Goal: Task Accomplishment & Management: Complete application form

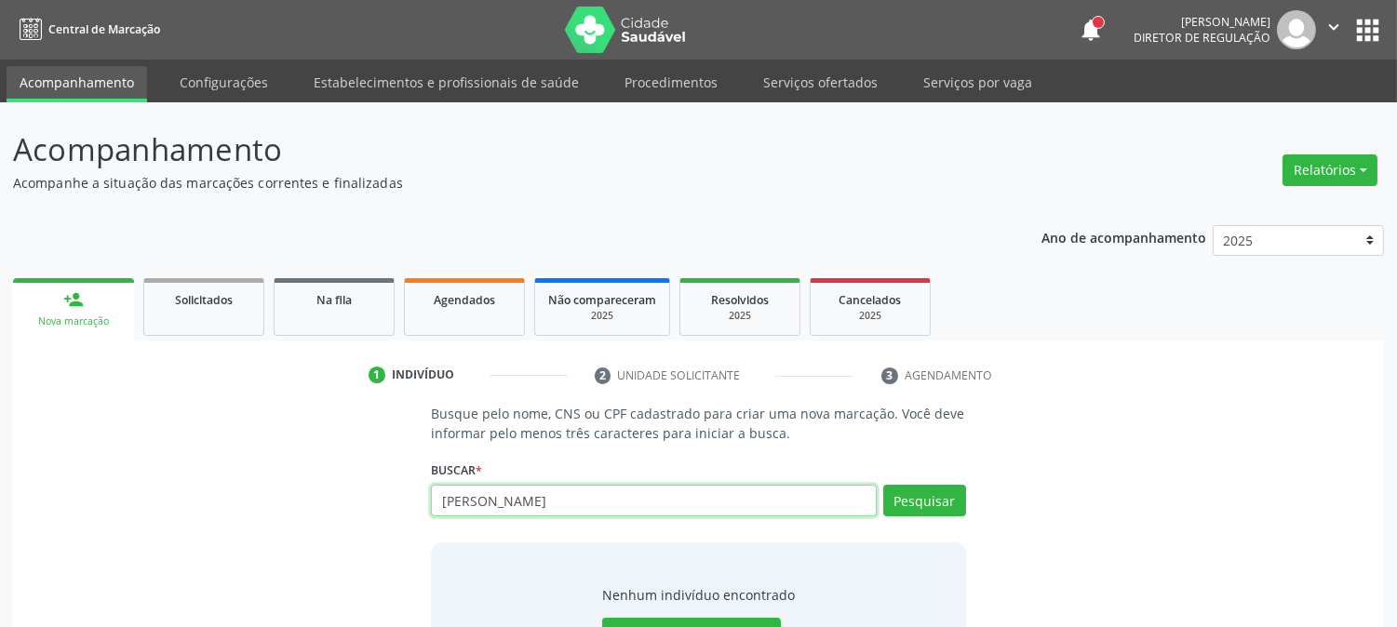
drag, startPoint x: 552, startPoint y: 497, endPoint x: 385, endPoint y: 514, distance: 167.5
click at [385, 514] on div "Busque pelo nome, CNS ou CPF cadastrado para criar uma nova marcação. Você deve…" at bounding box center [698, 547] width 1345 height 287
type input "iraildes nunes"
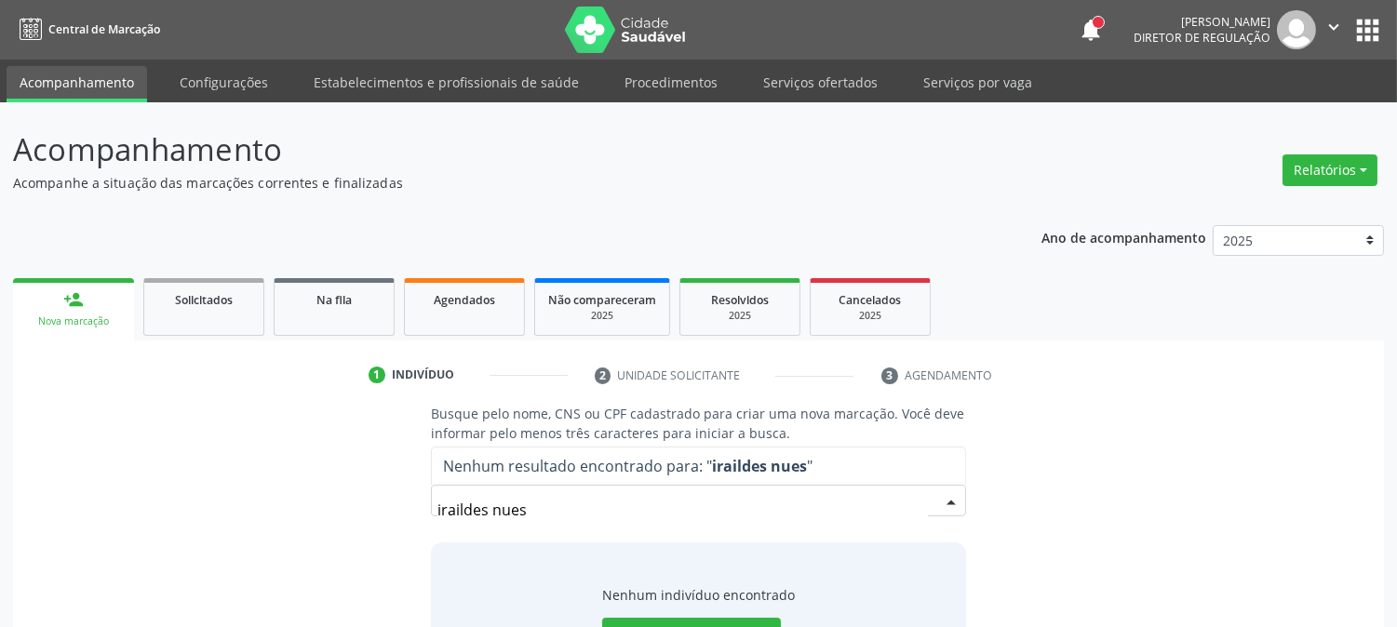
scroll to position [88, 0]
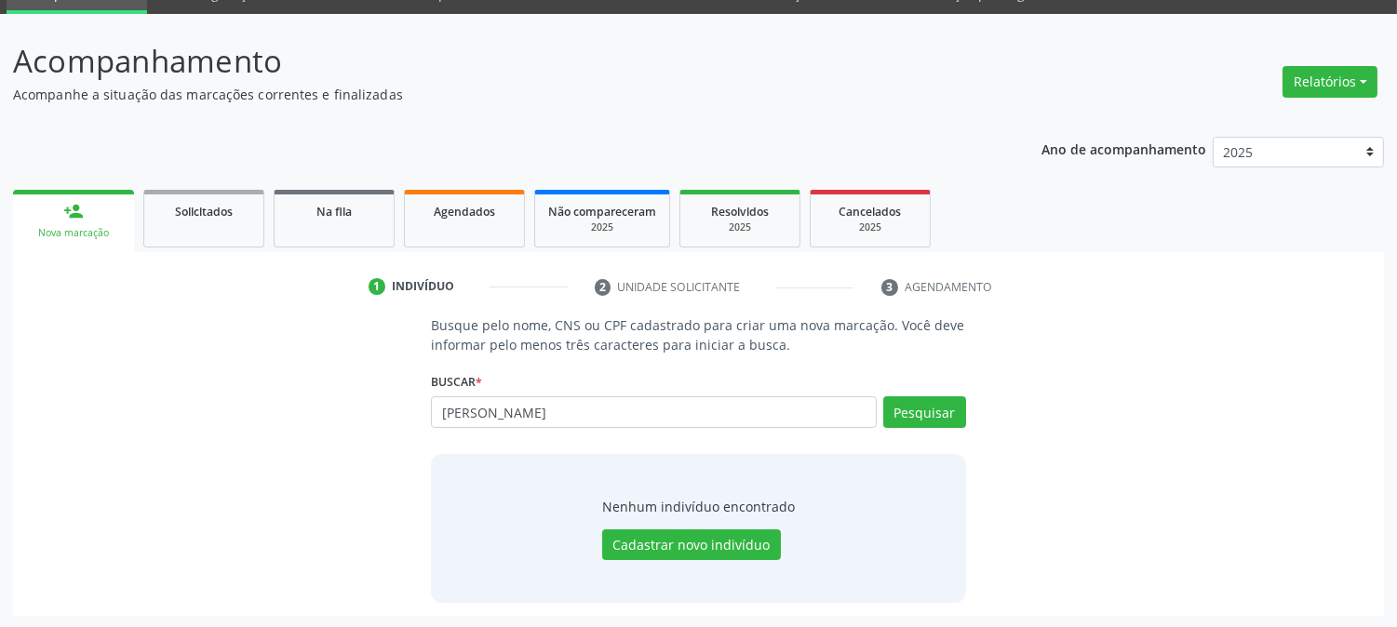
click at [1087, 469] on div "Busque pelo nome, CNS ou CPF cadastrado para criar uma nova marcação. Você deve…" at bounding box center [698, 459] width 1345 height 287
click at [929, 415] on button "Pesquisar" at bounding box center [924, 413] width 83 height 32
type input "iraildes nunes"
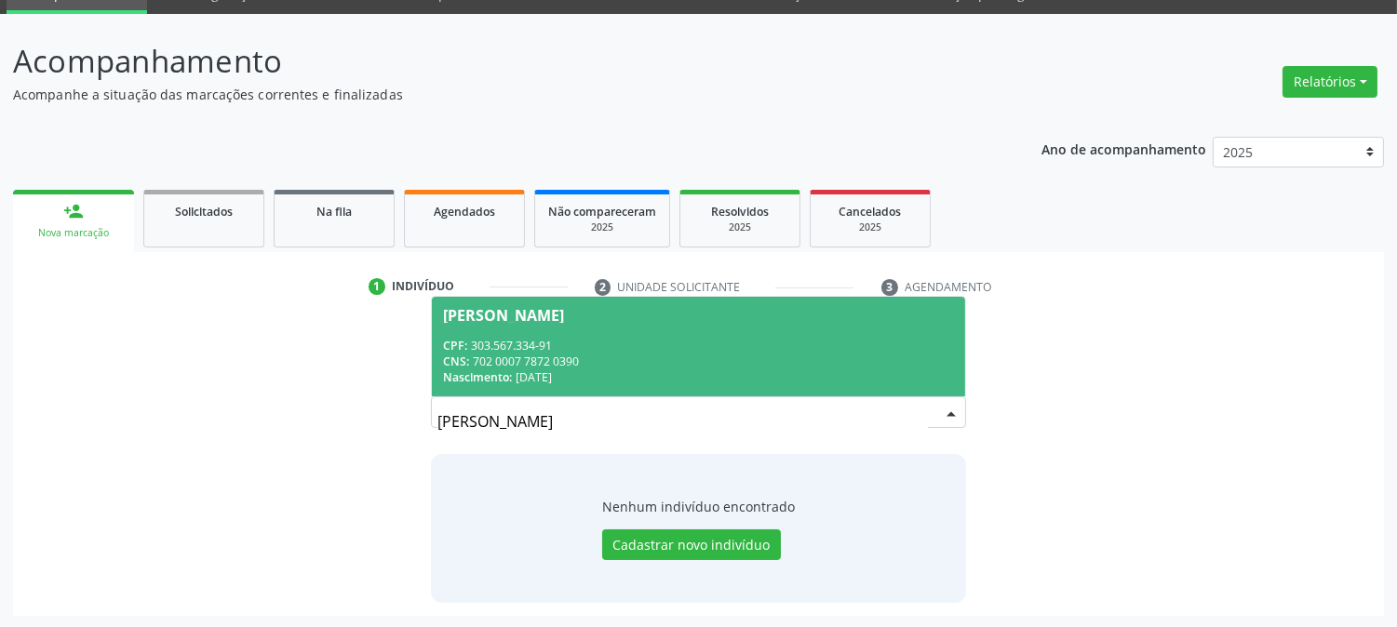
drag, startPoint x: 561, startPoint y: 429, endPoint x: 234, endPoint y: 423, distance: 327.7
click at [234, 423] on div "Busque pelo nome, CNS ou CPF cadastrado para criar uma nova marcação. Você deve…" at bounding box center [698, 459] width 1345 height 287
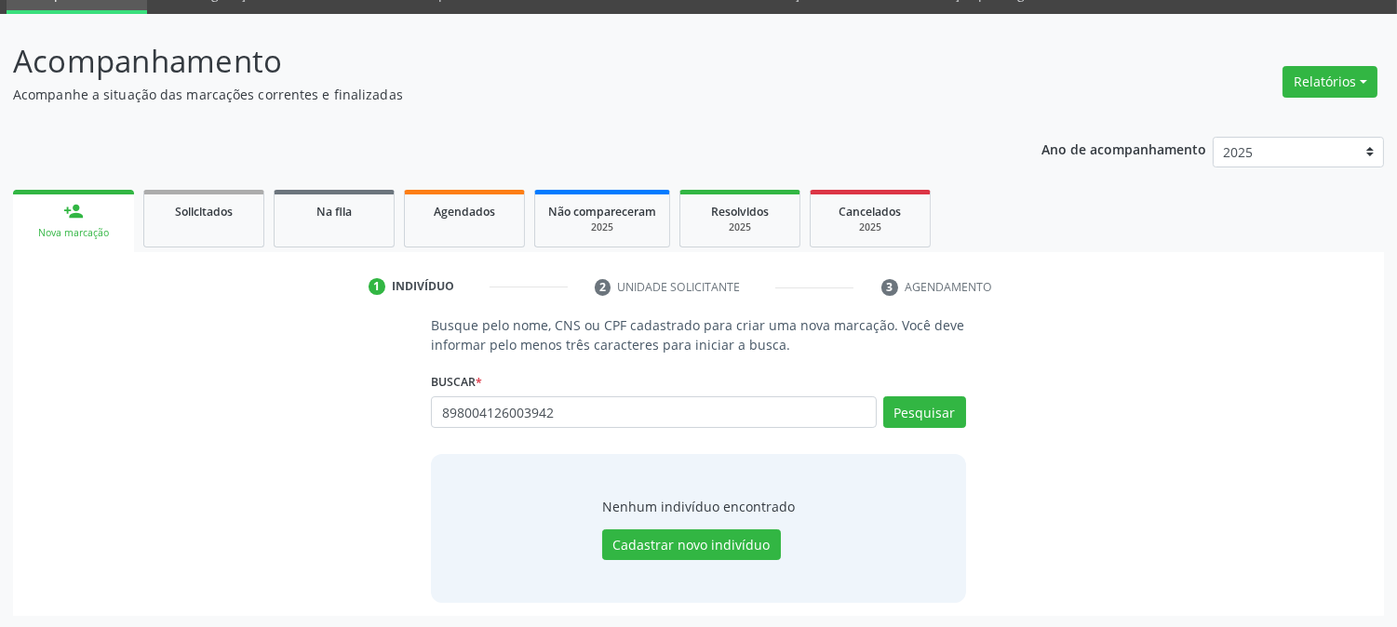
type input "898004126003942"
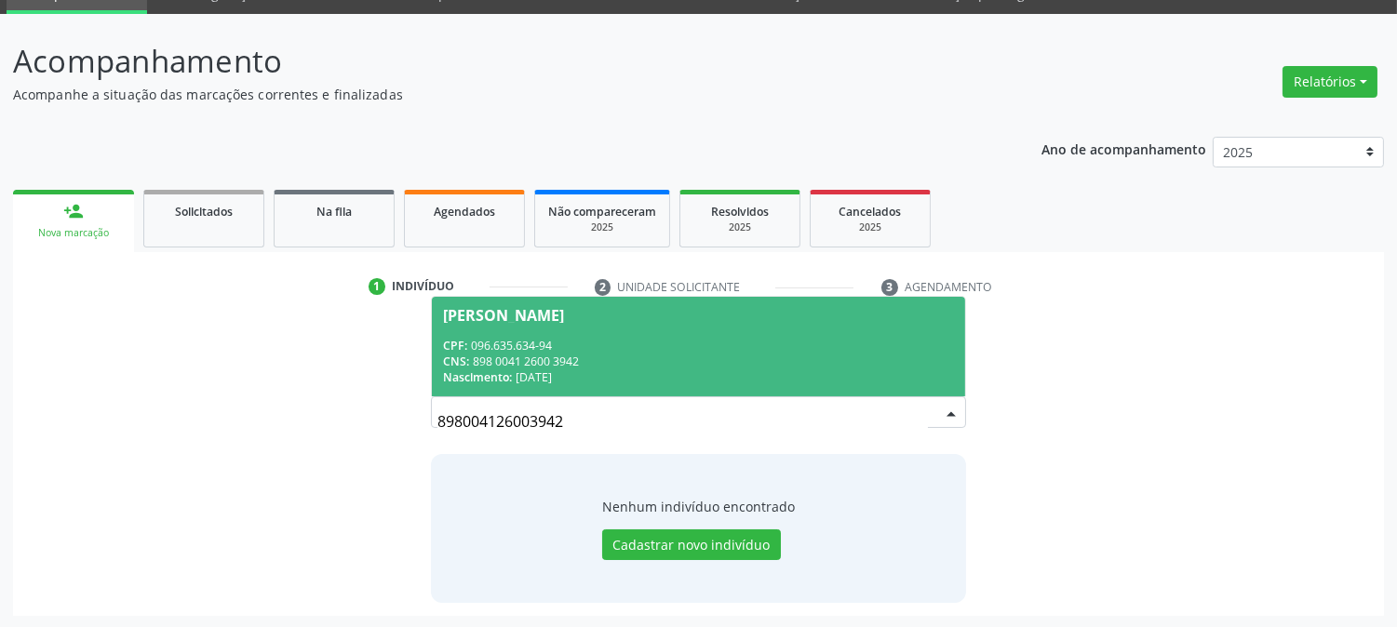
click at [671, 338] on div "CPF: 096.635.634-94" at bounding box center [698, 346] width 510 height 16
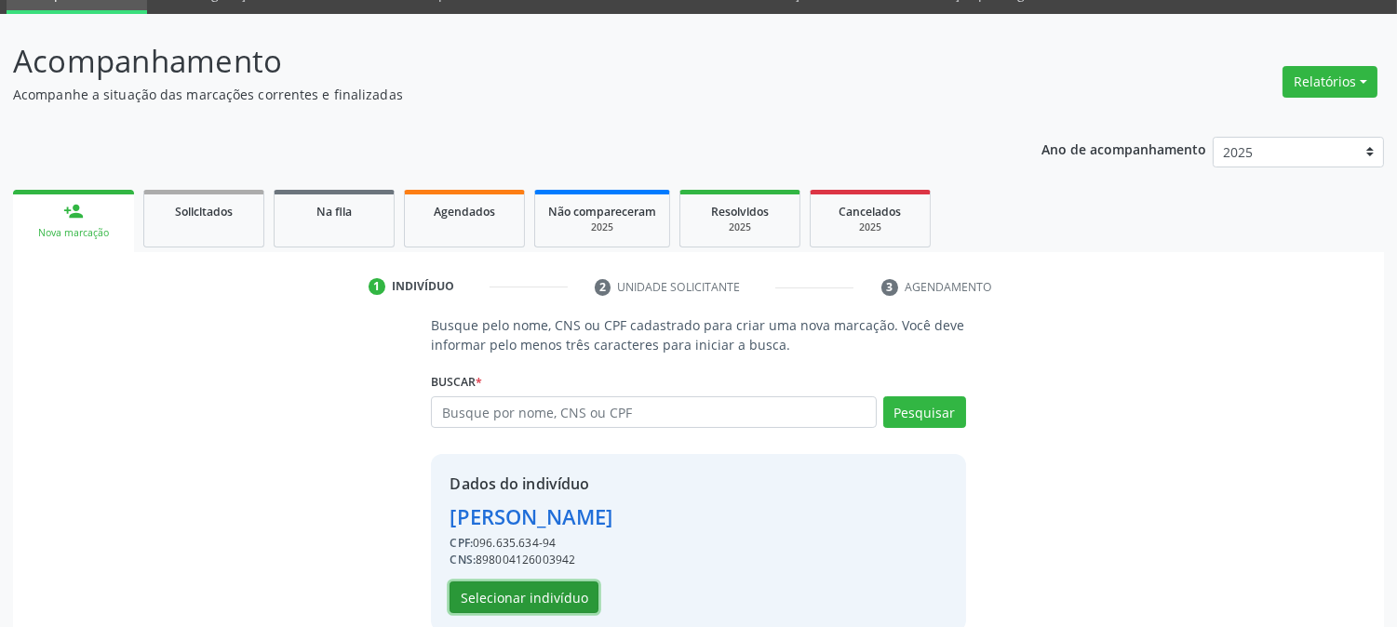
click at [570, 599] on button "Selecionar indivíduo" at bounding box center [524, 598] width 149 height 32
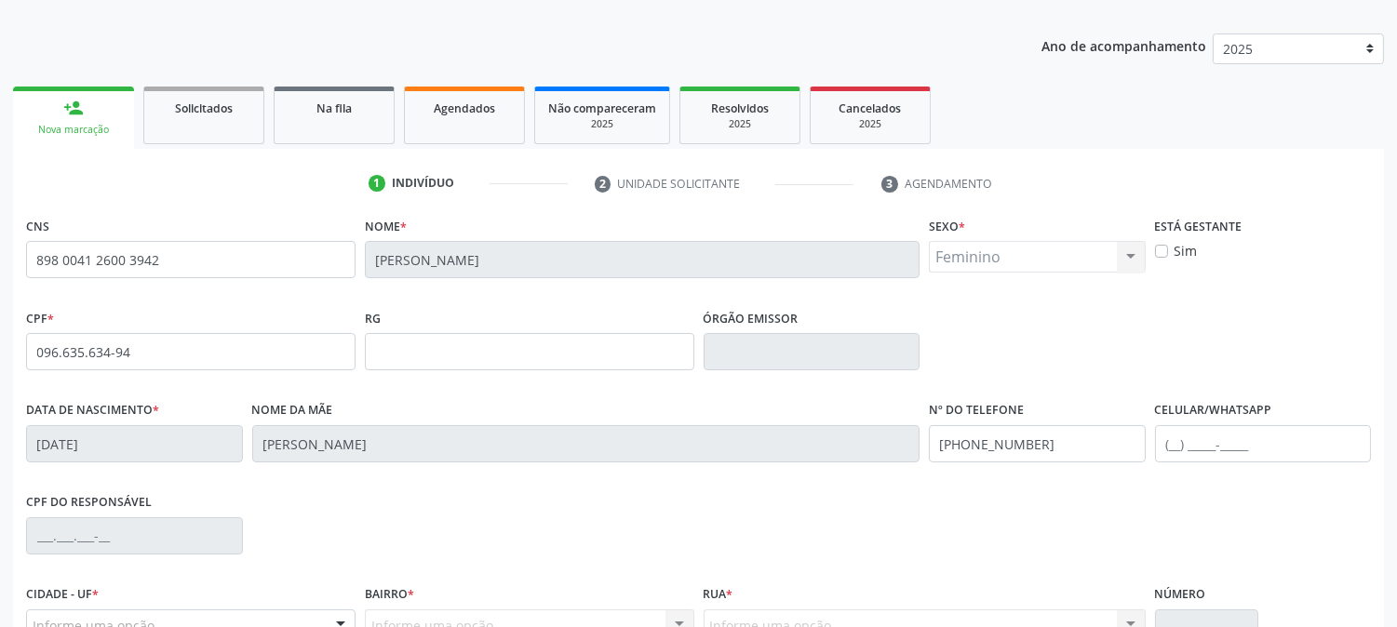
scroll to position [380, 0]
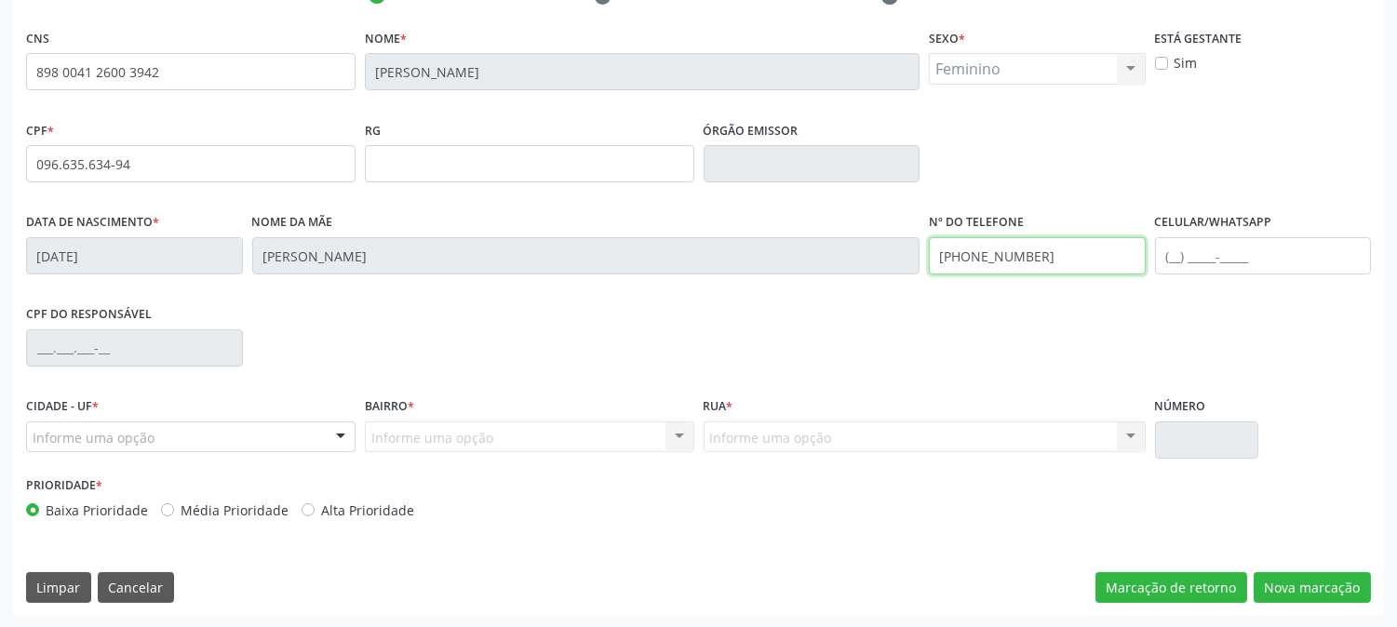
click at [860, 270] on div "Data de nascimento * 06/03/1993 Nome da mãe Izabel Nunes de Lima Silva Nº do Te…" at bounding box center [698, 255] width 1354 height 92
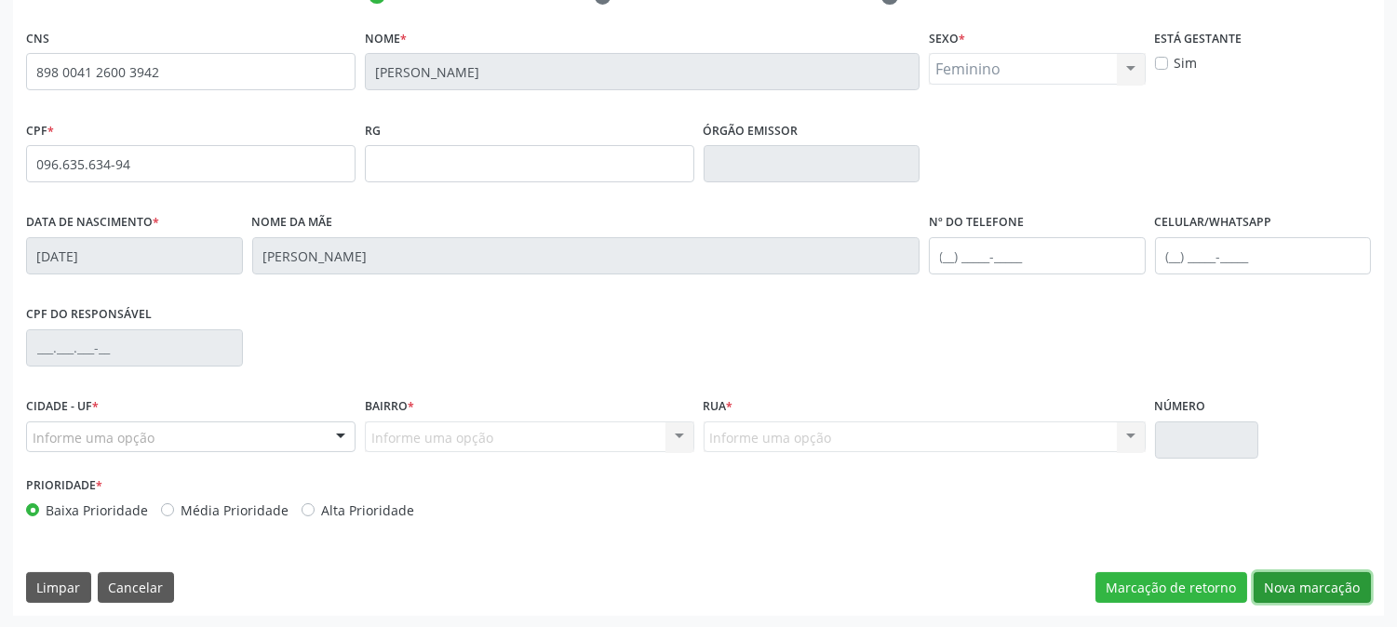
click at [1326, 580] on button "Nova marcação" at bounding box center [1312, 589] width 117 height 32
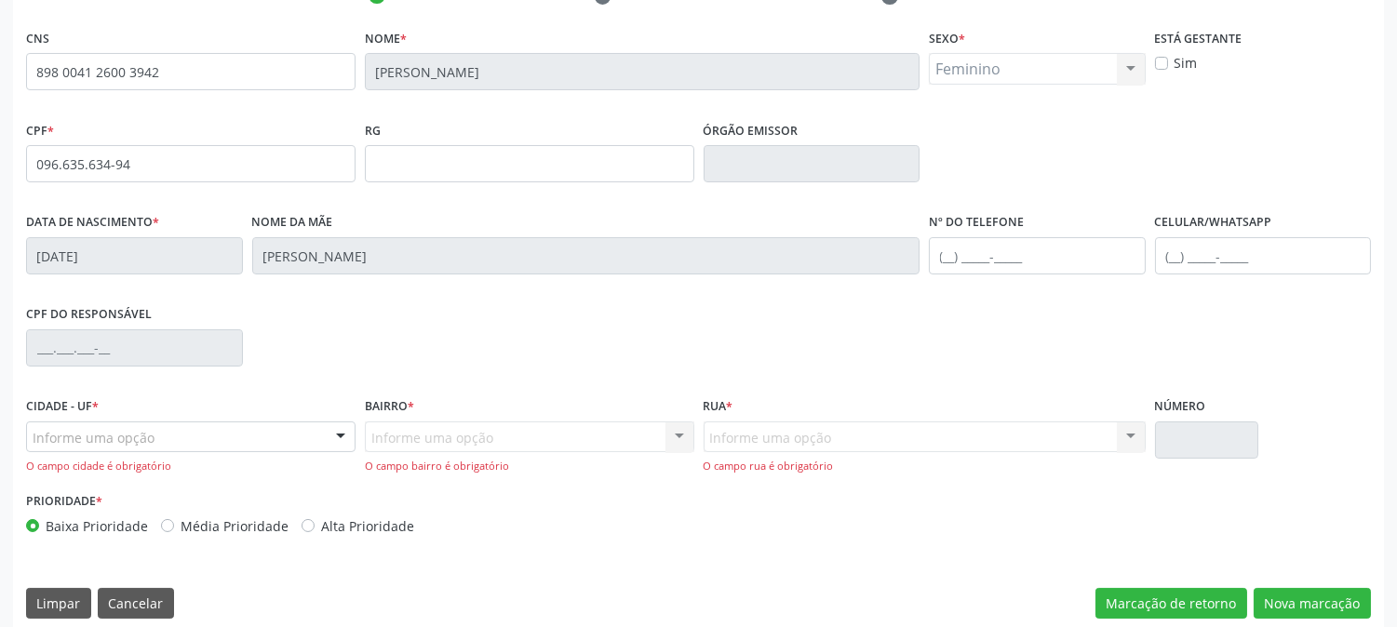
click at [327, 433] on div at bounding box center [341, 439] width 28 height 32
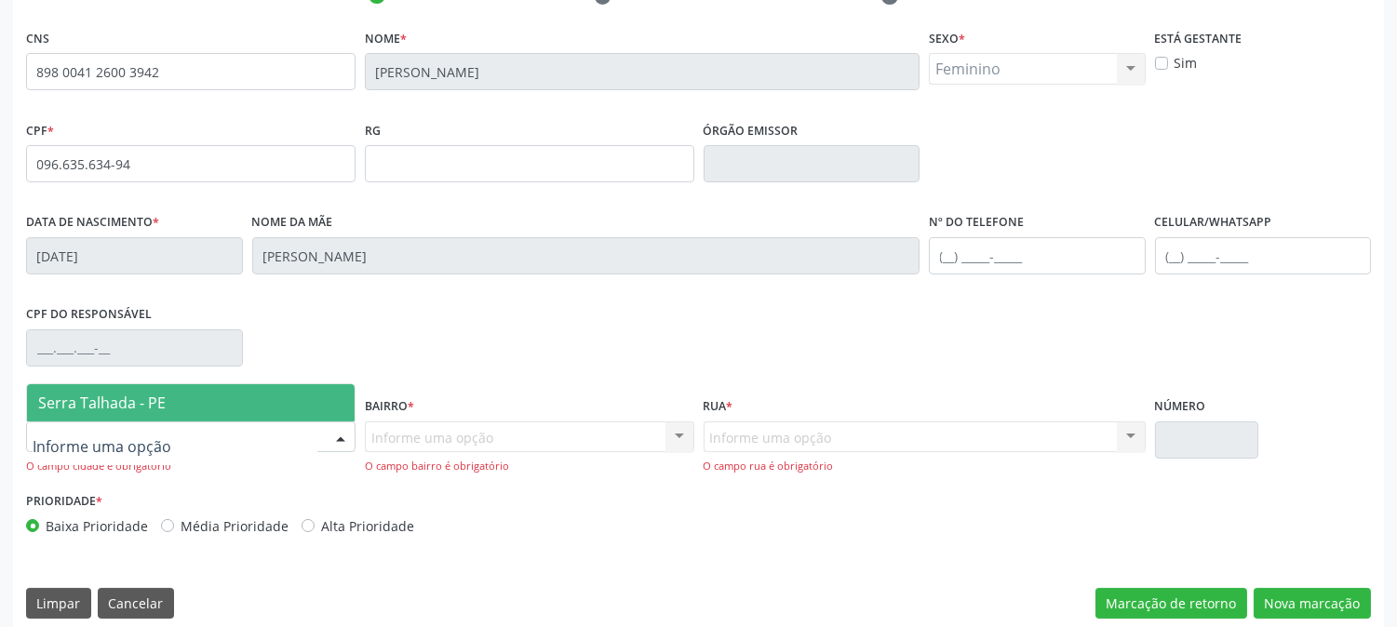
click at [314, 398] on span "Serra Talhada - PE" at bounding box center [191, 402] width 328 height 37
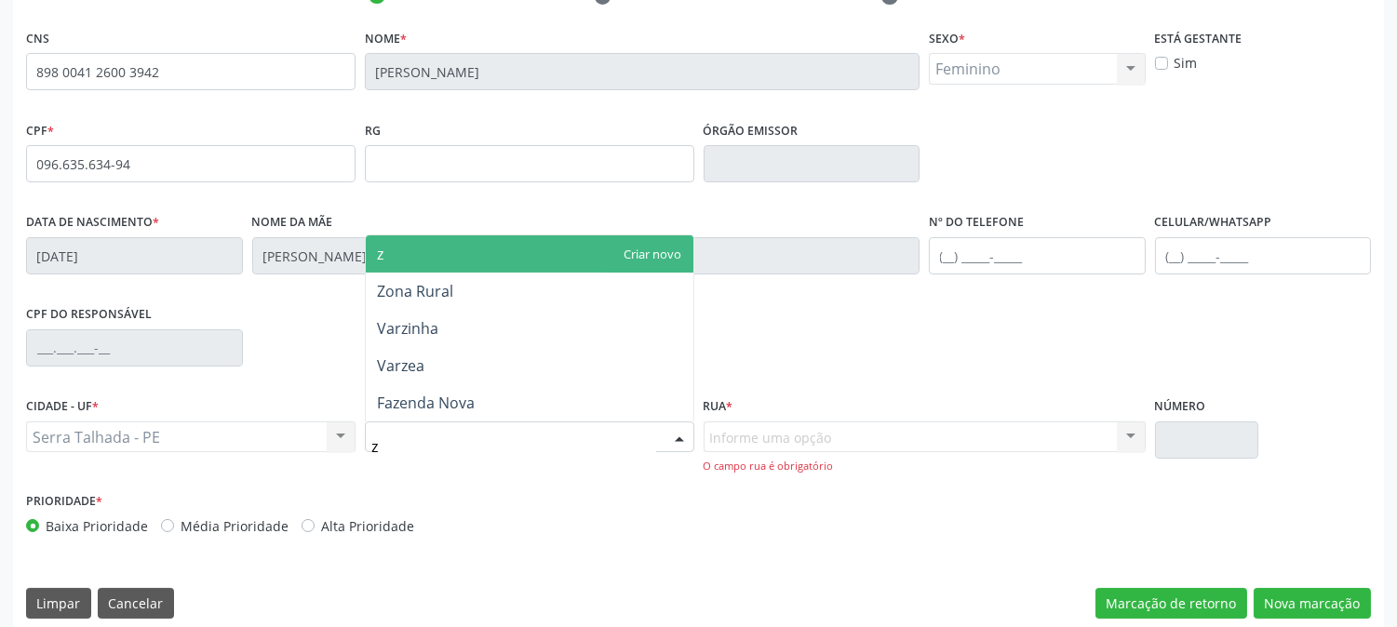
type input "zo"
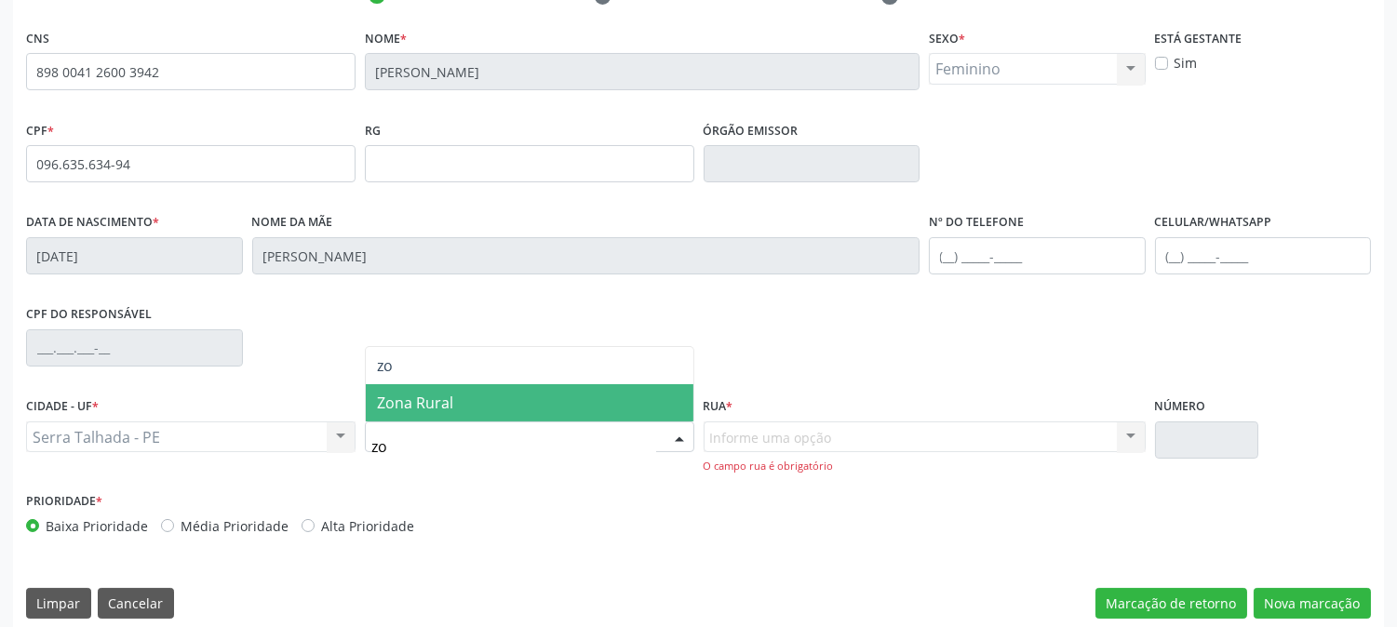
click at [480, 386] on span "Zona Rural" at bounding box center [530, 402] width 328 height 37
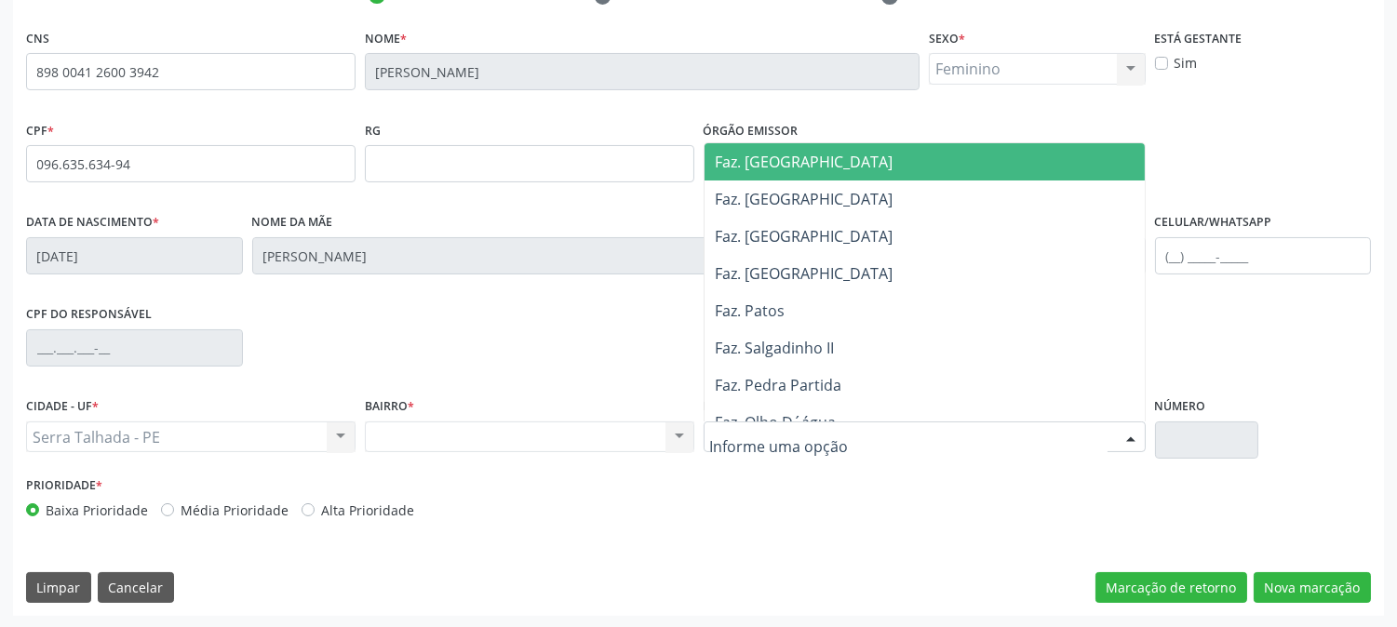
click at [880, 448] on div at bounding box center [925, 438] width 442 height 32
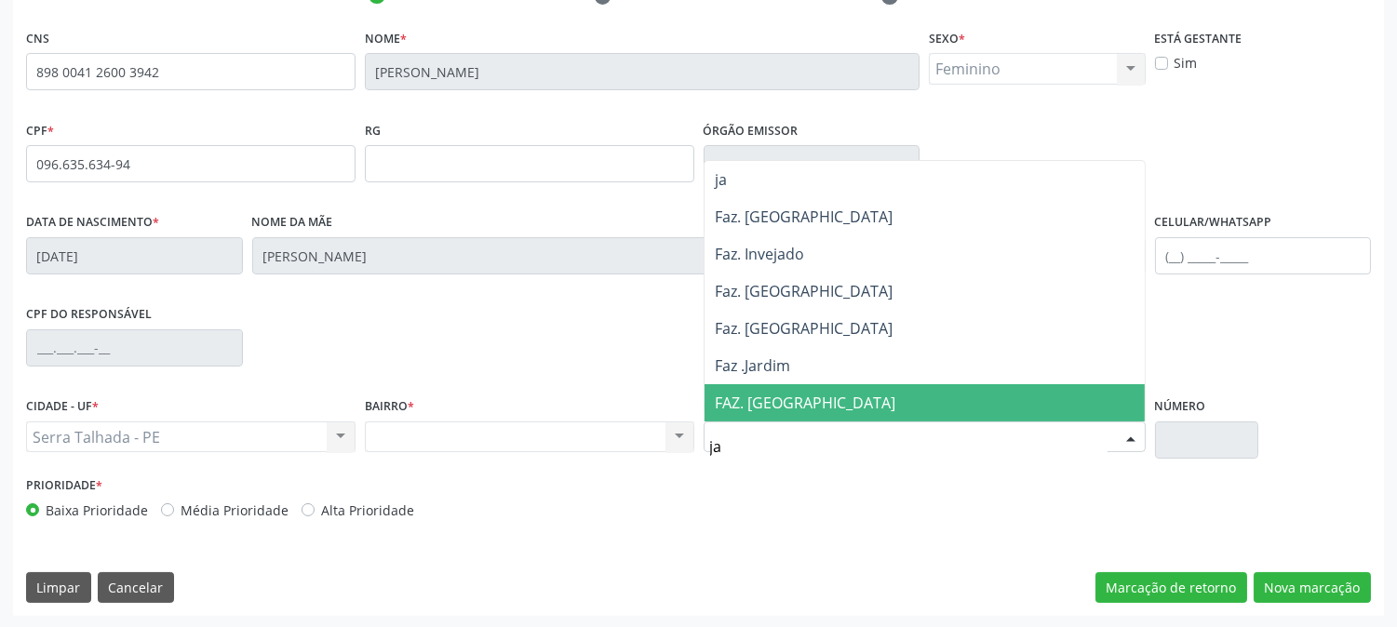
type input "jar"
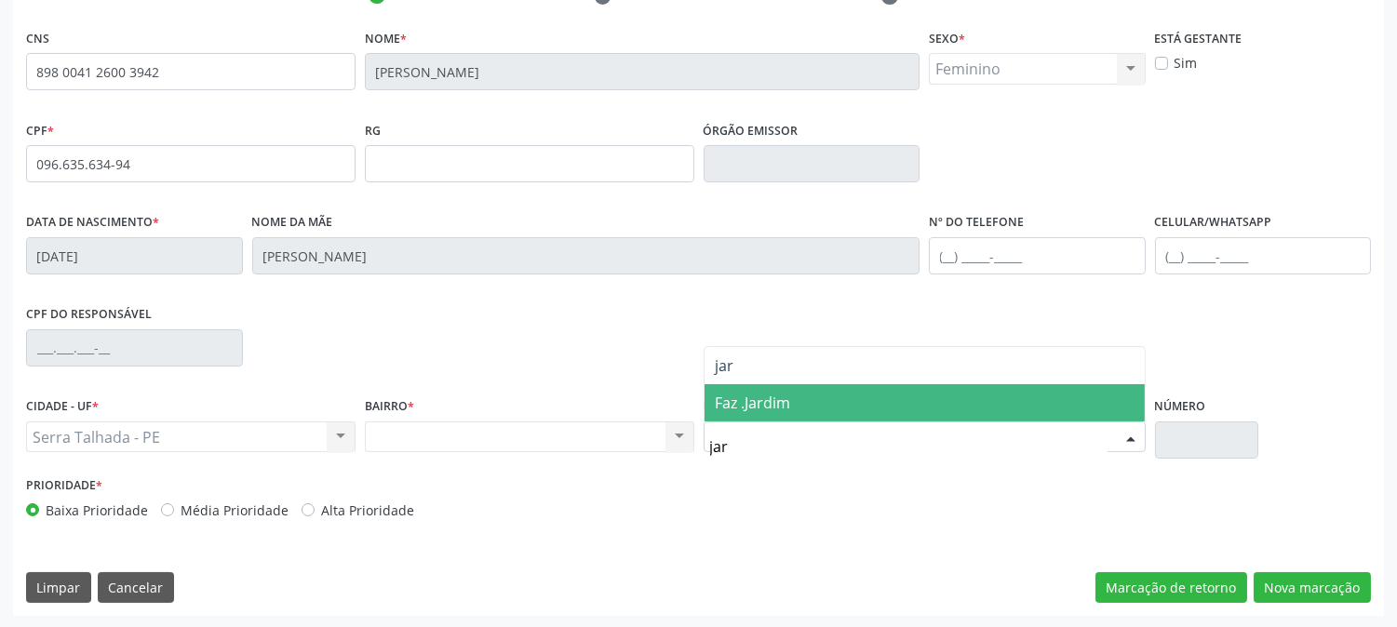
click at [848, 398] on span "Faz .Jardim" at bounding box center [925, 402] width 440 height 37
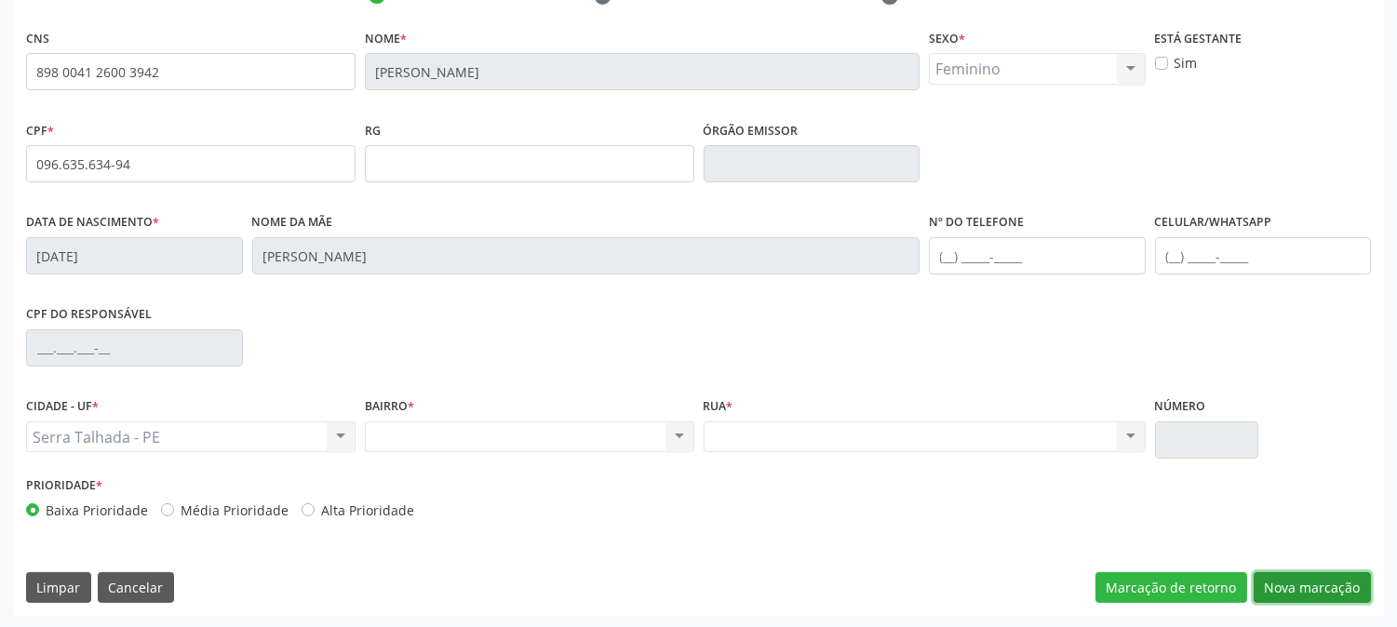
click at [1352, 573] on button "Nova marcação" at bounding box center [1312, 589] width 117 height 32
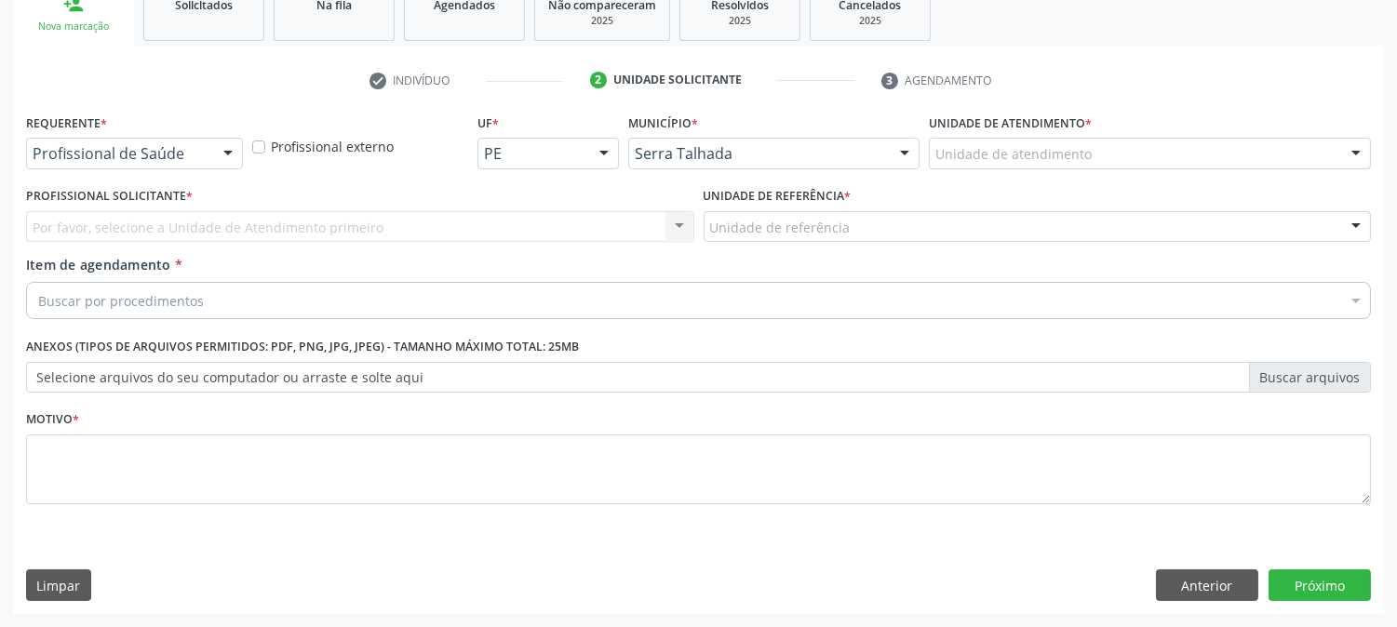
scroll to position [294, 0]
click at [215, 162] on div at bounding box center [228, 156] width 28 height 32
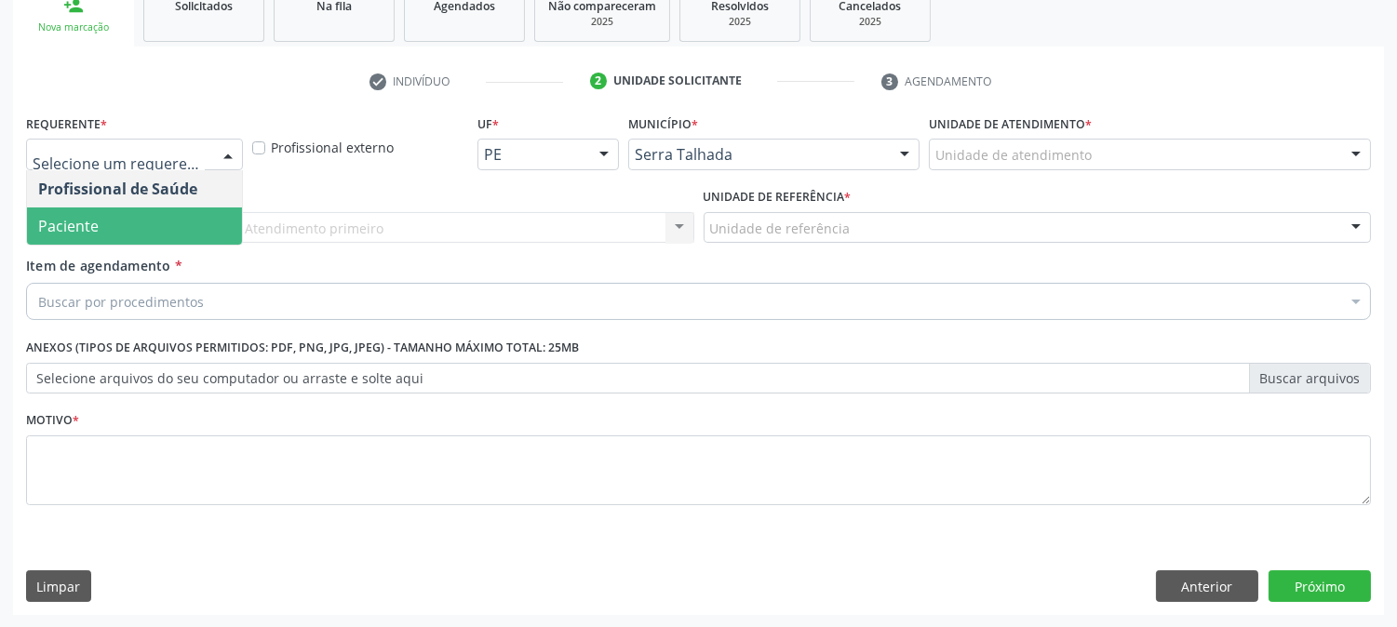
click at [209, 236] on span "Paciente" at bounding box center [134, 226] width 215 height 37
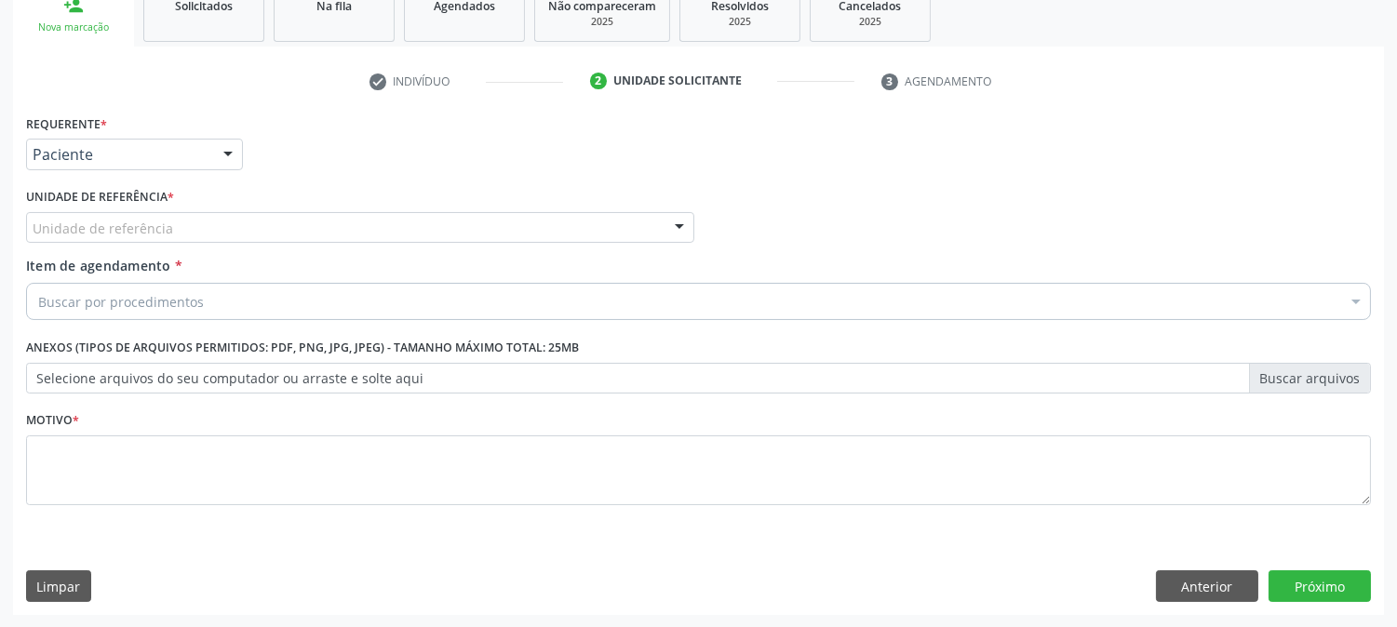
click at [238, 304] on div "Buscar por procedimentos" at bounding box center [698, 301] width 1345 height 37
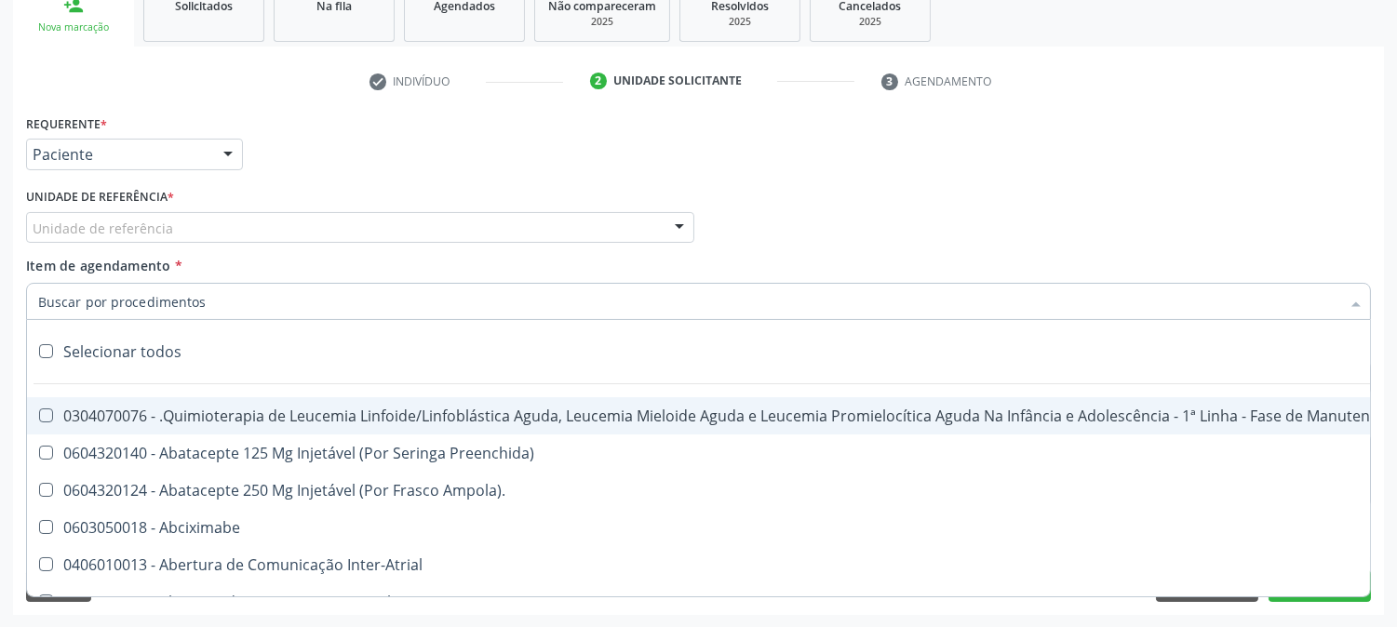
click at [231, 231] on div "Unidade de referência" at bounding box center [360, 228] width 668 height 32
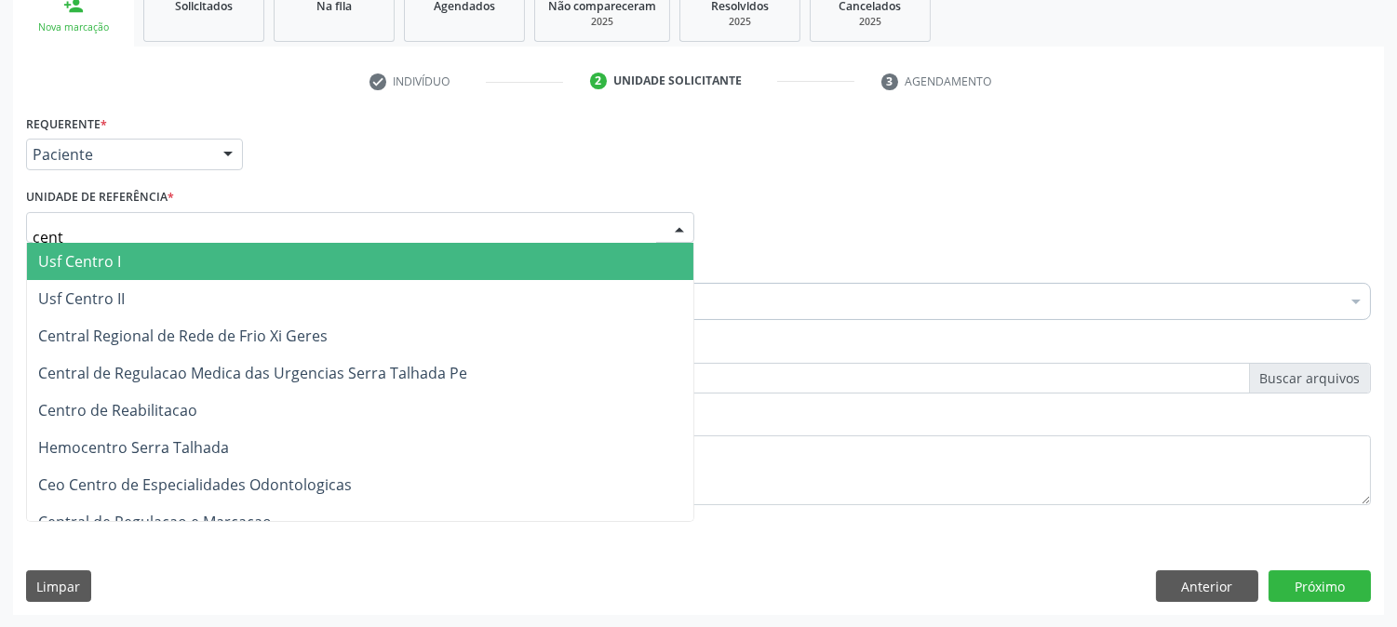
type input "centr"
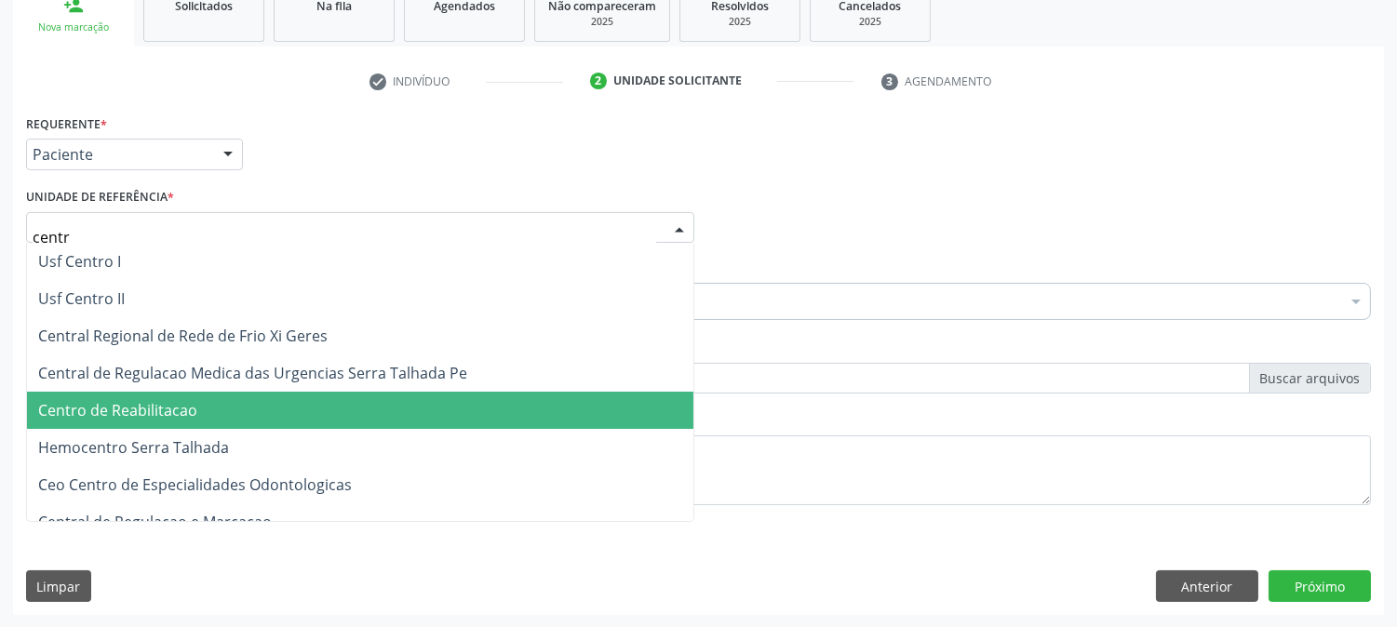
click at [226, 401] on span "Centro de Reabilitacao" at bounding box center [360, 410] width 667 height 37
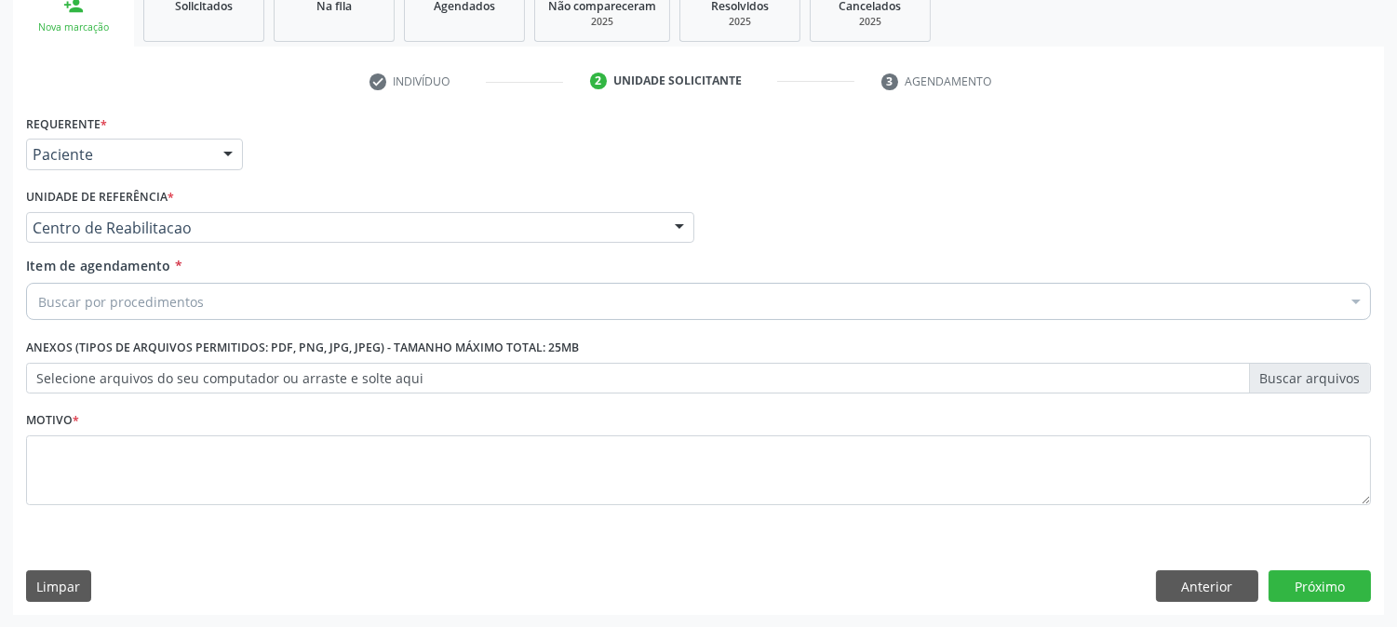
click at [209, 295] on div "Buscar por procedimentos" at bounding box center [698, 301] width 1345 height 37
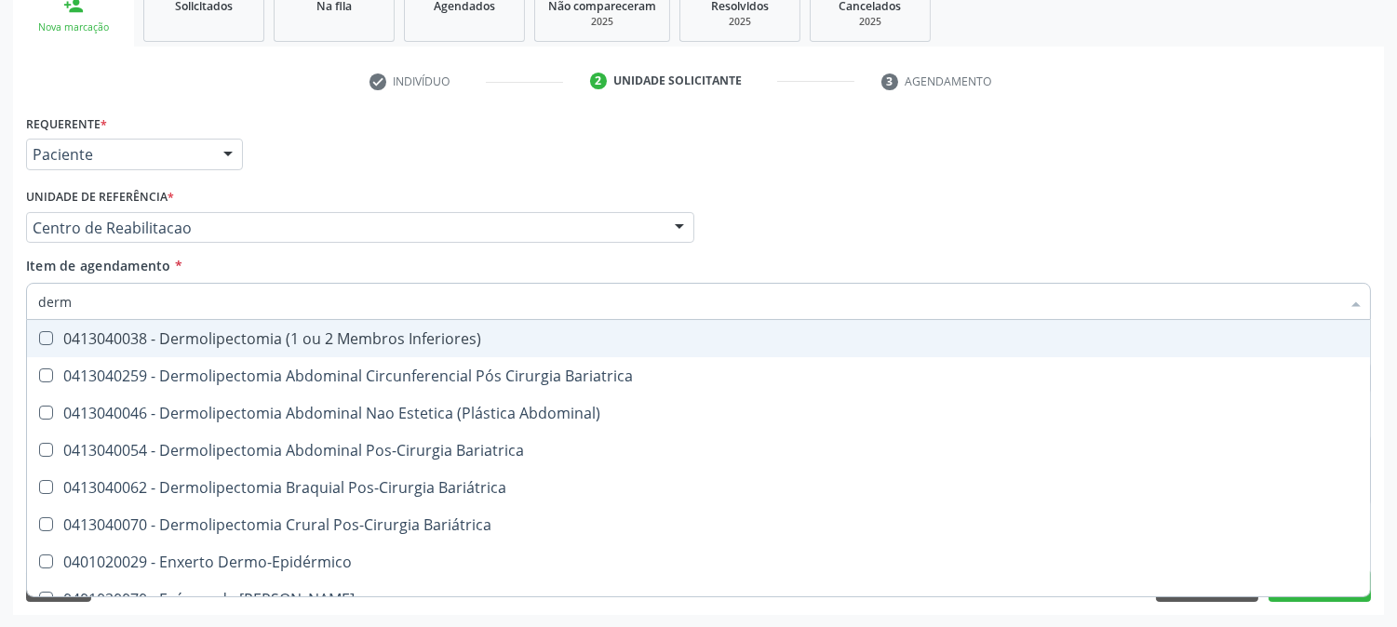
type input "derma"
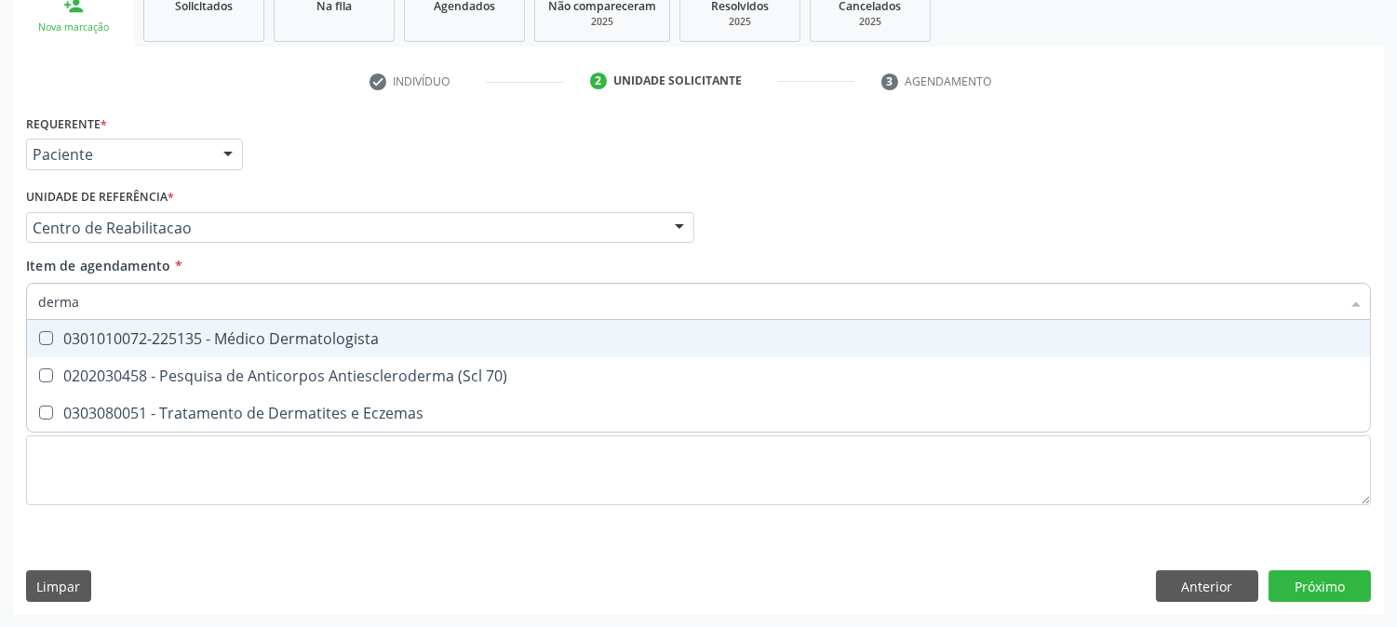
click at [235, 344] on div "0301010072-225135 - Médico Dermatologista" at bounding box center [698, 338] width 1321 height 15
checkbox Dermatologista "true"
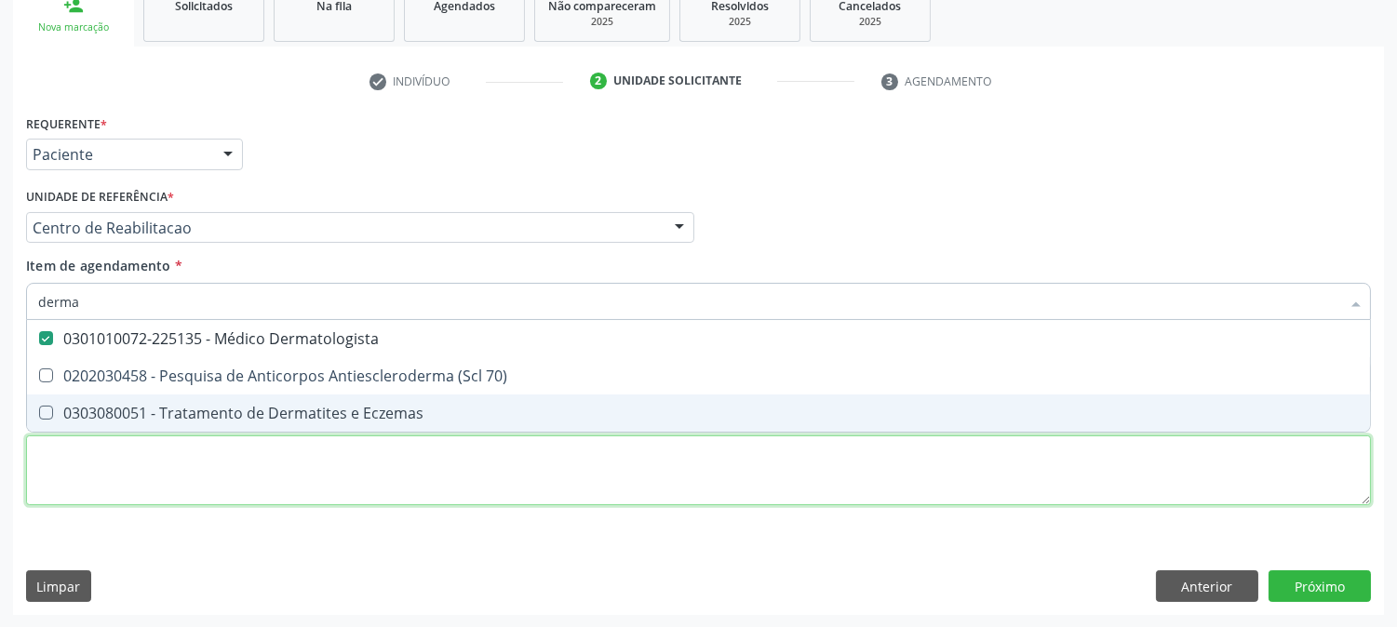
click at [239, 466] on div "Requerente * Paciente Profissional de Saúde Paciente Nenhum resultado encontrad…" at bounding box center [698, 321] width 1345 height 422
checkbox 70\) "true"
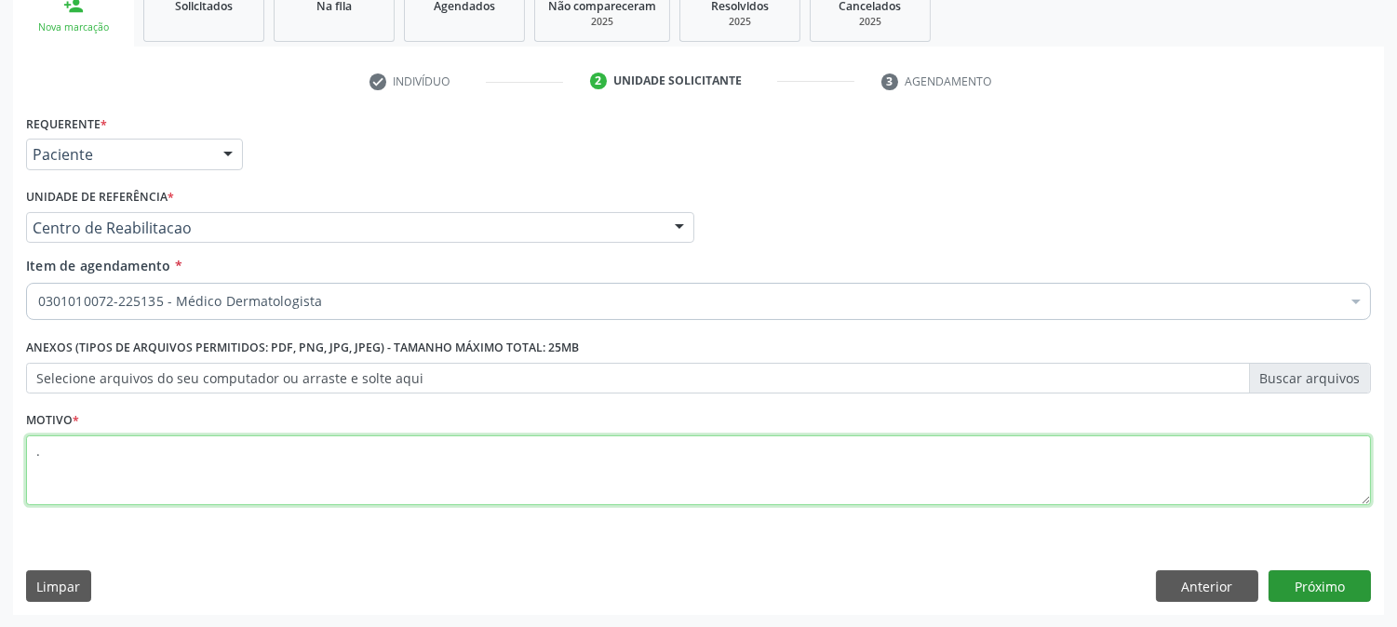
type textarea "."
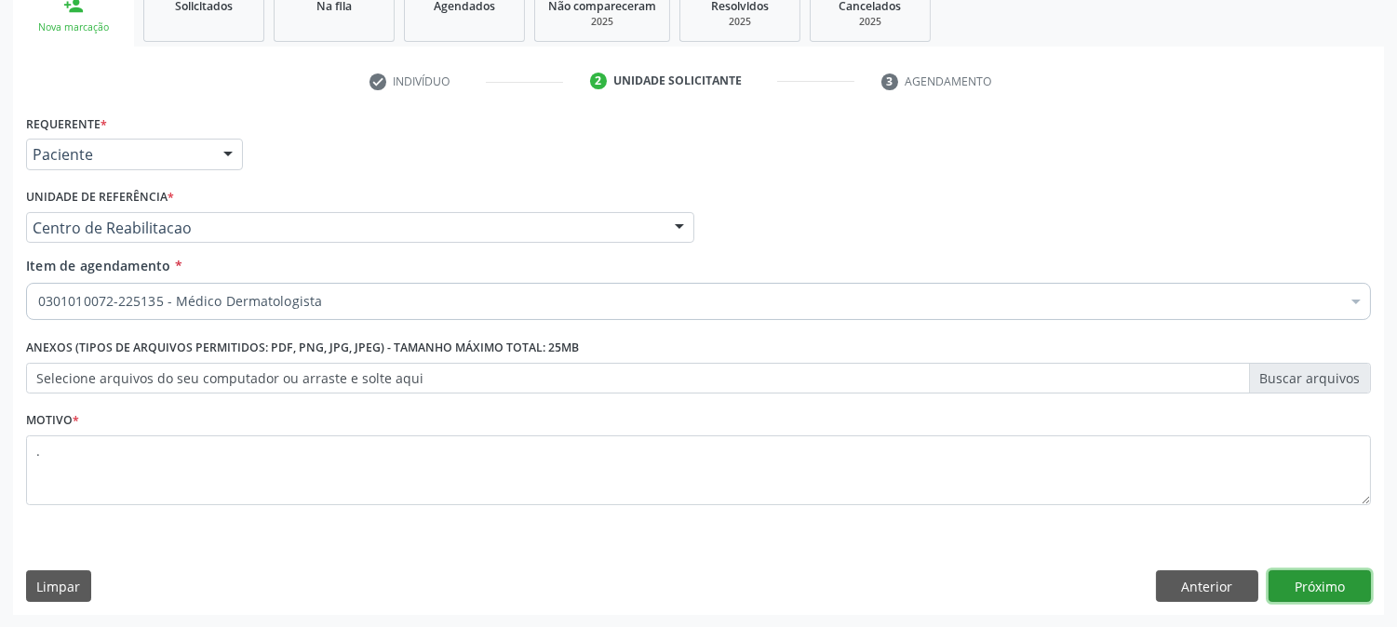
click at [1301, 574] on button "Próximo" at bounding box center [1320, 587] width 102 height 32
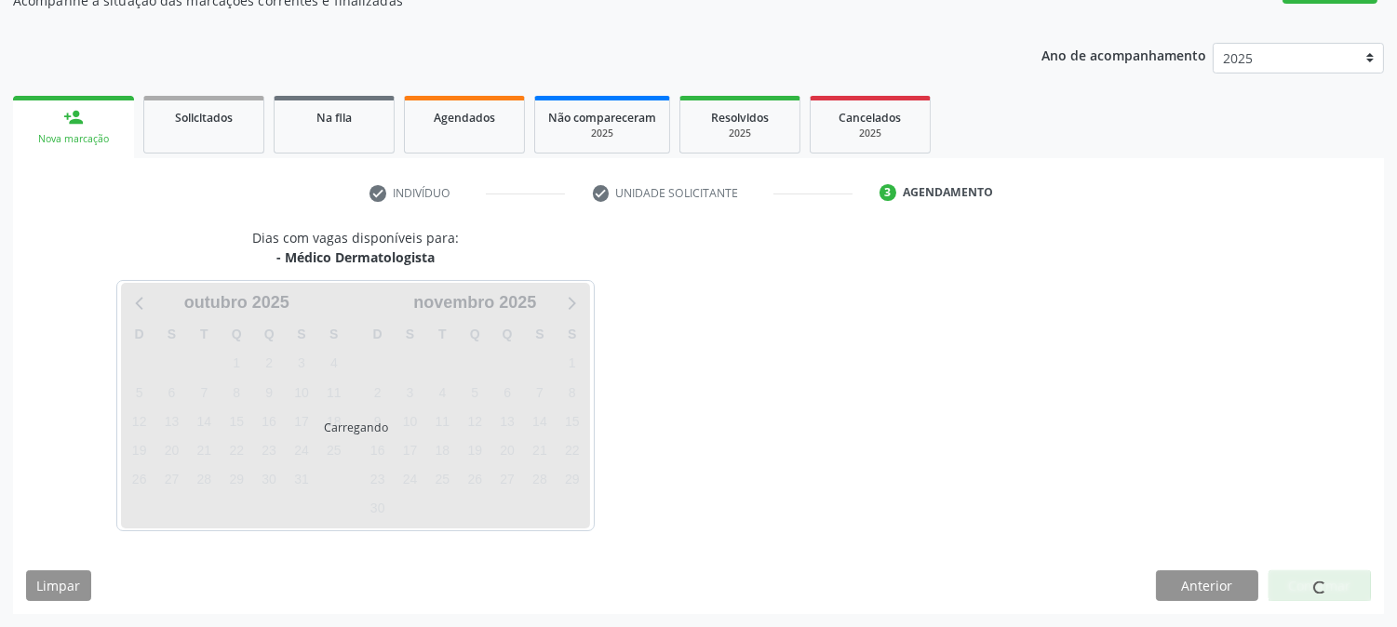
scroll to position [182, 0]
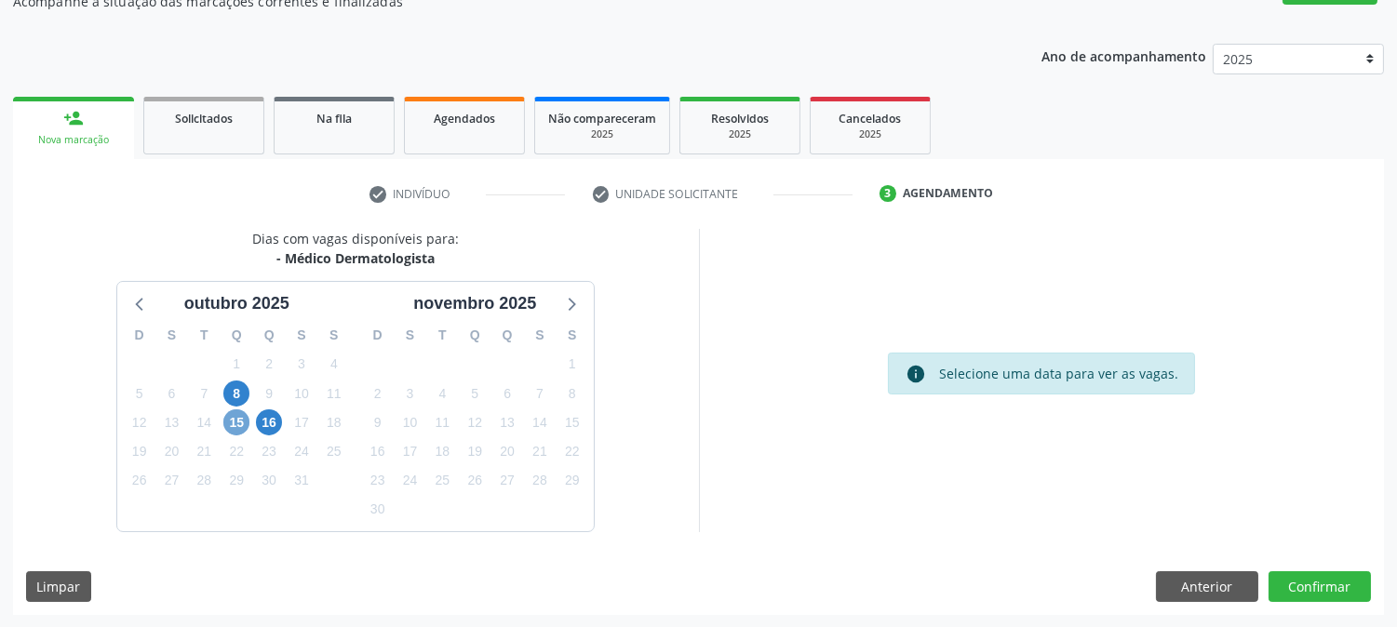
click at [235, 422] on span "15" at bounding box center [236, 423] width 26 height 26
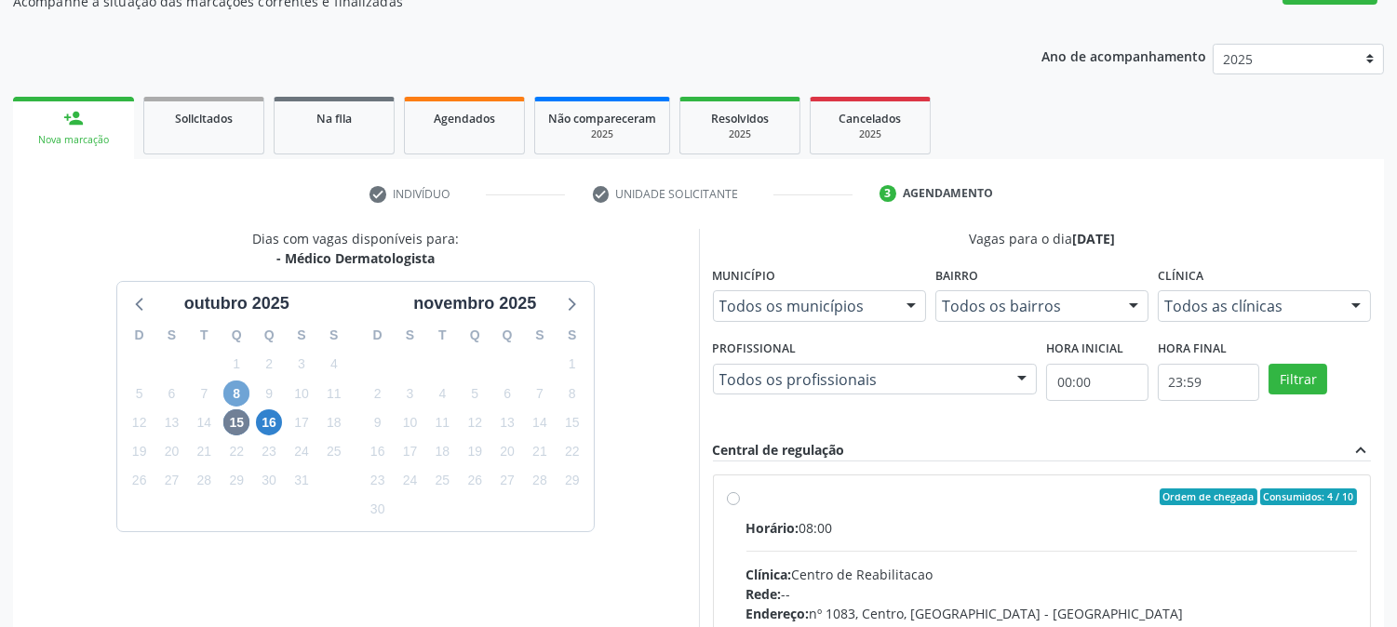
click at [239, 383] on span "8" at bounding box center [236, 394] width 26 height 26
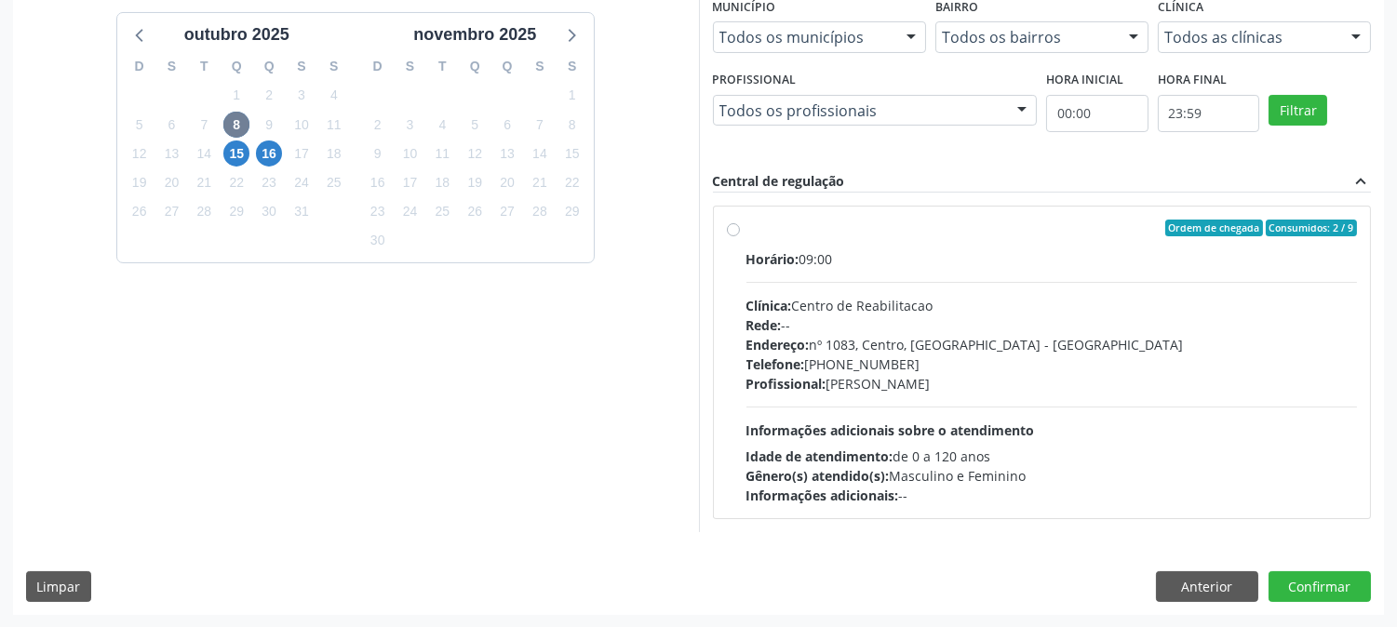
click at [1031, 366] on div "Telefone: (81) 38313112" at bounding box center [1053, 365] width 612 height 20
click at [740, 236] on input "Ordem de chegada Consumidos: 2 / 9 Horário: 09:00 Clínica: Centro de Reabilitac…" at bounding box center [733, 228] width 13 height 17
radio input "true"
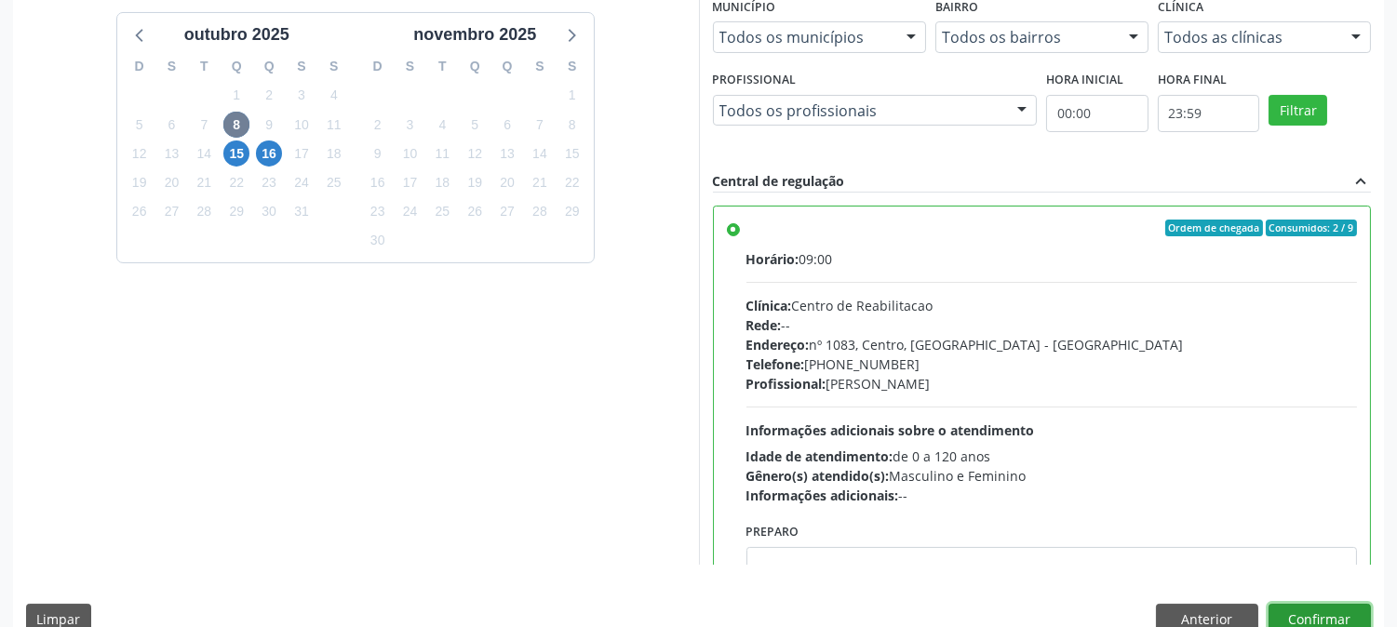
click at [1308, 617] on button "Confirmar" at bounding box center [1320, 620] width 102 height 32
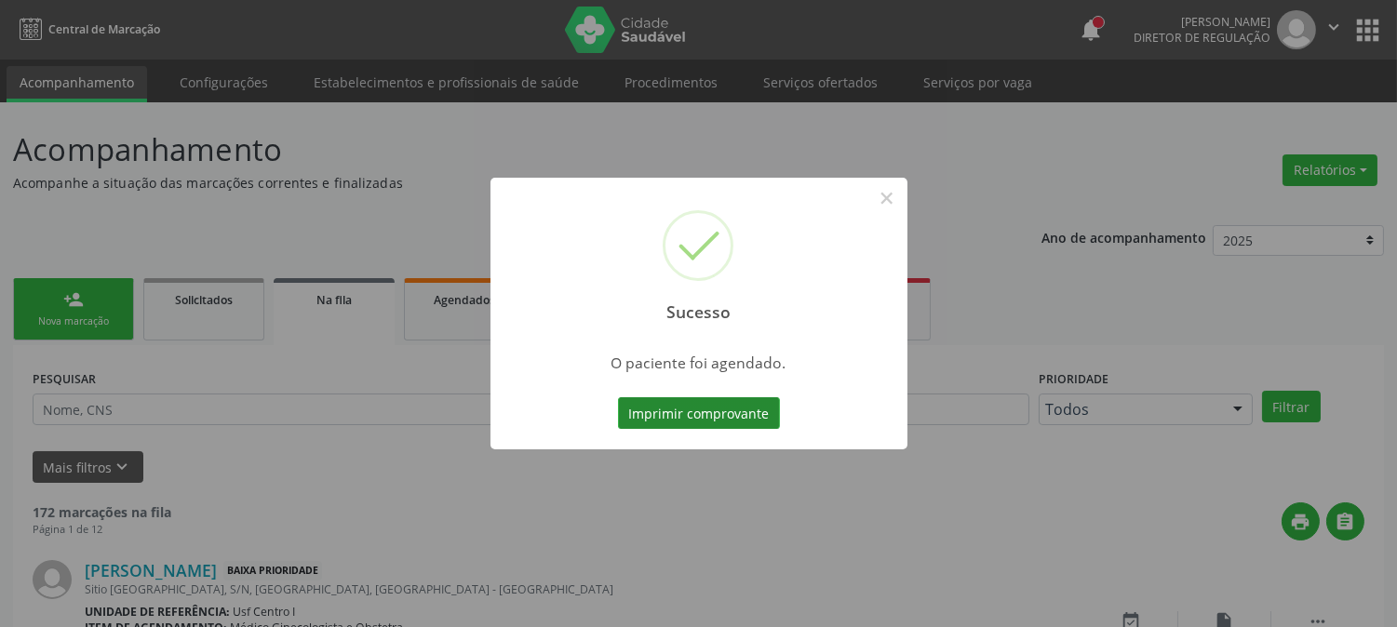
click at [710, 419] on button "Imprimir comprovante" at bounding box center [699, 414] width 162 height 32
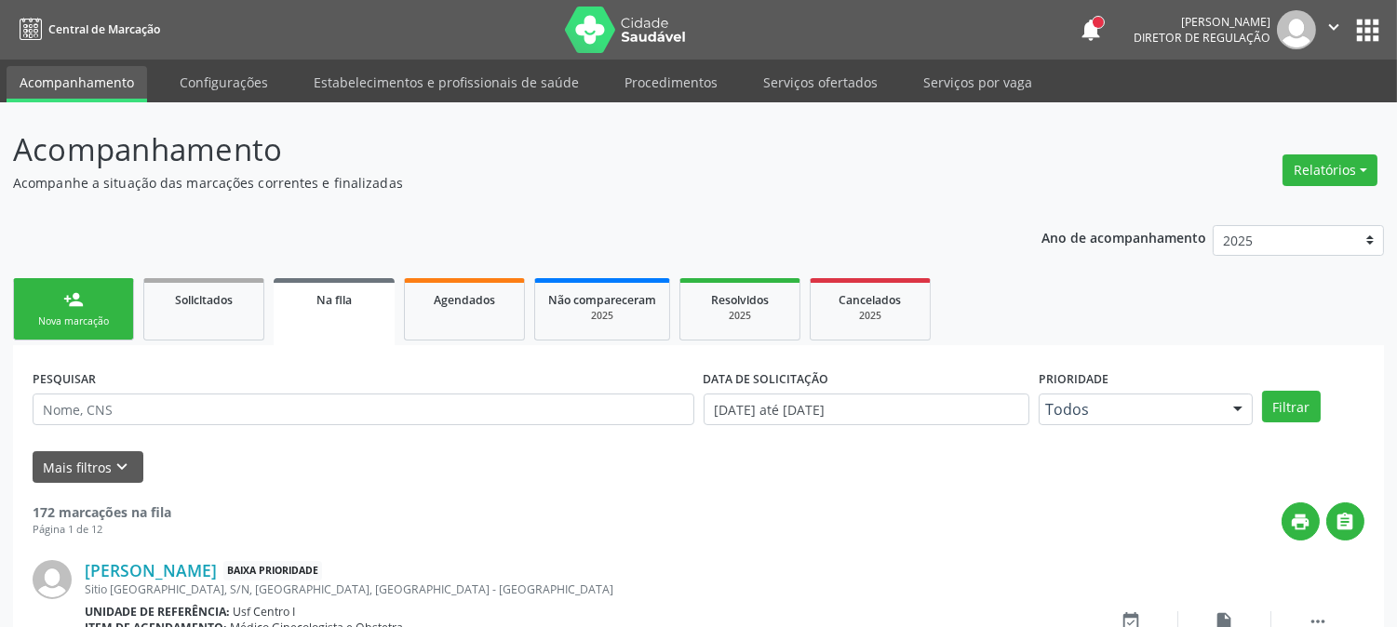
click at [67, 329] on link "person_add Nova marcação" at bounding box center [73, 309] width 121 height 62
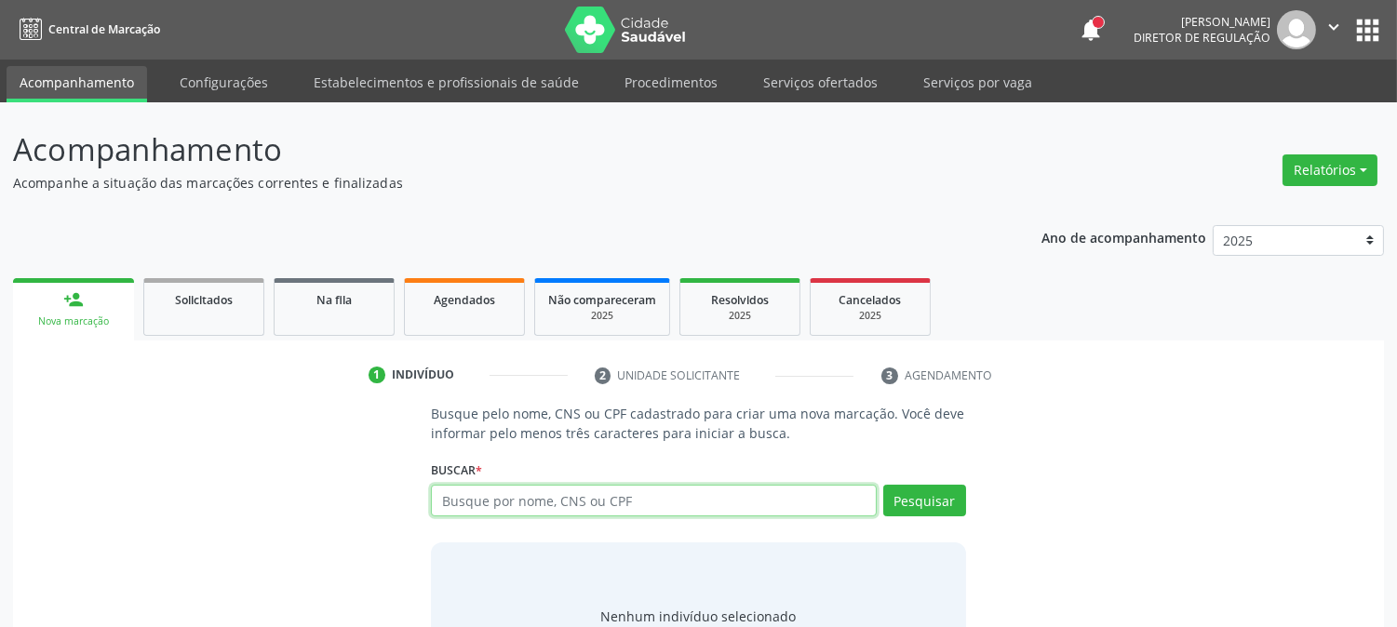
click at [580, 497] on input "text" at bounding box center [653, 501] width 445 height 32
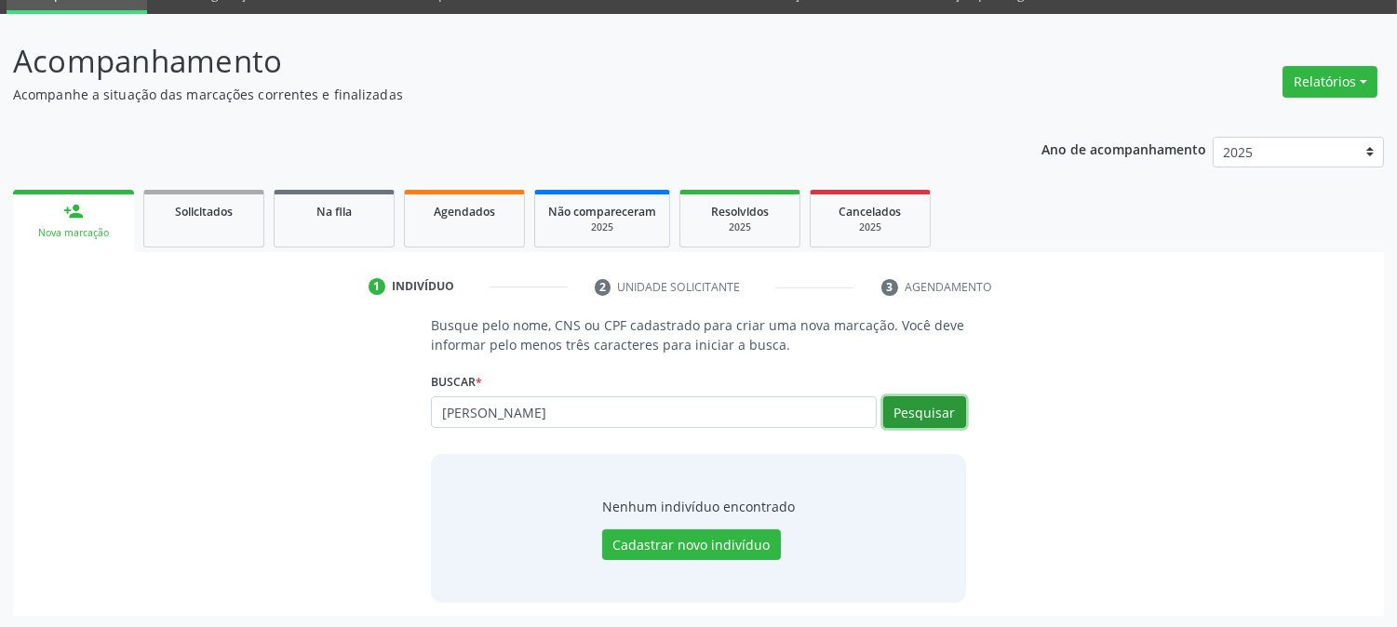
click at [940, 412] on button "Pesquisar" at bounding box center [924, 413] width 83 height 32
drag, startPoint x: 555, startPoint y: 424, endPoint x: 441, endPoint y: 413, distance: 114.0
click at [441, 413] on input "caleb silva" at bounding box center [653, 413] width 445 height 32
type input "700606997382966"
drag, startPoint x: 584, startPoint y: 411, endPoint x: 415, endPoint y: 414, distance: 168.5
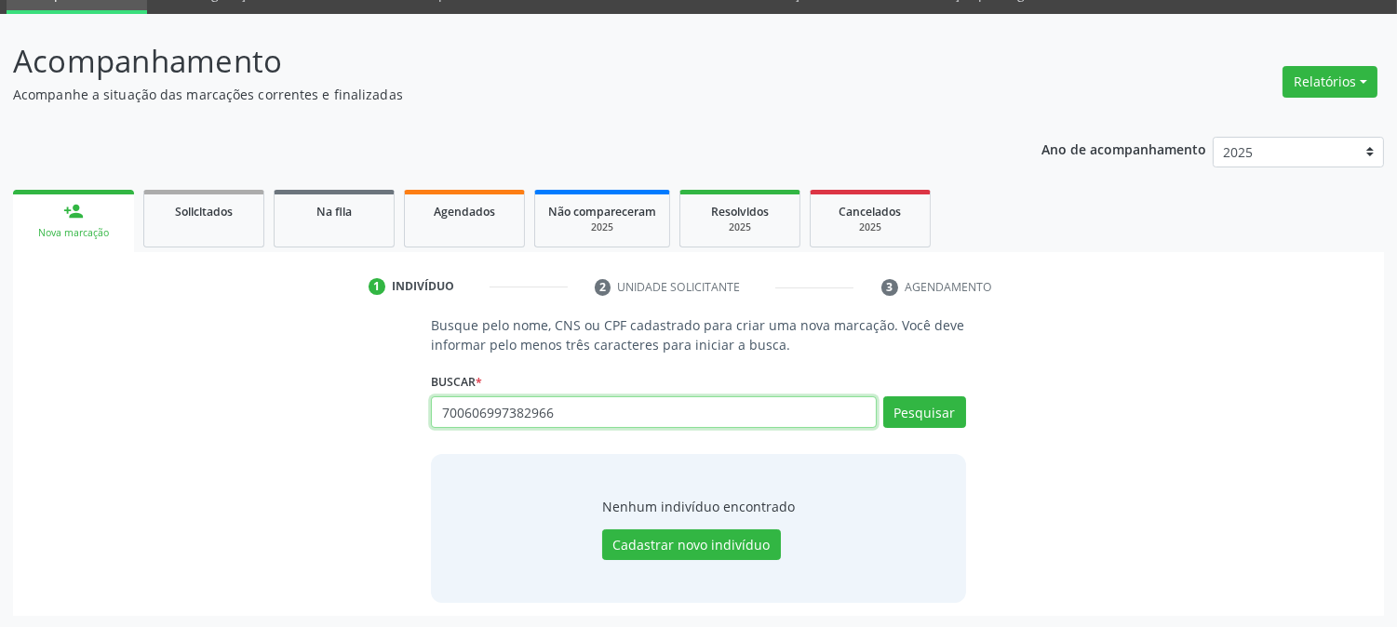
click at [415, 414] on div "Busque pelo nome, CNS ou CPF cadastrado para criar uma nova marcação. Você deve…" at bounding box center [698, 459] width 1345 height 287
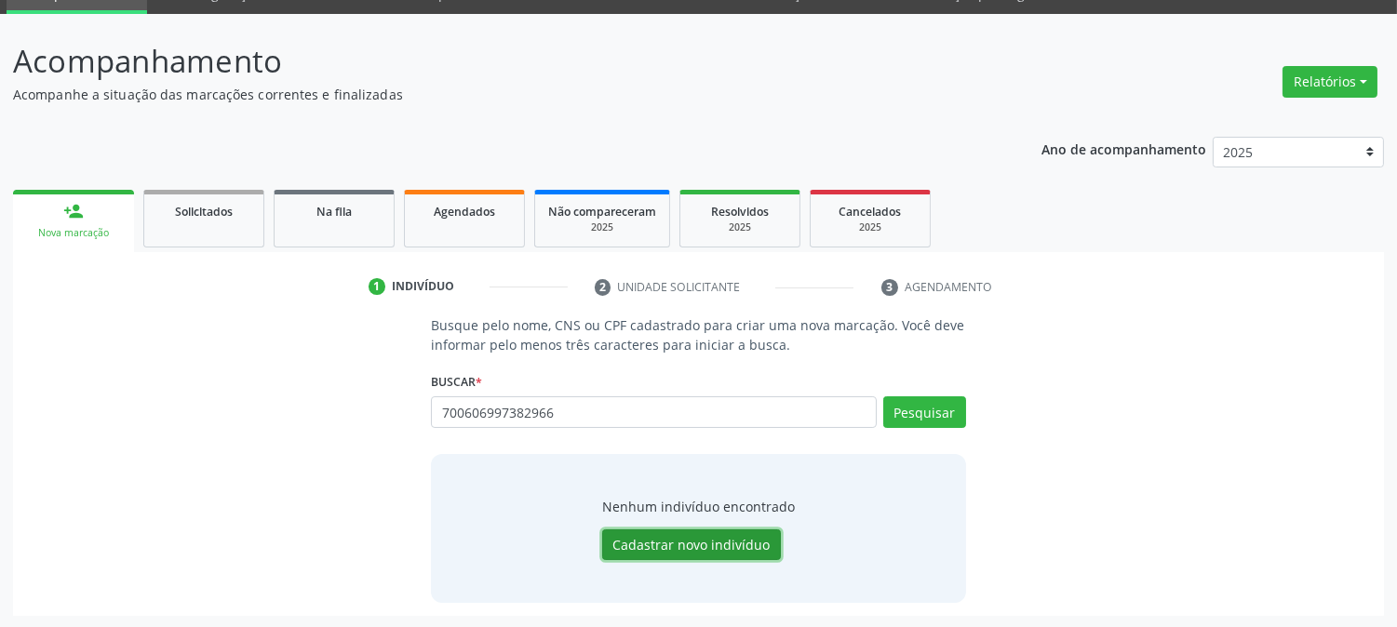
click at [720, 537] on button "Cadastrar novo indivíduo" at bounding box center [691, 546] width 179 height 32
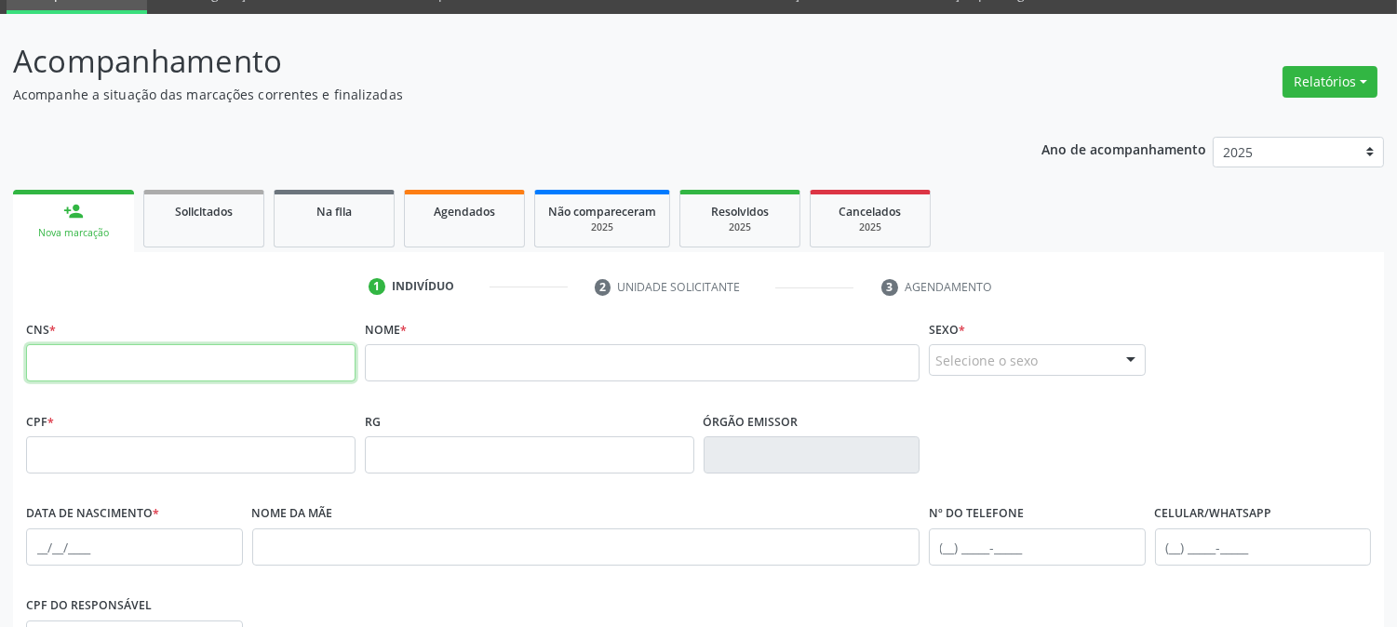
click at [247, 354] on input "text" at bounding box center [191, 362] width 330 height 37
paste input "700 6069 9738 2966"
type input "700 6069 9738 2966"
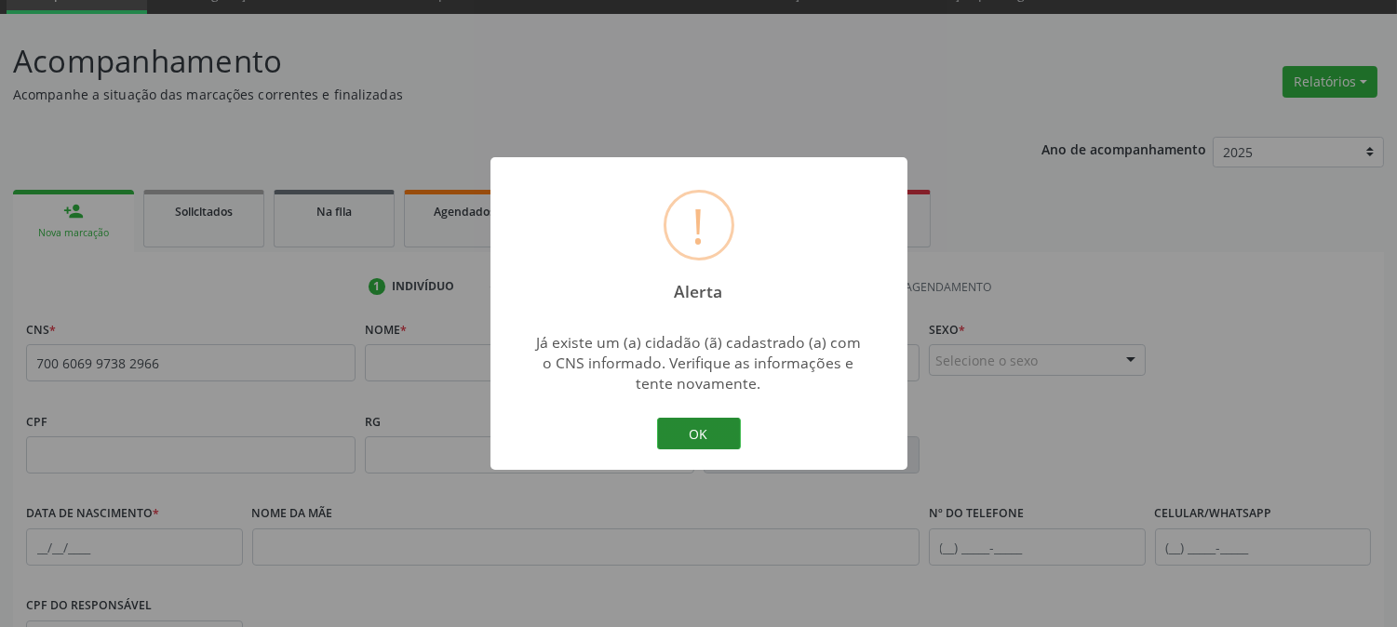
click at [662, 423] on button "OK" at bounding box center [699, 434] width 84 height 32
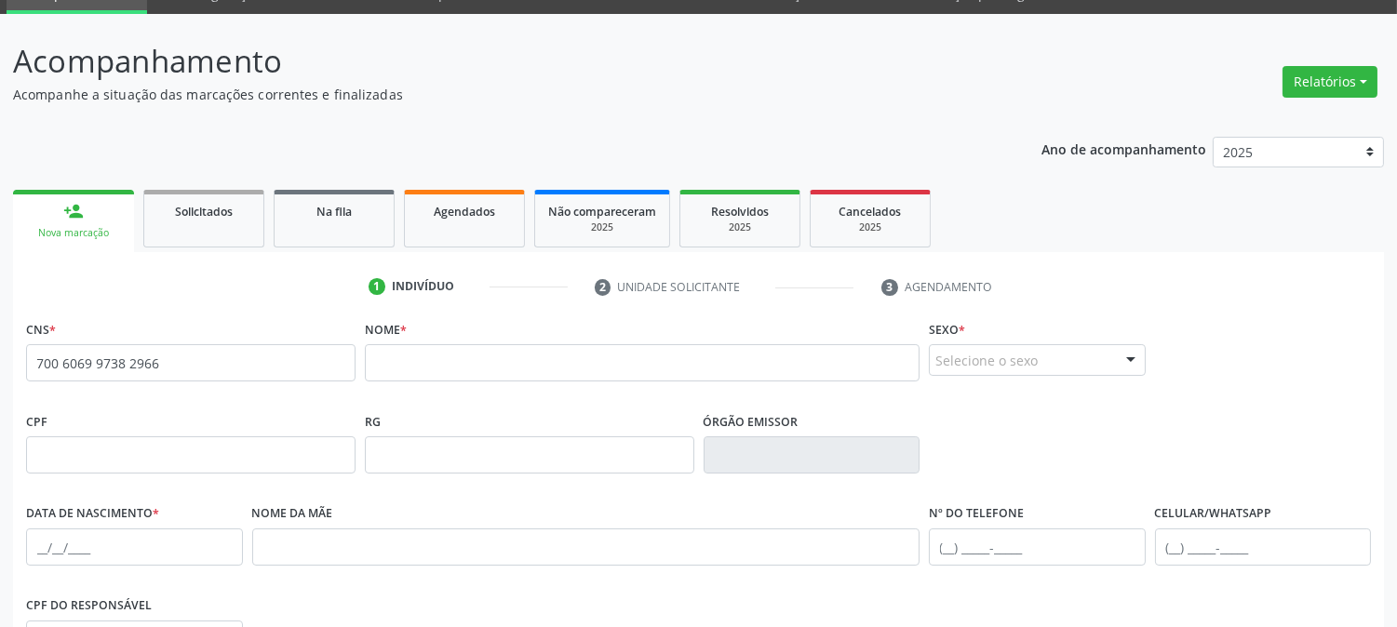
scroll to position [0, 0]
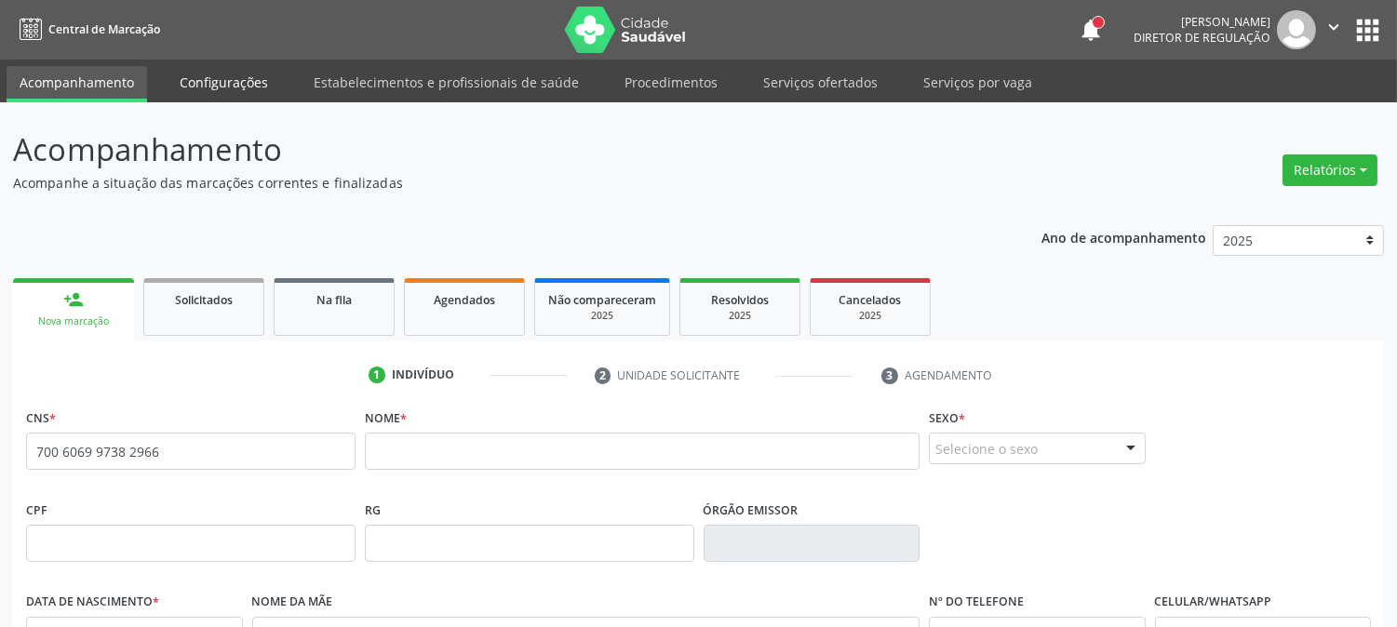
click at [209, 75] on link "Configurações" at bounding box center [224, 82] width 115 height 33
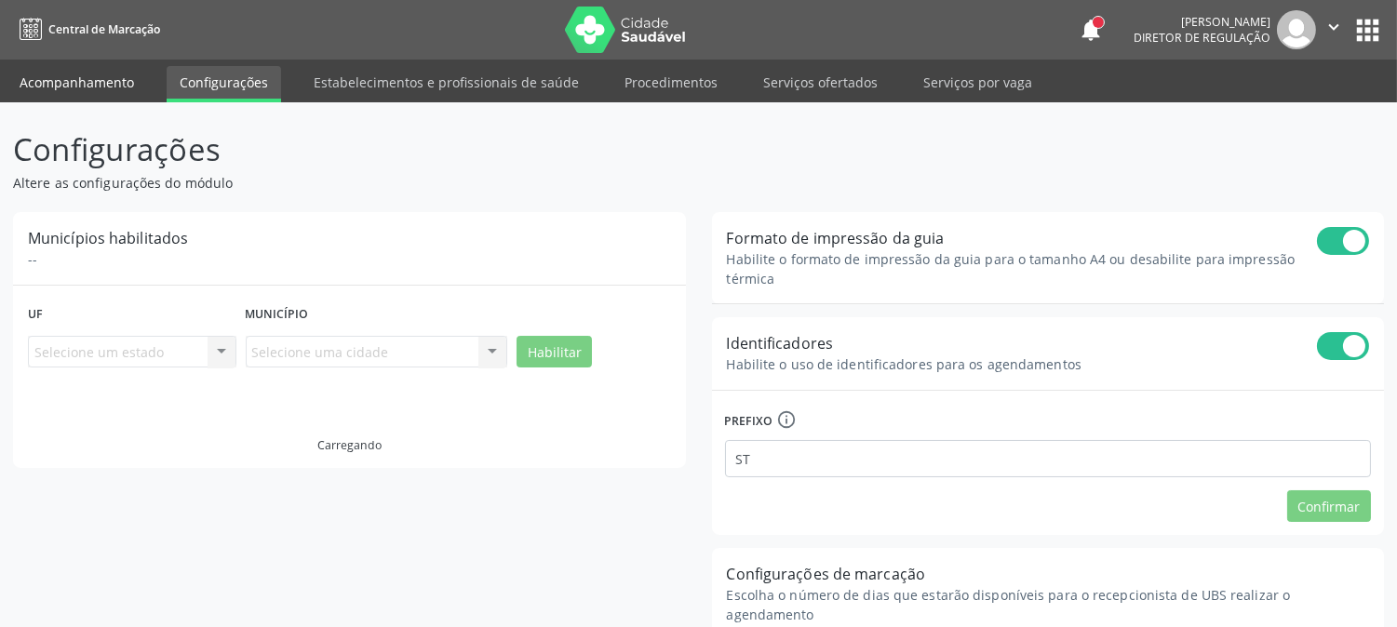
click at [118, 84] on link "Acompanhamento" at bounding box center [77, 82] width 141 height 33
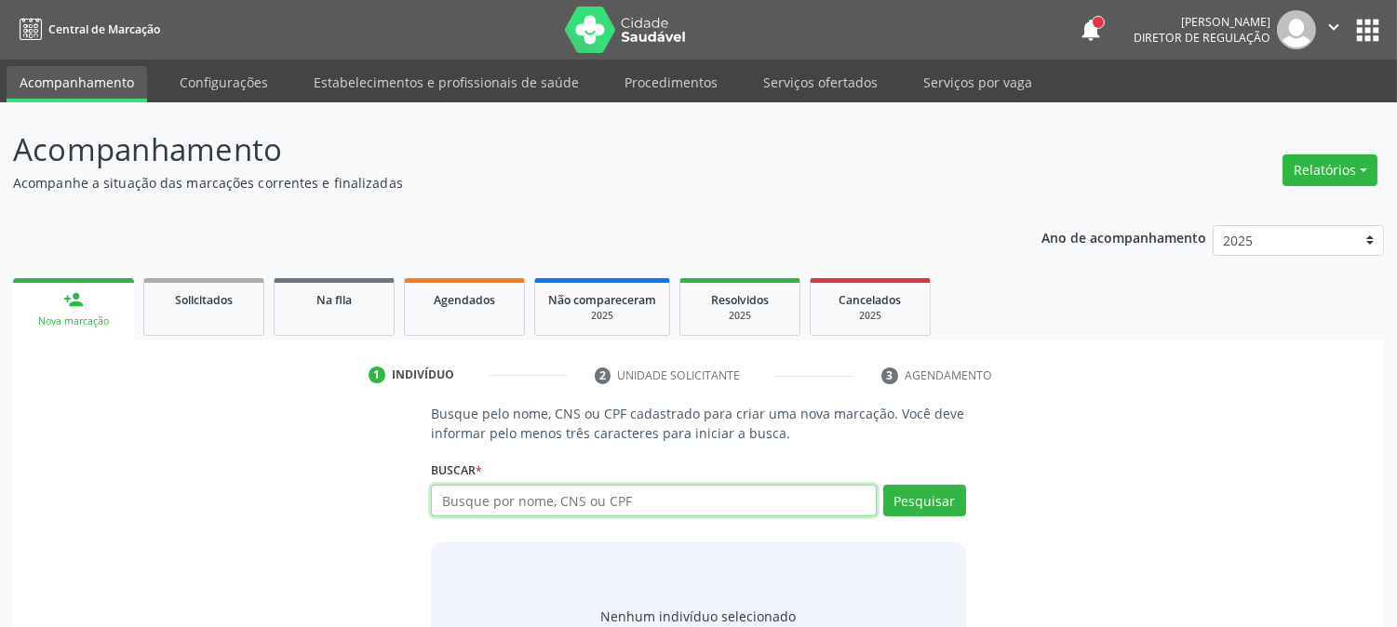
click at [469, 493] on input "text" at bounding box center [653, 501] width 445 height 32
type input "maria de lourdes do nas"
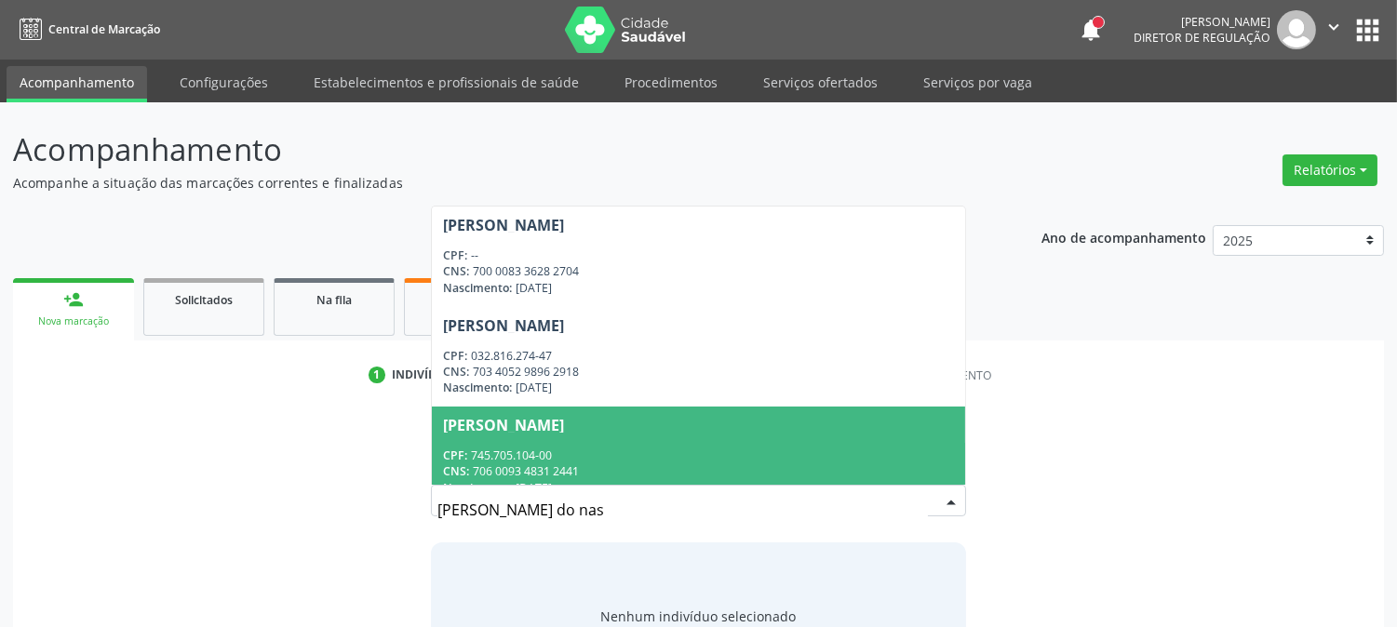
drag, startPoint x: 652, startPoint y: 512, endPoint x: 347, endPoint y: 504, distance: 304.5
click at [347, 504] on div "Busque pelo nome, CNS ou CPF cadastrado para criar uma nova marcação. Você deve…" at bounding box center [698, 547] width 1345 height 287
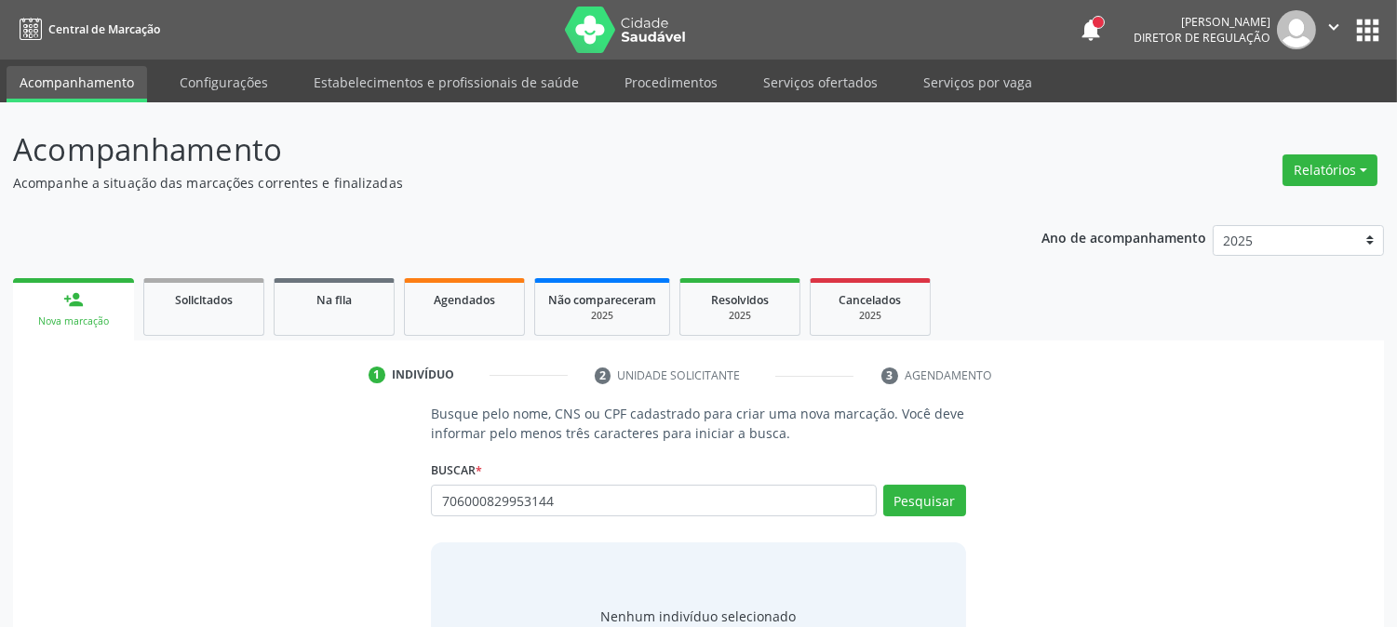
type input "706000829953144"
drag, startPoint x: 570, startPoint y: 498, endPoint x: 284, endPoint y: 535, distance: 288.2
click at [289, 537] on div "Busque pelo nome, CNS ou CPF cadastrado para criar uma nova marcação. Você deve…" at bounding box center [698, 547] width 1345 height 287
click at [843, 77] on link "Serviços ofertados" at bounding box center [820, 82] width 141 height 33
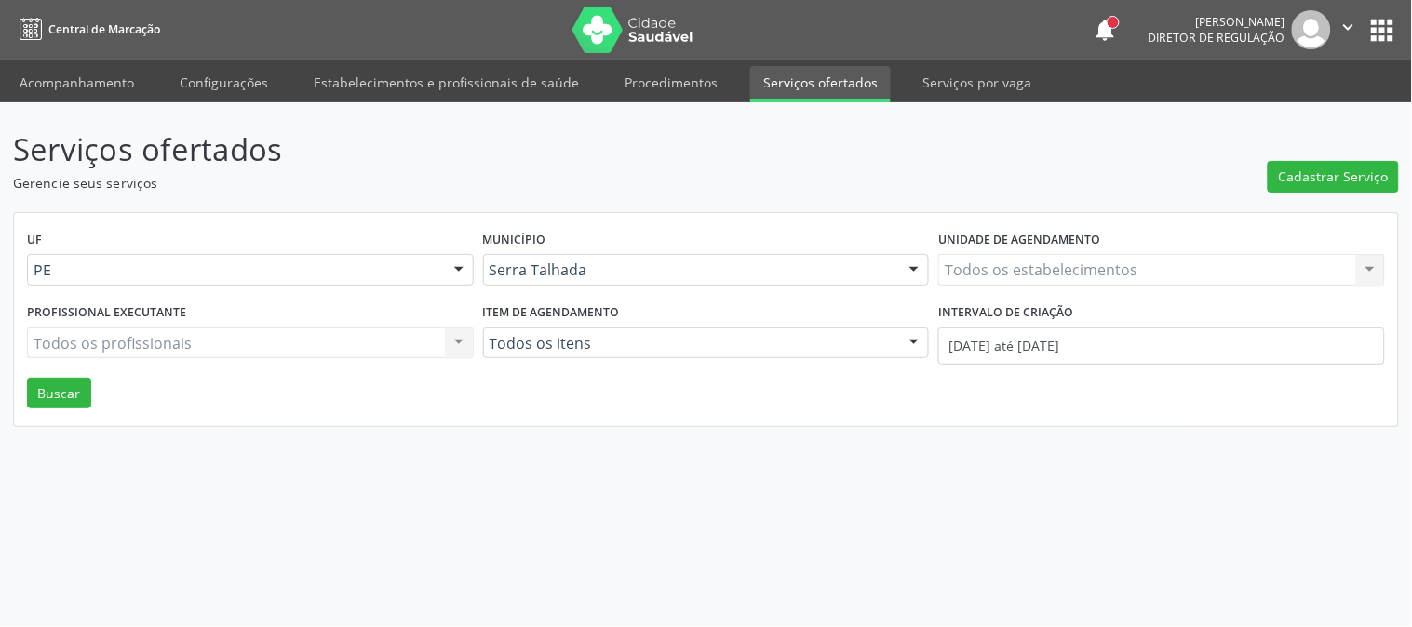
click at [1123, 259] on div "Todos os estabelecimentos Todos os estabelecimentos Nenhum resultado encontrado…" at bounding box center [1161, 270] width 447 height 32
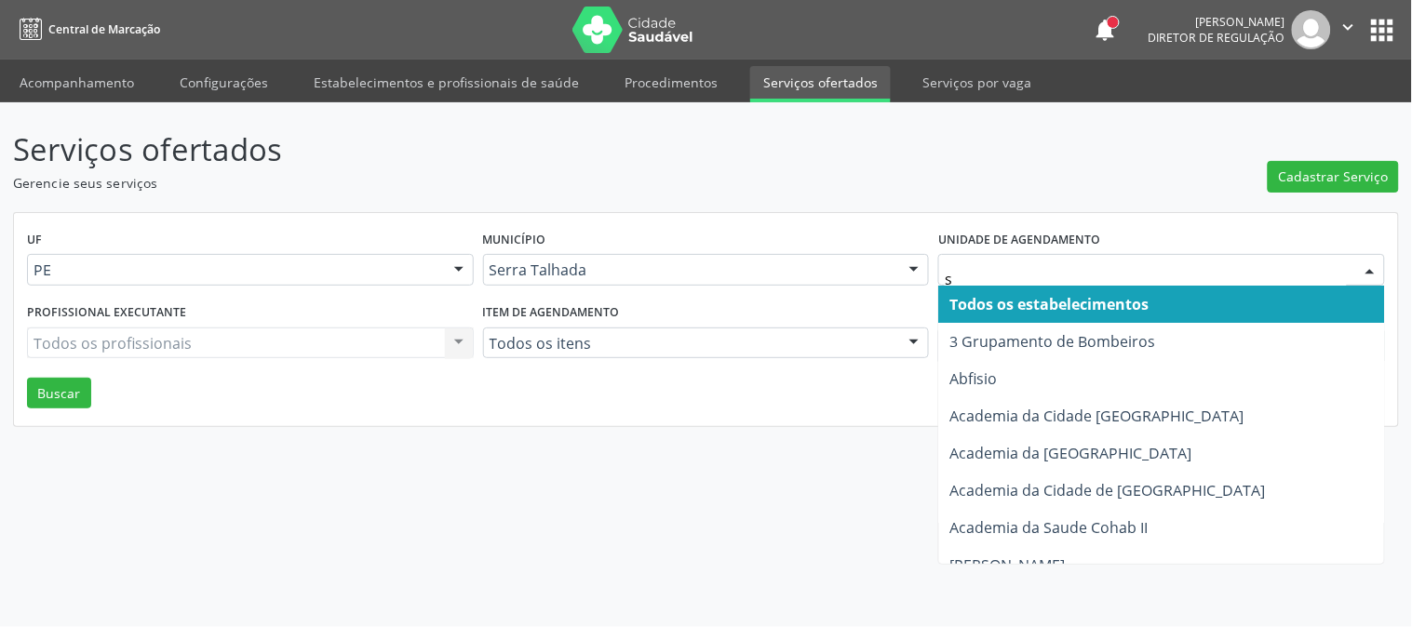
type input "s b"
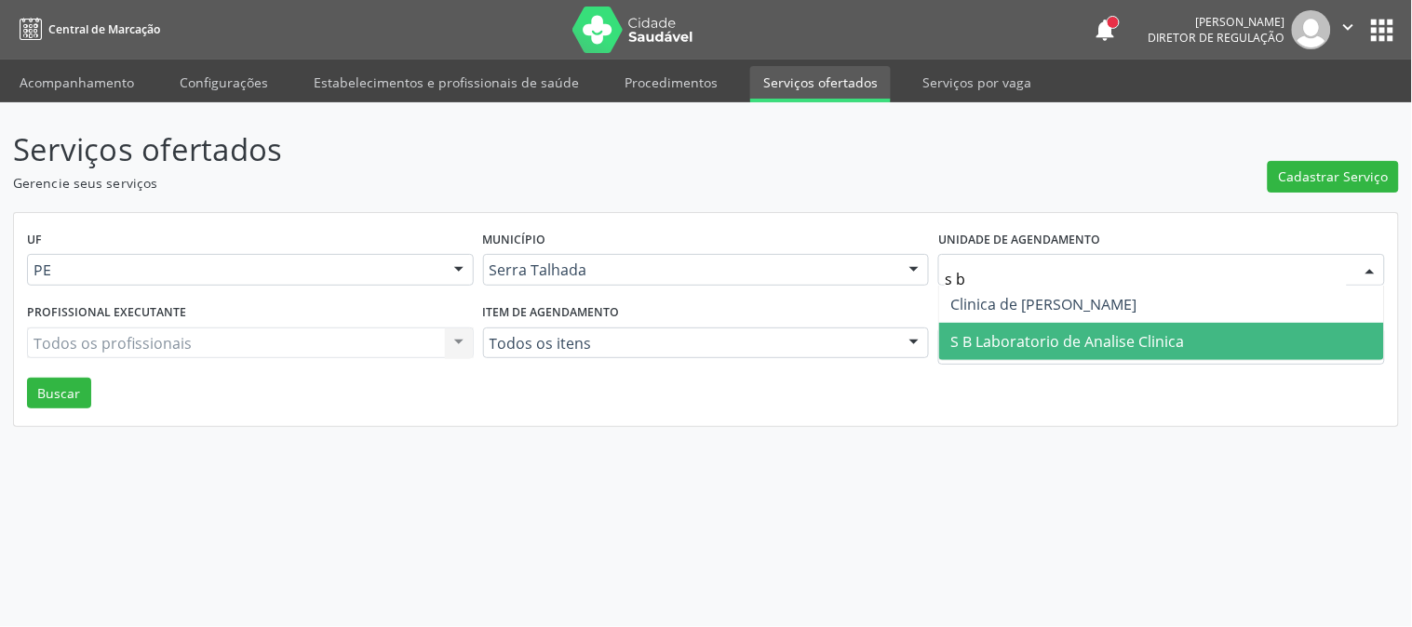
click at [1110, 326] on span "S B Laboratorio de Analise Clinica" at bounding box center [1161, 341] width 445 height 37
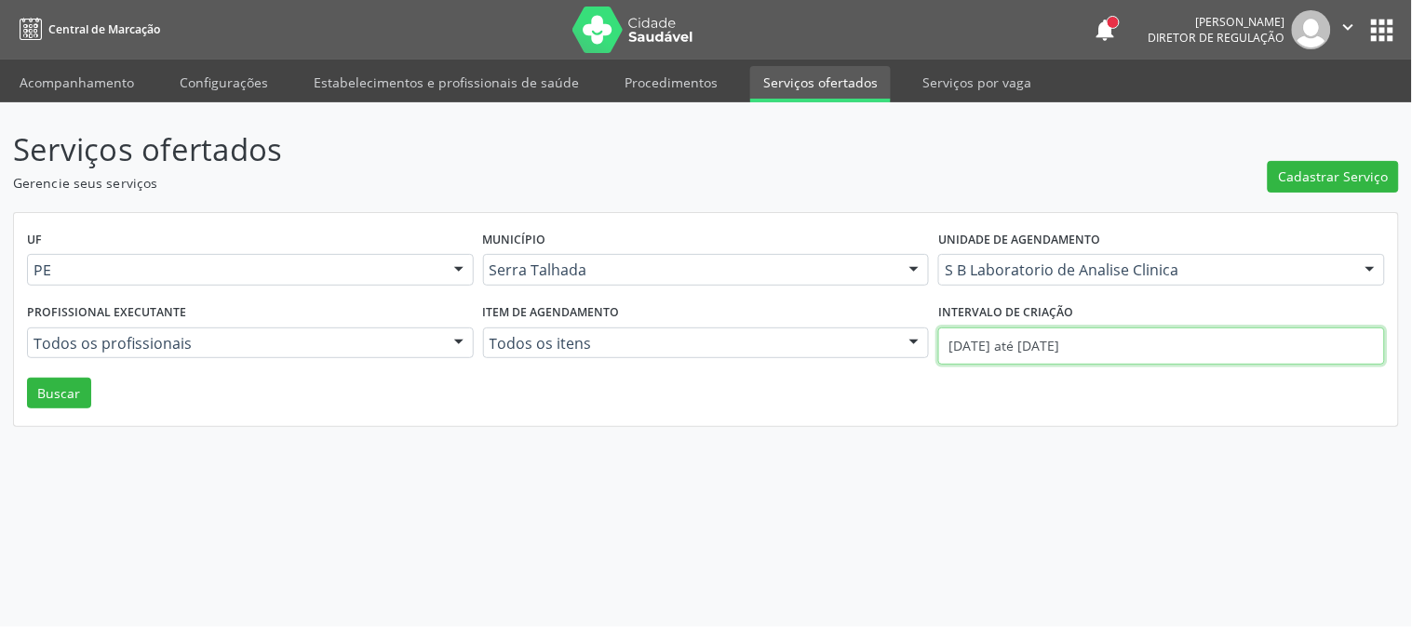
click at [1105, 343] on input "[DATE] até [DATE]" at bounding box center [1161, 346] width 447 height 37
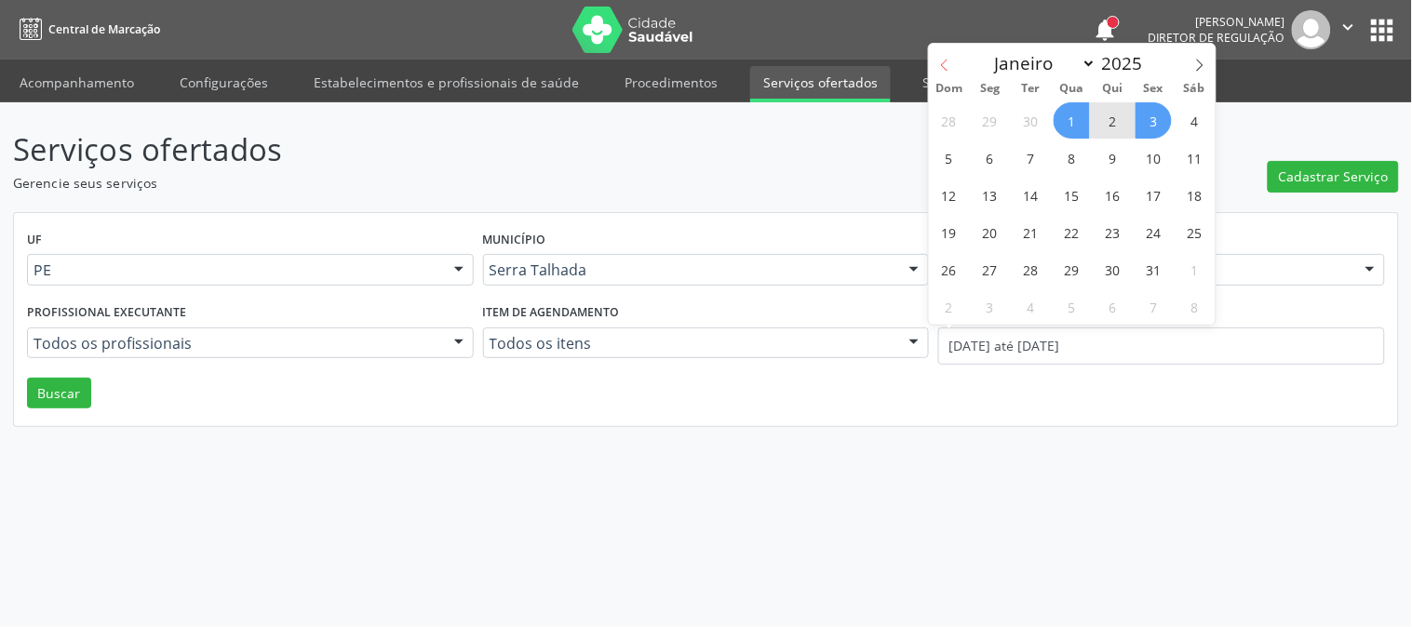
click at [956, 69] on span at bounding box center [945, 60] width 32 height 32
select select "8"
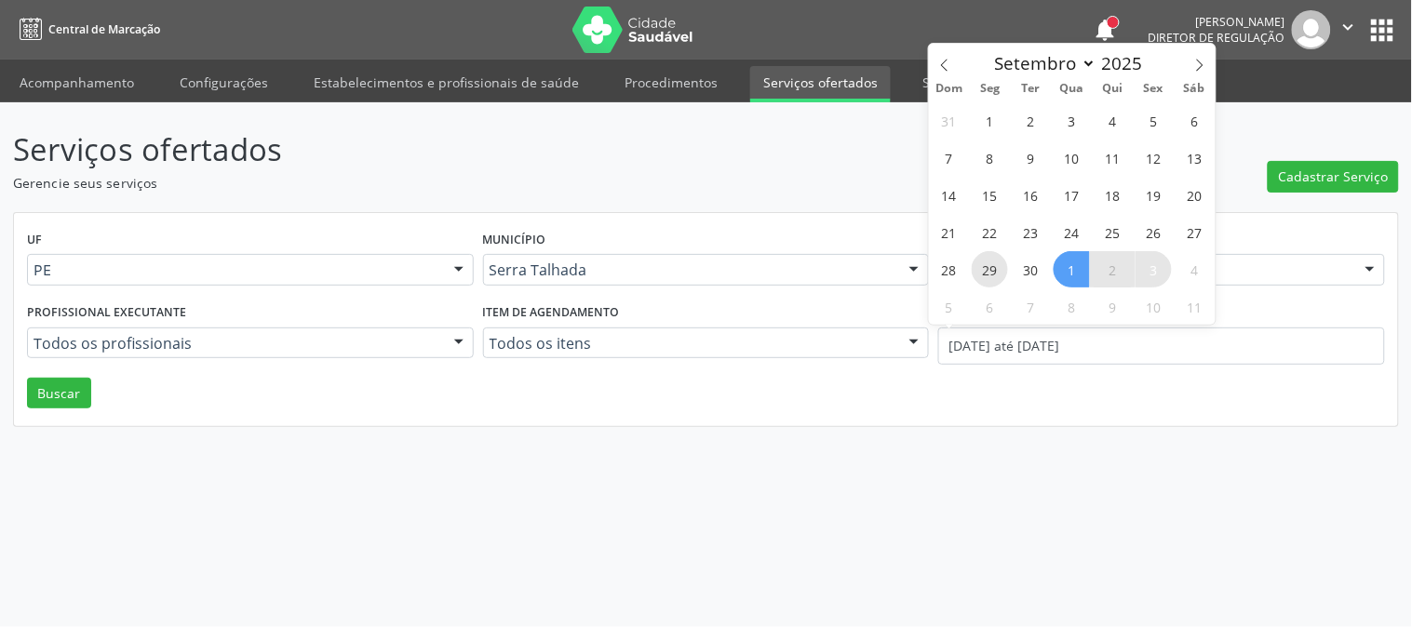
click at [998, 273] on span "29" at bounding box center [990, 269] width 36 height 36
type input "[DATE]"
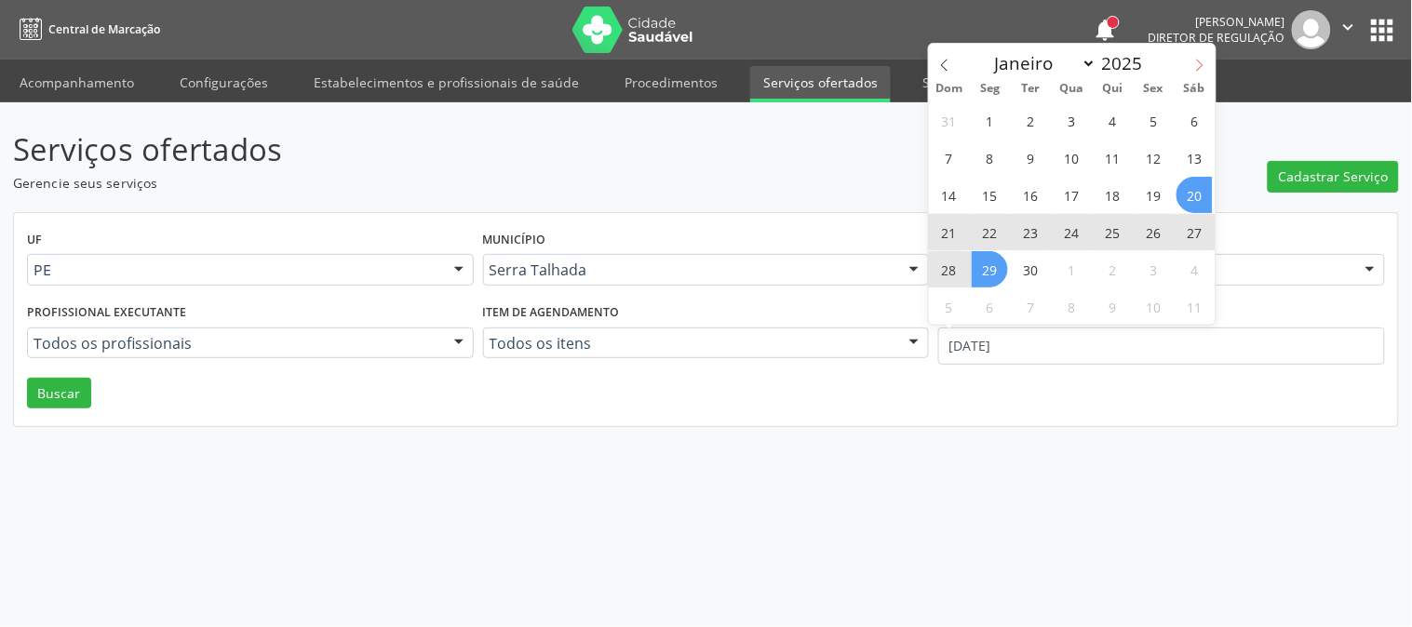
click at [1206, 68] on icon at bounding box center [1199, 65] width 13 height 13
select select "9"
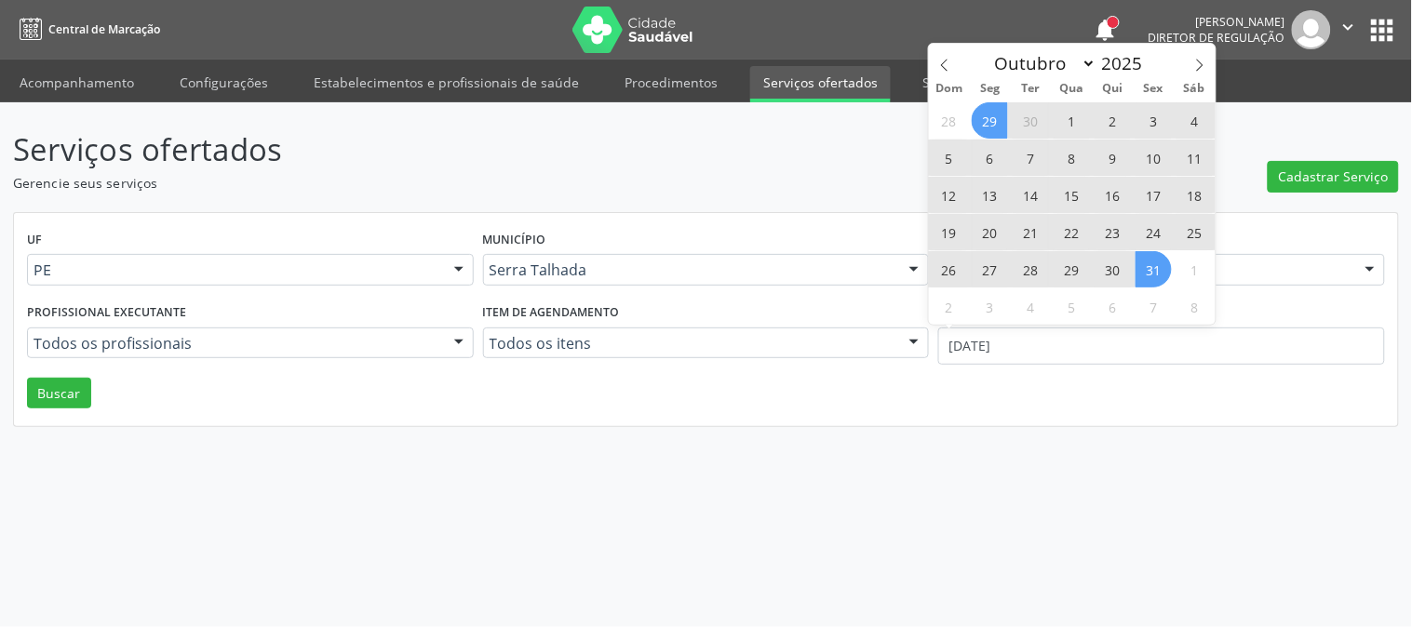
click at [1155, 276] on span "31" at bounding box center [1154, 269] width 36 height 36
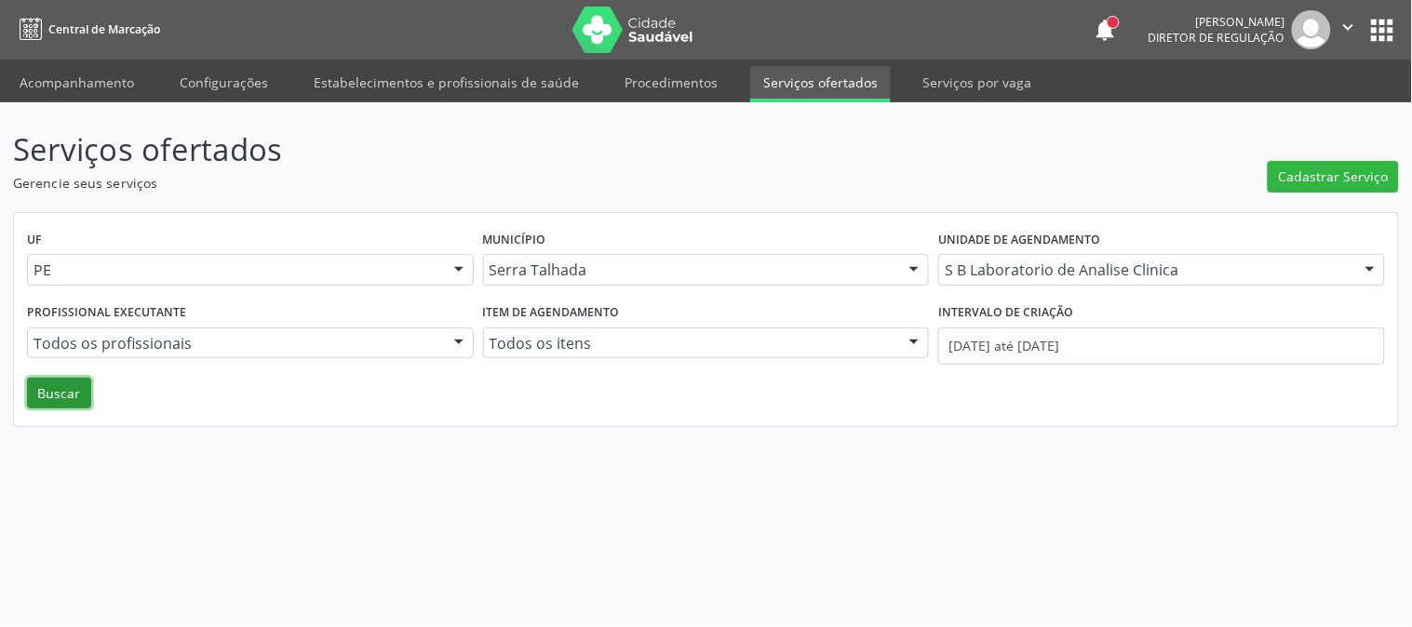
click at [79, 400] on button "Buscar" at bounding box center [59, 394] width 64 height 32
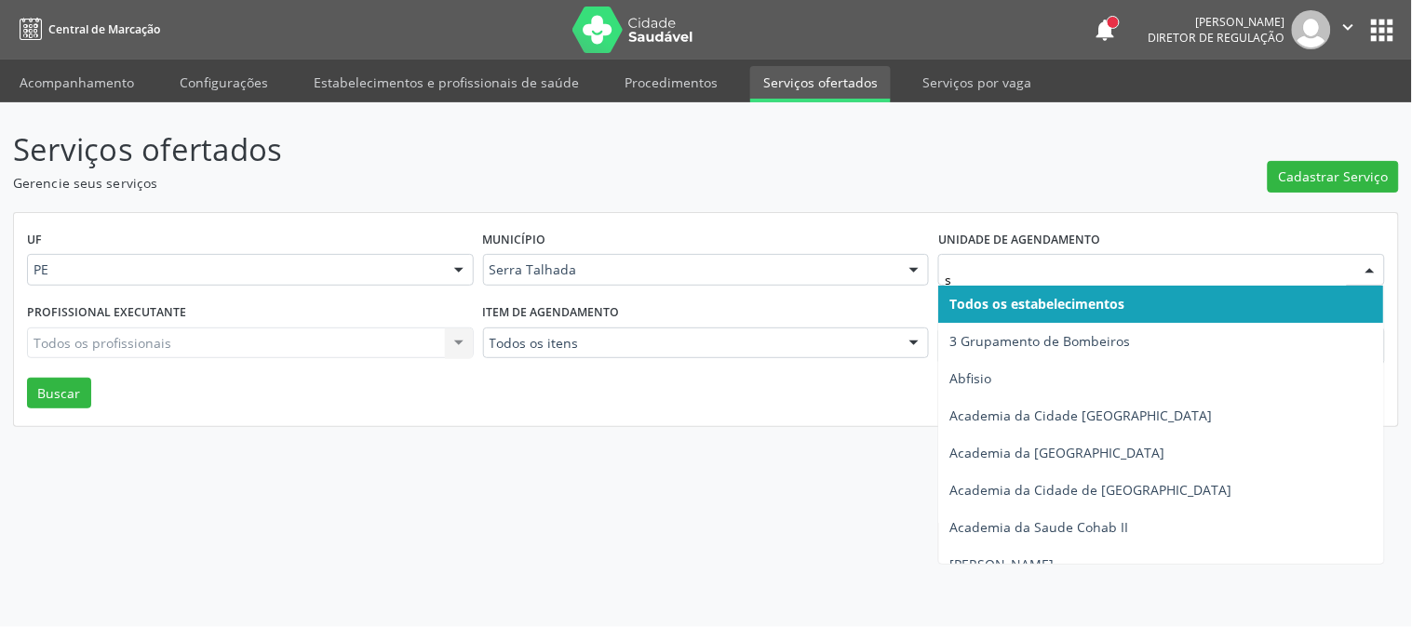
type input "s b"
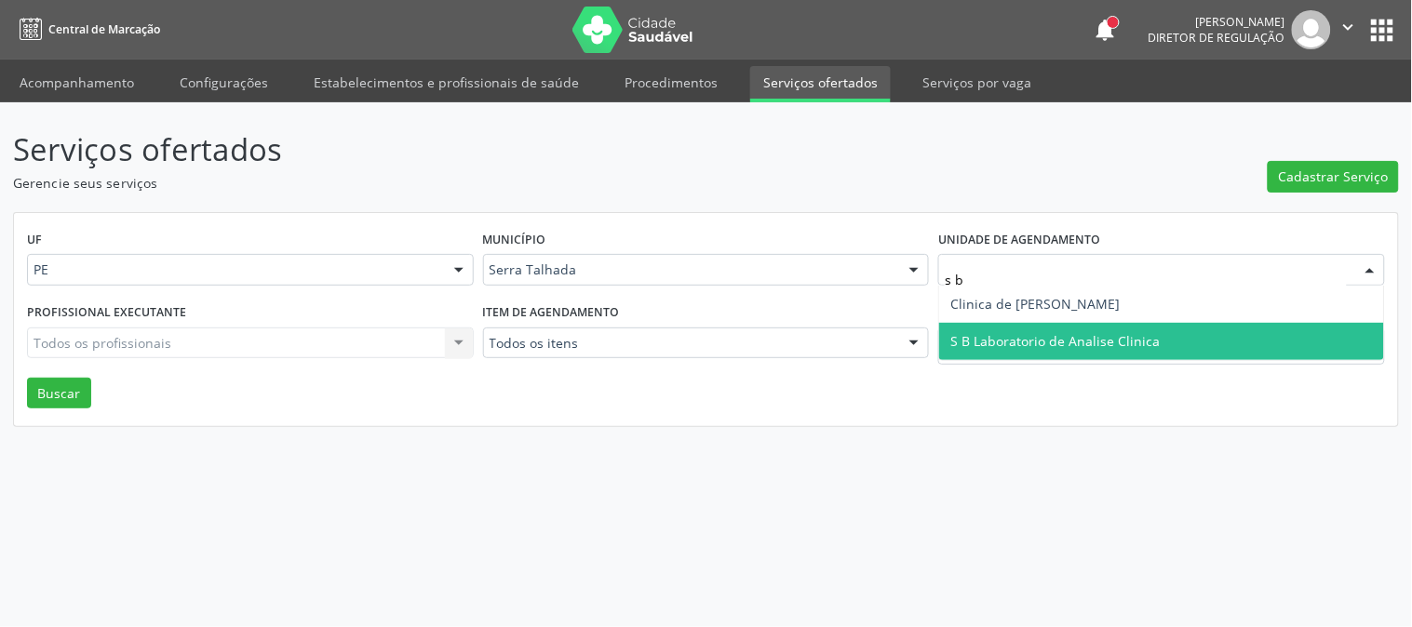
click at [1026, 332] on span "S B Laboratorio de Analise Clinica" at bounding box center [1054, 341] width 209 height 18
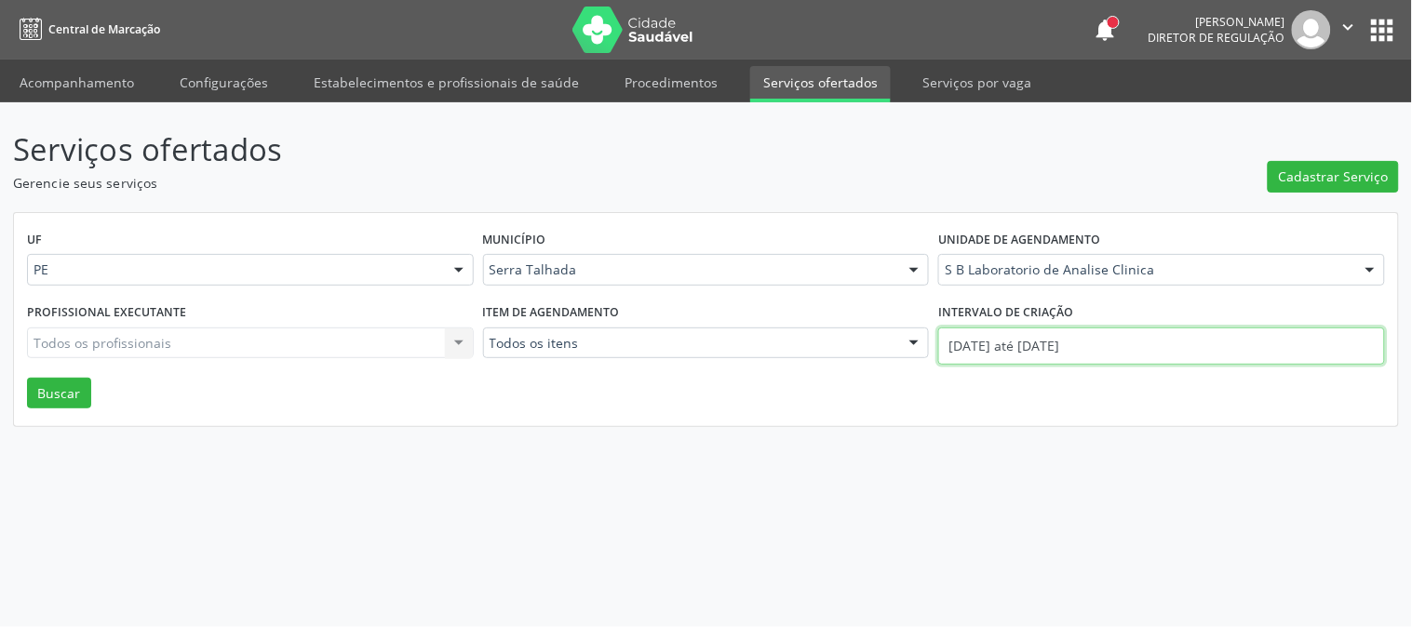
click at [1026, 332] on input "[DATE] até [DATE]" at bounding box center [1161, 346] width 447 height 37
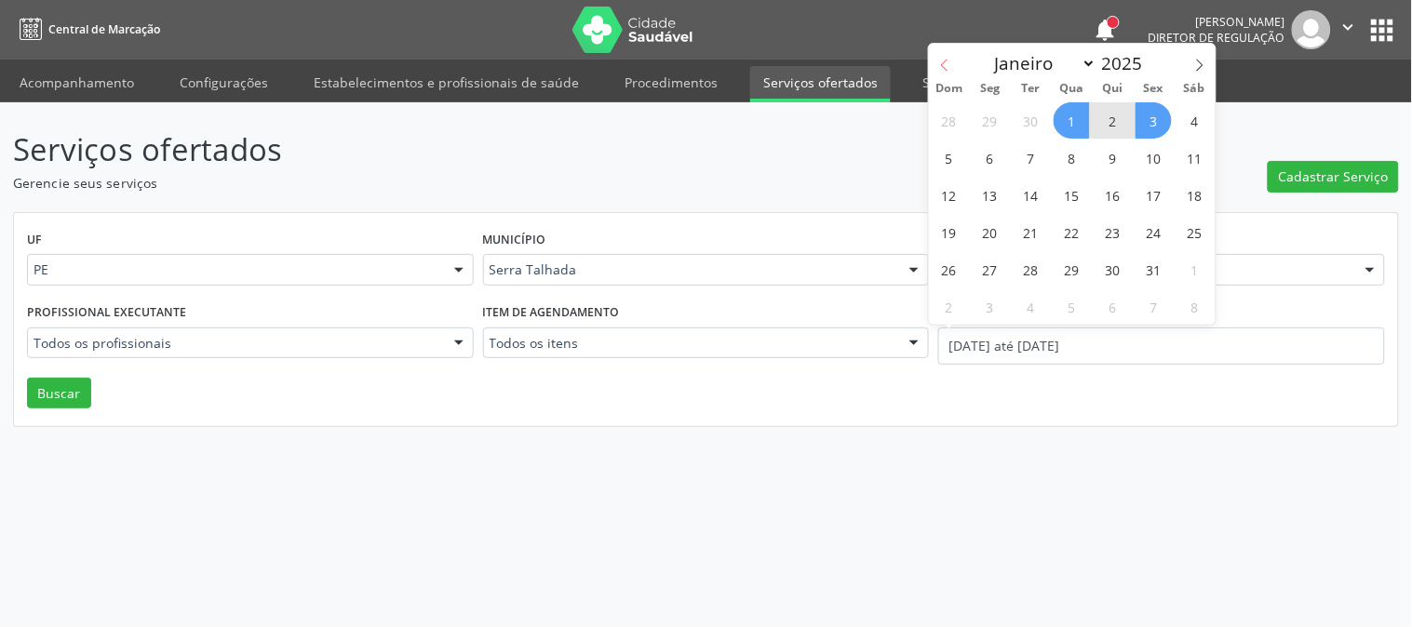
click at [938, 69] on icon at bounding box center [944, 65] width 13 height 13
select select "8"
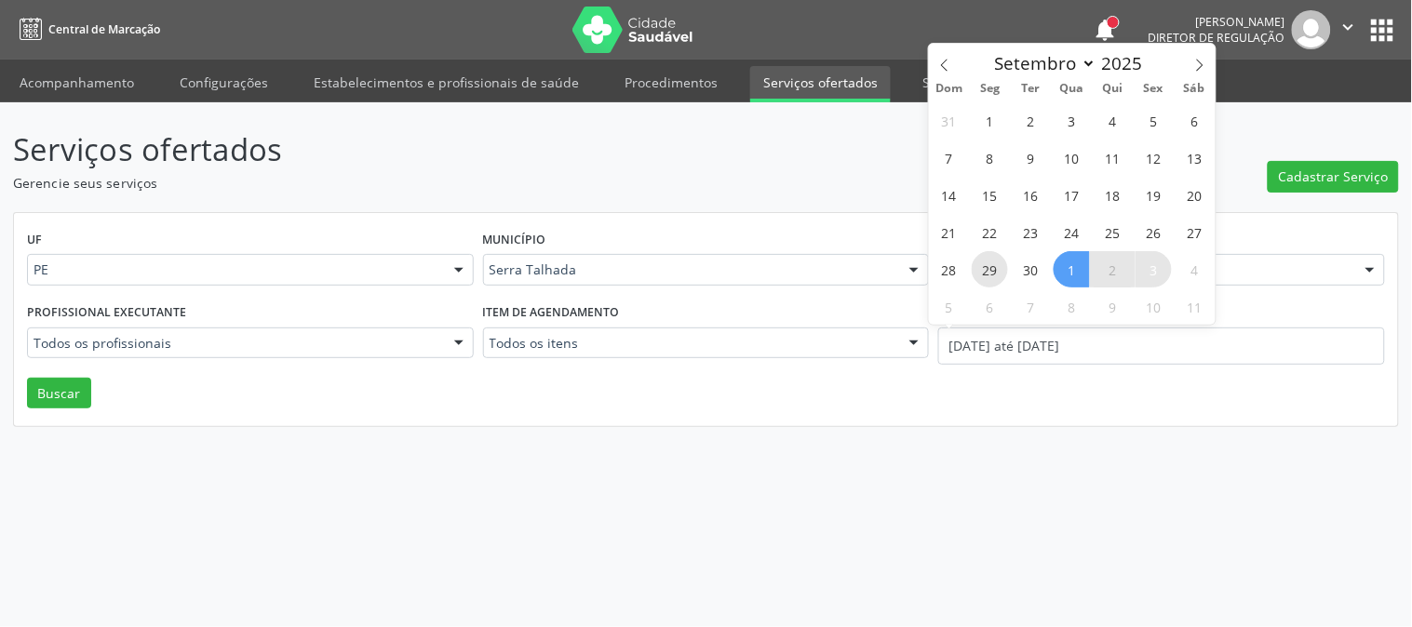
click at [998, 271] on span "29" at bounding box center [990, 269] width 36 height 36
type input "[DATE]"
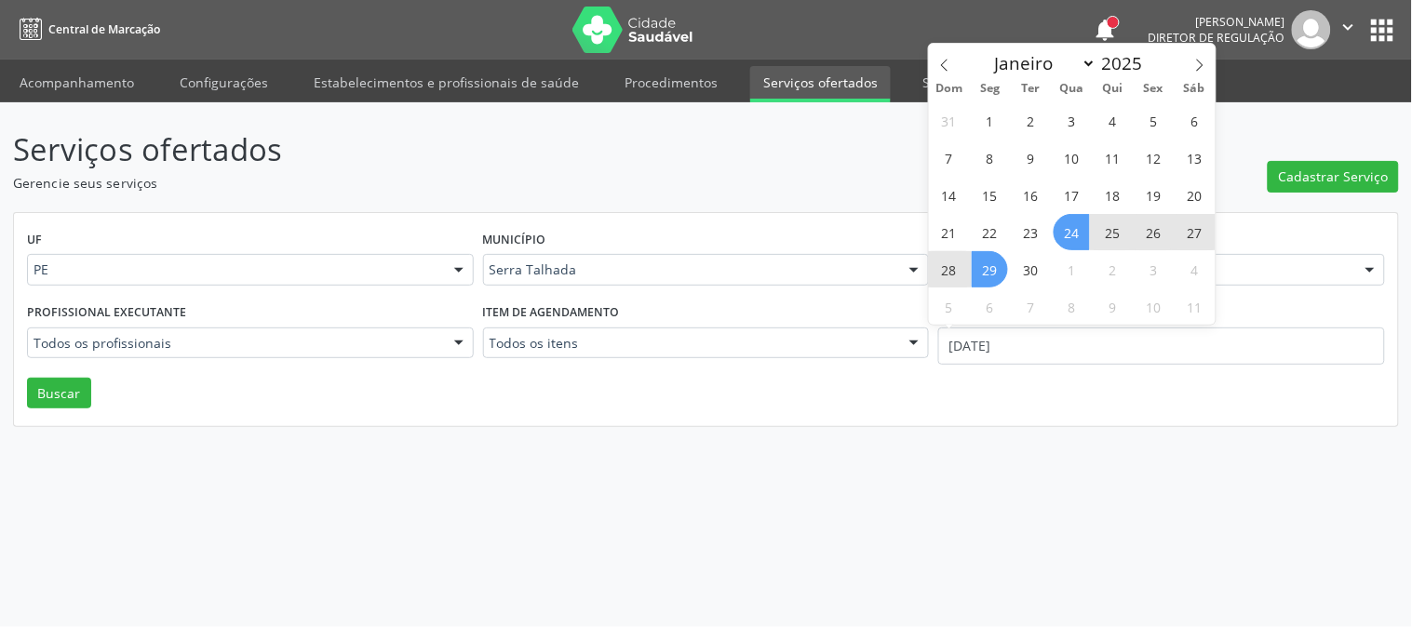
click at [1073, 230] on span "24" at bounding box center [1072, 232] width 36 height 36
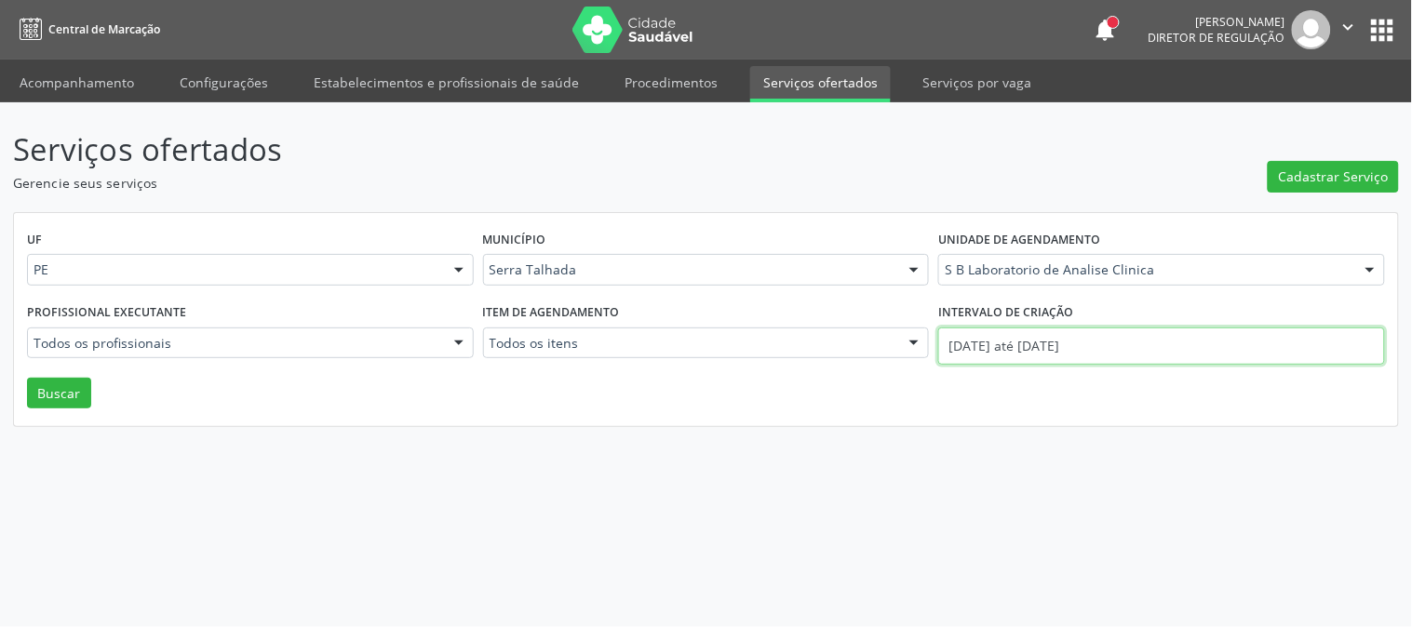
click at [1055, 340] on input "[DATE] até [DATE]" at bounding box center [1161, 346] width 447 height 37
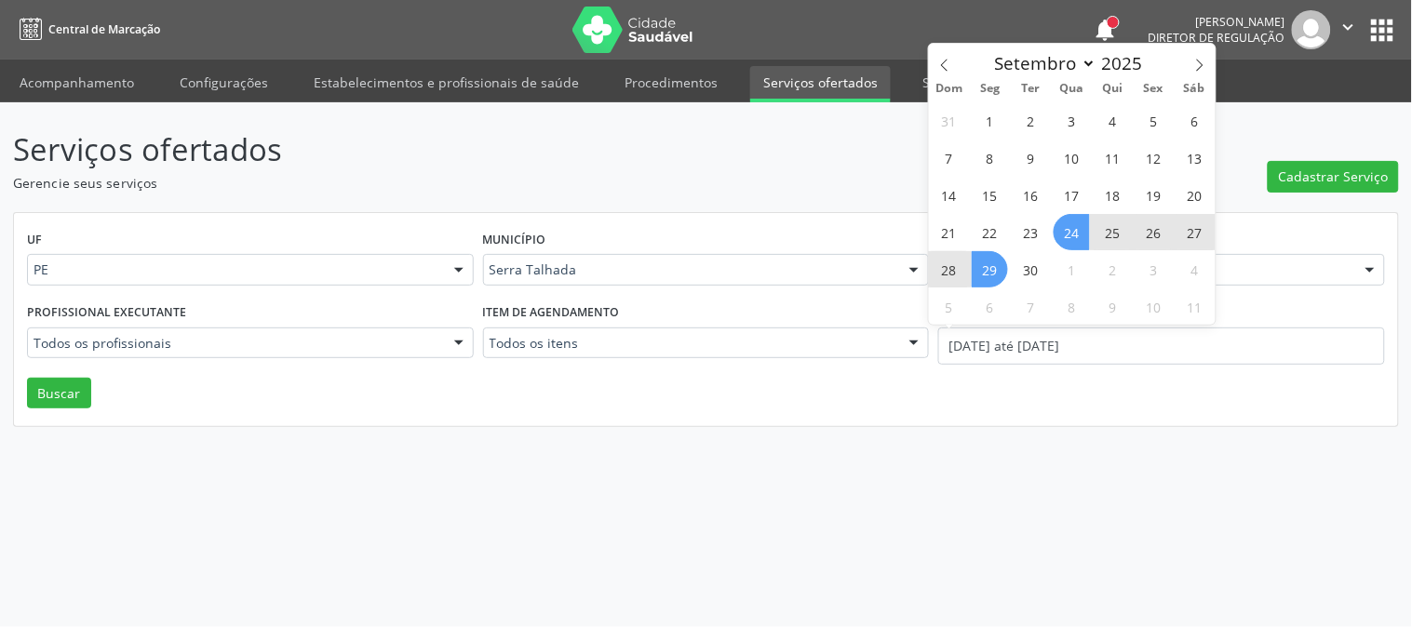
click at [1076, 227] on span "24" at bounding box center [1072, 232] width 36 height 36
type input "24/09/2025"
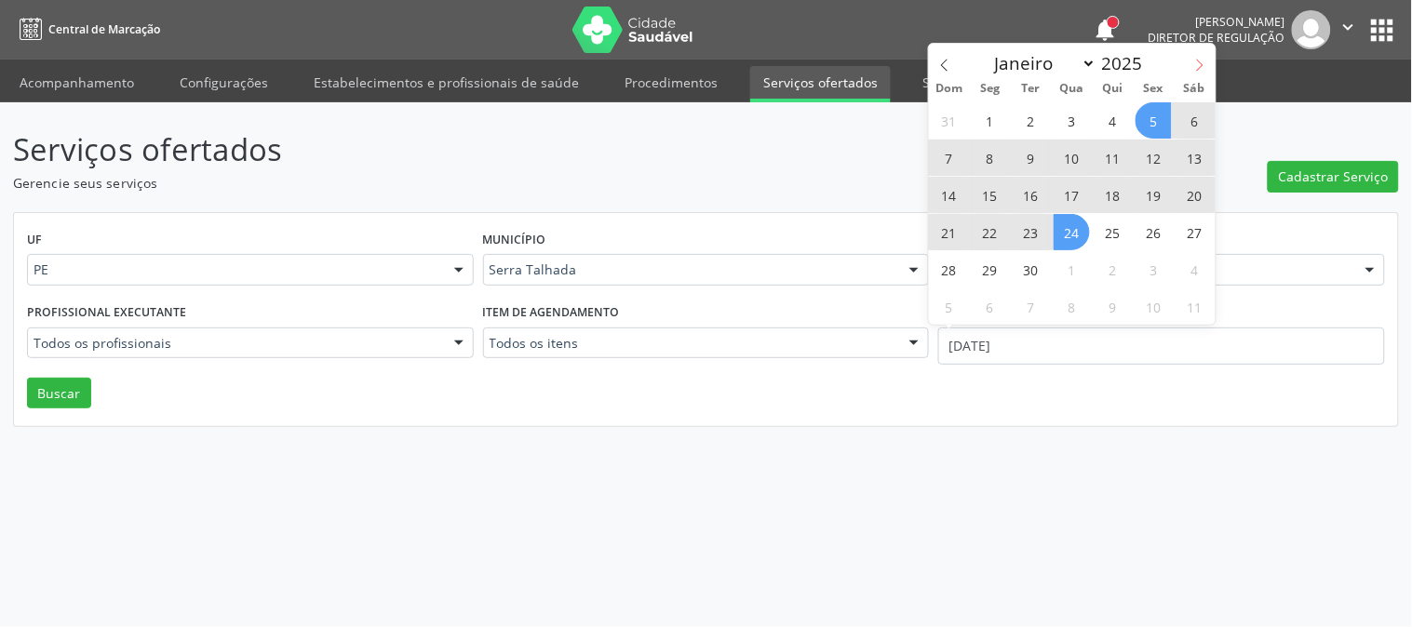
click at [1197, 62] on icon at bounding box center [1199, 65] width 13 height 13
select select "9"
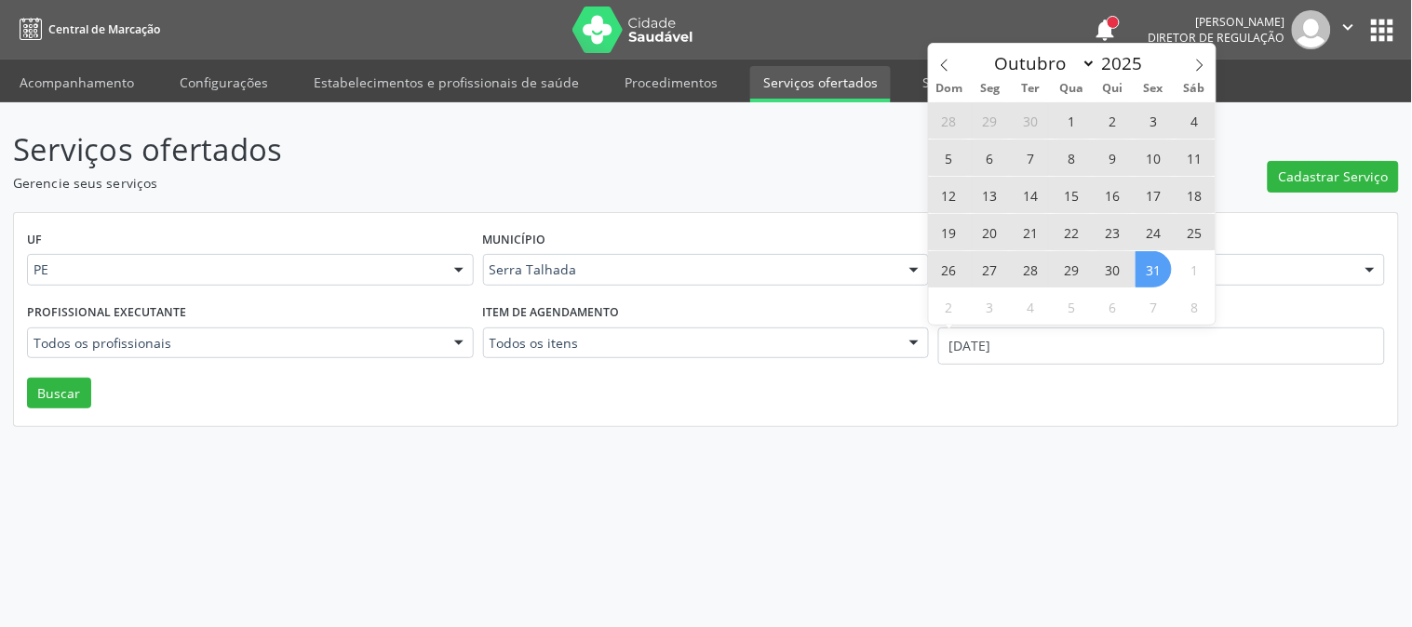
click at [1152, 276] on span "31" at bounding box center [1154, 269] width 36 height 36
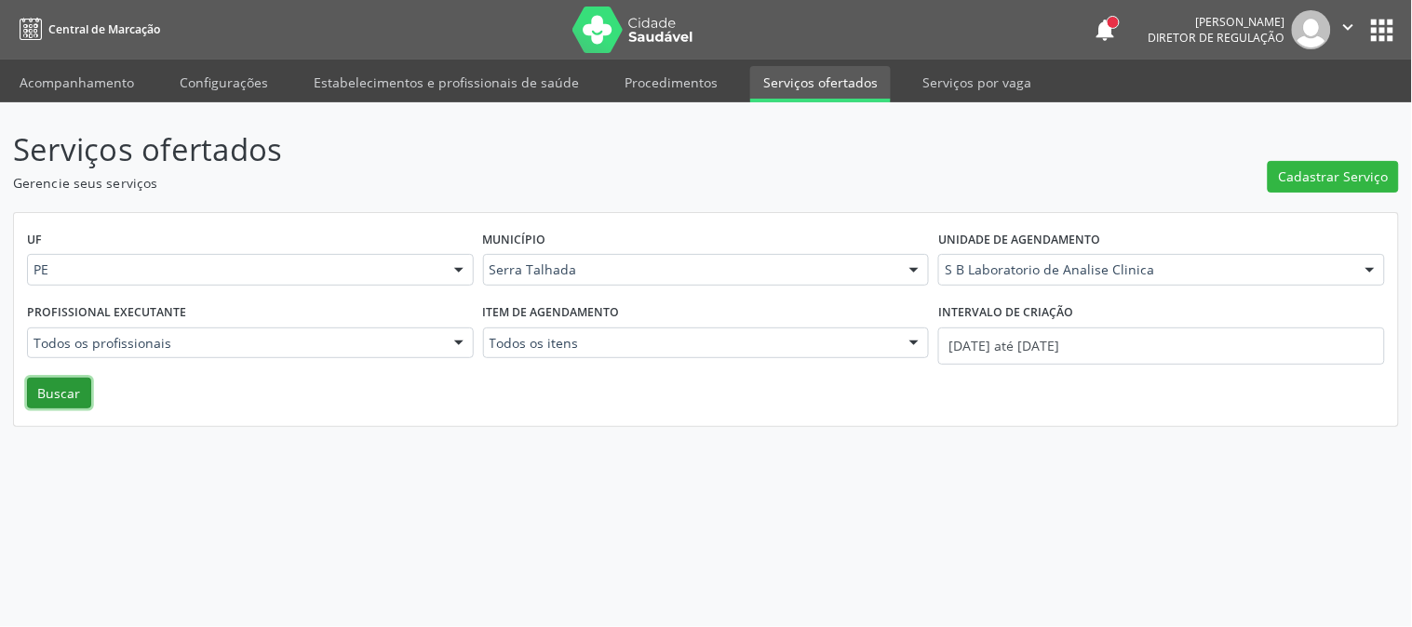
click at [54, 379] on button "Buscar" at bounding box center [59, 394] width 64 height 32
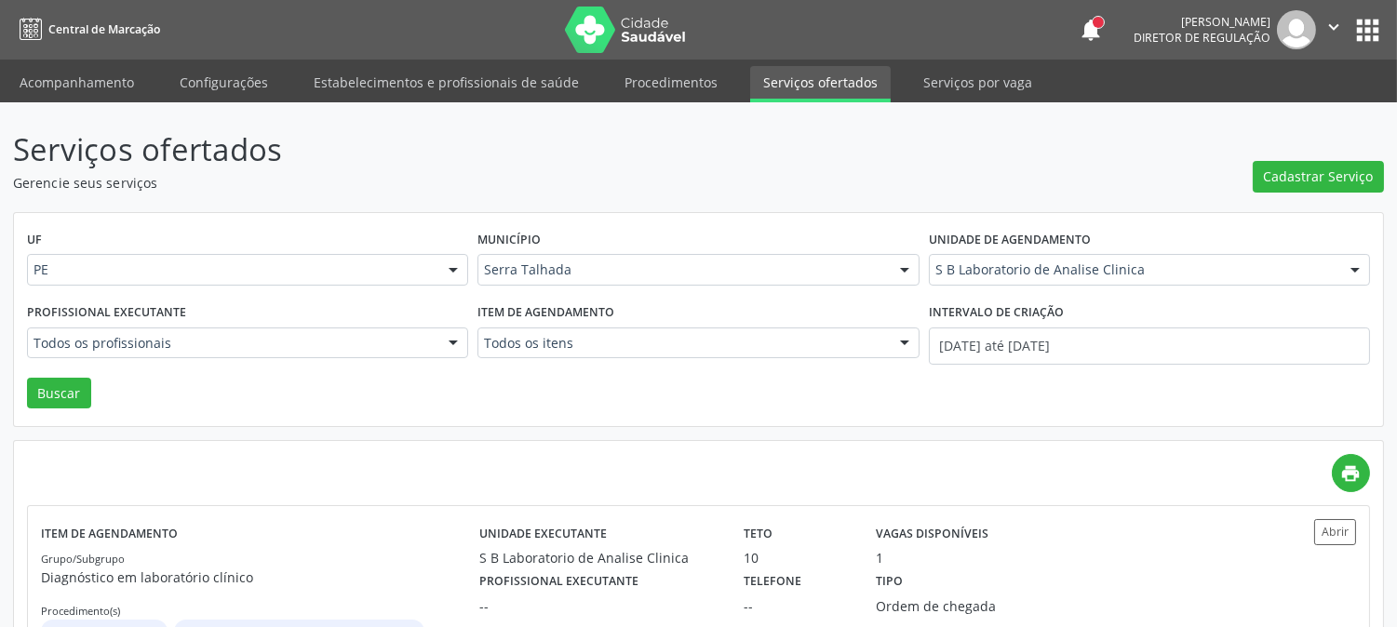
scroll to position [101, 0]
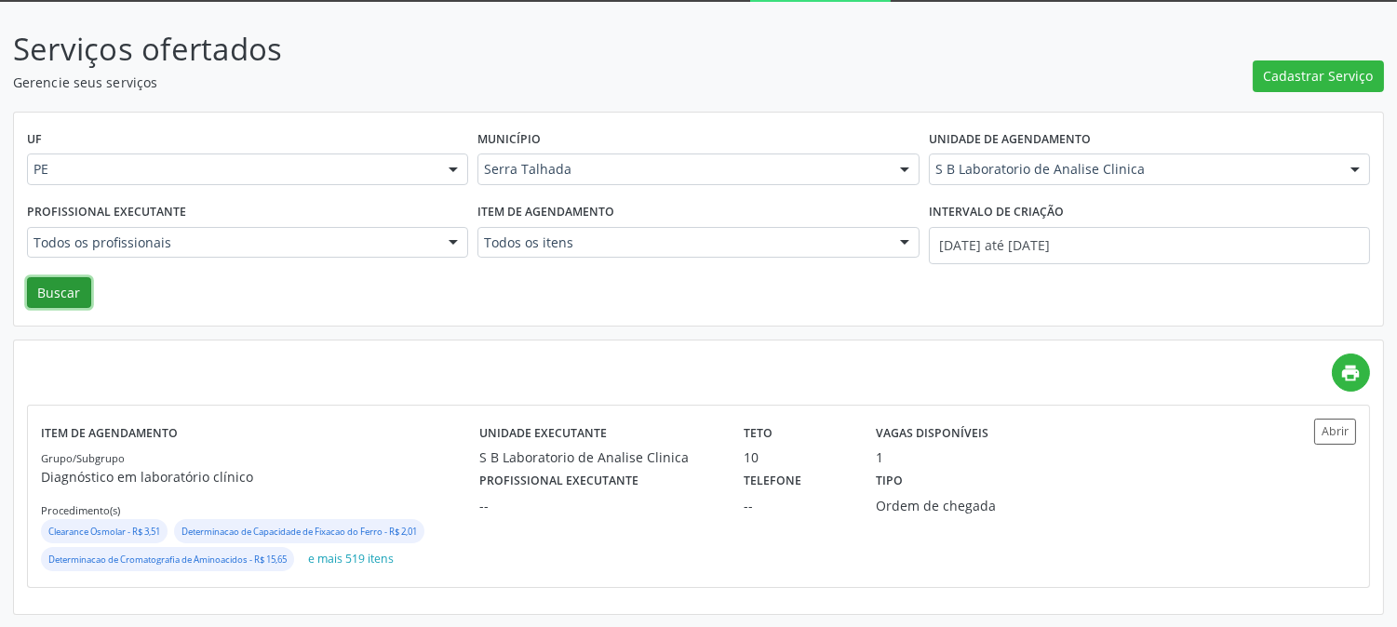
click at [48, 293] on button "Buscar" at bounding box center [59, 293] width 64 height 32
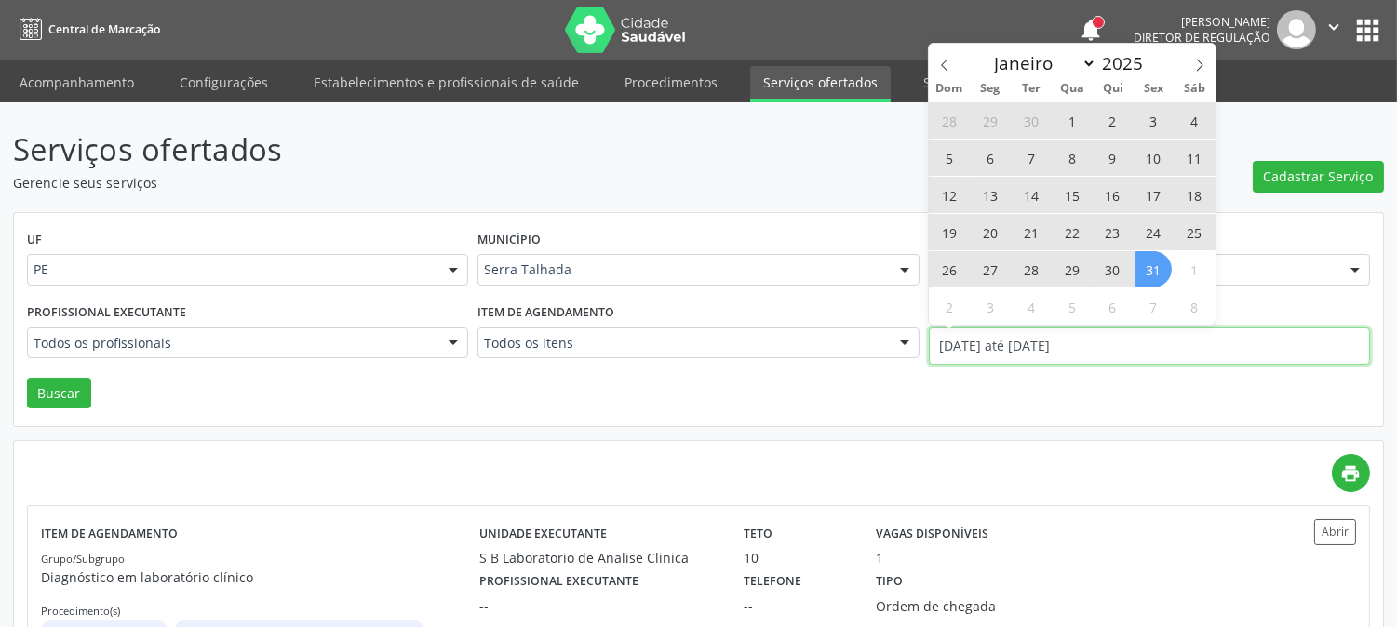
click at [1110, 346] on input "24/09/2025 até 31/10/2025" at bounding box center [1149, 346] width 441 height 37
click at [947, 59] on icon at bounding box center [944, 65] width 13 height 13
select select "8"
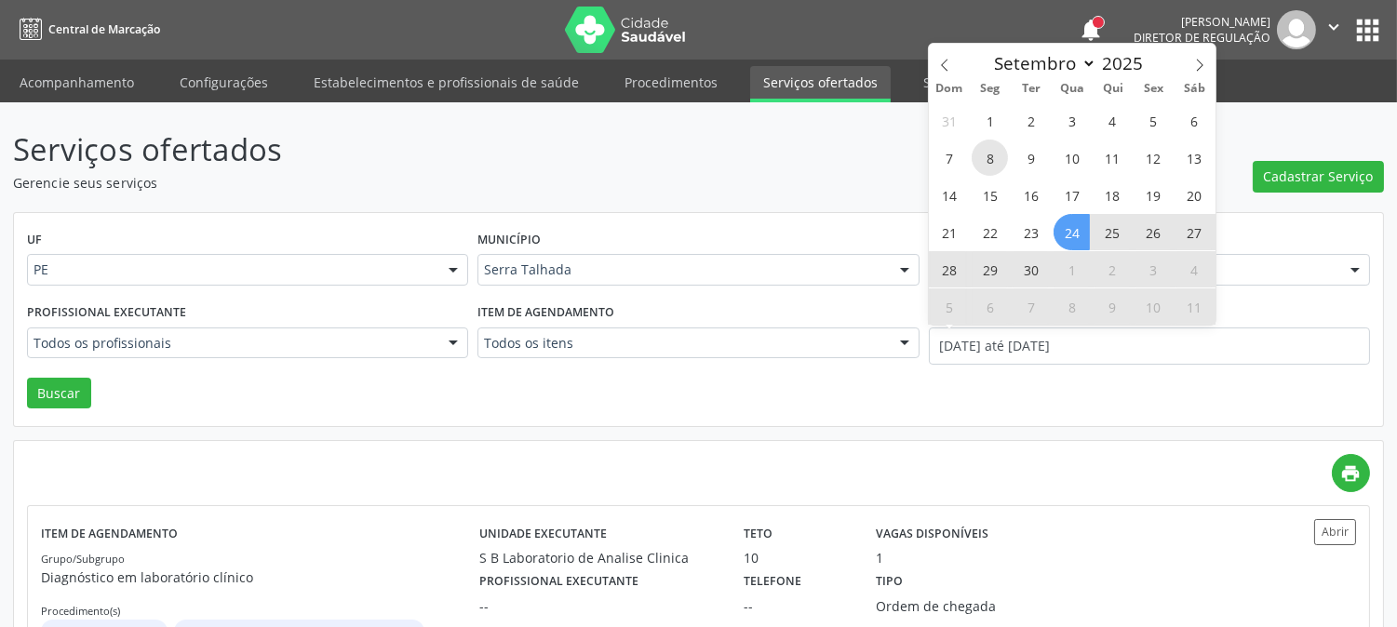
click at [985, 160] on span "8" at bounding box center [990, 158] width 36 height 36
type input "08/09/2025"
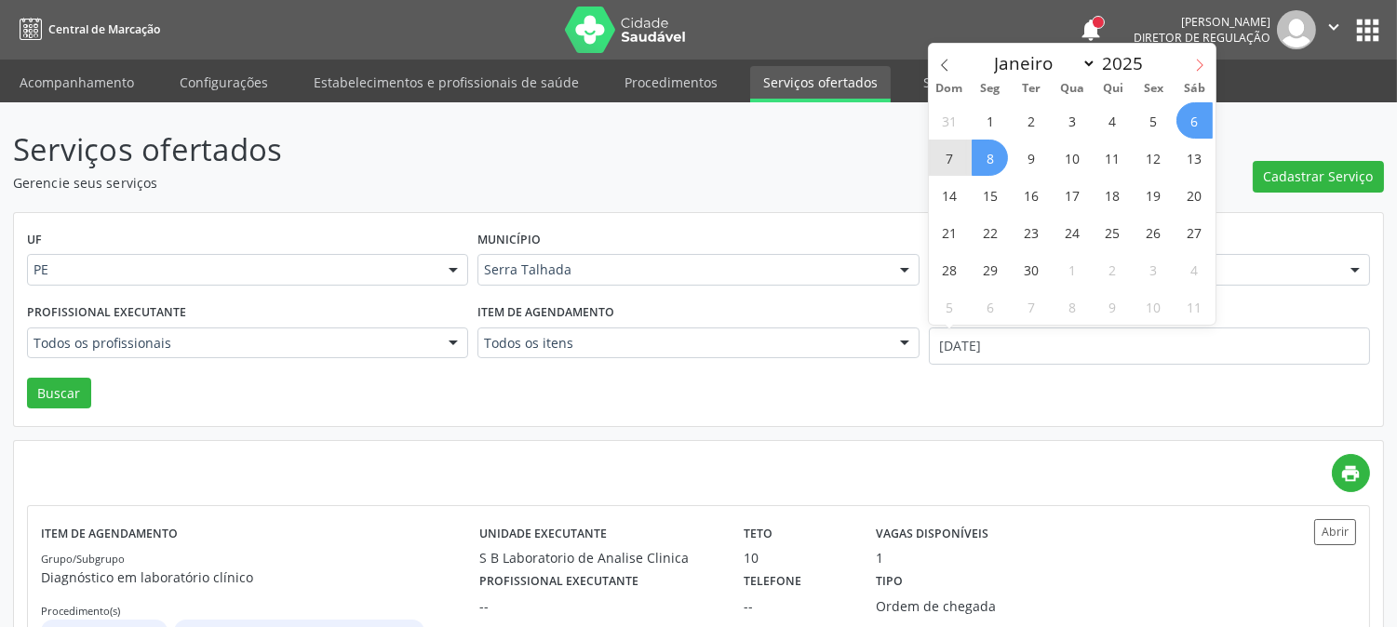
click at [1203, 52] on span at bounding box center [1200, 60] width 32 height 32
select select "9"
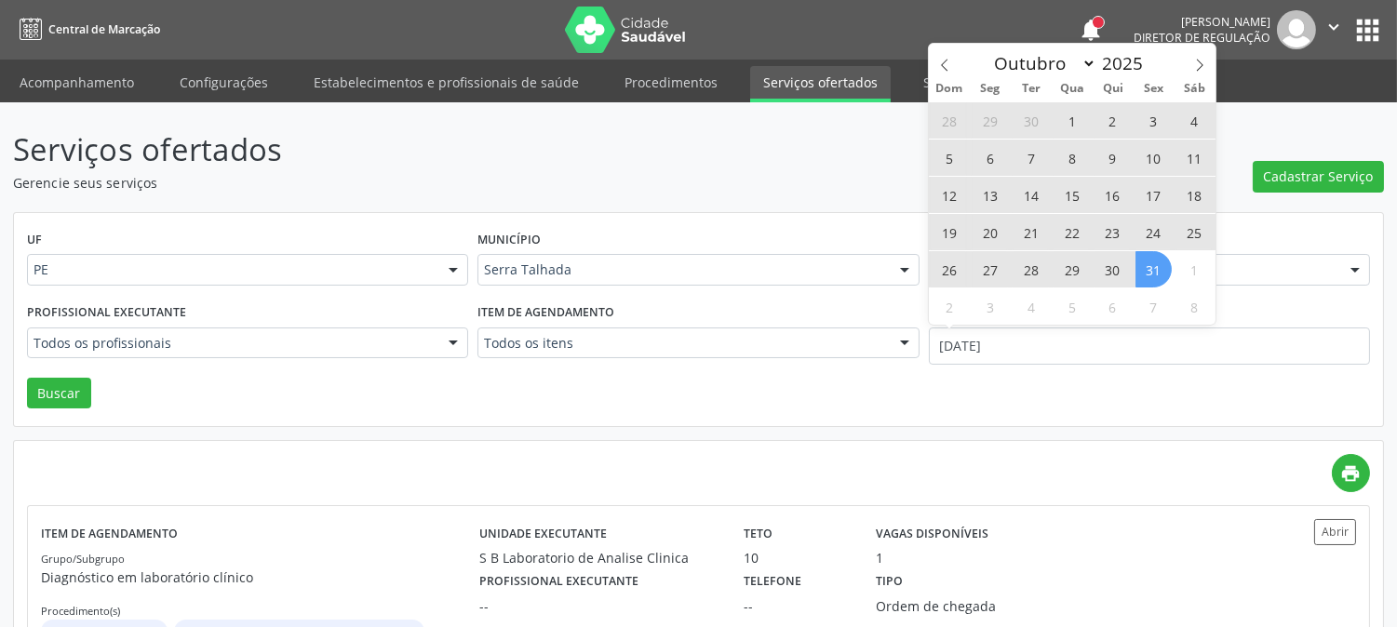
click at [1158, 273] on span "31" at bounding box center [1154, 269] width 36 height 36
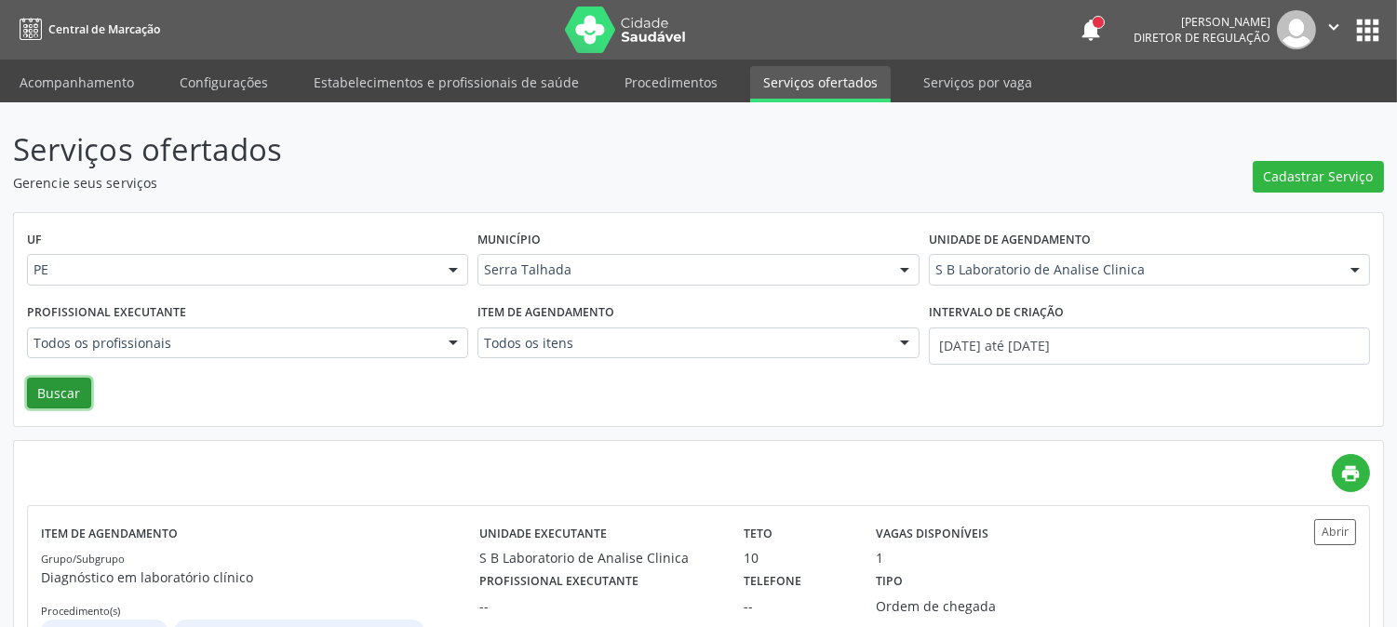
click at [69, 389] on button "Buscar" at bounding box center [59, 394] width 64 height 32
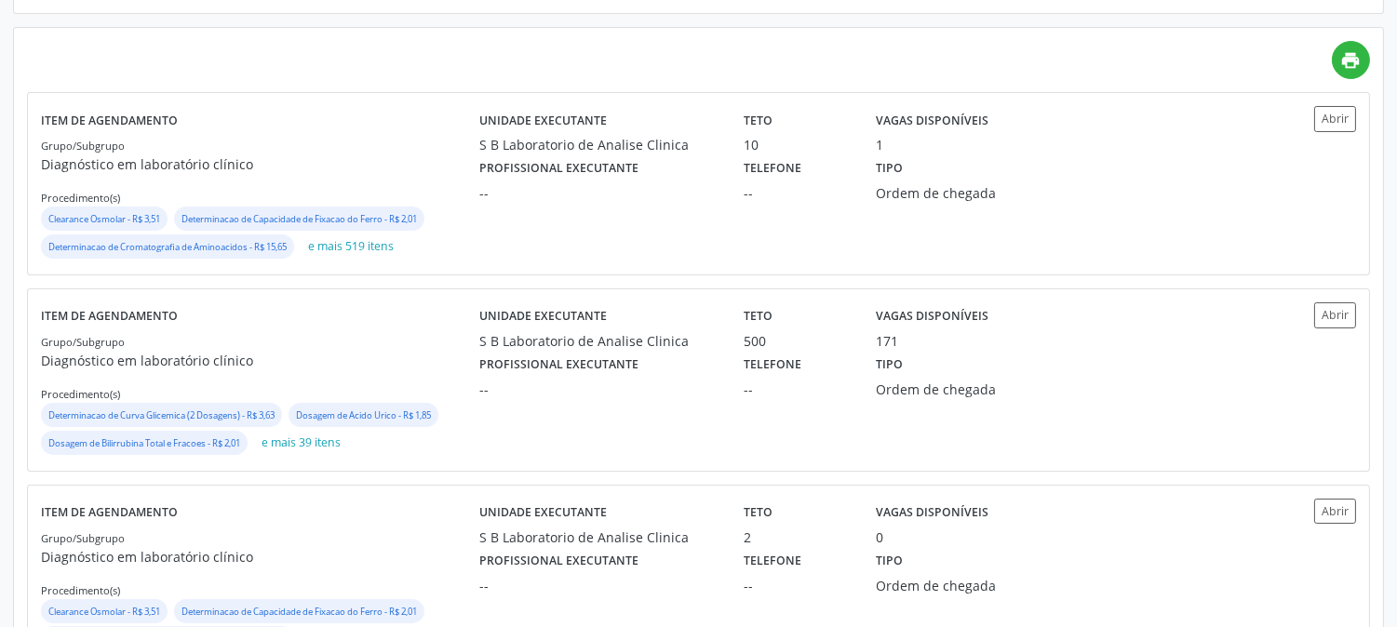
scroll to position [494, 0]
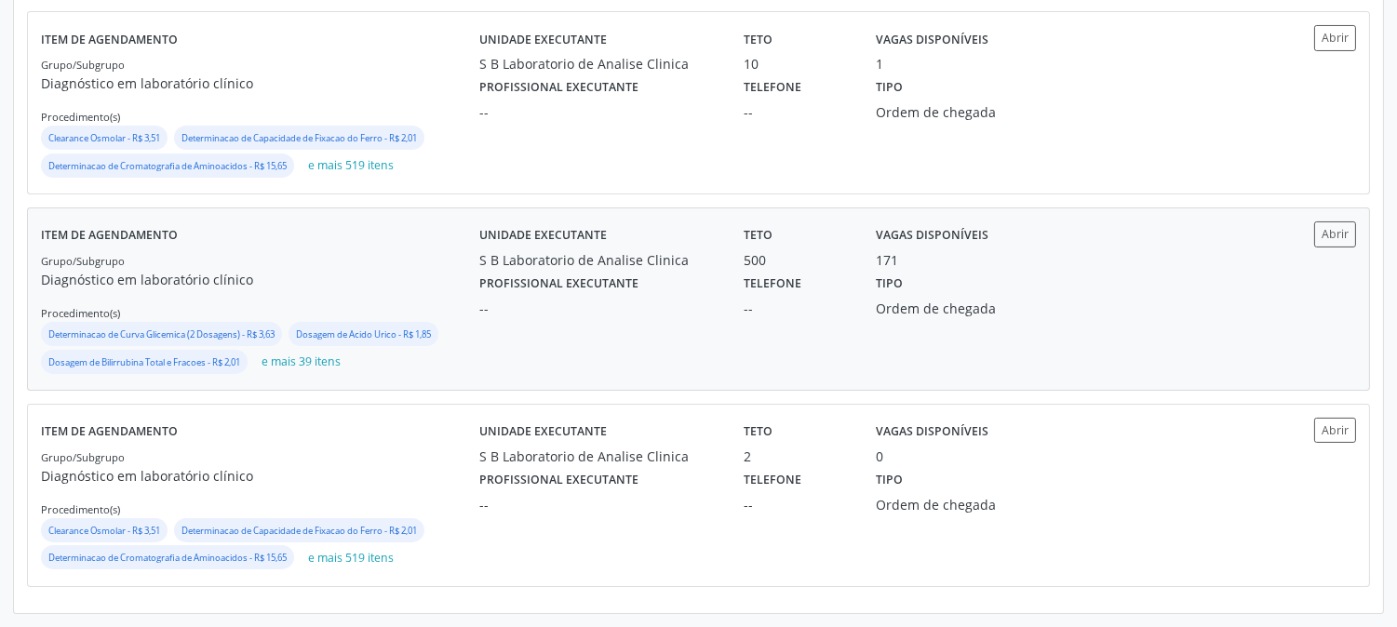
click at [475, 228] on div "Unidade executante S B Laboratorio de Analise Clinica" at bounding box center [598, 246] width 264 height 48
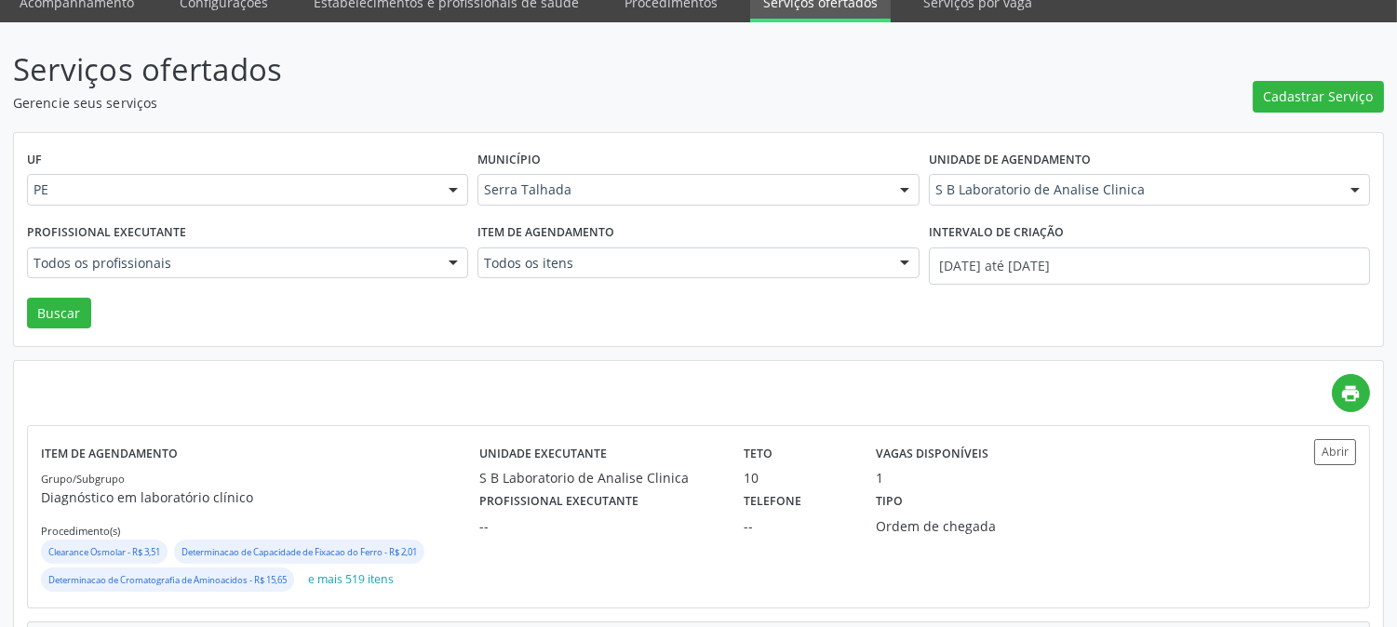
scroll to position [0, 0]
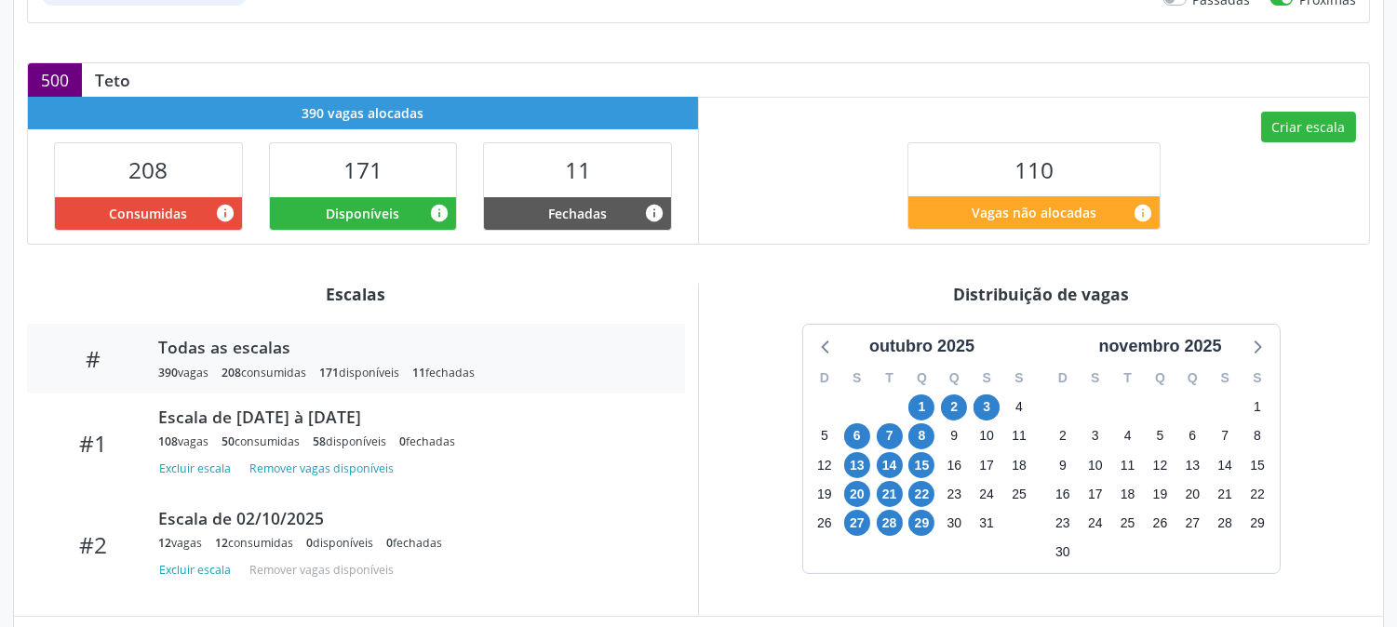
scroll to position [517, 0]
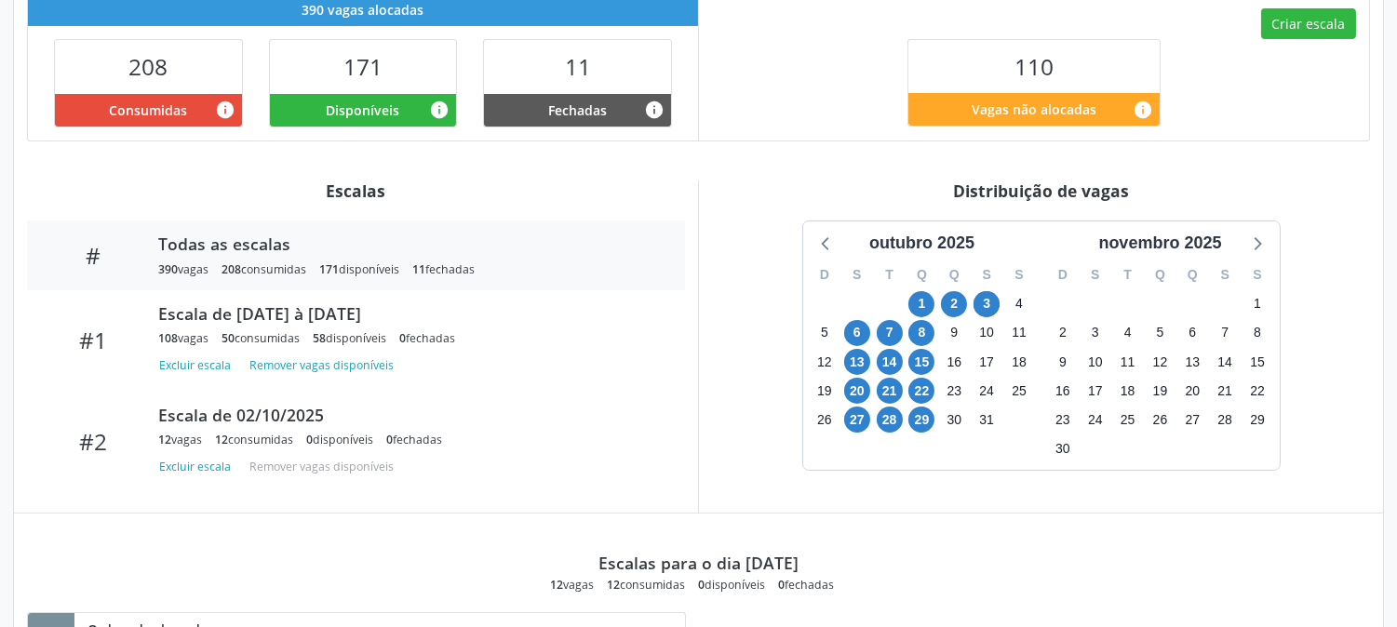
click at [1019, 518] on div "Escalas para o dia 03/10/2025 12 vagas 12 consumidas 0 disponíveis 0 fechadas" at bounding box center [698, 553] width 1343 height 79
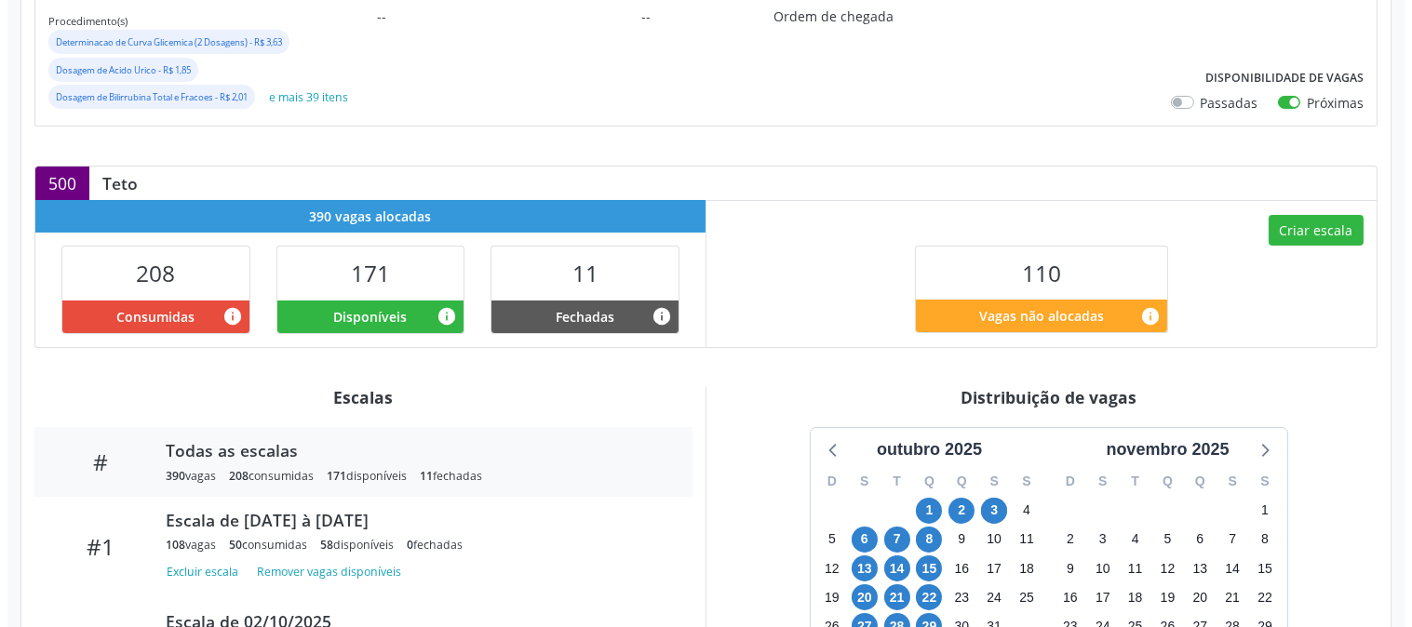
scroll to position [103, 0]
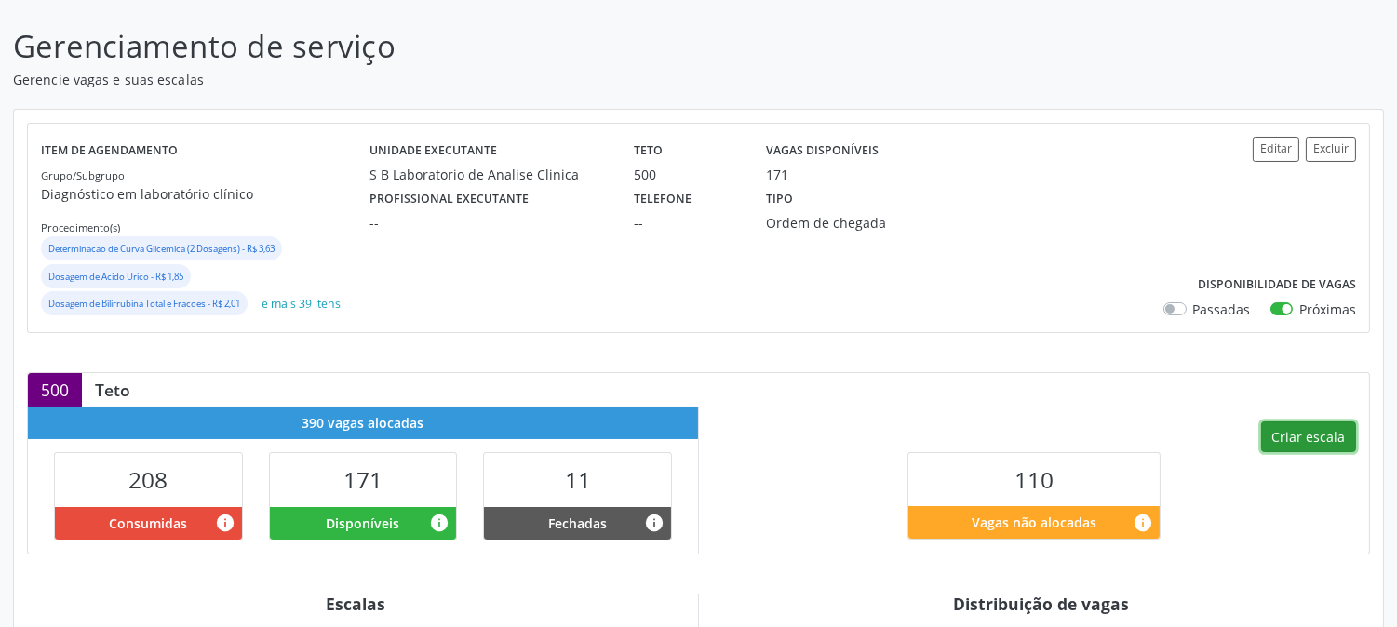
click at [1296, 438] on button "Criar escala" at bounding box center [1308, 438] width 95 height 32
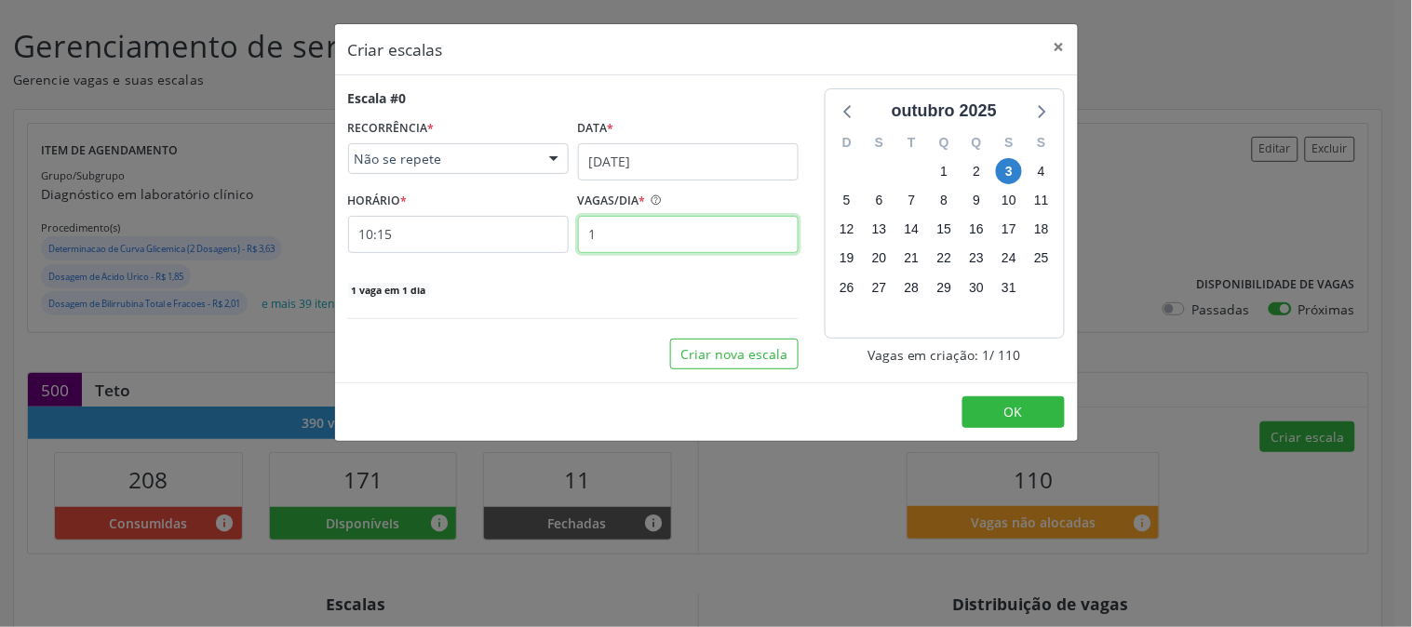
click at [646, 235] on input "1" at bounding box center [688, 234] width 221 height 37
type input "12"
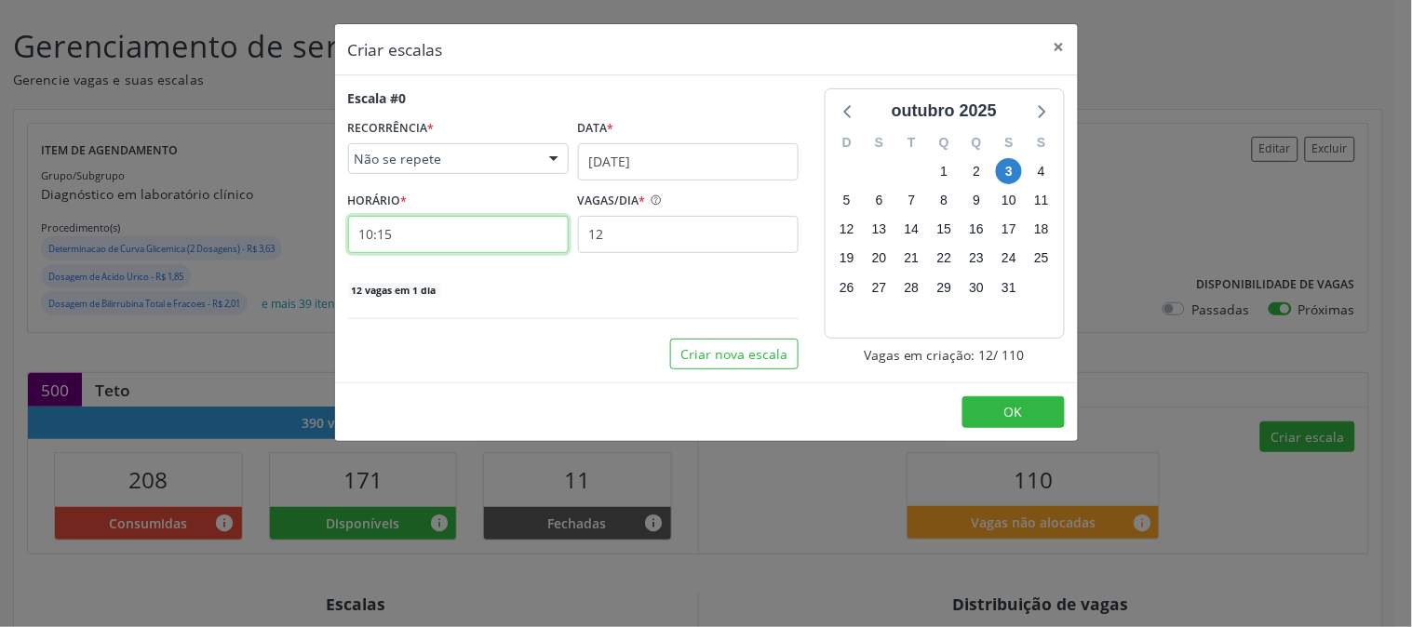
click at [412, 238] on input "10:15" at bounding box center [458, 234] width 221 height 37
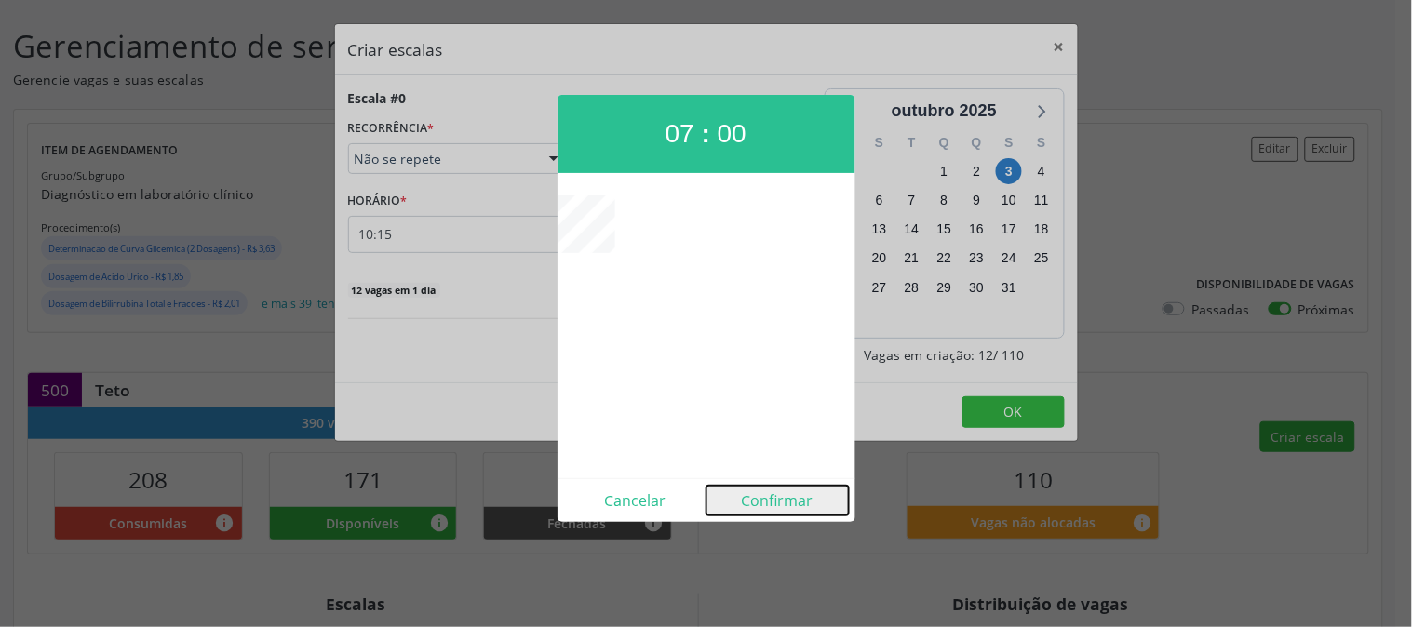
click at [773, 490] on button "Confirmar" at bounding box center [778, 501] width 142 height 30
type input "07:00"
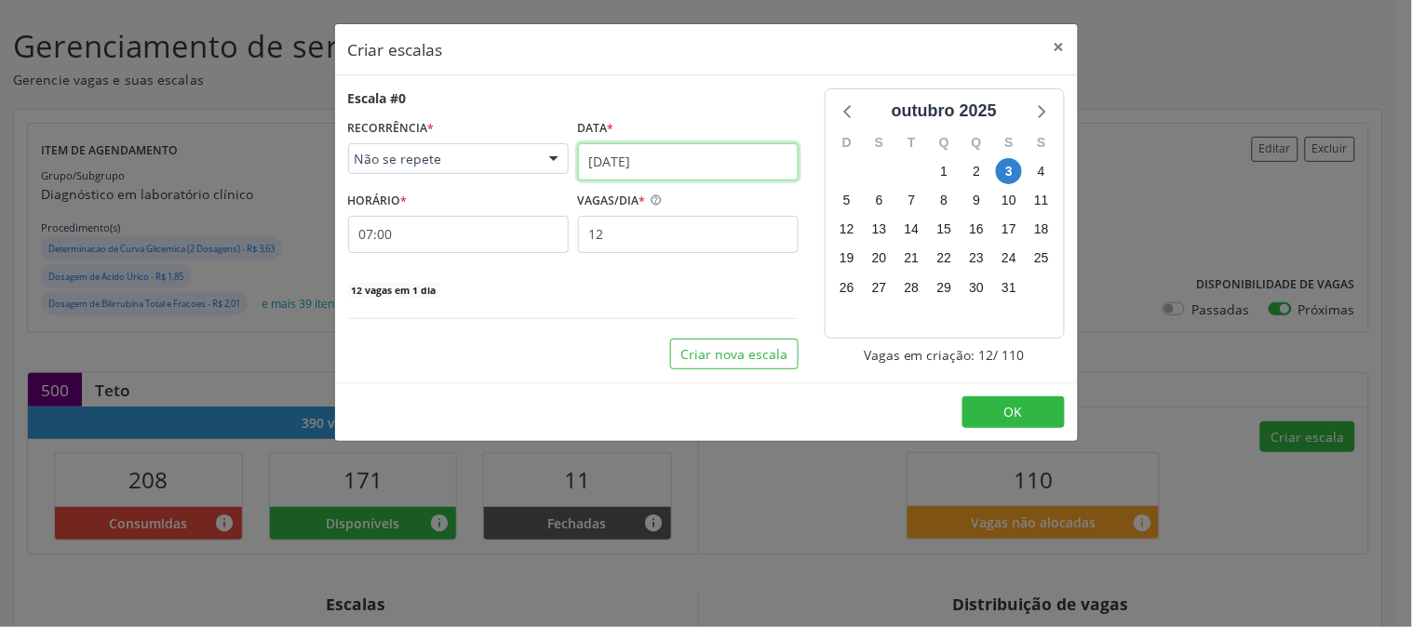
click at [628, 150] on input "03/10/2025" at bounding box center [688, 161] width 221 height 37
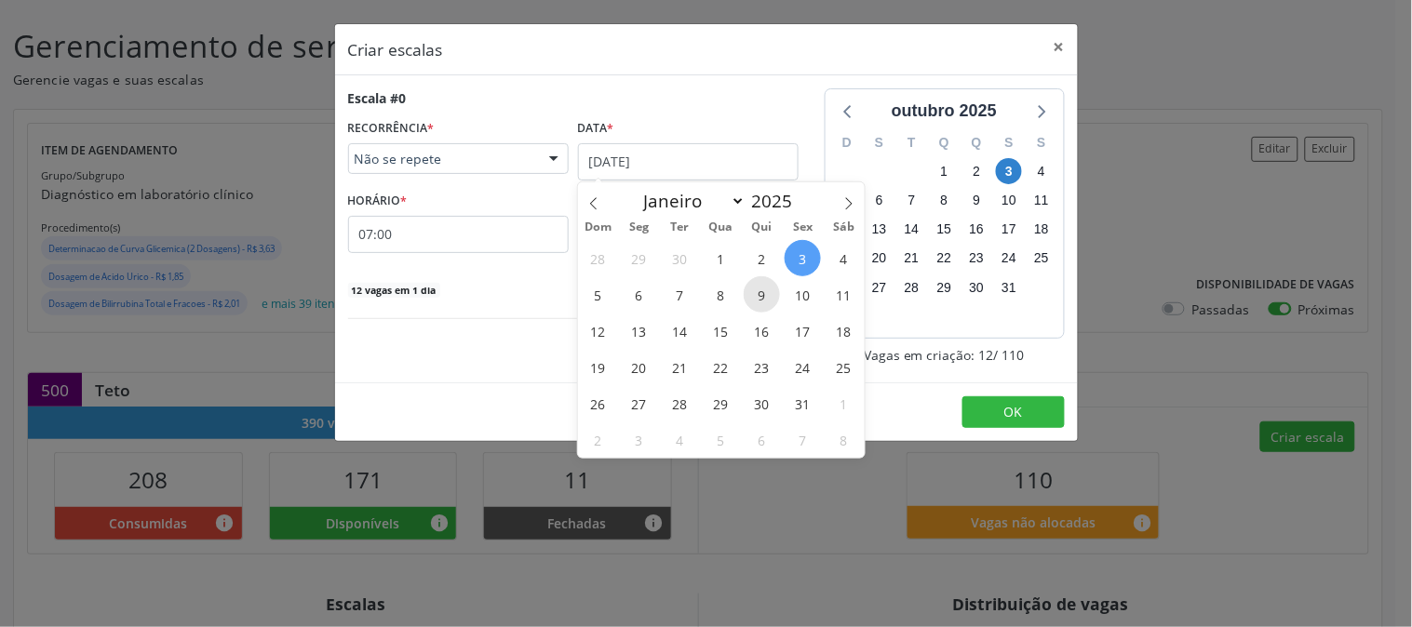
click at [755, 298] on span "9" at bounding box center [762, 294] width 36 height 36
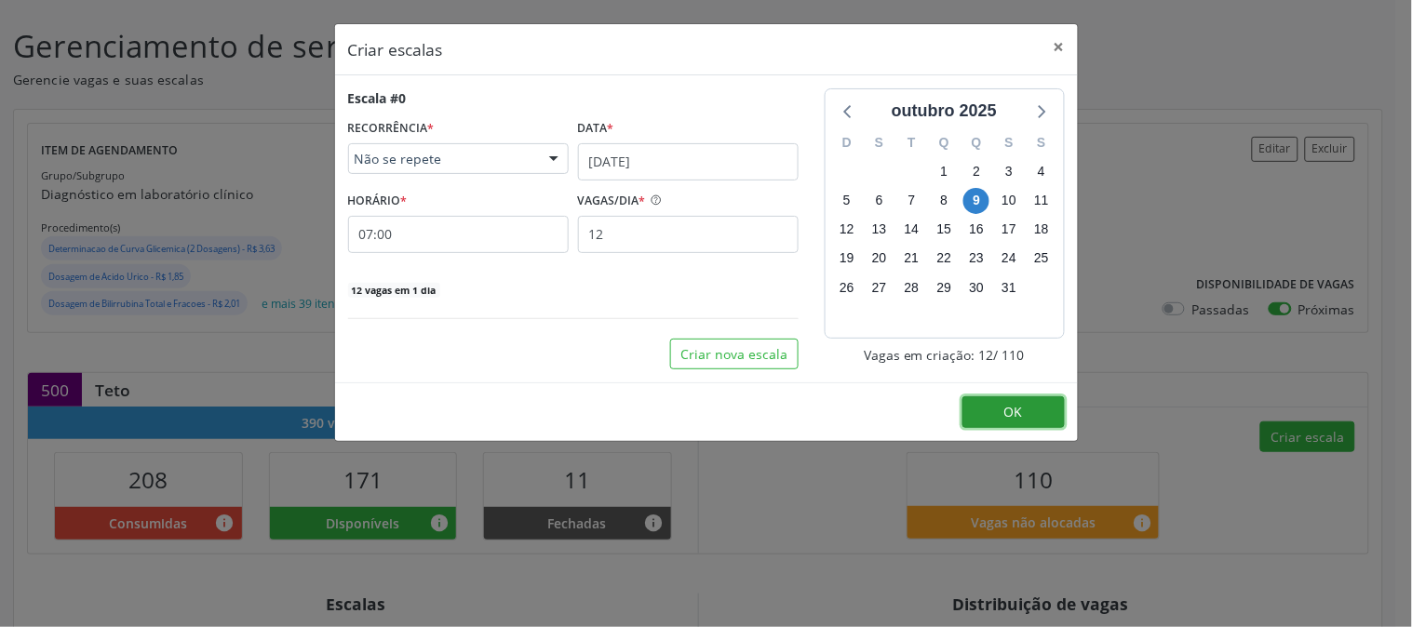
click at [1020, 413] on span "OK" at bounding box center [1013, 412] width 19 height 18
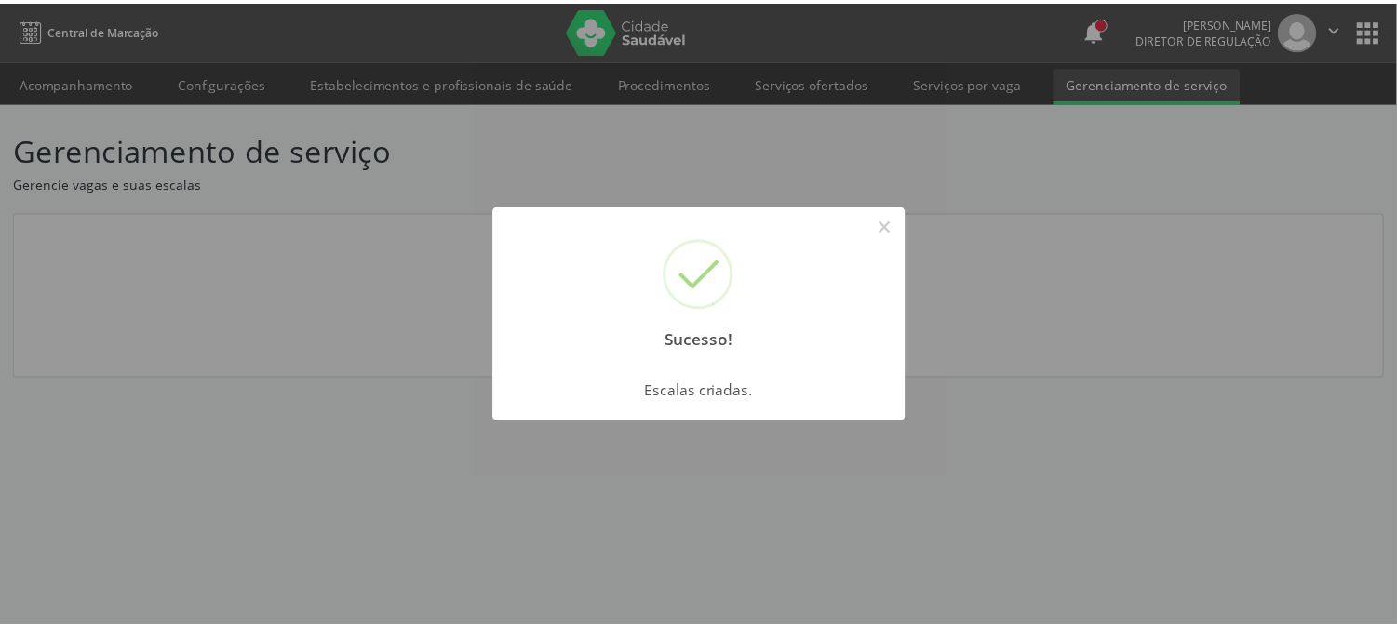
scroll to position [0, 0]
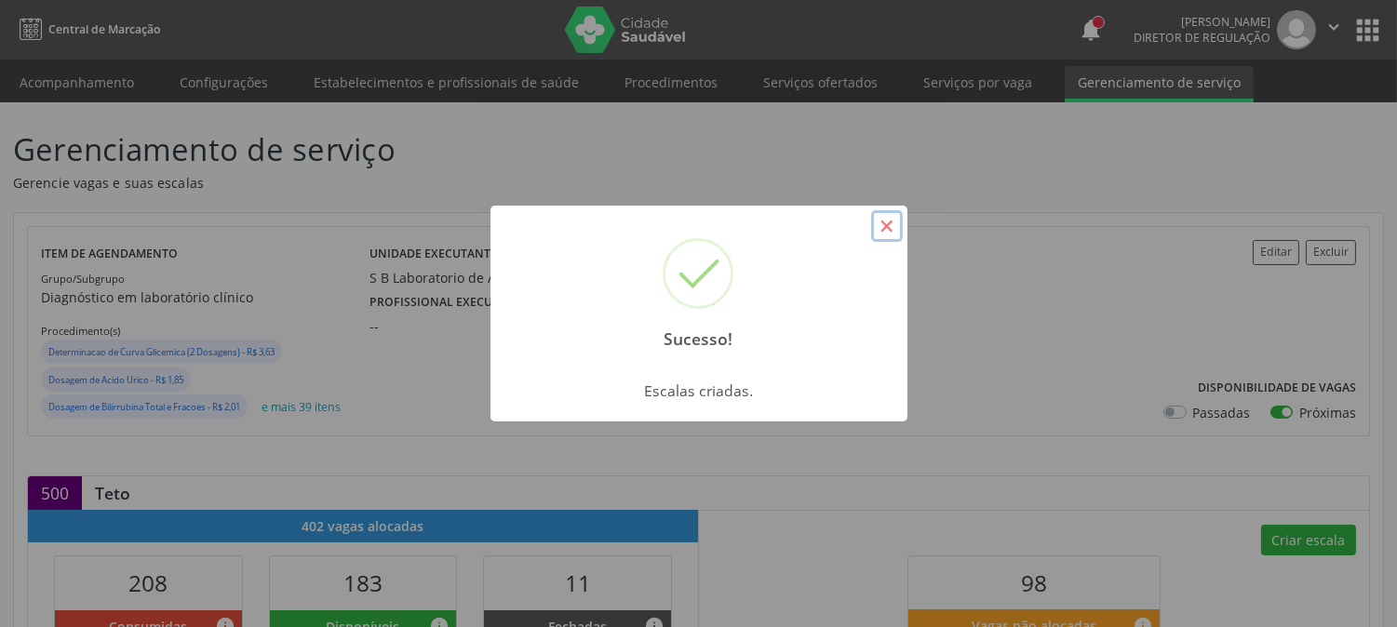
click at [884, 219] on button "×" at bounding box center [887, 226] width 32 height 32
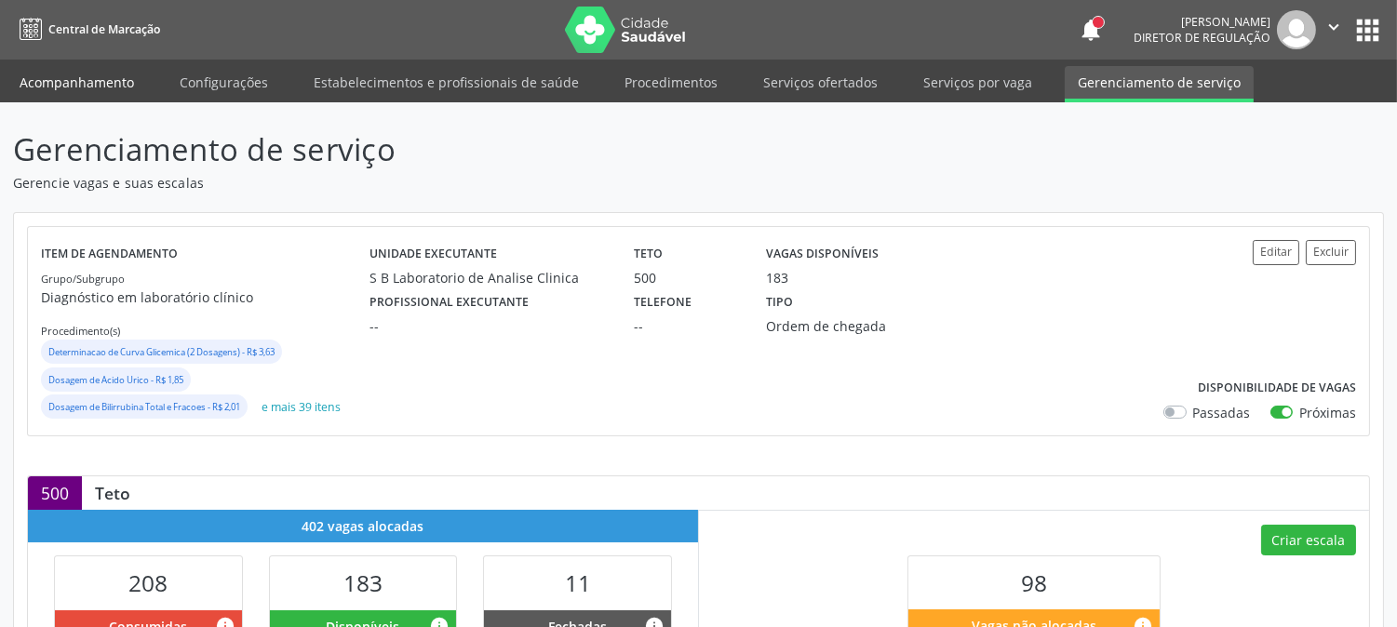
click at [88, 80] on link "Acompanhamento" at bounding box center [77, 82] width 141 height 33
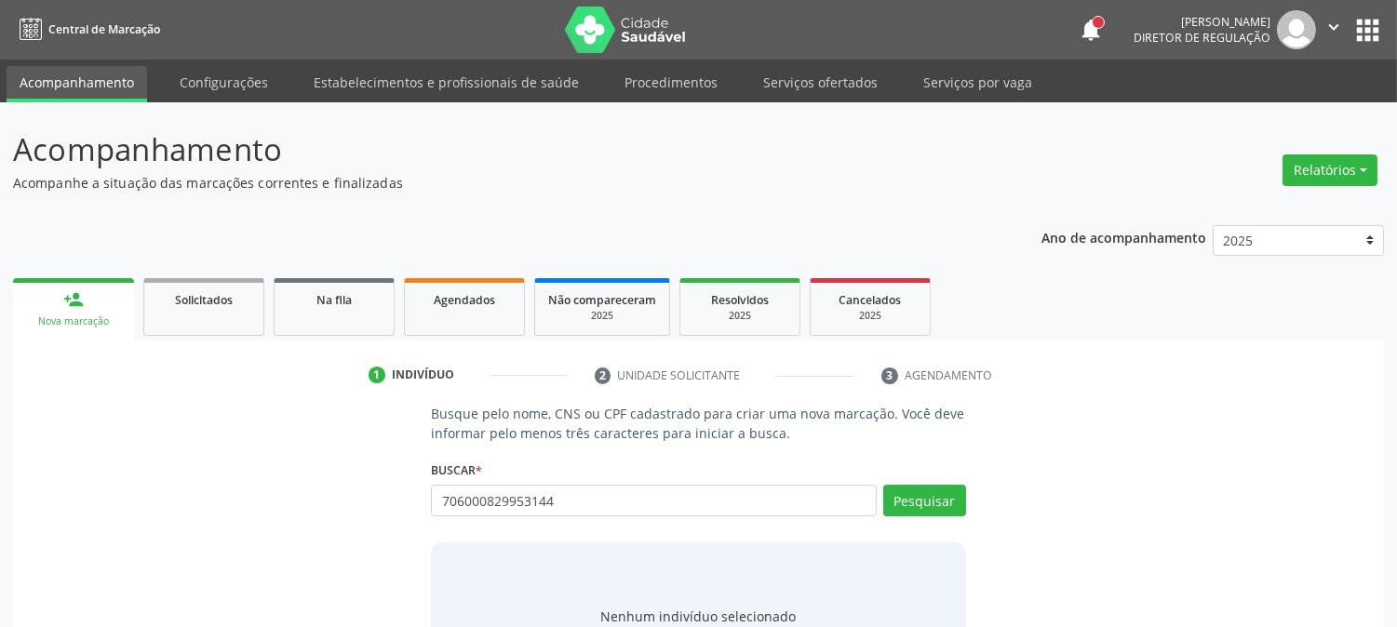
type input "706000829953144"
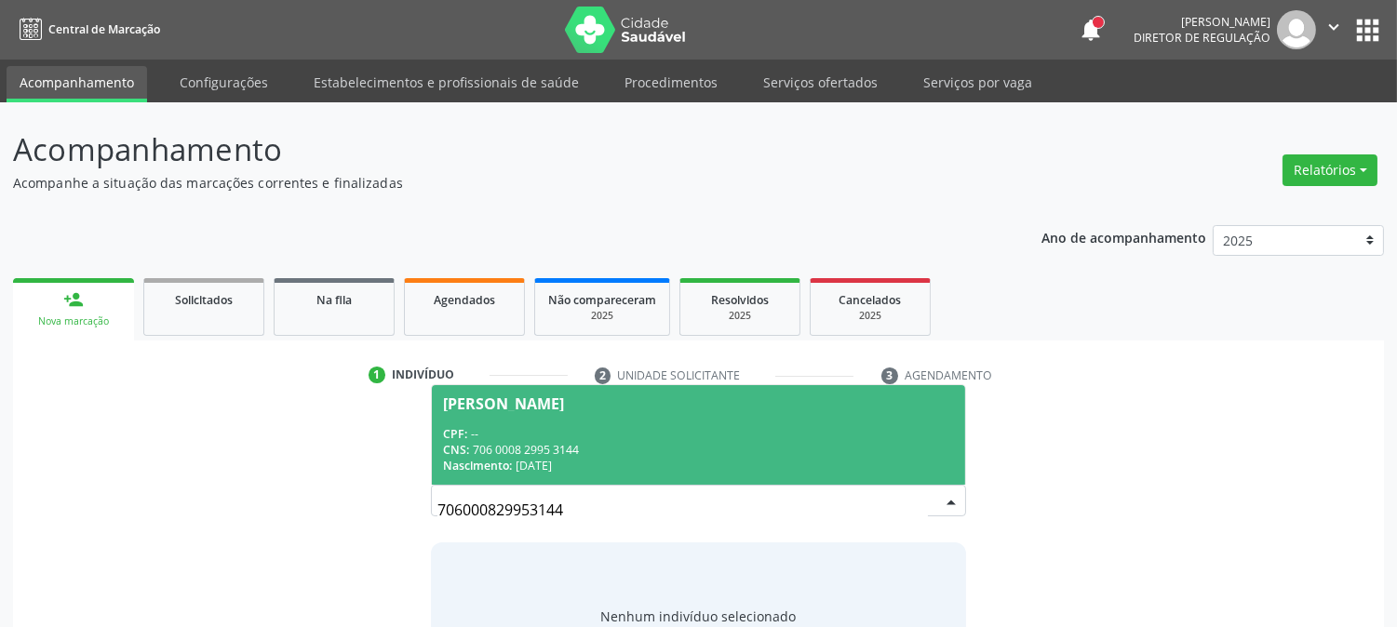
click at [598, 434] on div "CPF: --" at bounding box center [698, 434] width 510 height 16
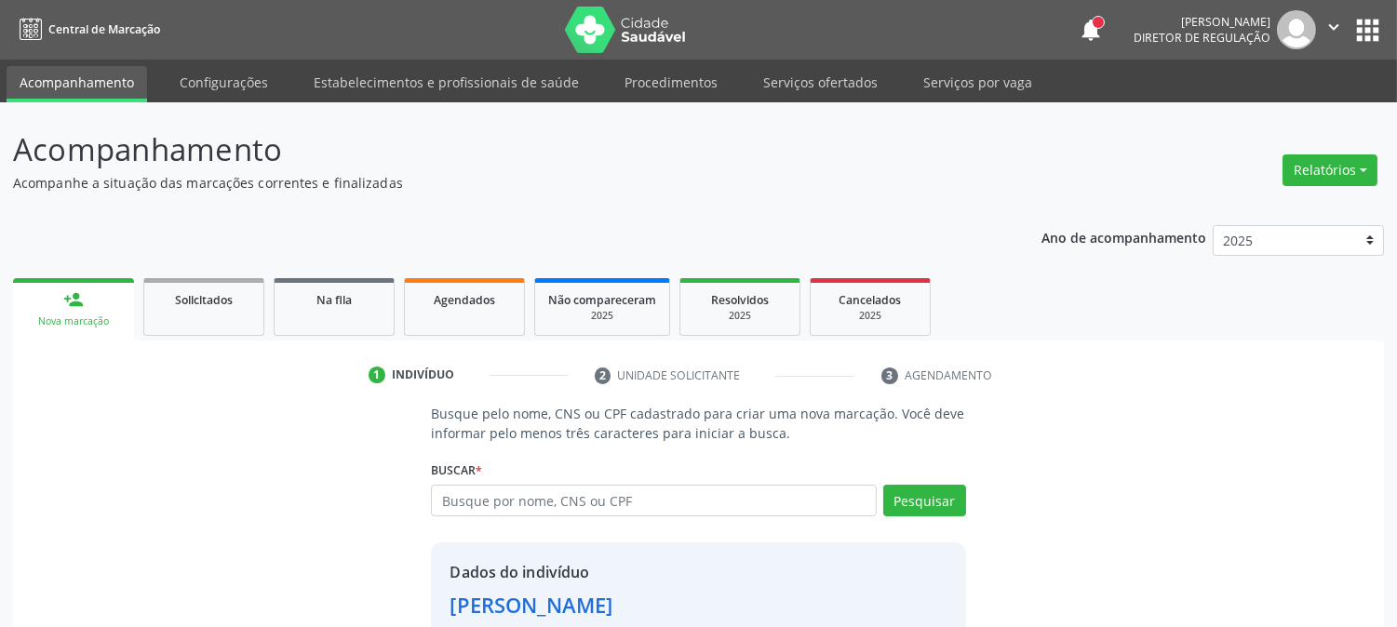
scroll to position [117, 0]
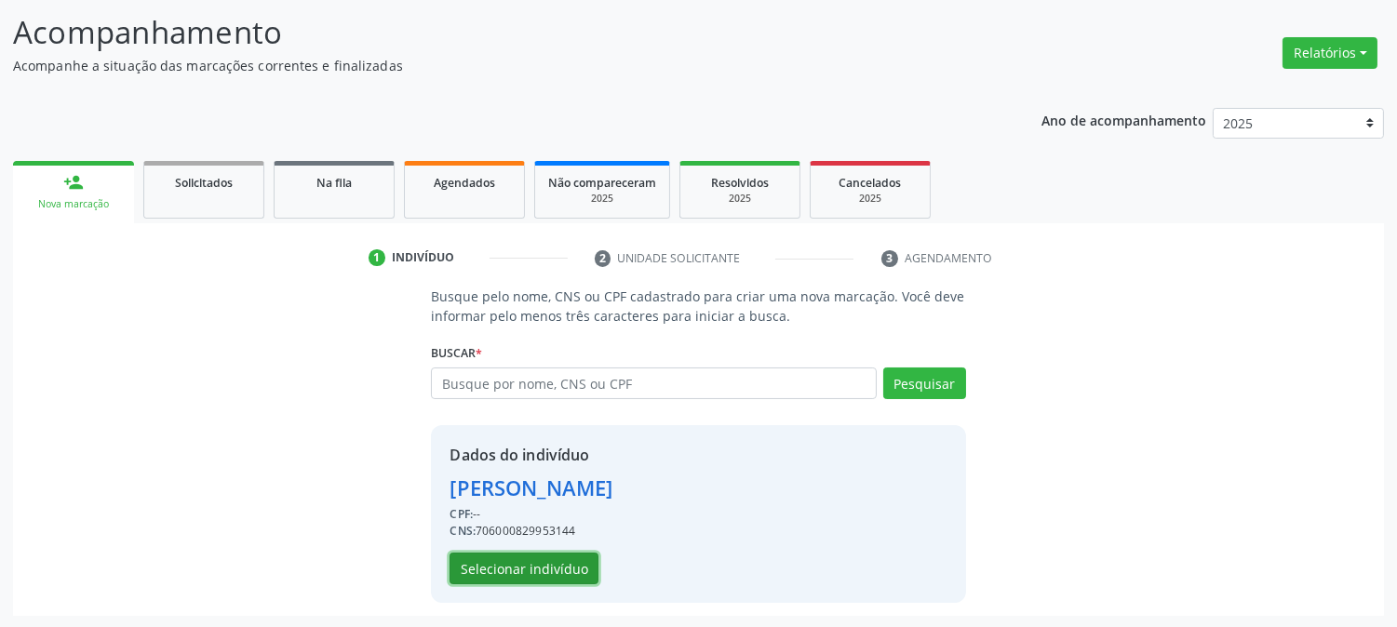
click at [529, 571] on button "Selecionar indivíduo" at bounding box center [524, 569] width 149 height 32
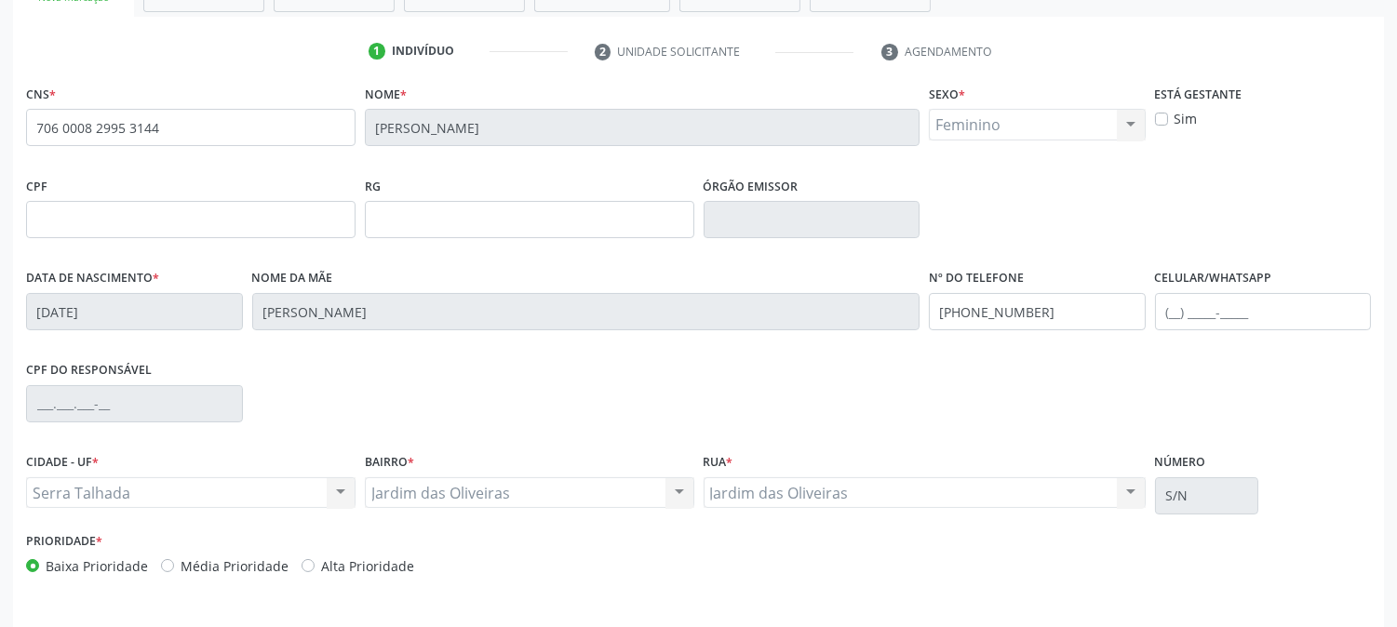
scroll to position [380, 0]
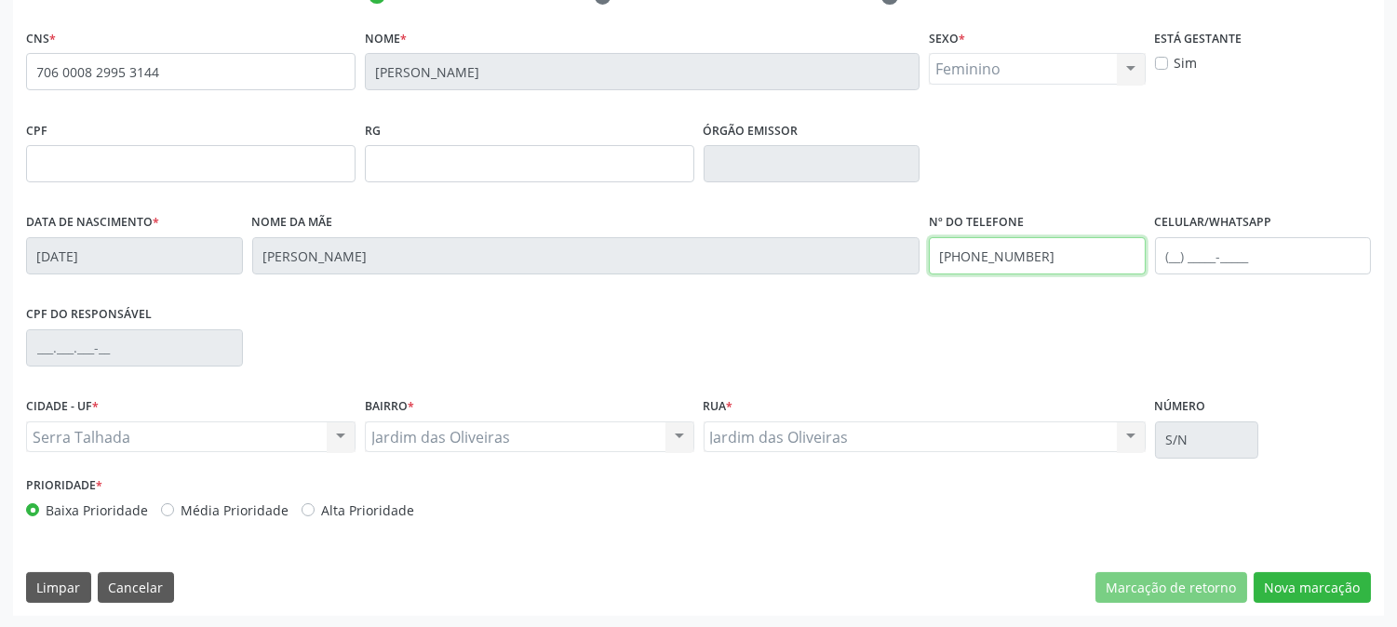
drag, startPoint x: 1054, startPoint y: 262, endPoint x: 868, endPoint y: 317, distance: 194.1
click at [822, 301] on div "CNS * 706 0008 2995 3144 Nome * Maria de Lourdes Nascimento Sexo * Feminino Mas…" at bounding box center [698, 278] width 1345 height 508
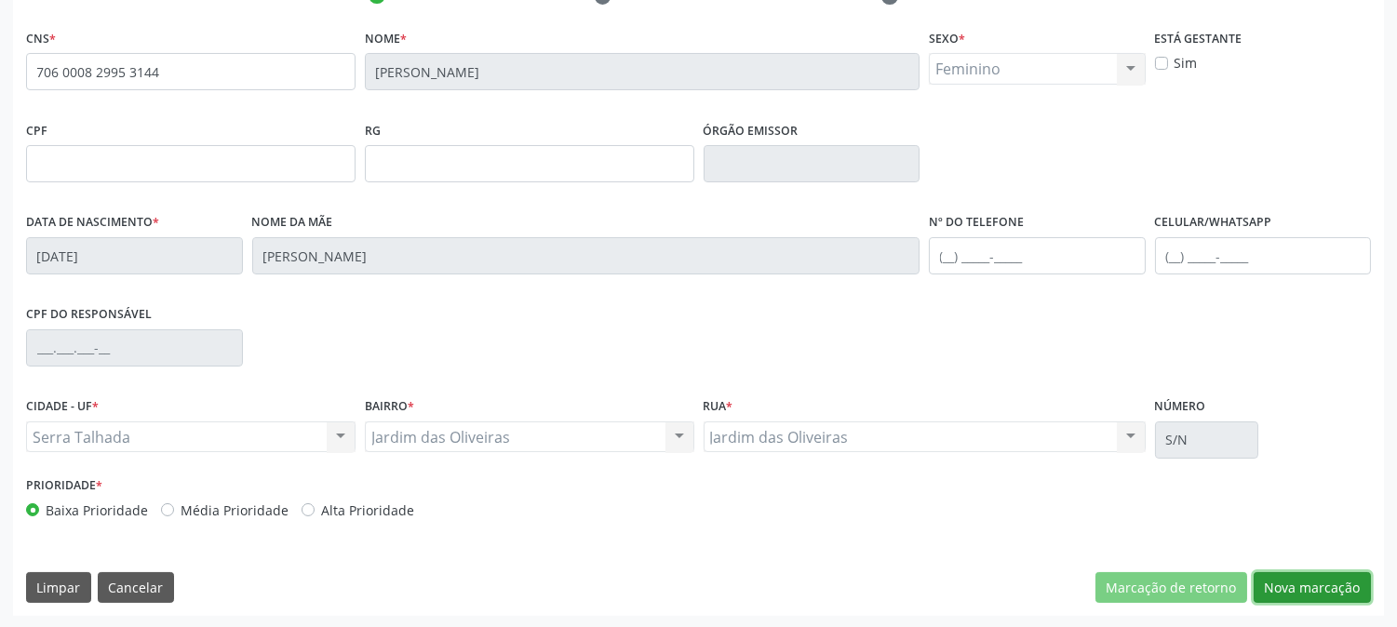
click at [1346, 587] on button "Nova marcação" at bounding box center [1312, 589] width 117 height 32
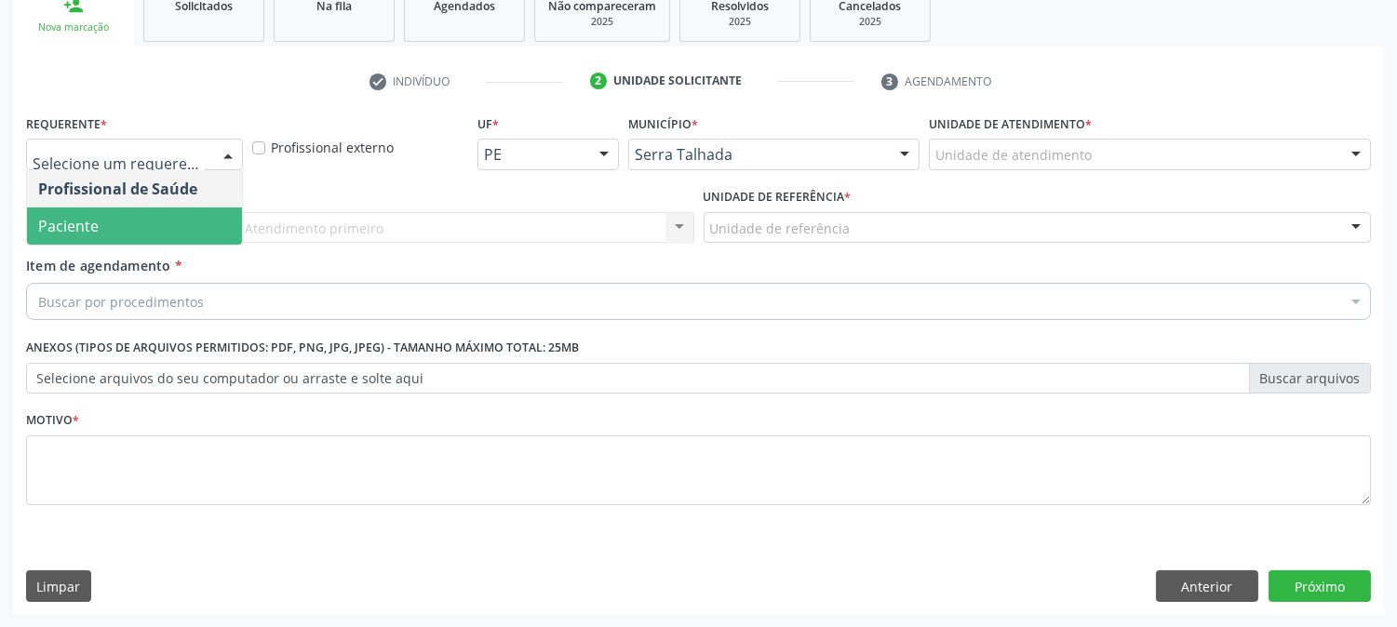
click at [143, 219] on span "Paciente" at bounding box center [134, 226] width 215 height 37
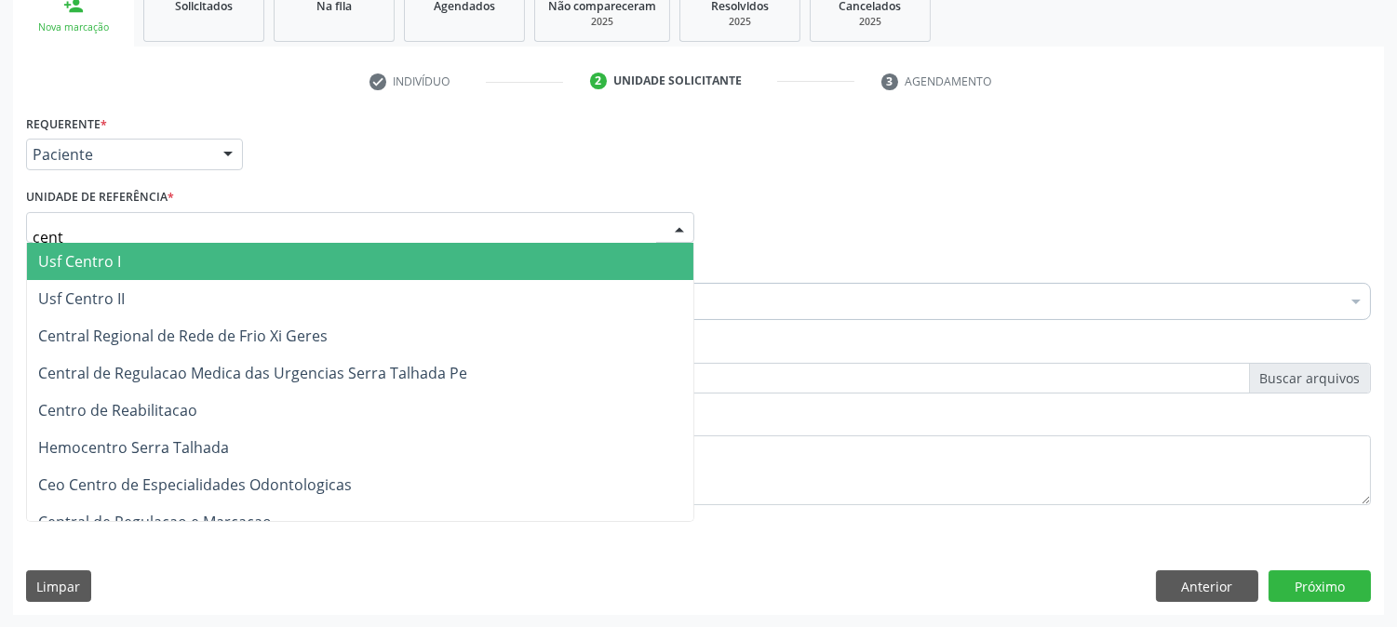
type input "centr"
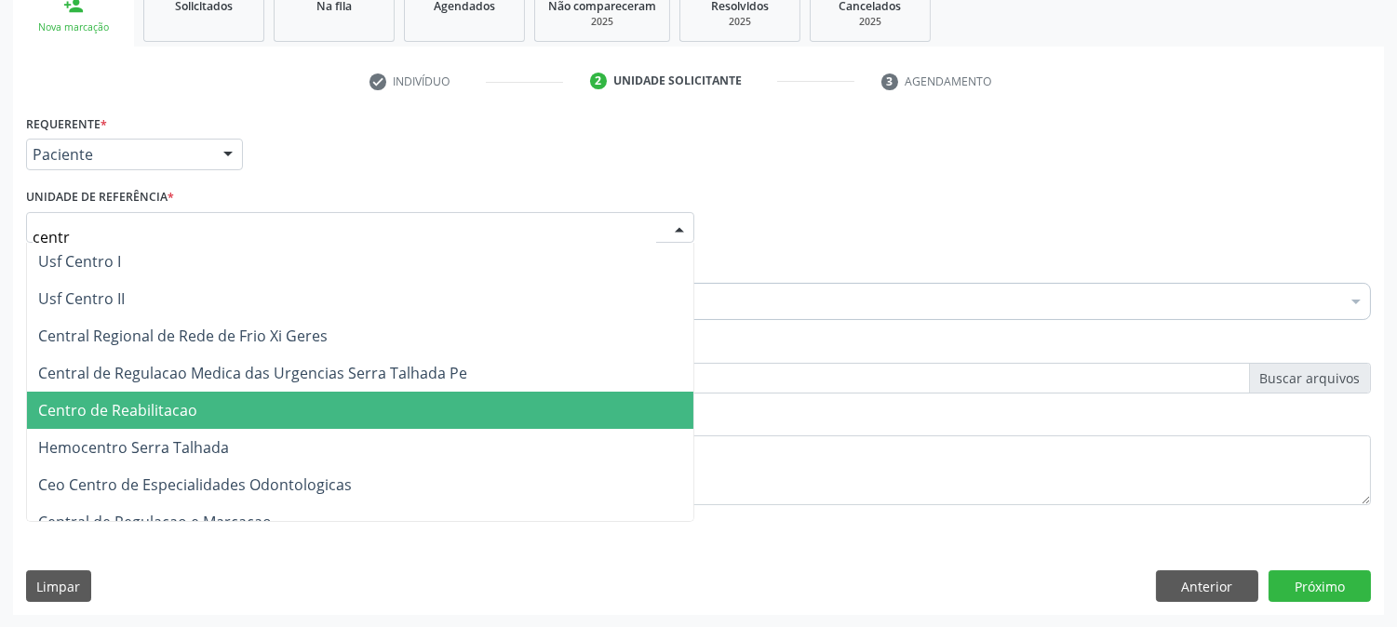
click at [187, 407] on span "Centro de Reabilitacao" at bounding box center [117, 410] width 159 height 20
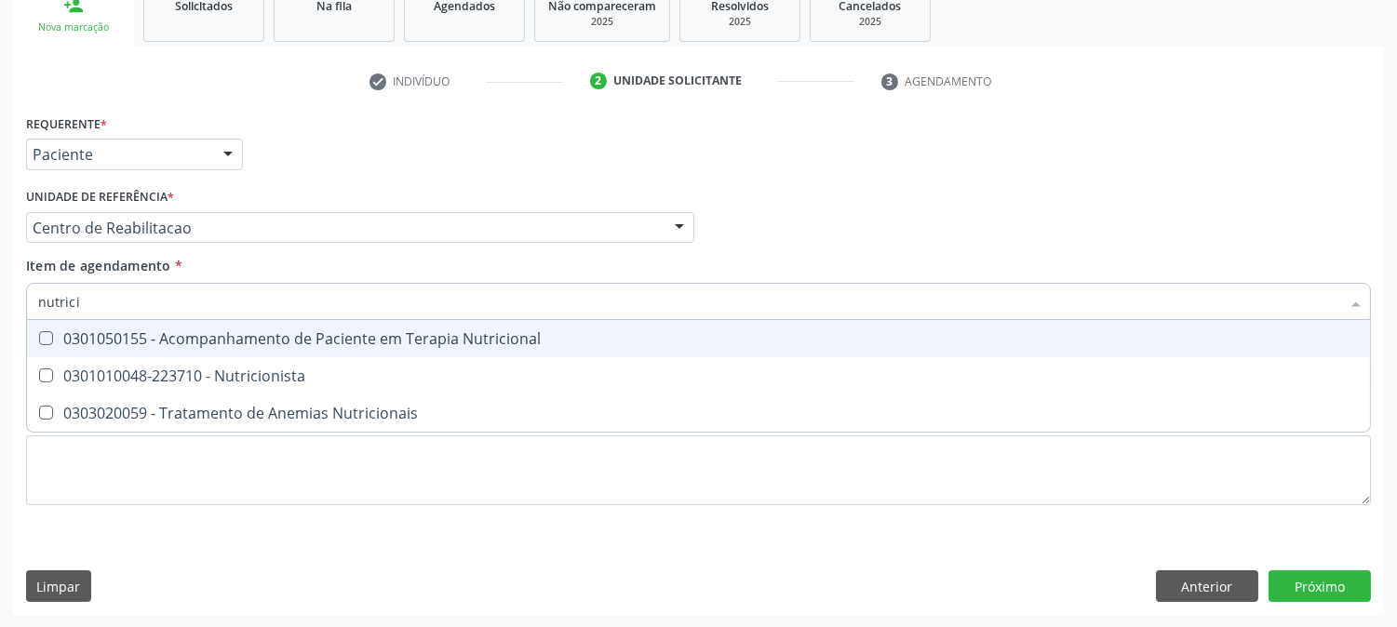
type input "nutricio"
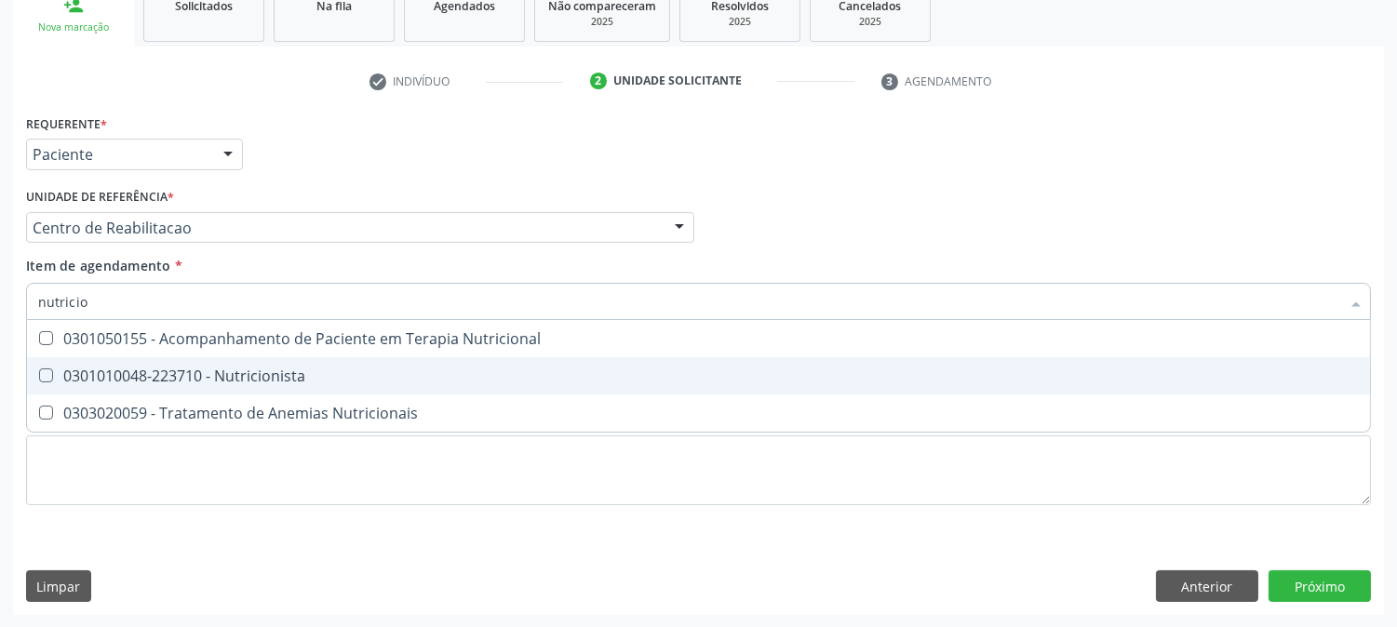
click at [183, 380] on div "0301010048-223710 - Nutricionista" at bounding box center [698, 376] width 1321 height 15
checkbox Nutricionista "true"
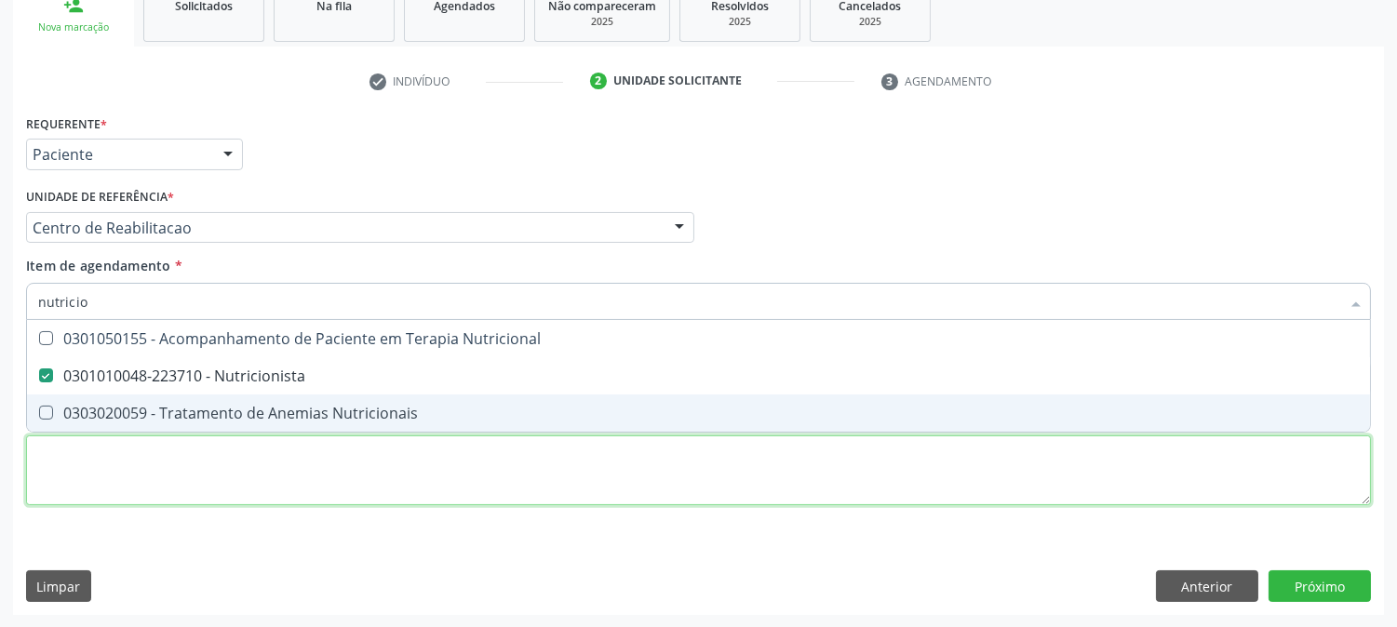
click at [117, 466] on div "Requerente * Paciente Profissional de Saúde Paciente Nenhum resultado encontrad…" at bounding box center [698, 321] width 1345 height 422
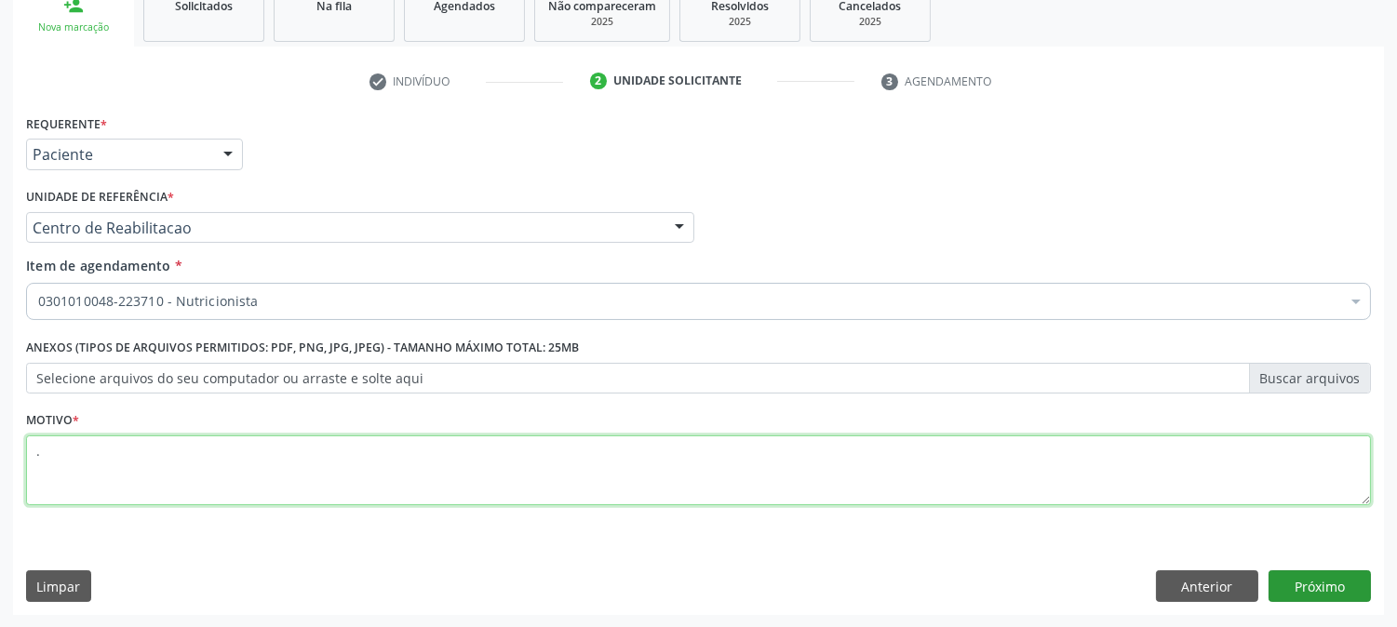
type textarea "."
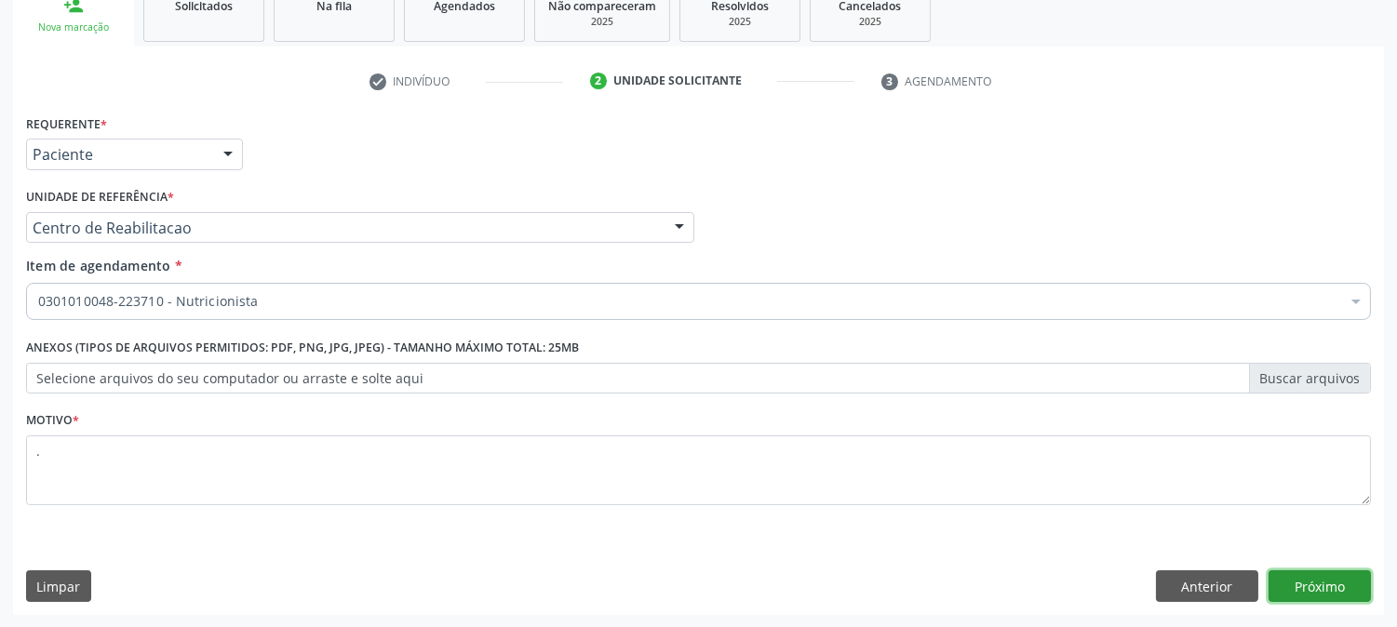
click at [1314, 593] on button "Próximo" at bounding box center [1320, 587] width 102 height 32
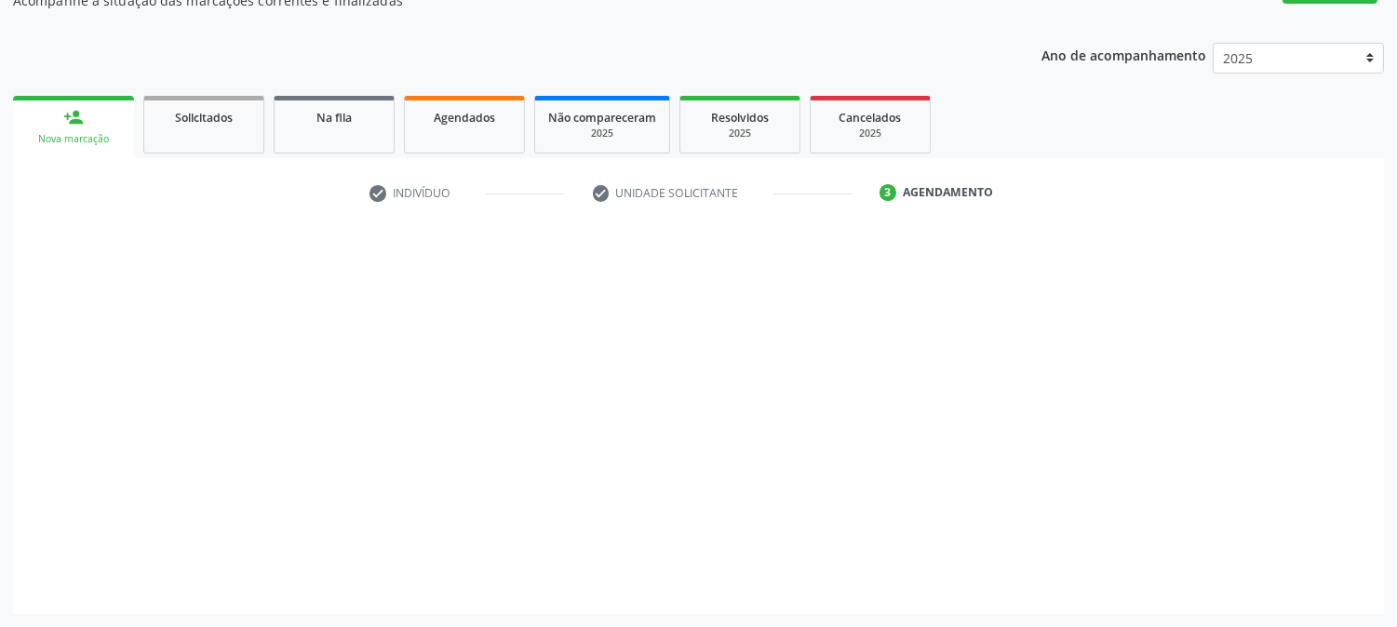
scroll to position [182, 0]
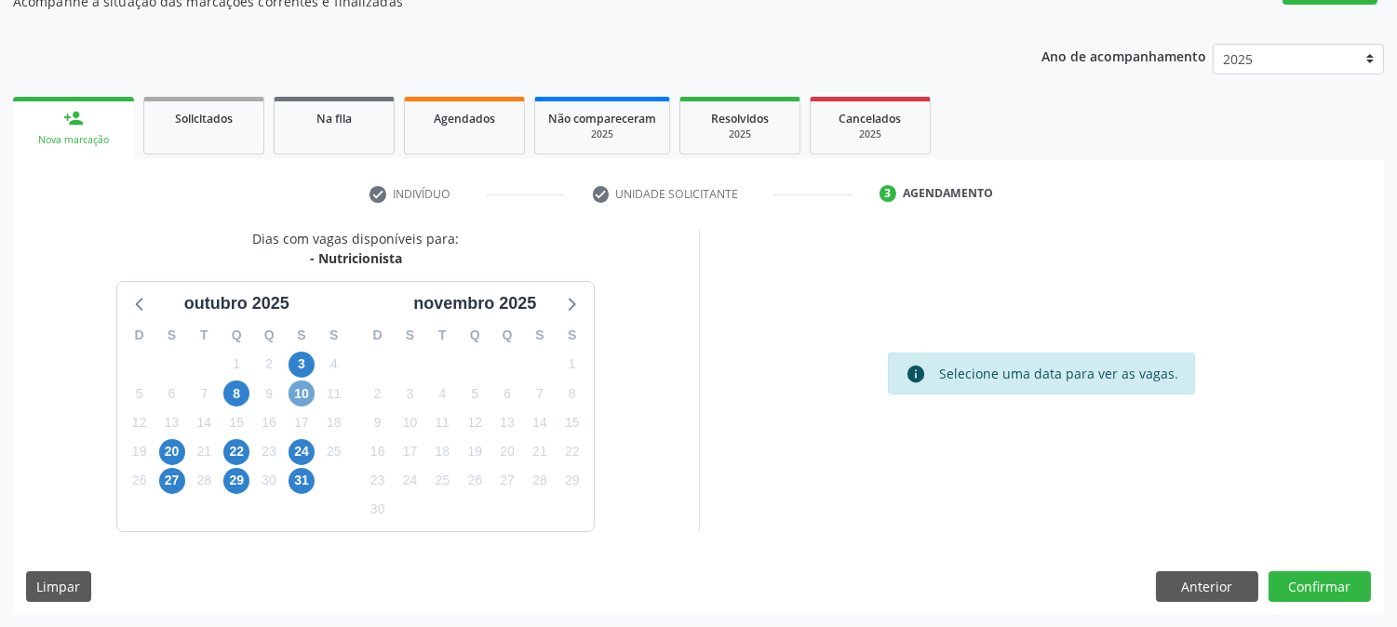
click at [298, 401] on span "10" at bounding box center [302, 394] width 26 height 26
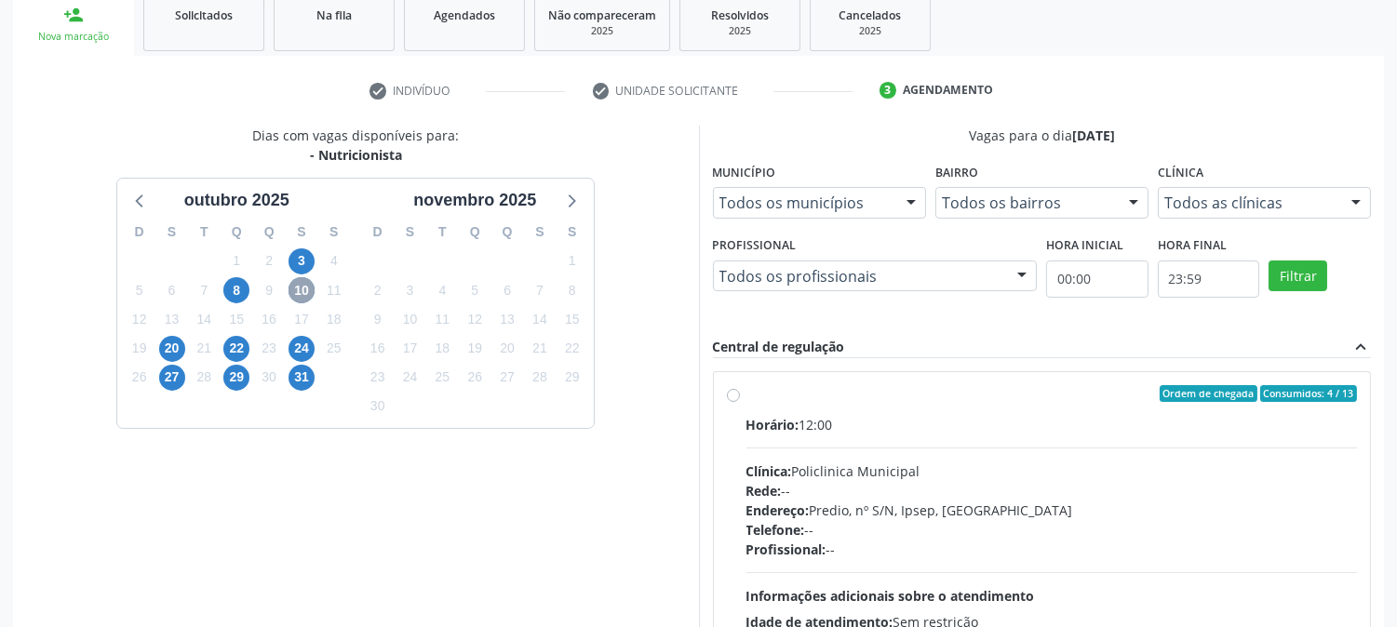
scroll to position [451, 0]
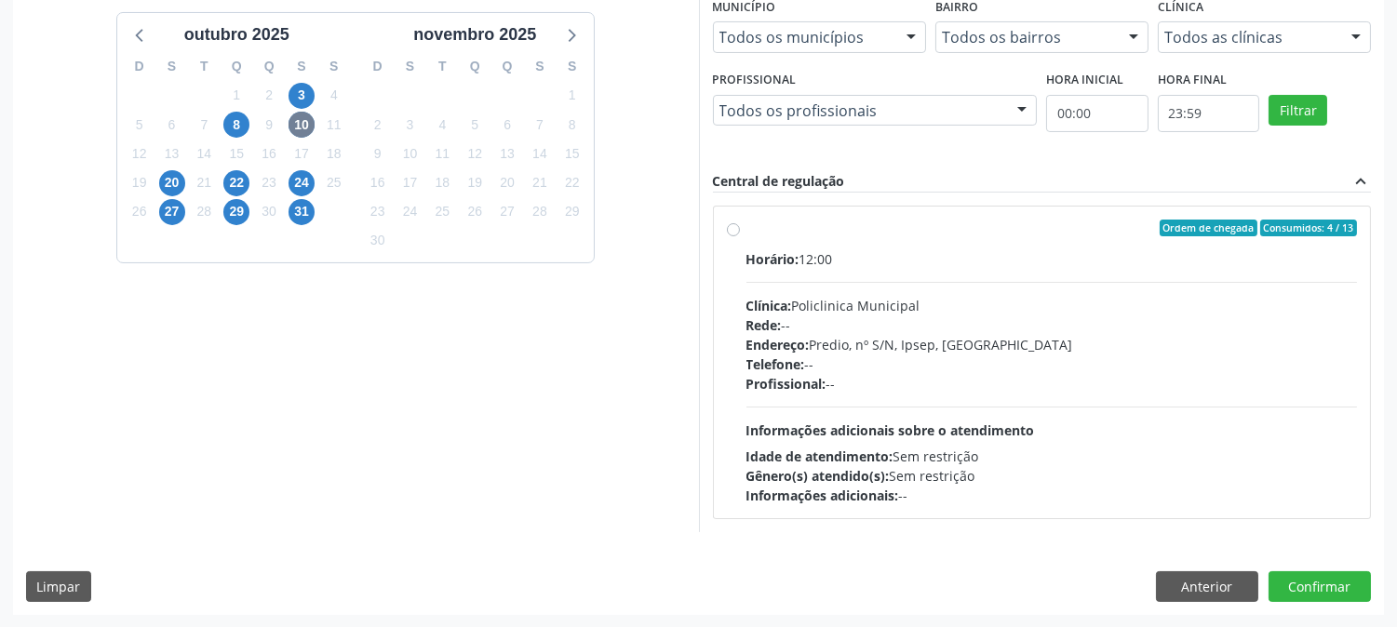
click at [1050, 407] on div "Horário: 12:00 Clínica: Policlinica Municipal Rede: -- Endereço: Predio, nº S/N…" at bounding box center [1053, 377] width 612 height 256
click at [740, 236] on input "Ordem de chegada Consumidos: 4 / 13 Horário: 12:00 Clínica: Policlinica Municip…" at bounding box center [733, 228] width 13 height 17
radio input "true"
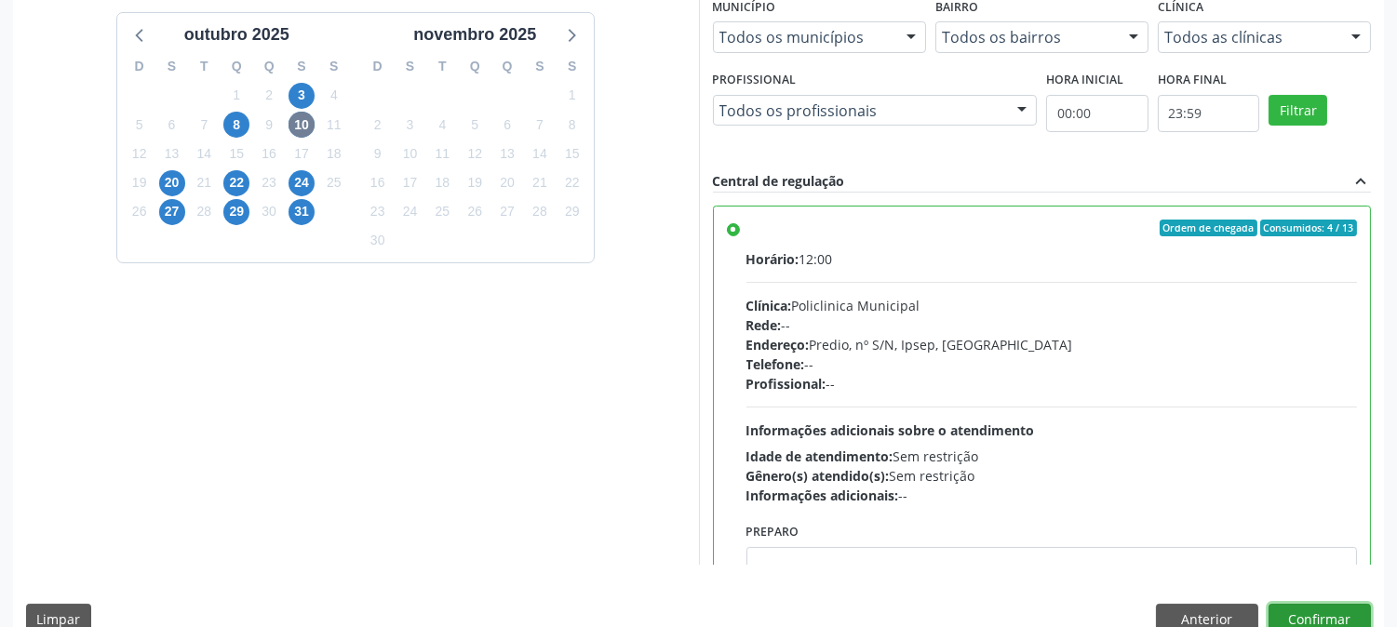
click at [1292, 620] on button "Confirmar" at bounding box center [1320, 620] width 102 height 32
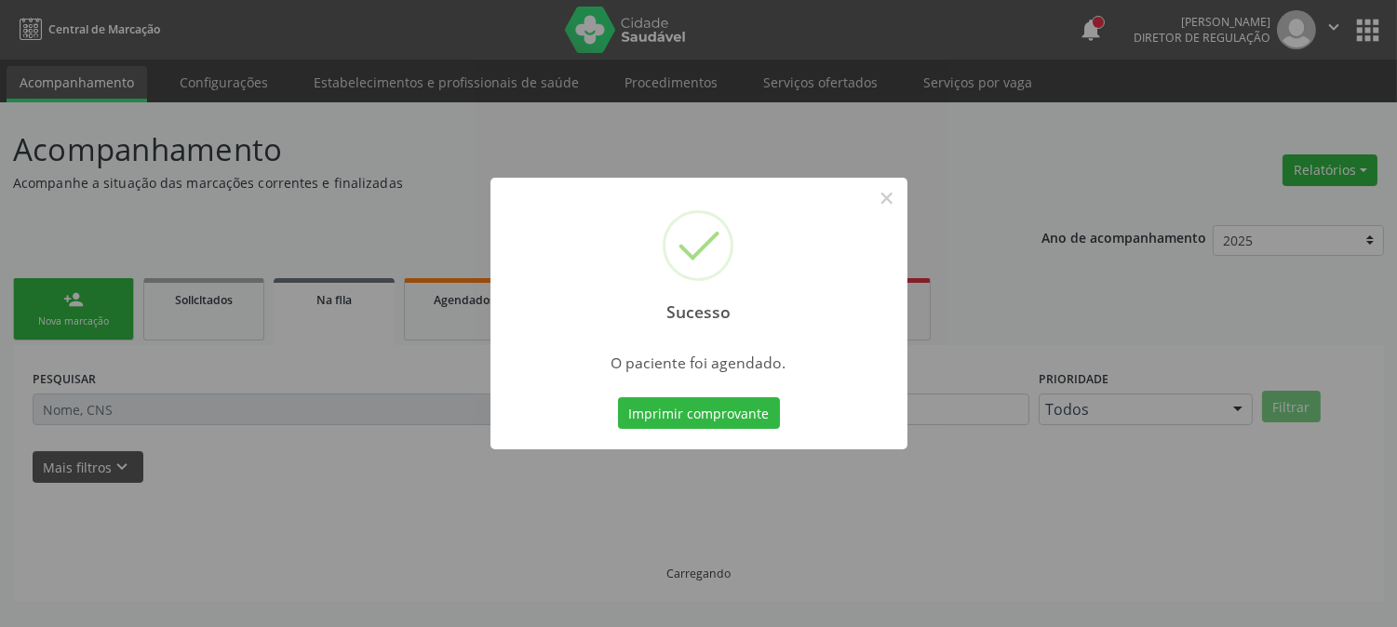
scroll to position [0, 0]
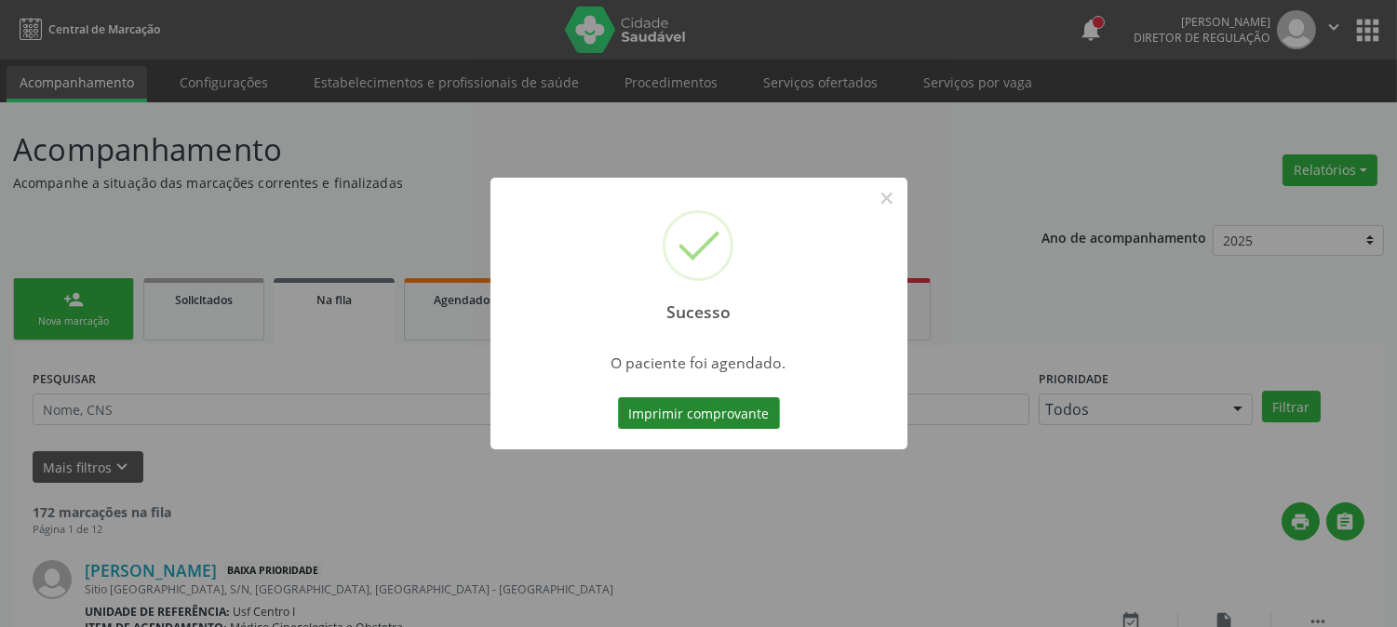
click at [694, 412] on button "Imprimir comprovante" at bounding box center [699, 414] width 162 height 32
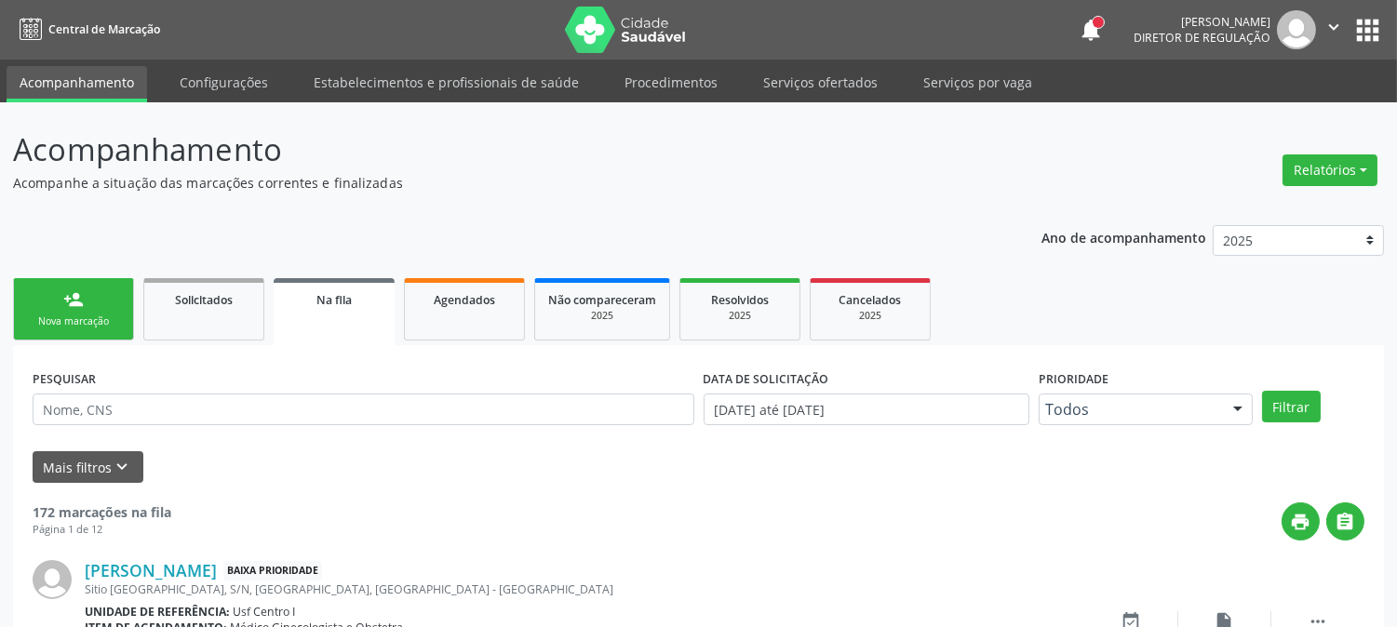
click at [79, 294] on div "person_add" at bounding box center [73, 300] width 20 height 20
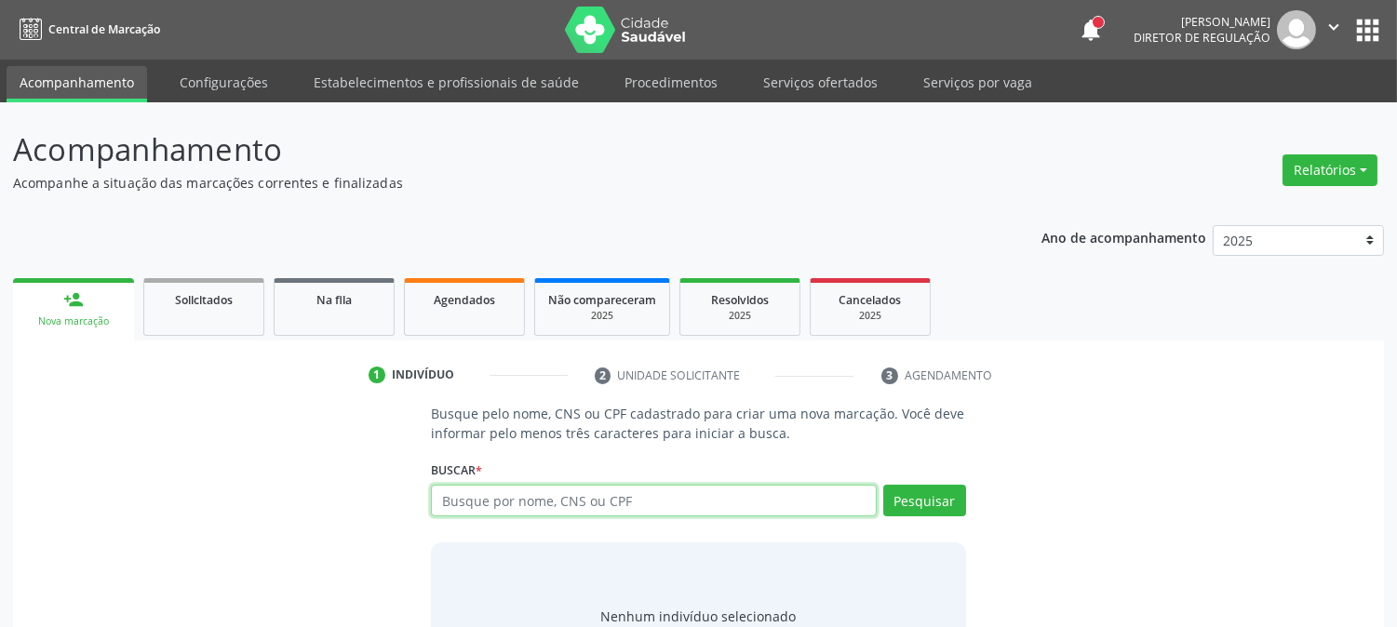
drag, startPoint x: 547, startPoint y: 509, endPoint x: 534, endPoint y: 509, distance: 13.0
click at [546, 509] on input "text" at bounding box center [653, 501] width 445 height 32
type input "700606997382966"
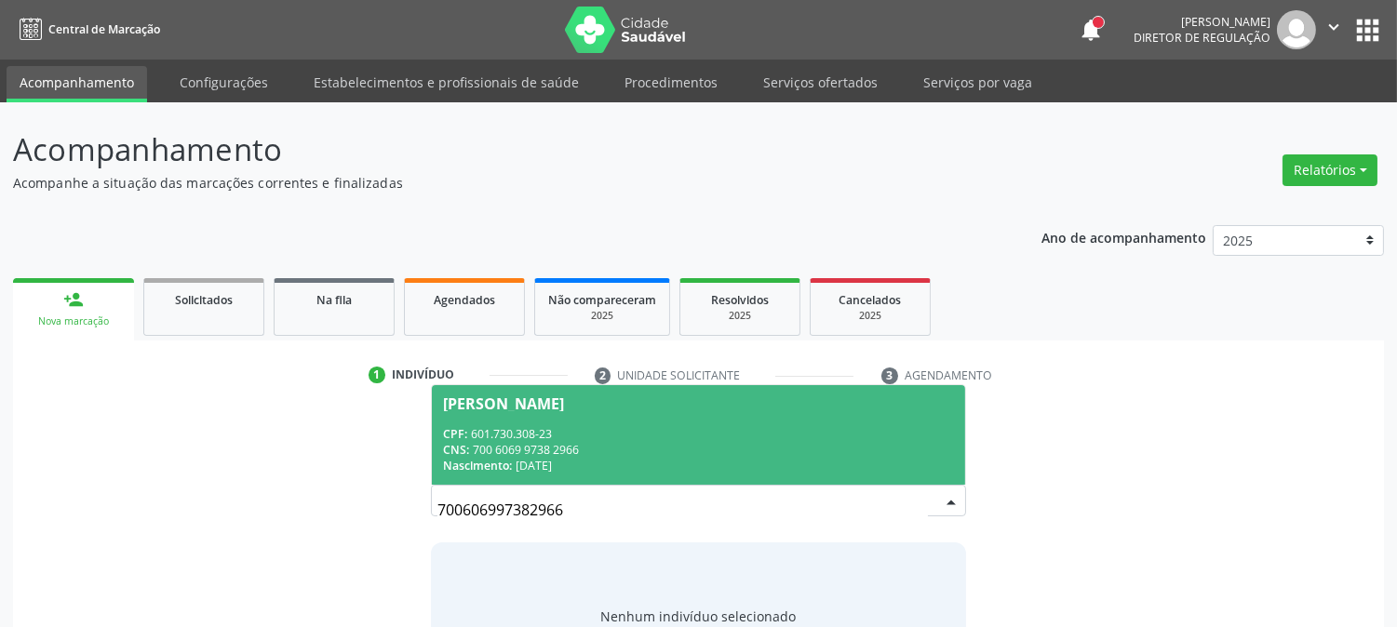
click at [552, 405] on div "Caleb Silva Nascimento" at bounding box center [503, 404] width 121 height 15
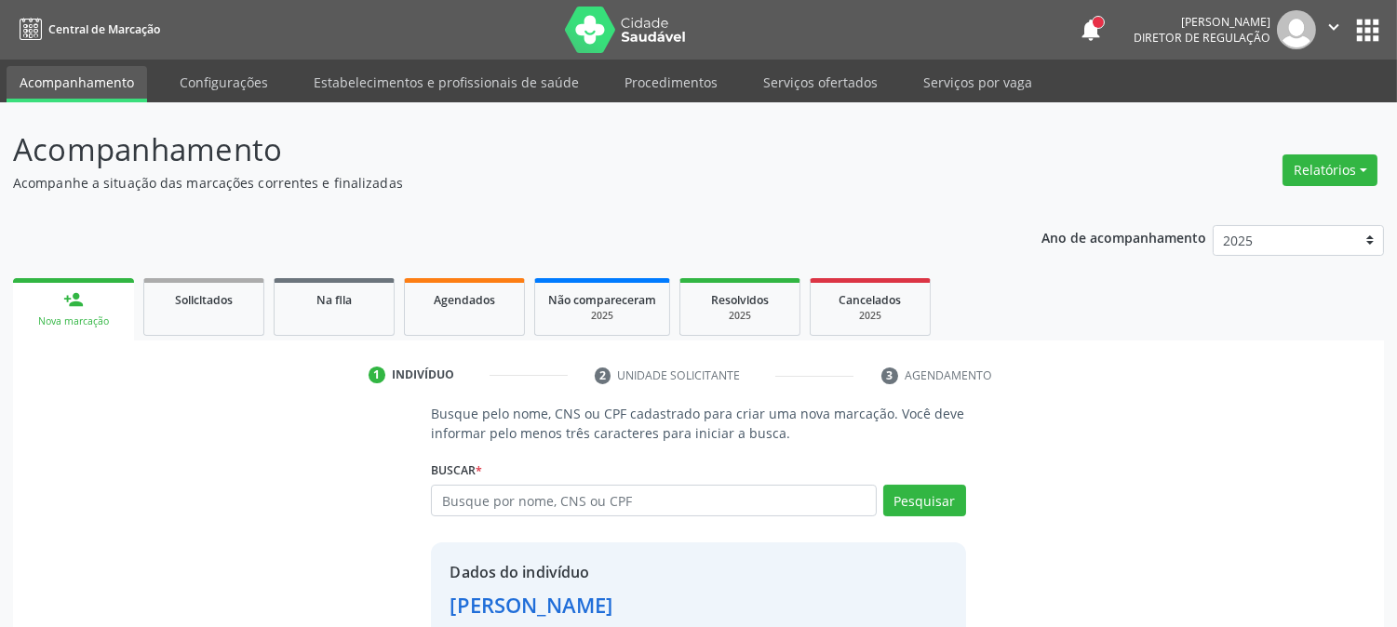
scroll to position [117, 0]
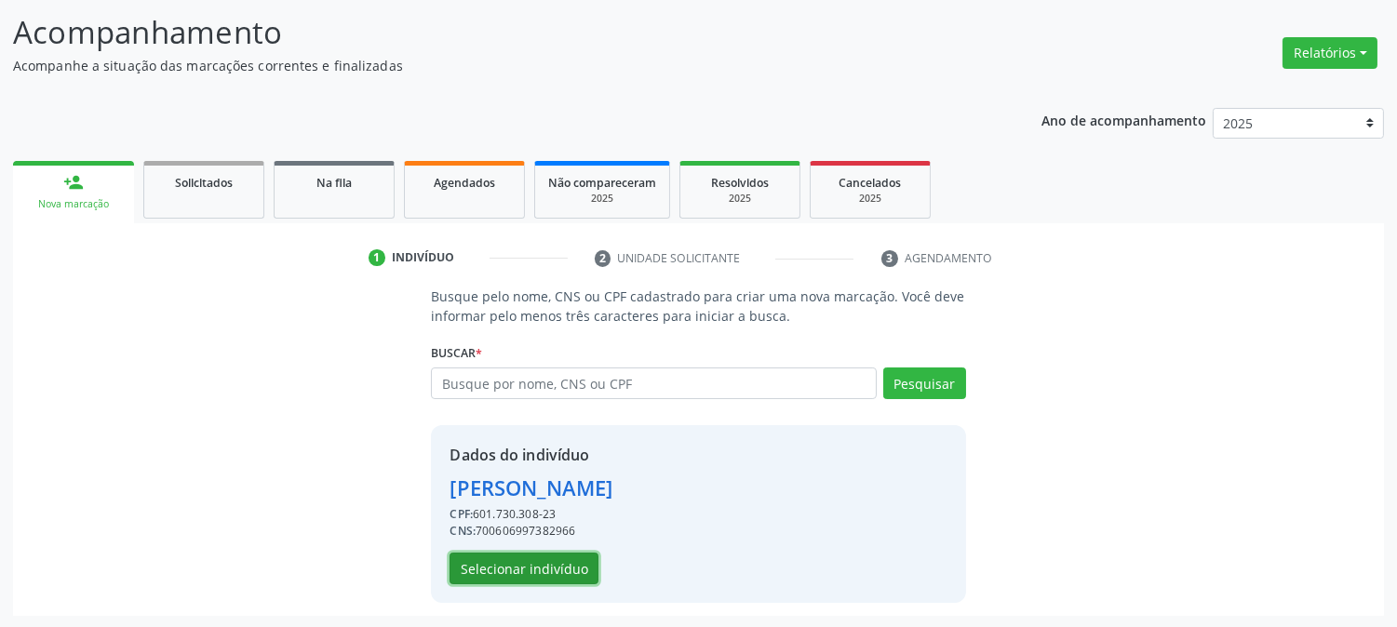
click at [549, 553] on button "Selecionar indivíduo" at bounding box center [524, 569] width 149 height 32
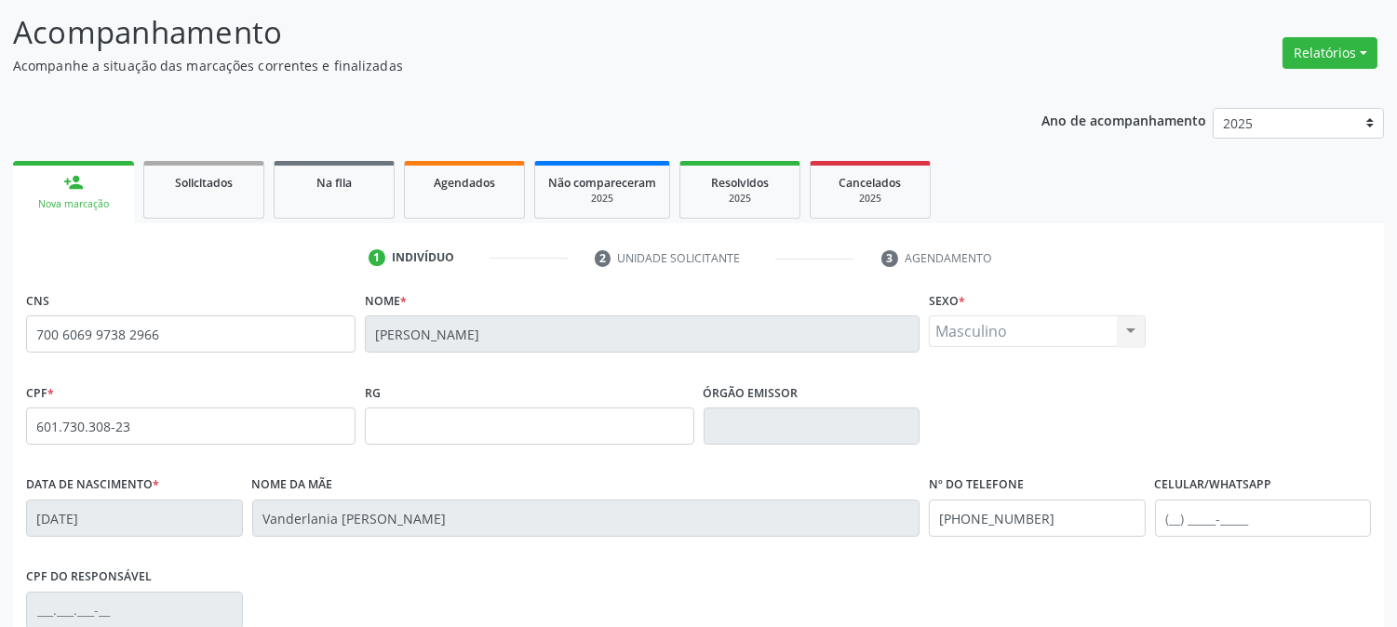
scroll to position [380, 0]
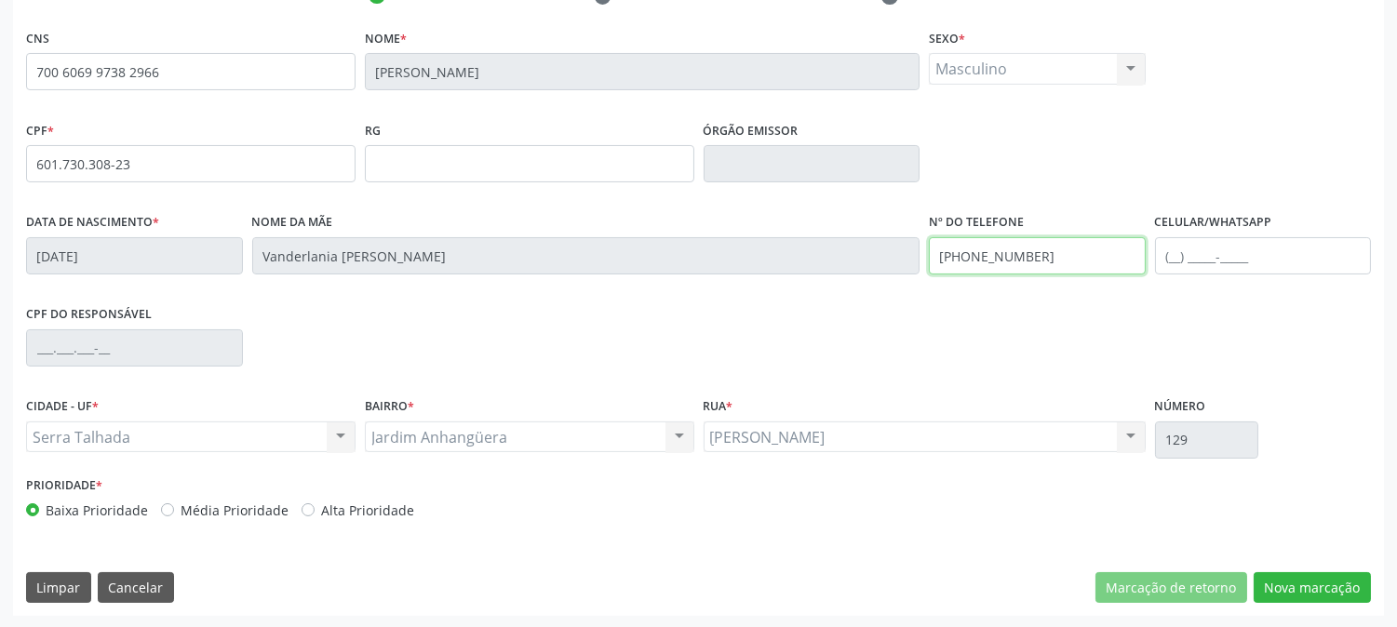
drag, startPoint x: 1058, startPoint y: 267, endPoint x: 884, endPoint y: 290, distance: 174.7
click at [884, 290] on div "Data de nascimento * 03/04/2022 Nome da mãe Vanderlania Maria do Nascimento Sil…" at bounding box center [698, 255] width 1354 height 92
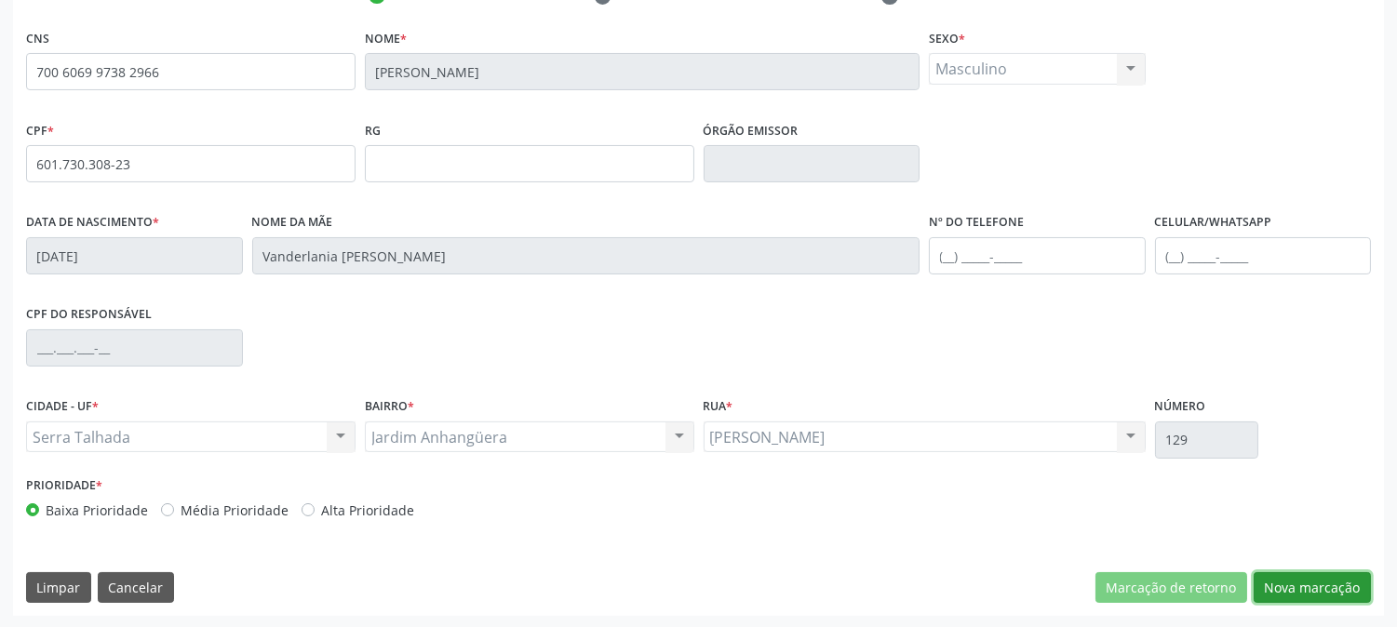
click at [1279, 601] on button "Nova marcação" at bounding box center [1312, 589] width 117 height 32
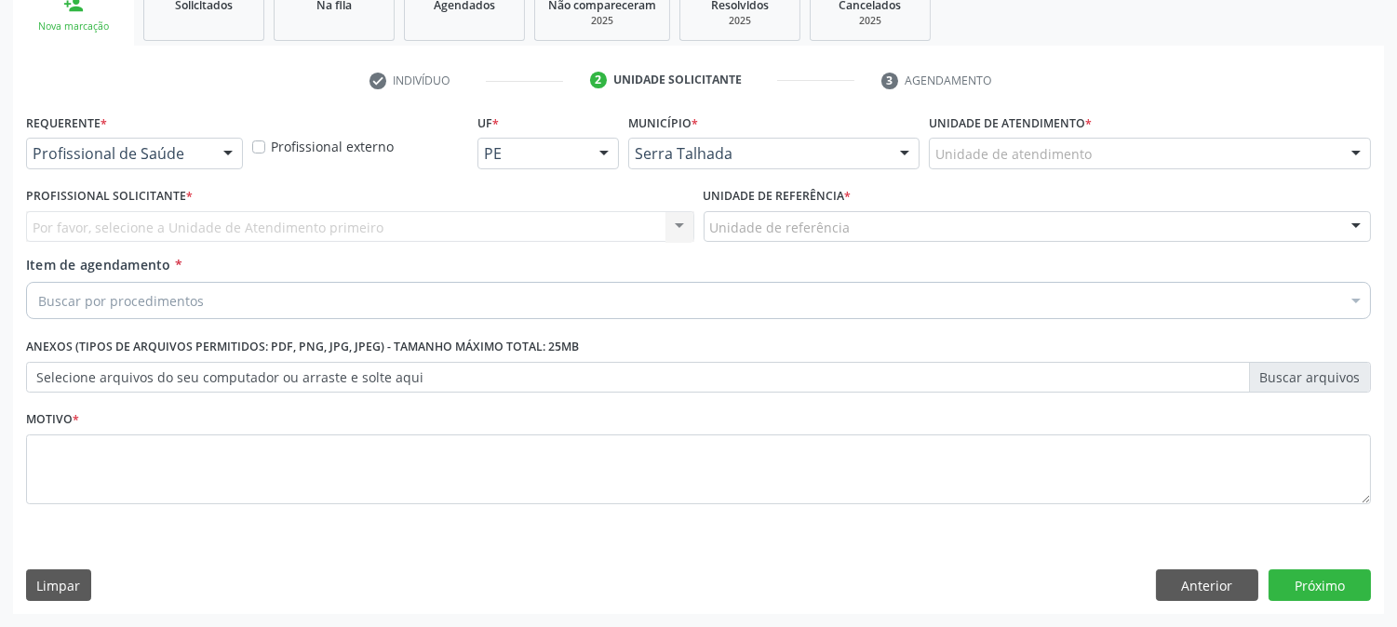
scroll to position [294, 0]
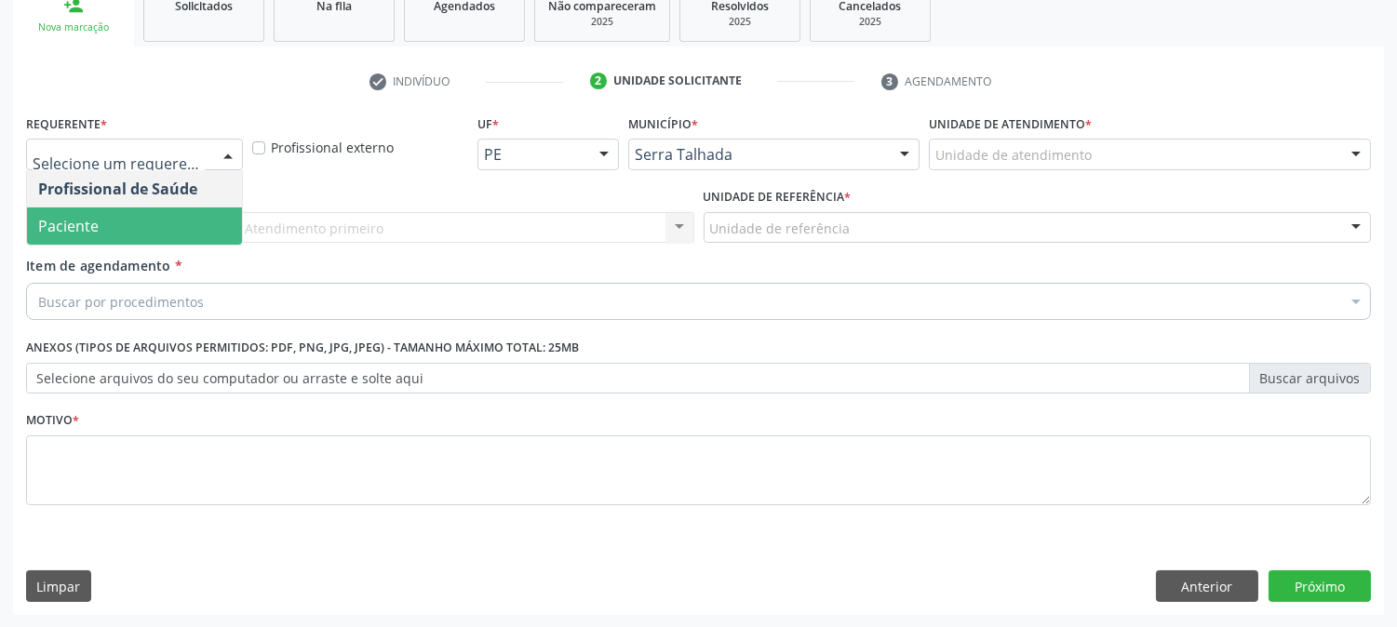
click at [128, 220] on span "Paciente" at bounding box center [134, 226] width 215 height 37
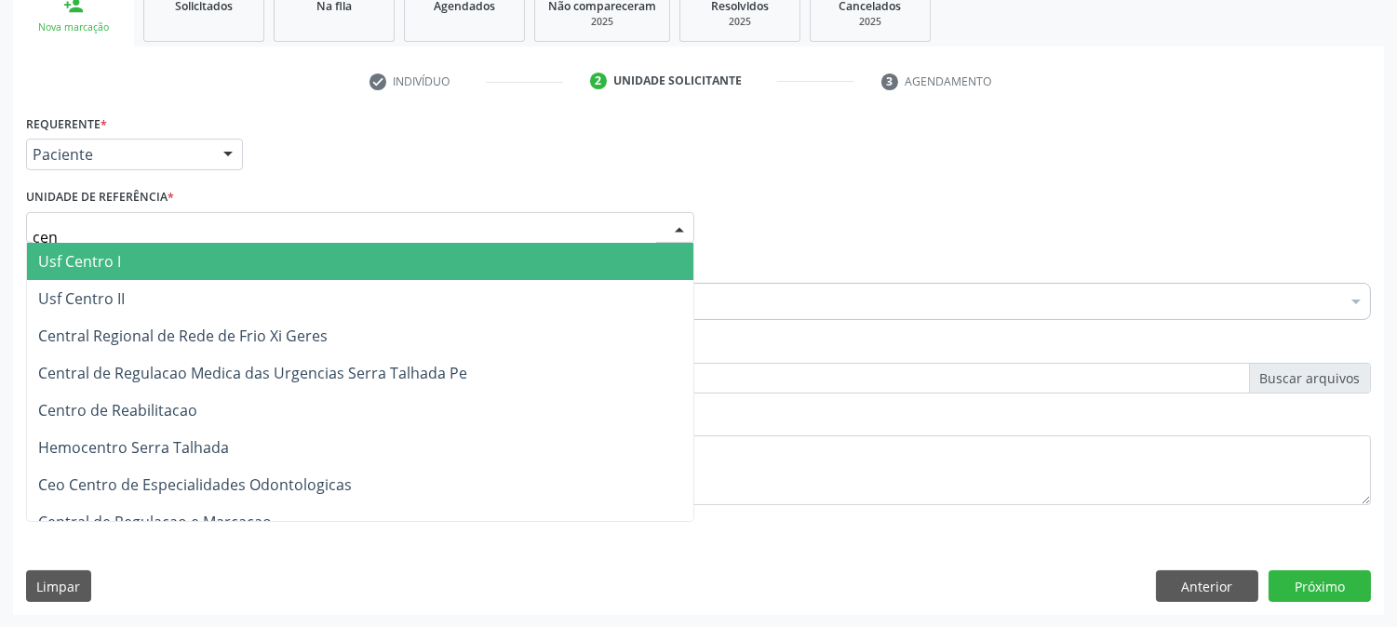
type input "cent"
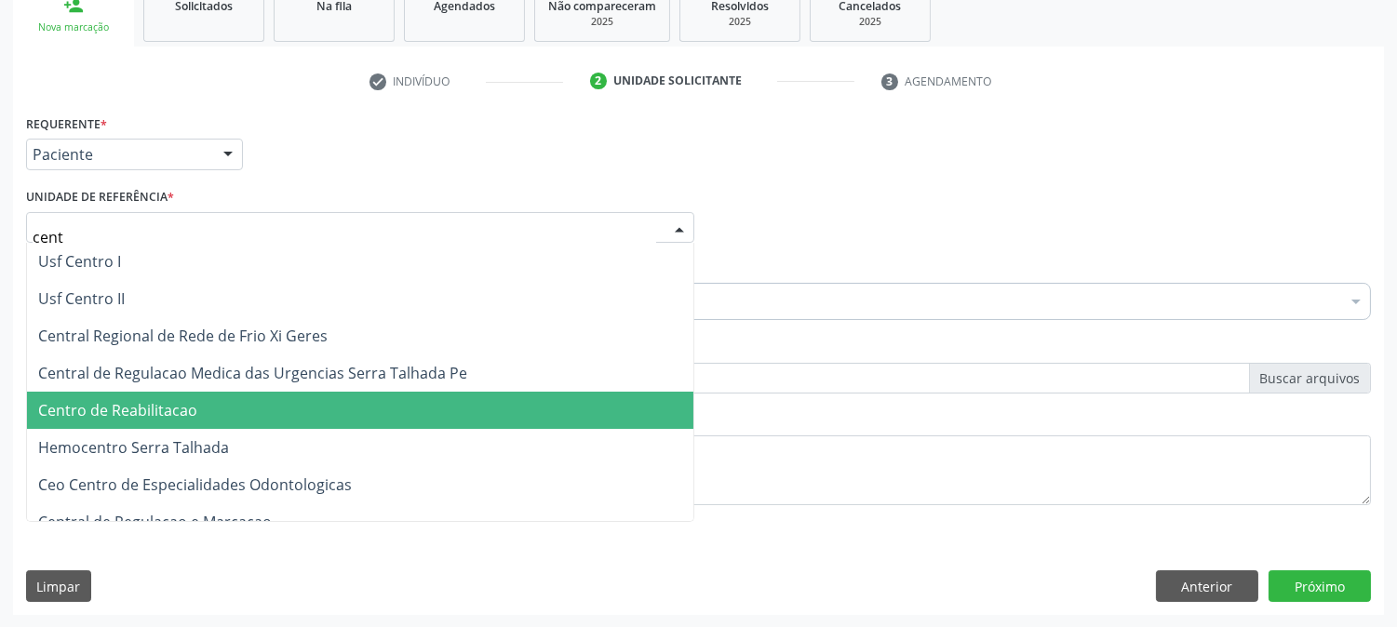
click at [141, 424] on span "Centro de Reabilitacao" at bounding box center [360, 410] width 667 height 37
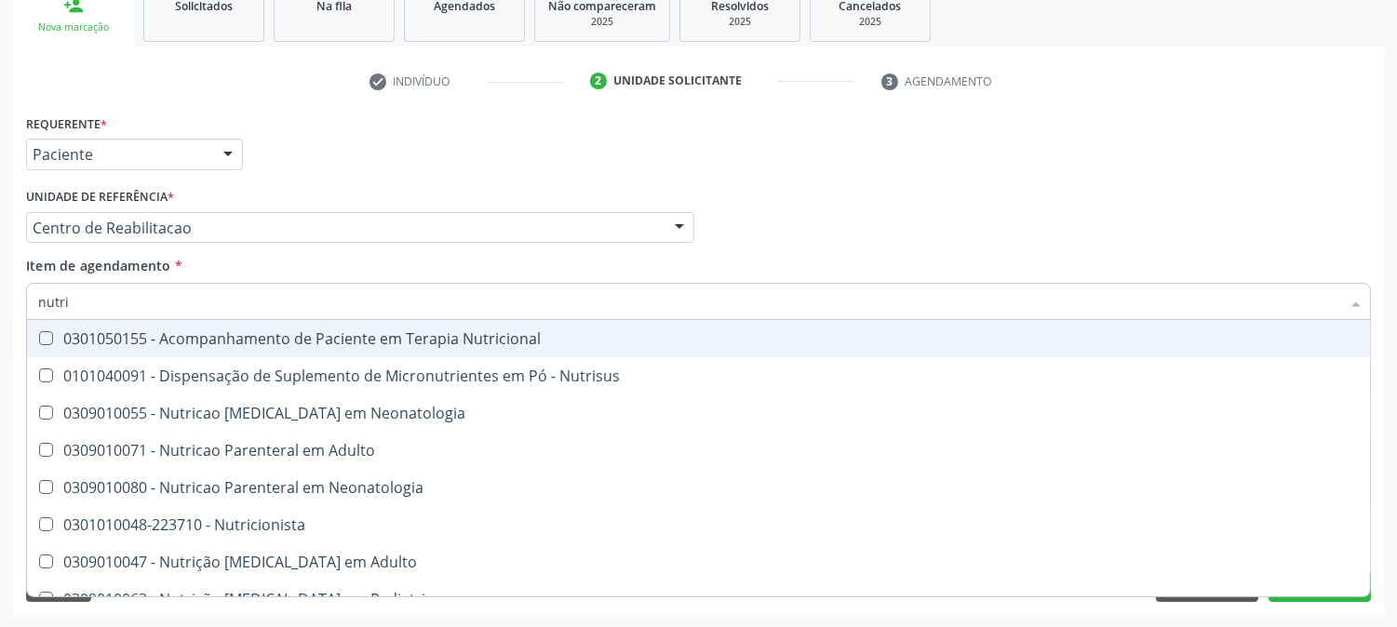
type input "nutric"
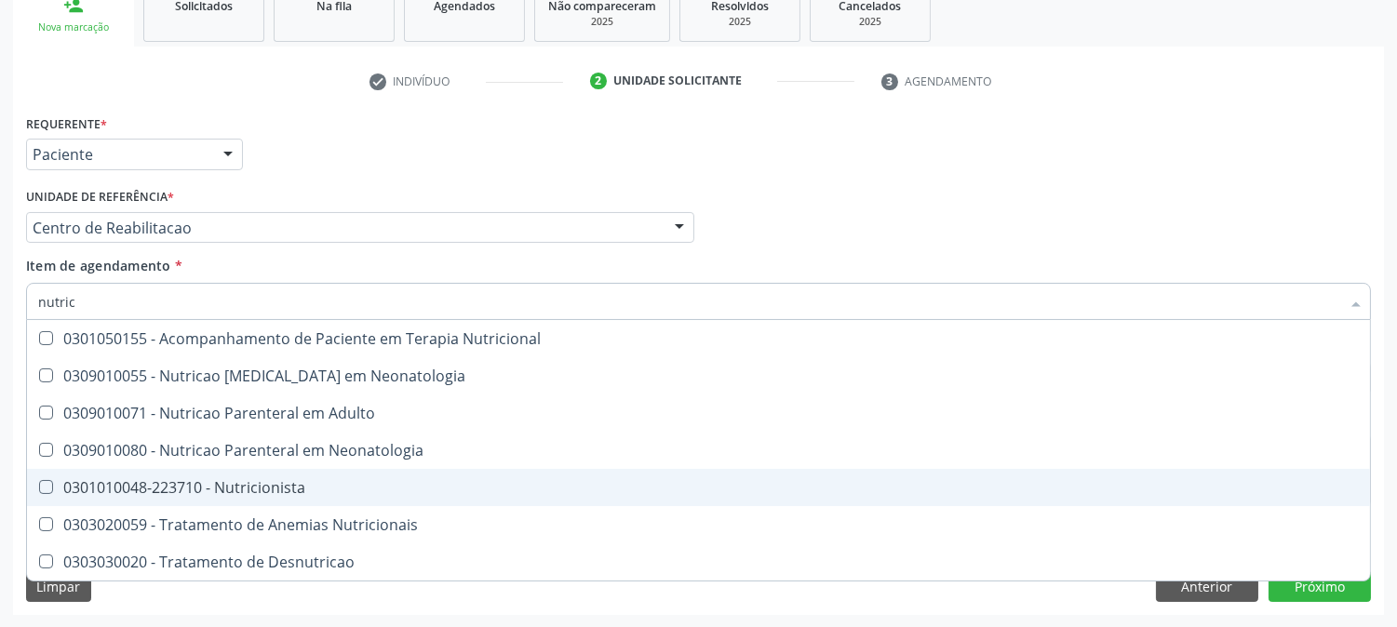
drag, startPoint x: 114, startPoint y: 496, endPoint x: 0, endPoint y: 387, distance: 157.4
click at [113, 496] on span "0301010048-223710 - Nutricionista" at bounding box center [698, 487] width 1343 height 37
checkbox Nutricionista "true"
click at [0, 387] on div "Acompanhamento Acompanhe a situação das marcações correntes e finalizadas Relat…" at bounding box center [698, 218] width 1397 height 820
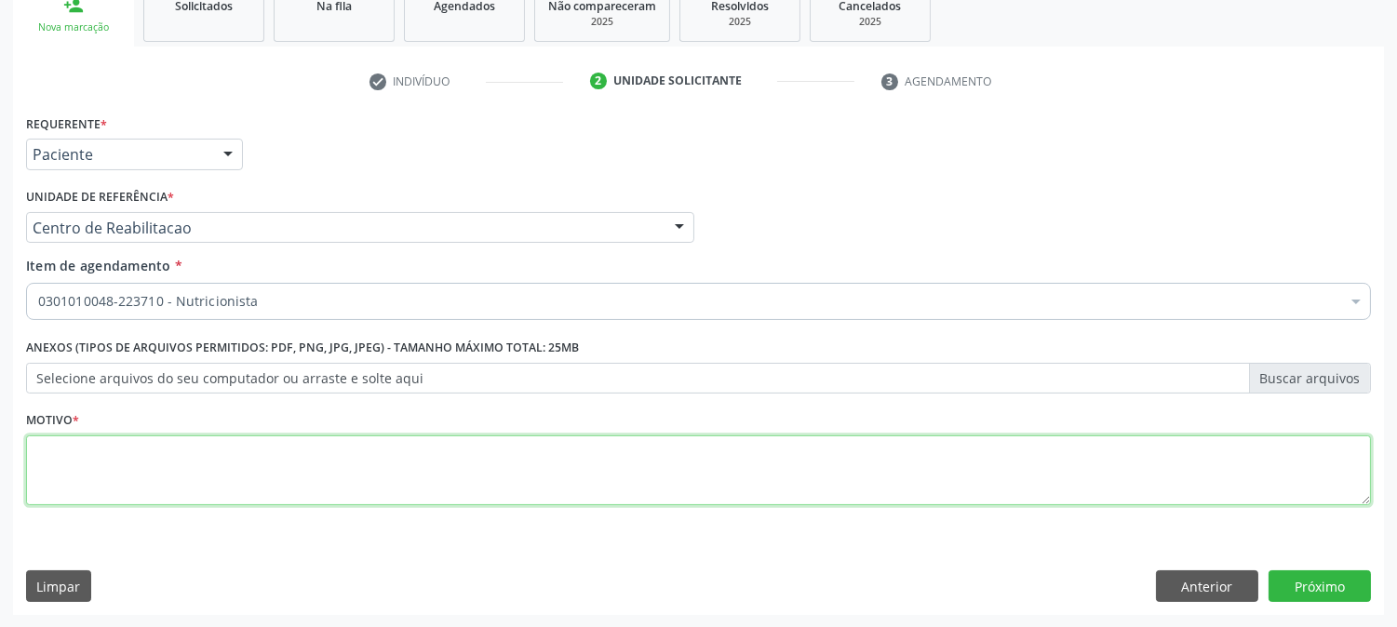
click at [246, 472] on textarea at bounding box center [698, 471] width 1345 height 71
type textarea "."
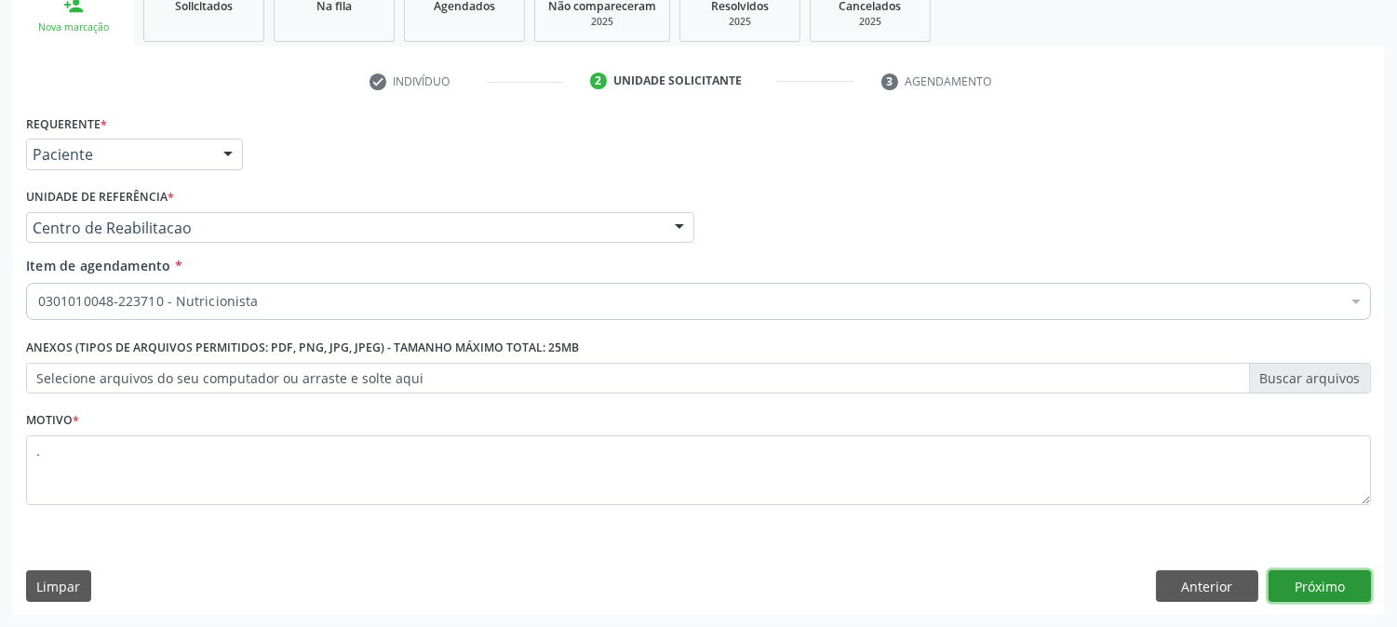
click at [1310, 591] on button "Próximo" at bounding box center [1320, 587] width 102 height 32
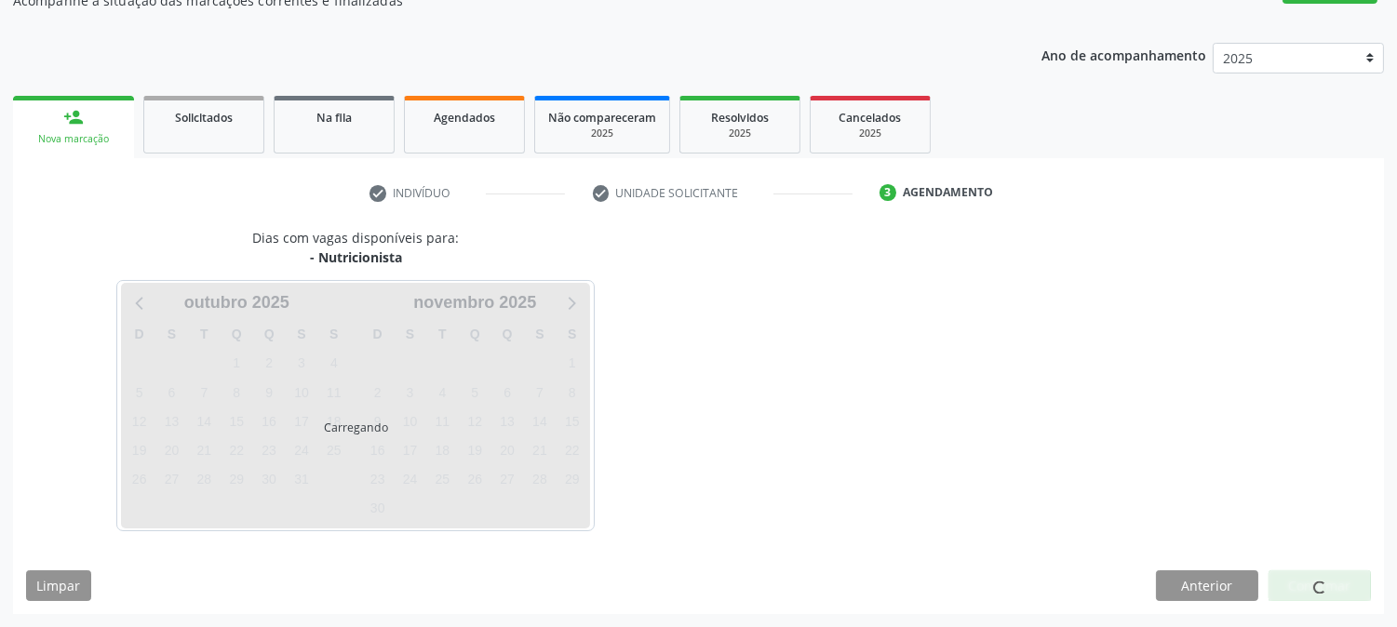
scroll to position [182, 0]
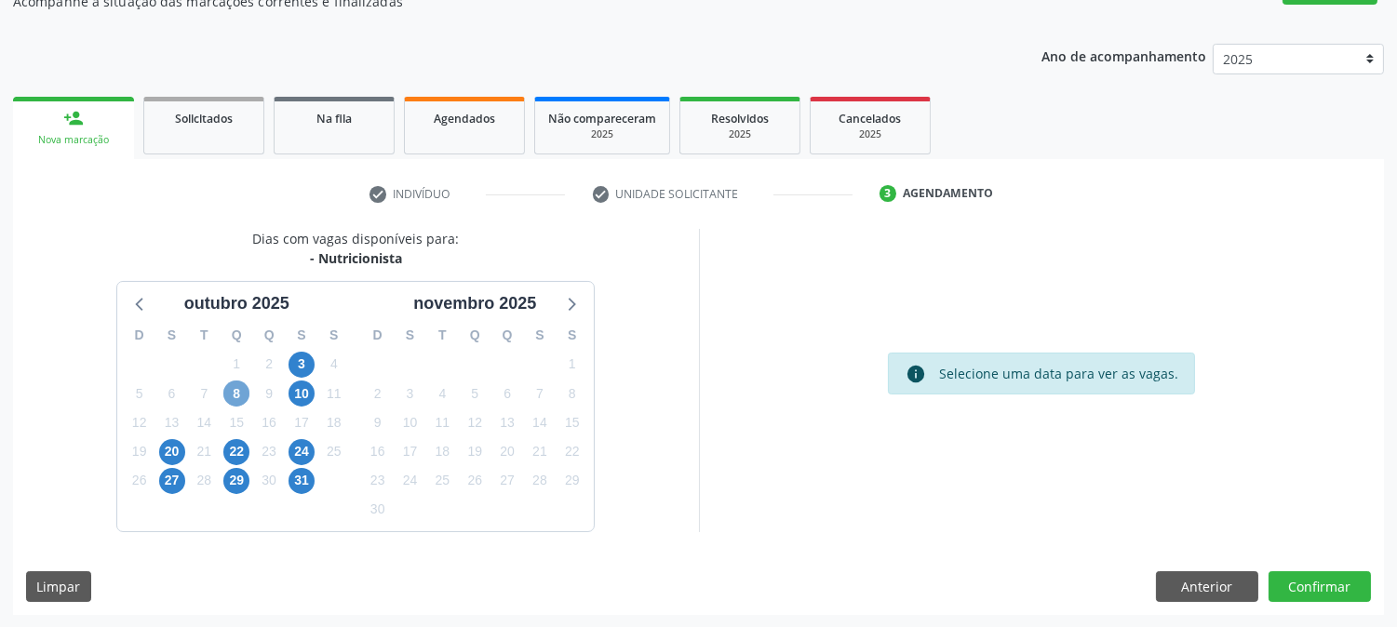
click at [246, 391] on span "8" at bounding box center [236, 394] width 26 height 26
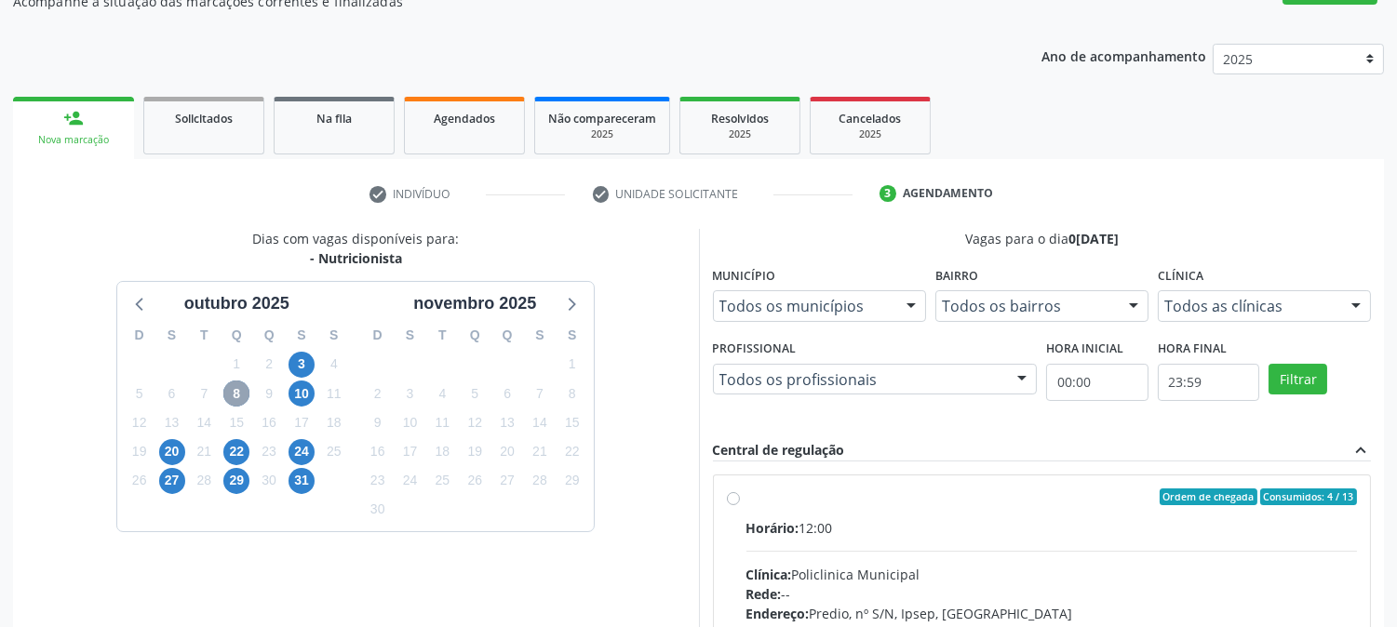
scroll to position [451, 0]
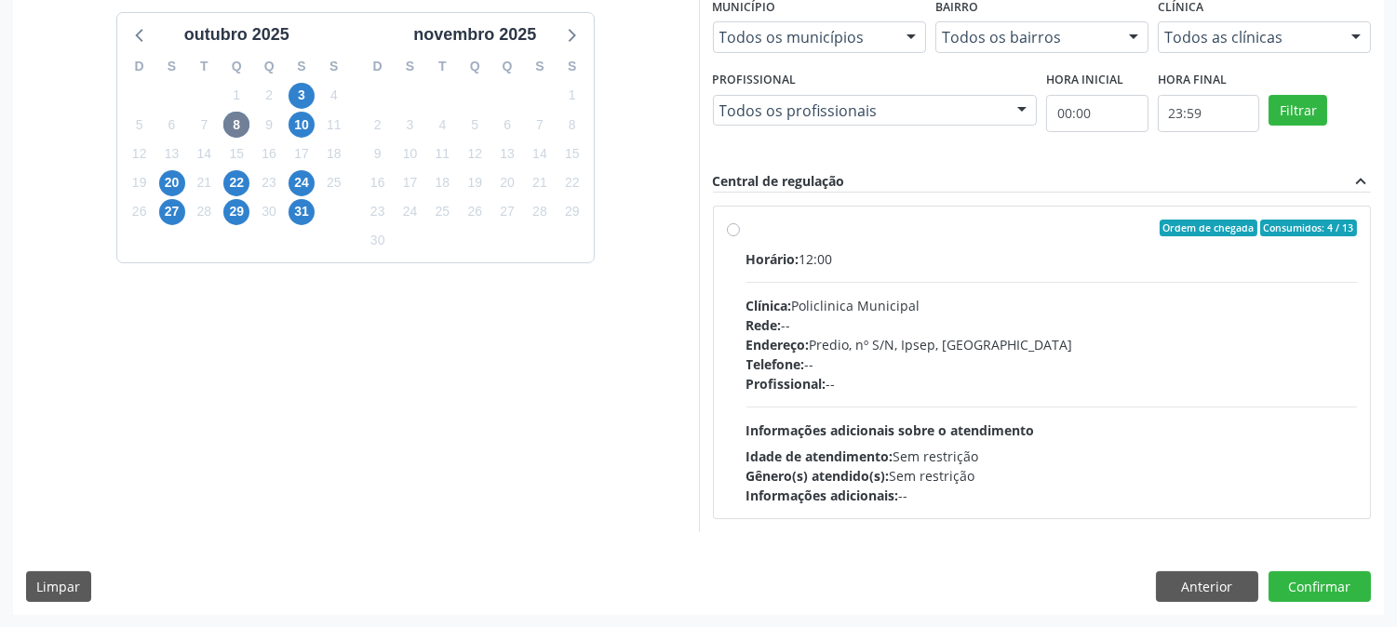
click at [1085, 447] on div "Idade de atendimento: Sem restrição" at bounding box center [1053, 457] width 612 height 20
click at [740, 236] on input "Ordem de chegada Consumidos: 4 / 13 Horário: 12:00 Clínica: Policlinica Municip…" at bounding box center [733, 228] width 13 height 17
radio input "true"
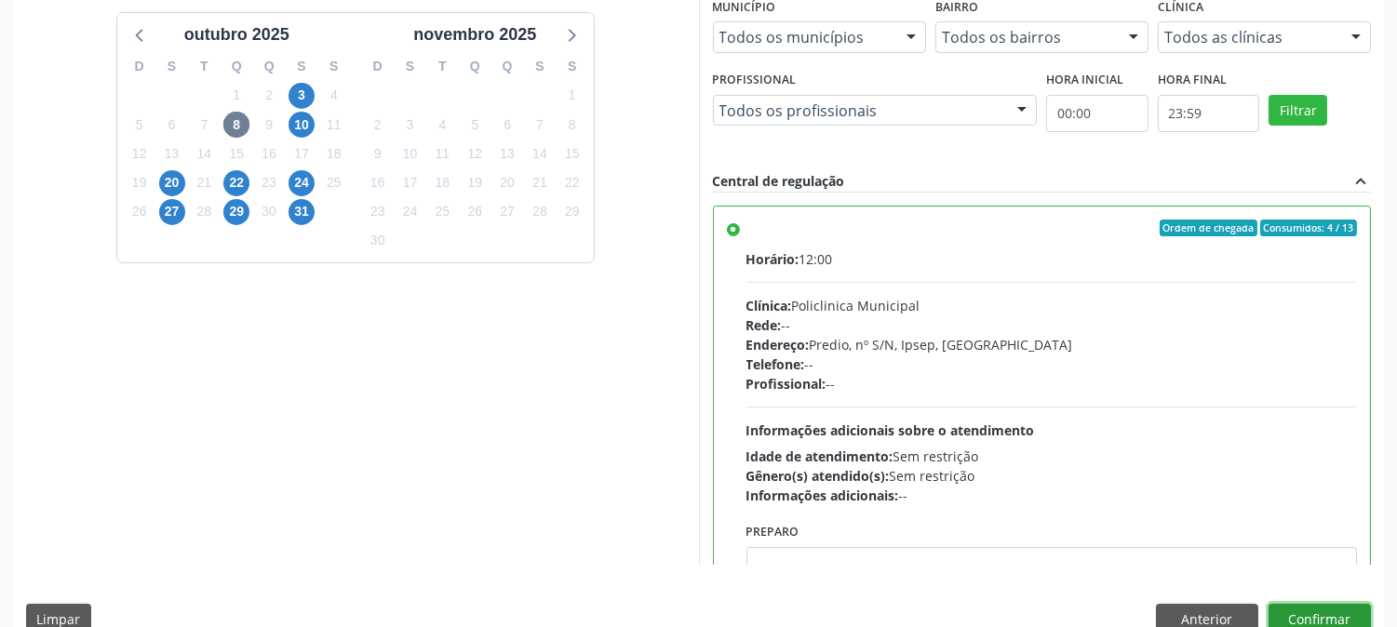
click at [1309, 617] on button "Confirmar" at bounding box center [1320, 620] width 102 height 32
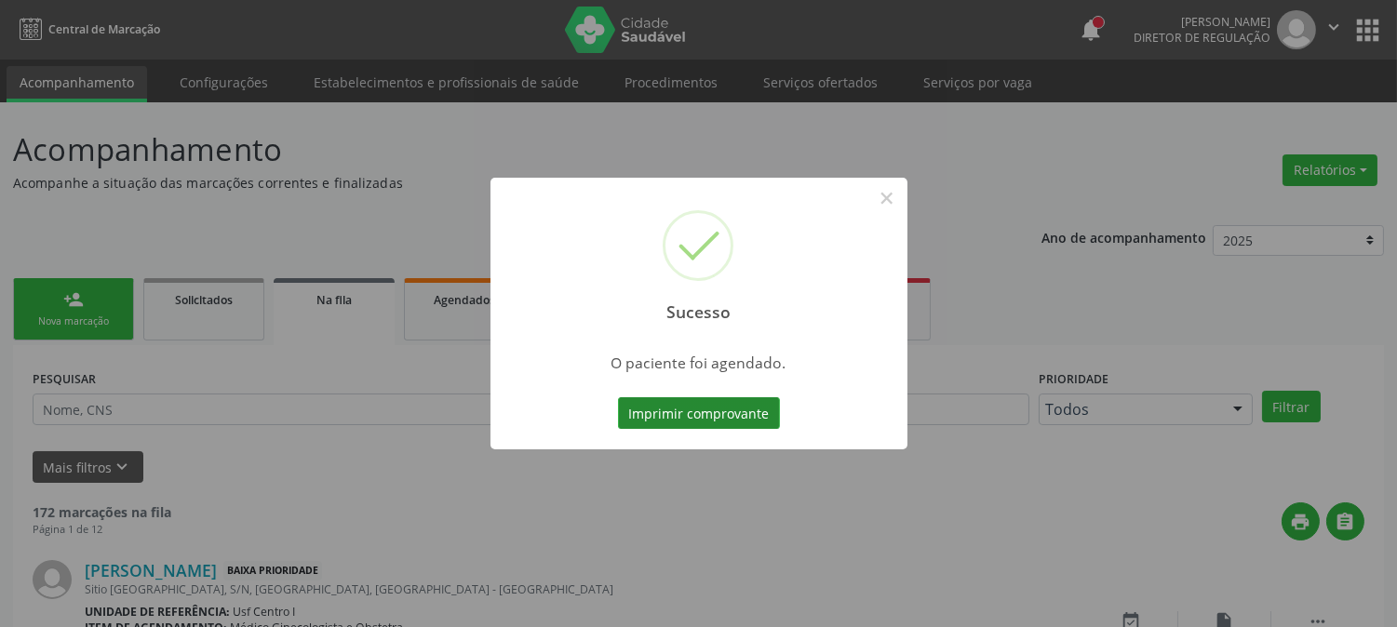
click at [712, 413] on button "Imprimir comprovante" at bounding box center [699, 414] width 162 height 32
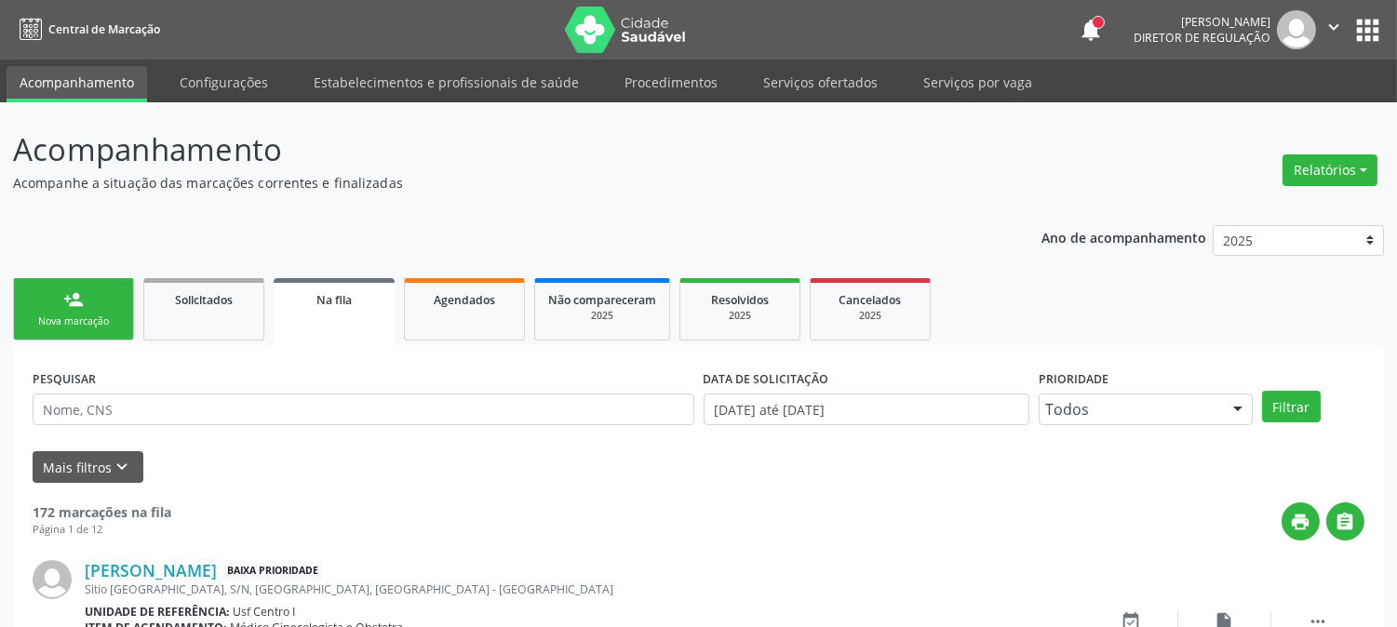
click at [100, 296] on link "person_add Nova marcação" at bounding box center [73, 309] width 121 height 62
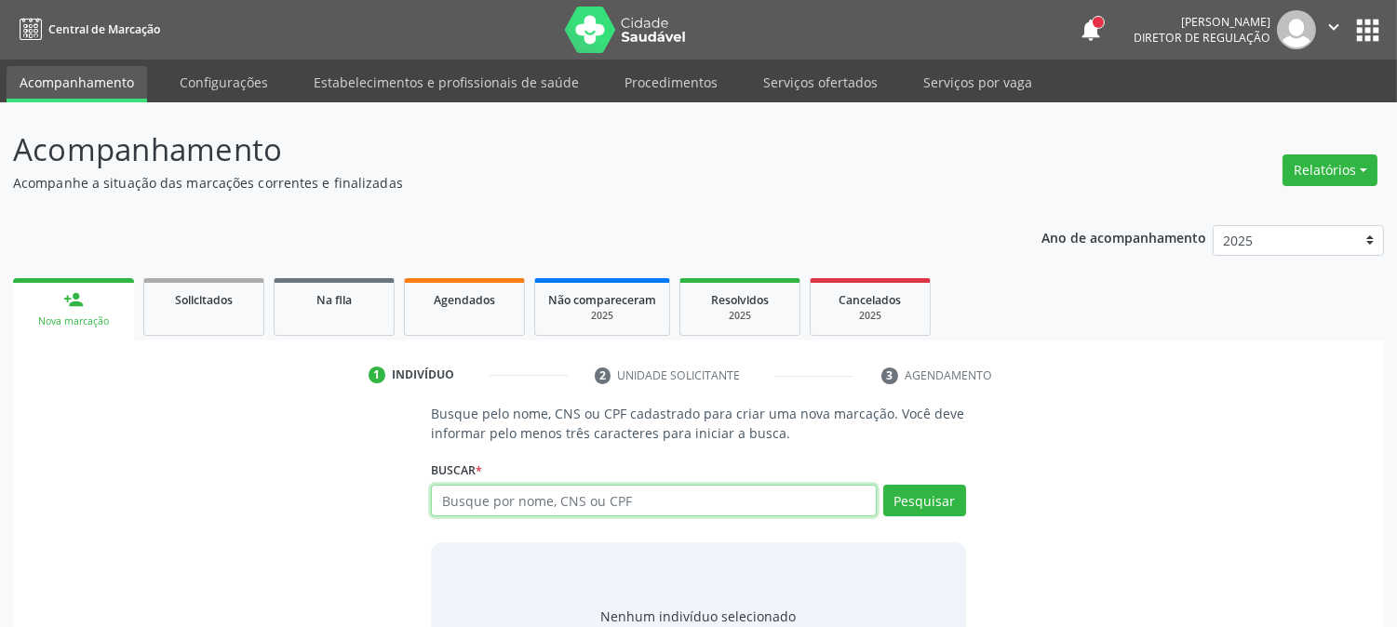
click at [472, 495] on input "text" at bounding box center [653, 501] width 445 height 32
type input "898003713907988"
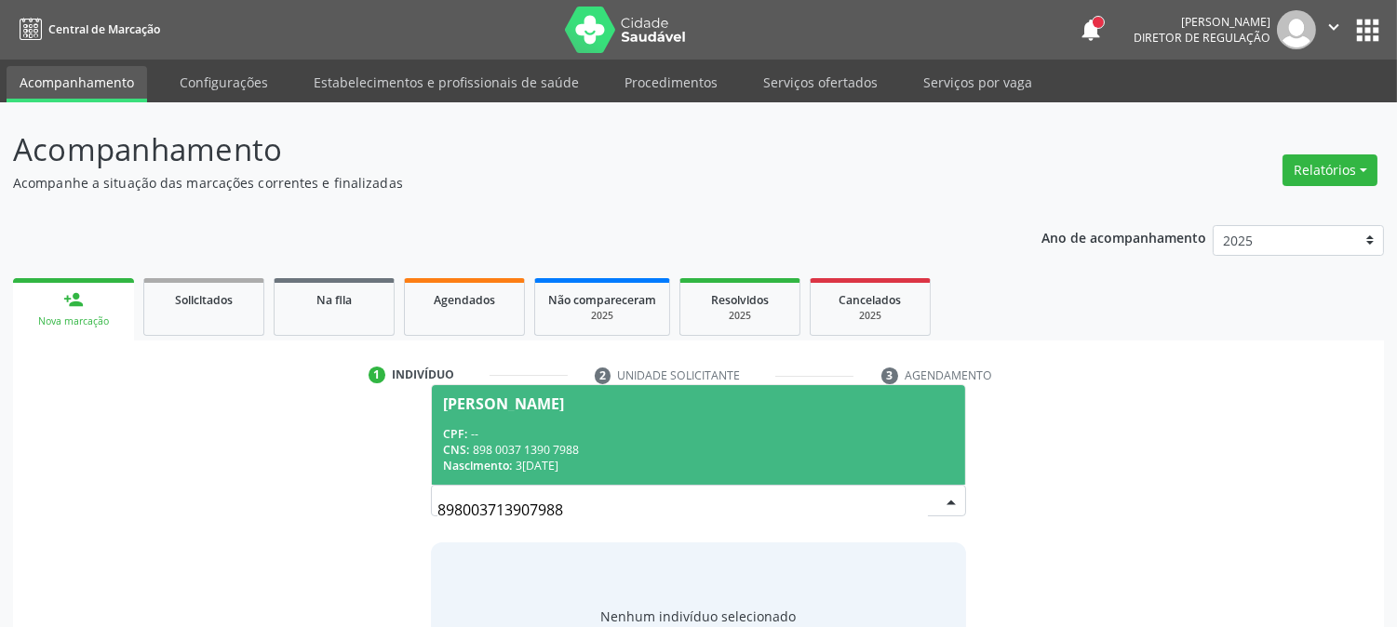
click at [551, 417] on span "Ramilly Vitoria Moura Gomes CPF: -- CNS: 898 0037 1390 7988 Nascimento: 30/06/2…" at bounding box center [698, 435] width 532 height 100
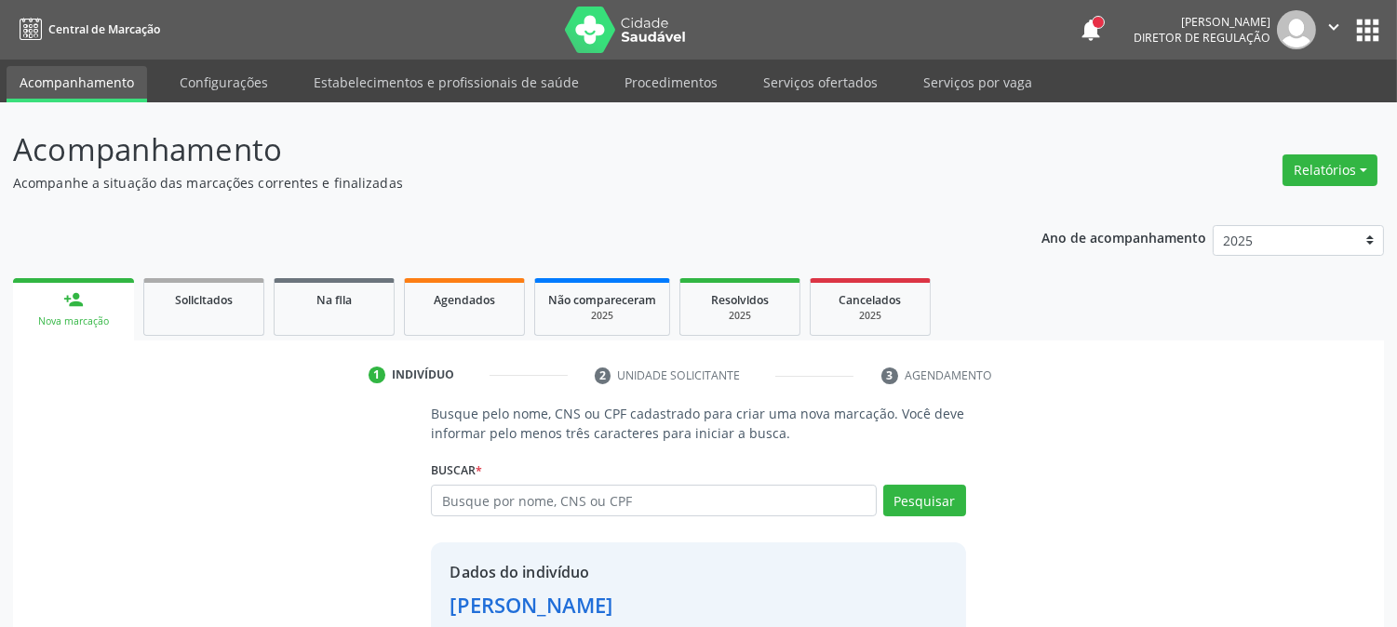
scroll to position [117, 0]
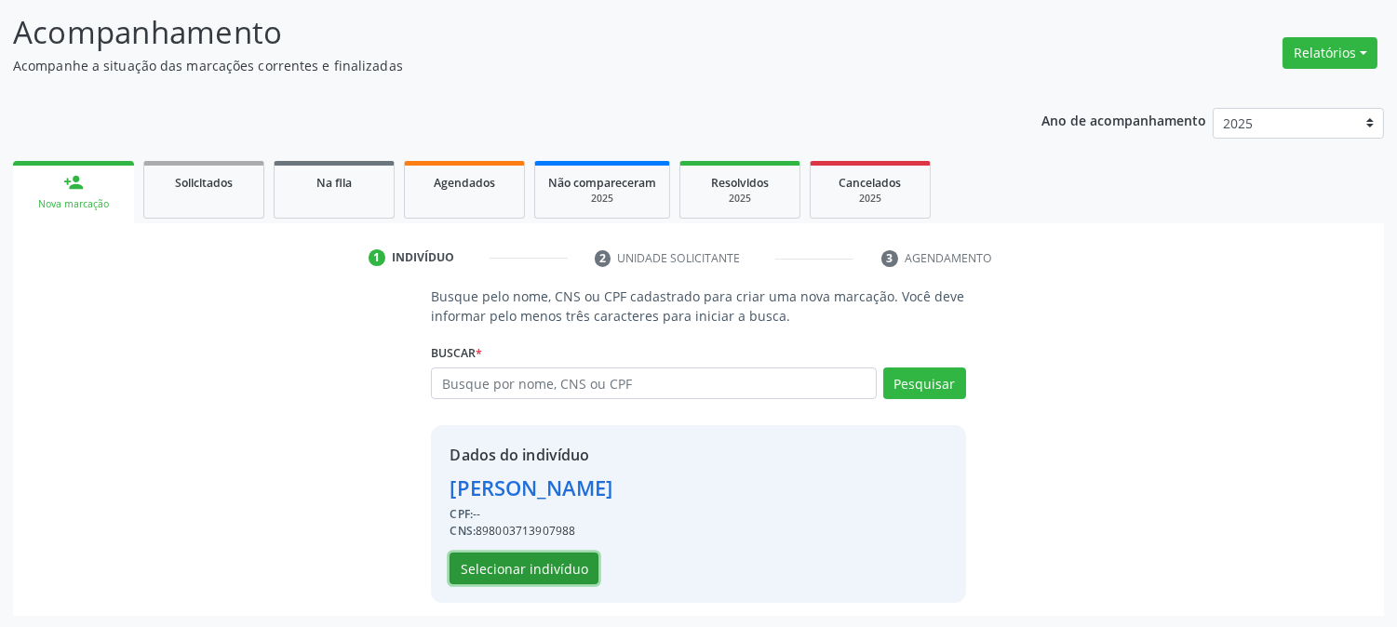
click at [563, 563] on button "Selecionar indivíduo" at bounding box center [524, 569] width 149 height 32
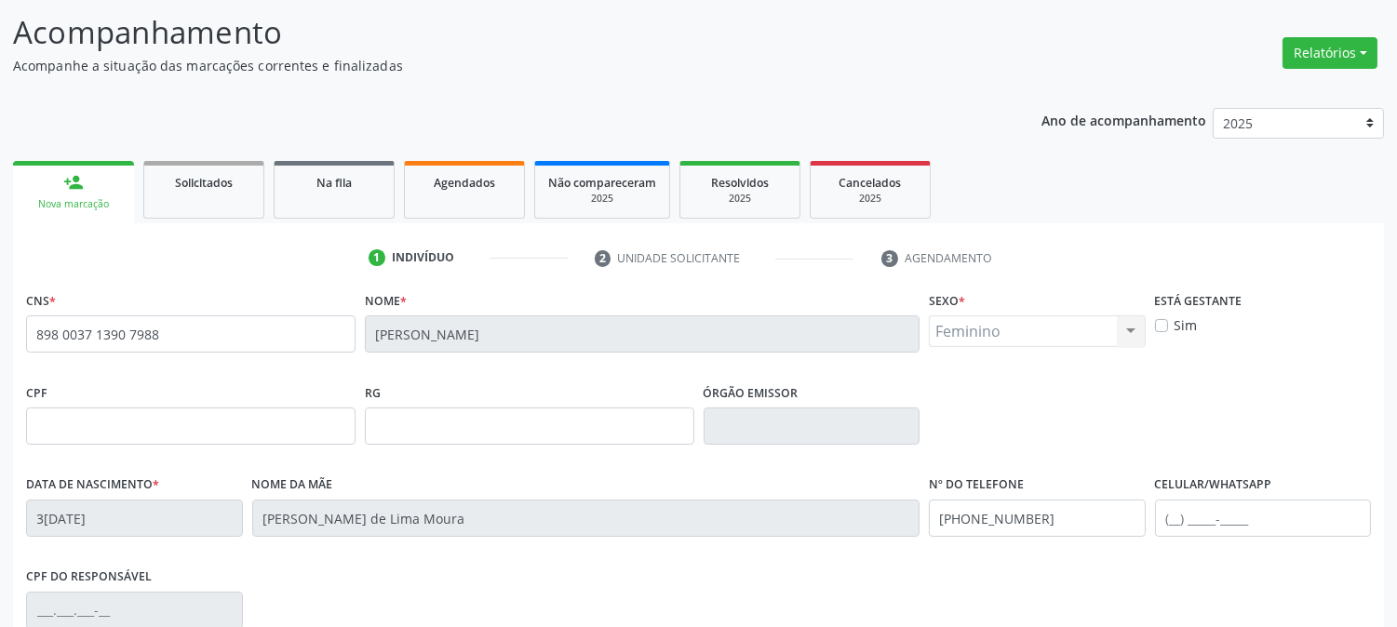
scroll to position [380, 0]
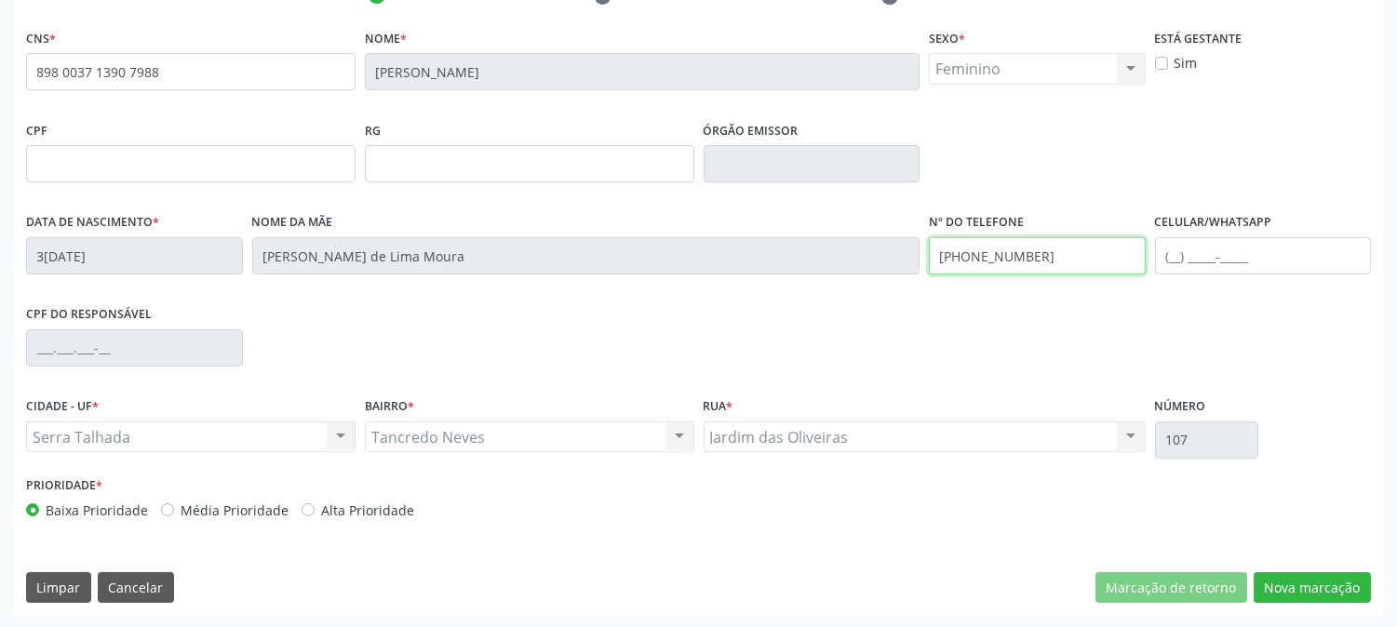
drag, startPoint x: 1045, startPoint y: 264, endPoint x: 907, endPoint y: 276, distance: 139.2
click at [907, 276] on div "Data de nascimento * 30/06/2007 Nome da mãe Rita Alteane de Lima Moura Nº do Te…" at bounding box center [698, 255] width 1354 height 92
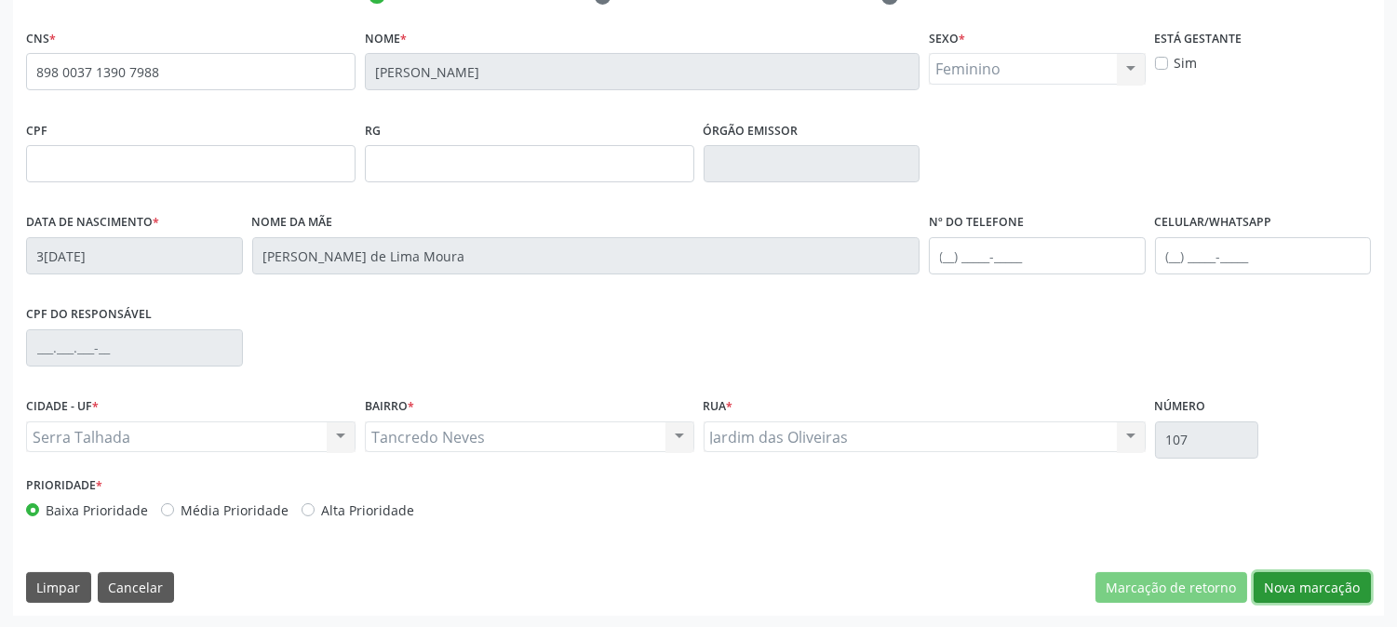
click at [1292, 582] on button "Nova marcação" at bounding box center [1312, 589] width 117 height 32
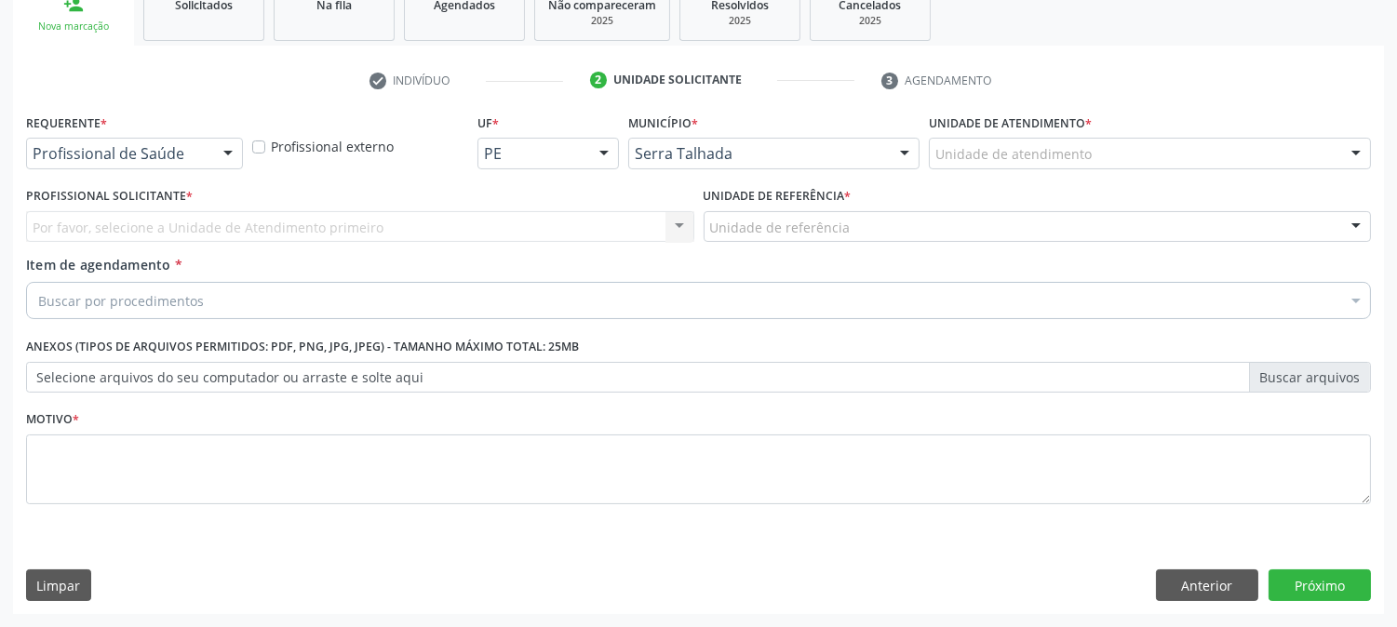
scroll to position [294, 0]
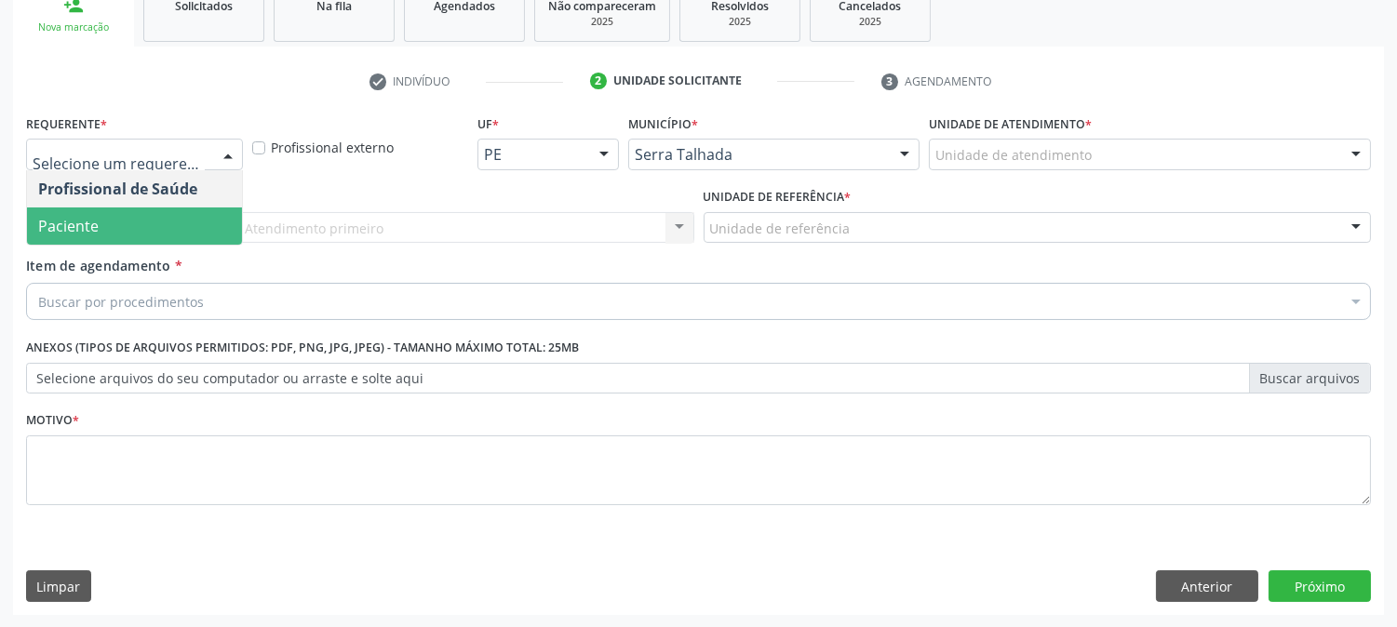
click at [182, 216] on span "Paciente" at bounding box center [134, 226] width 215 height 37
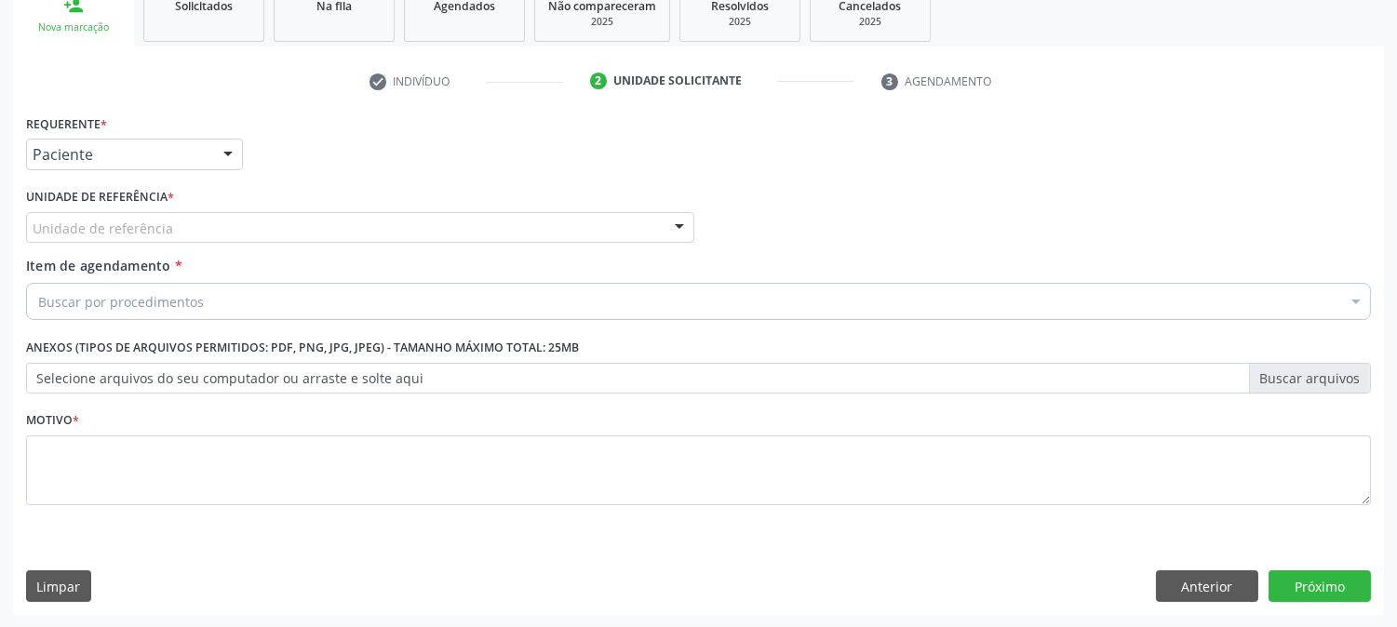
click at [186, 625] on div "Acompanhamento Acompanhe a situação das marcações correntes e finalizadas Relat…" at bounding box center [698, 218] width 1397 height 820
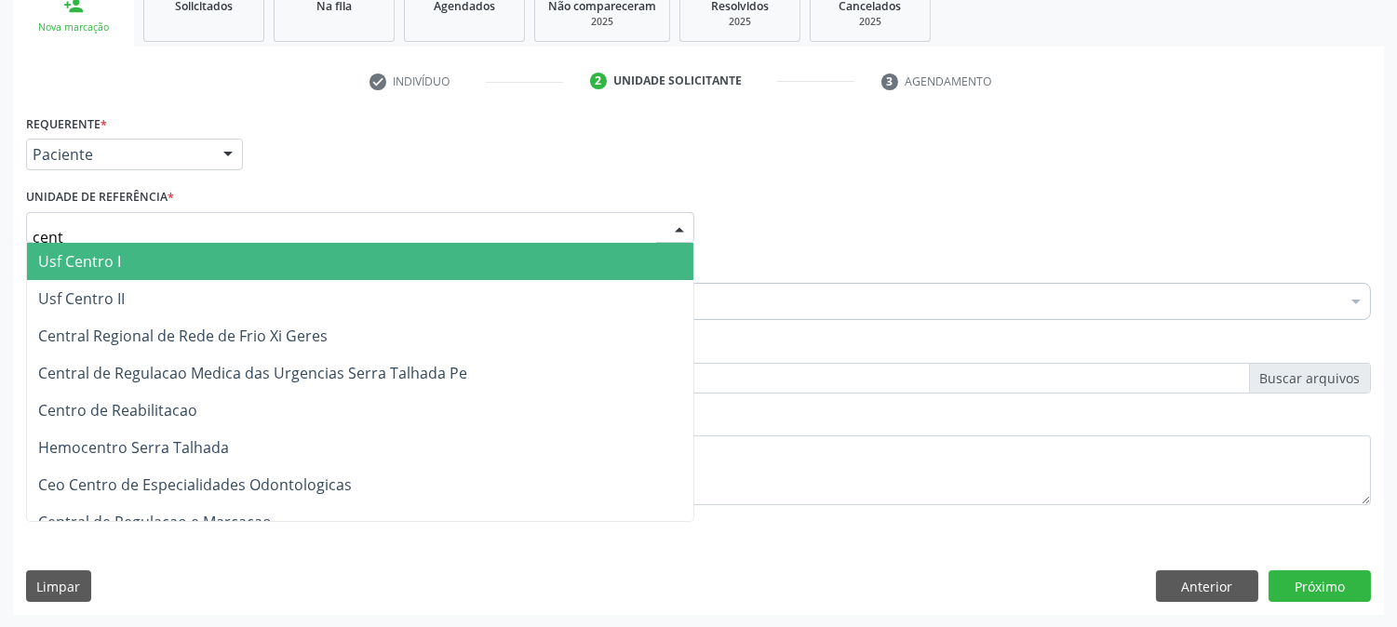
type input "centr"
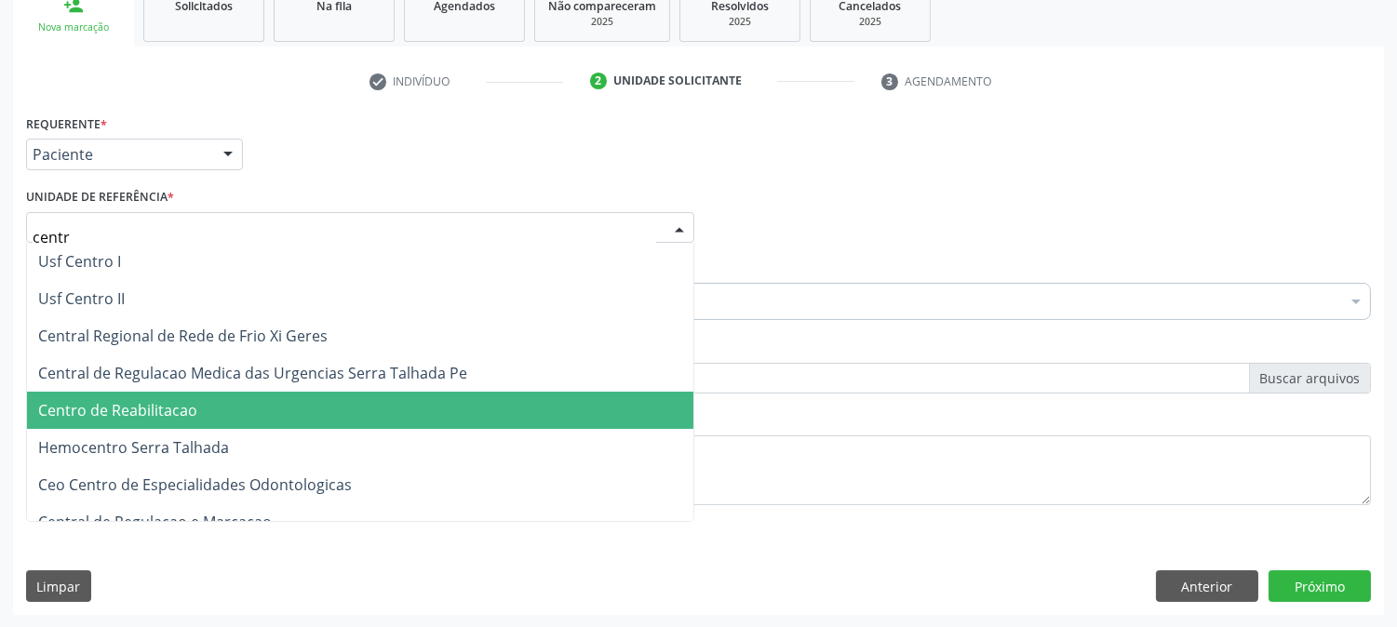
click at [174, 404] on span "Centro de Reabilitacao" at bounding box center [117, 410] width 159 height 20
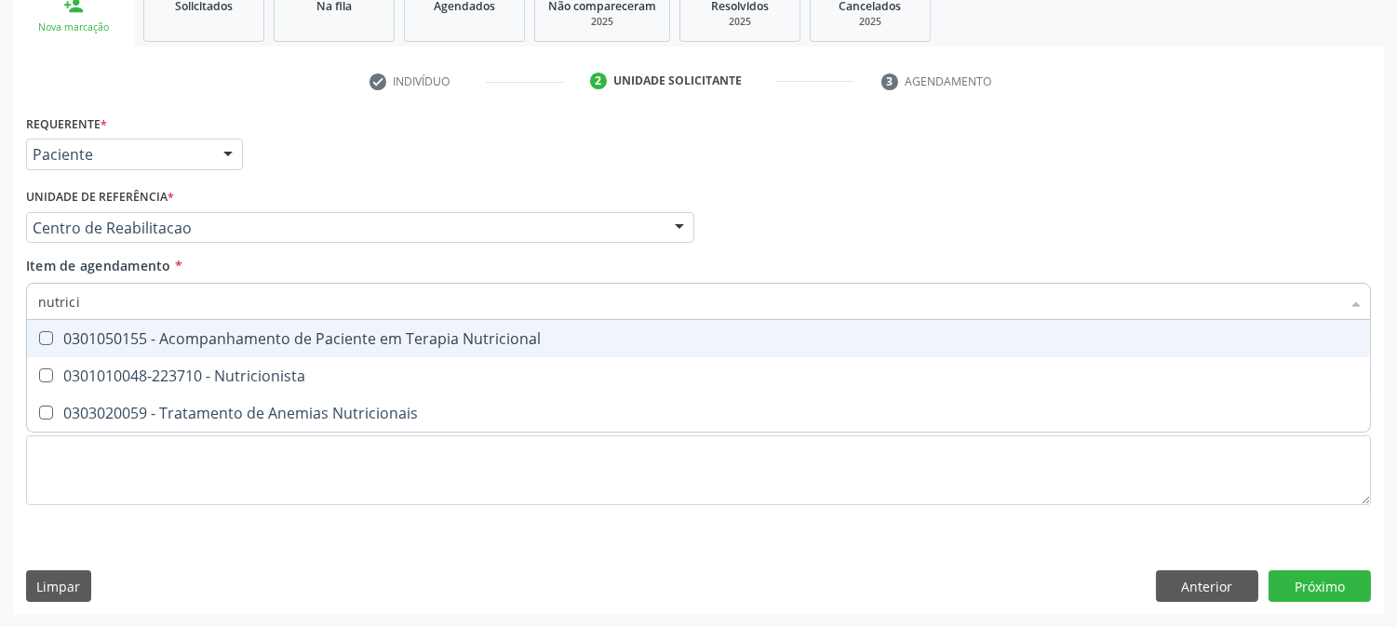
type input "nutricio"
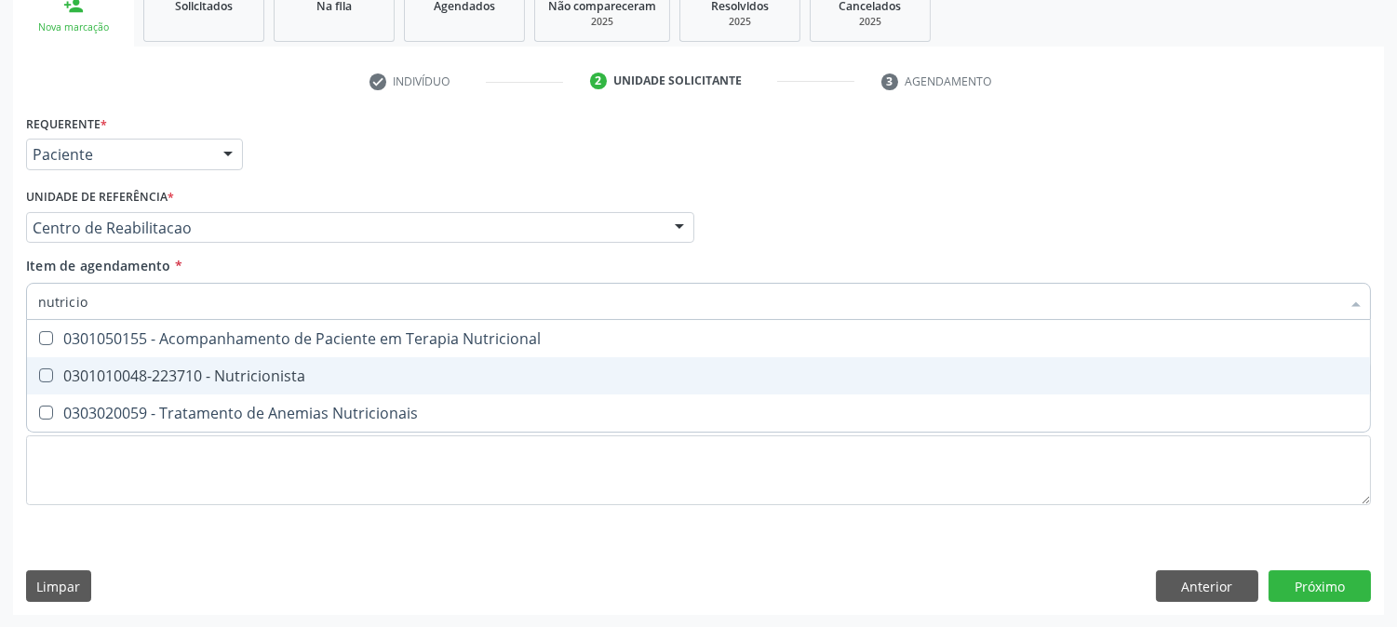
click at [146, 369] on div "0301010048-223710 - Nutricionista" at bounding box center [698, 376] width 1321 height 15
checkbox Nutricionista "true"
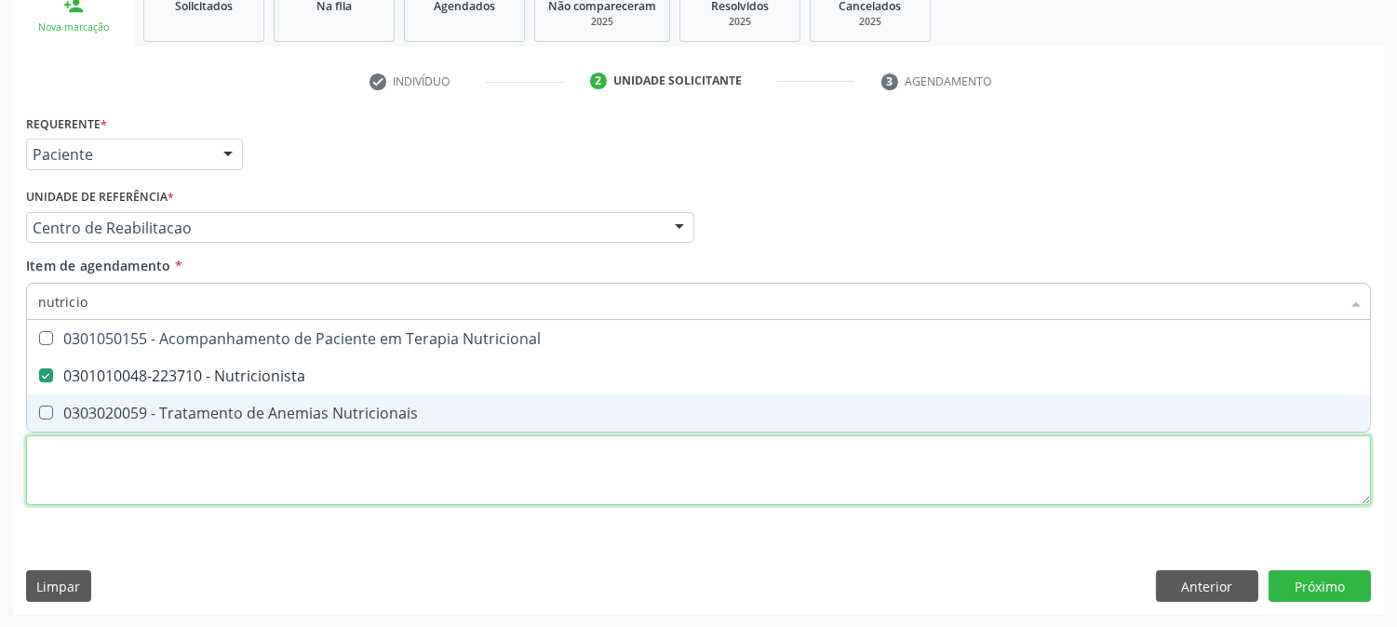
click at [143, 475] on div "Requerente * Paciente Profissional de Saúde Paciente Nenhum resultado encontrad…" at bounding box center [698, 321] width 1345 height 422
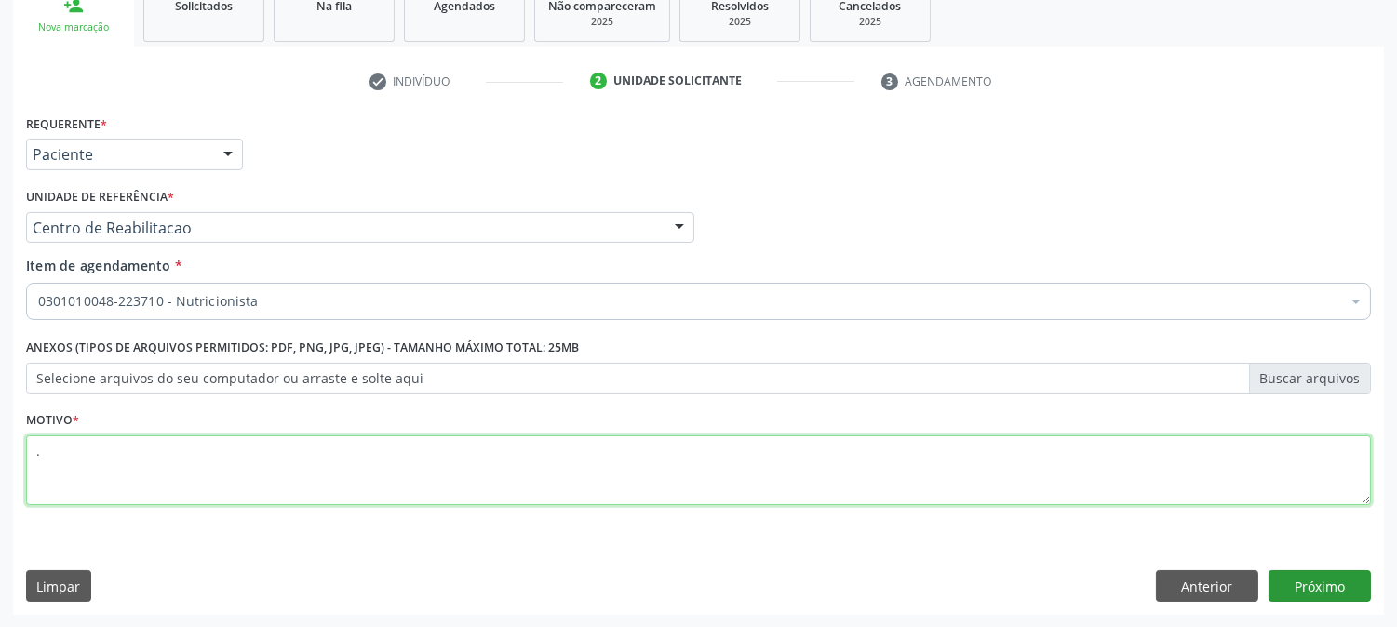
type textarea "."
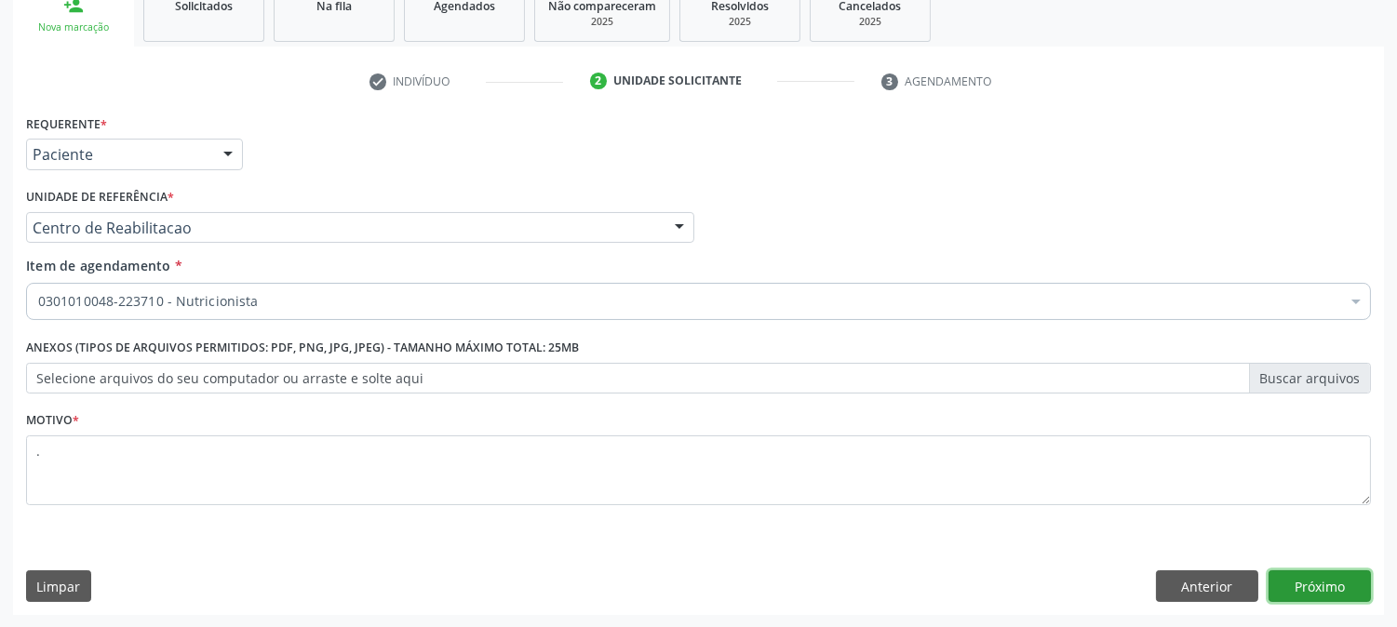
click at [1294, 582] on button "Próximo" at bounding box center [1320, 587] width 102 height 32
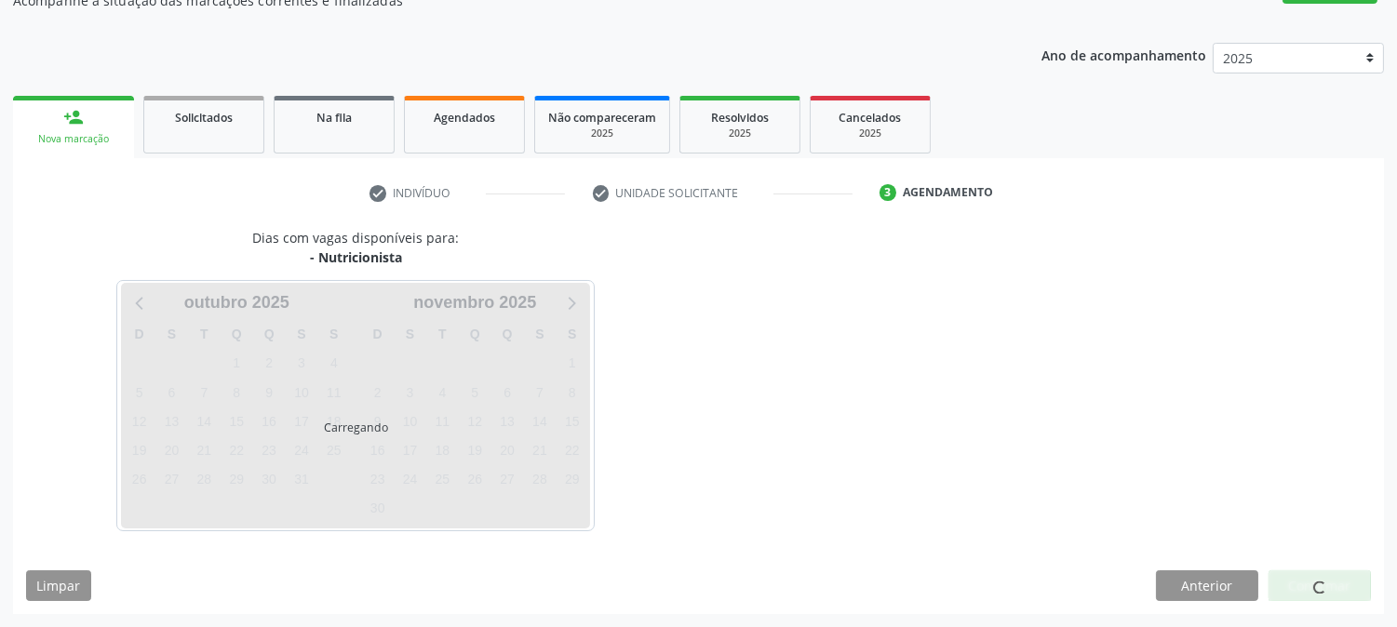
scroll to position [182, 0]
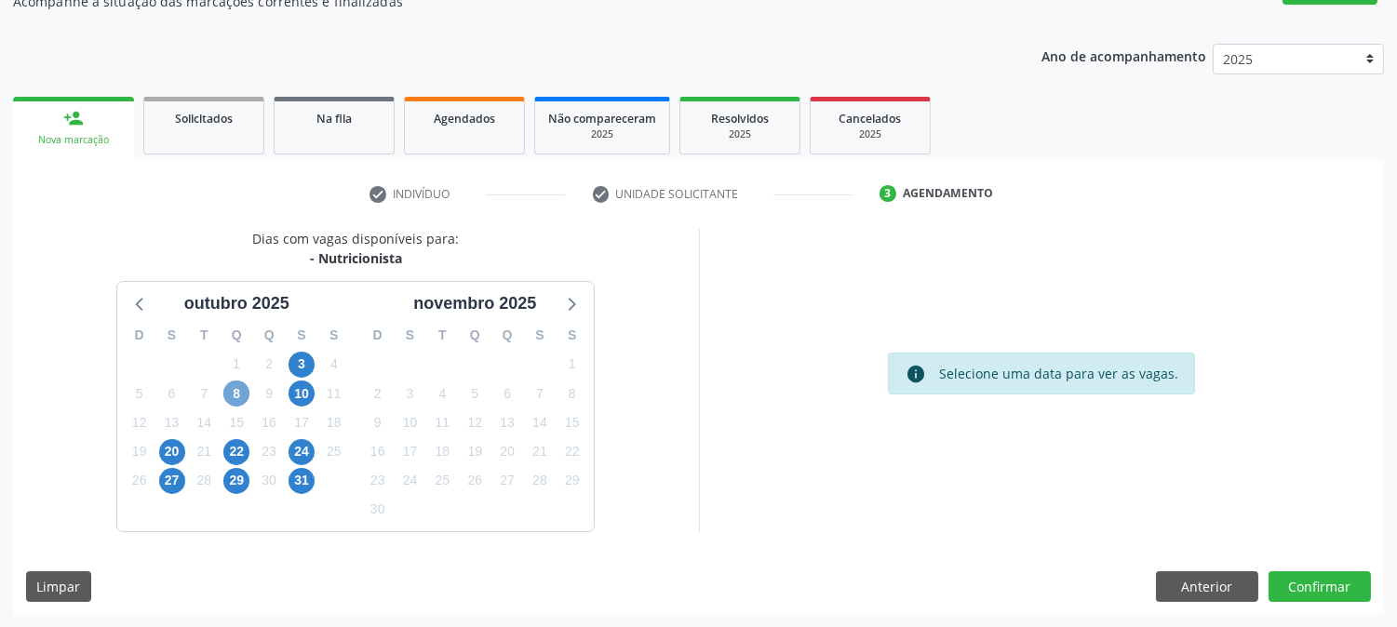
click at [229, 394] on span "8" at bounding box center [236, 394] width 26 height 26
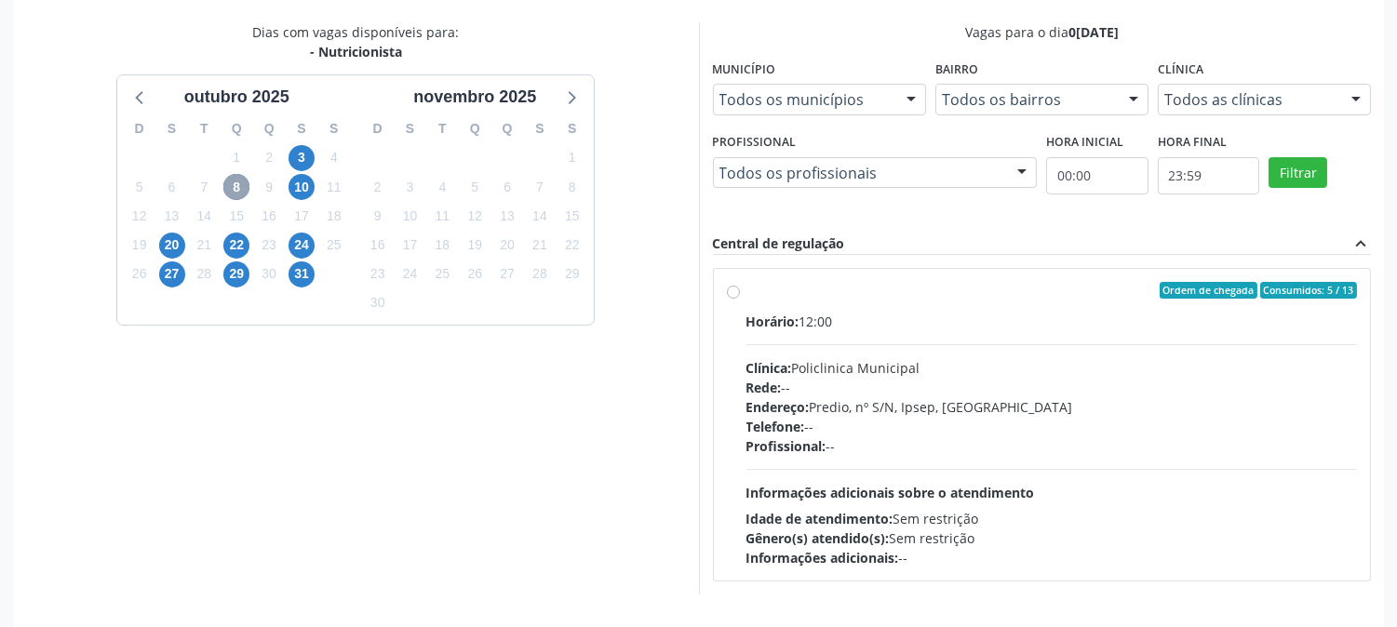
scroll to position [451, 0]
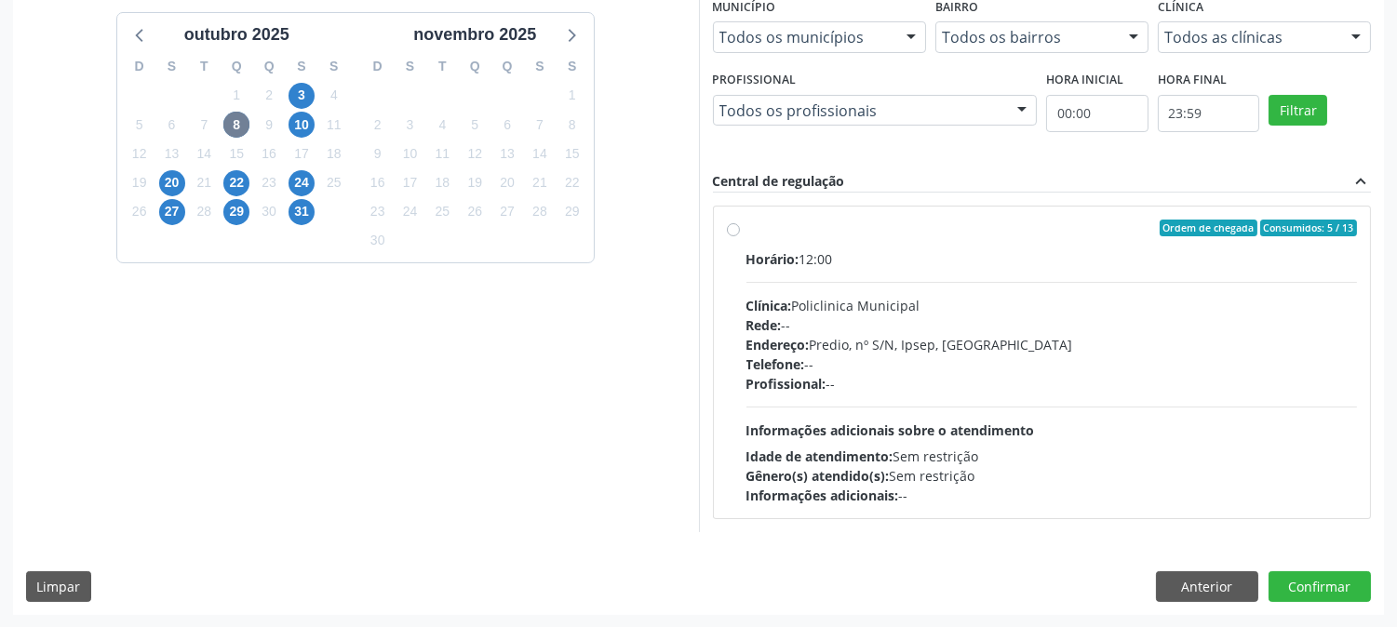
click at [1019, 340] on div "Endereço: Predio, nº S/N, Ipsep, Serra Talhada - PE" at bounding box center [1053, 345] width 612 height 20
click at [740, 236] on input "Ordem de chegada Consumidos: 5 / 13 Horário: 12:00 Clínica: Policlinica Municip…" at bounding box center [733, 228] width 13 height 17
radio input "true"
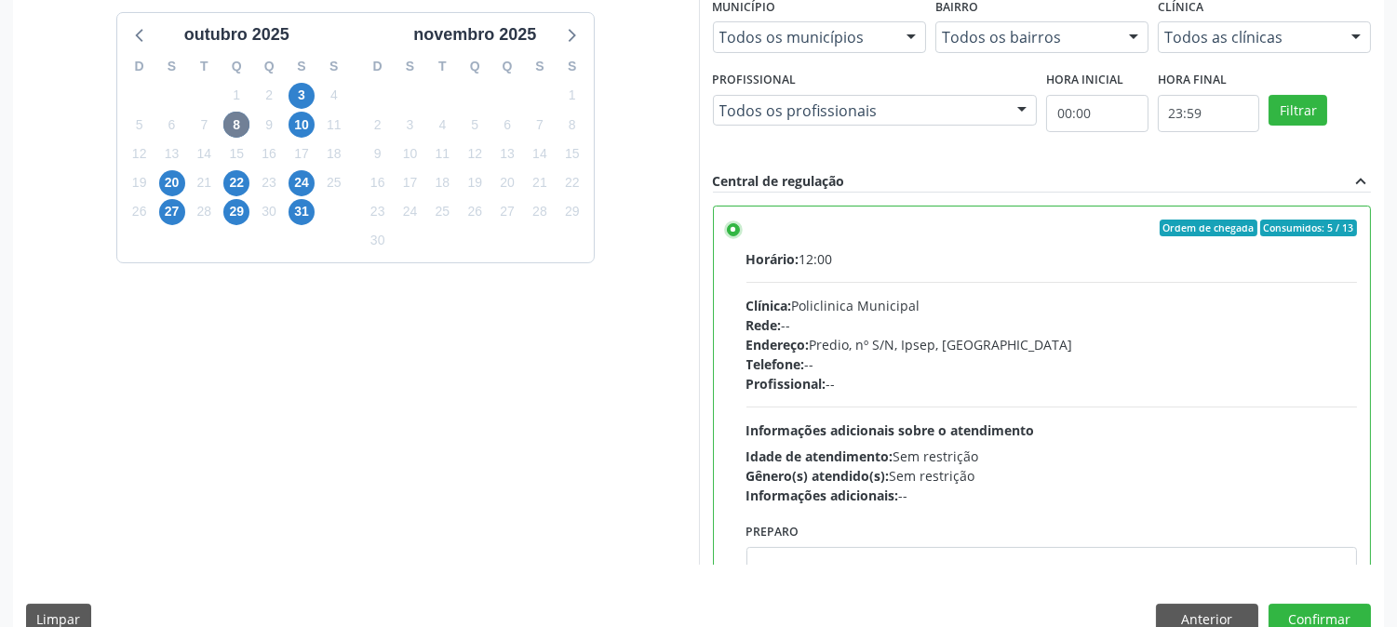
scroll to position [484, 0]
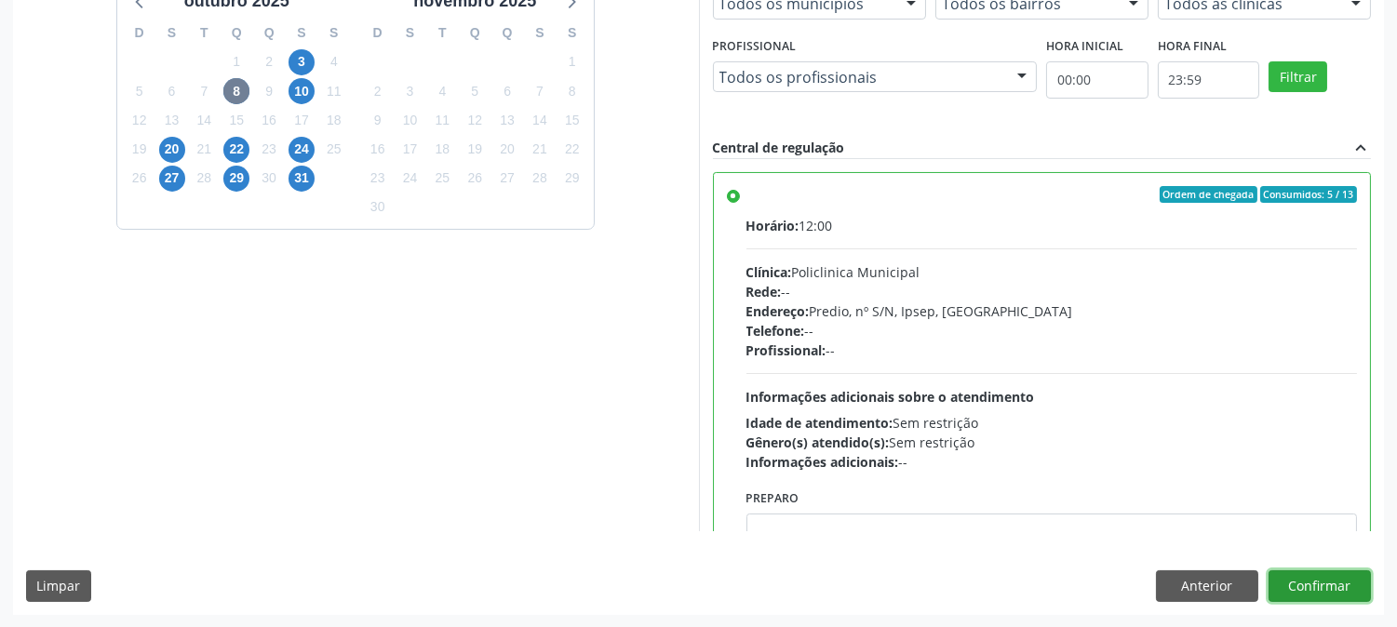
click at [1305, 578] on button "Confirmar" at bounding box center [1320, 587] width 102 height 32
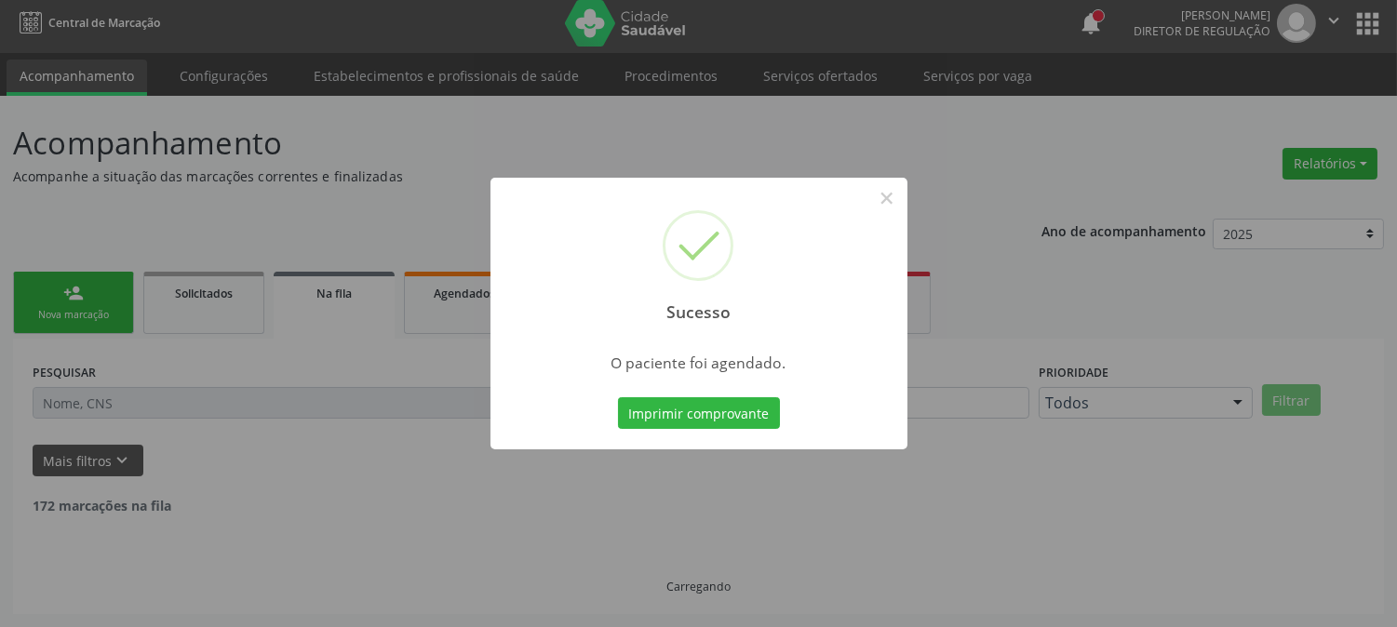
scroll to position [0, 0]
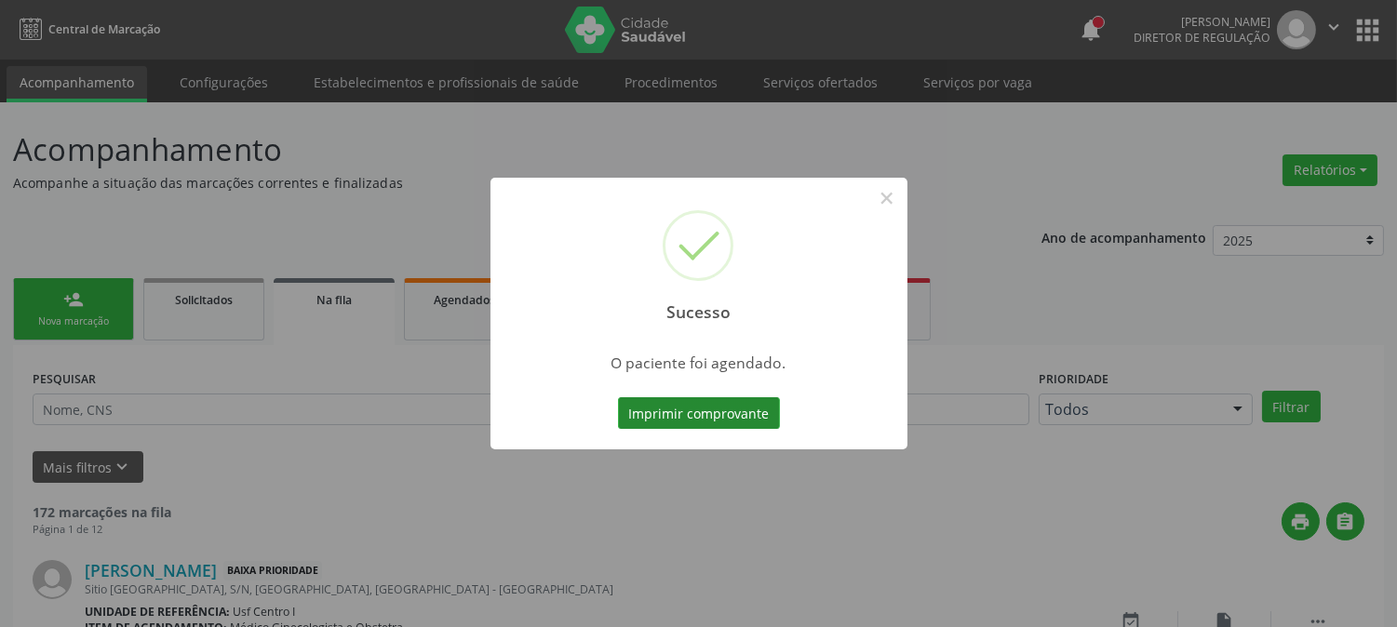
click at [689, 414] on button "Imprimir comprovante" at bounding box center [699, 414] width 162 height 32
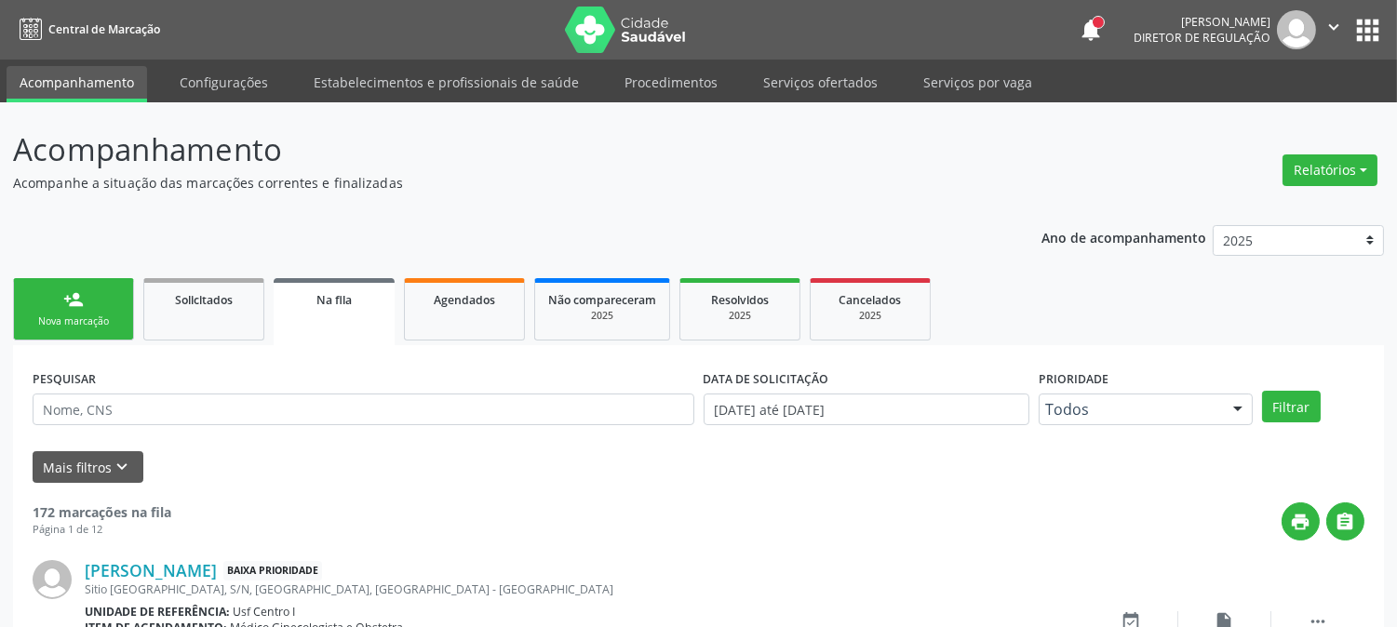
click at [47, 321] on div "Nova marcação" at bounding box center [73, 322] width 93 height 14
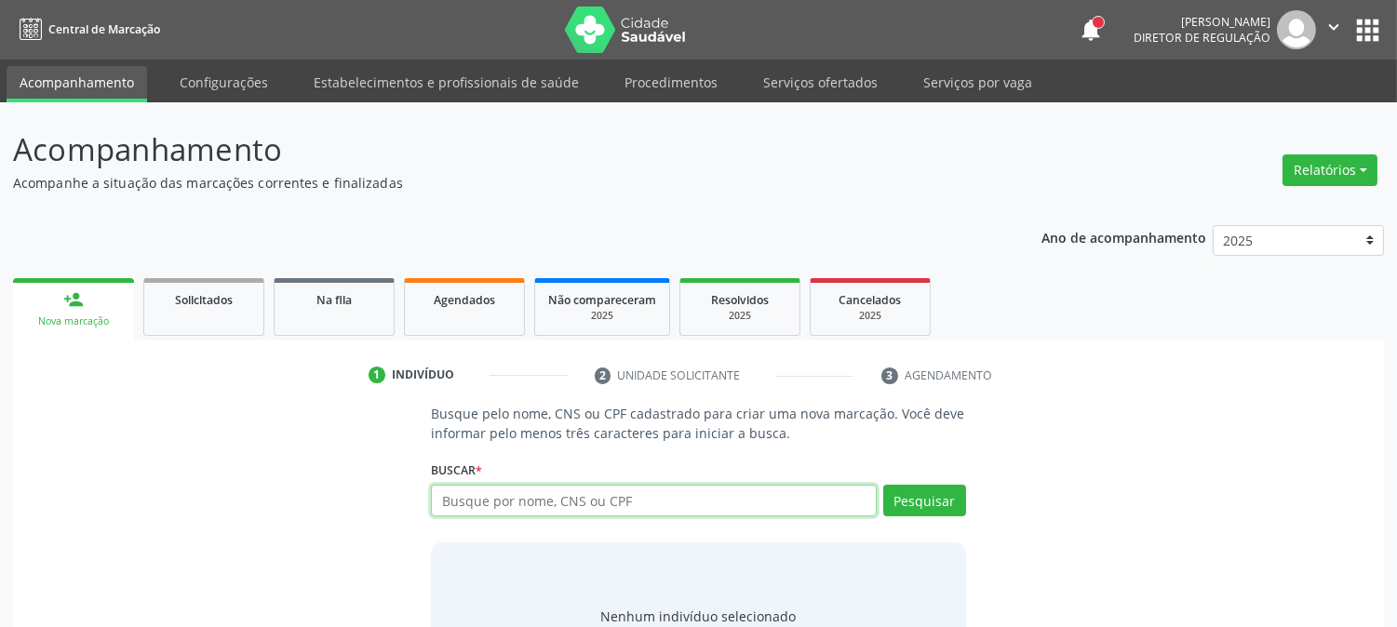
click at [699, 498] on input "text" at bounding box center [653, 501] width 445 height 32
type input "simone marques"
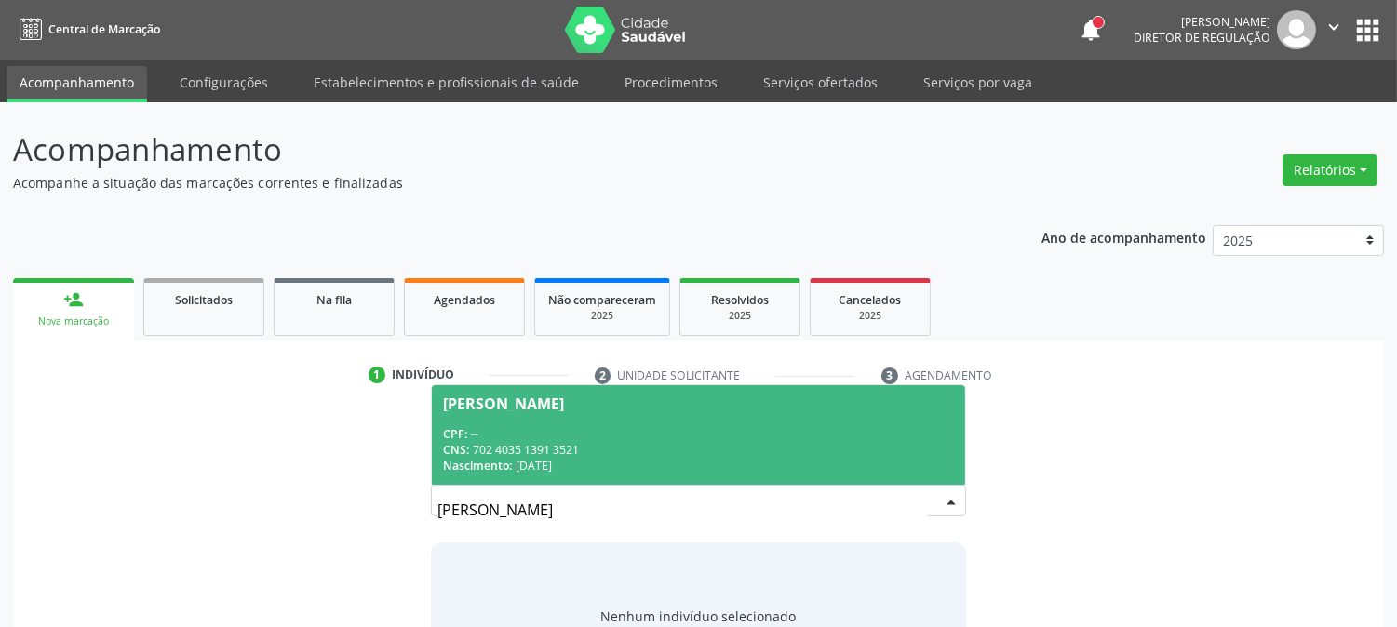
click at [676, 454] on div "CNS: 702 4035 1391 3521" at bounding box center [698, 450] width 510 height 16
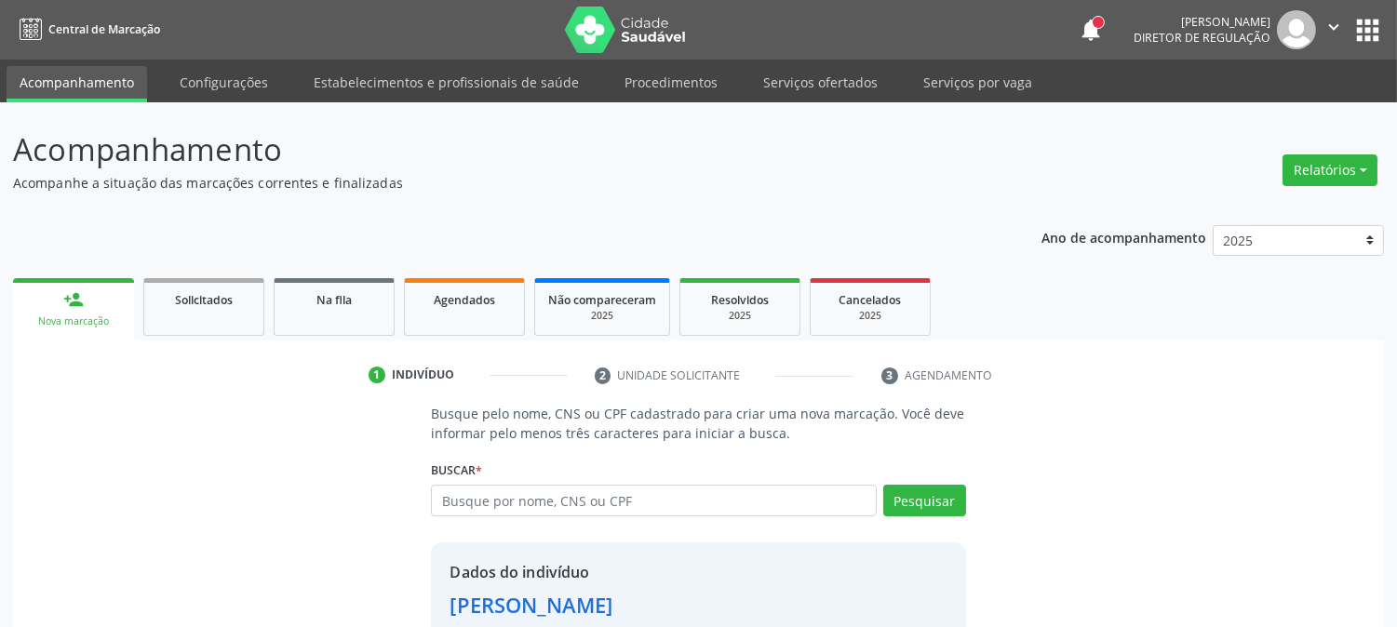
scroll to position [117, 0]
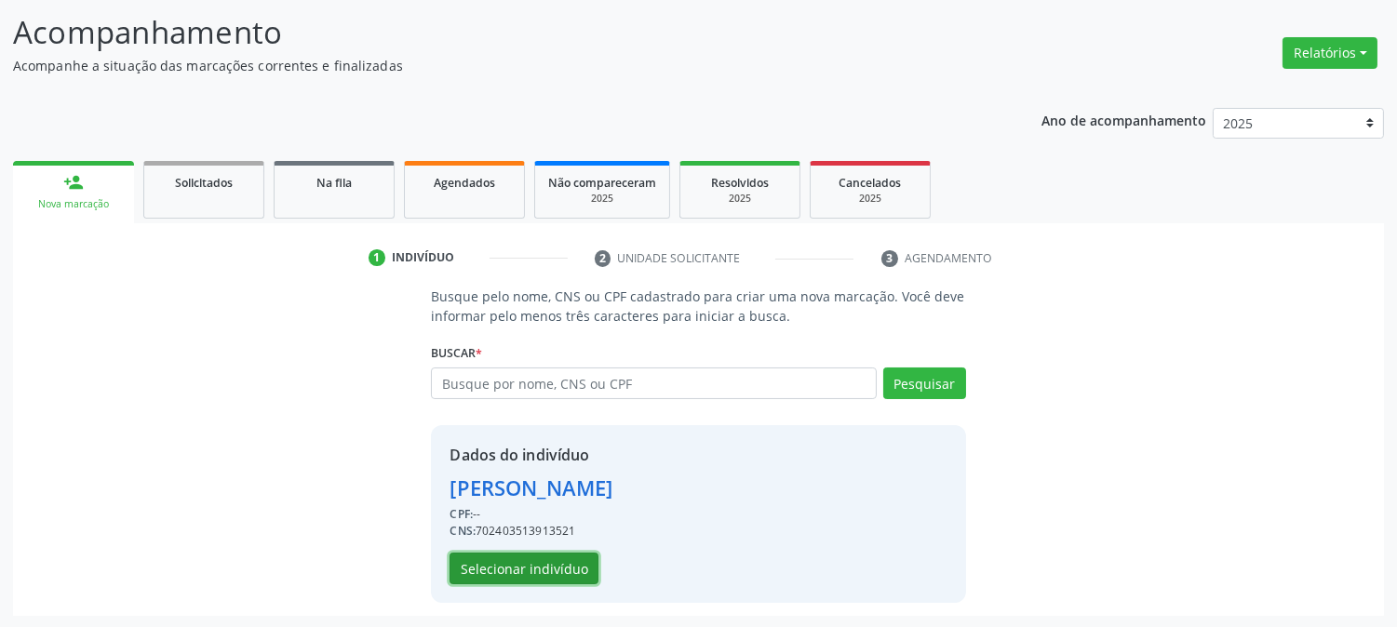
click at [561, 554] on button "Selecionar indivíduo" at bounding box center [524, 569] width 149 height 32
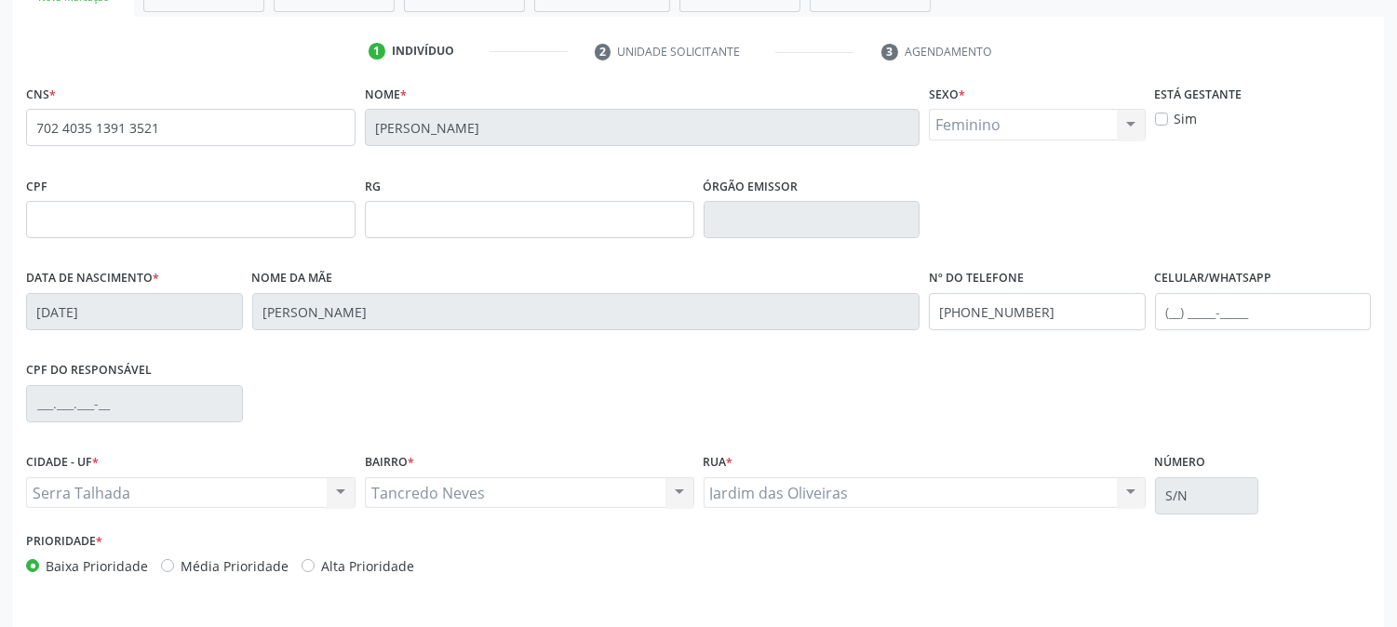
scroll to position [380, 0]
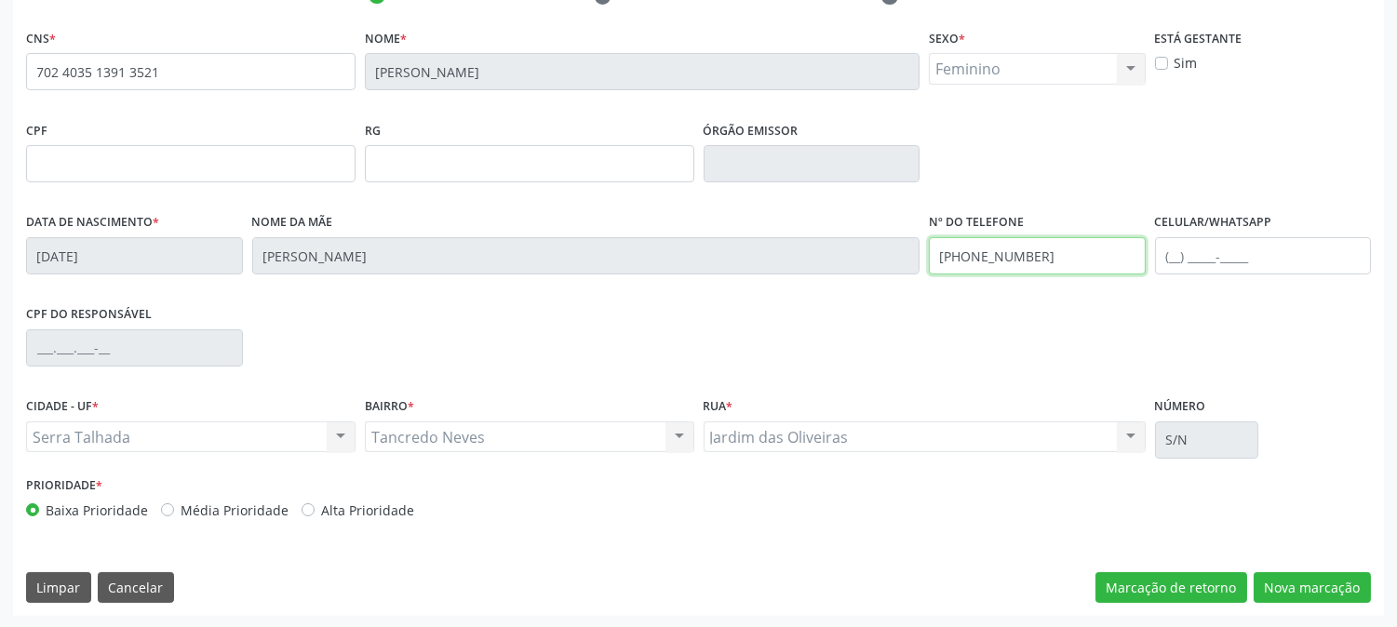
drag, startPoint x: 1061, startPoint y: 254, endPoint x: 860, endPoint y: 282, distance: 203.0
click at [861, 282] on div "Data de nascimento * 15/01/1987 Nome da mãe Maria Marques dos Santos Nº do Tele…" at bounding box center [698, 255] width 1354 height 92
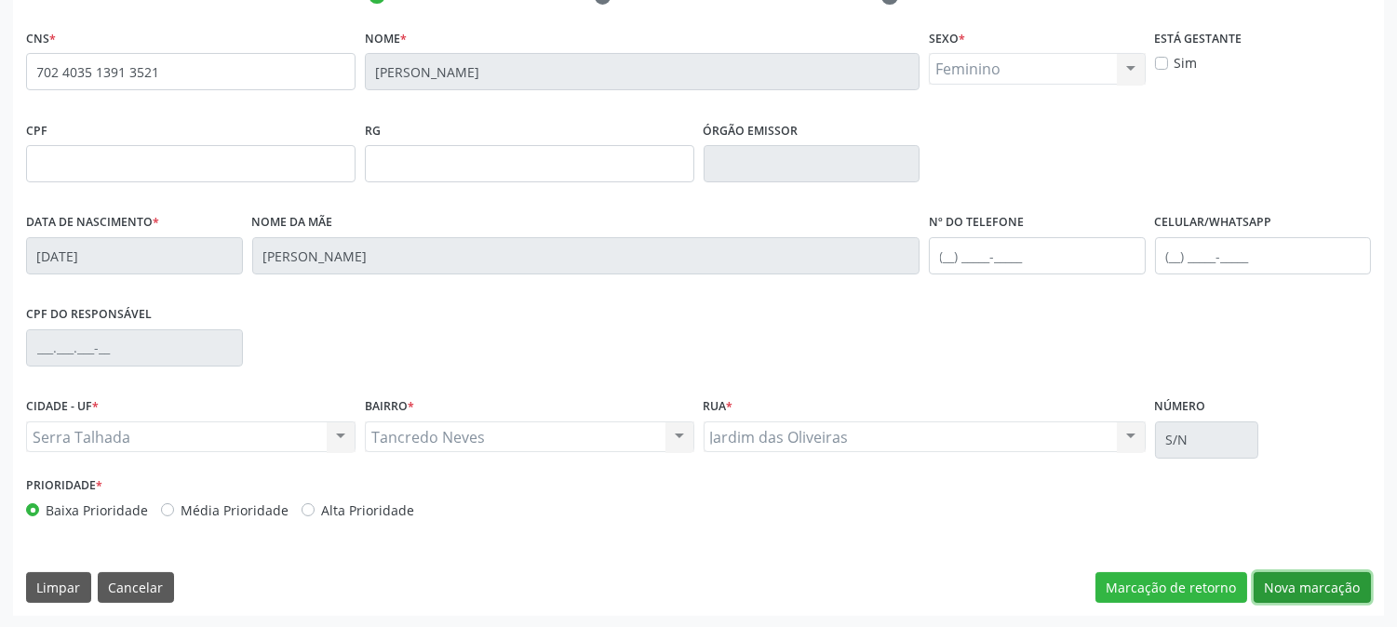
click at [1272, 596] on button "Nova marcação" at bounding box center [1312, 589] width 117 height 32
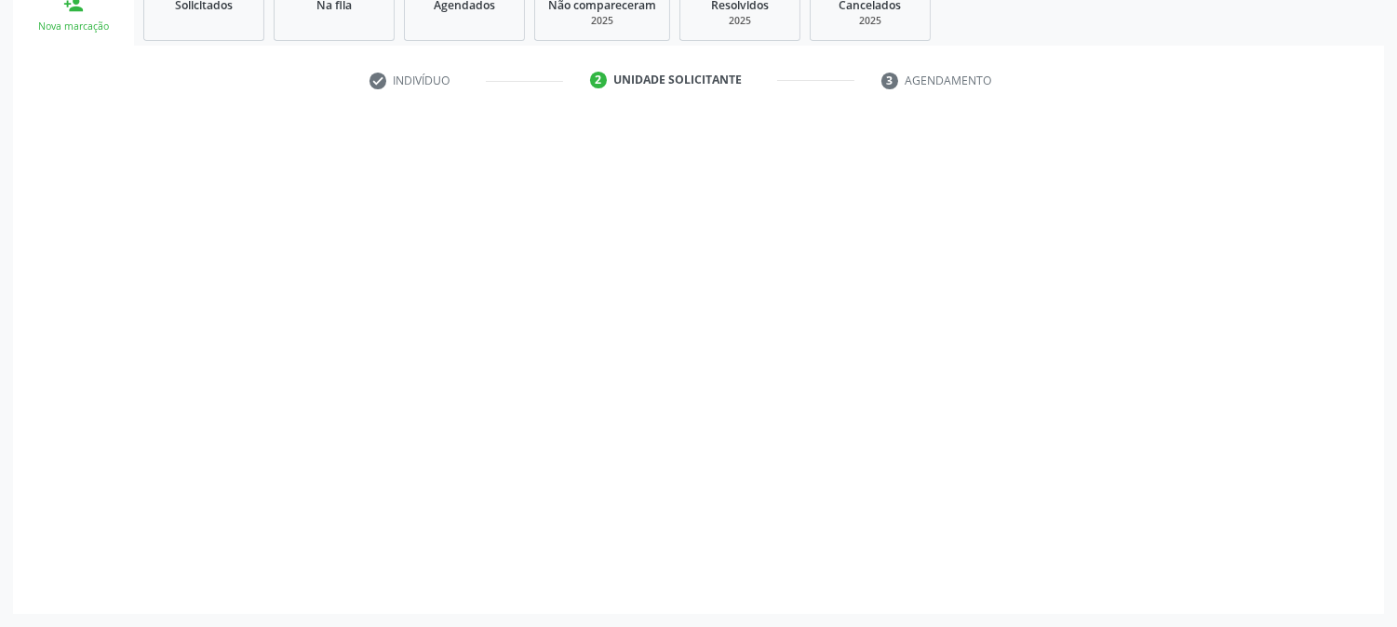
scroll to position [294, 0]
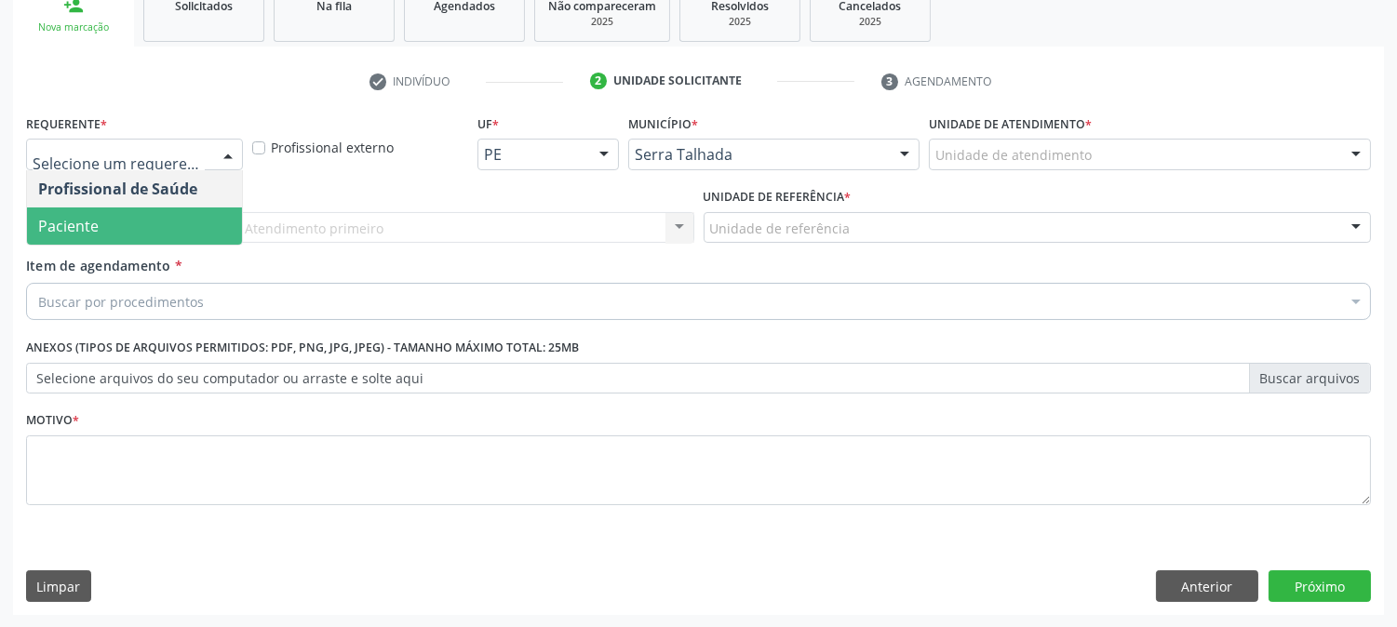
click at [132, 228] on span "Paciente" at bounding box center [134, 226] width 215 height 37
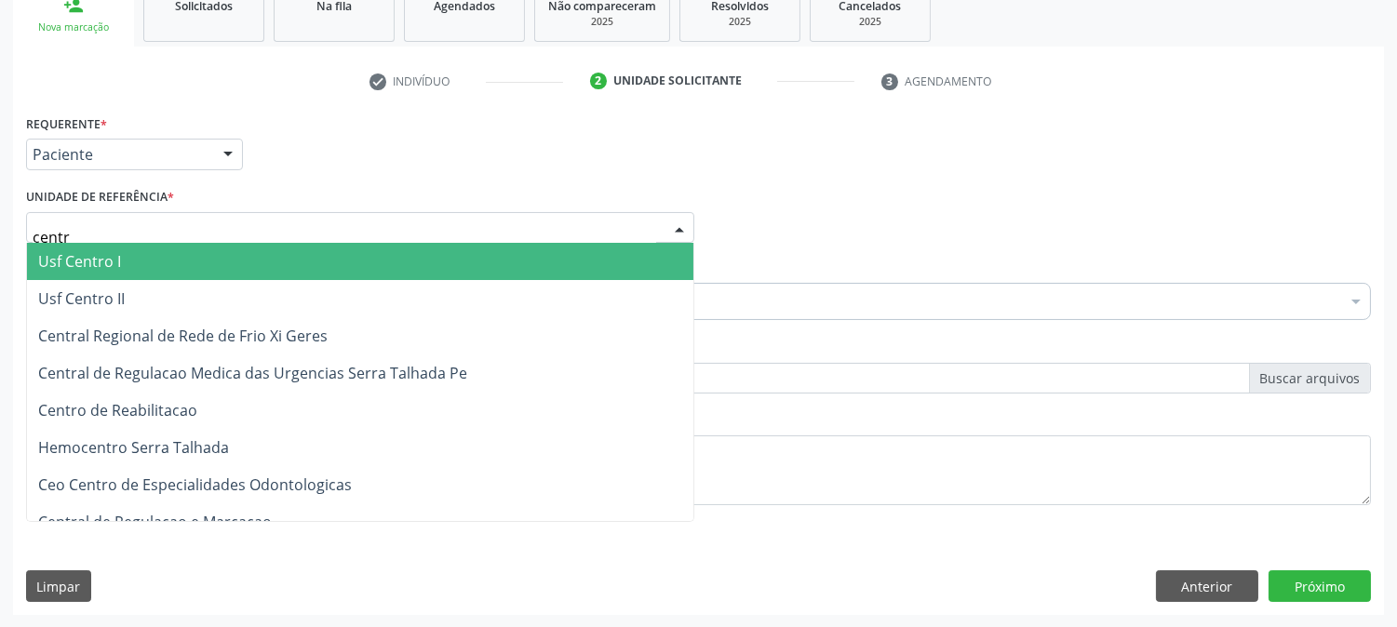
type input "centro"
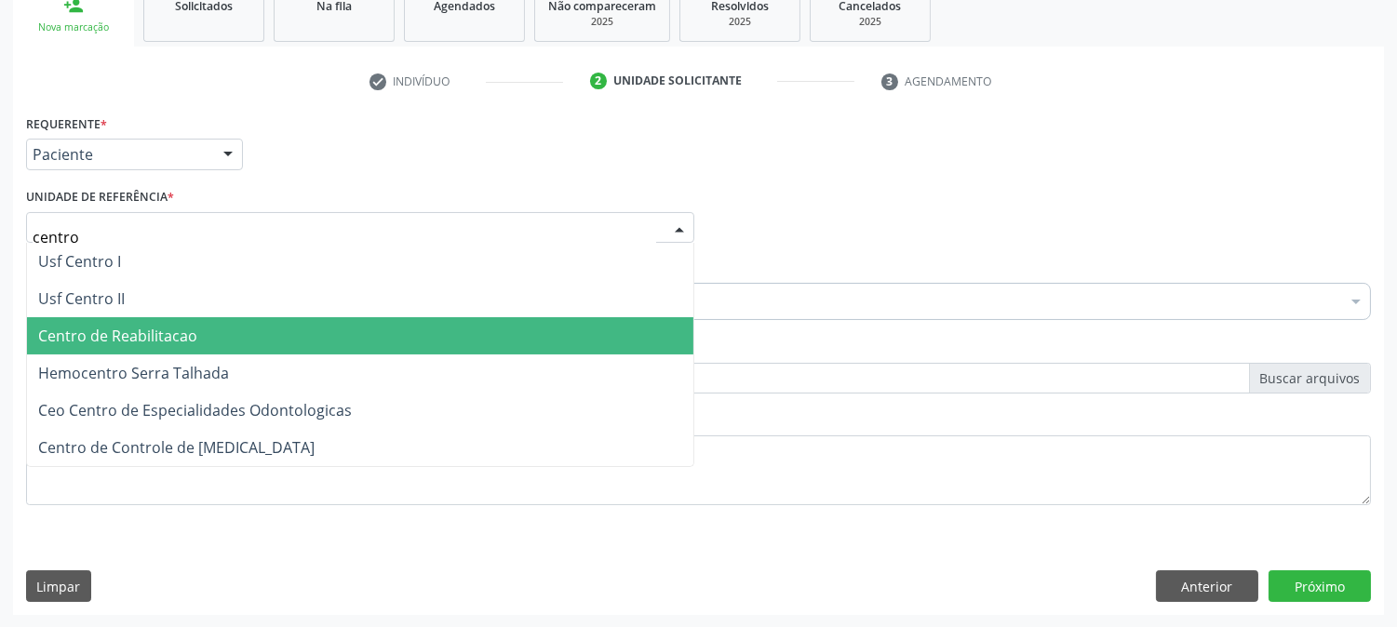
click at [112, 339] on span "Centro de Reabilitacao" at bounding box center [117, 336] width 159 height 20
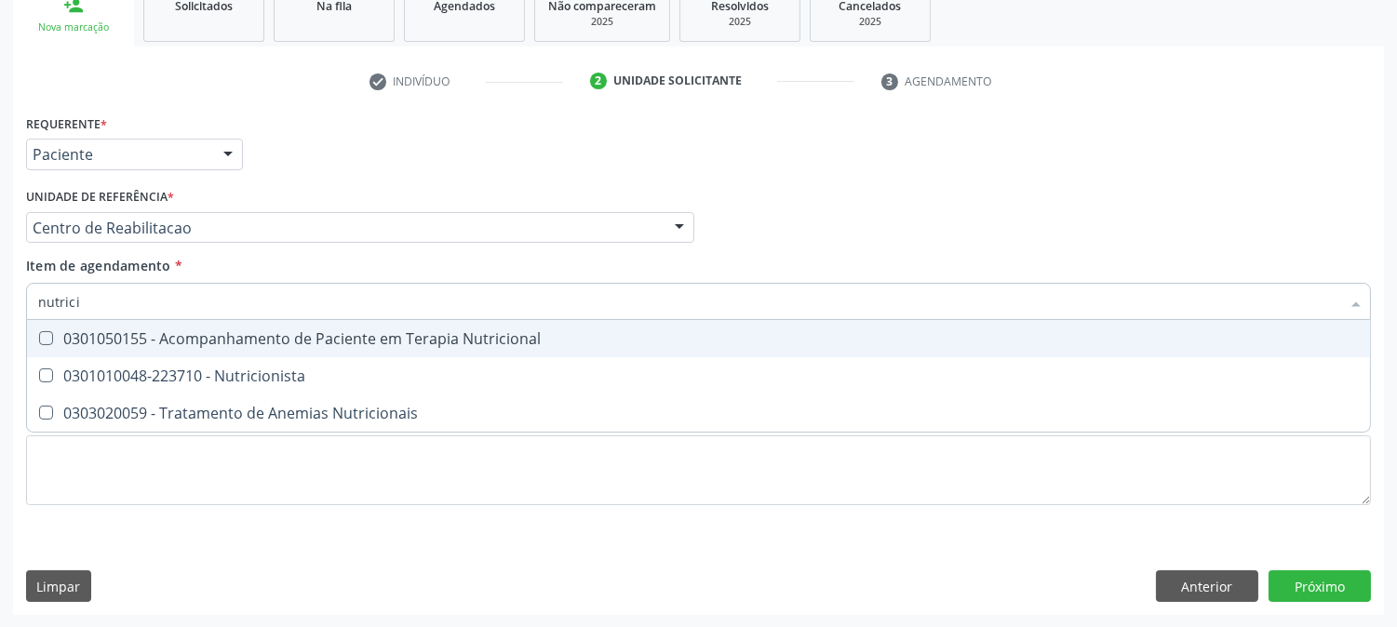
type input "nutricio"
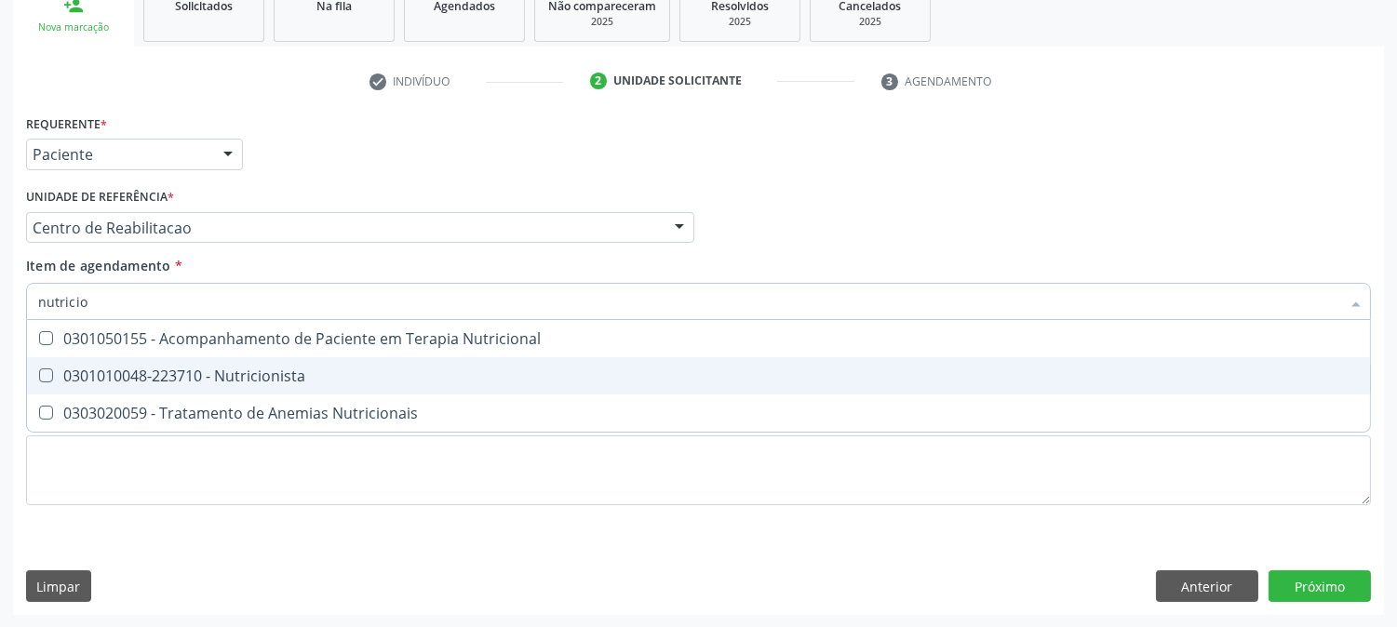
click at [156, 371] on div "0301010048-223710 - Nutricionista" at bounding box center [698, 376] width 1321 height 15
checkbox Nutricionista "true"
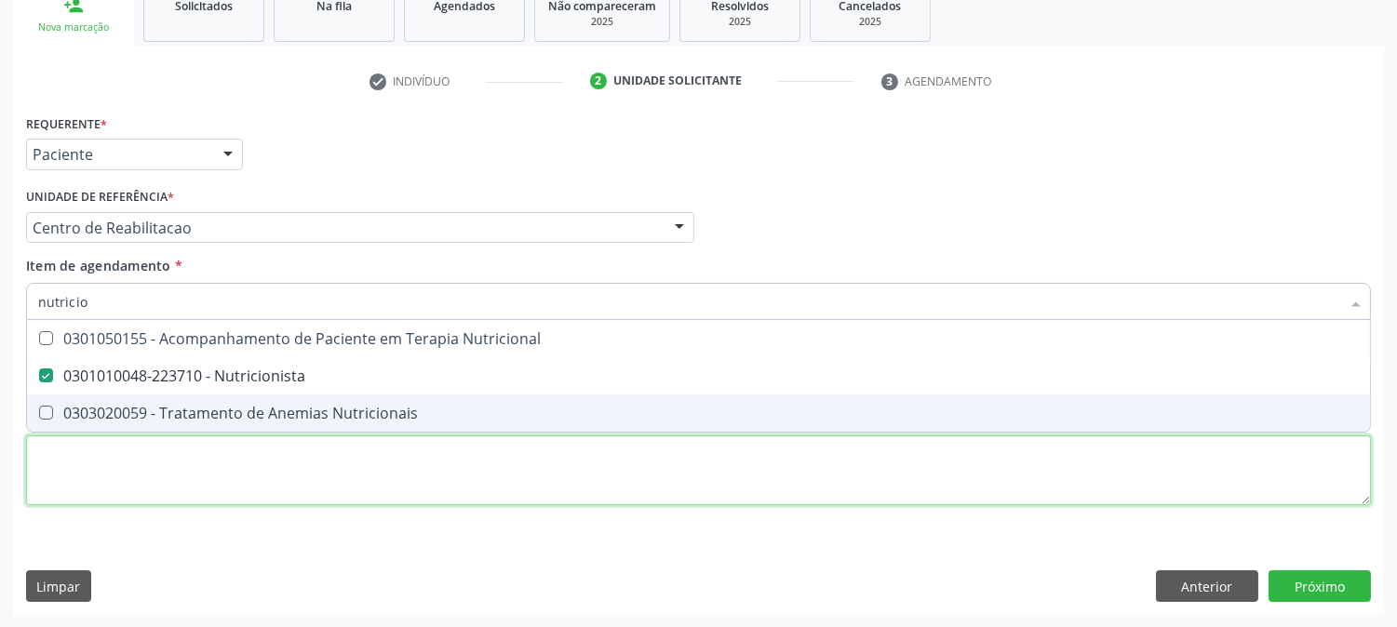
click at [138, 461] on div "Requerente * Paciente Profissional de Saúde Paciente Nenhum resultado encontrad…" at bounding box center [698, 321] width 1345 height 422
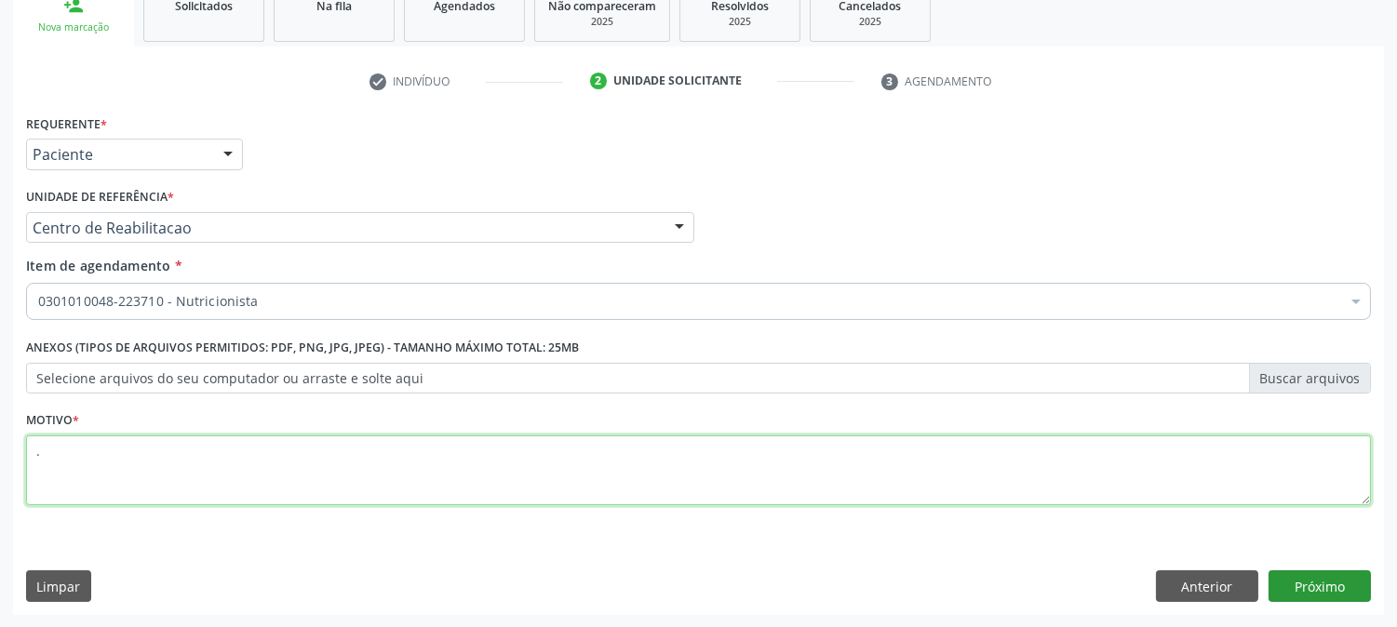
type textarea "."
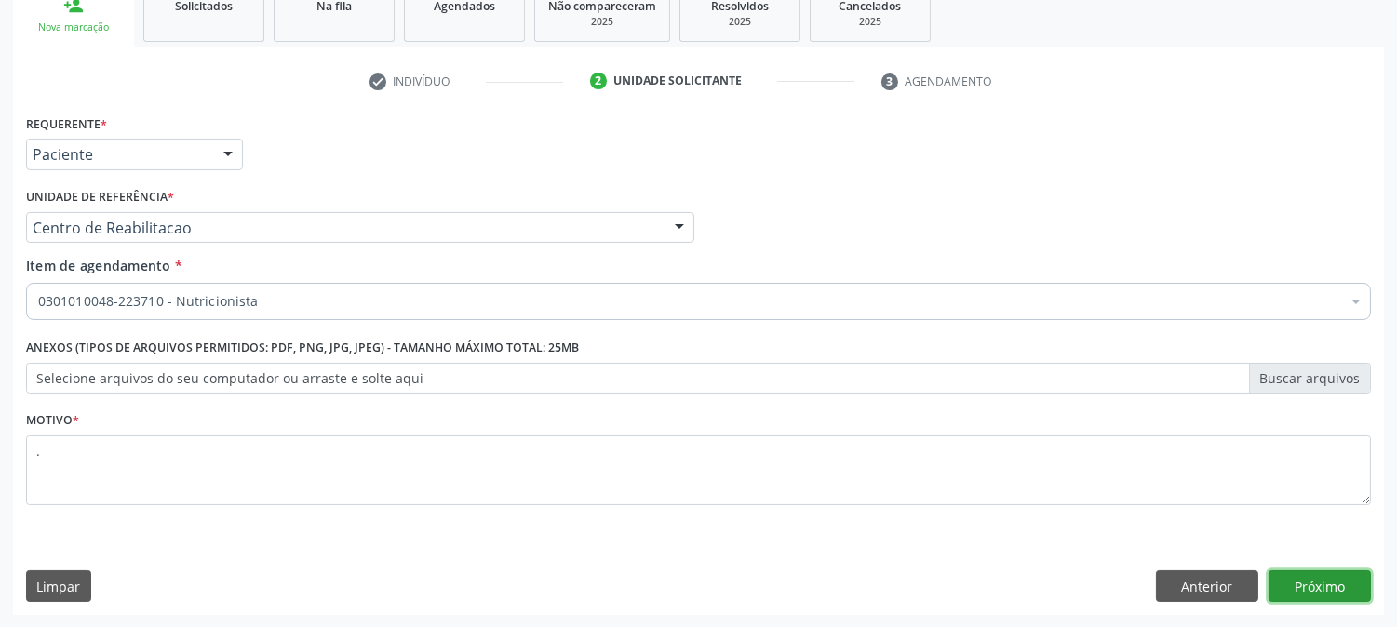
click at [1318, 571] on button "Próximo" at bounding box center [1320, 587] width 102 height 32
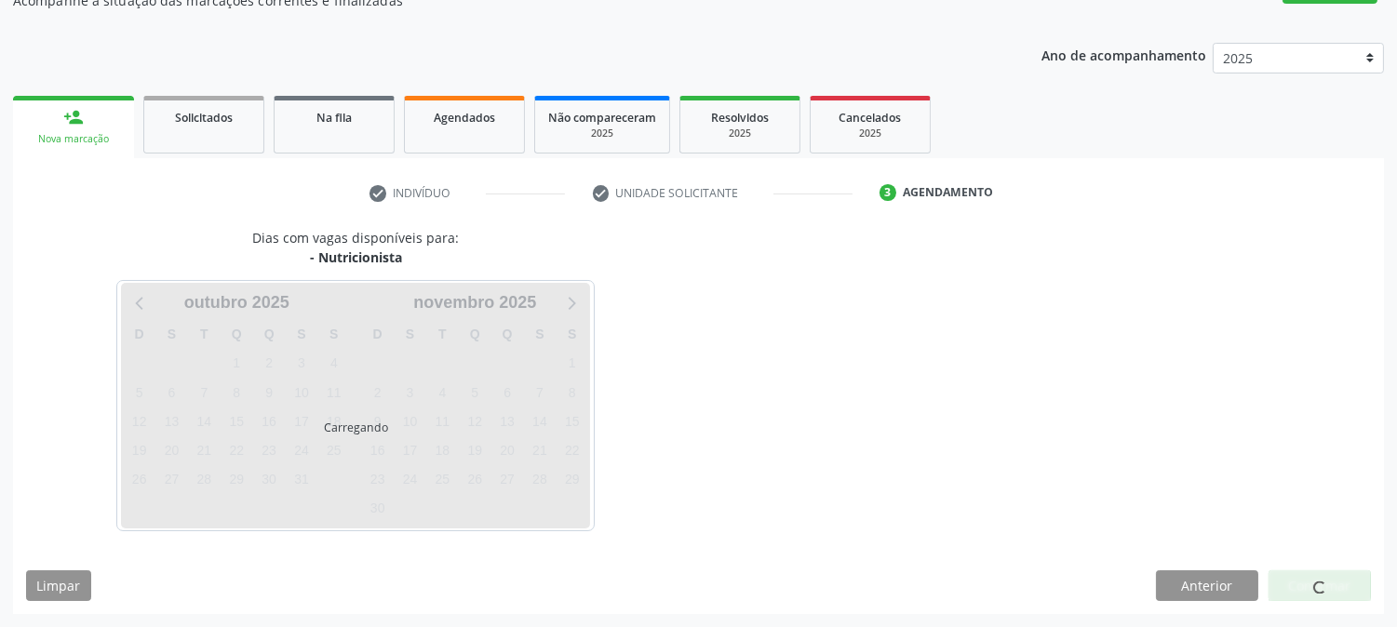
scroll to position [182, 0]
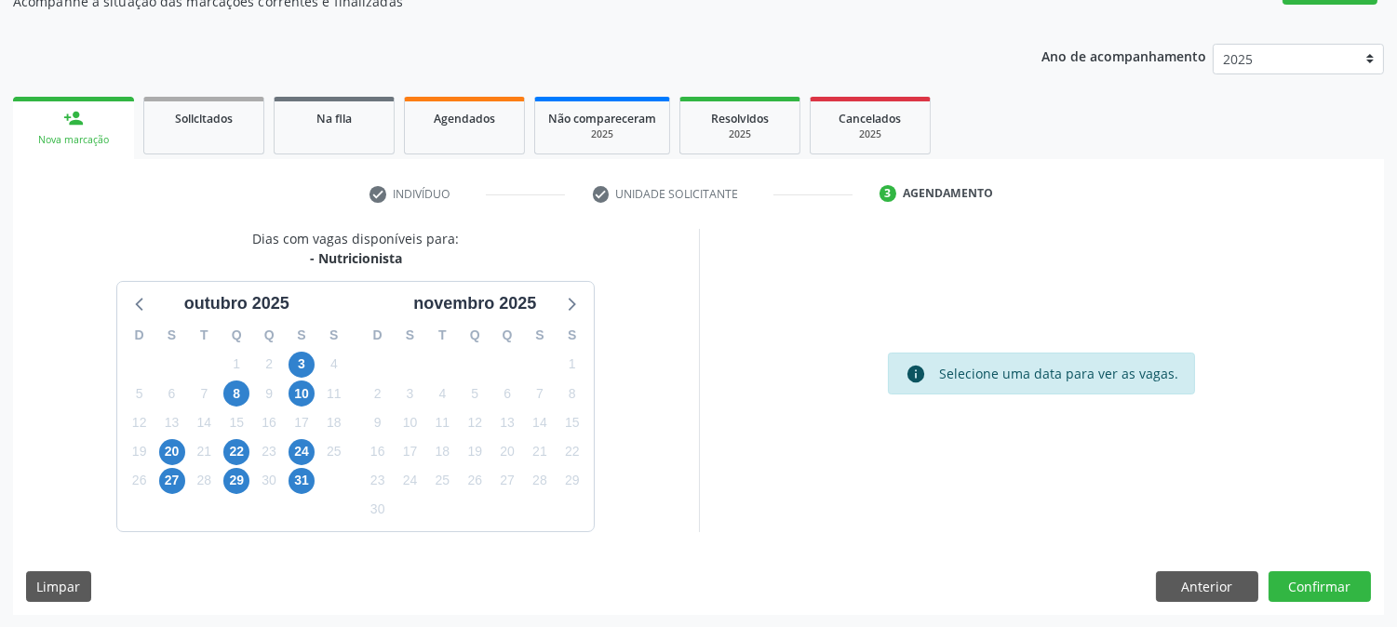
click at [251, 389] on div "8" at bounding box center [237, 394] width 33 height 29
click at [246, 388] on span "8" at bounding box center [236, 394] width 26 height 26
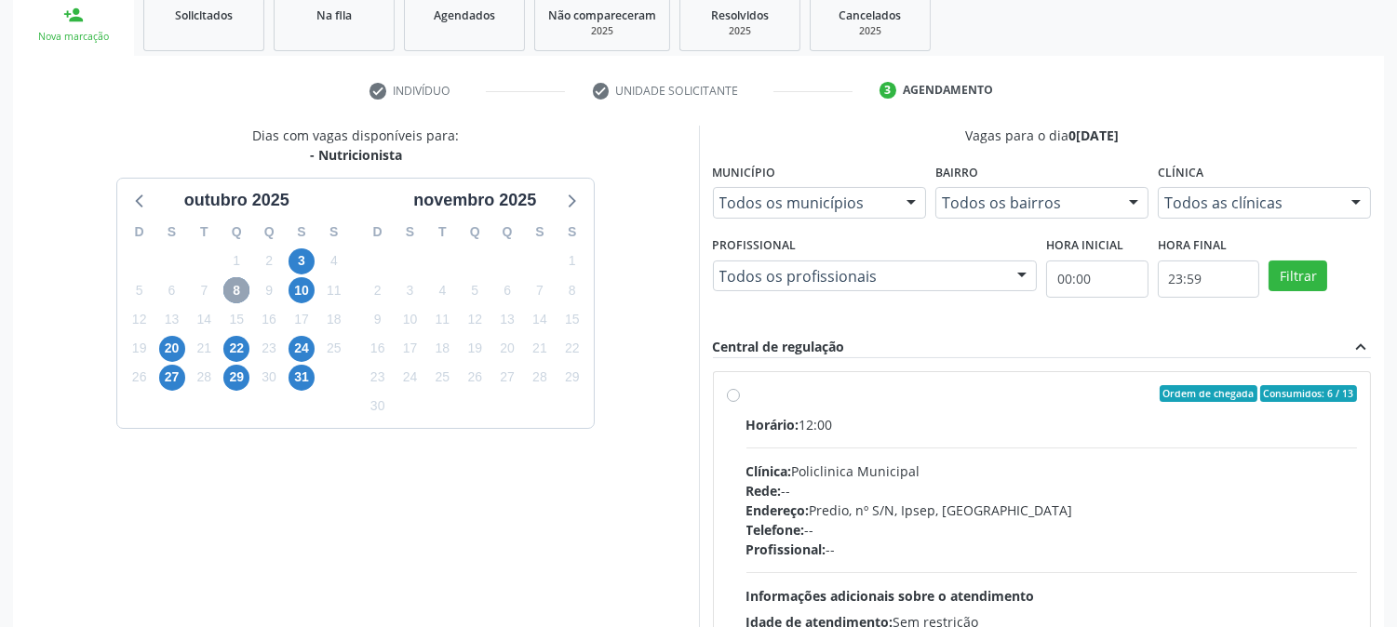
scroll to position [451, 0]
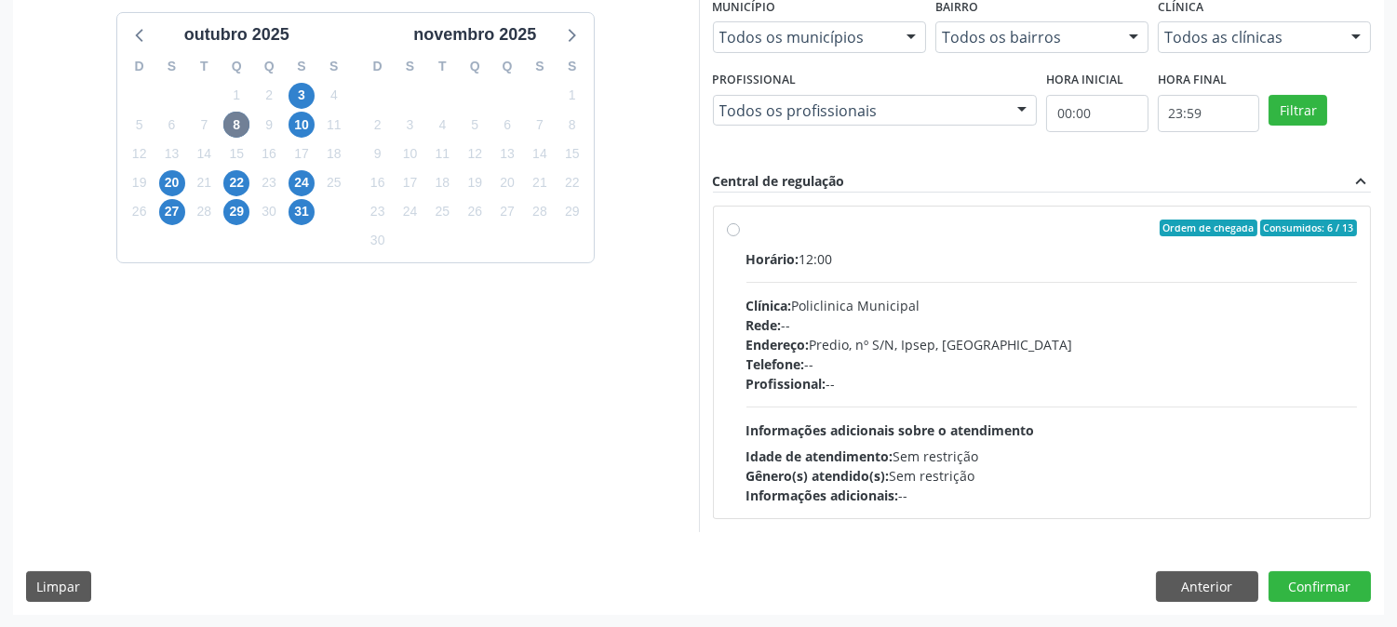
click at [792, 319] on div "Rede: --" at bounding box center [1053, 326] width 612 height 20
click at [740, 236] on input "Ordem de chegada Consumidos: 6 / 13 Horário: 12:00 Clínica: Policlinica Municip…" at bounding box center [733, 228] width 13 height 17
radio input "true"
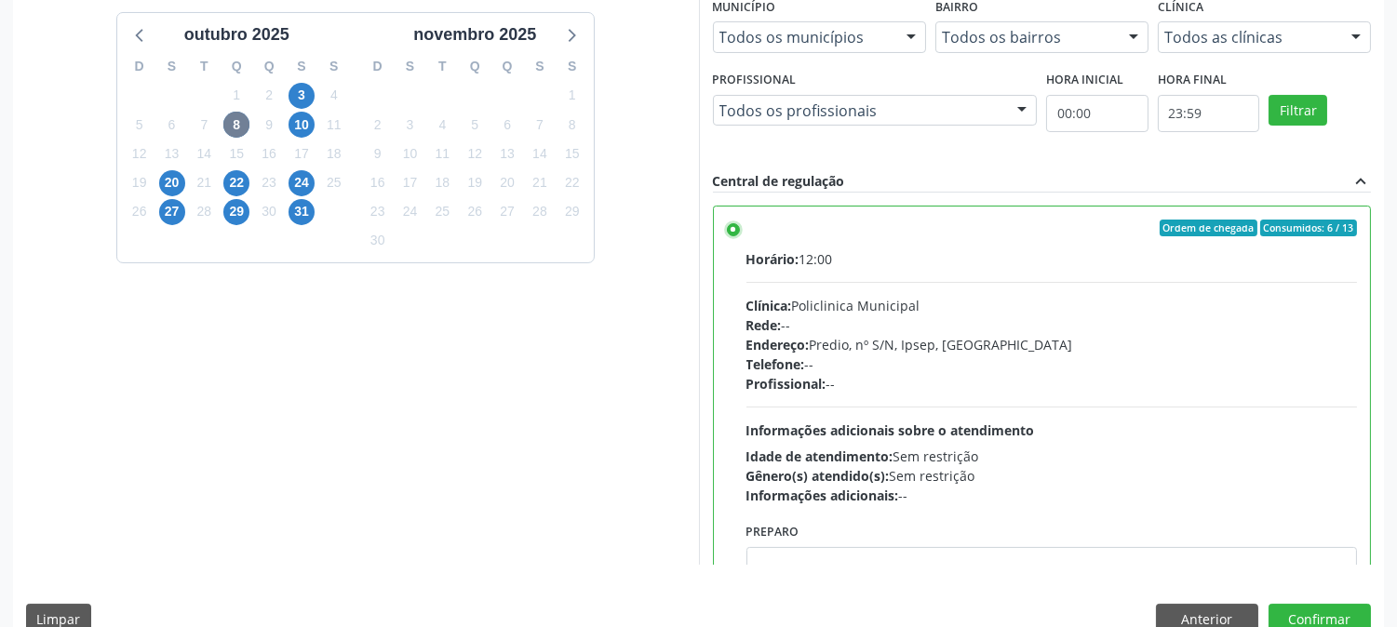
scroll to position [484, 0]
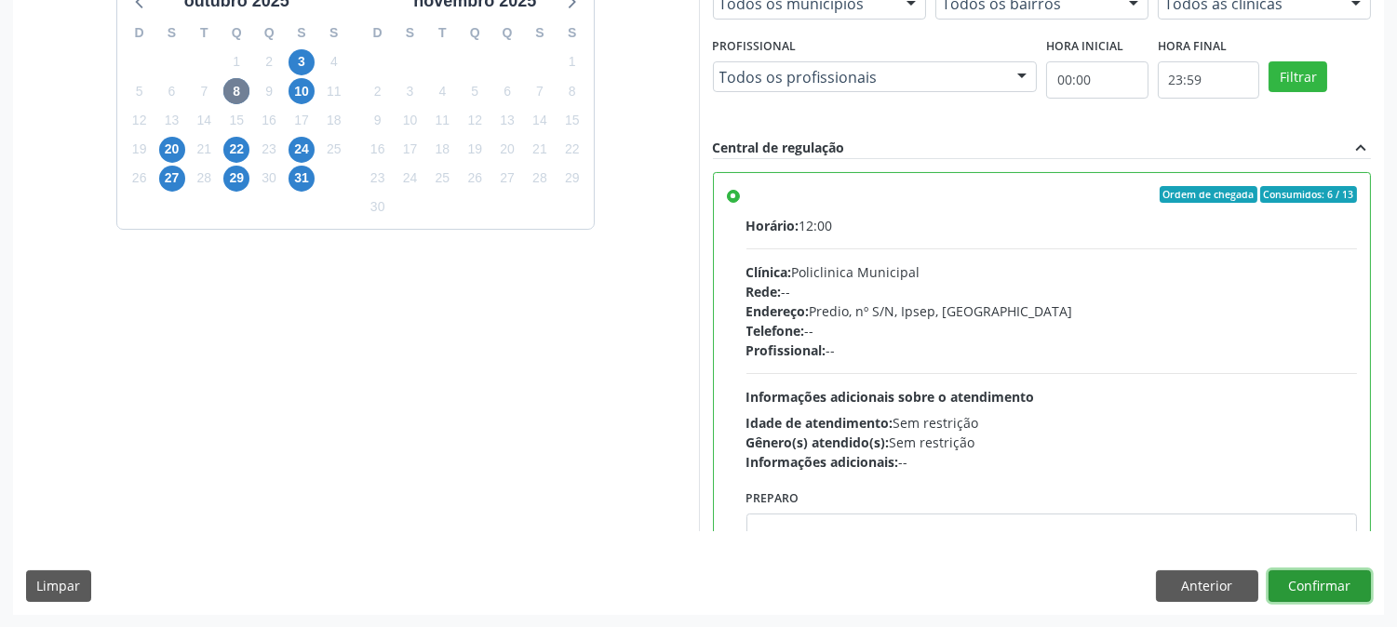
click at [1334, 588] on button "Confirmar" at bounding box center [1320, 587] width 102 height 32
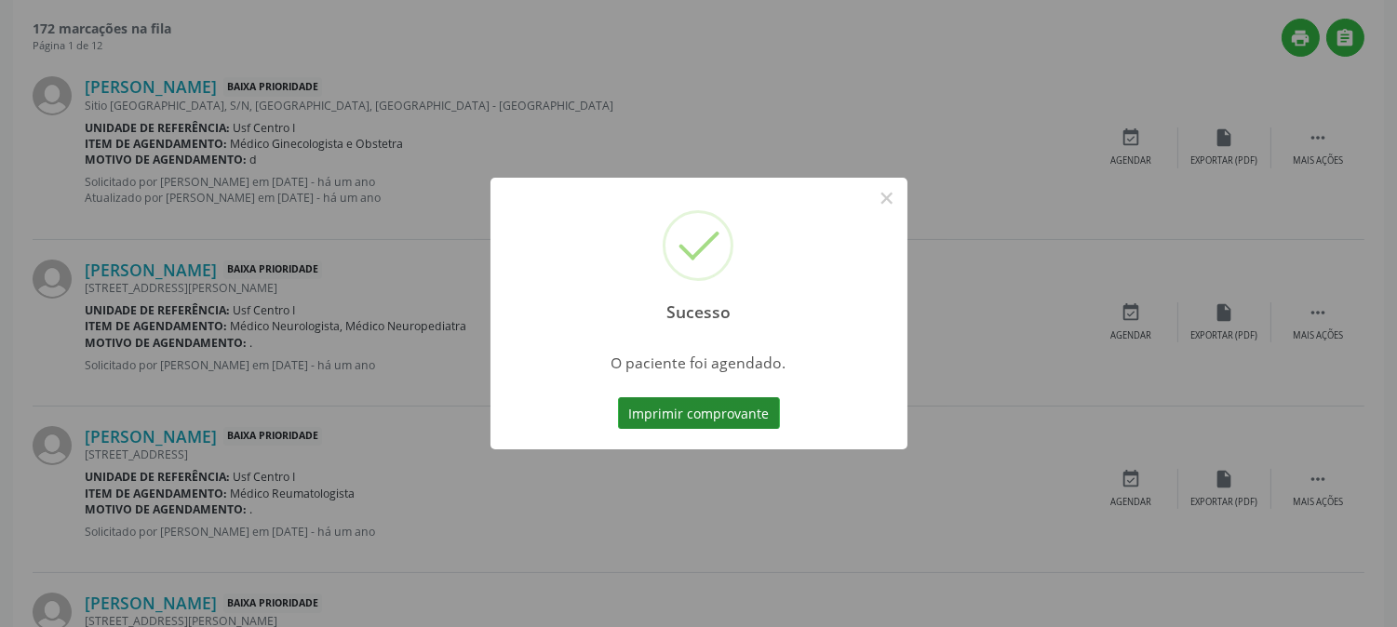
scroll to position [0, 0]
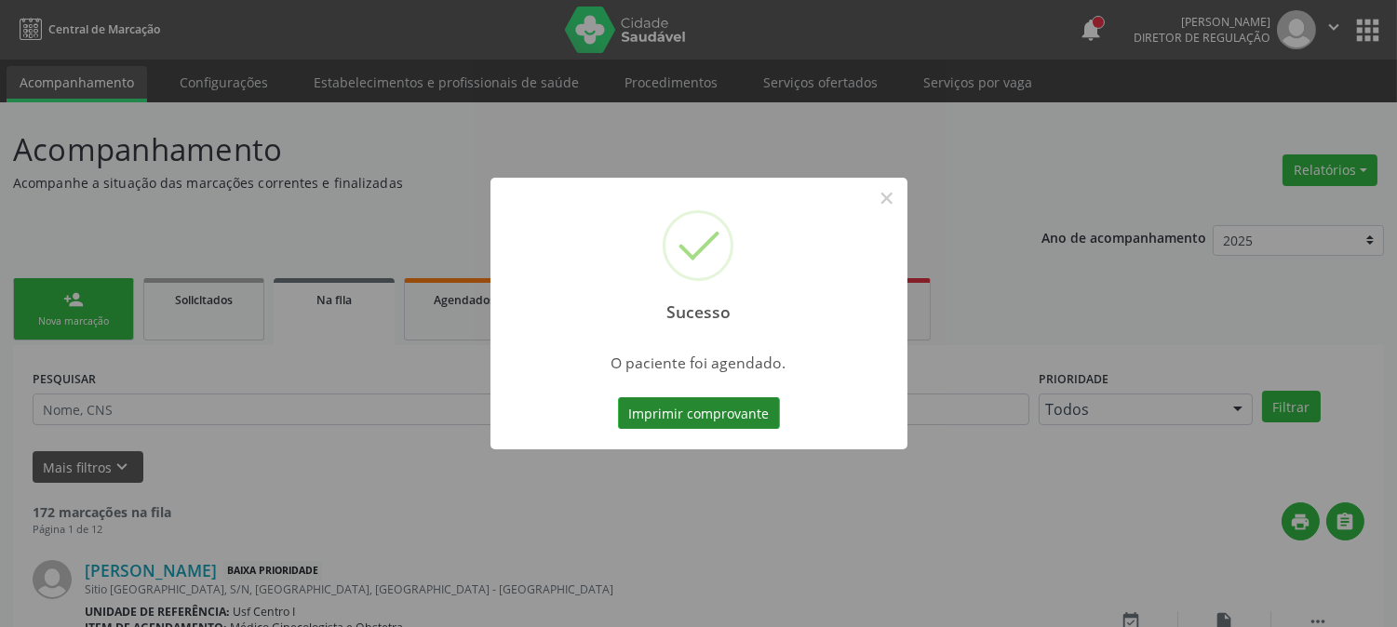
click at [749, 410] on button "Imprimir comprovante" at bounding box center [699, 414] width 162 height 32
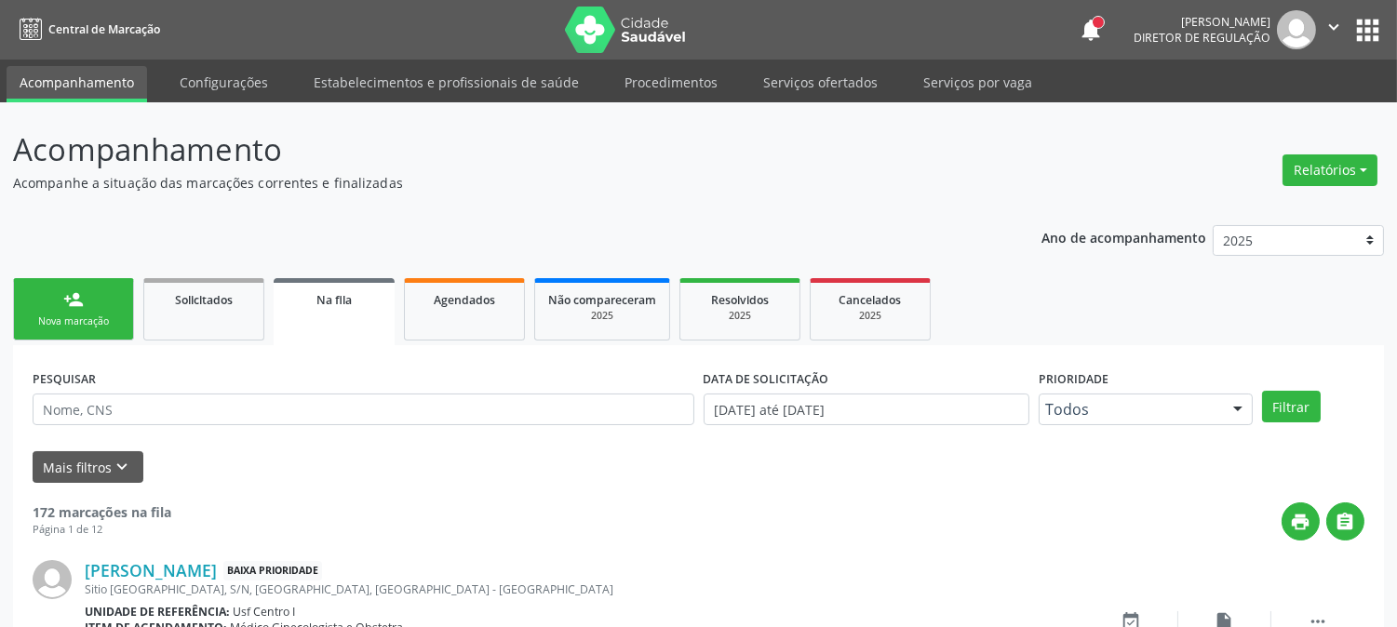
click at [73, 278] on link "person_add Nova marcação" at bounding box center [73, 309] width 121 height 62
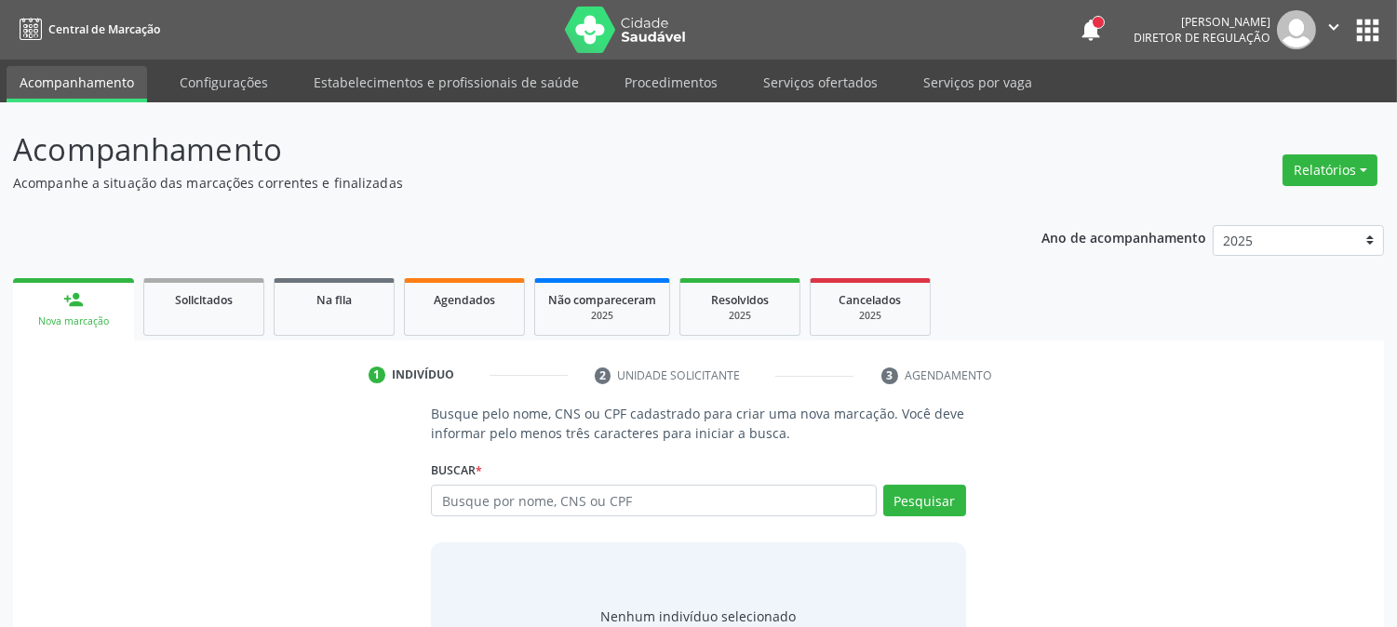
scroll to position [88, 0]
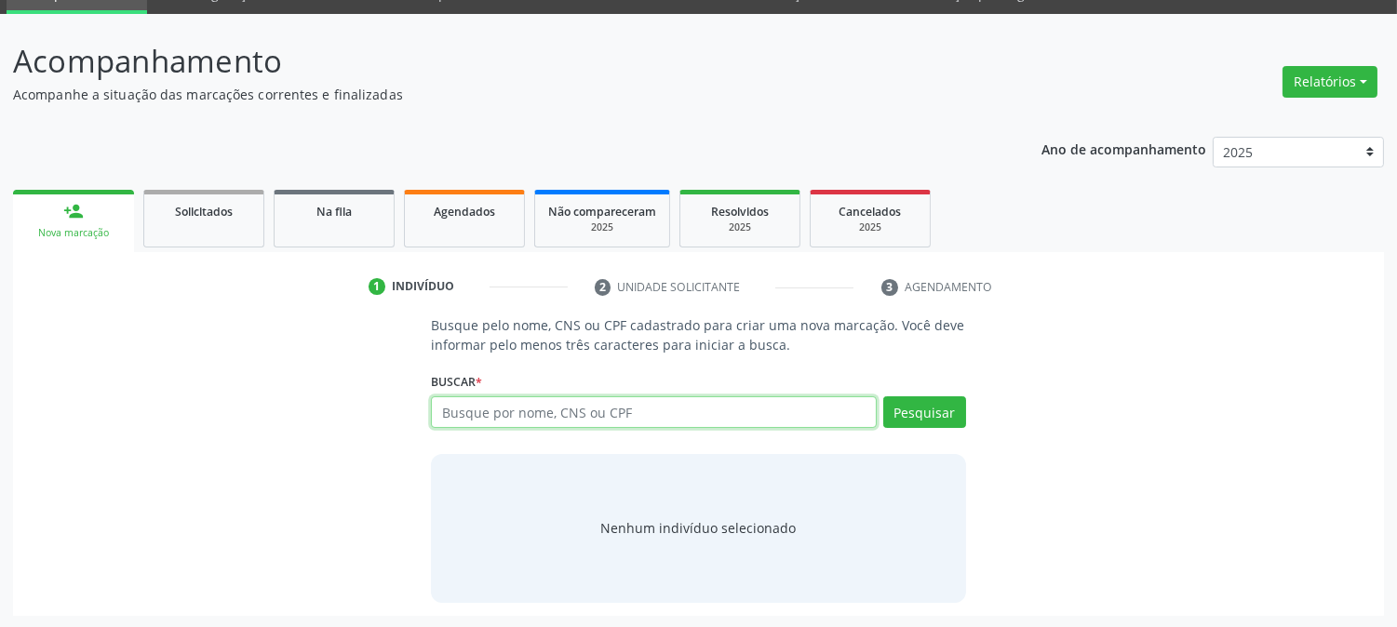
click at [554, 403] on input "text" at bounding box center [653, 413] width 445 height 32
type input "simone marques dosa"
type input "simone marques dos"
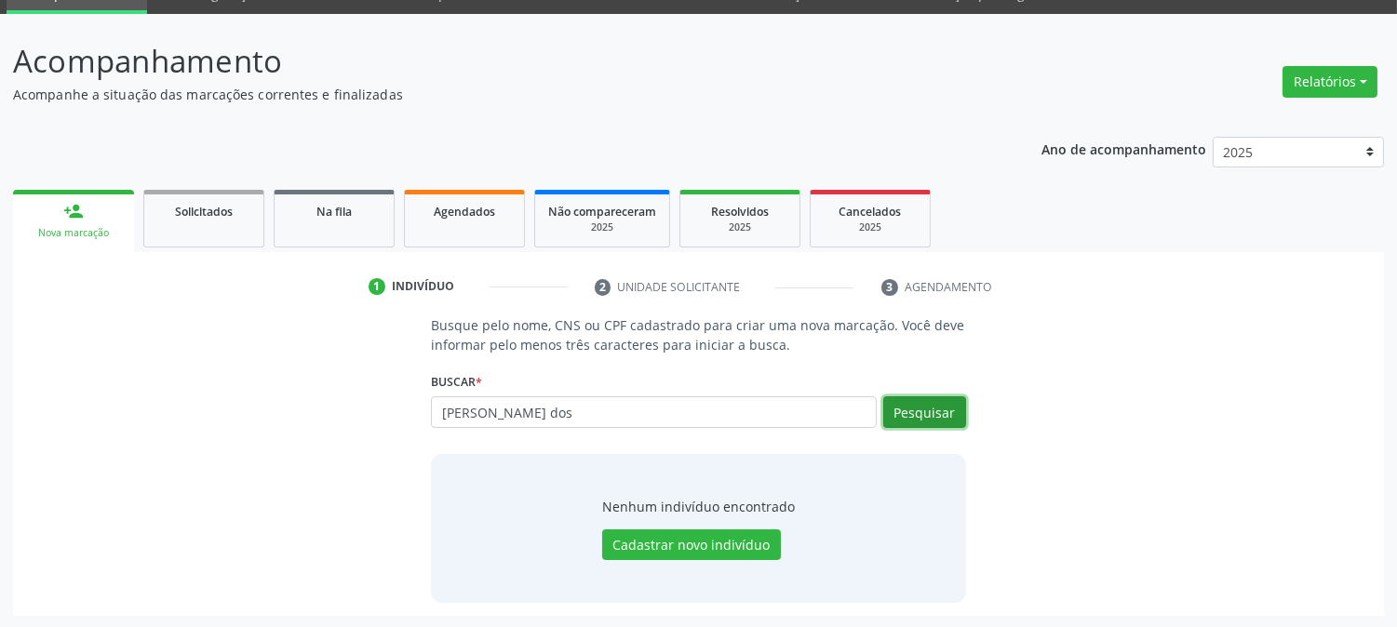
click at [923, 403] on button "Pesquisar" at bounding box center [924, 413] width 83 height 32
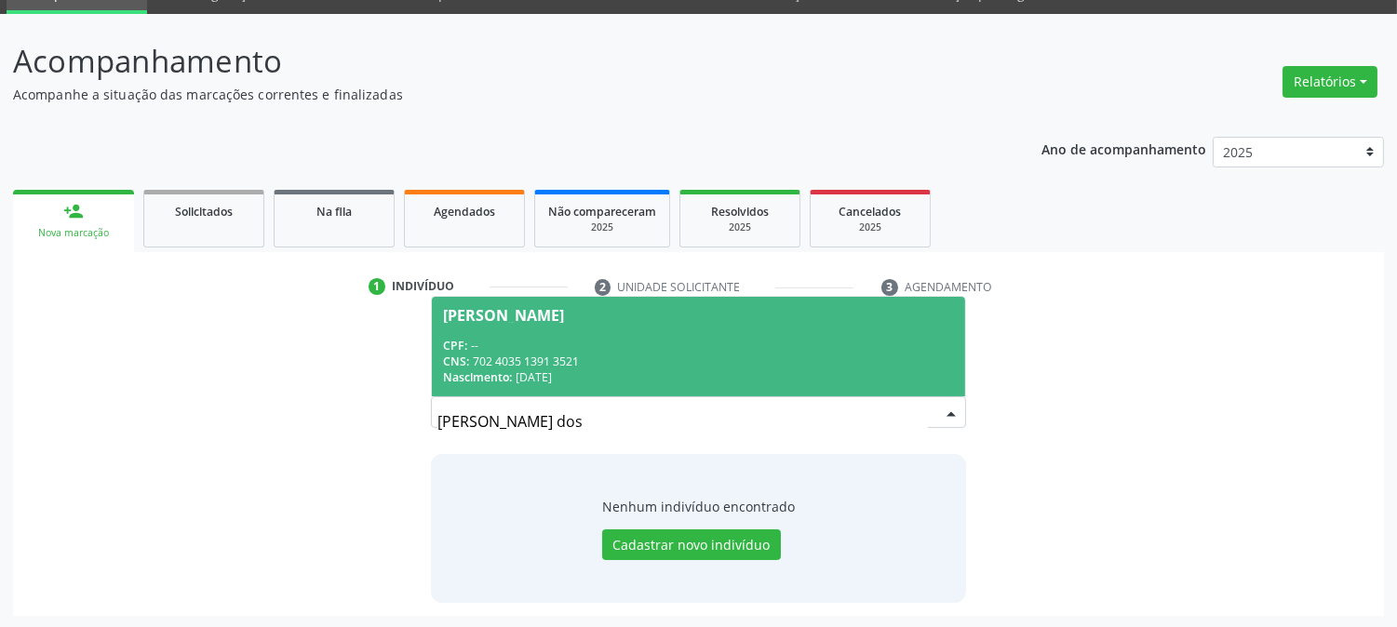
click at [657, 331] on span "Simone Marques dos Santos CPF: -- CNS: 702 4035 1391 3521 Nascimento: 15/01/1987" at bounding box center [698, 347] width 532 height 100
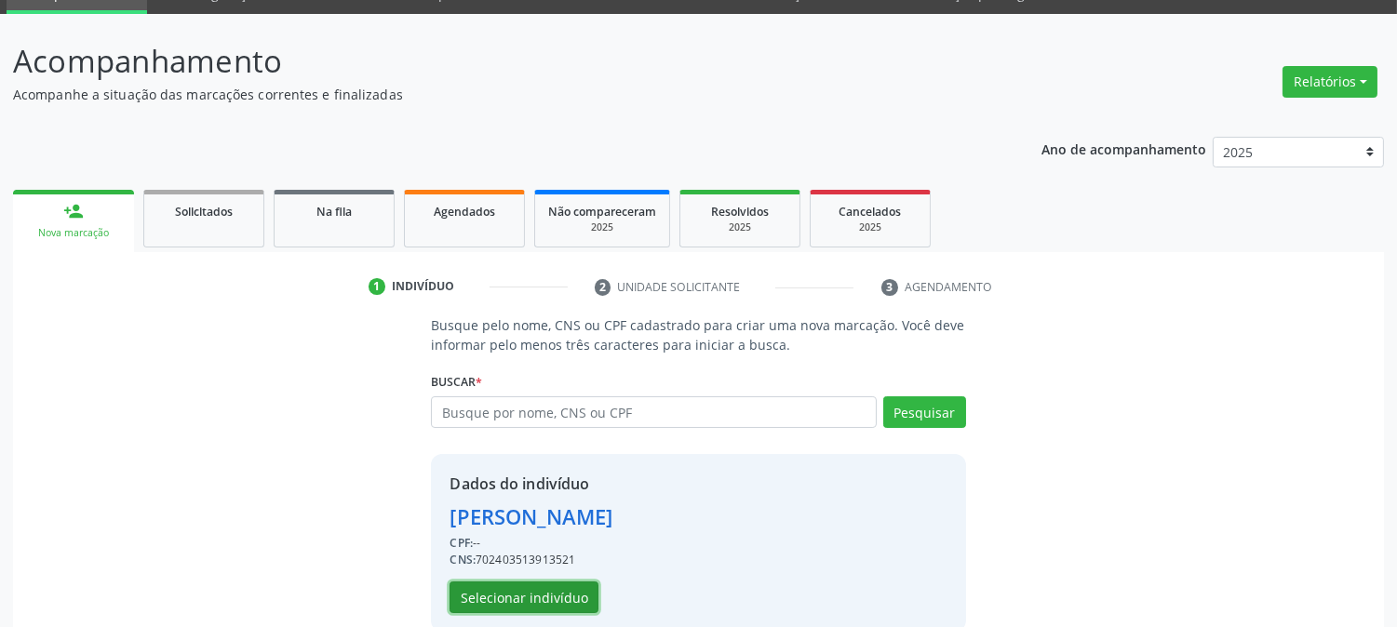
click at [491, 587] on button "Selecionar indivíduo" at bounding box center [524, 598] width 149 height 32
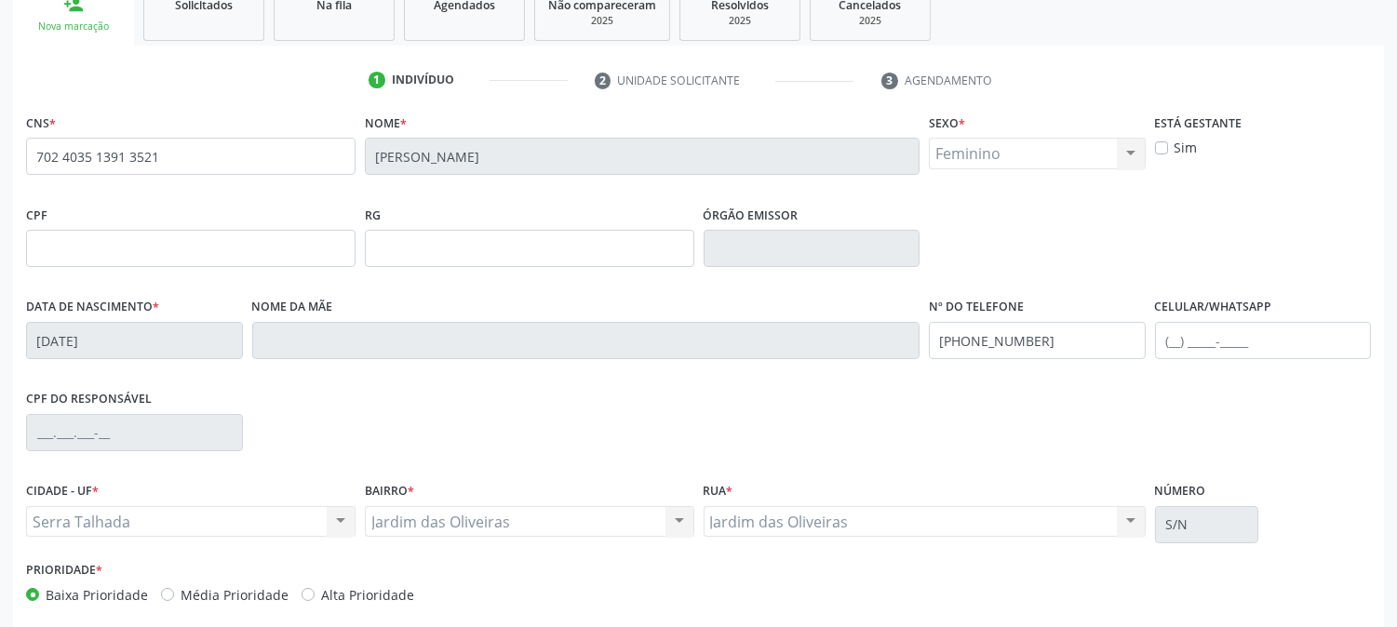
scroll to position [380, 0]
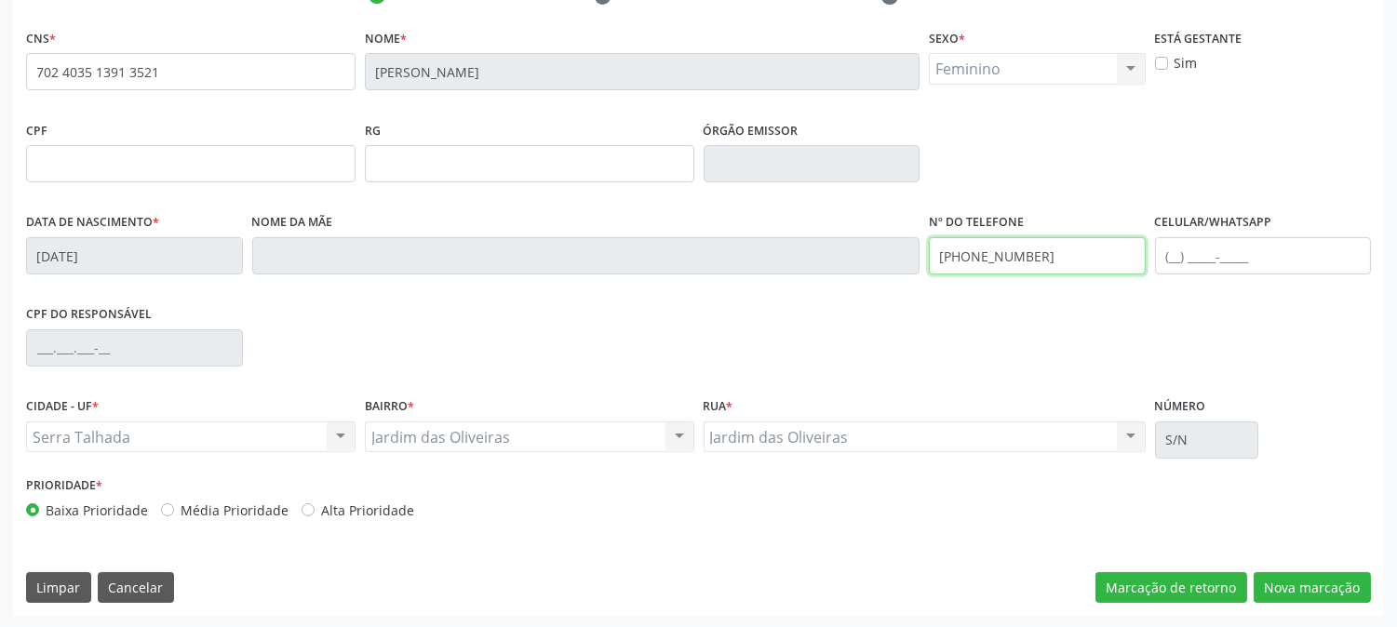
click at [861, 263] on div "Data de nascimento * 15/01/1987 Nome da mãe Nº do Telefone (87) 98116-4248 Celu…" at bounding box center [698, 255] width 1354 height 92
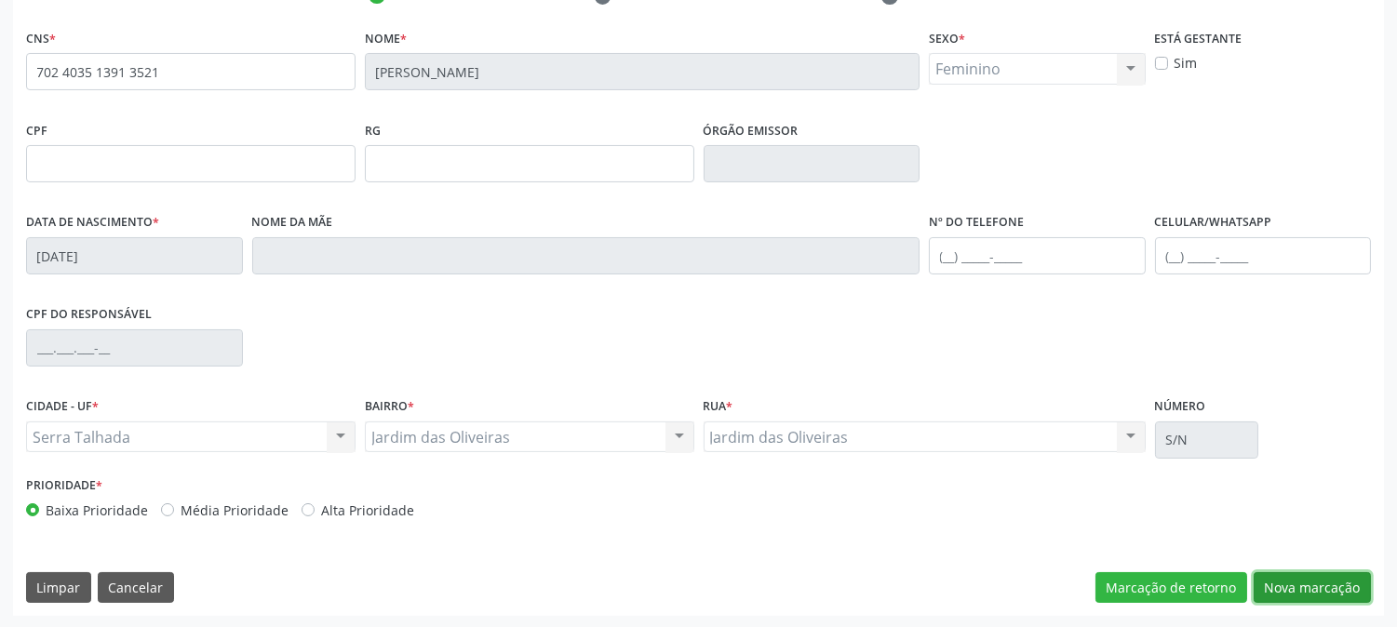
click at [1297, 579] on button "Nova marcação" at bounding box center [1312, 589] width 117 height 32
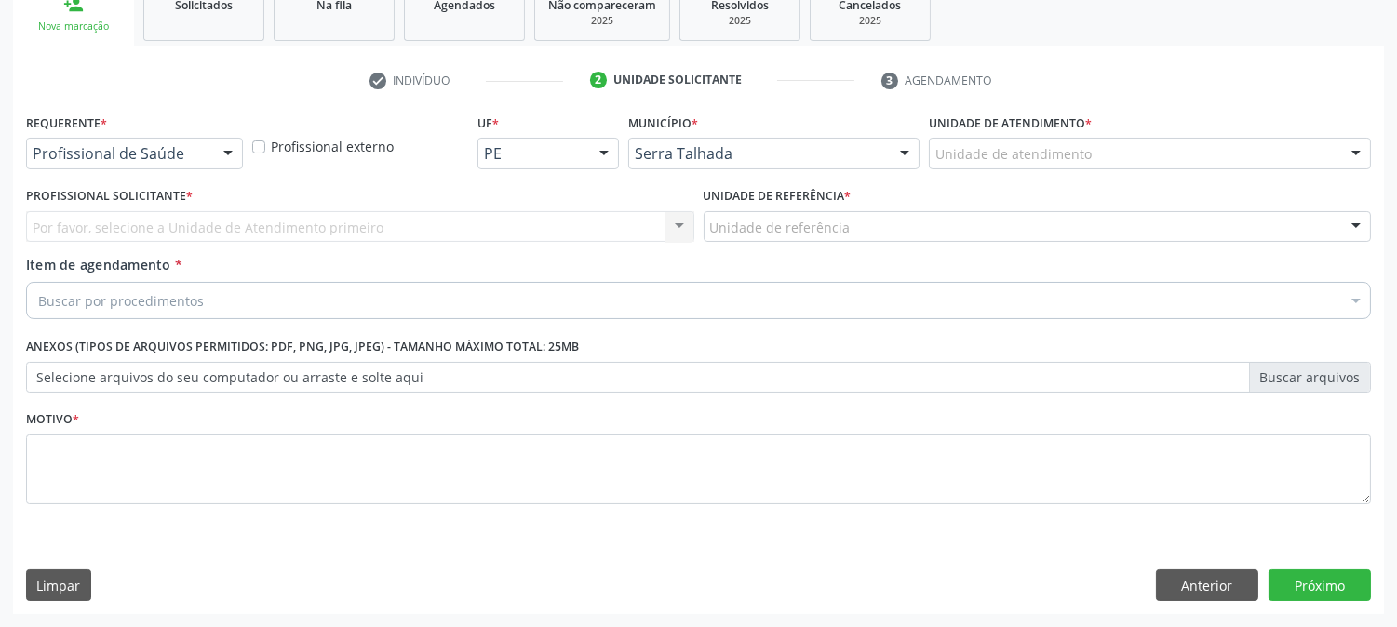
scroll to position [294, 0]
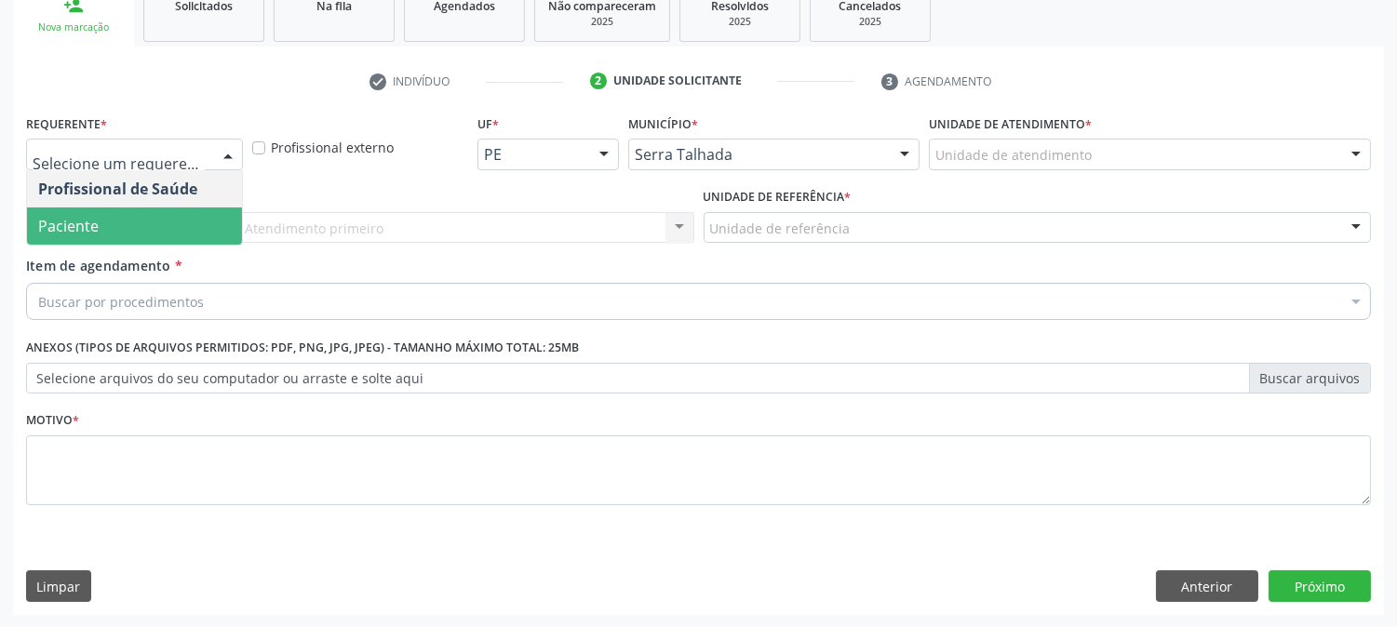
click at [137, 242] on span "Paciente" at bounding box center [134, 226] width 215 height 37
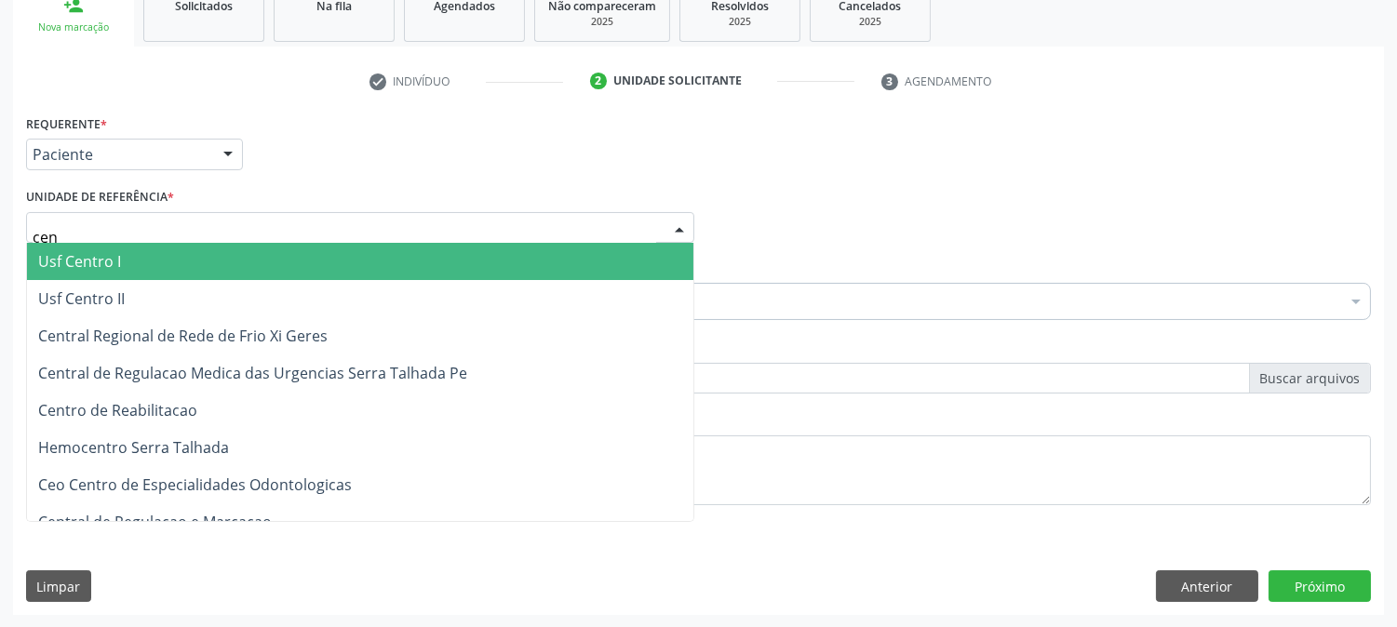
type input "cent"
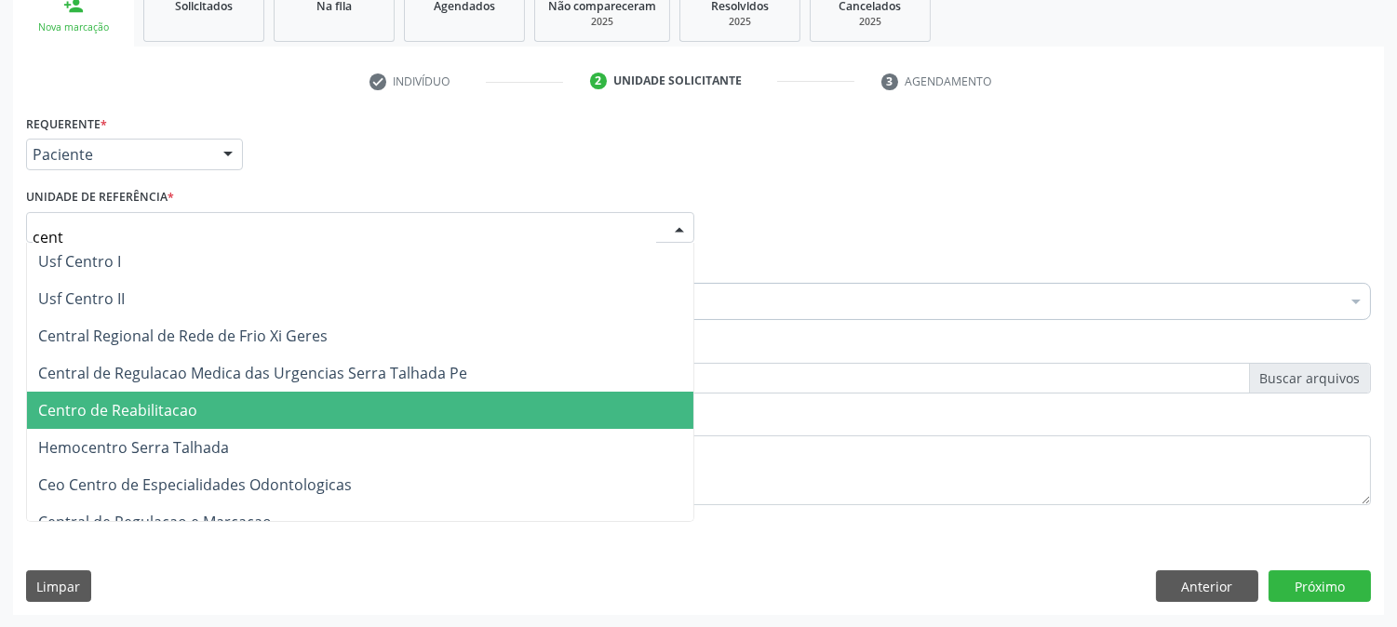
click at [171, 395] on span "Centro de Reabilitacao" at bounding box center [360, 410] width 667 height 37
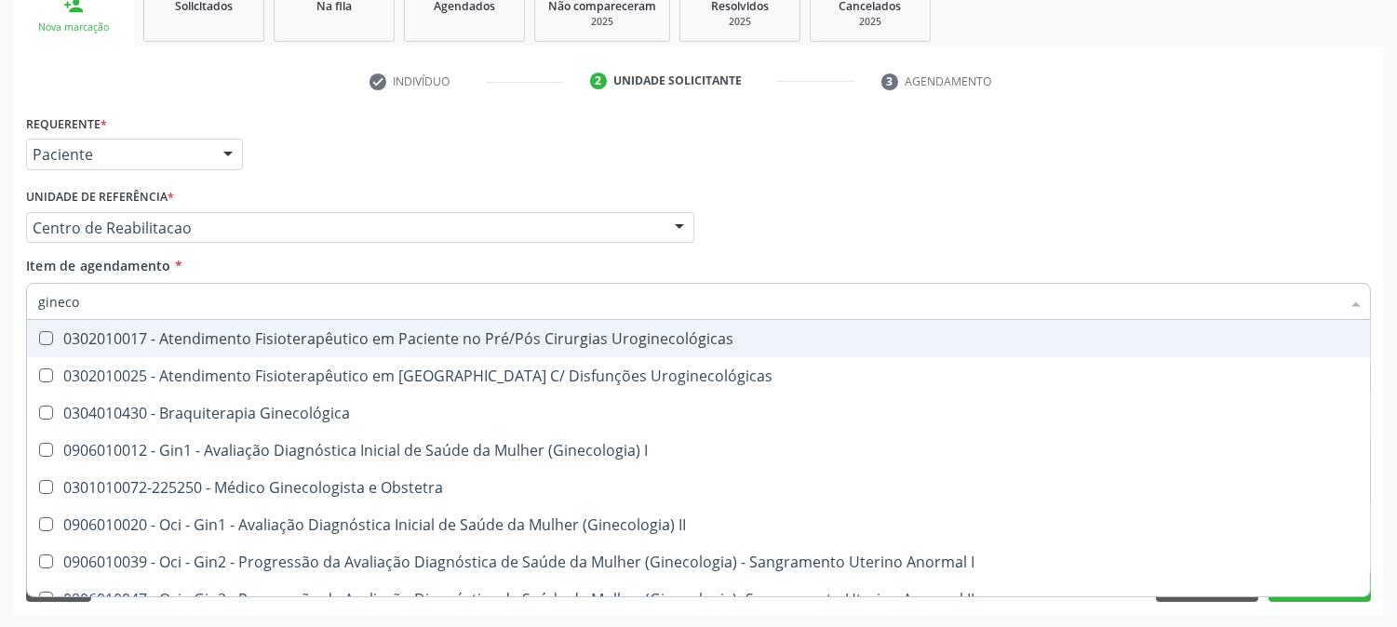
type input "ginecol"
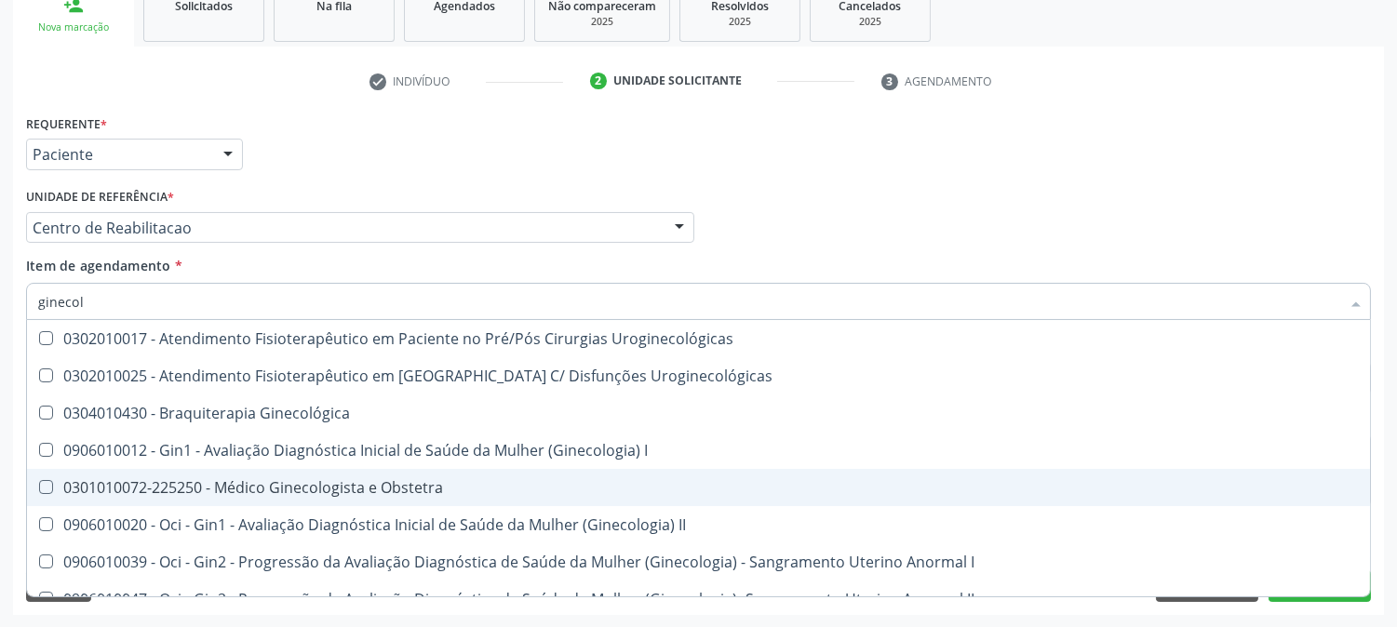
click at [171, 480] on div "0301010072-225250 - Médico Ginecologista e Obstetra" at bounding box center [698, 487] width 1321 height 15
checkbox Obstetra "true"
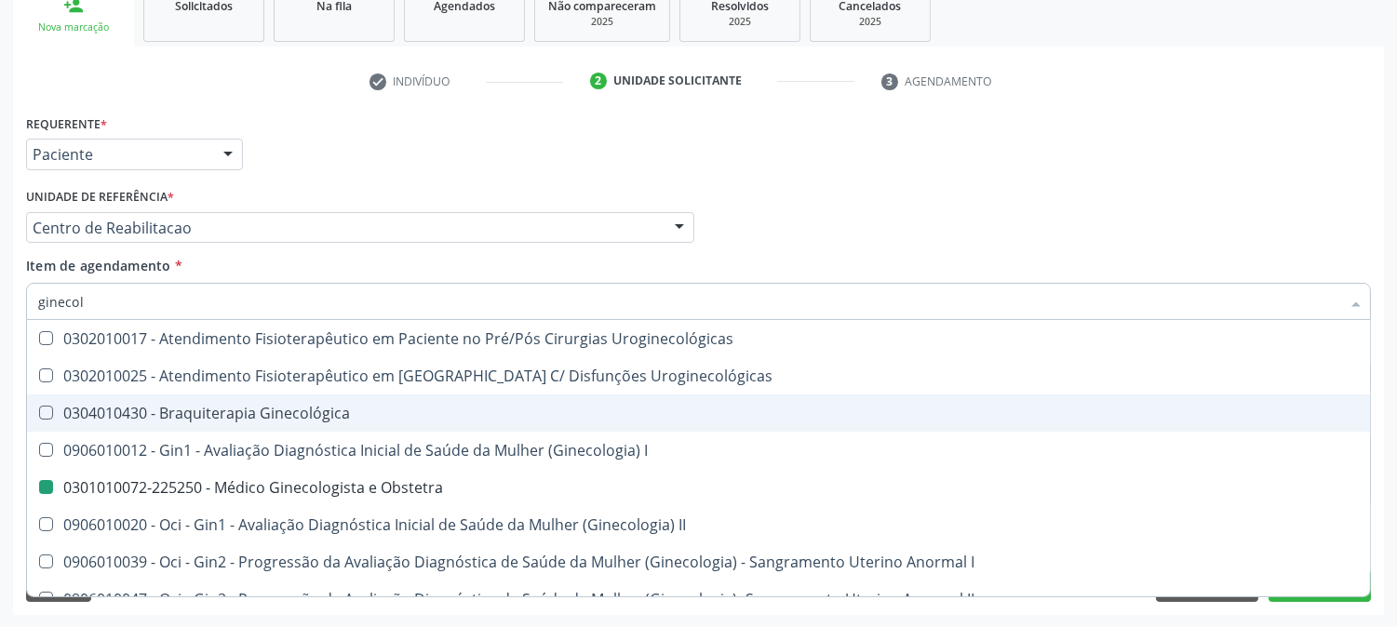
click at [0, 363] on div "Acompanhamento Acompanhe a situação das marcações correntes e finalizadas Relat…" at bounding box center [698, 218] width 1397 height 820
checkbox Uroginecológicas "true"
checkbox Obstetra "false"
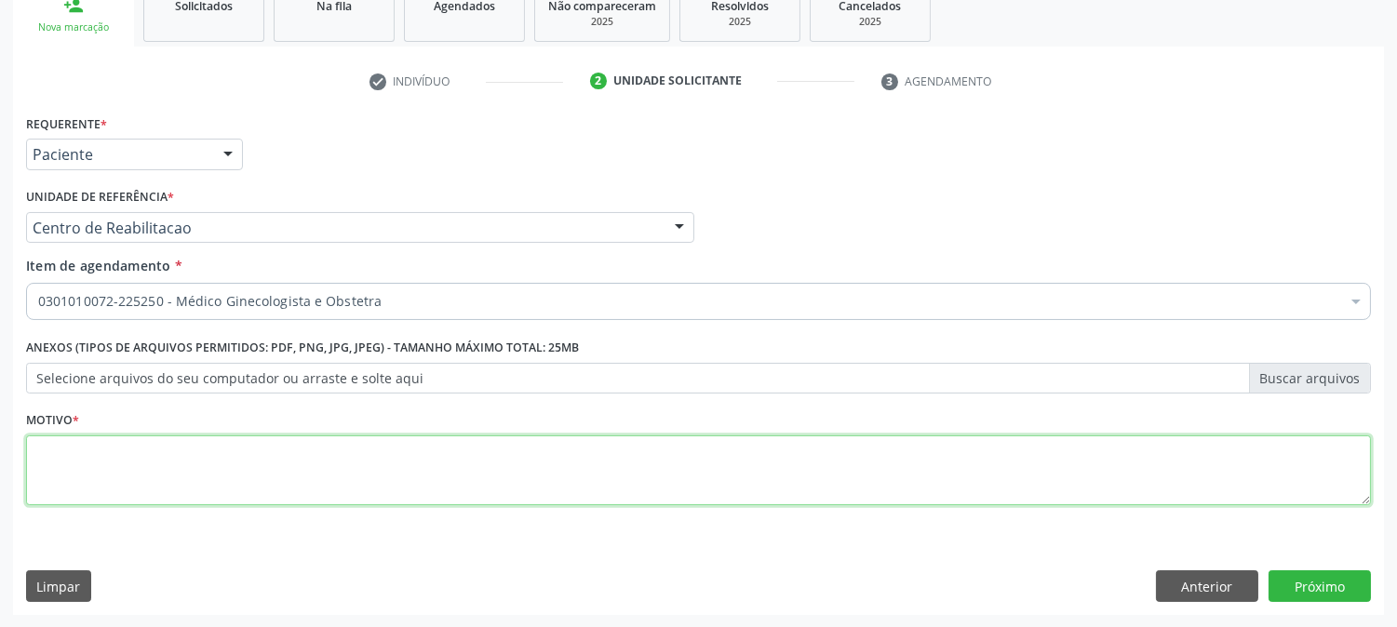
click at [215, 450] on textarea at bounding box center [698, 471] width 1345 height 71
type textarea "."
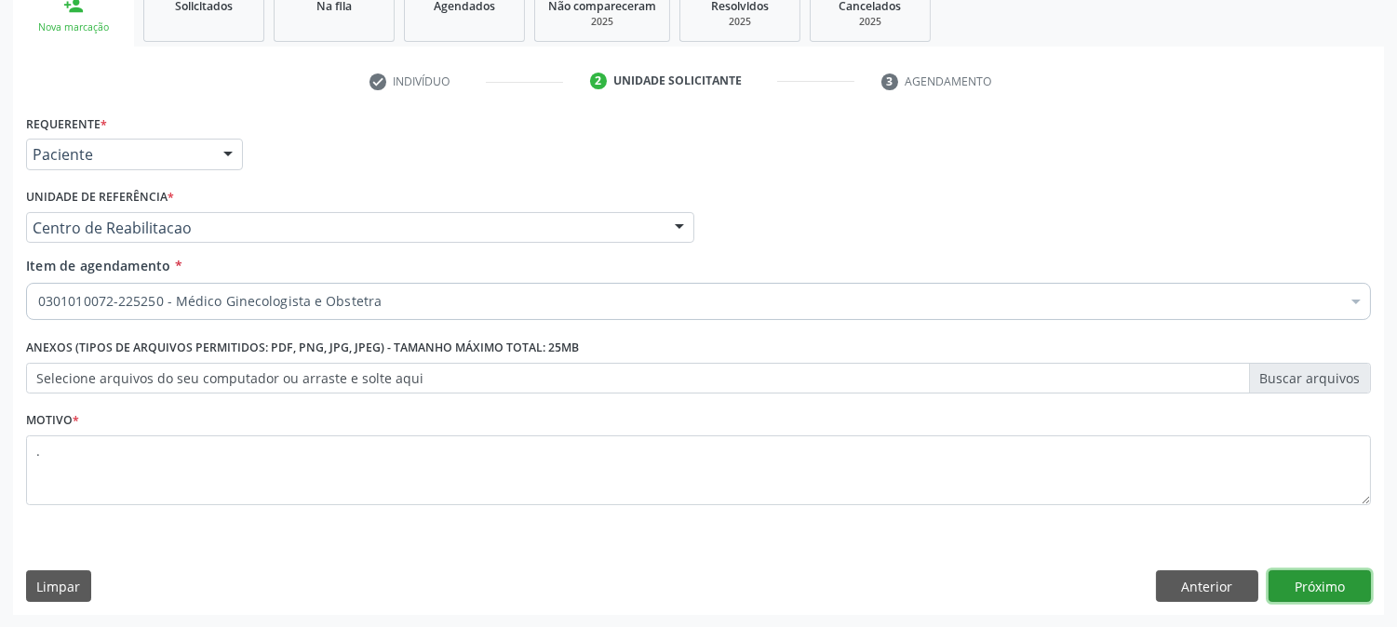
click at [1336, 586] on button "Próximo" at bounding box center [1320, 587] width 102 height 32
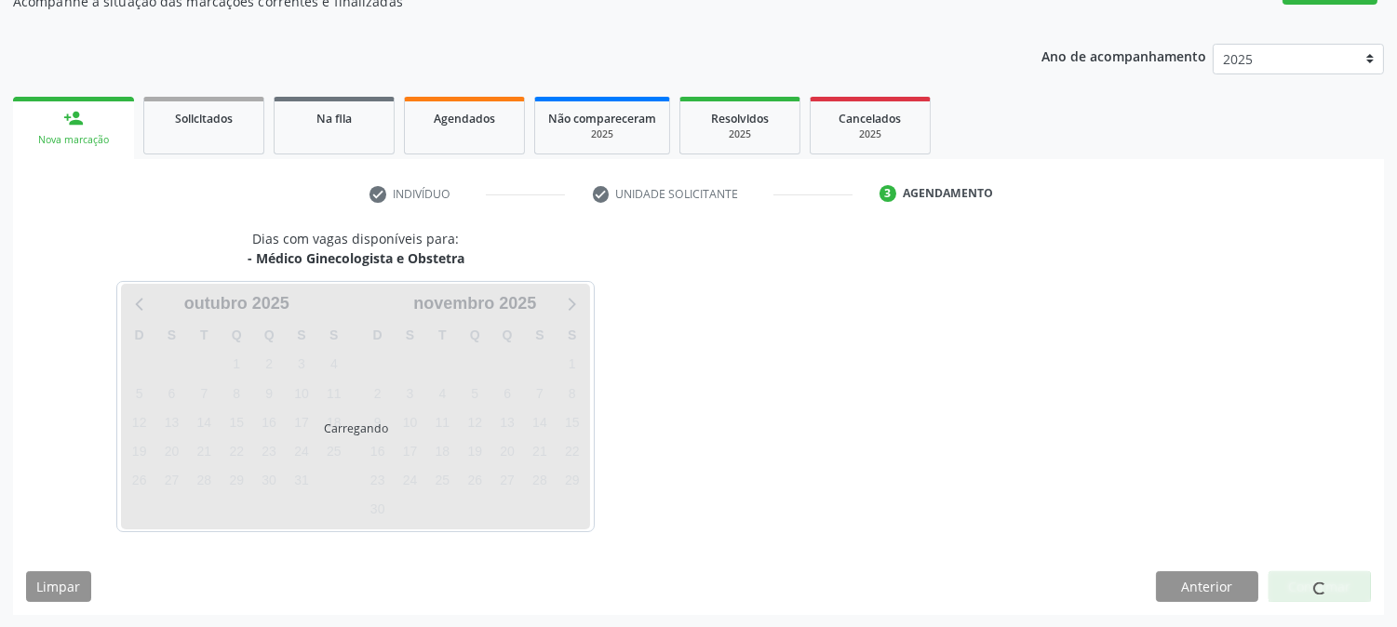
scroll to position [182, 0]
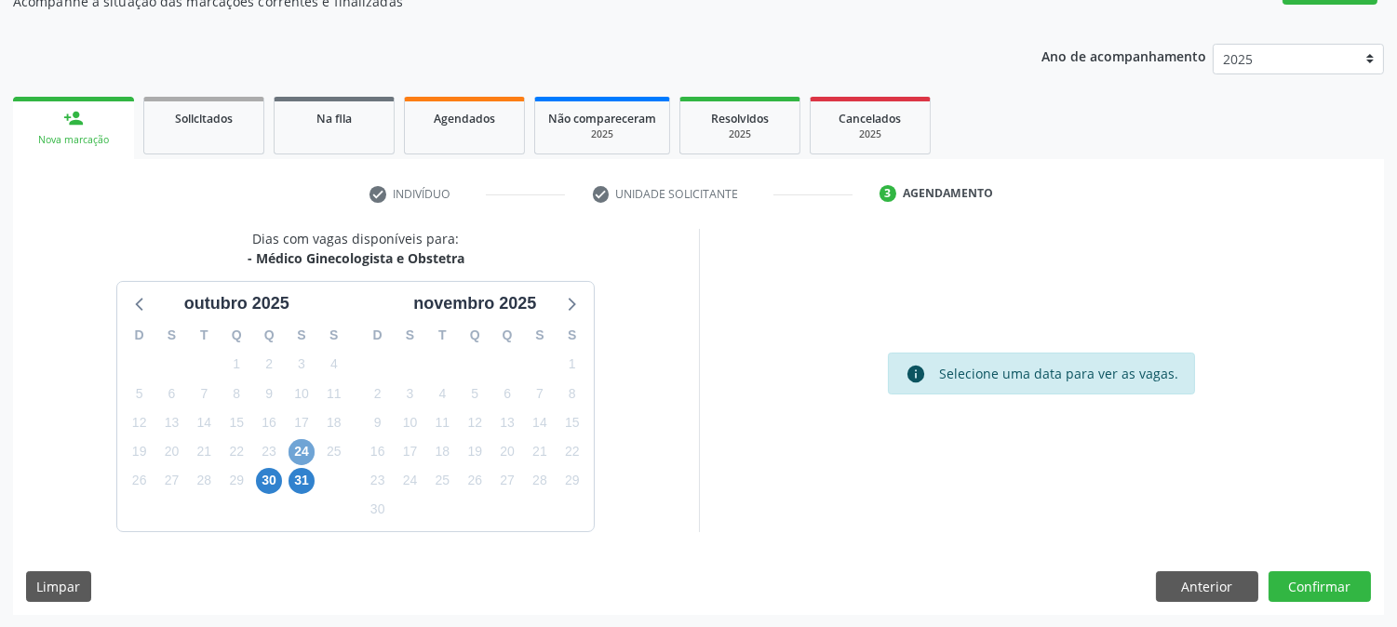
click at [303, 445] on span "24" at bounding box center [302, 452] width 26 height 26
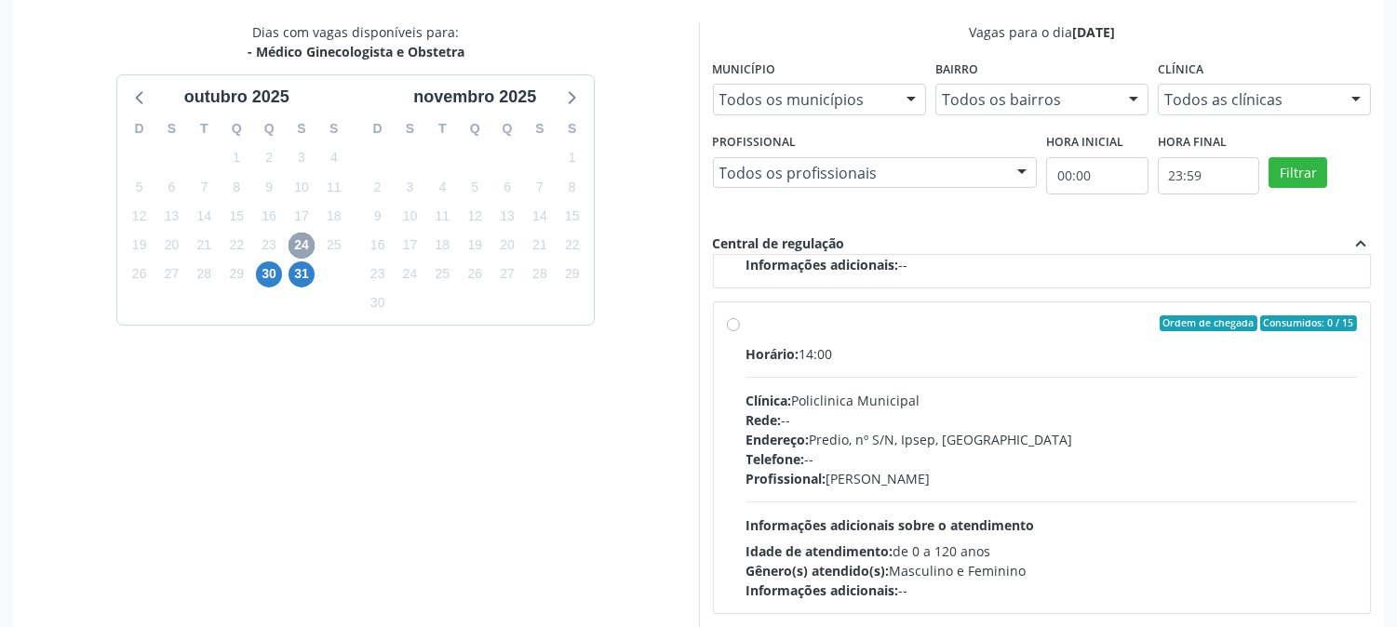
scroll to position [484, 0]
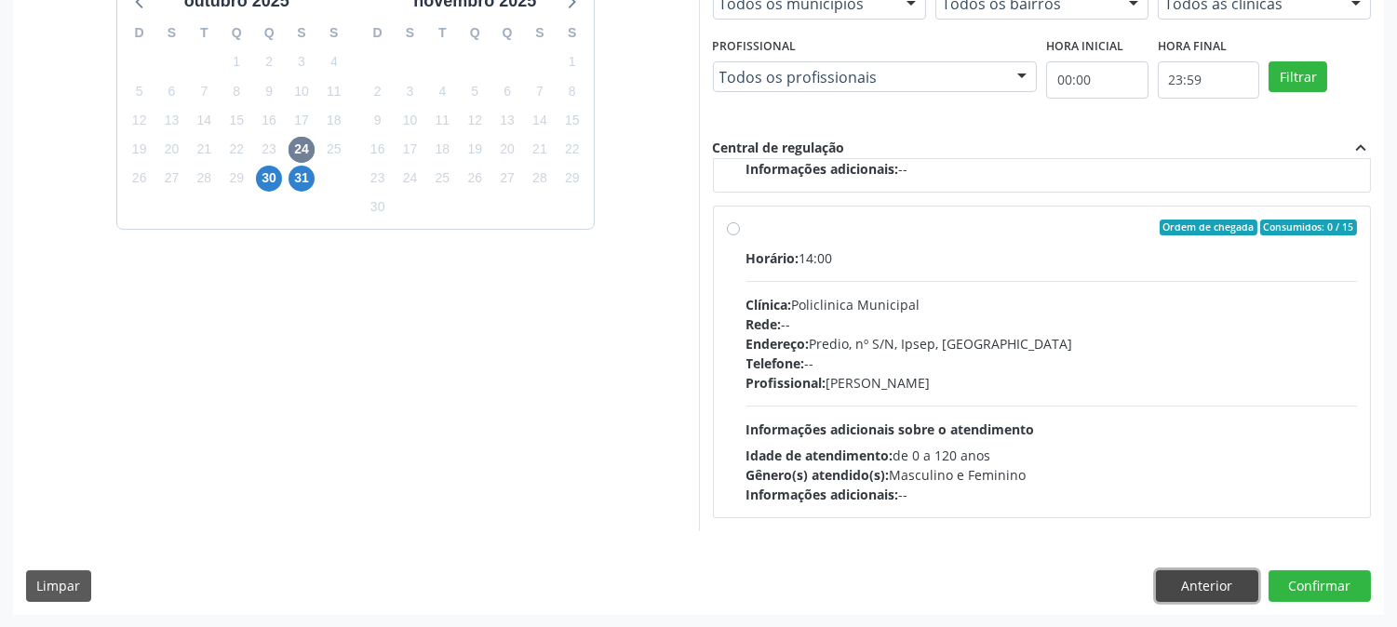
click at [1203, 588] on button "Anterior" at bounding box center [1207, 587] width 102 height 32
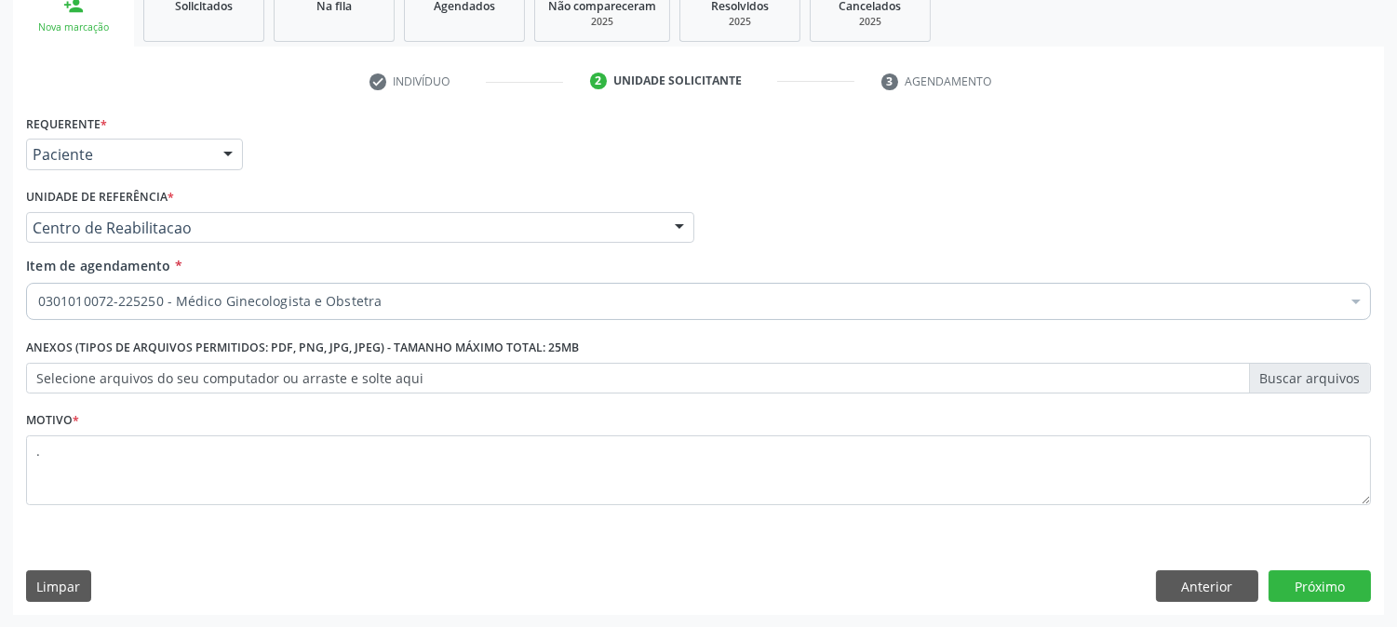
click at [156, 310] on div "0301010072-225250 - Médico Ginecologista e Obstetra" at bounding box center [698, 301] width 1345 height 37
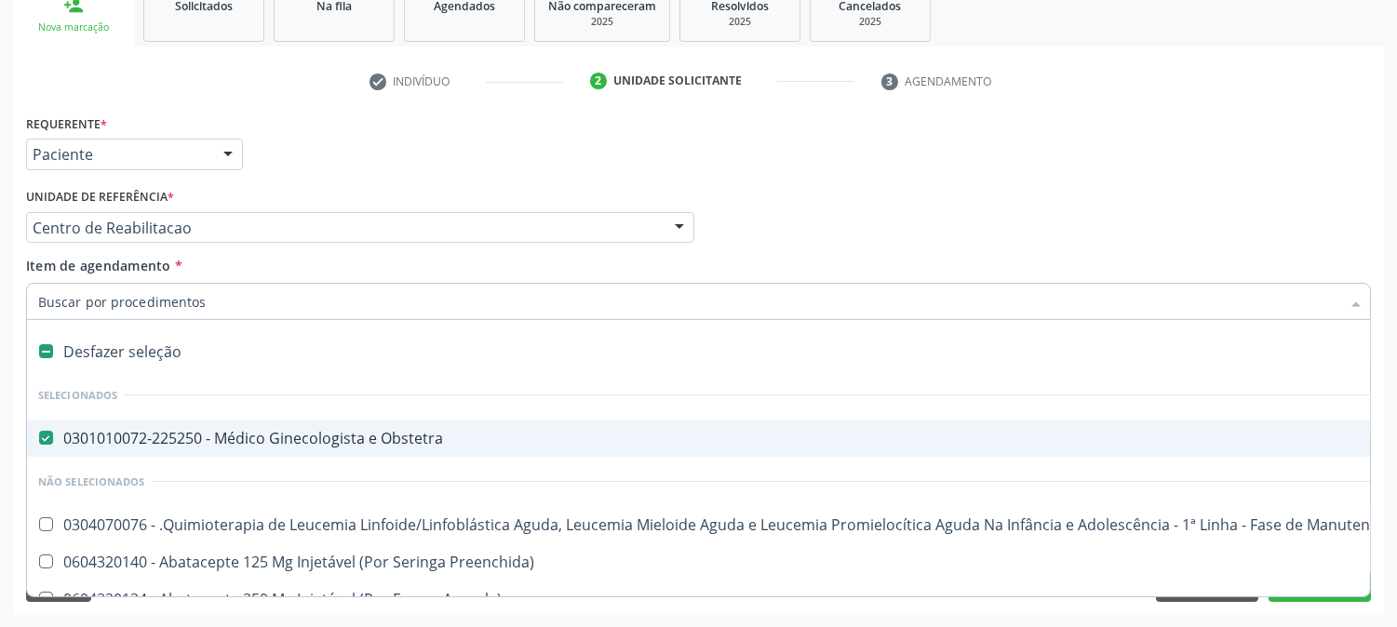
click at [155, 439] on div "0301010072-225250 - Médico Ginecologista e Obstetra" at bounding box center [762, 438] width 1449 height 15
checkbox Obstetra "false"
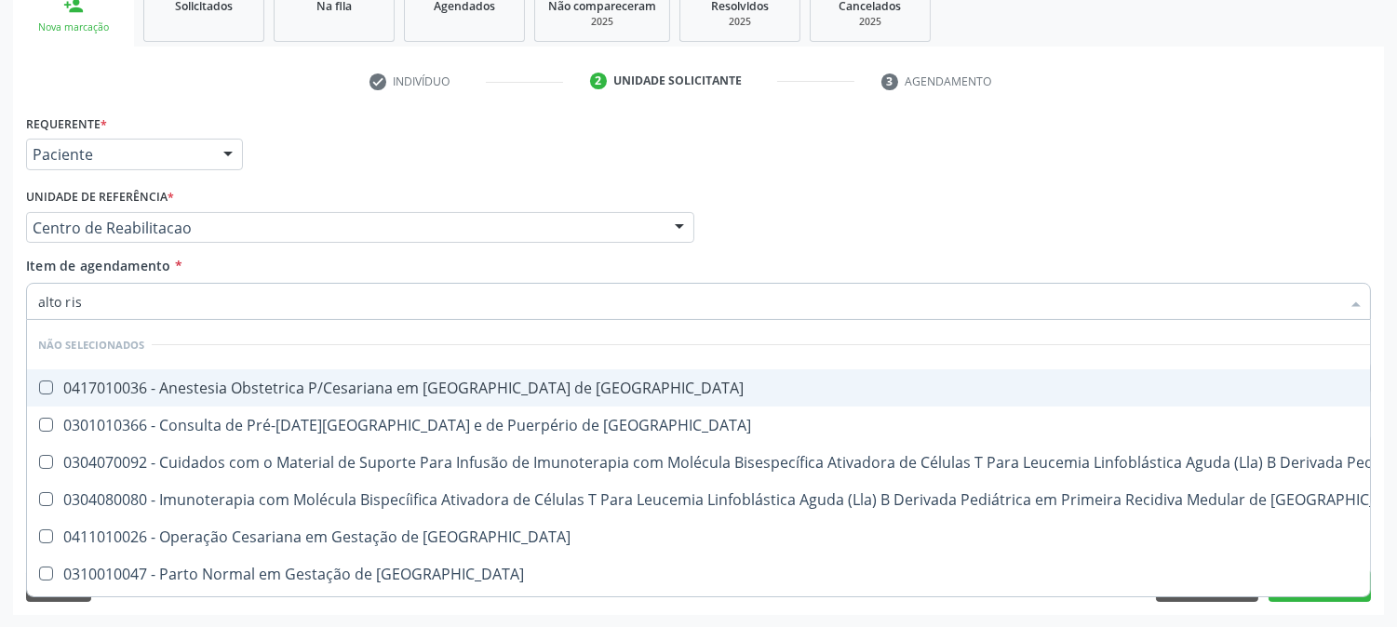
type input "alto risc"
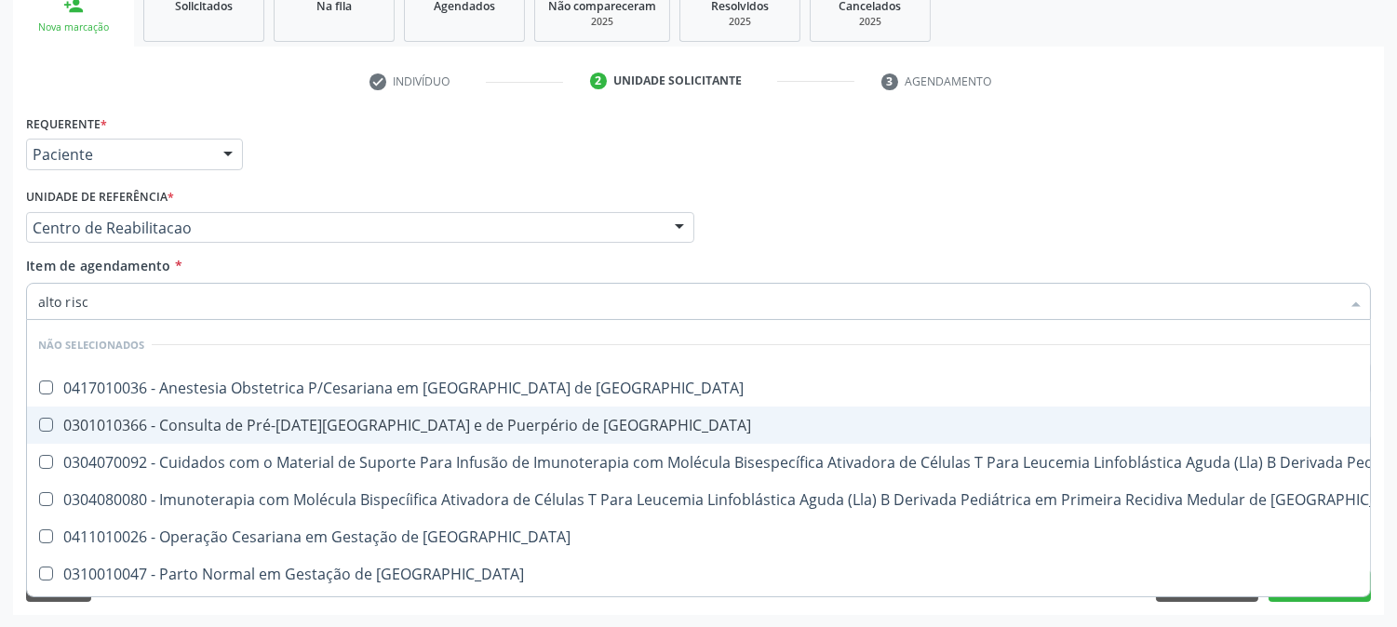
click at [155, 419] on div "0301010366 - Consulta de Pré-[DATE][GEOGRAPHIC_DATA] e de Puerpério de [GEOGRAP…" at bounding box center [994, 425] width 1912 height 15
checkbox Risco "true"
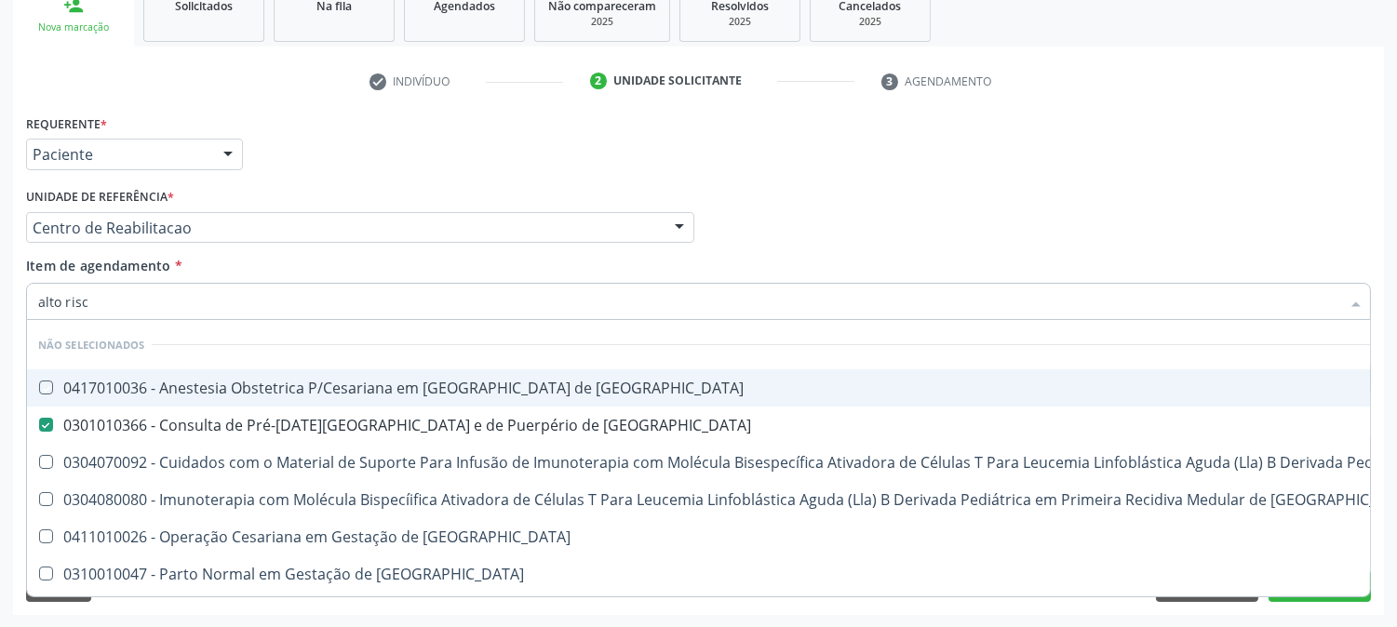
click at [0, 354] on div "Acompanhamento Acompanhe a situação das marcações correntes e finalizadas Relat…" at bounding box center [698, 218] width 1397 height 820
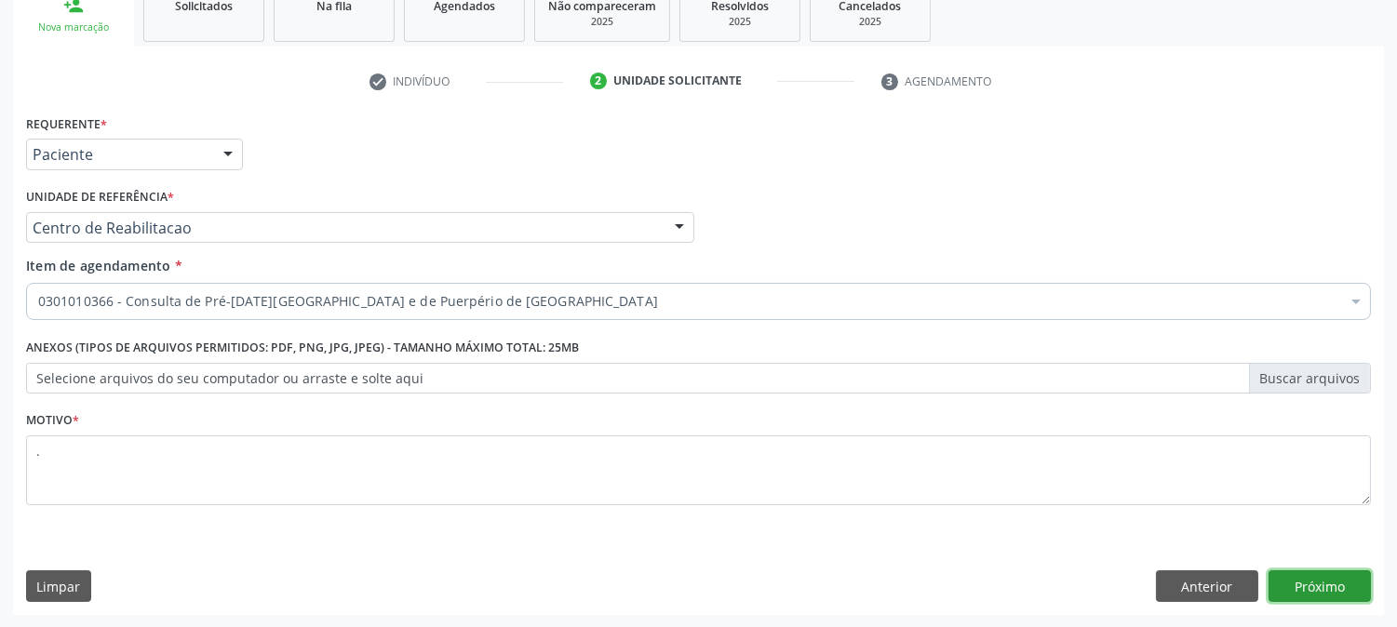
click at [1341, 588] on button "Próximo" at bounding box center [1320, 587] width 102 height 32
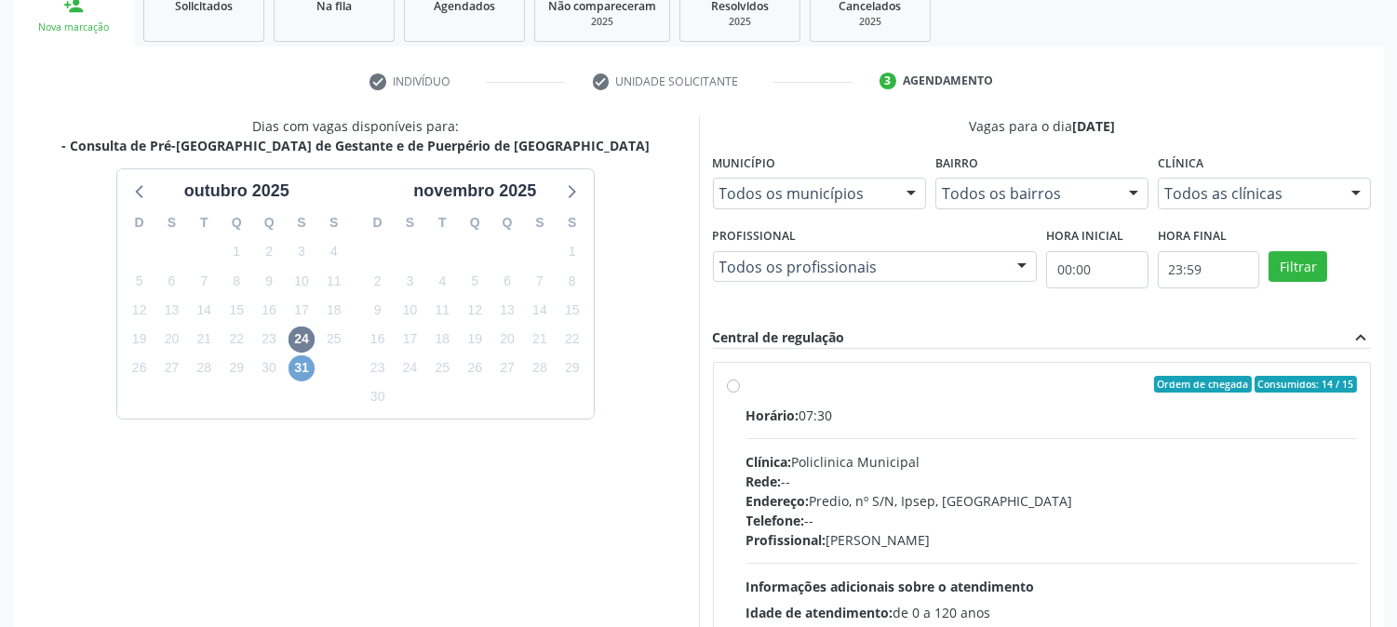
click at [301, 358] on span "31" at bounding box center [302, 369] width 26 height 26
click at [299, 345] on span "24" at bounding box center [302, 340] width 26 height 26
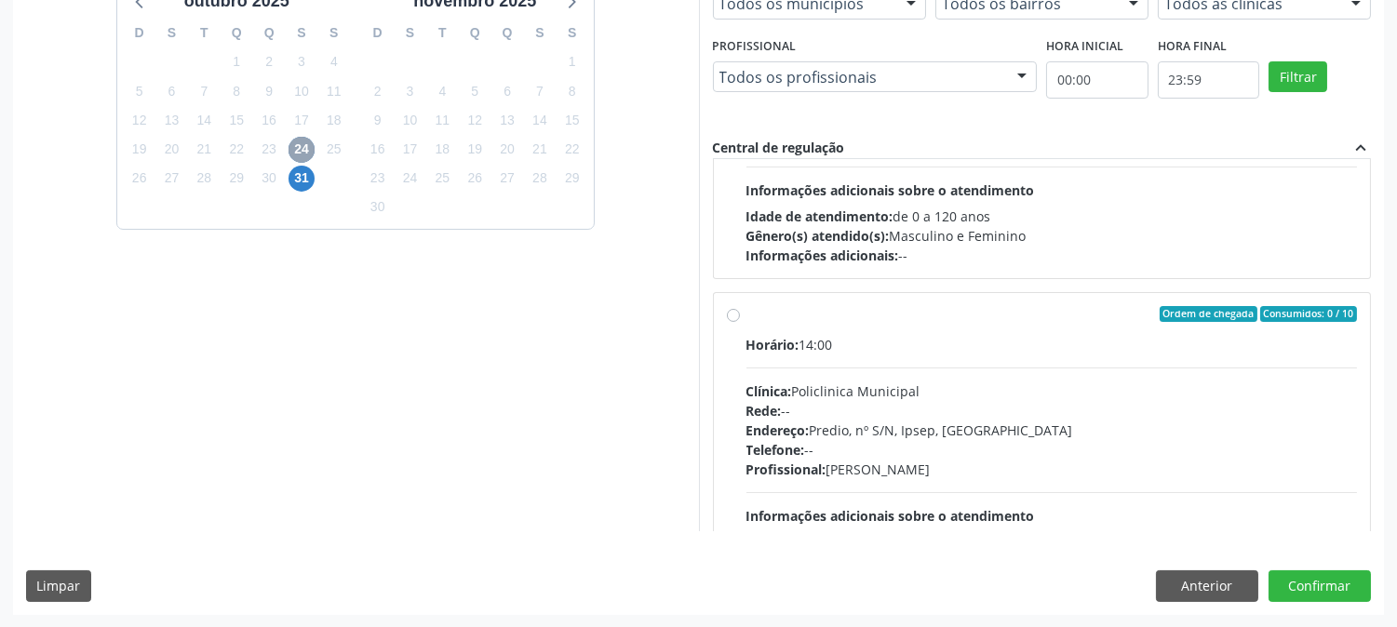
scroll to position [293, 0]
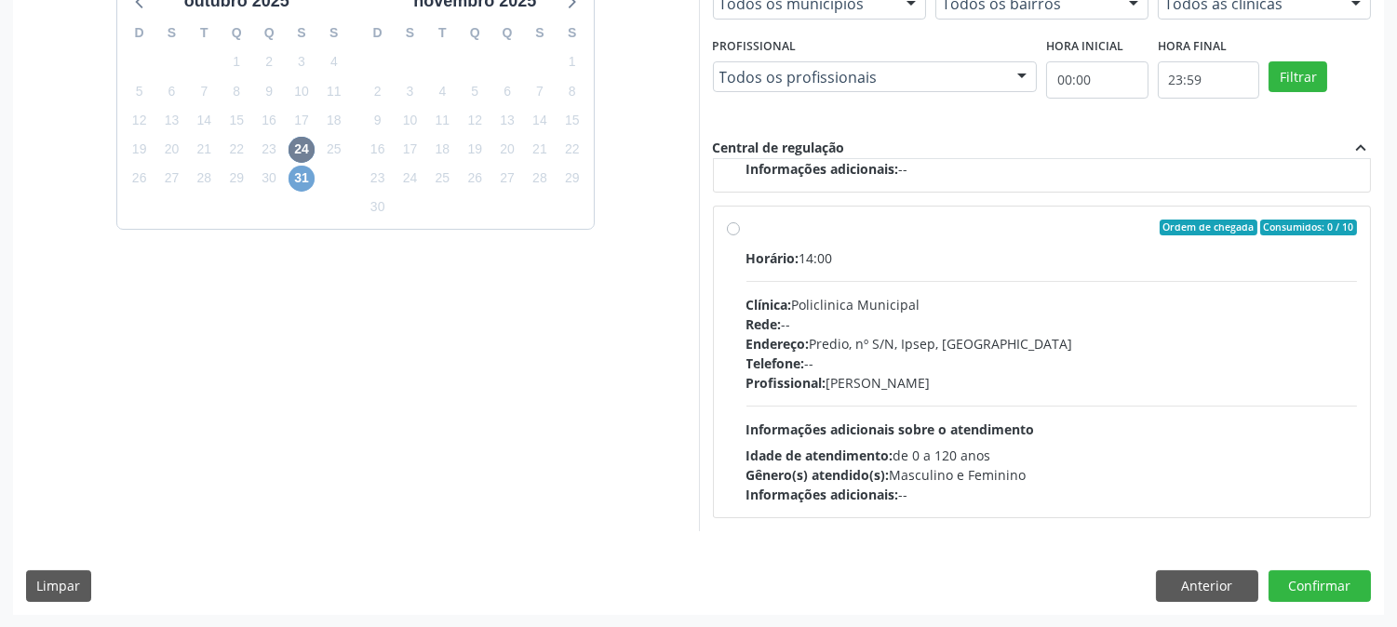
click at [310, 170] on span "31" at bounding box center [302, 179] width 26 height 26
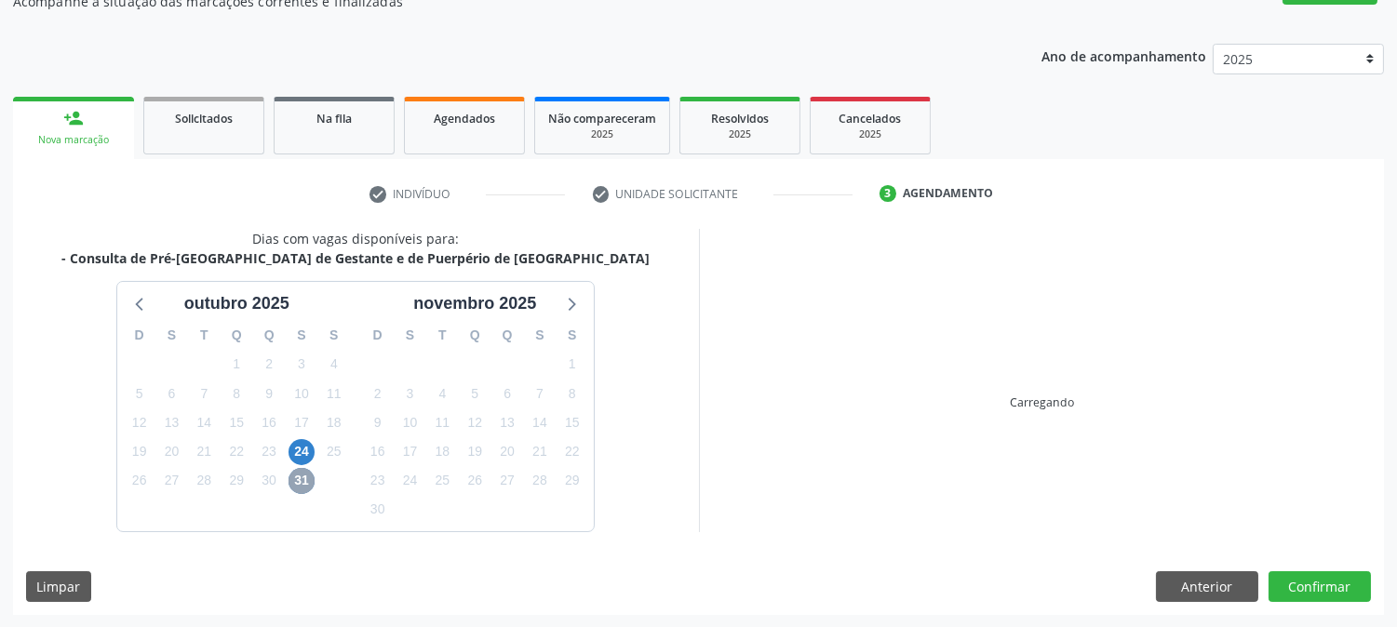
scroll to position [484, 0]
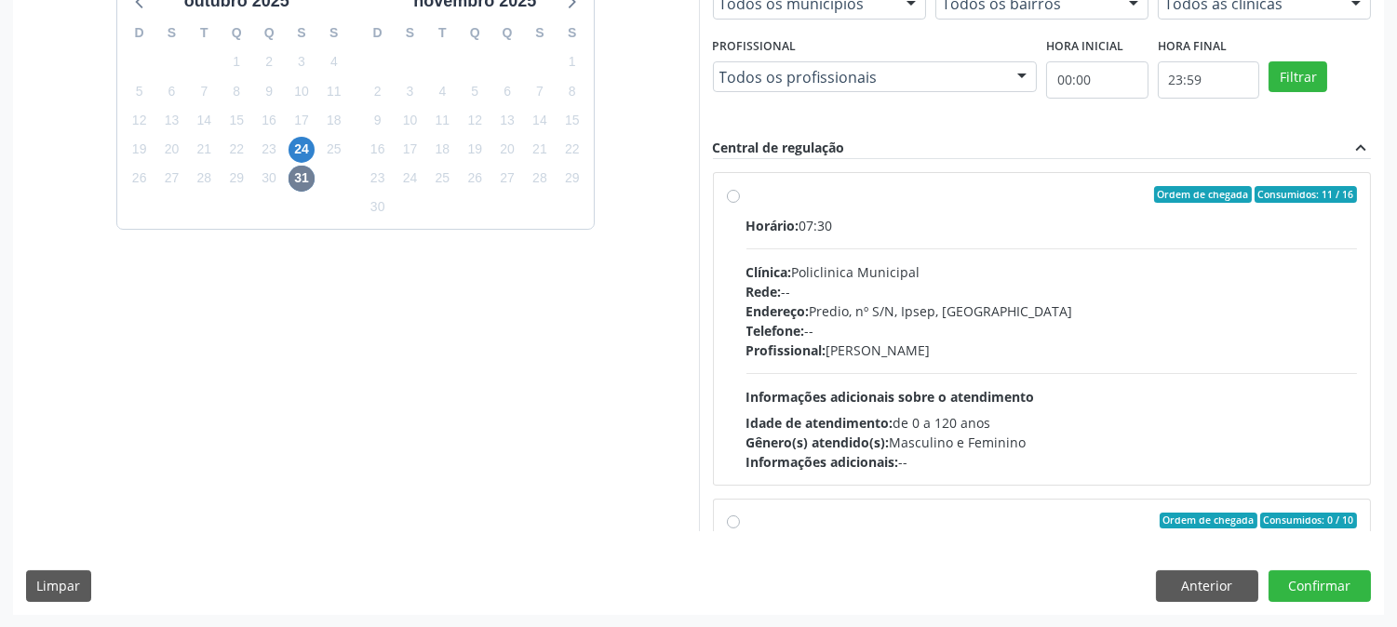
click at [1022, 302] on div "Endereço: Predio, nº S/N, Ipsep, Serra Talhada - PE" at bounding box center [1053, 312] width 612 height 20
click at [740, 203] on input "Ordem de chegada Consumidos: 11 / 16 Horário: 07:30 Clínica: Policlinica Munici…" at bounding box center [733, 194] width 13 height 17
radio input "true"
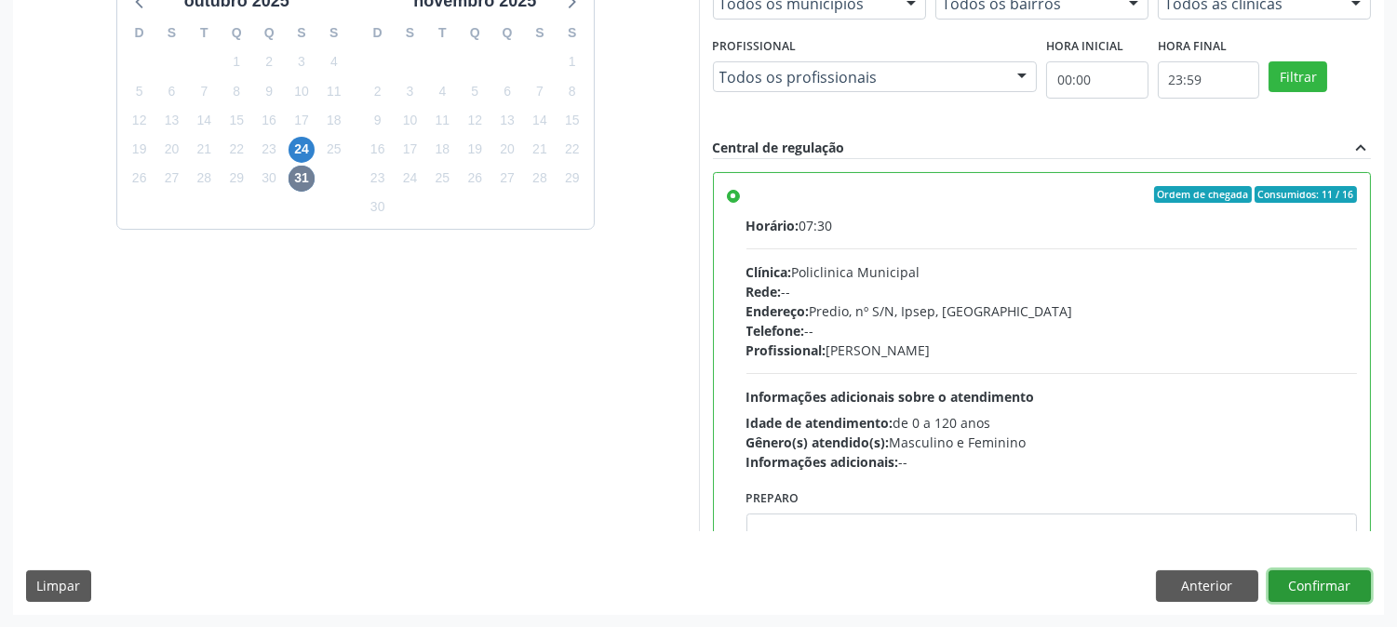
click at [1290, 593] on button "Confirmar" at bounding box center [1320, 587] width 102 height 32
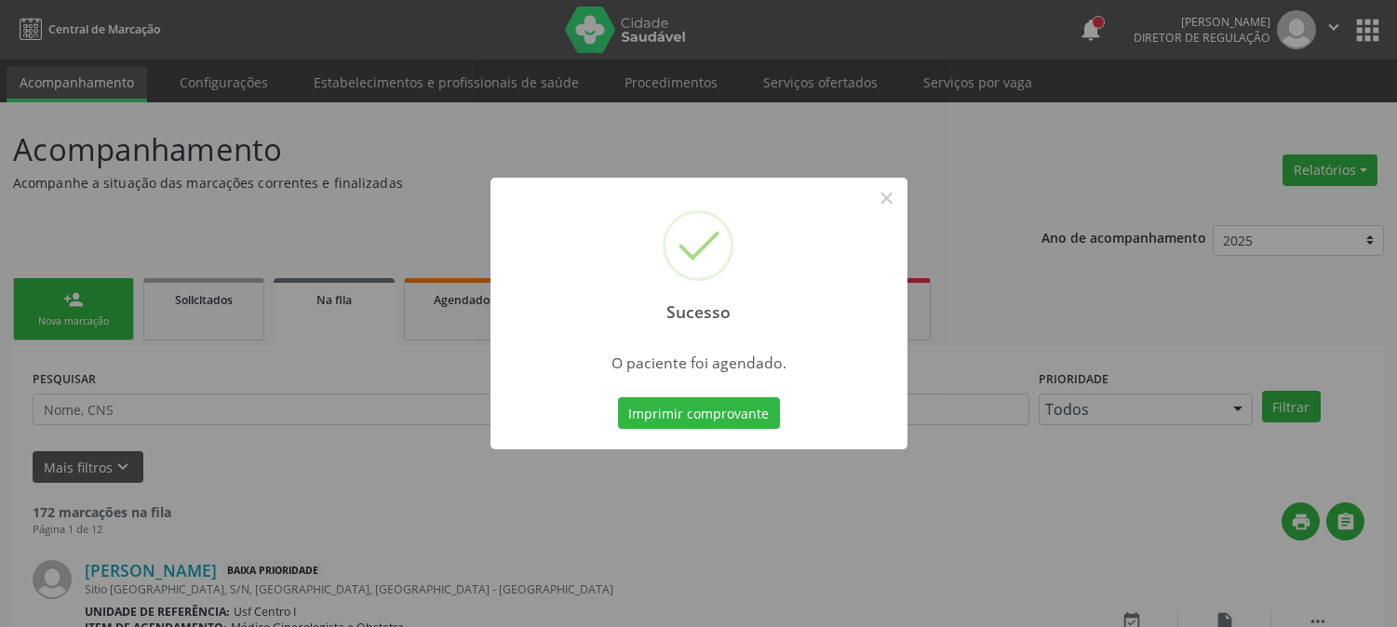
click at [643, 401] on button "Imprimir comprovante" at bounding box center [699, 414] width 162 height 32
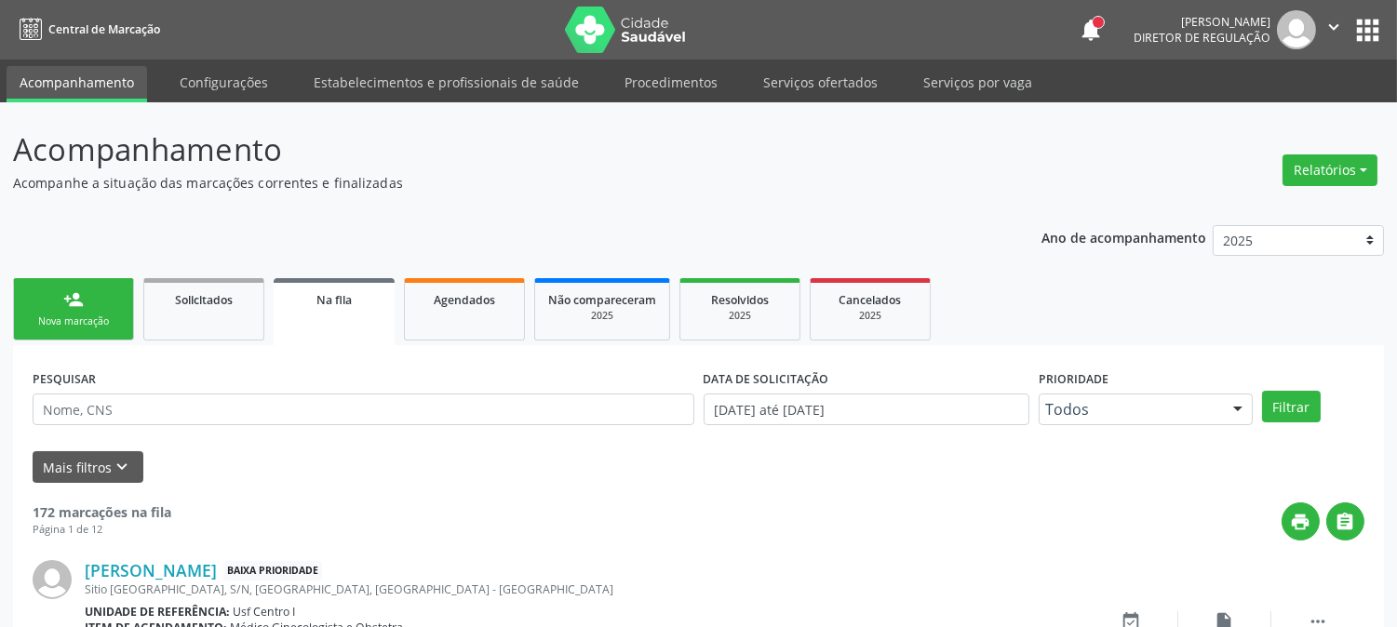
click at [65, 315] on div "Nova marcação" at bounding box center [73, 322] width 93 height 14
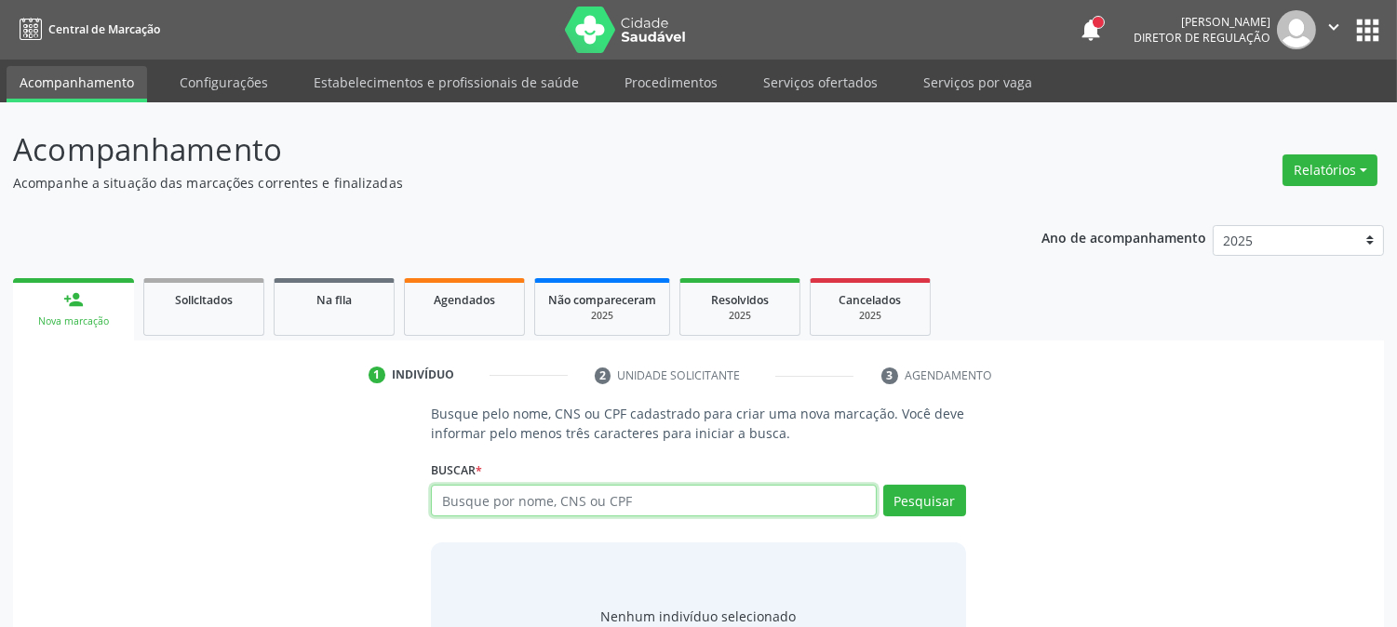
click at [536, 505] on input "text" at bounding box center [653, 501] width 445 height 32
type input "1"
type input "165532583340006"
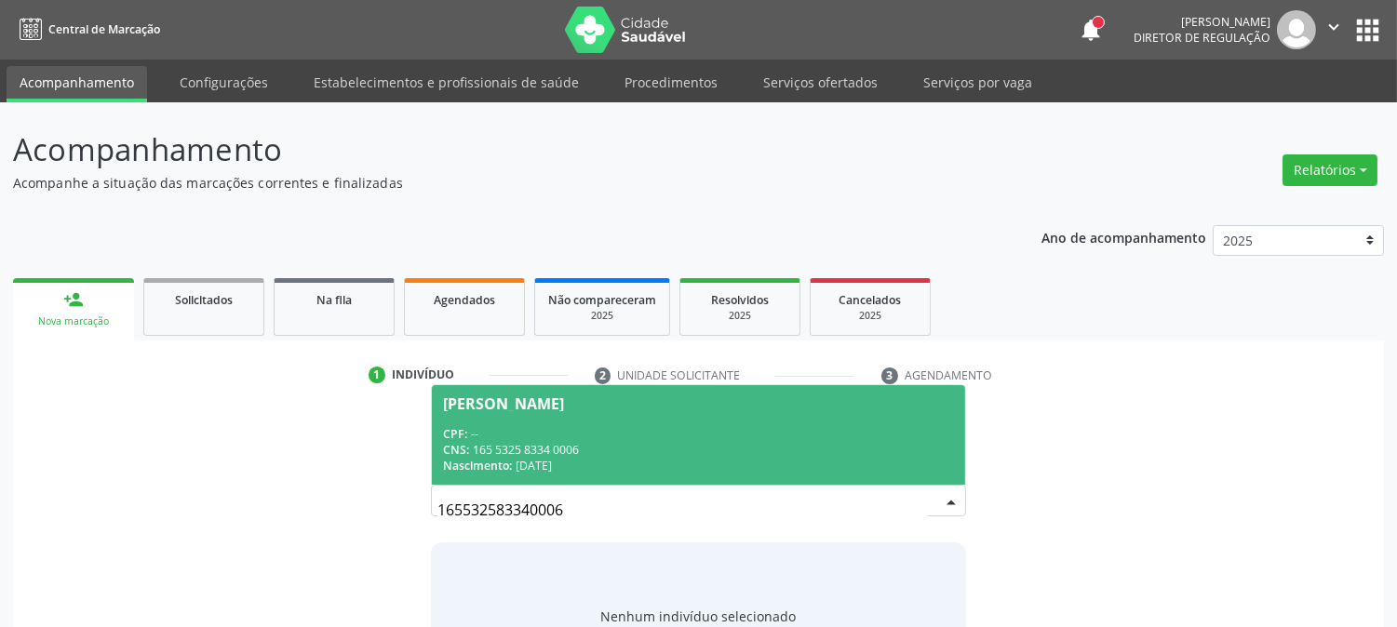
click at [495, 408] on div "Vanessa Thayanne Leite Santos" at bounding box center [503, 404] width 121 height 15
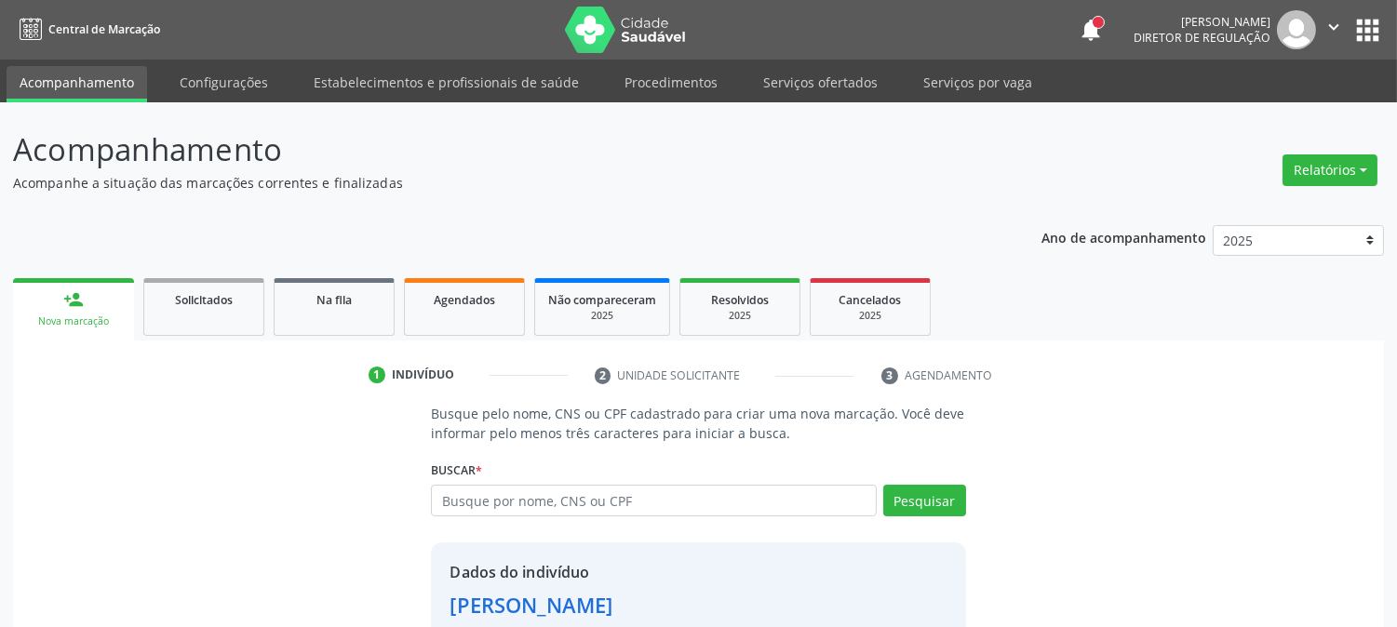
scroll to position [117, 0]
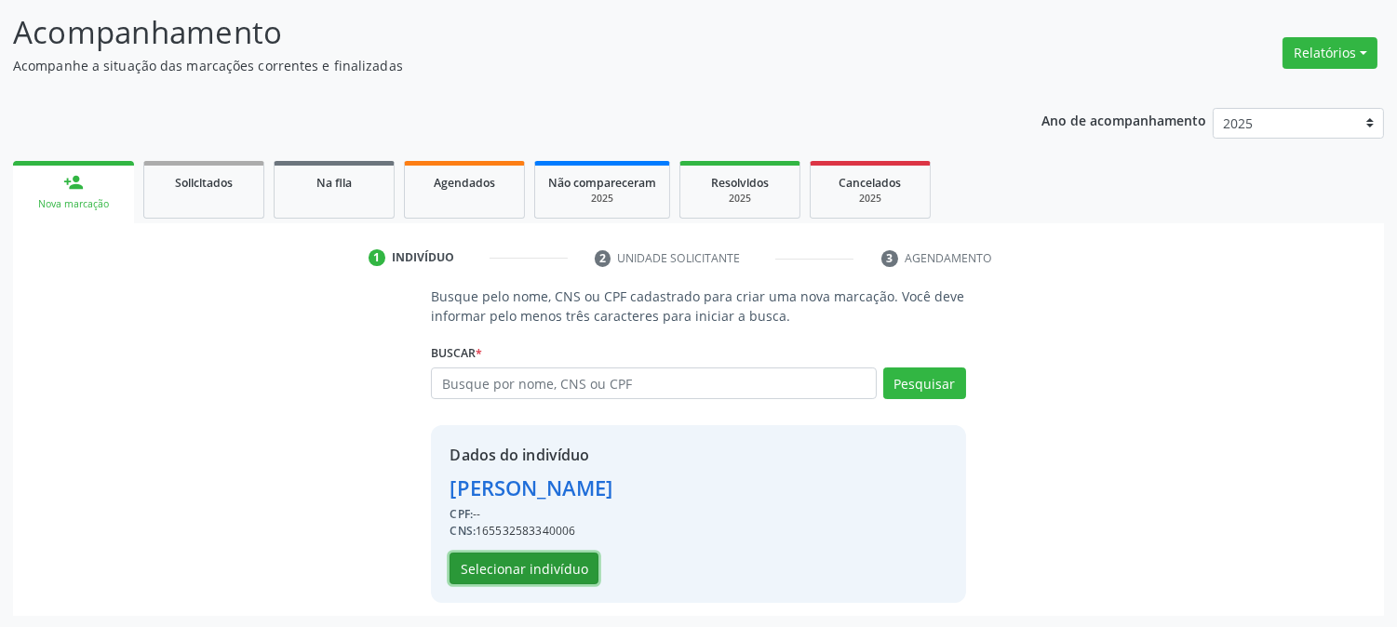
click at [493, 555] on button "Selecionar indivíduo" at bounding box center [524, 569] width 149 height 32
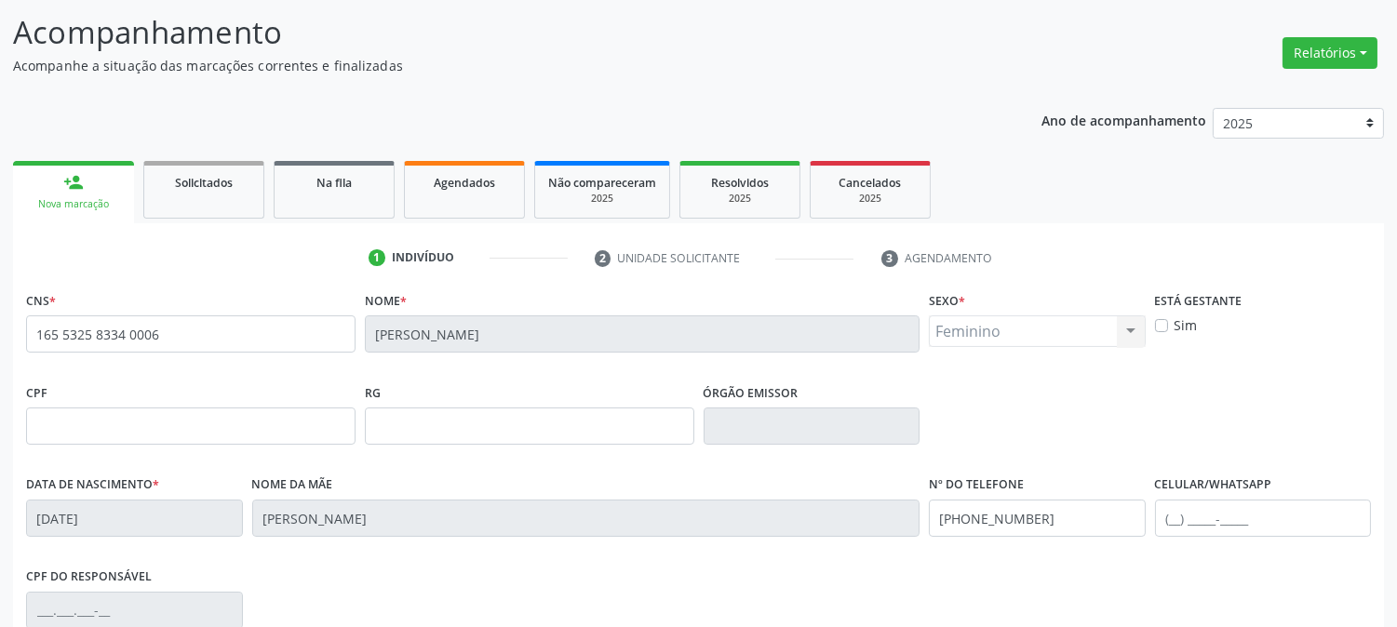
scroll to position [380, 0]
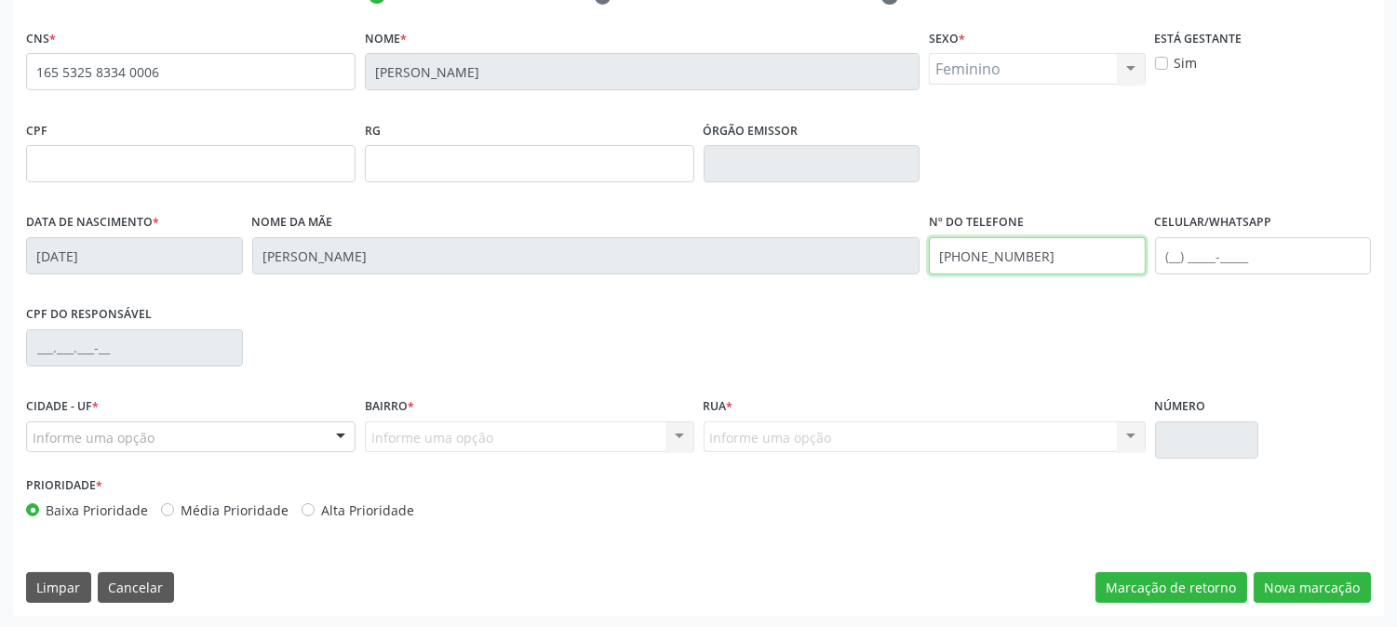
click at [754, 263] on div "Data de nascimento * 22/07/1990 Nome da mãe Ivoneide Leite Santos Nº do Telefon…" at bounding box center [698, 255] width 1354 height 92
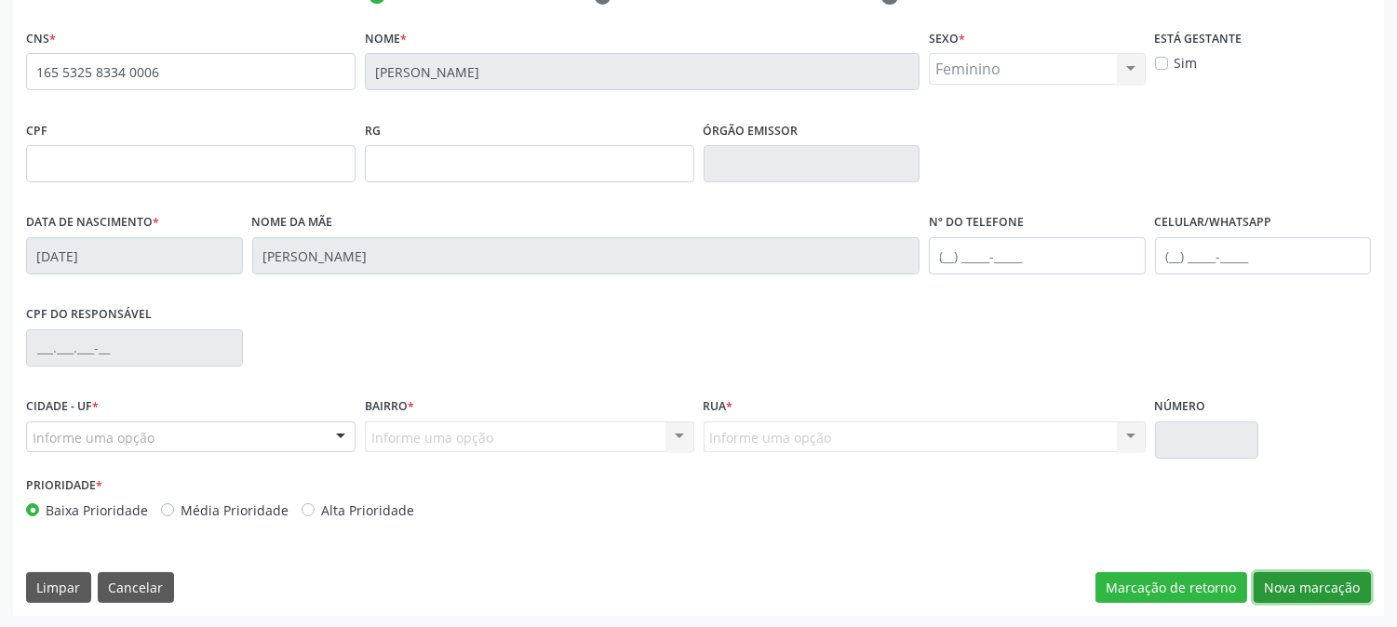
click at [1303, 589] on button "Nova marcação" at bounding box center [1312, 589] width 117 height 32
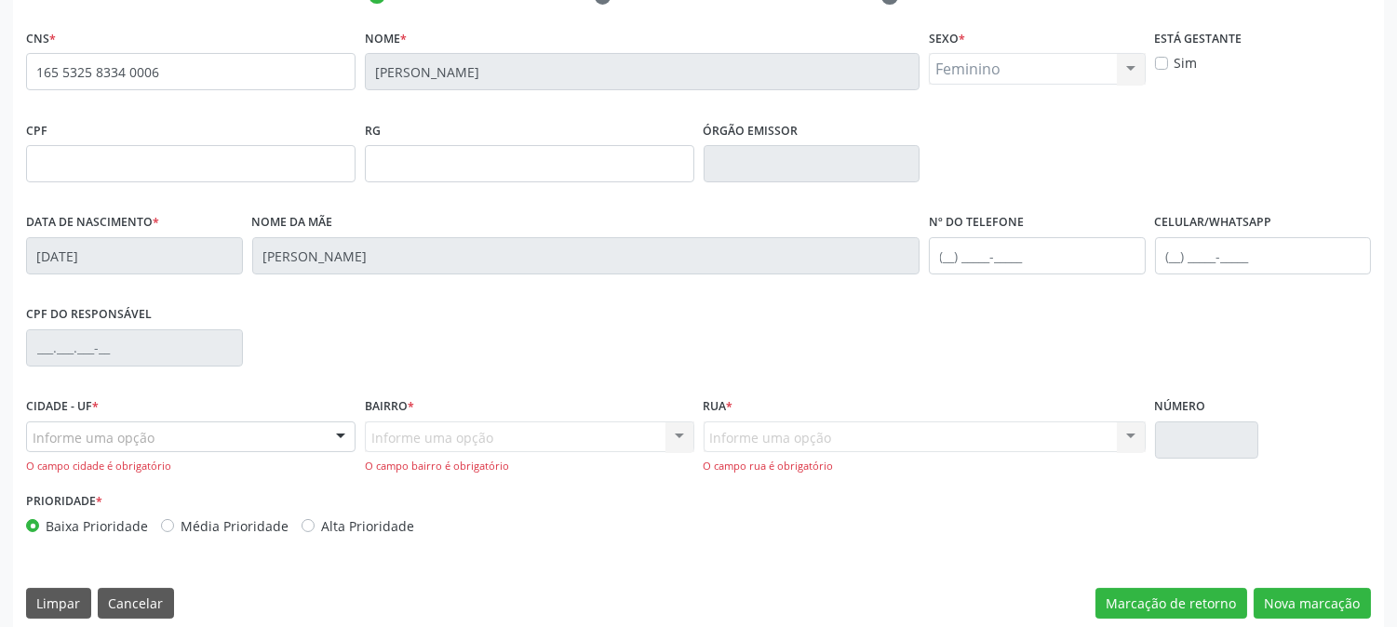
click at [200, 426] on div "Informe uma opção" at bounding box center [191, 438] width 330 height 32
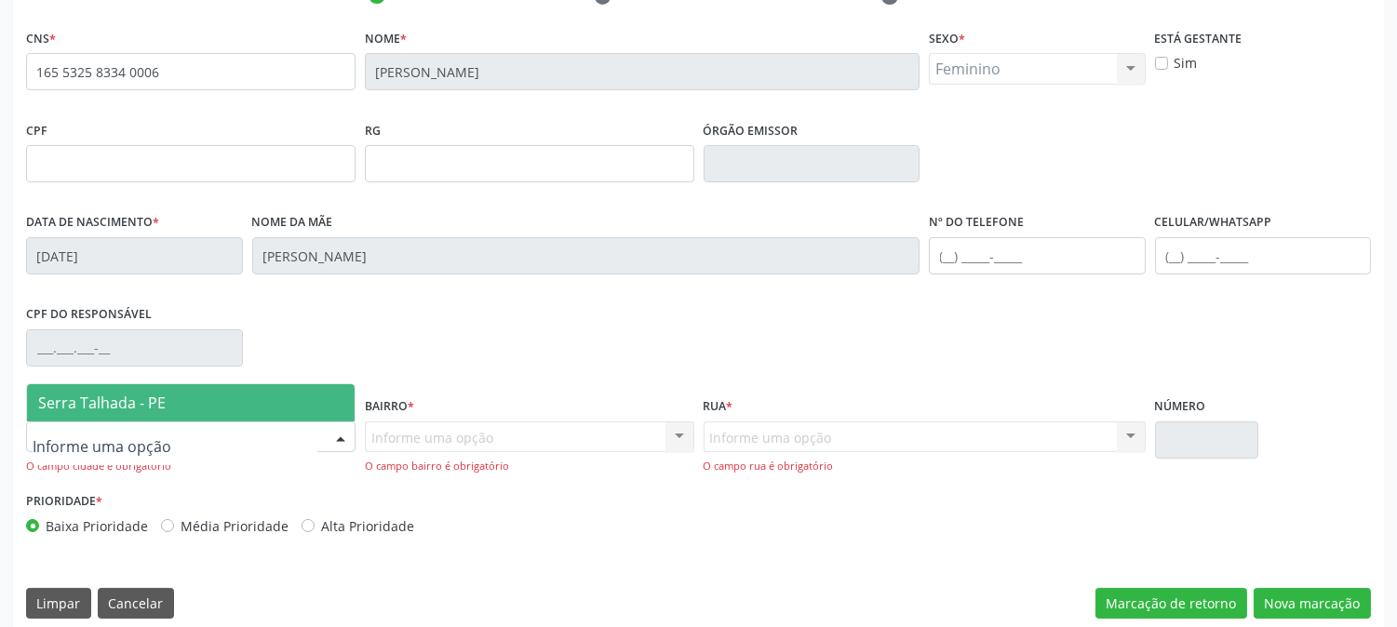
click at [200, 397] on span "Serra Talhada - PE" at bounding box center [191, 402] width 328 height 37
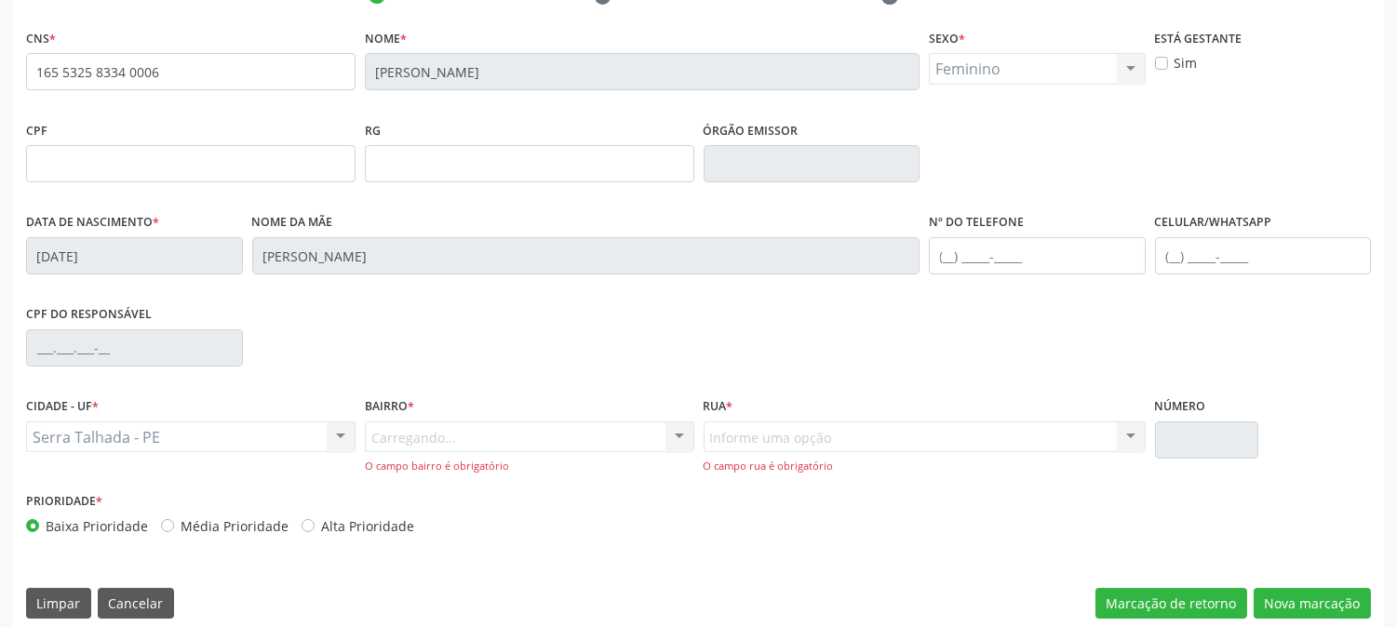
click at [464, 436] on div "Carregando... Nenhum resultado encontrado para: " " Nenhuma opção encontrada. D…" at bounding box center [530, 448] width 330 height 53
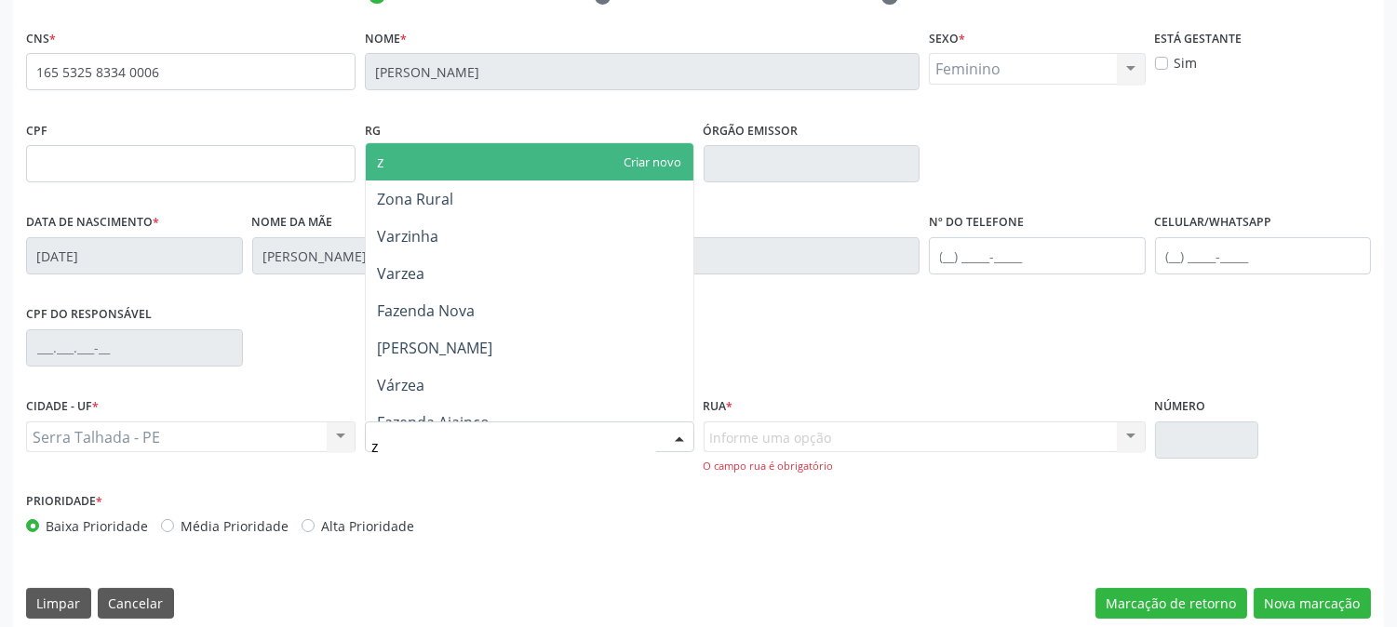
type input "zo"
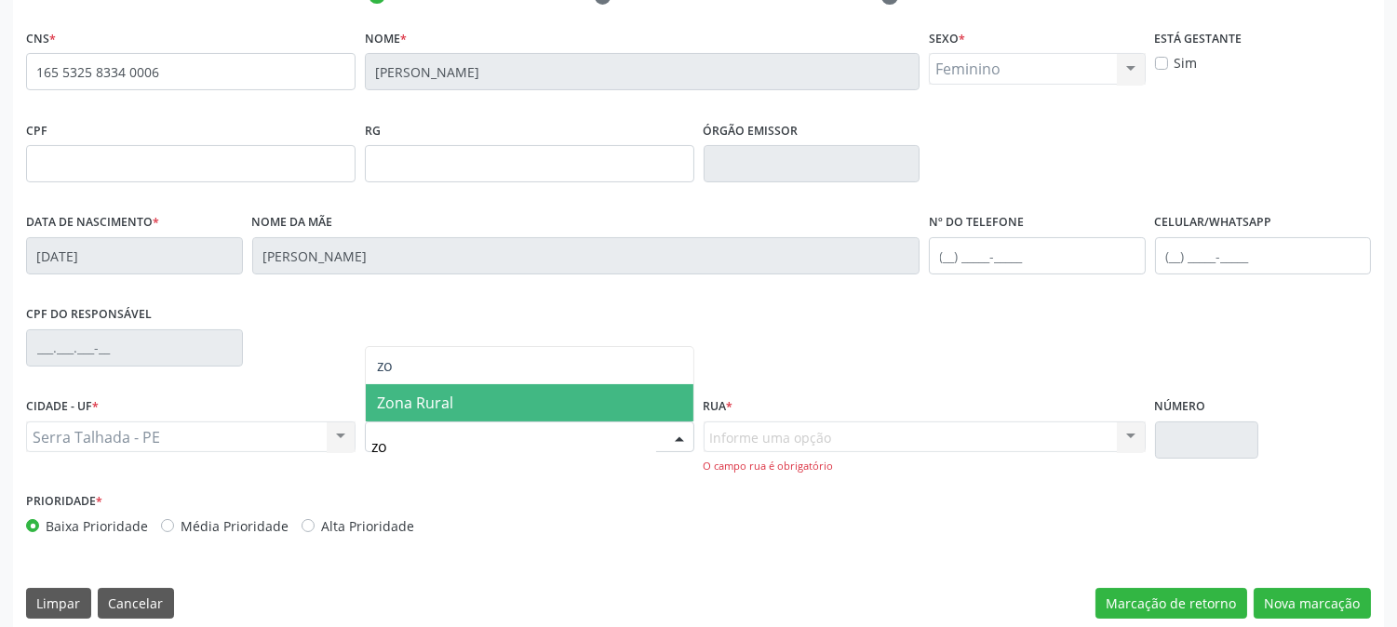
click at [463, 412] on span "Zona Rural" at bounding box center [530, 402] width 328 height 37
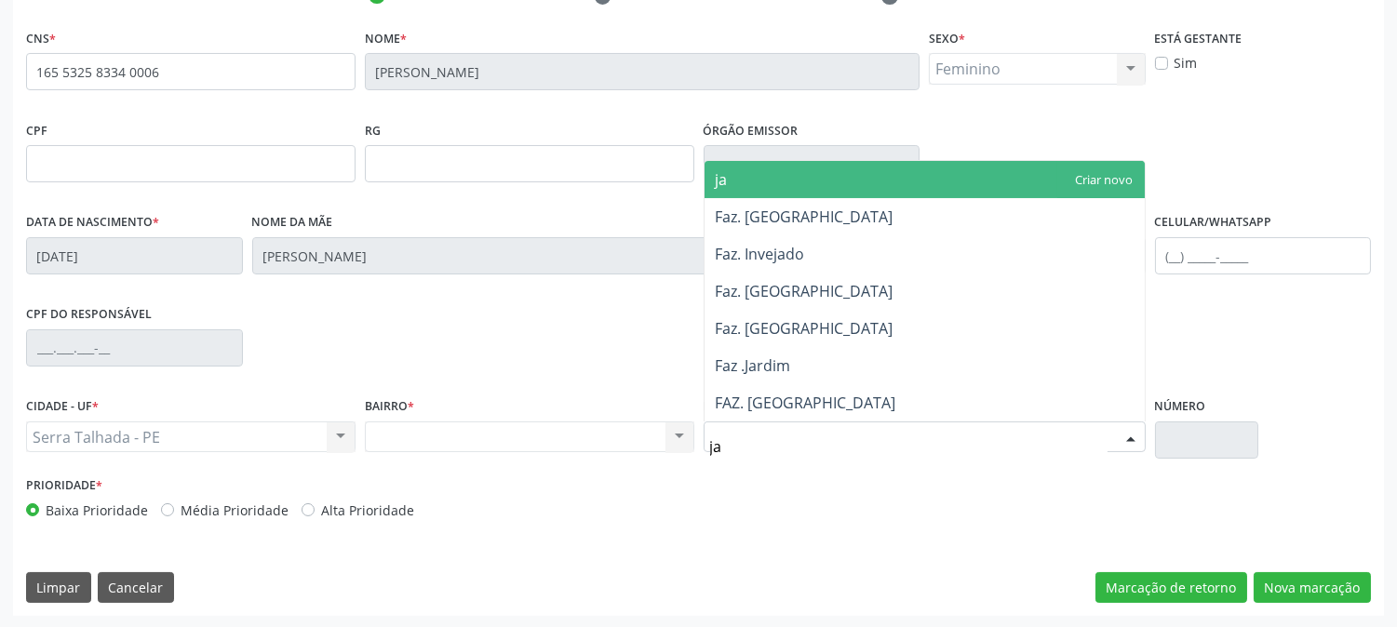
type input "jar"
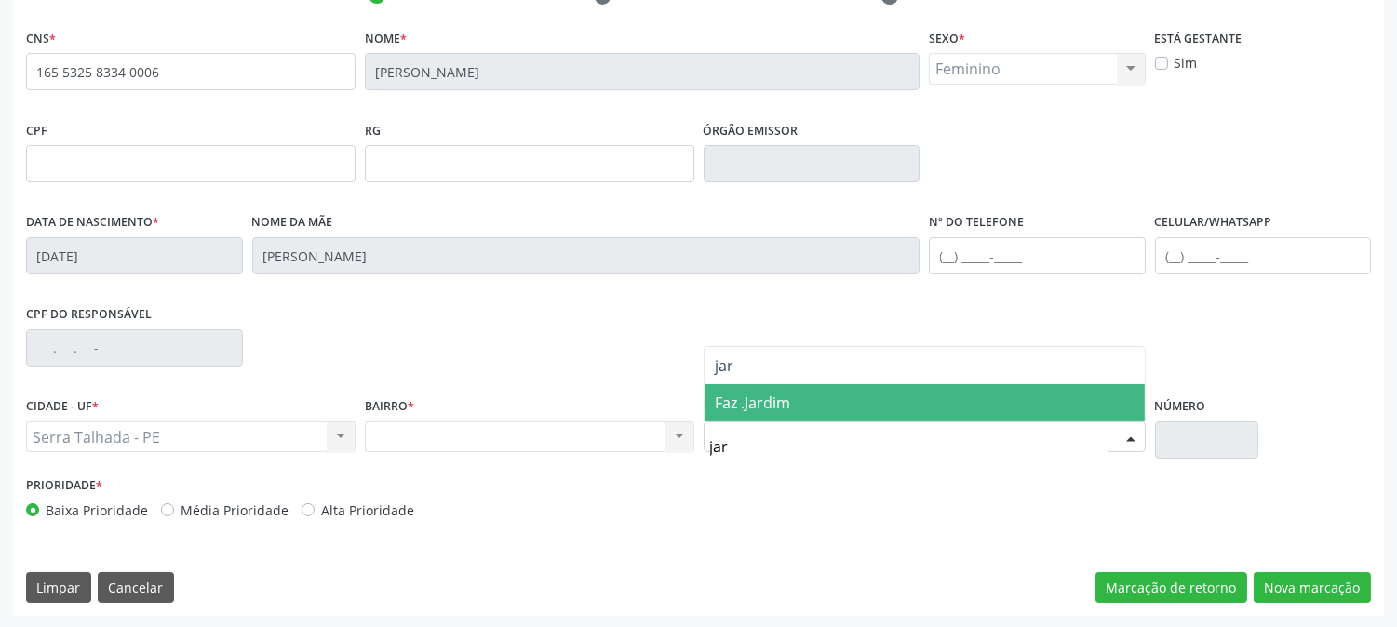
click at [795, 419] on span "Faz .Jardim" at bounding box center [925, 402] width 440 height 37
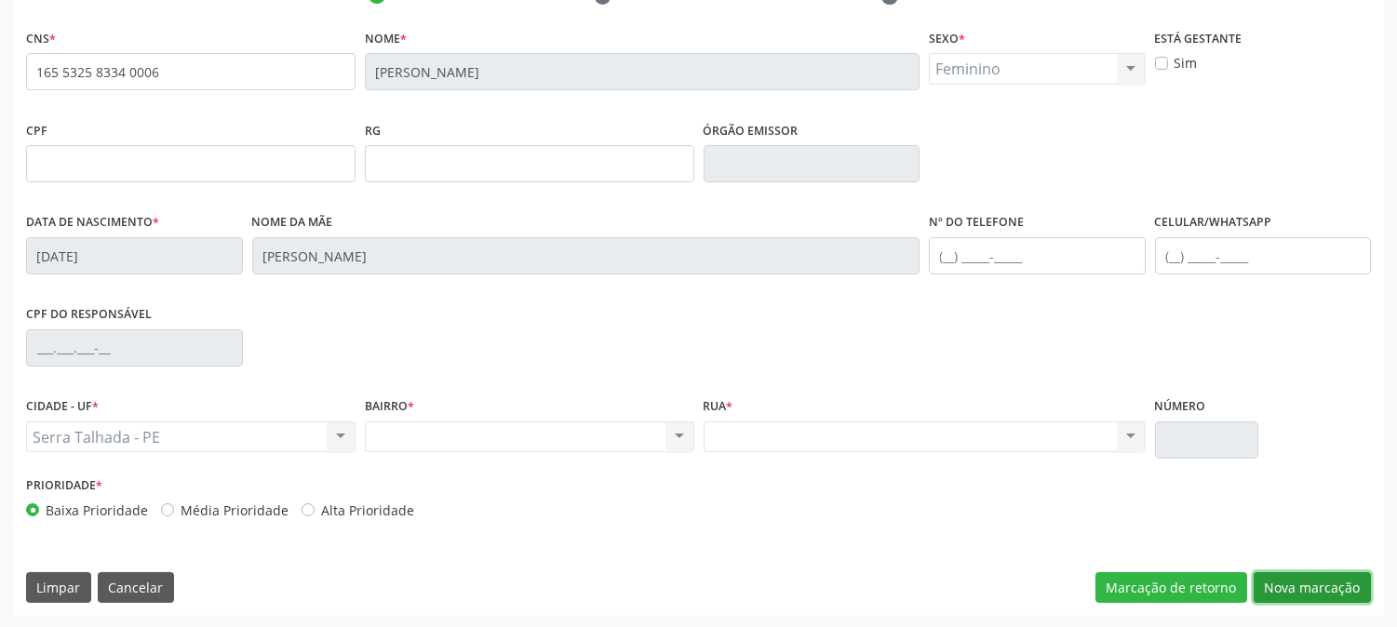
click at [1295, 577] on button "Nova marcação" at bounding box center [1312, 589] width 117 height 32
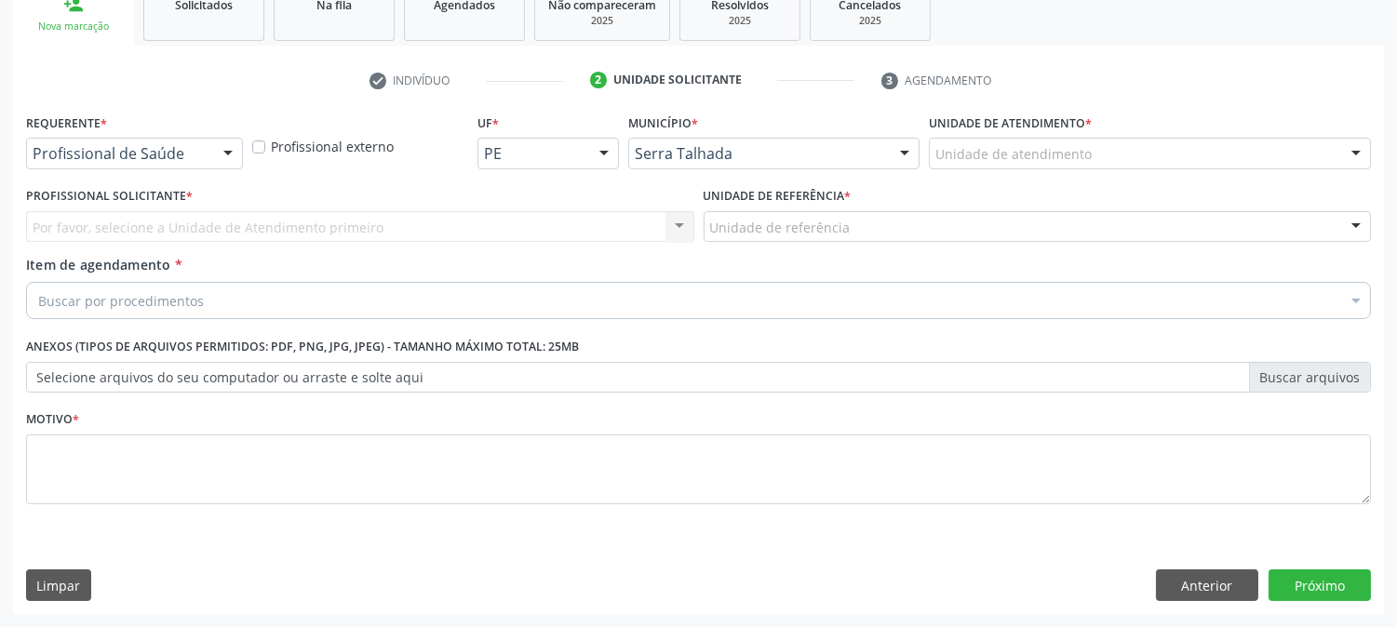
scroll to position [294, 0]
click at [219, 161] on div at bounding box center [228, 156] width 28 height 32
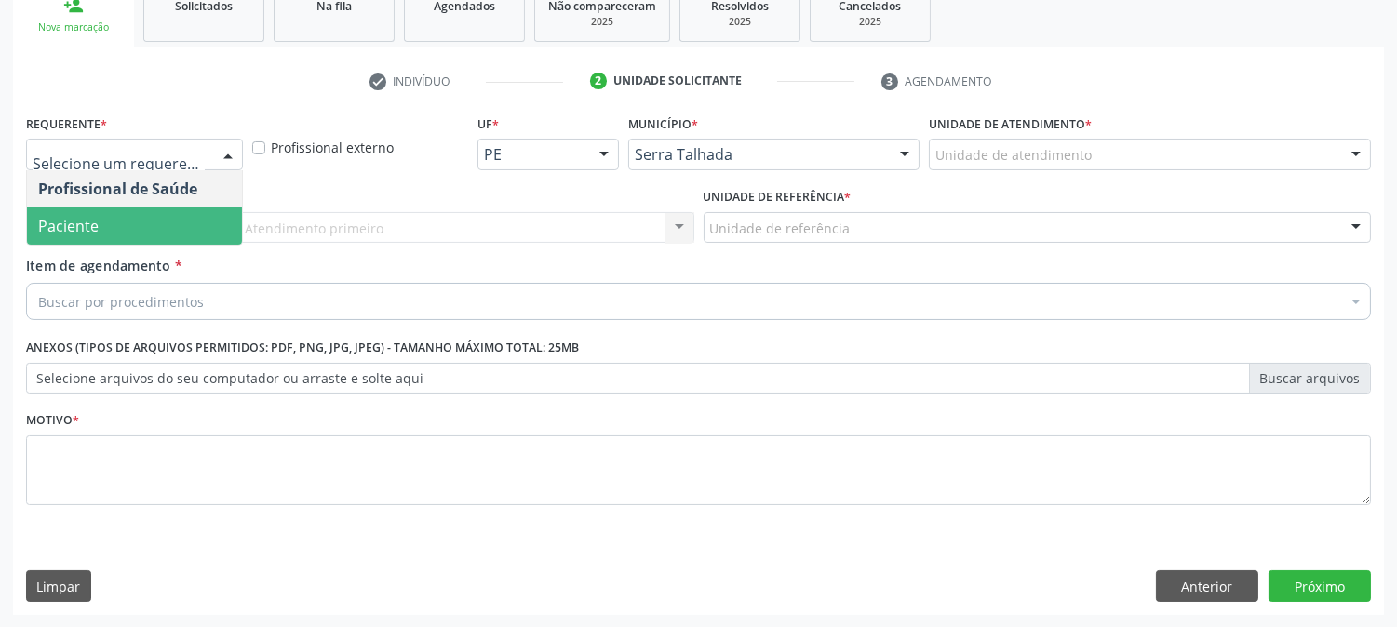
click at [203, 227] on span "Paciente" at bounding box center [134, 226] width 215 height 37
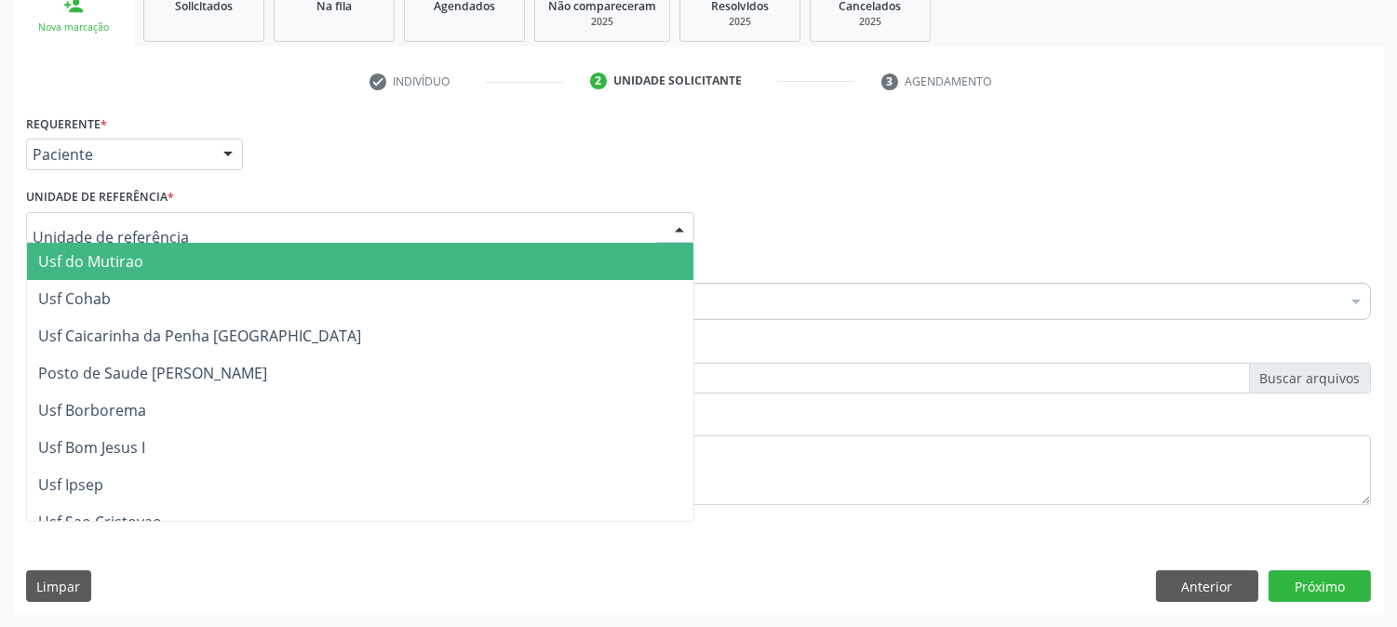
click at [203, 227] on div at bounding box center [360, 228] width 668 height 32
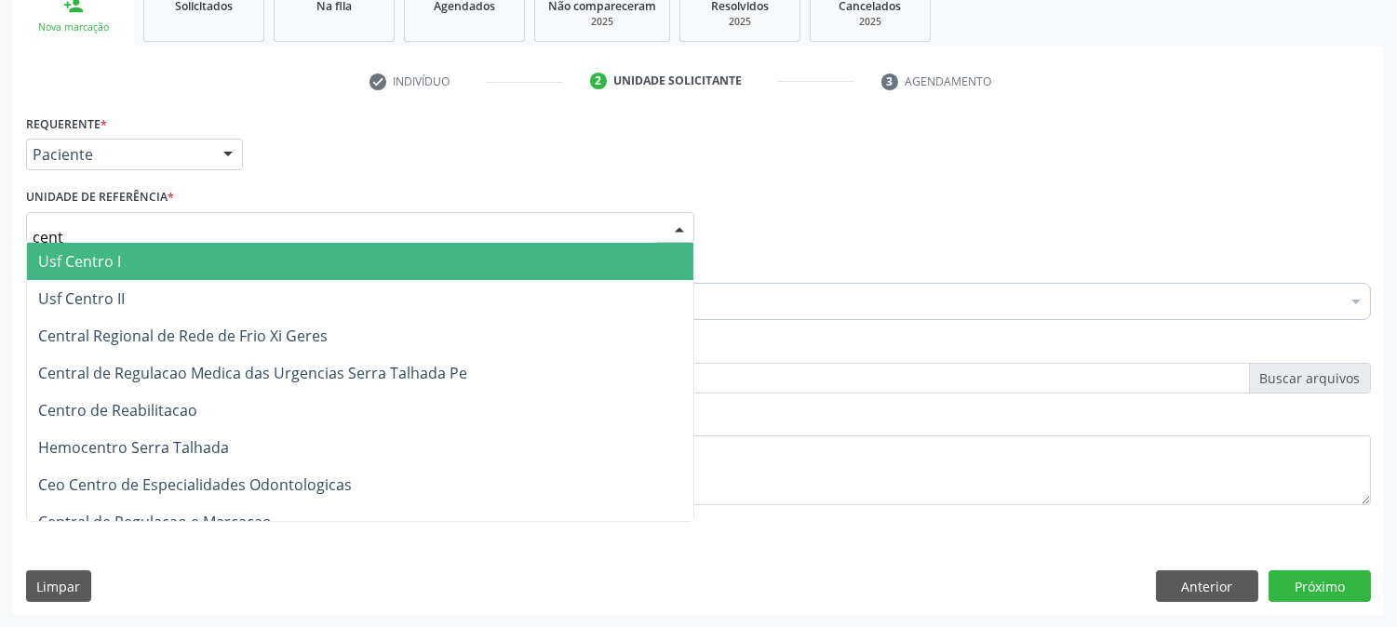
type input "centr"
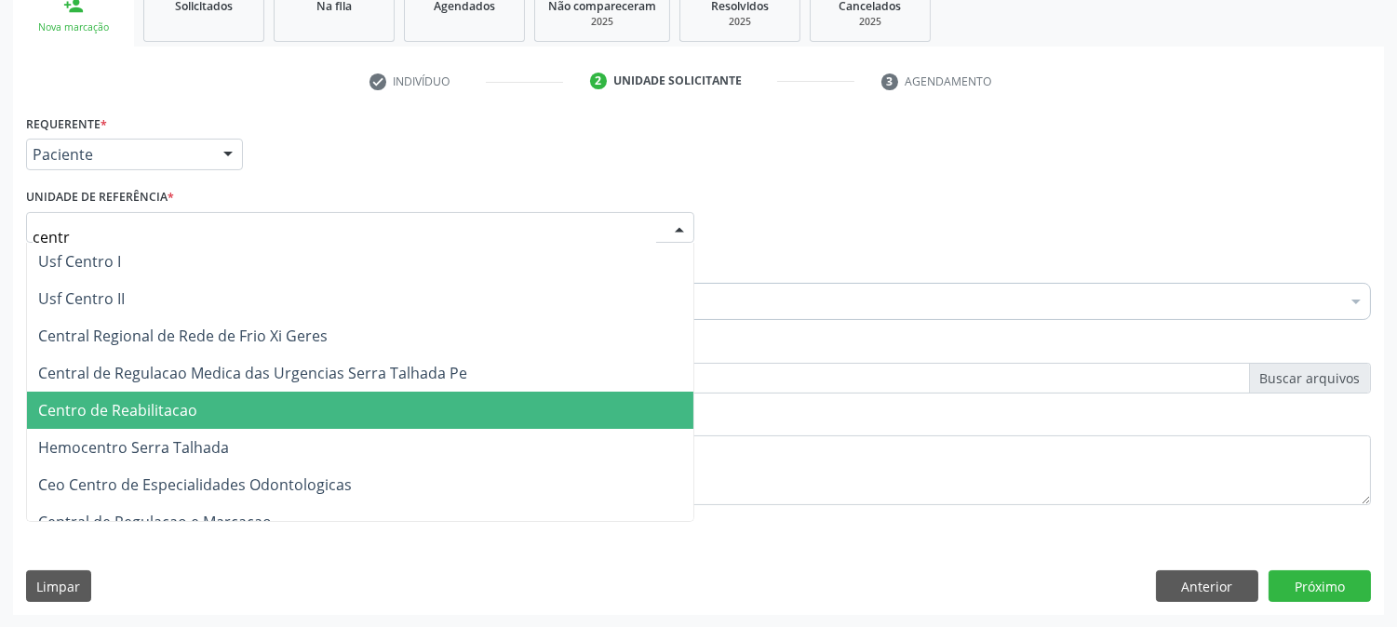
click at [206, 397] on span "Centro de Reabilitacao" at bounding box center [360, 410] width 667 height 37
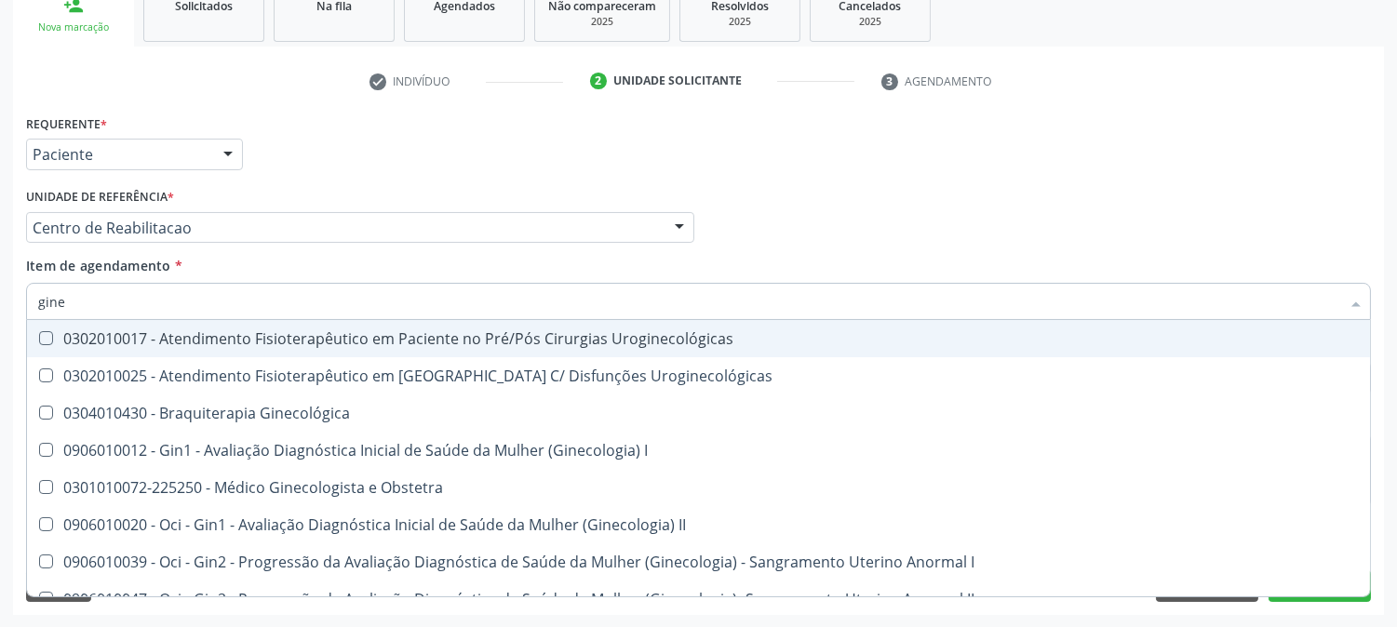
type input "ginec"
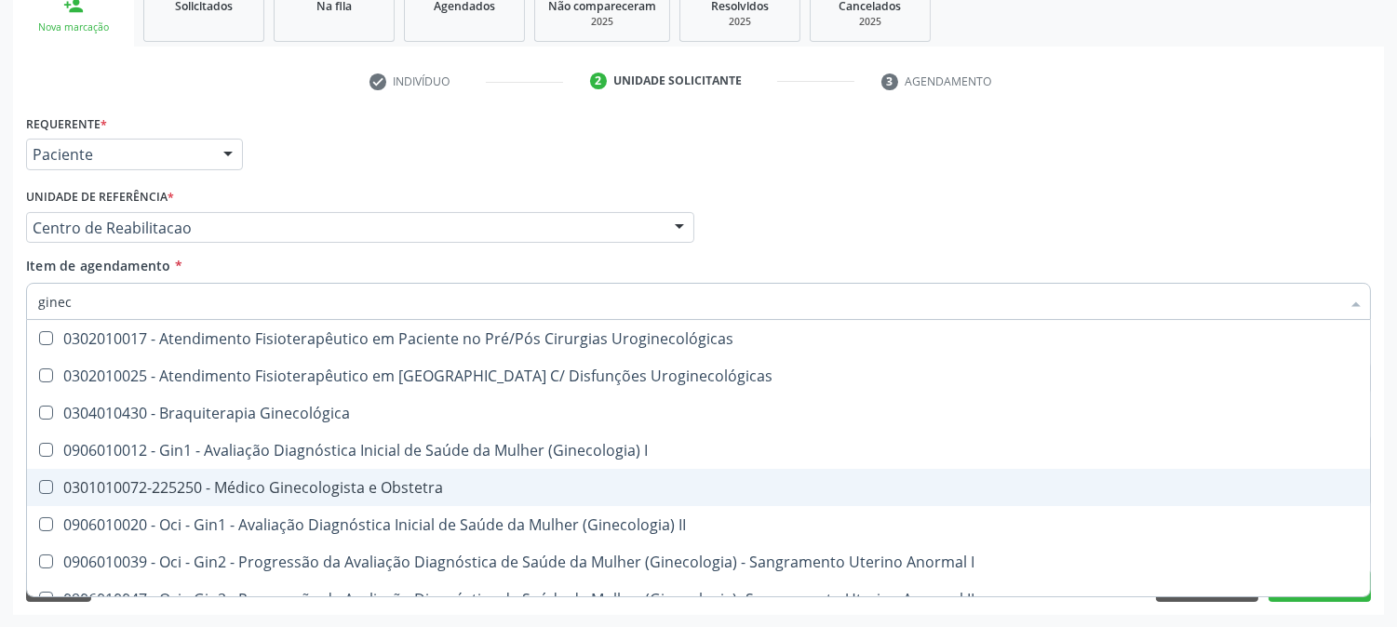
click at [209, 487] on div "0301010072-225250 - Médico Ginecologista e Obstetra" at bounding box center [698, 487] width 1321 height 15
checkbox Obstetra "true"
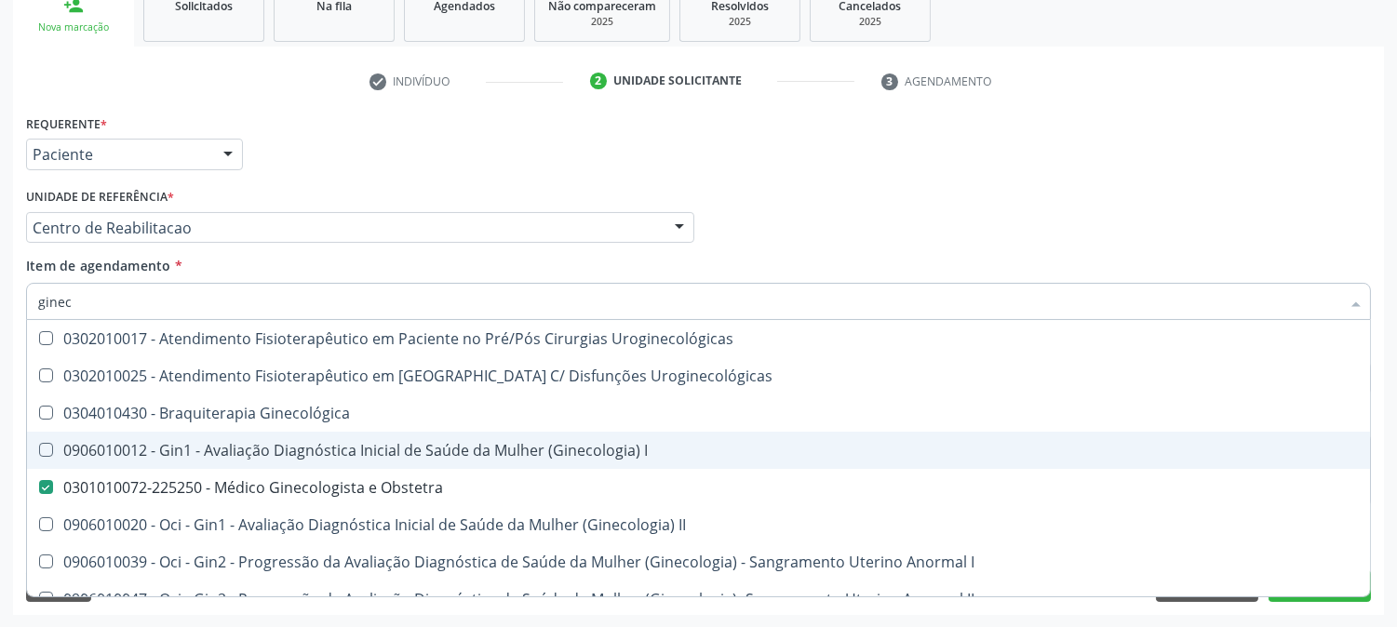
click at [0, 376] on div "Acompanhamento Acompanhe a situação das marcações correntes e finalizadas Relat…" at bounding box center [698, 218] width 1397 height 820
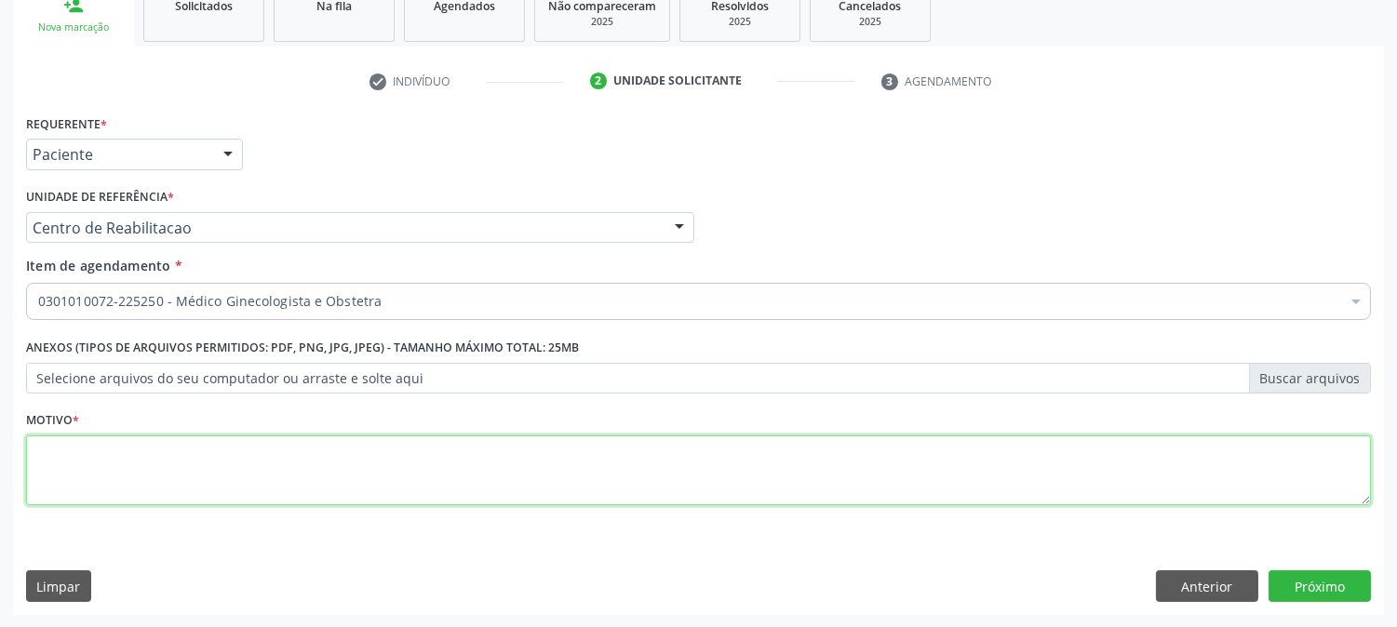
click at [191, 469] on textarea at bounding box center [698, 471] width 1345 height 71
type textarea "."
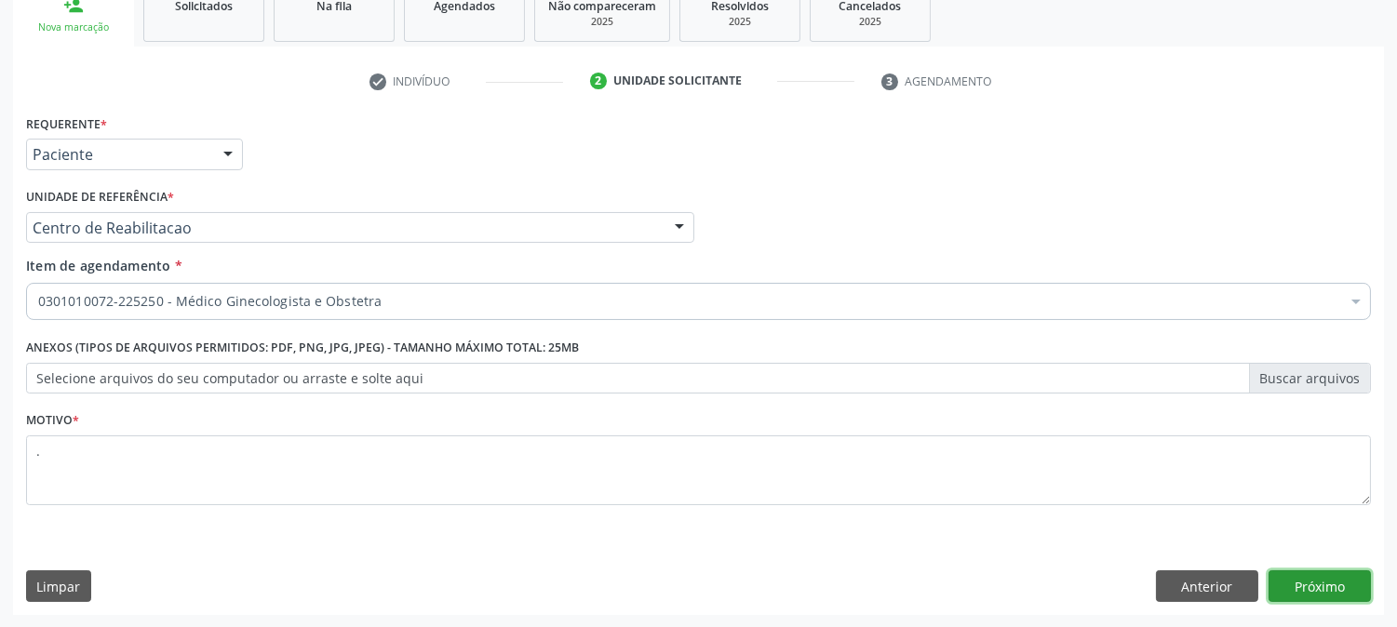
click at [1334, 585] on button "Próximo" at bounding box center [1320, 587] width 102 height 32
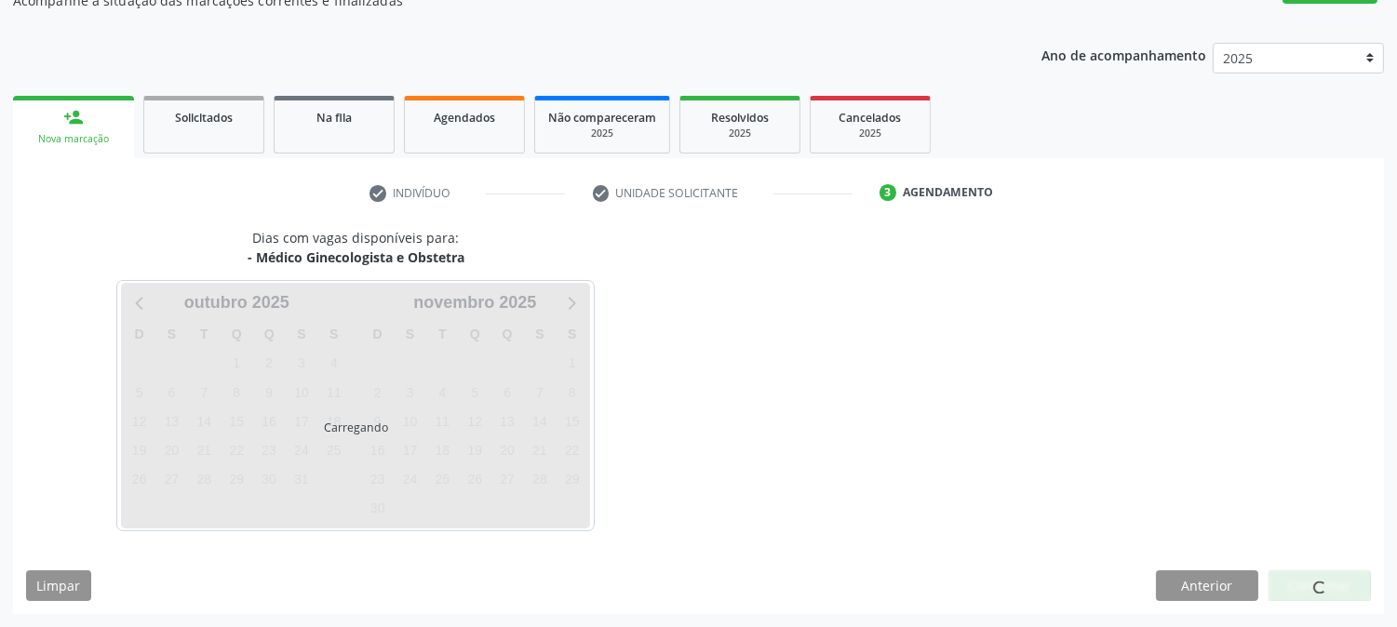
scroll to position [182, 0]
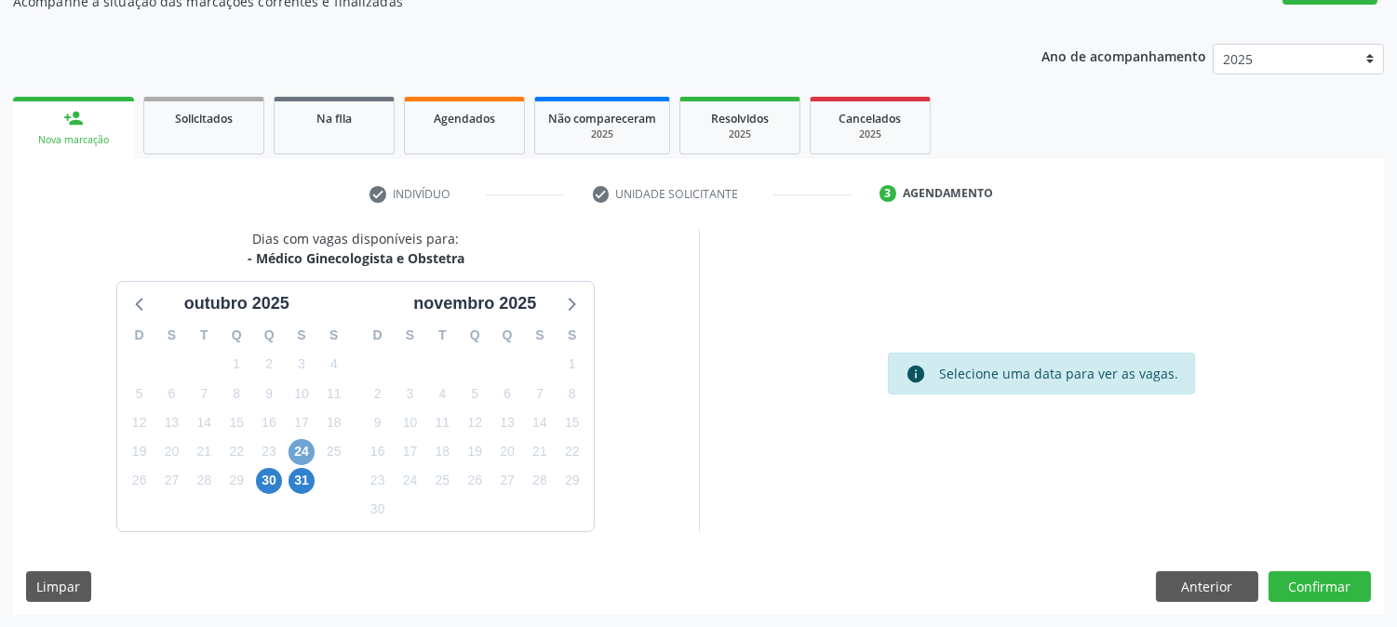
click at [293, 458] on span "24" at bounding box center [302, 452] width 26 height 26
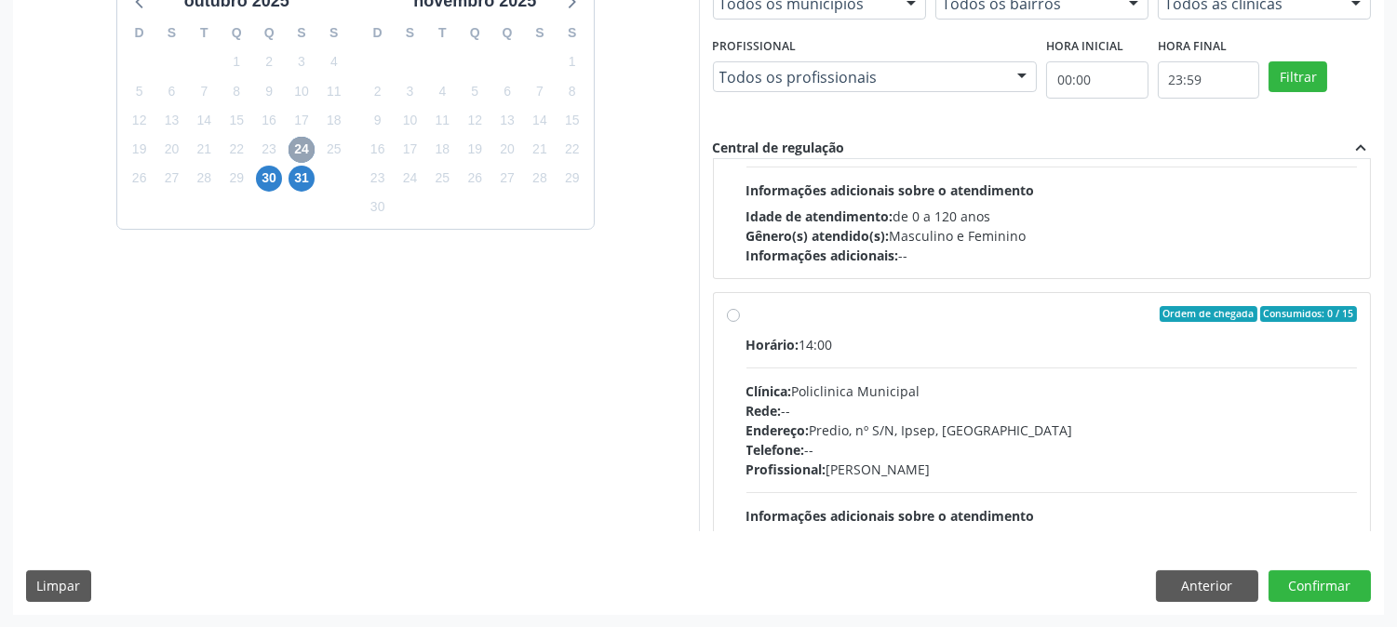
scroll to position [293, 0]
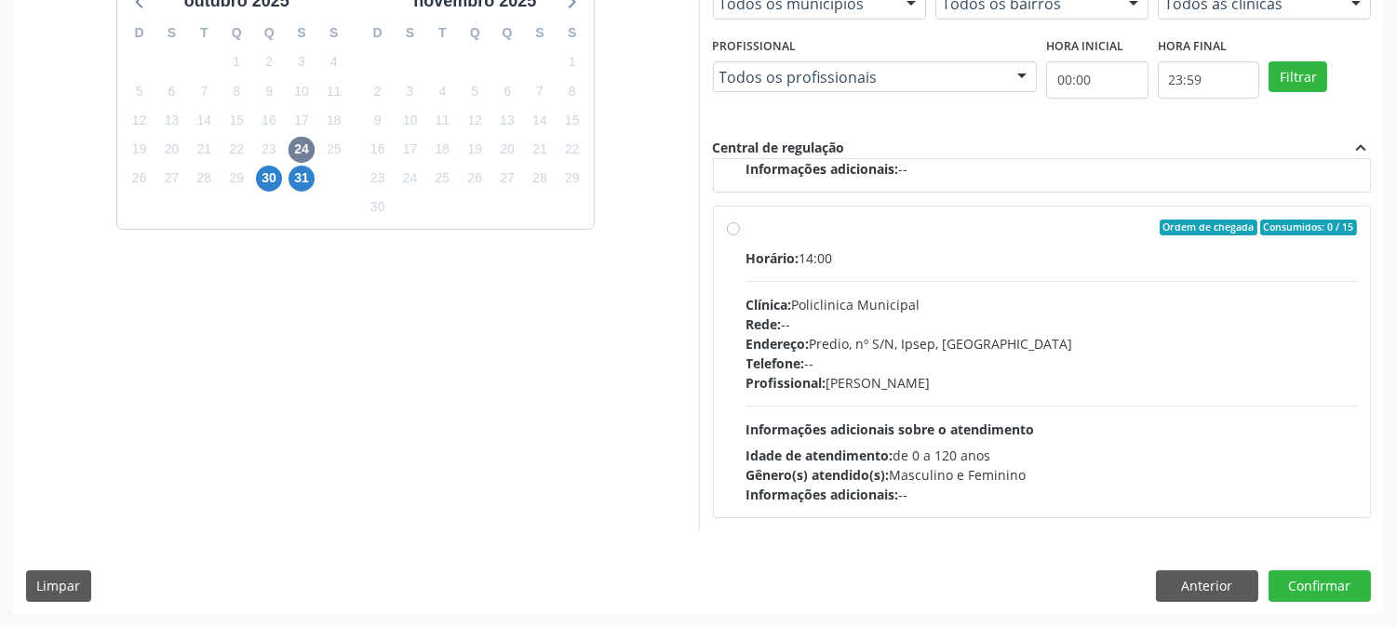
click at [1101, 300] on div "Clínica: Policlinica Municipal" at bounding box center [1053, 305] width 612 height 20
click at [740, 236] on input "Ordem de chegada Consumidos: 0 / 15 Horário: 14:00 Clínica: Policlinica Municip…" at bounding box center [733, 228] width 13 height 17
radio input "true"
click at [1286, 587] on button "Confirmar" at bounding box center [1320, 587] width 102 height 32
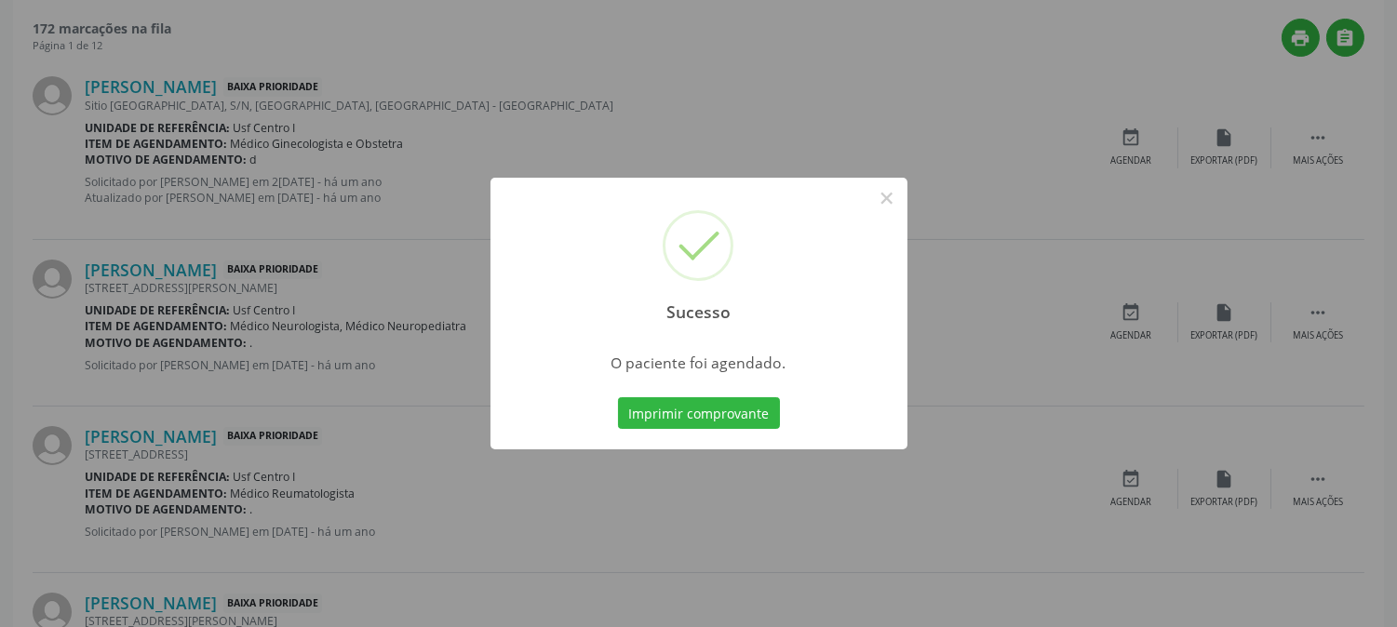
scroll to position [0, 0]
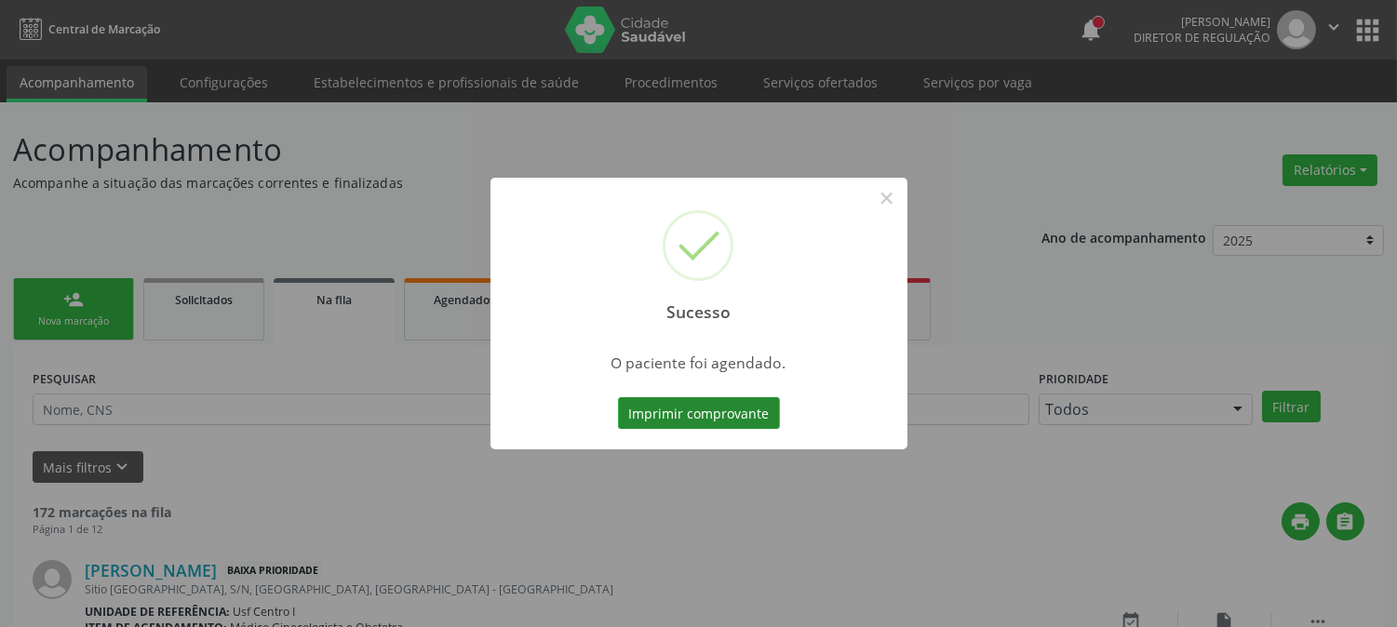
click at [701, 414] on button "Imprimir comprovante" at bounding box center [699, 414] width 162 height 32
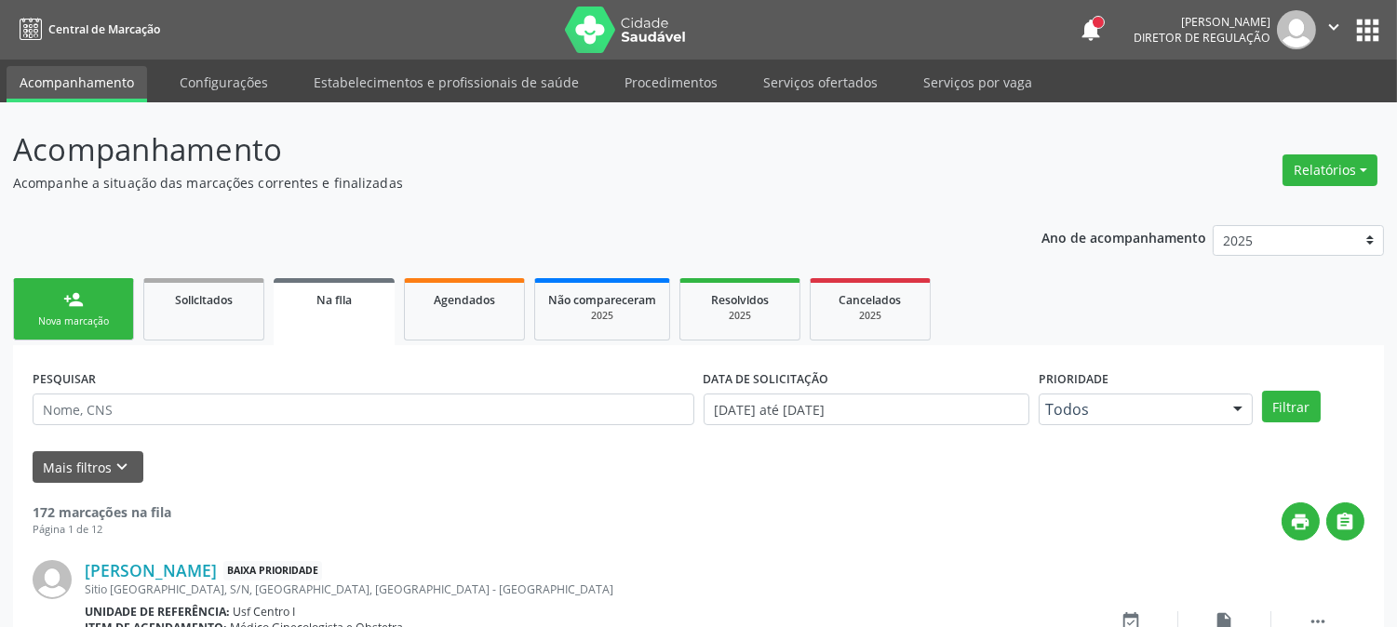
click at [39, 291] on link "person_add Nova marcação" at bounding box center [73, 309] width 121 height 62
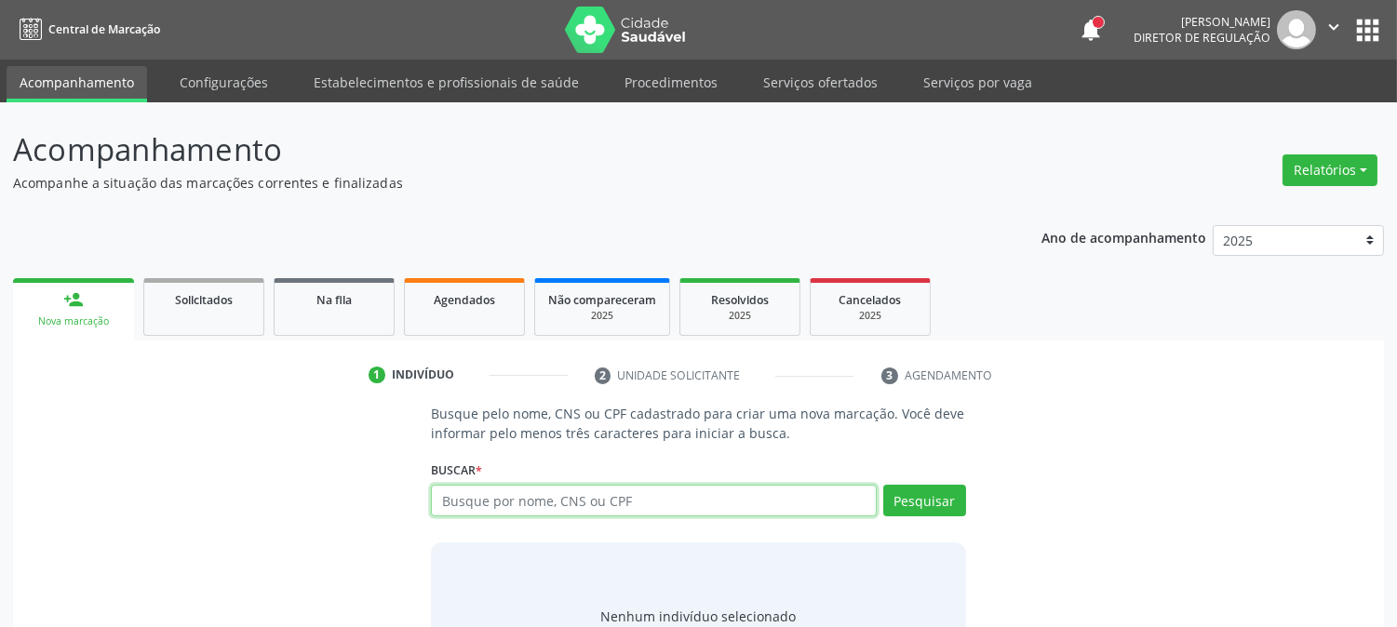
click at [498, 490] on input "text" at bounding box center [653, 501] width 445 height 32
type input "708604066524383"
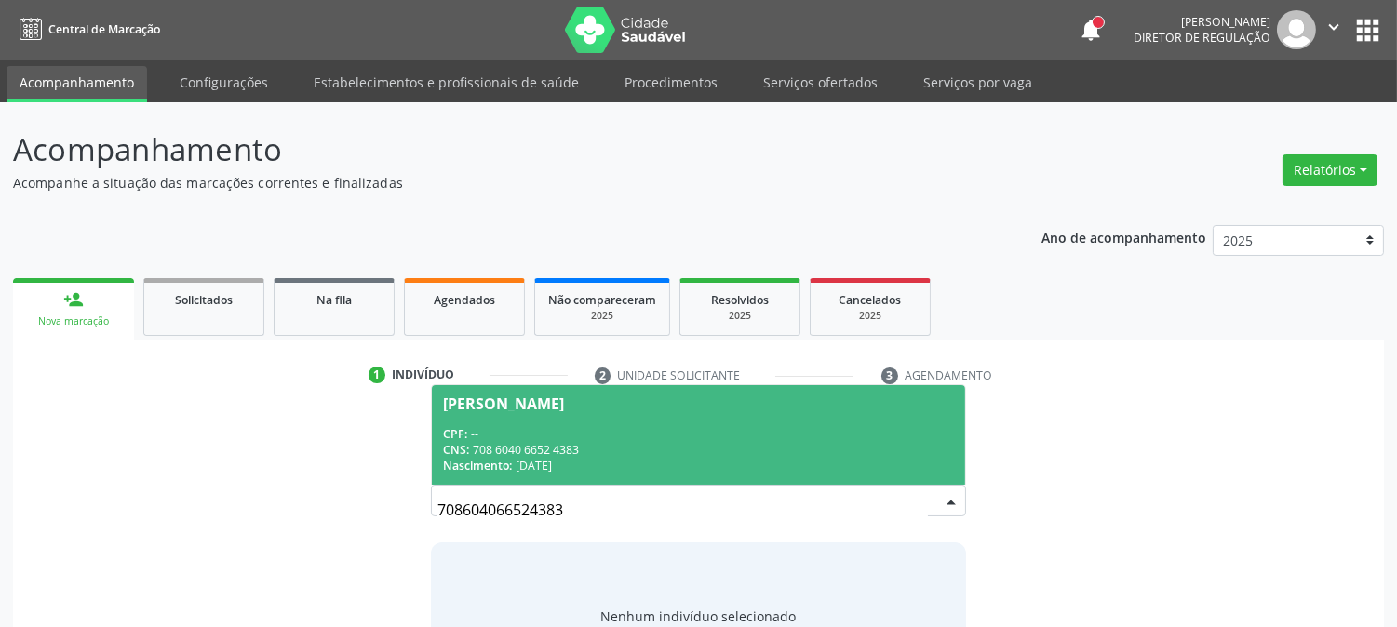
click at [540, 410] on div "Vania Pinto" at bounding box center [698, 404] width 510 height 15
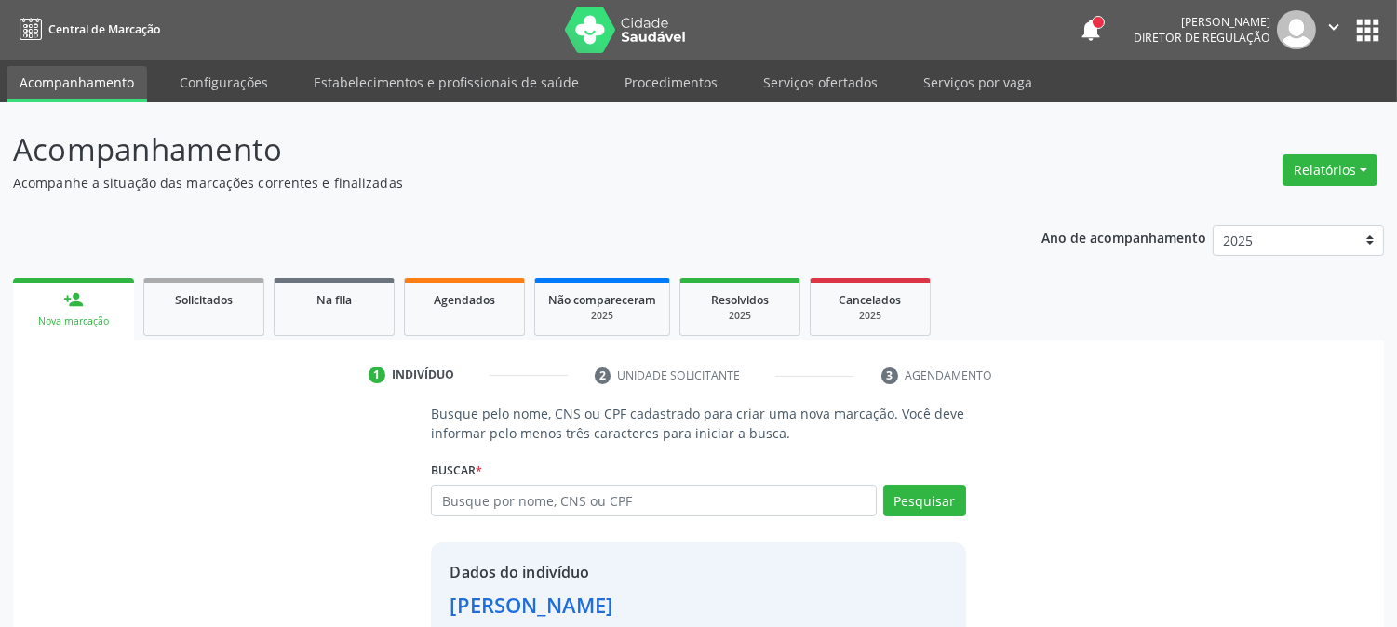
scroll to position [117, 0]
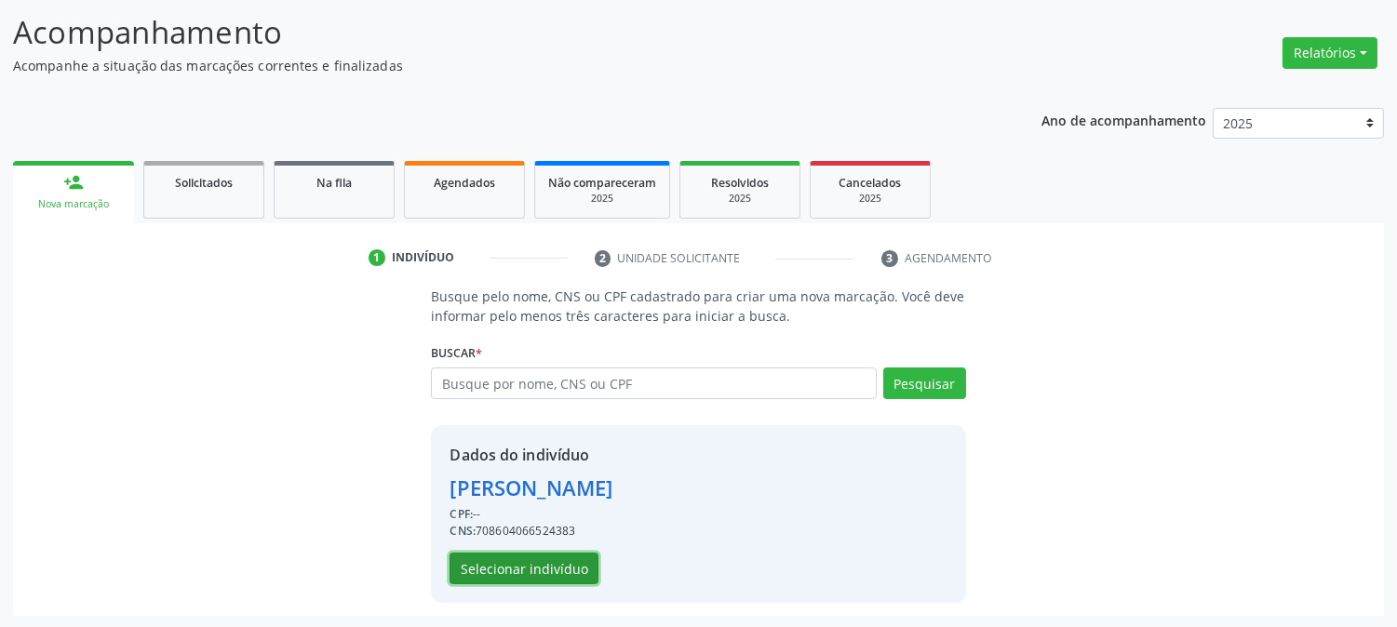
click at [557, 556] on button "Selecionar indivíduo" at bounding box center [524, 569] width 149 height 32
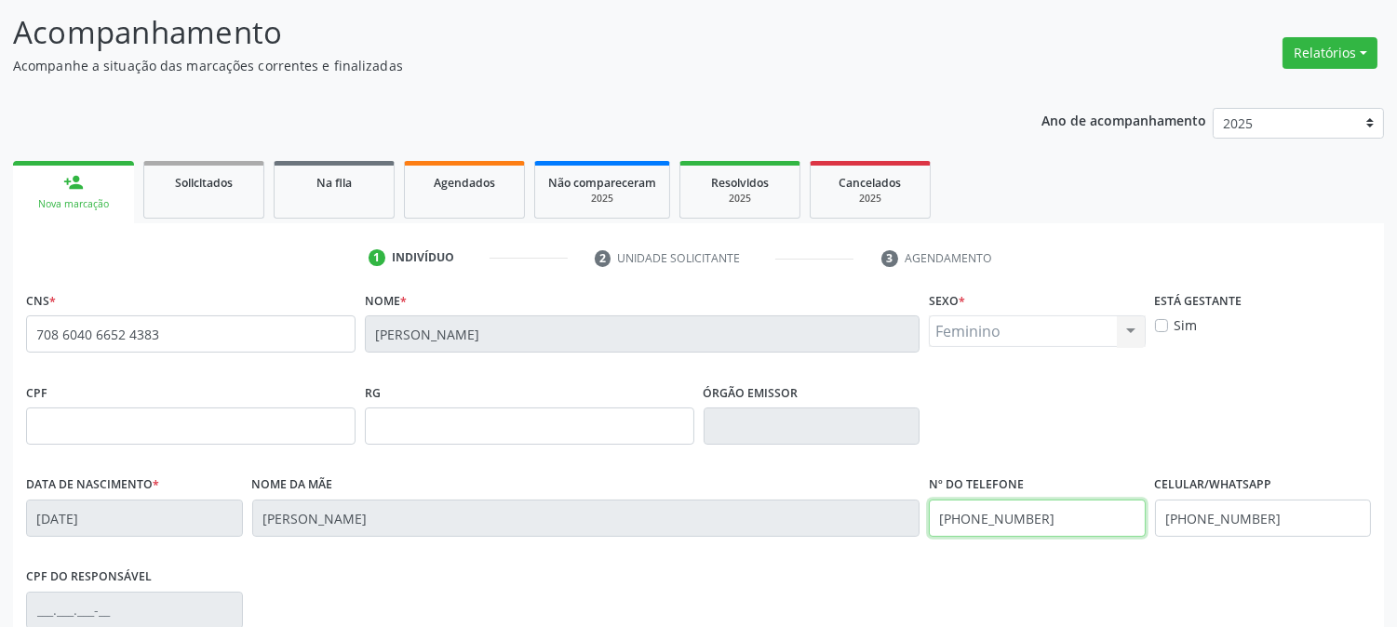
drag, startPoint x: 1062, startPoint y: 522, endPoint x: 794, endPoint y: 556, distance: 270.2
click at [794, 556] on div "Data de nascimento * 11/01/1983 Nome da mãe Geni Braz de Aquino Nº do Telefone …" at bounding box center [698, 517] width 1354 height 92
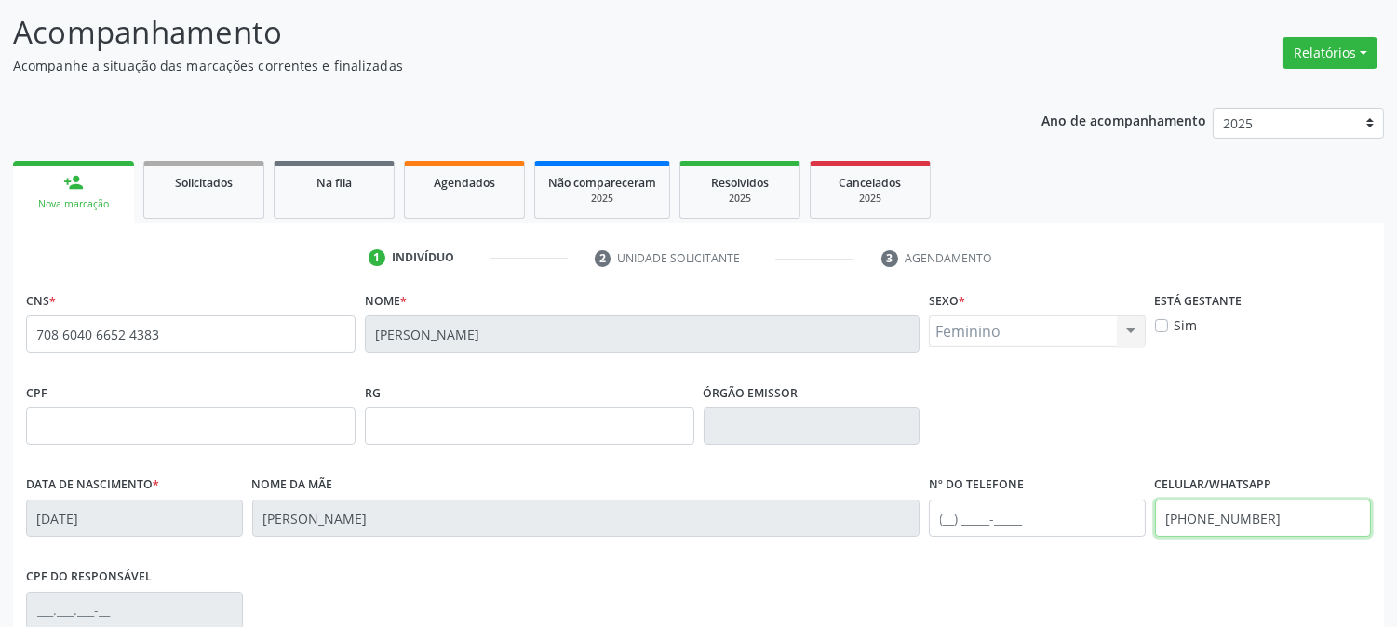
drag, startPoint x: 1297, startPoint y: 523, endPoint x: 1025, endPoint y: 526, distance: 271.8
click at [1027, 526] on div "Data de nascimento * 11/01/1983 Nome da mãe Geni Braz de Aquino Nº do Telefone …" at bounding box center [698, 517] width 1354 height 92
click at [1015, 566] on div "CPF do responsável" at bounding box center [698, 609] width 1354 height 92
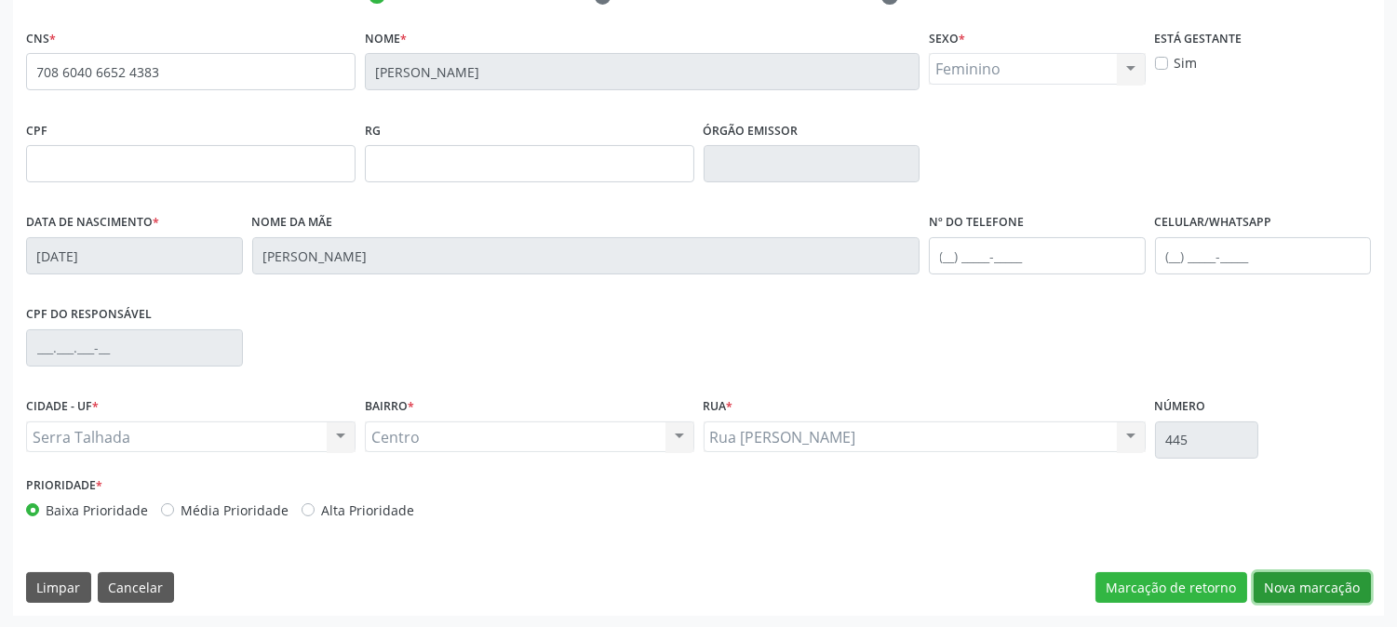
click at [1280, 573] on button "Nova marcação" at bounding box center [1312, 589] width 117 height 32
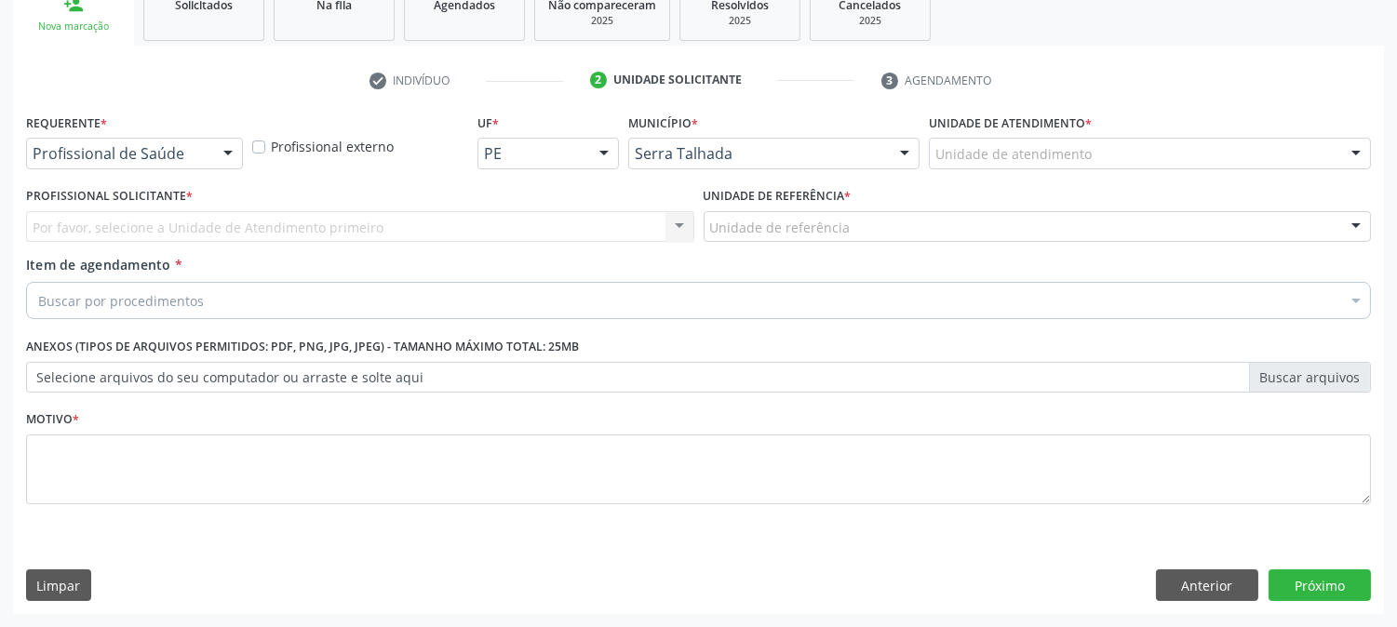
scroll to position [294, 0]
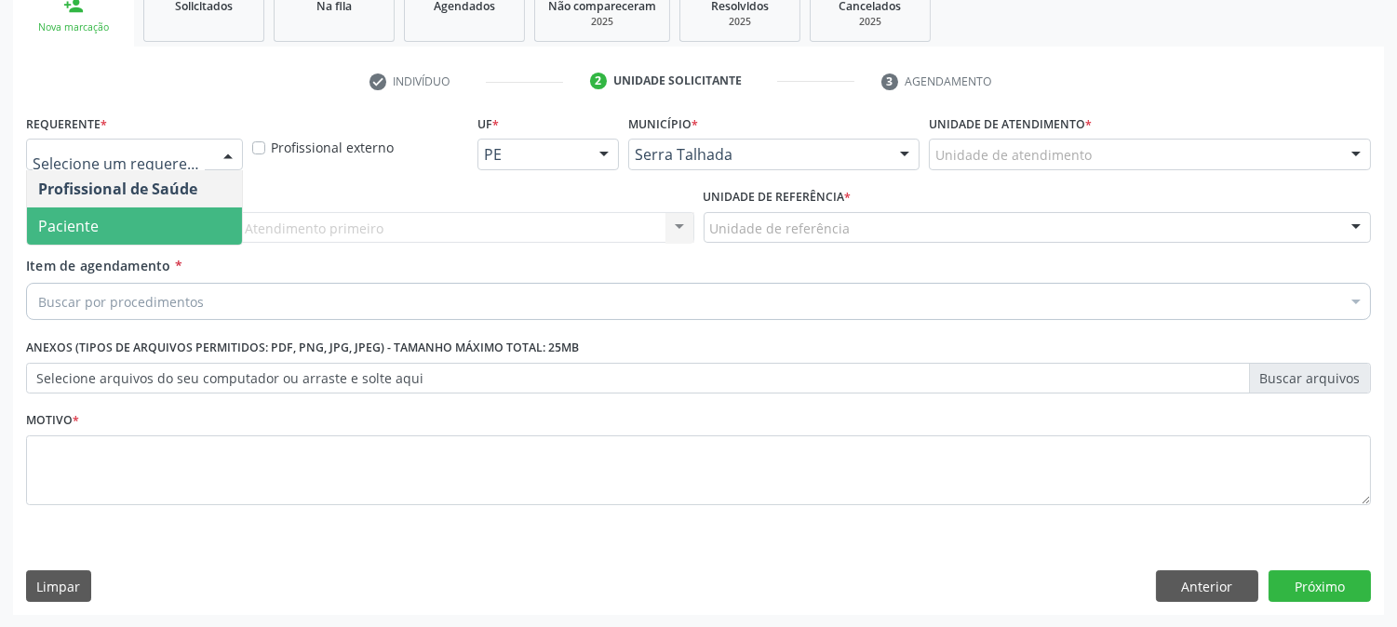
click at [197, 217] on span "Paciente" at bounding box center [134, 226] width 215 height 37
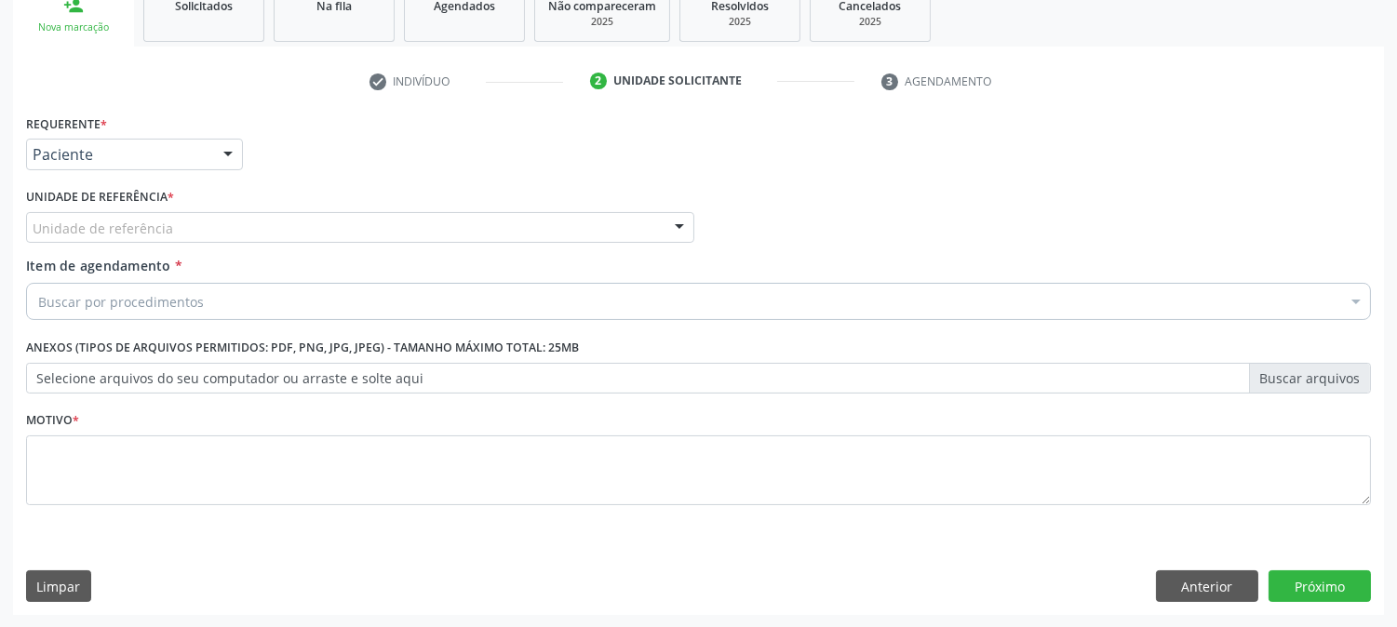
click at [197, 217] on div "Requerente * Paciente Profissional de Saúde Paciente Nenhum resultado encontrad…" at bounding box center [698, 321] width 1345 height 422
click at [198, 221] on div "Unidade de referência" at bounding box center [360, 228] width 668 height 32
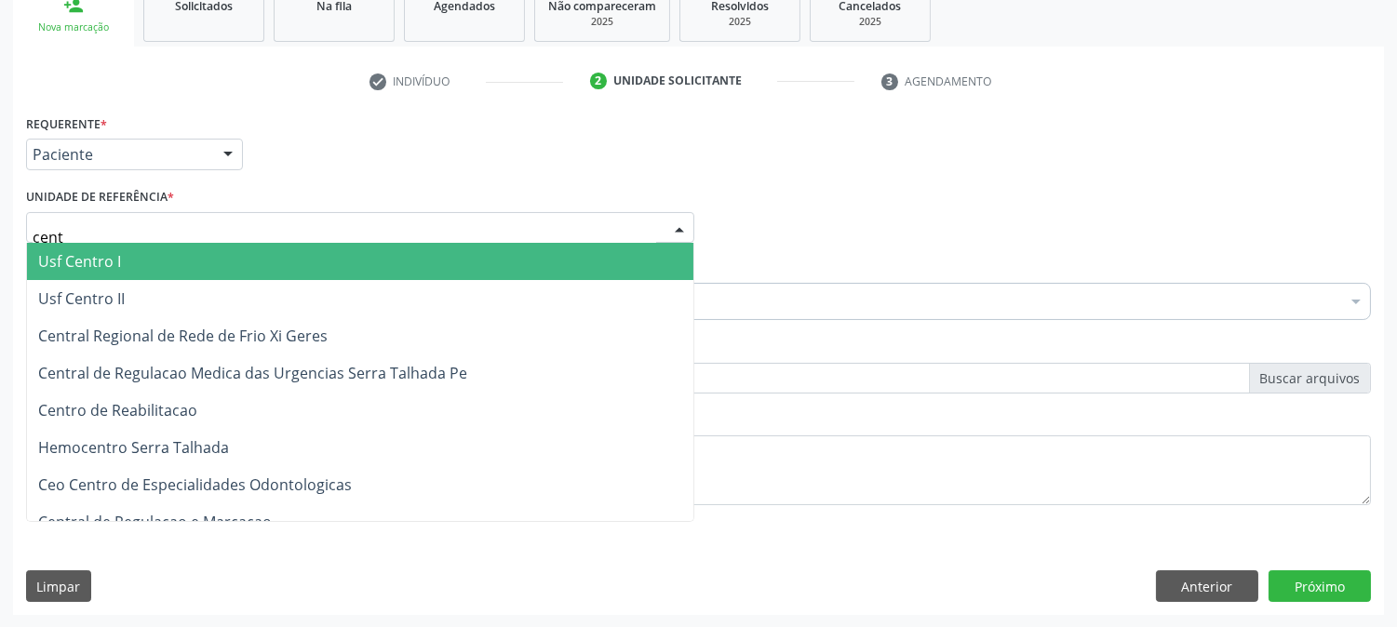
type input "centr"
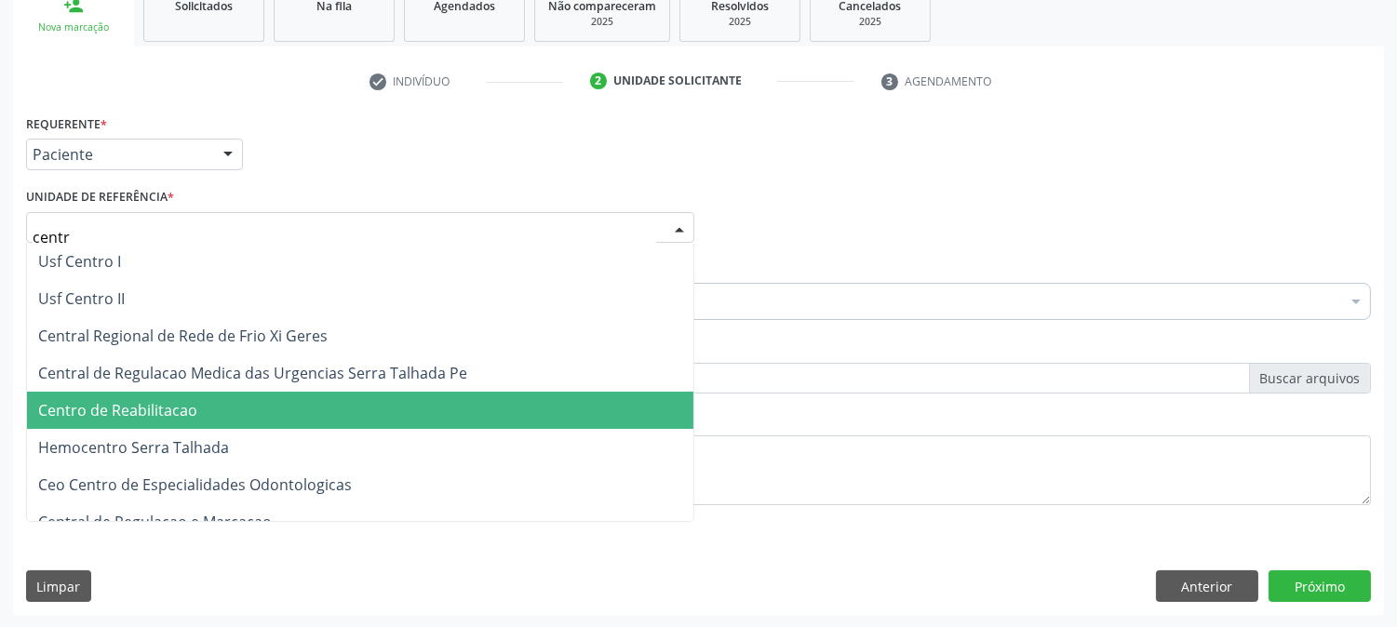
click at [222, 395] on span "Centro de Reabilitacao" at bounding box center [360, 410] width 667 height 37
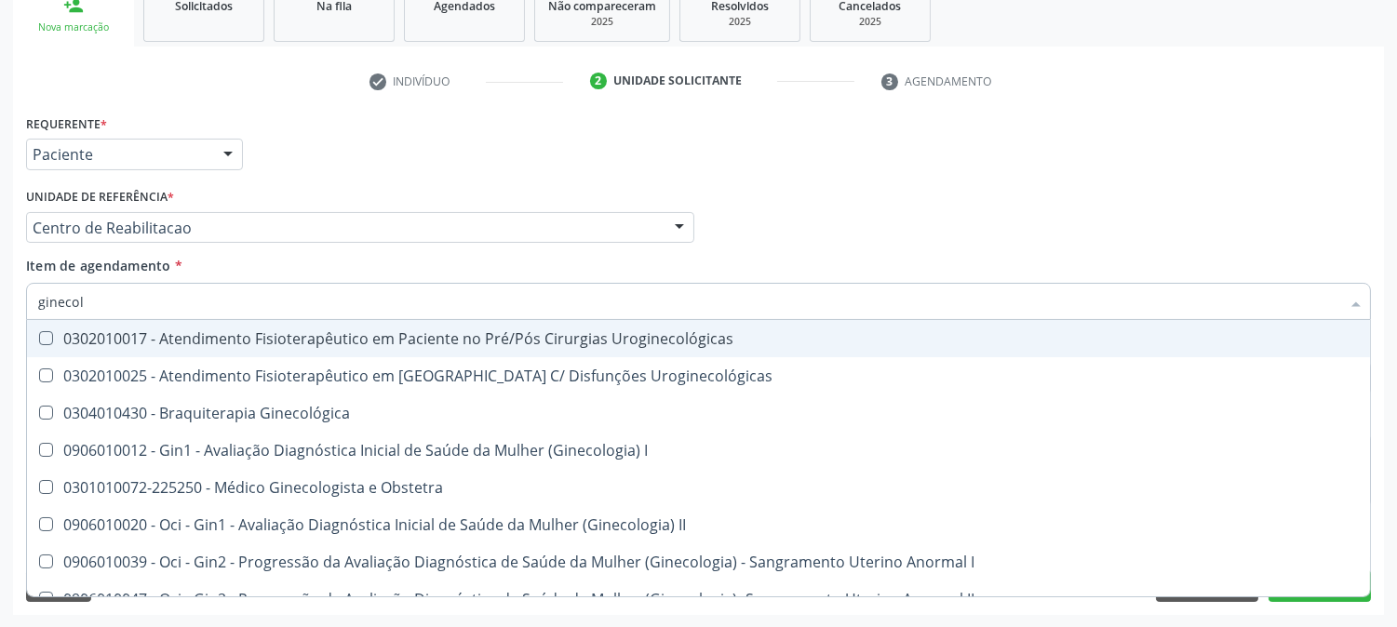
type input "ginecolo"
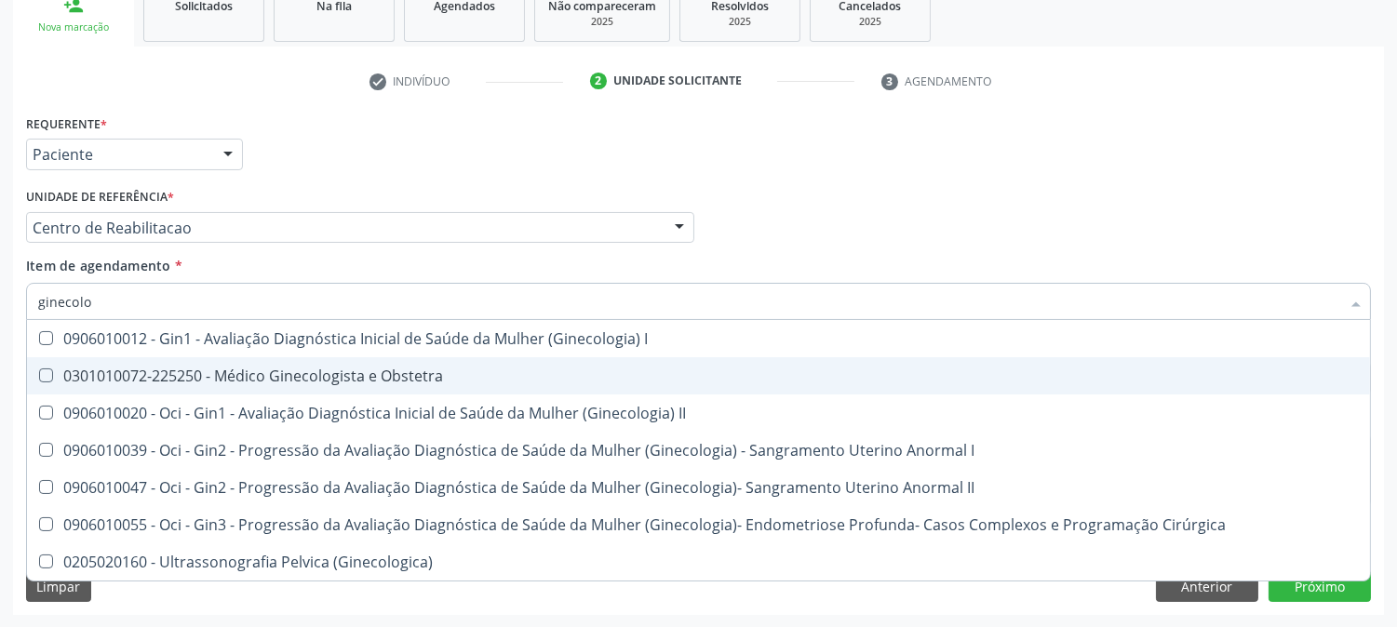
click at [226, 369] on div "0301010072-225250 - Médico Ginecologista e Obstetra" at bounding box center [698, 376] width 1321 height 15
checkbox Obstetra "true"
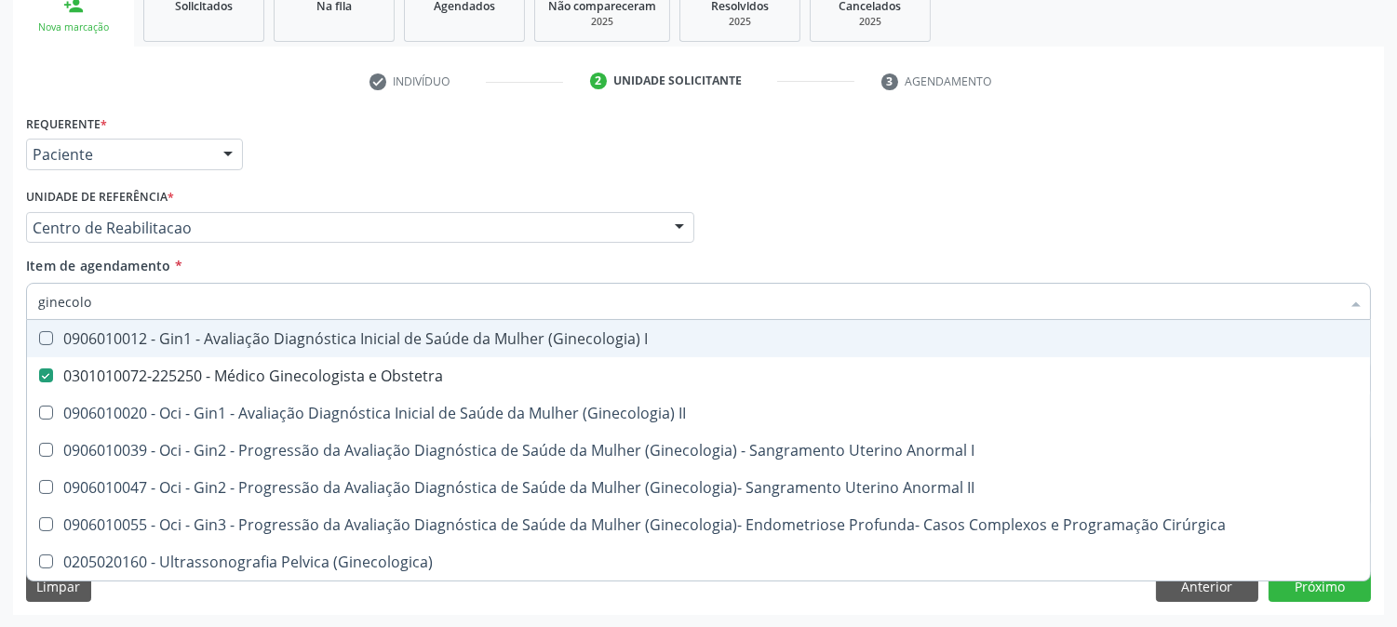
click at [0, 338] on div "Acompanhamento Acompanhe a situação das marcações correntes e finalizadas Relat…" at bounding box center [698, 218] width 1397 height 820
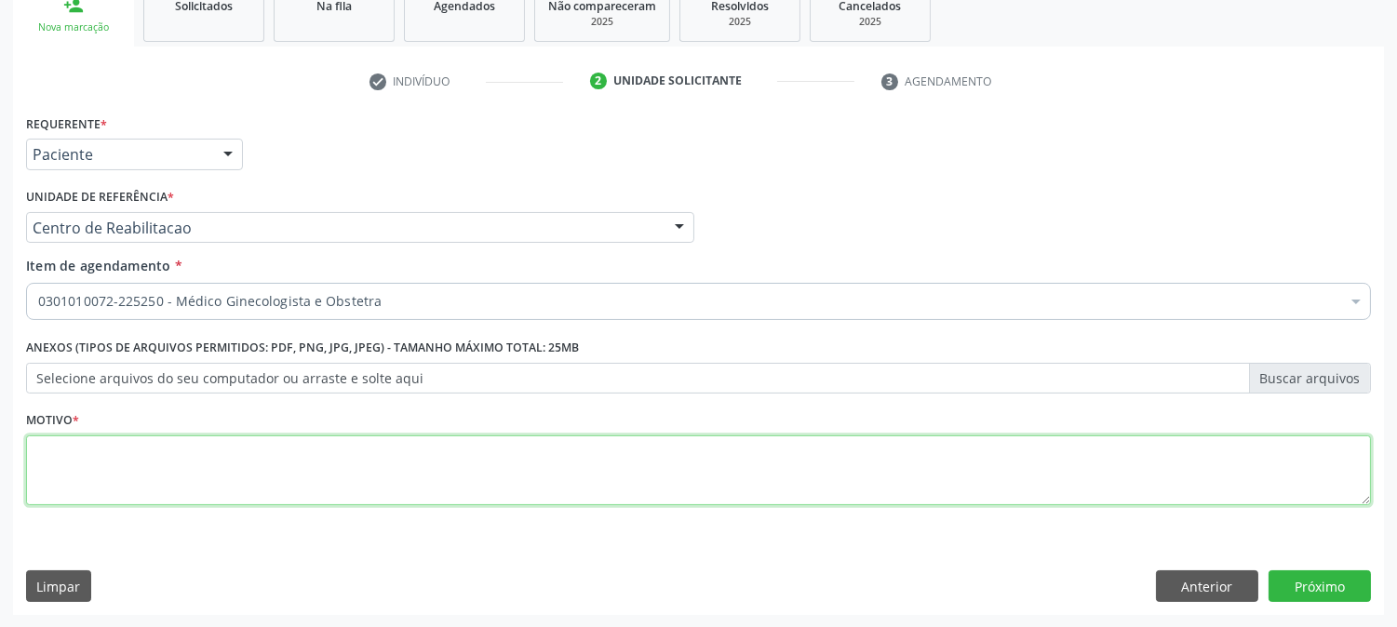
click at [215, 456] on textarea at bounding box center [698, 471] width 1345 height 71
type textarea "."
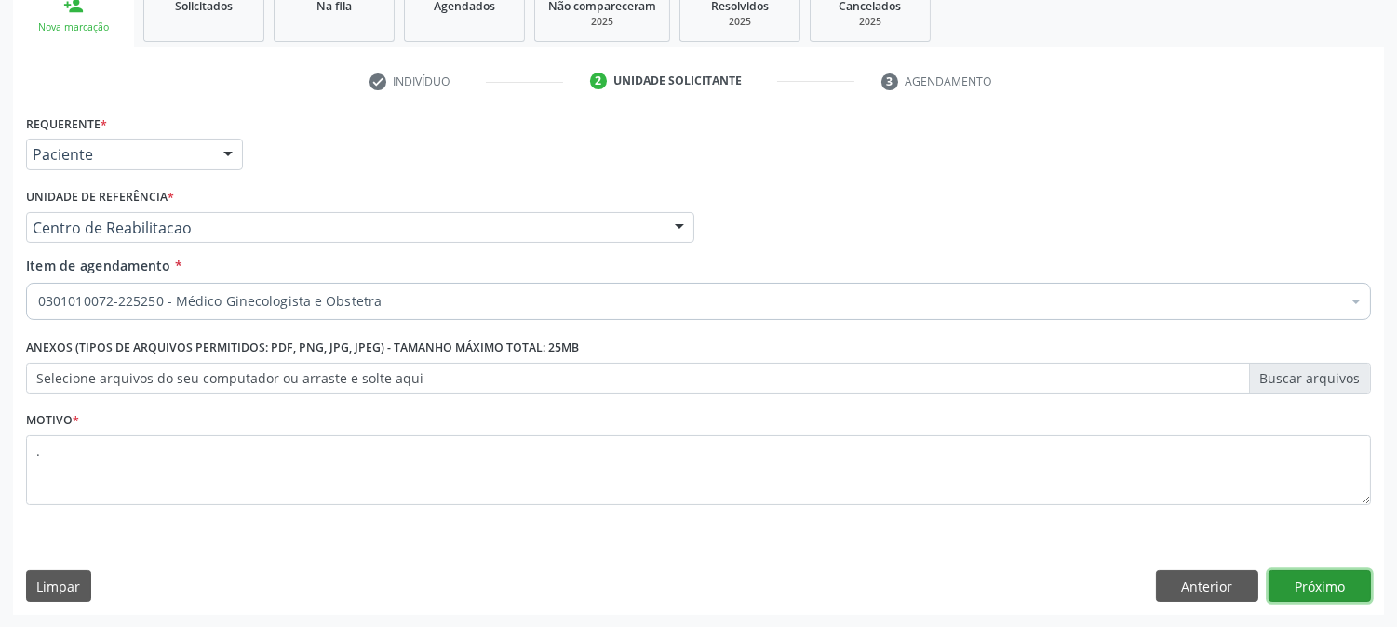
click at [1281, 579] on button "Próximo" at bounding box center [1320, 587] width 102 height 32
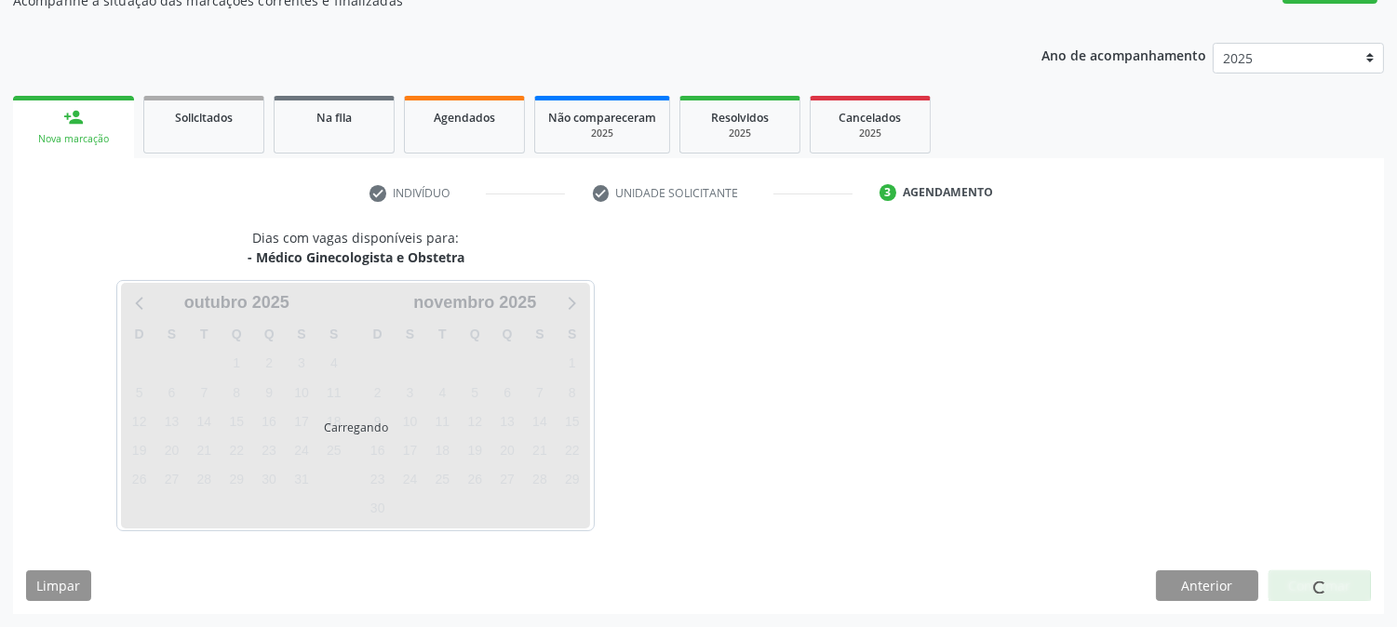
scroll to position [182, 0]
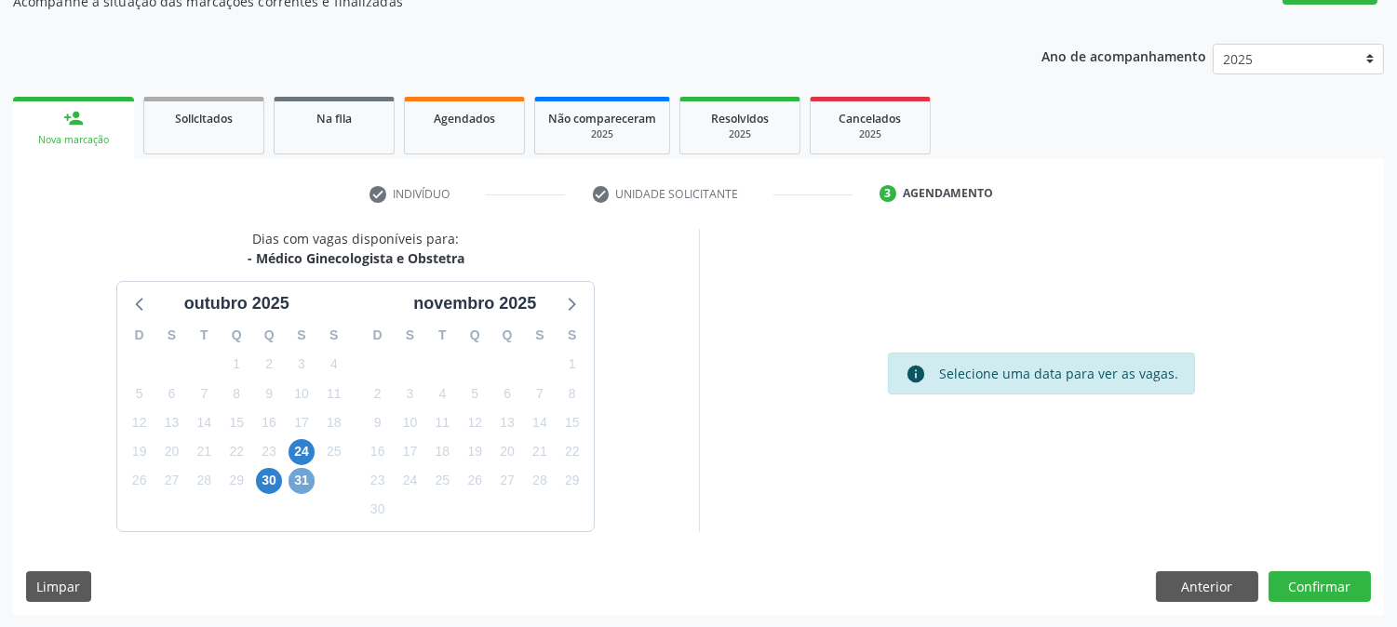
click at [296, 478] on span "31" at bounding box center [302, 481] width 26 height 26
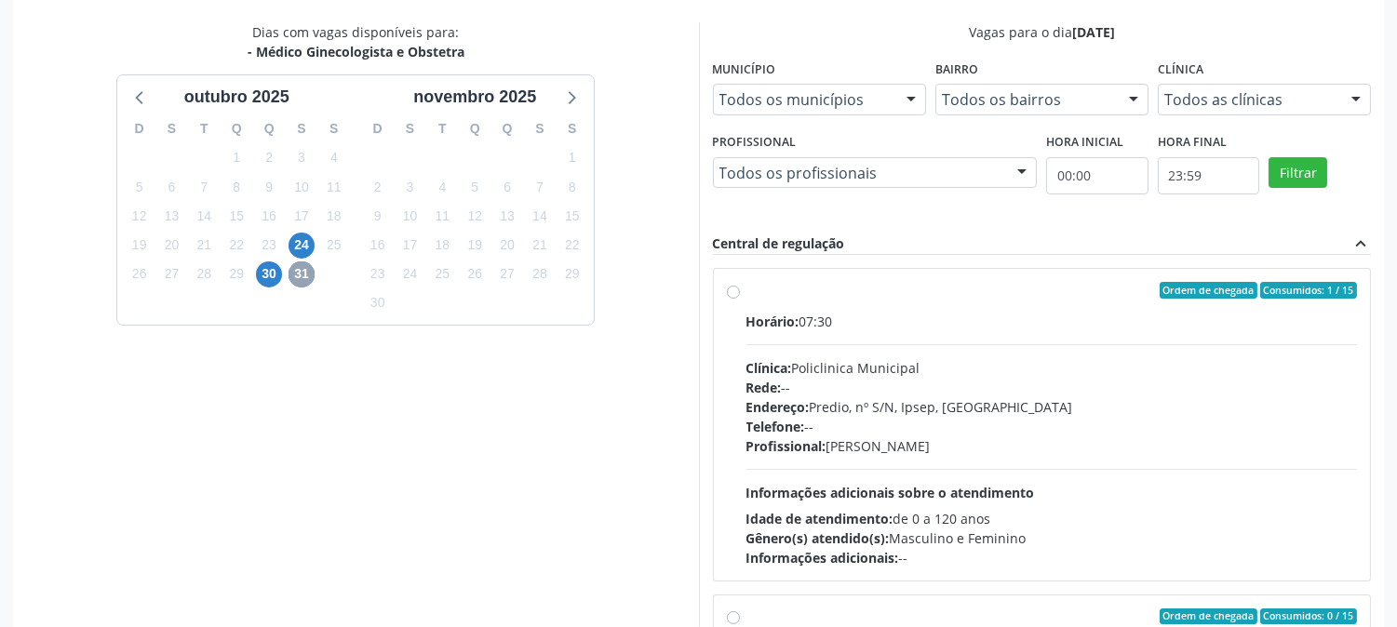
scroll to position [484, 0]
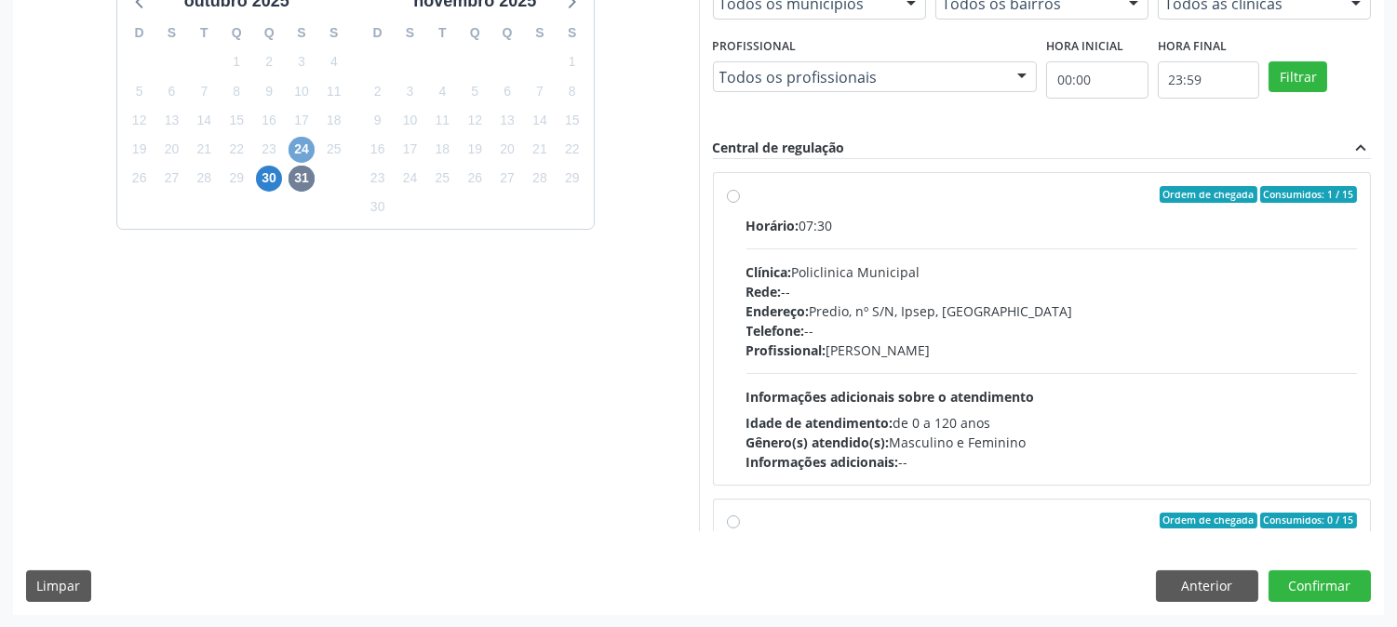
click at [308, 158] on span "24" at bounding box center [302, 150] width 26 height 26
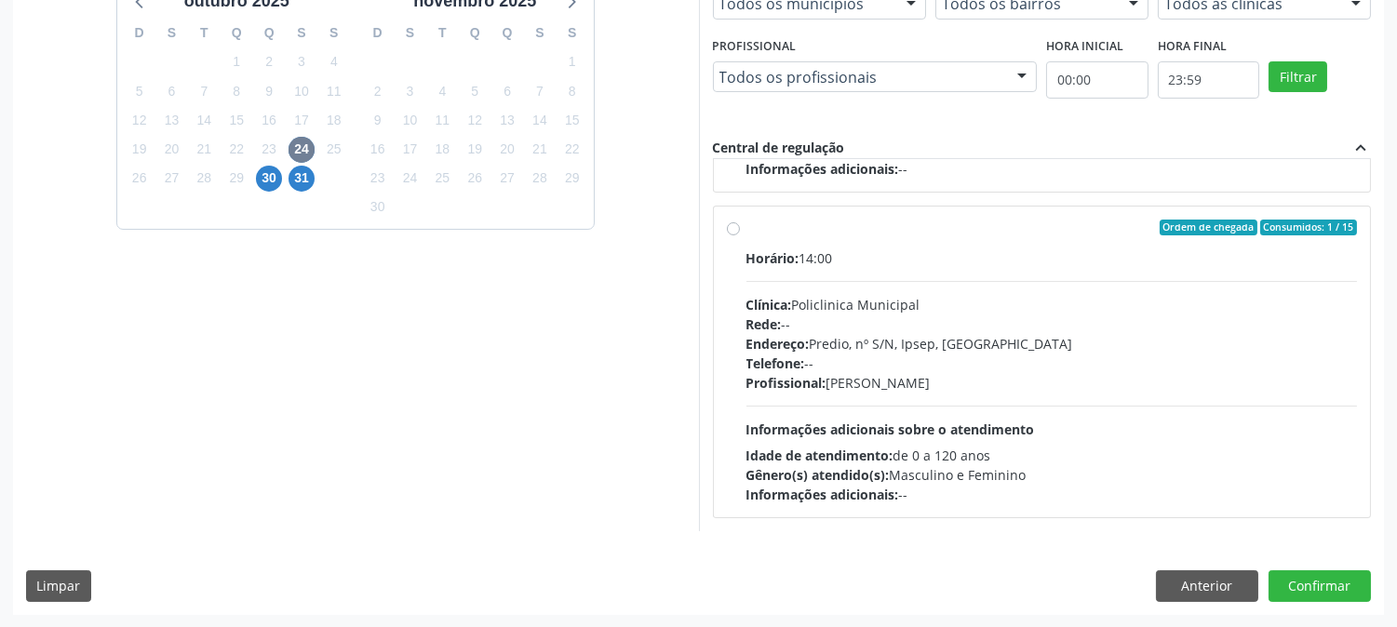
click at [863, 433] on span "Informações adicionais sobre o atendimento" at bounding box center [891, 430] width 289 height 18
click at [740, 236] on input "Ordem de chegada Consumidos: 1 / 15 Horário: 14:00 Clínica: Policlinica Municip…" at bounding box center [733, 228] width 13 height 17
radio input "true"
click at [1319, 590] on button "Confirmar" at bounding box center [1320, 587] width 102 height 32
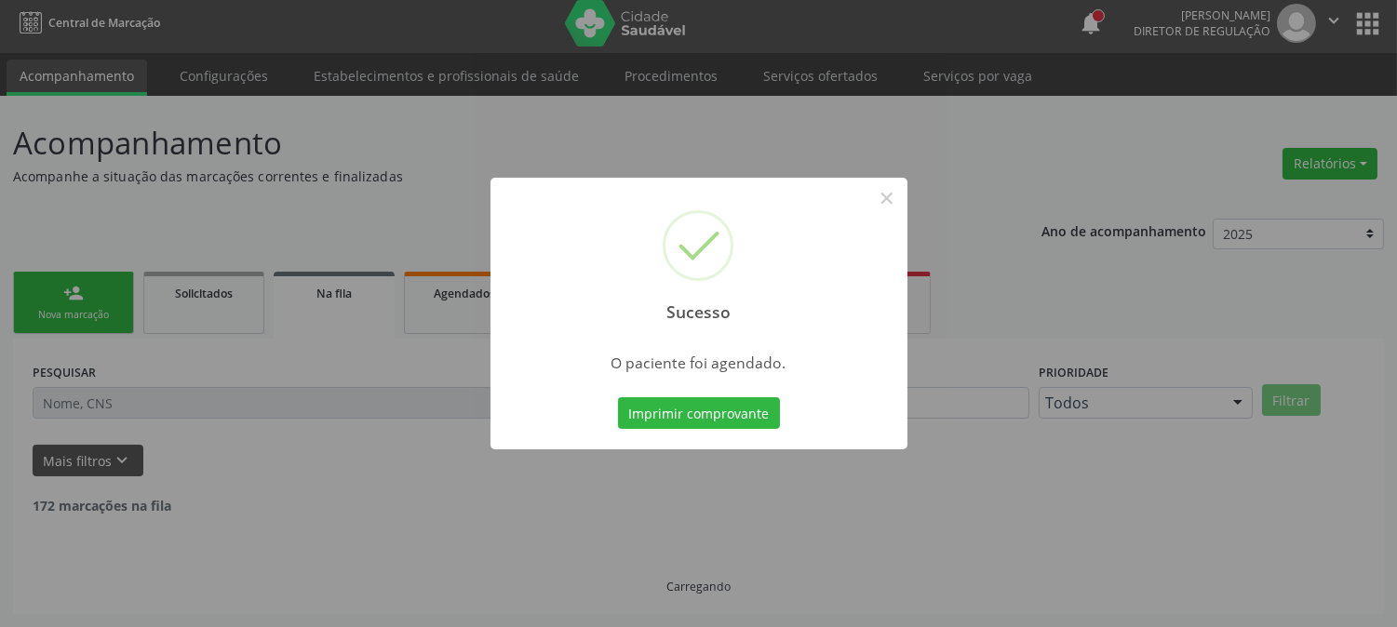
scroll to position [0, 0]
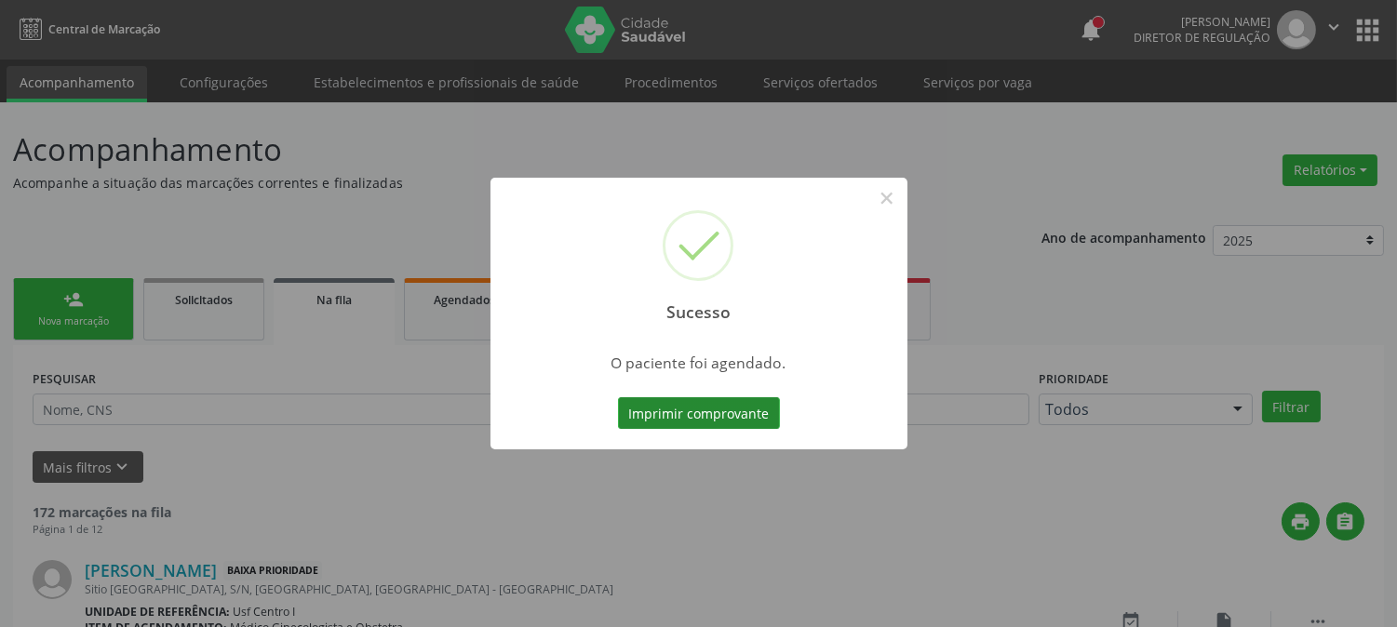
click at [745, 425] on button "Imprimir comprovante" at bounding box center [699, 414] width 162 height 32
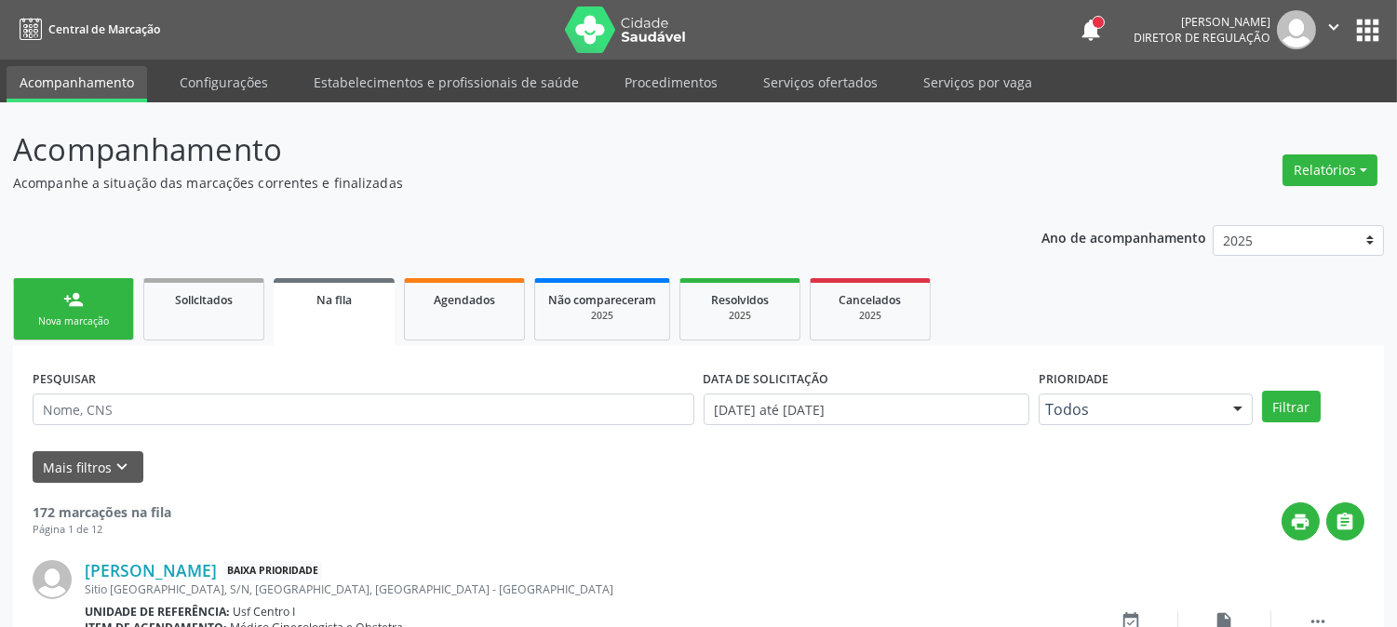
click at [112, 300] on link "person_add Nova marcação" at bounding box center [73, 309] width 121 height 62
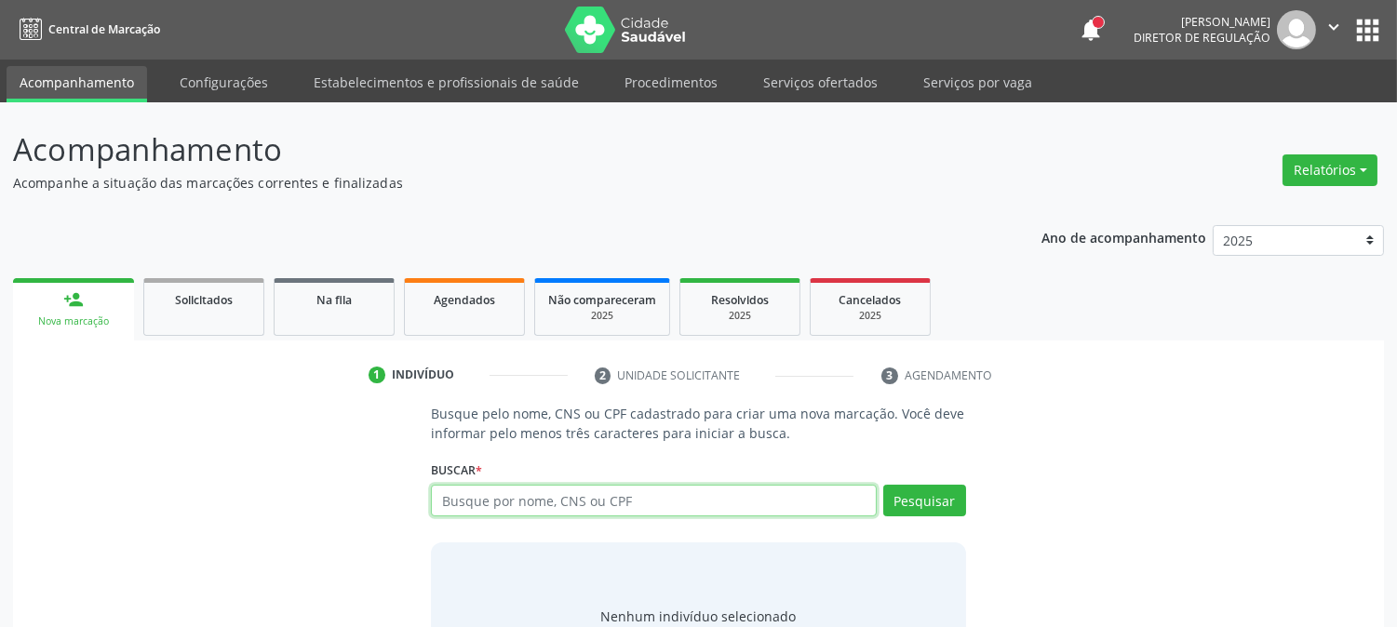
click at [611, 498] on input "text" at bounding box center [653, 501] width 445 height 32
type input "709208273927934"
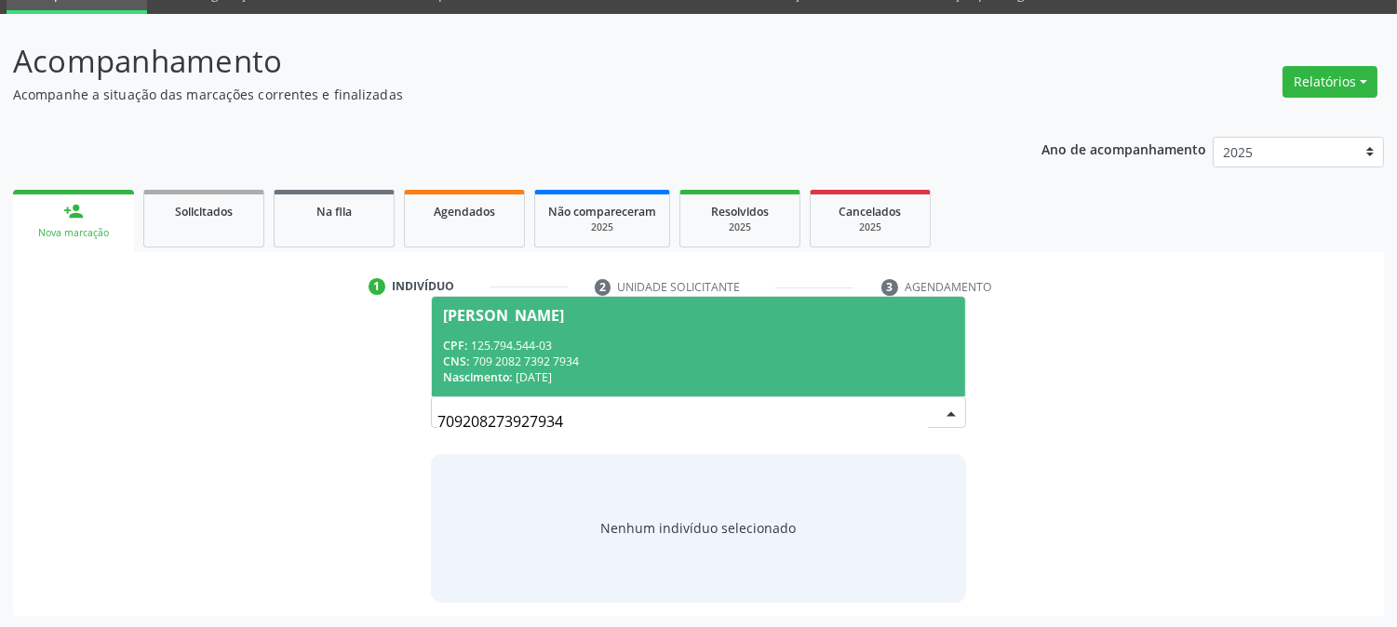
click at [564, 317] on div "[PERSON_NAME]" at bounding box center [503, 315] width 121 height 15
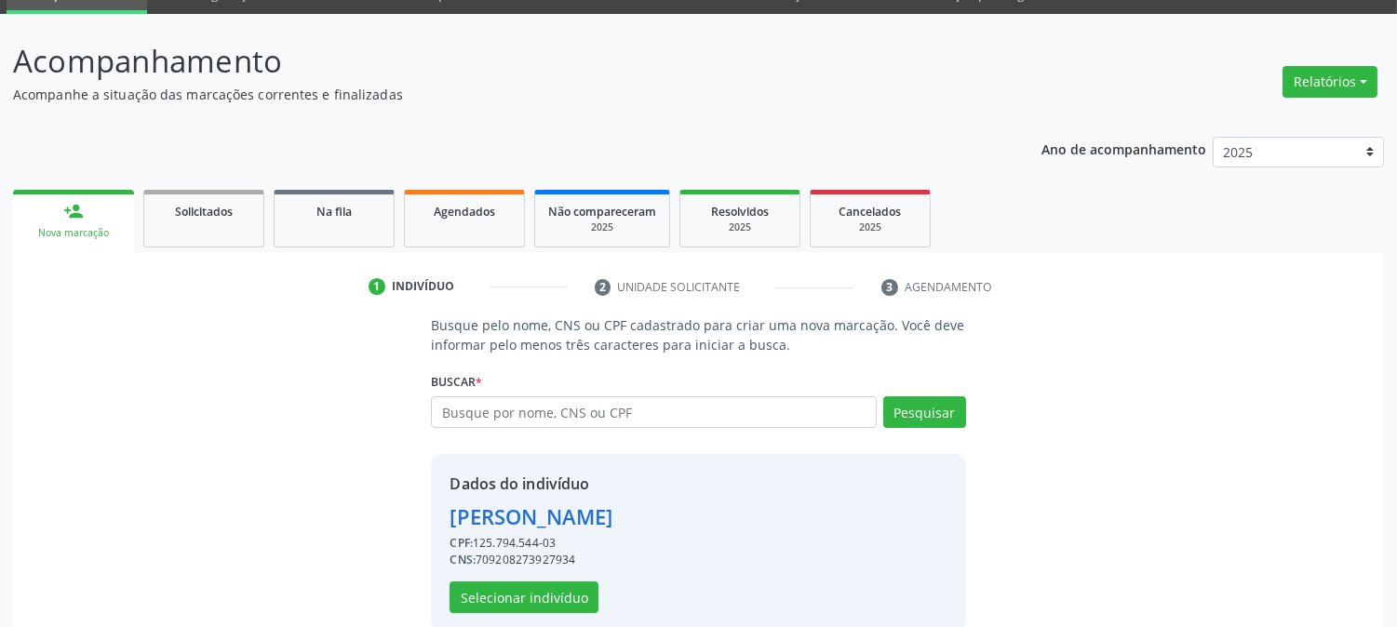
scroll to position [117, 0]
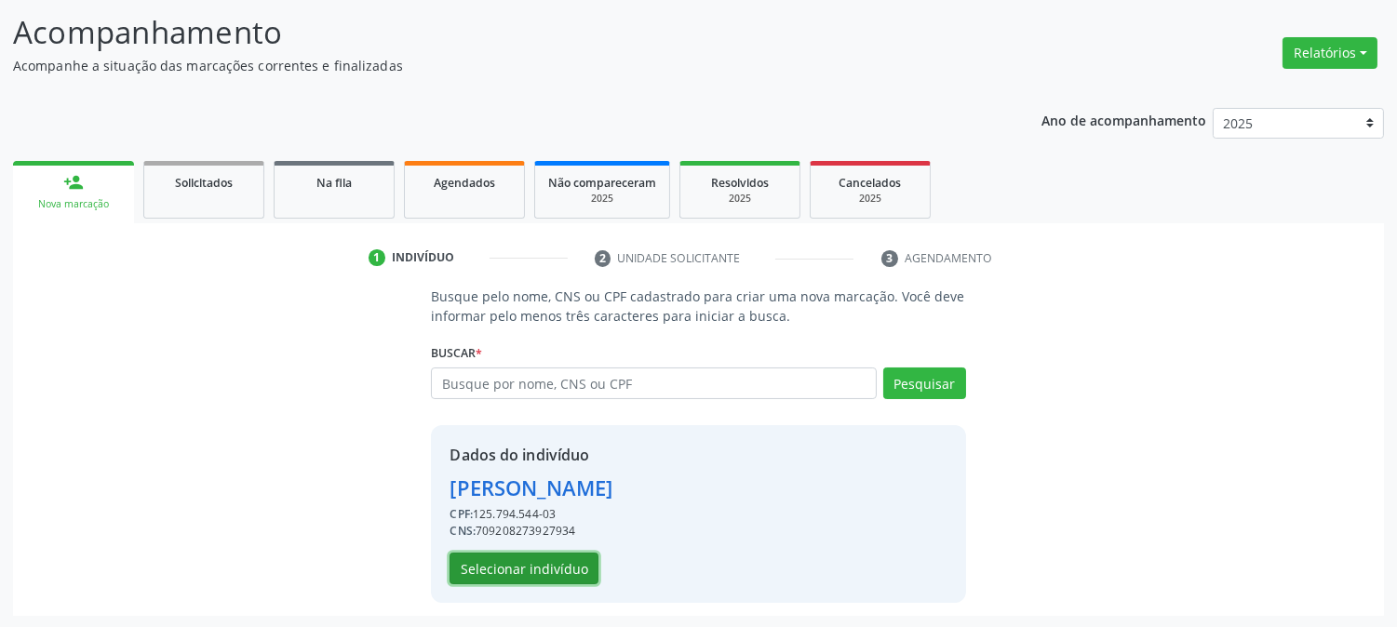
click at [560, 565] on button "Selecionar indivíduo" at bounding box center [524, 569] width 149 height 32
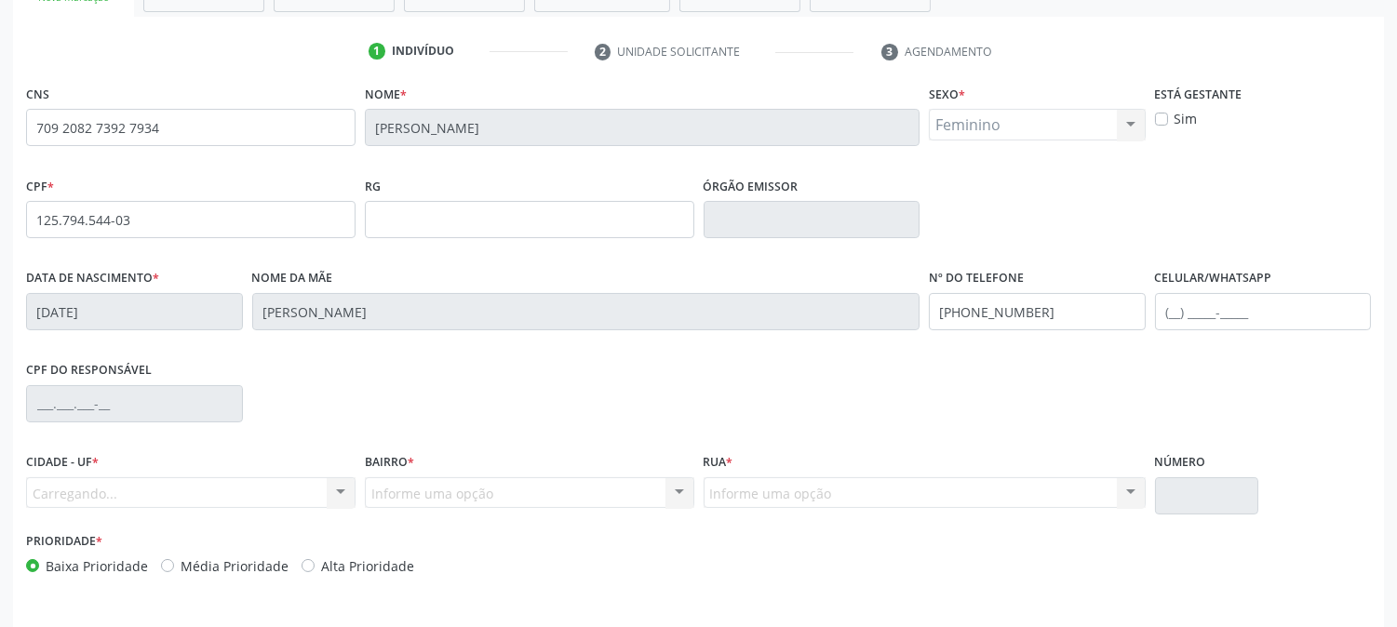
scroll to position [380, 0]
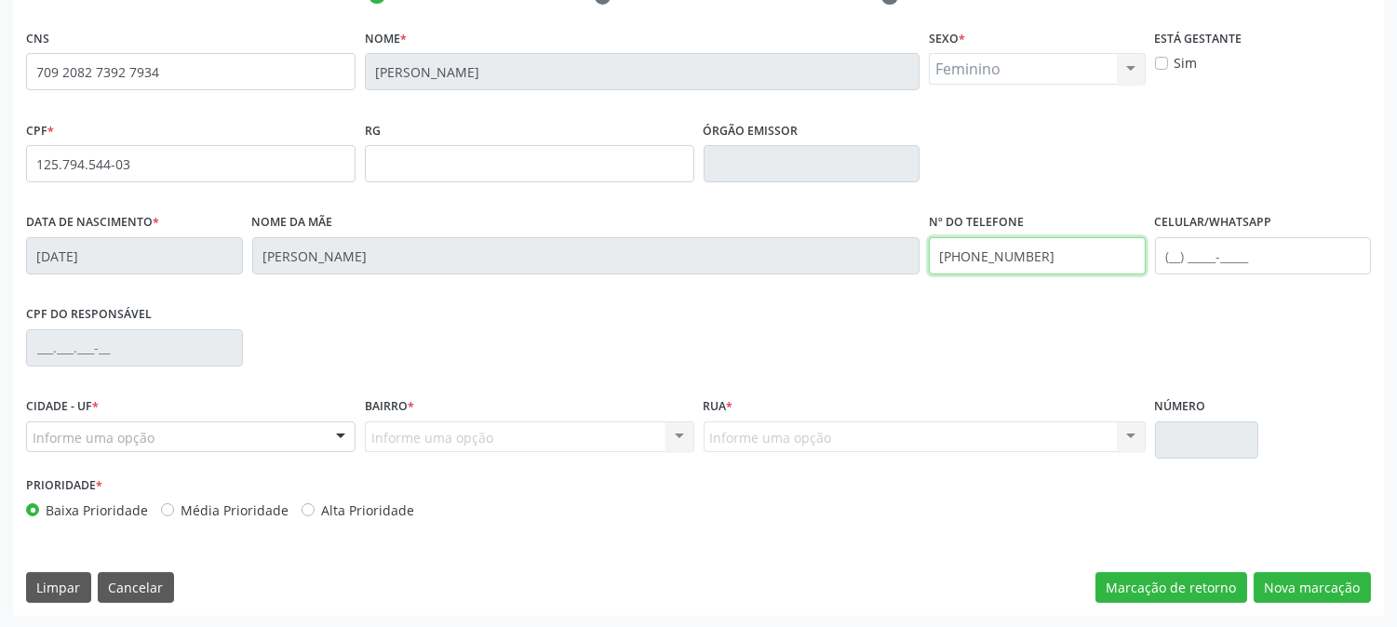
drag, startPoint x: 1037, startPoint y: 266, endPoint x: 906, endPoint y: 302, distance: 135.9
click at [851, 286] on div "Data de nascimento * 11/11/1997 Nome da mãe Maria Alzeni Alves de Lima Nº do Te…" at bounding box center [698, 255] width 1354 height 92
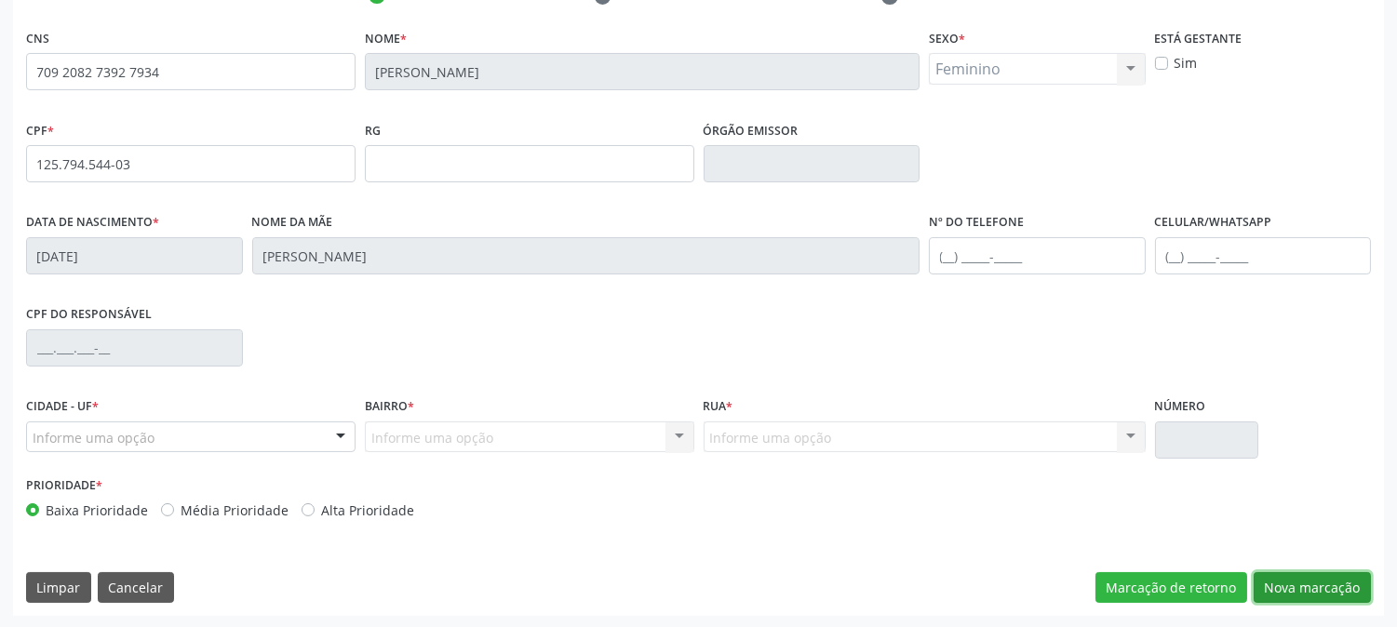
click at [1346, 593] on button "Nova marcação" at bounding box center [1312, 589] width 117 height 32
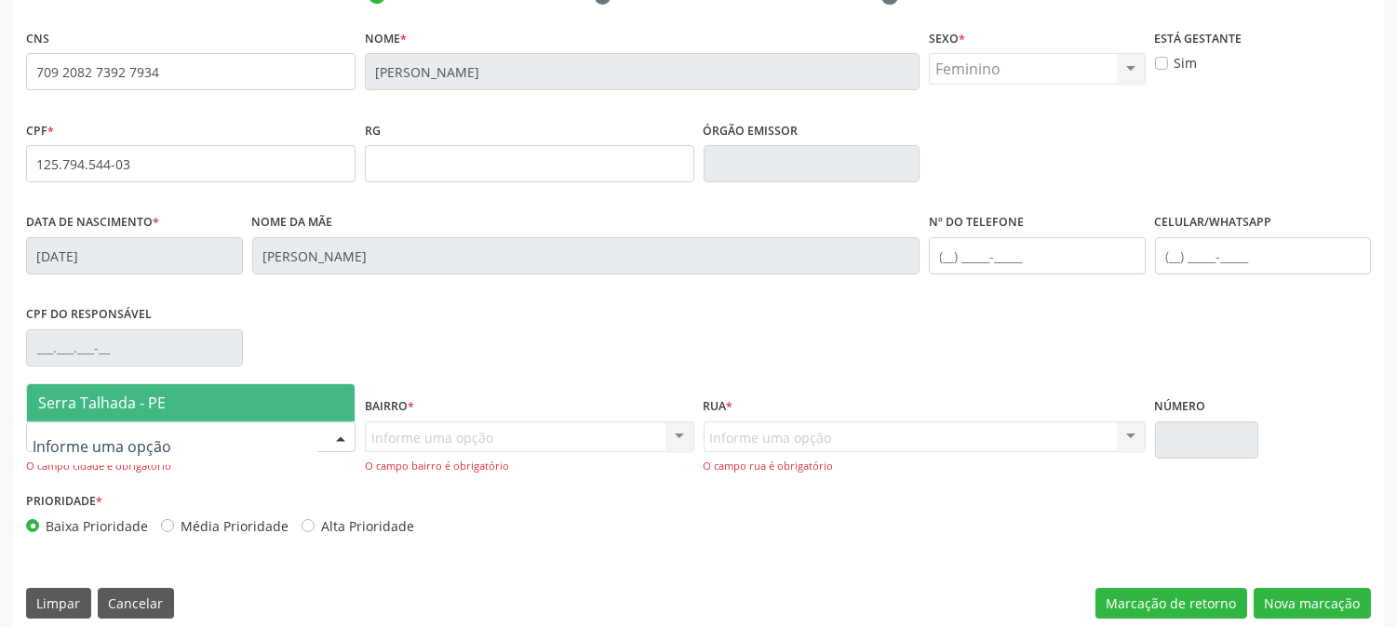
click at [209, 424] on div at bounding box center [191, 438] width 330 height 32
click at [208, 407] on span "Serra Talhada - PE" at bounding box center [191, 402] width 328 height 37
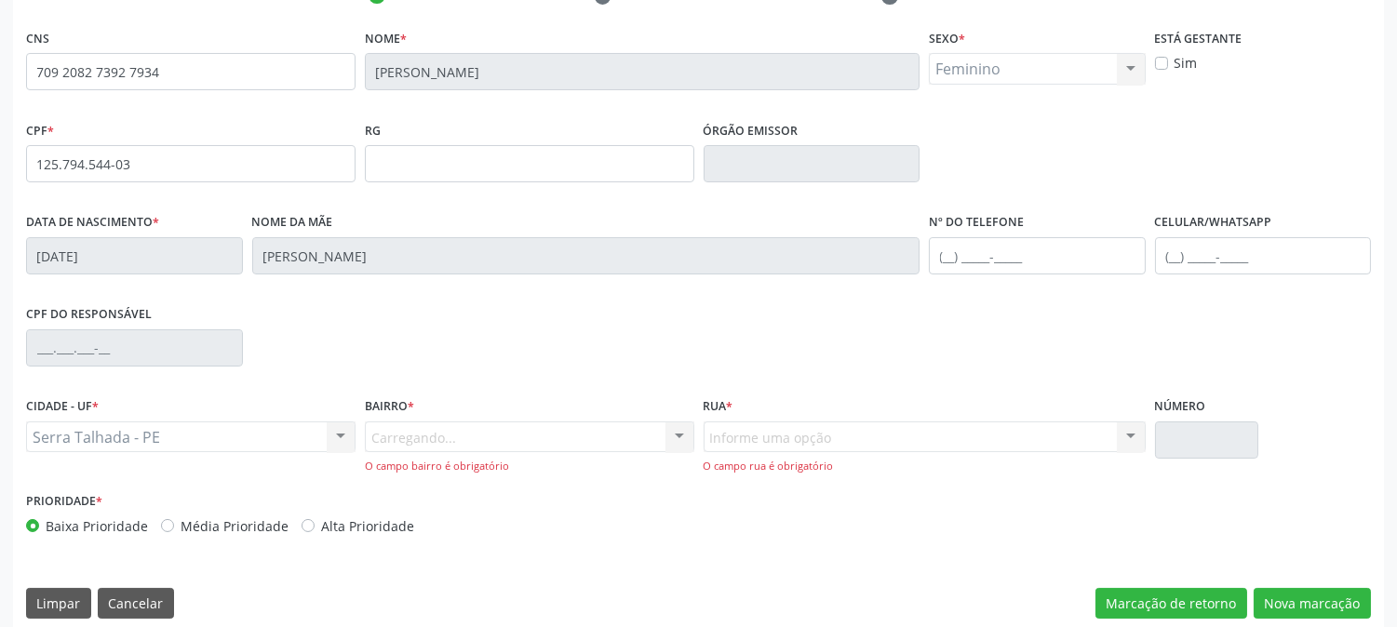
click at [443, 439] on div "Carregando... Nenhum resultado encontrado para: " " Nenhuma opção encontrada. D…" at bounding box center [530, 448] width 330 height 53
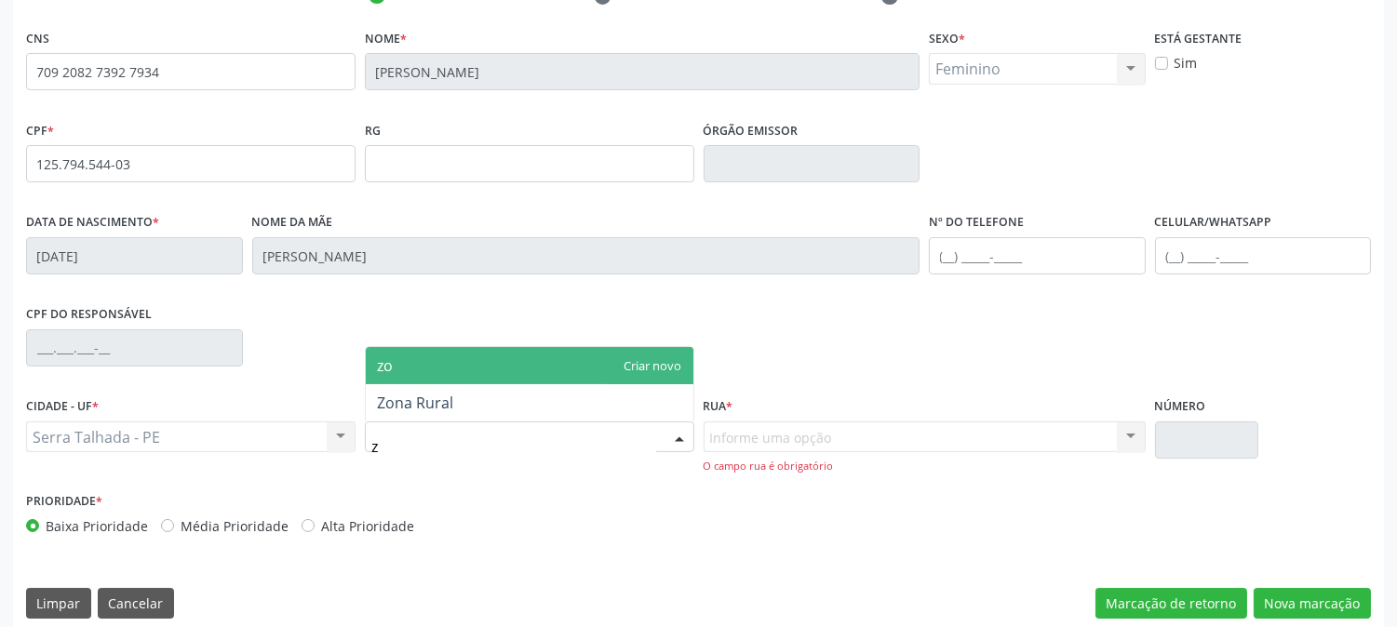
type input "zo"
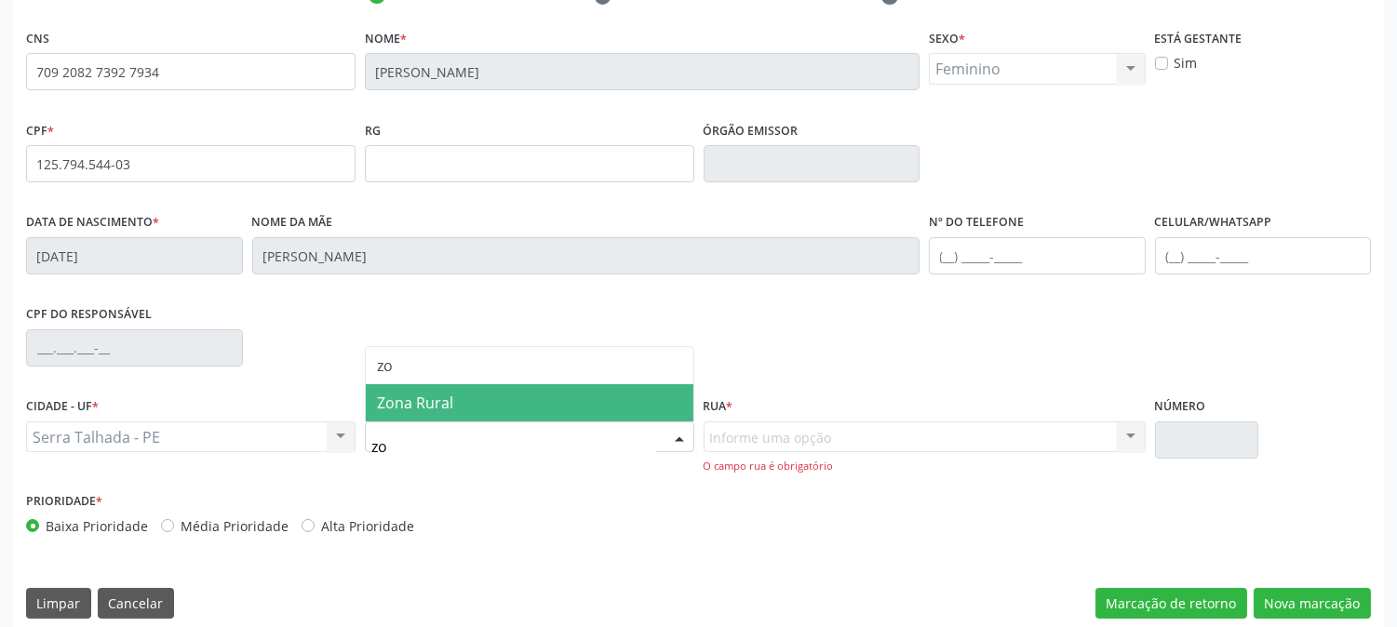
click at [426, 397] on span "Zona Rural" at bounding box center [415, 403] width 76 height 20
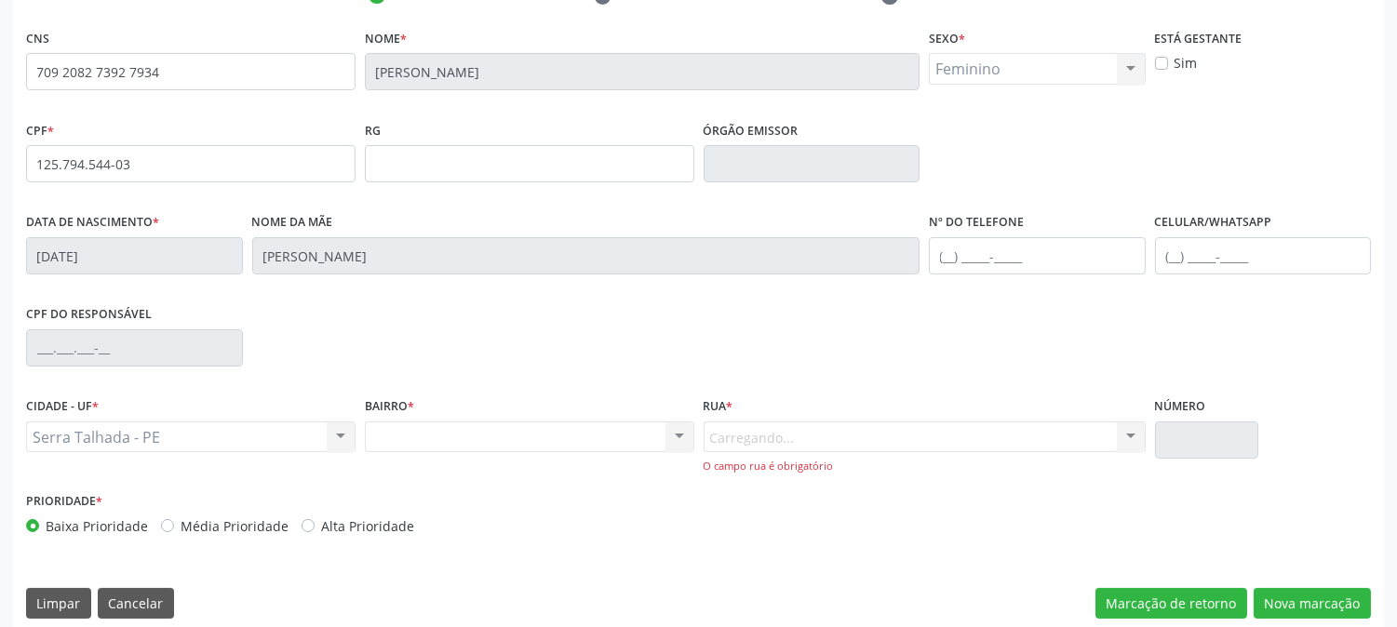
click at [741, 436] on div "Carregando... Nenhum resultado encontrado para: " " Nenhuma opção encontrada. D…" at bounding box center [925, 448] width 442 height 53
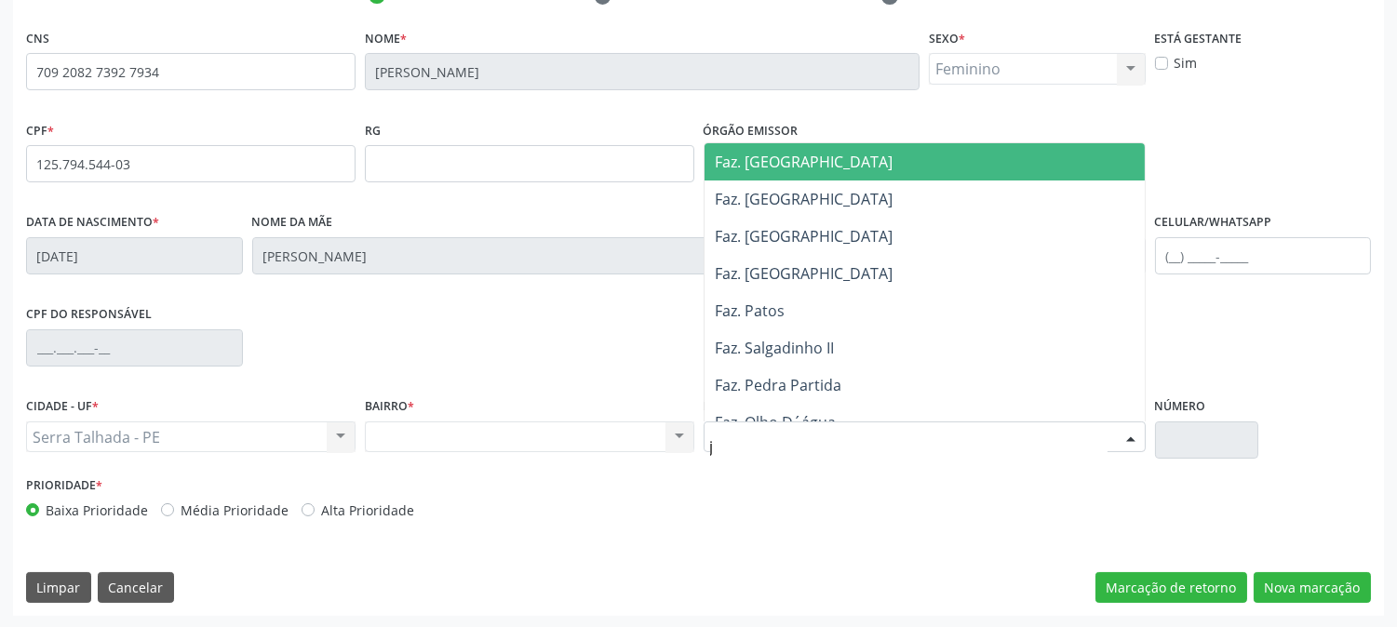
type input "ja"
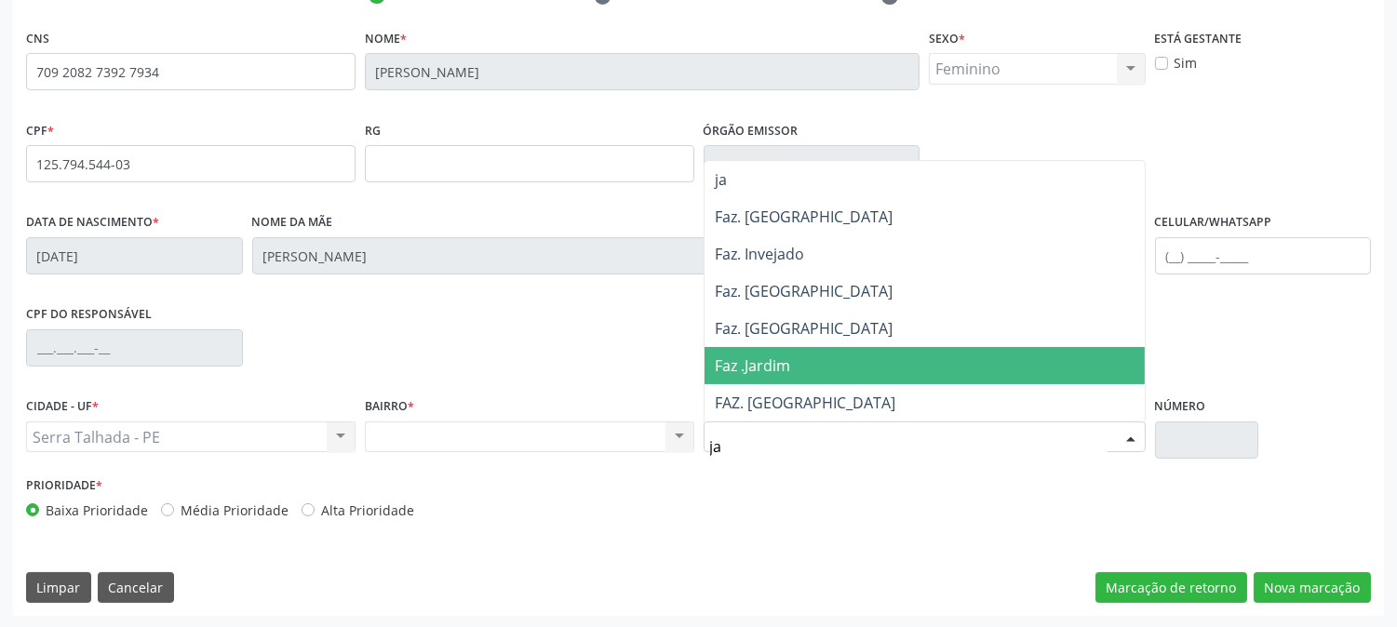
click at [757, 377] on span "Faz .Jardim" at bounding box center [925, 365] width 440 height 37
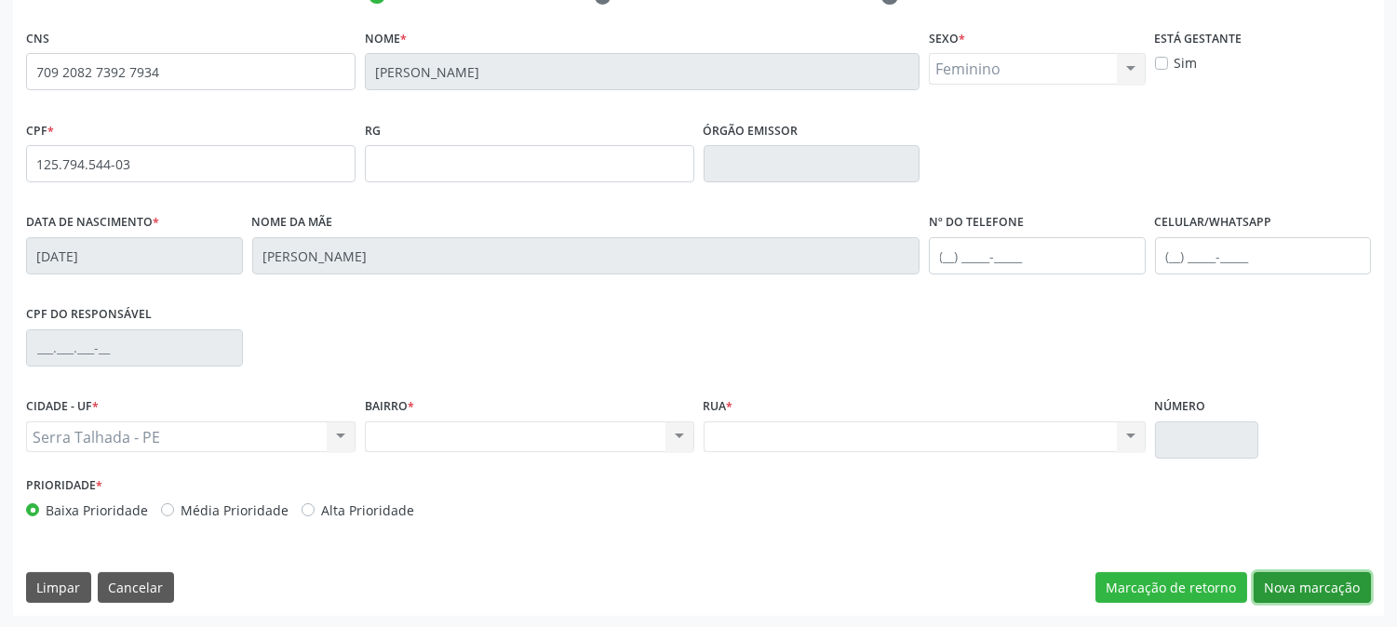
click at [1282, 593] on button "Nova marcação" at bounding box center [1312, 589] width 117 height 32
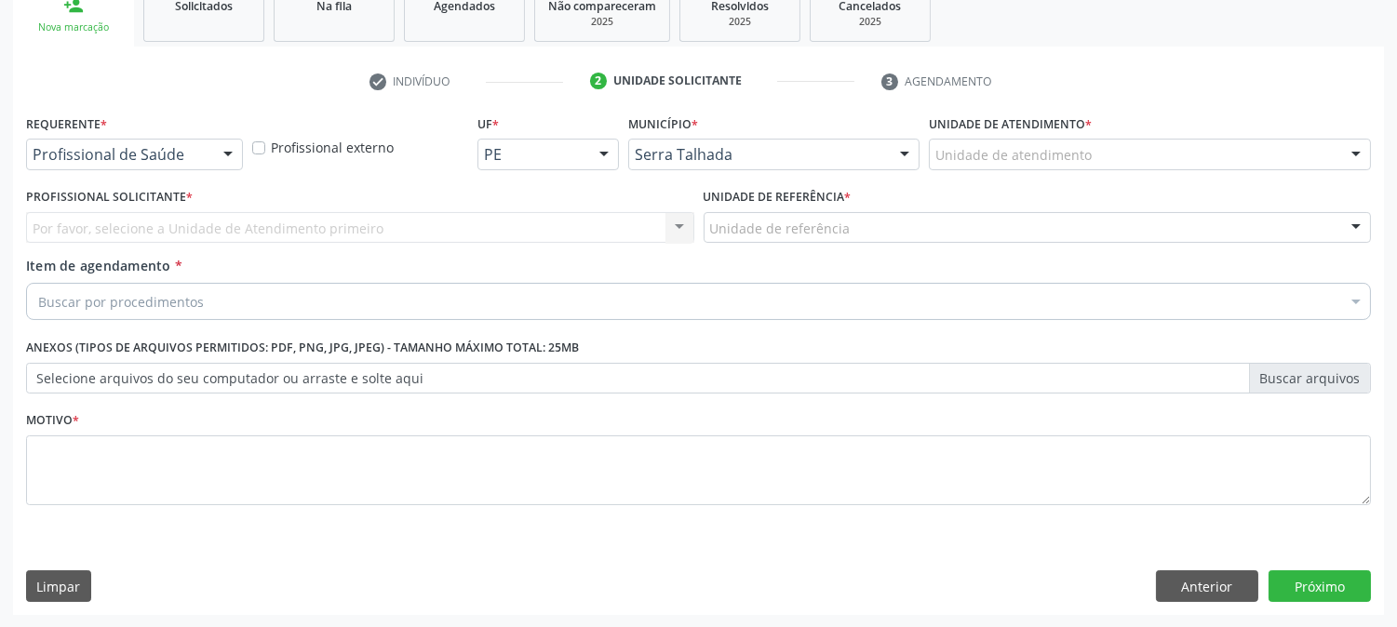
click at [149, 163] on div "Profissional de Saúde" at bounding box center [134, 155] width 217 height 32
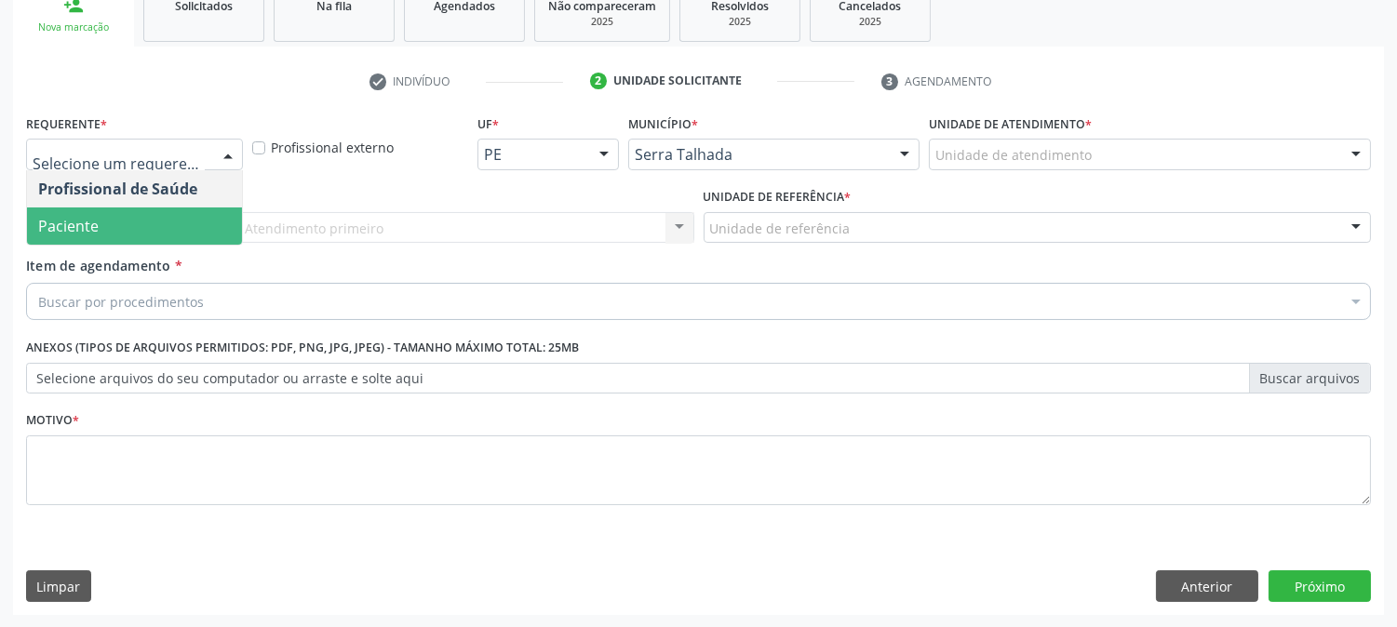
click at [108, 226] on span "Paciente" at bounding box center [134, 226] width 215 height 37
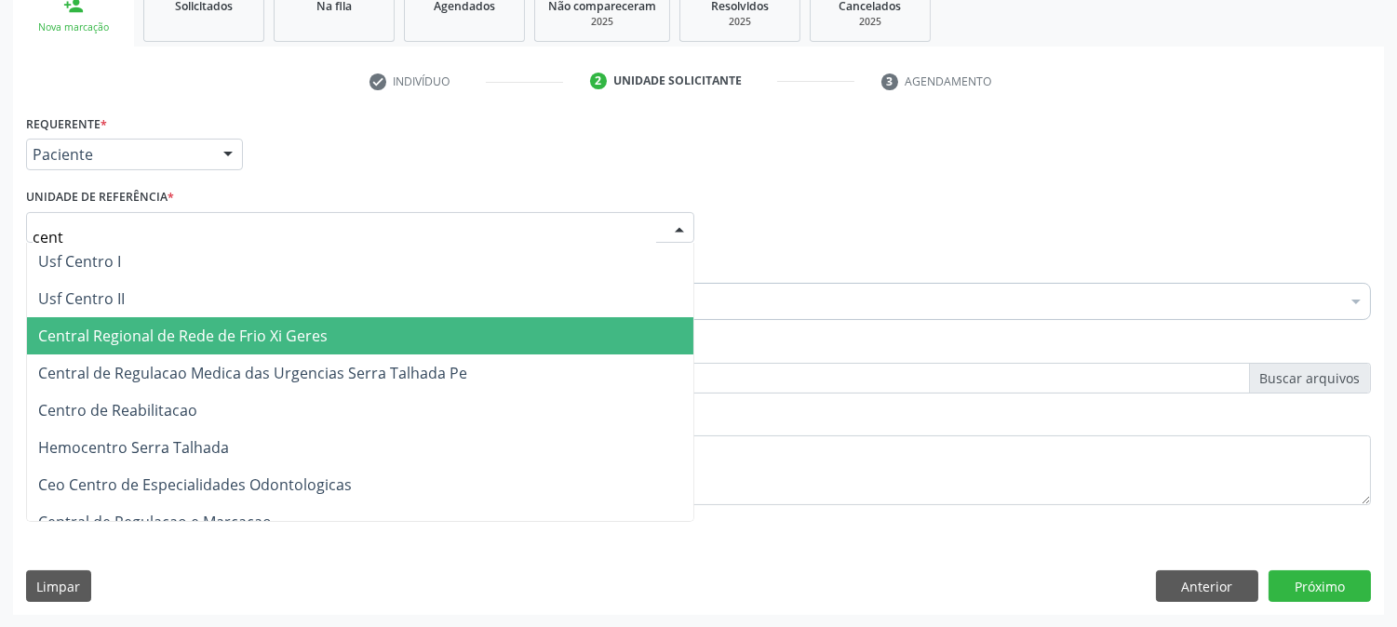
type input "centr"
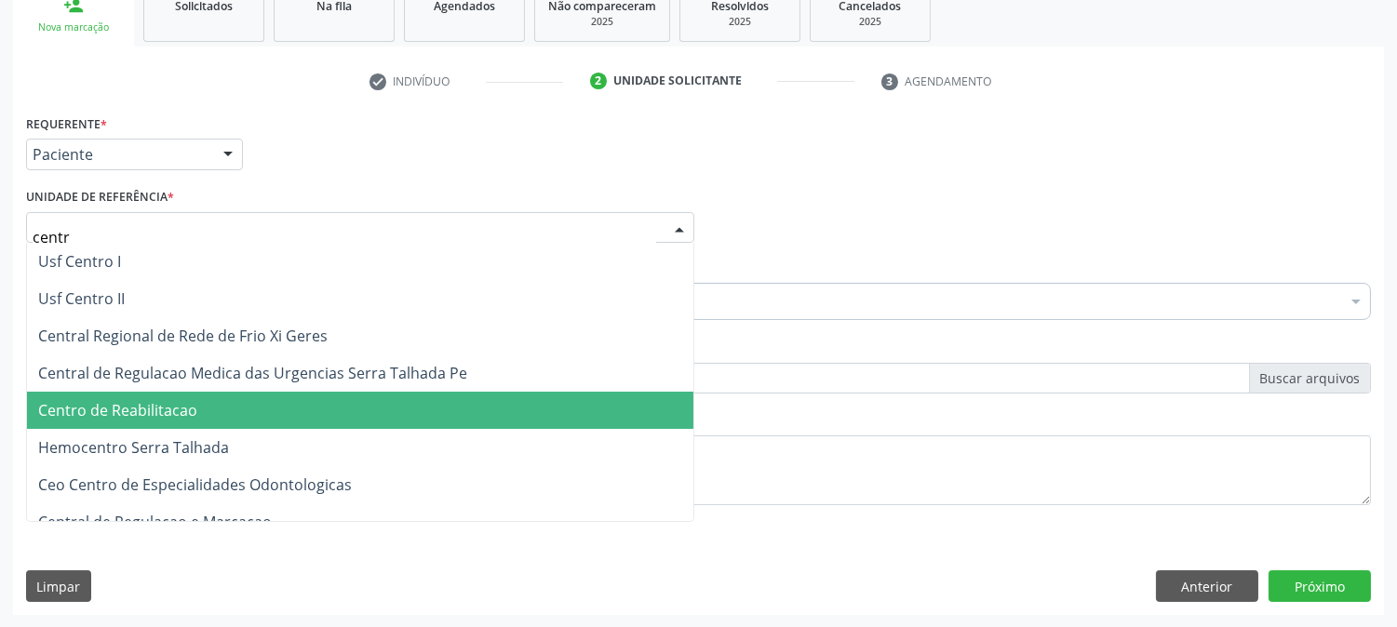
click at [140, 416] on span "Centro de Reabilitacao" at bounding box center [117, 410] width 159 height 20
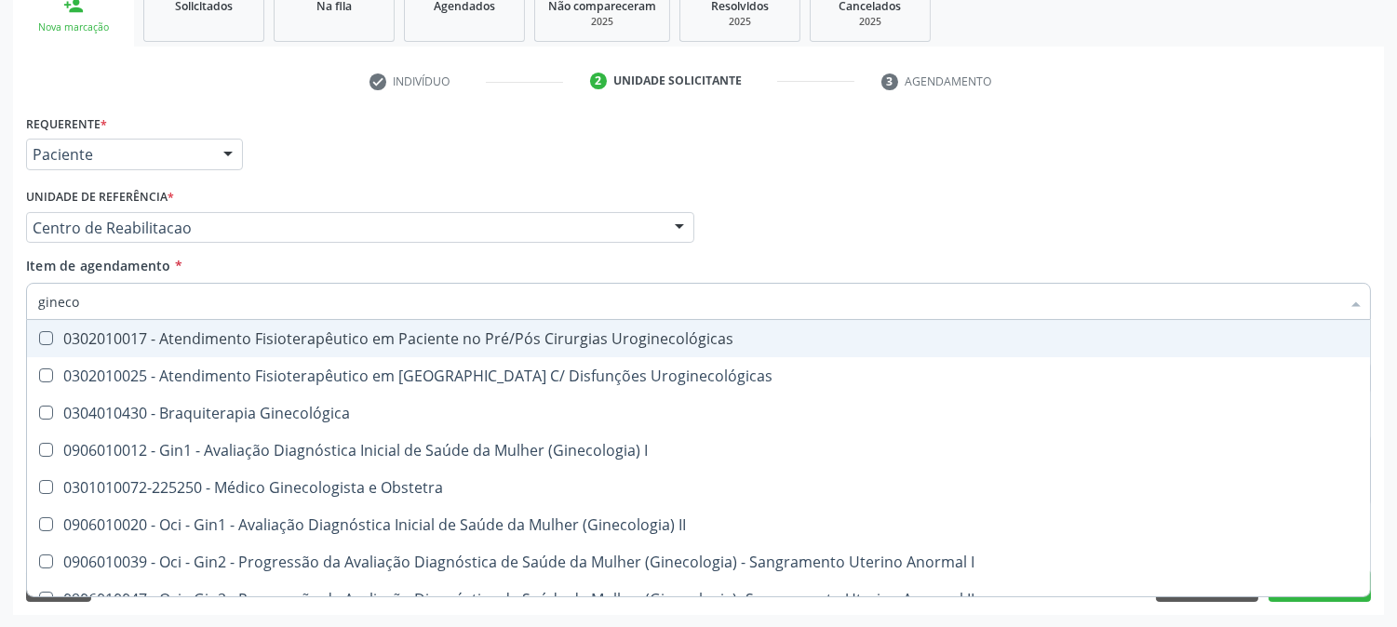
type input "ginecol"
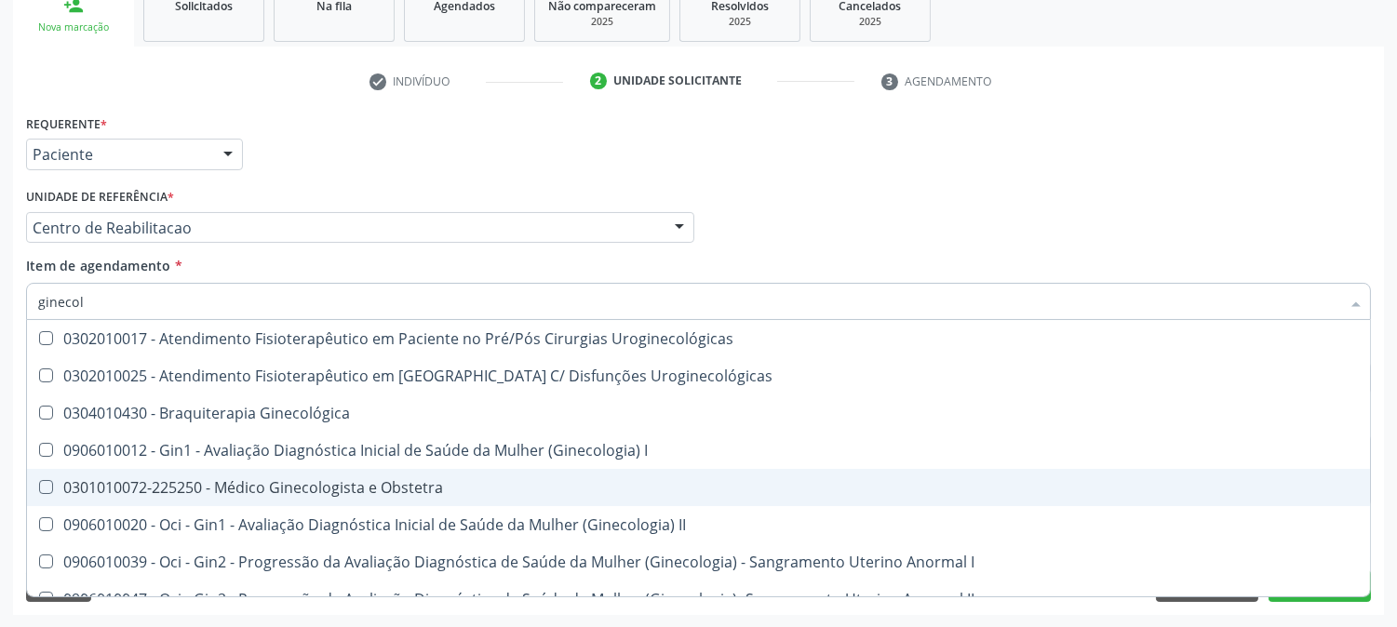
click at [168, 486] on div "0301010072-225250 - Médico Ginecologista e Obstetra" at bounding box center [698, 487] width 1321 height 15
checkbox Obstetra "true"
click at [0, 438] on div "Acompanhamento Acompanhe a situação das marcações correntes e finalizadas Relat…" at bounding box center [698, 218] width 1397 height 820
checkbox Uroginecológicas "true"
checkbox Obstetra "false"
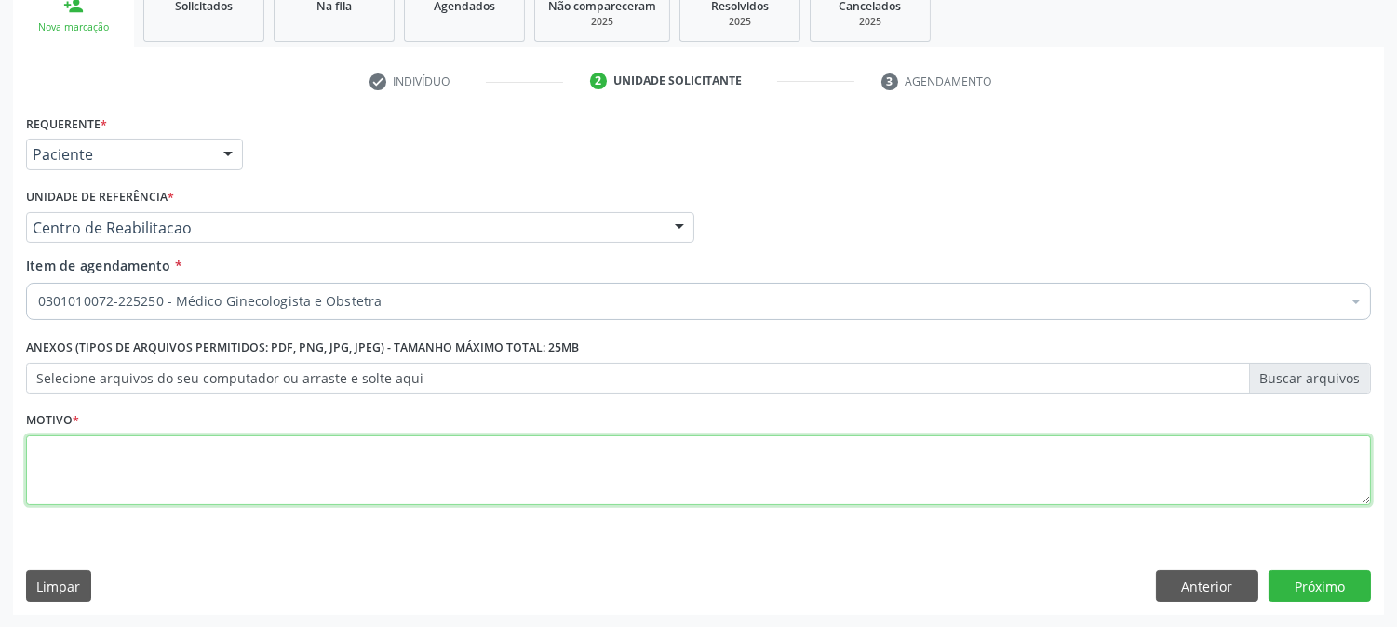
click at [291, 452] on textarea at bounding box center [698, 471] width 1345 height 71
type textarea "."
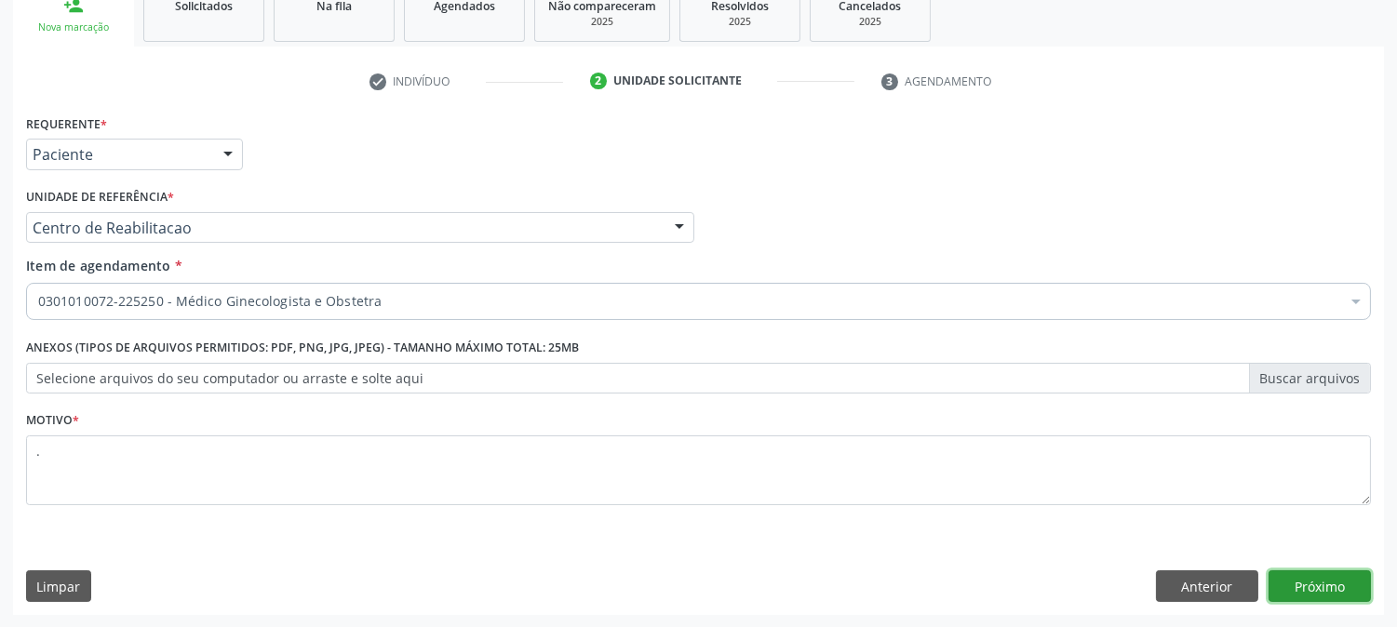
click at [1287, 579] on button "Próximo" at bounding box center [1320, 587] width 102 height 32
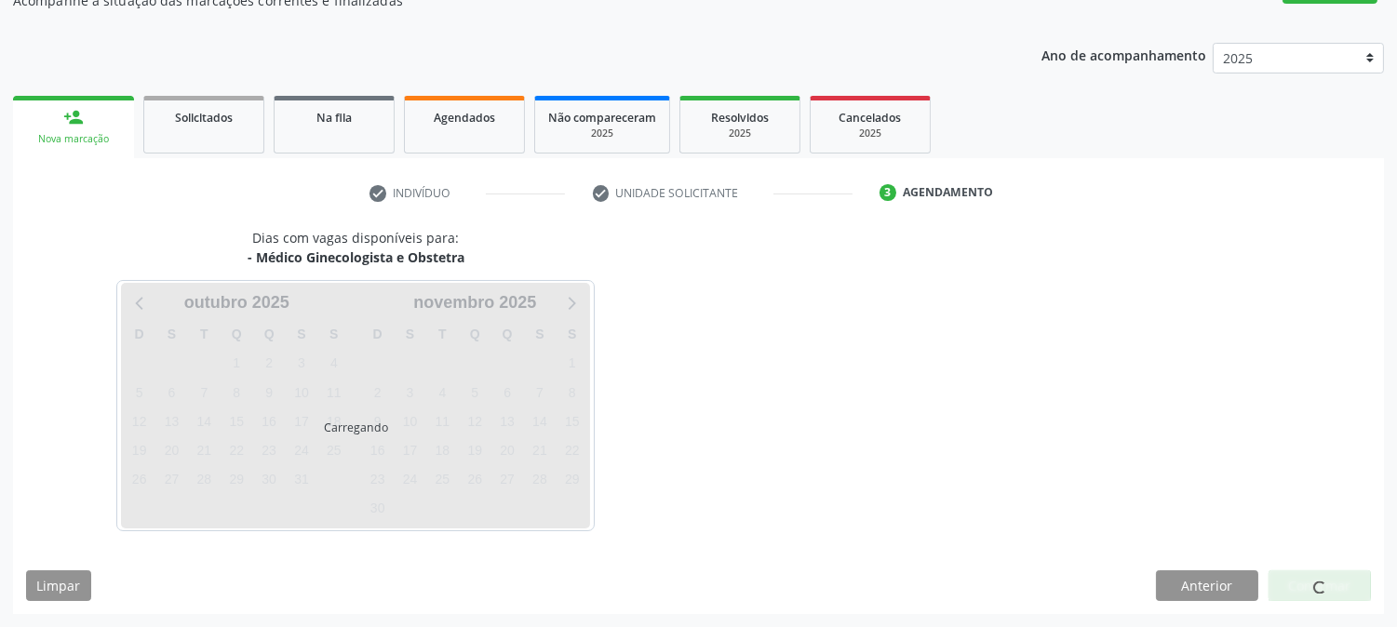
scroll to position [182, 0]
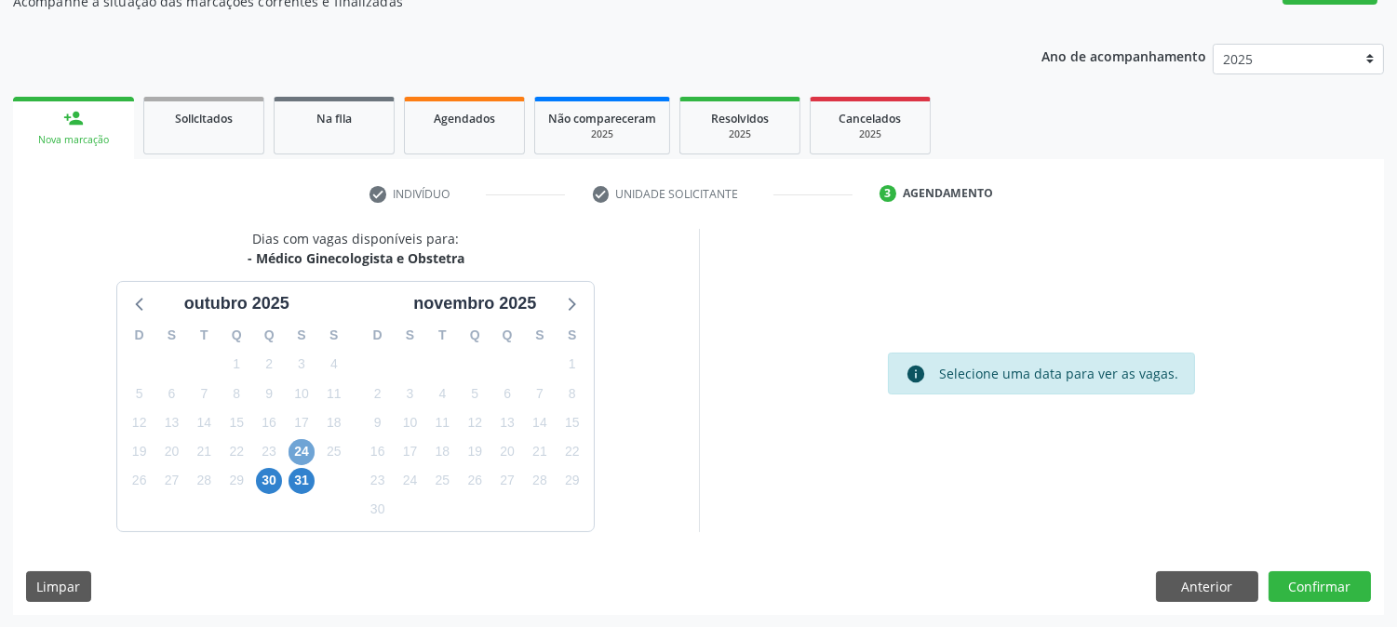
click at [296, 459] on span "24" at bounding box center [302, 452] width 26 height 26
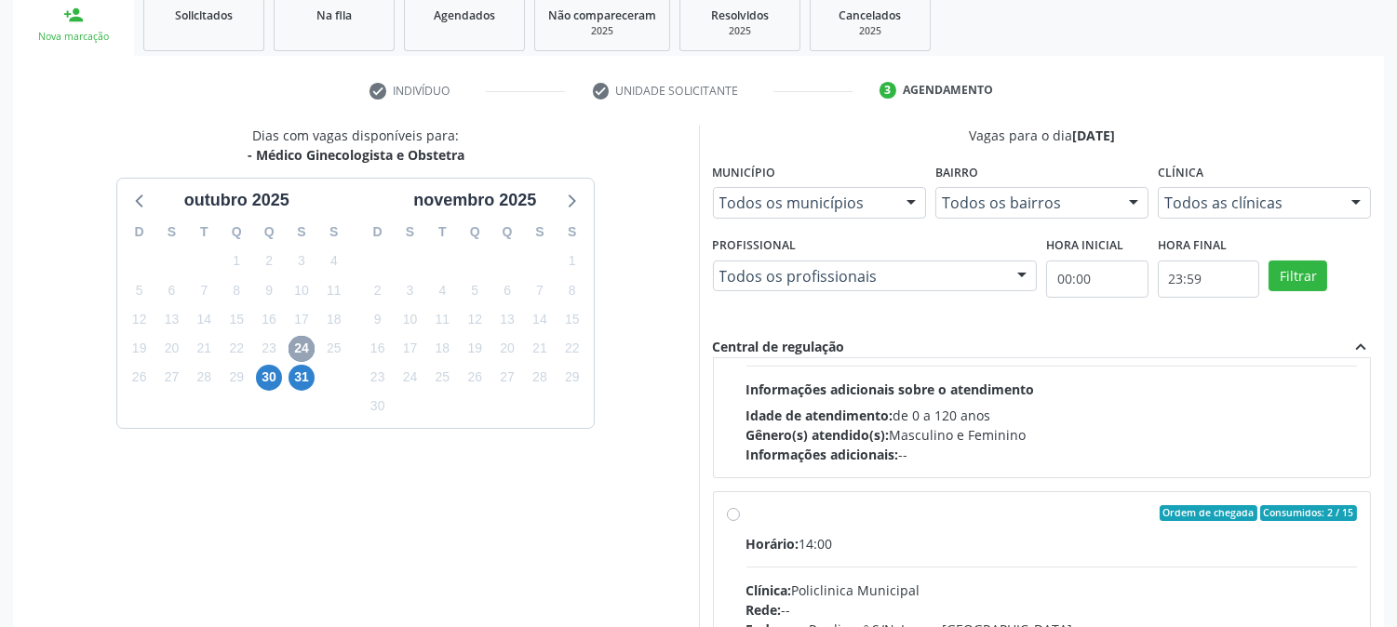
scroll to position [293, 0]
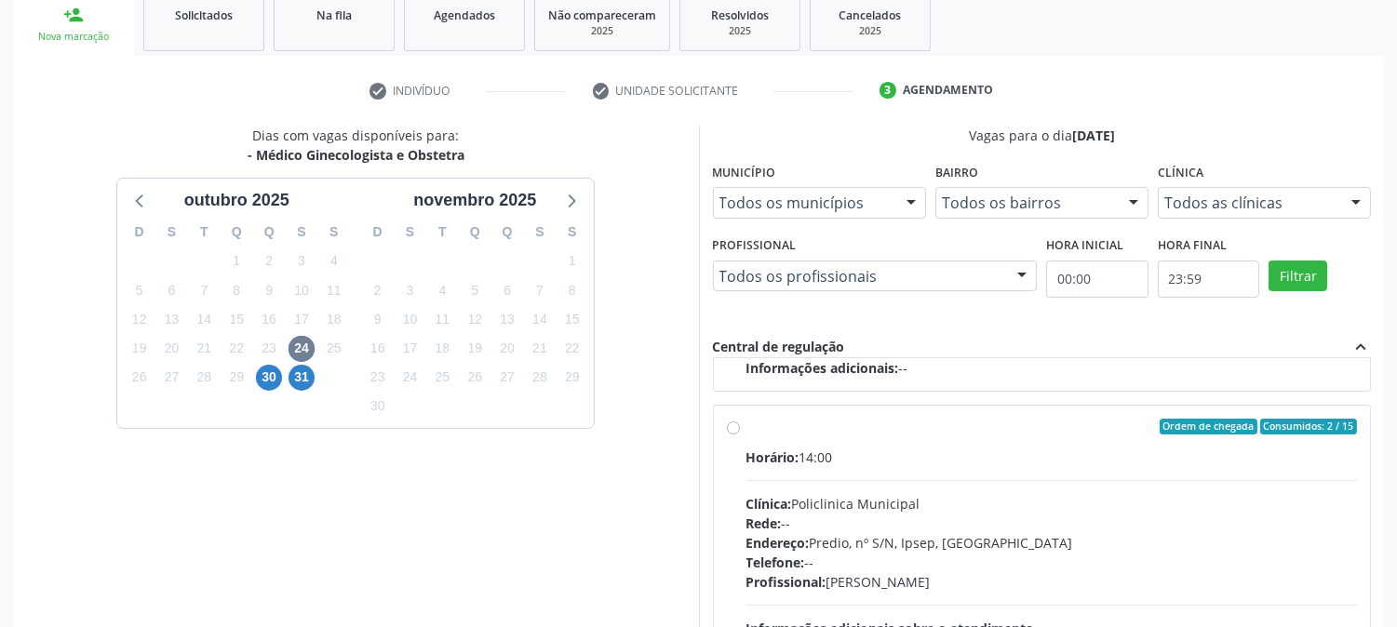
click at [873, 489] on div "Horário: 14:00 Clínica: Policlinica Municipal Rede: -- Endereço: Predio, nº S/N…" at bounding box center [1053, 576] width 612 height 256
click at [740, 436] on input "Ordem de chegada Consumidos: 2 / 15 Horário: 14:00 Clínica: Policlinica Municip…" at bounding box center [733, 427] width 13 height 17
radio input "true"
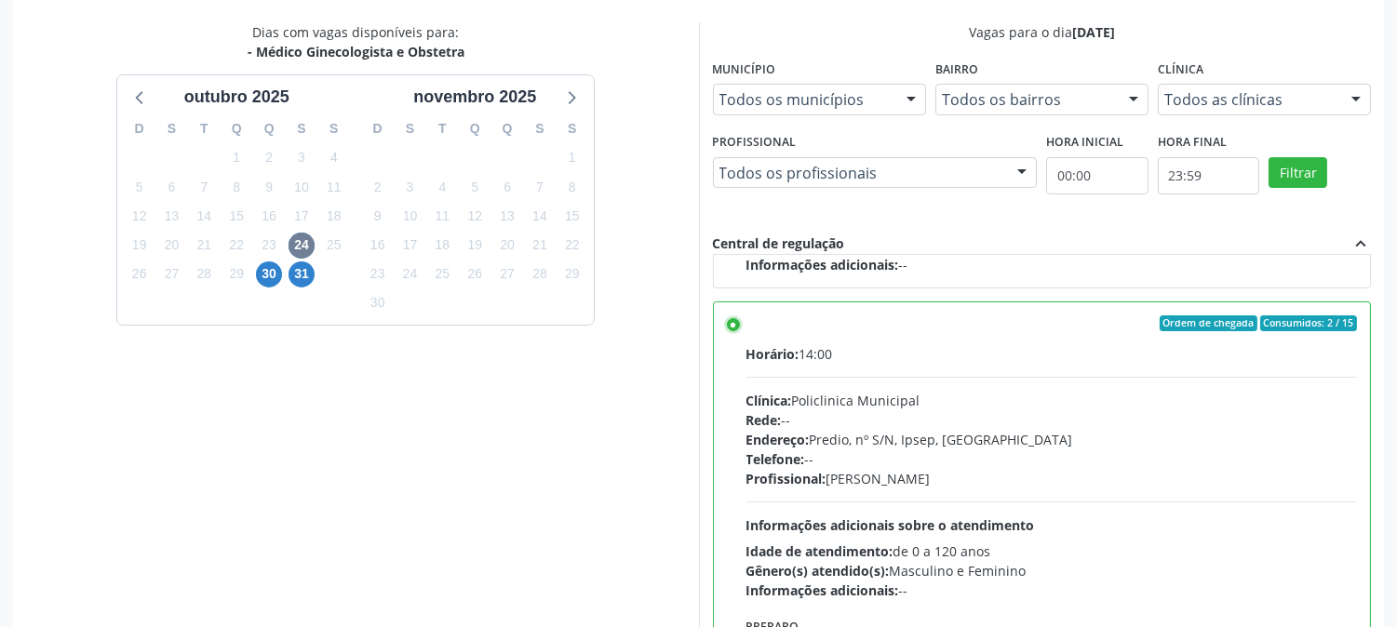
scroll to position [484, 0]
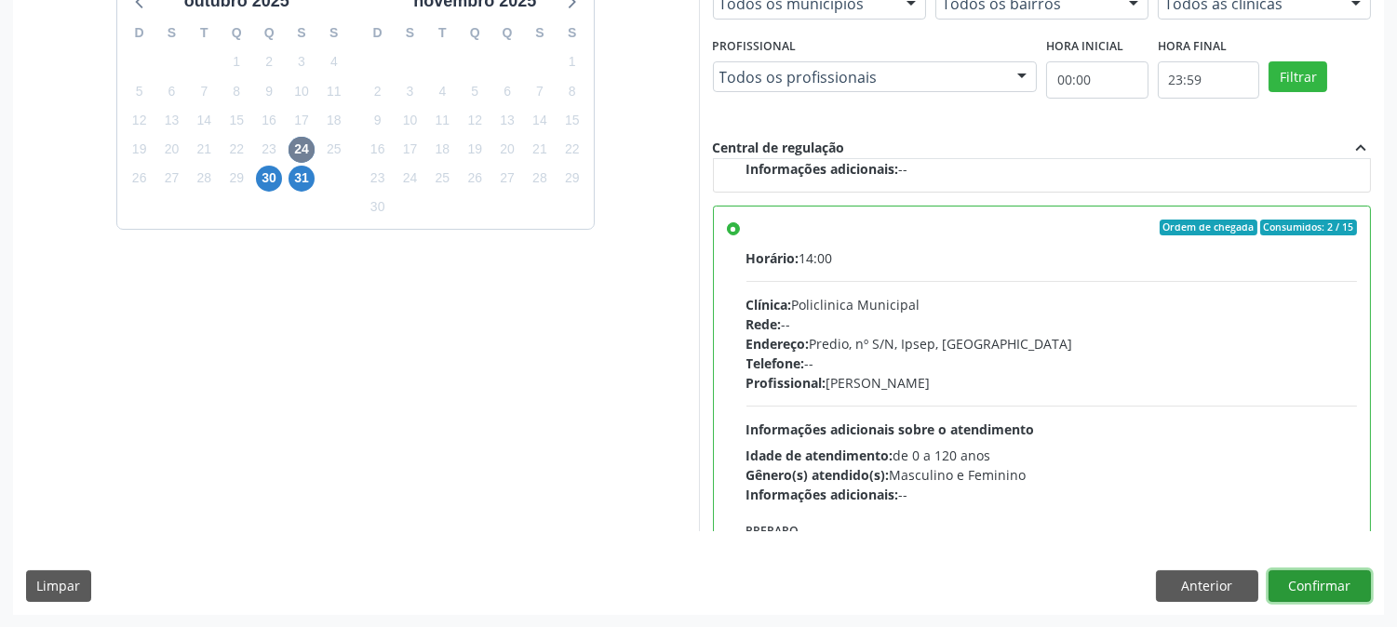
click at [1316, 582] on button "Confirmar" at bounding box center [1320, 587] width 102 height 32
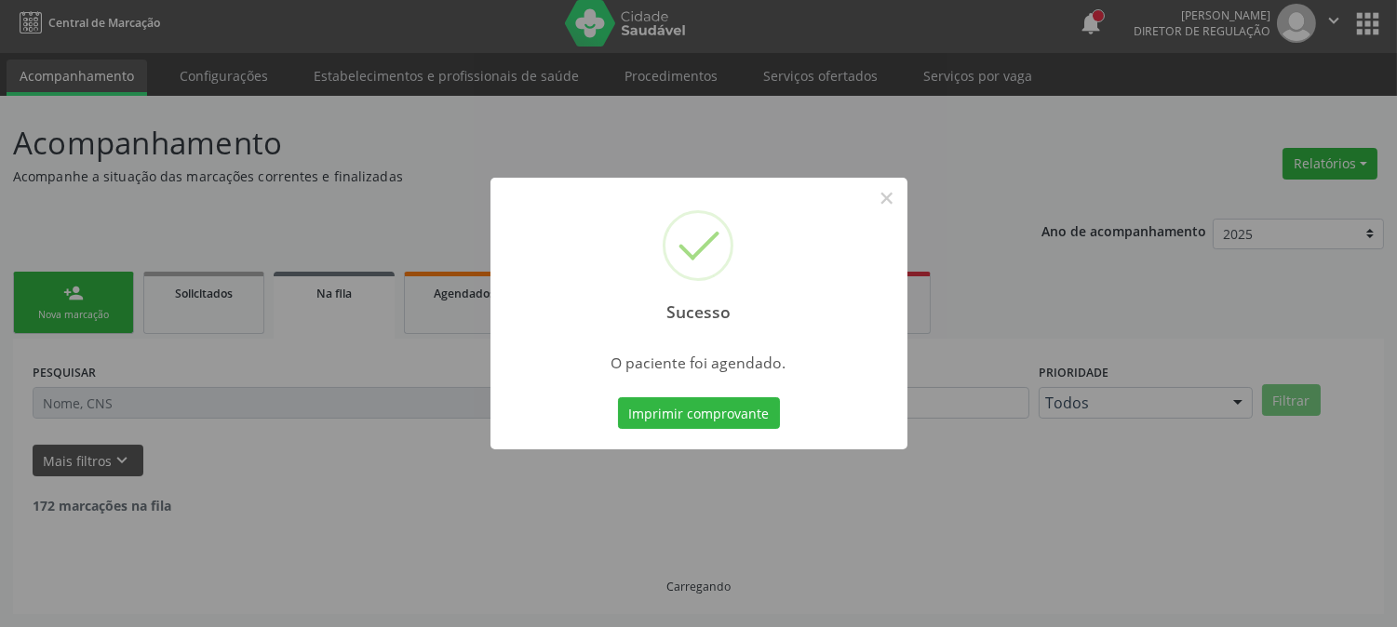
scroll to position [0, 0]
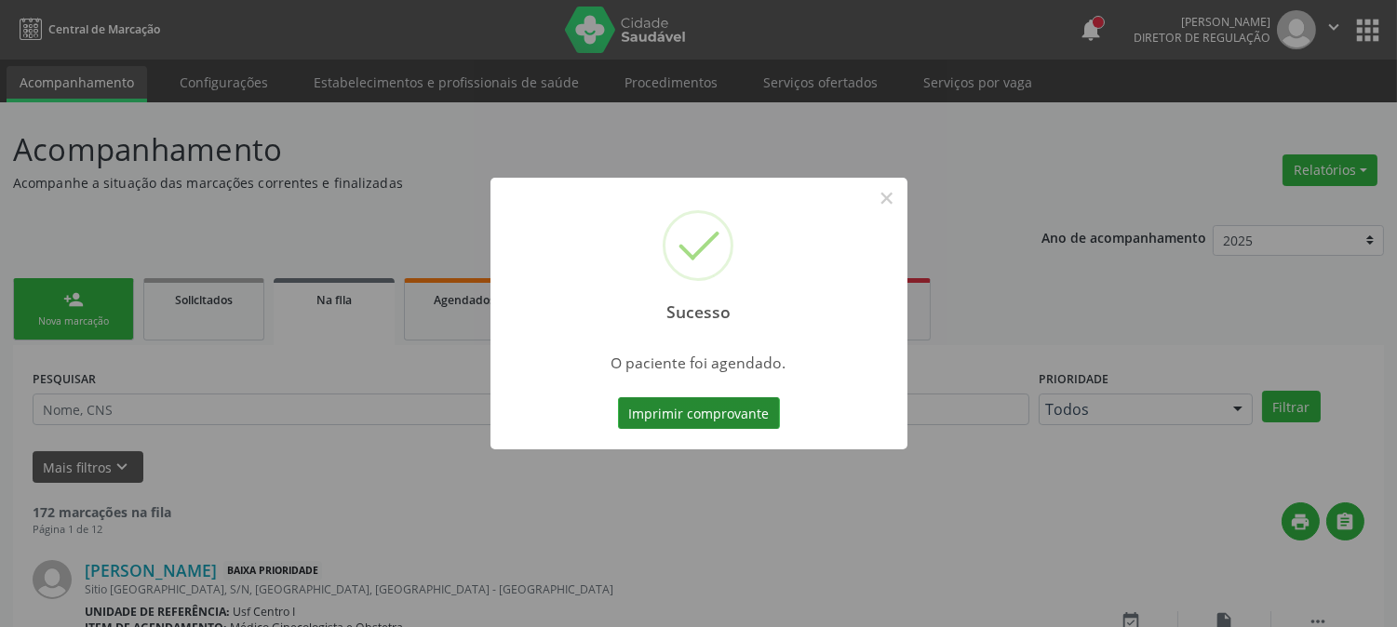
click at [720, 415] on button "Imprimir comprovante" at bounding box center [699, 414] width 162 height 32
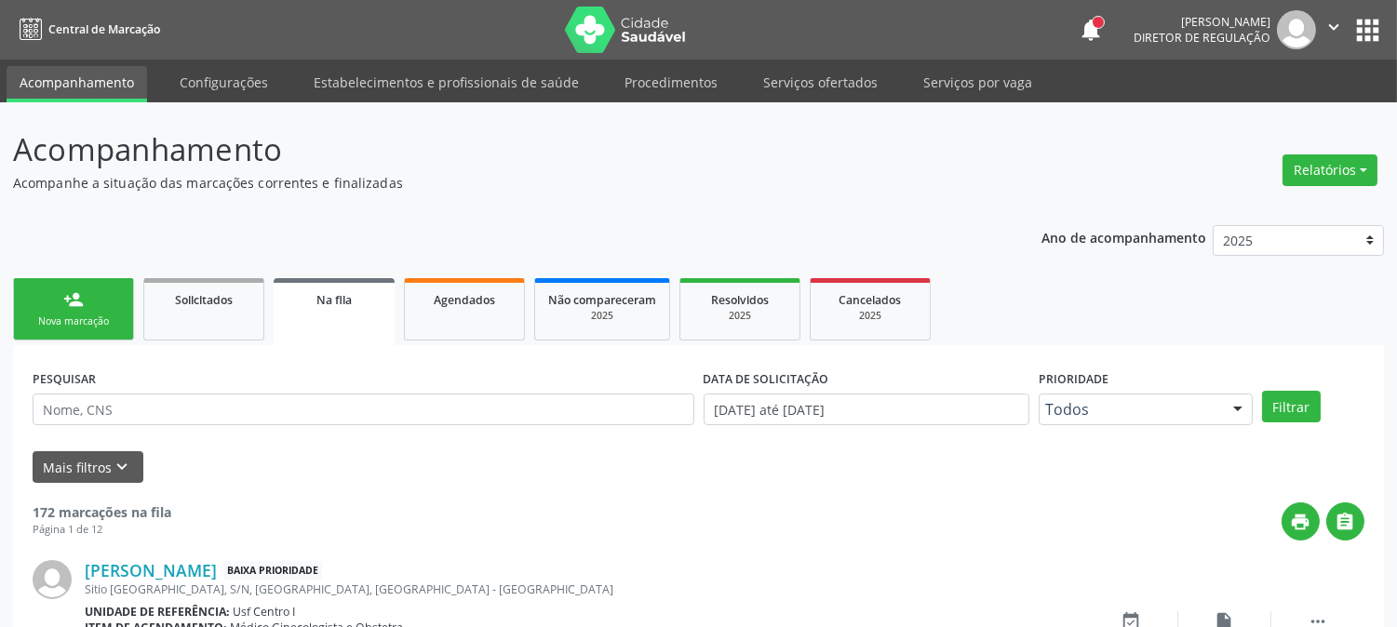
click at [67, 328] on div "Nova marcação" at bounding box center [73, 322] width 93 height 14
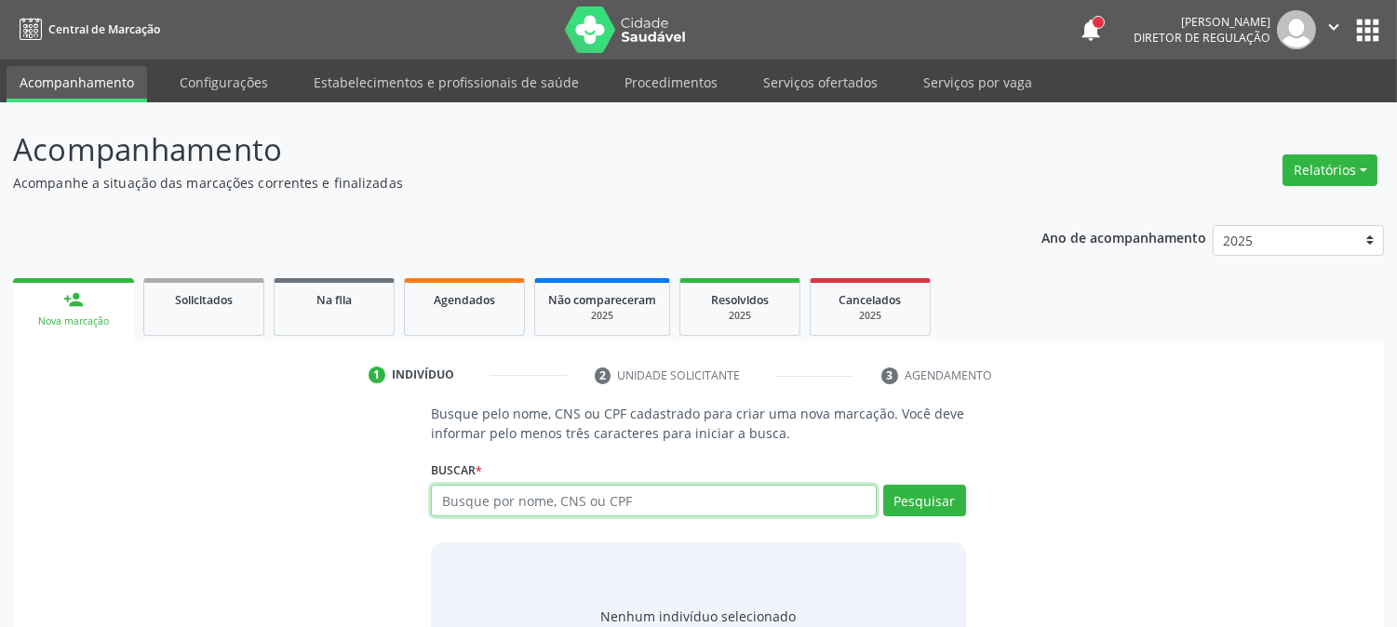
click at [622, 505] on input "text" at bounding box center [653, 501] width 445 height 32
type input "708903743715610"
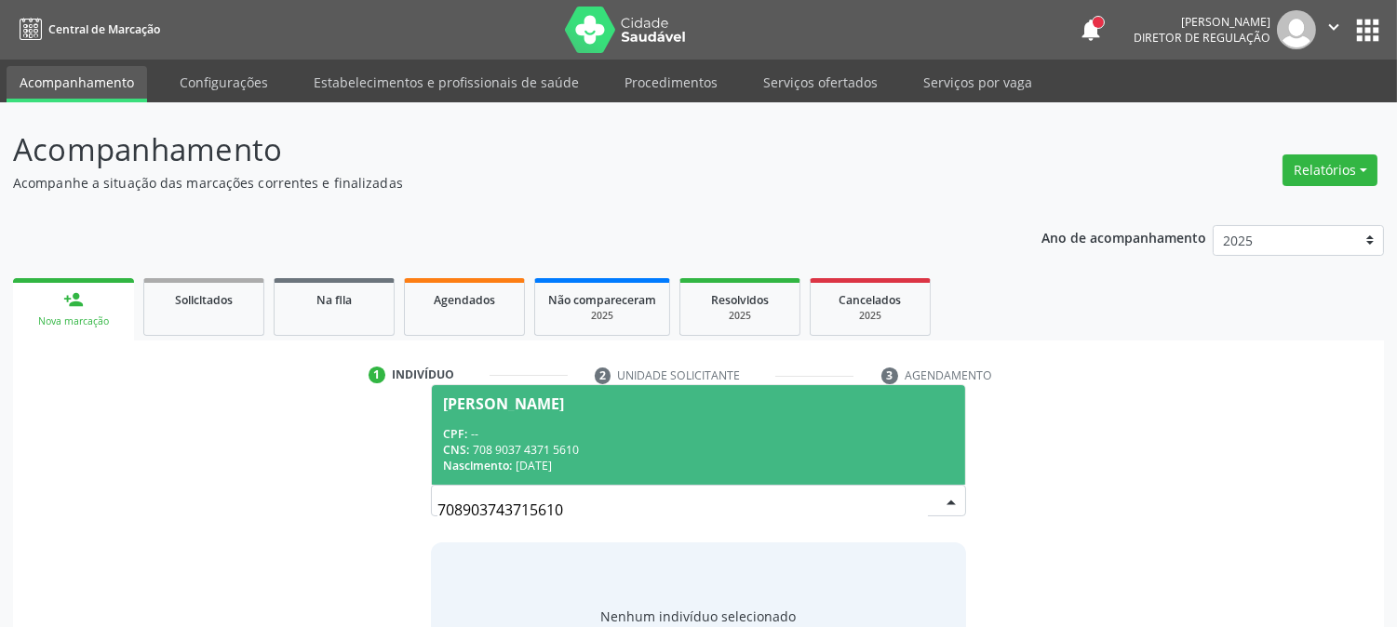
click at [594, 468] on div "Nascimento: 10/02/2022" at bounding box center [698, 466] width 510 height 16
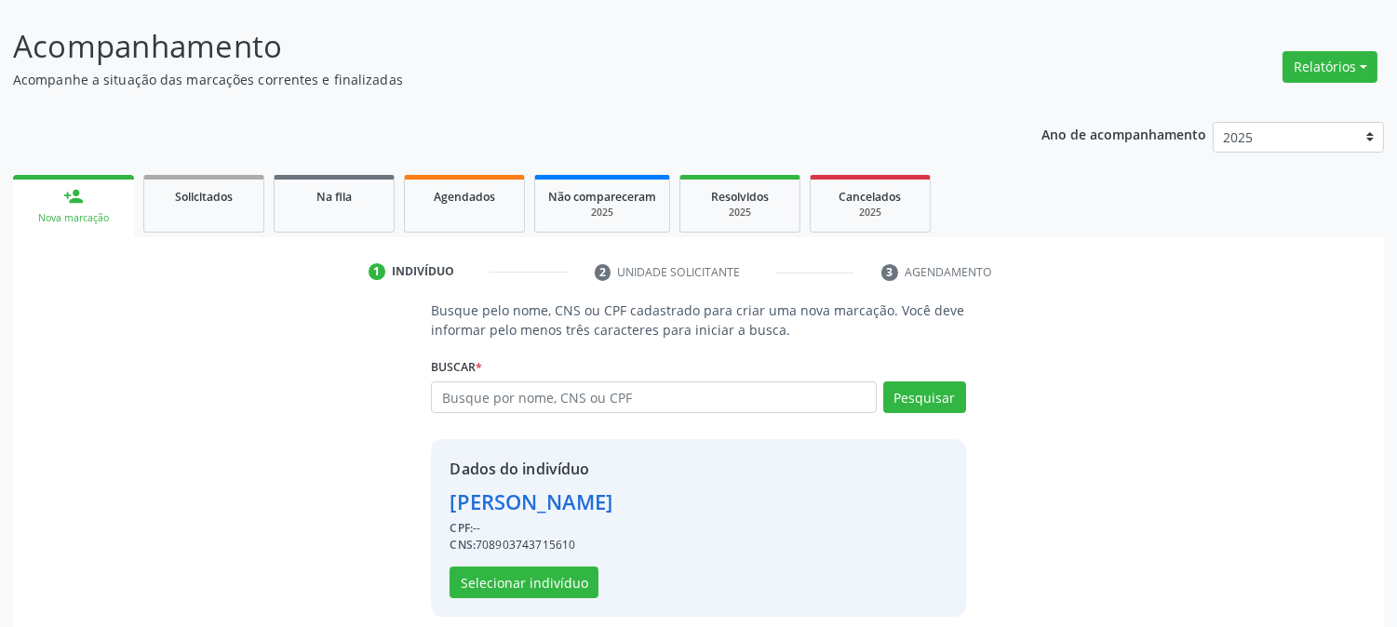
scroll to position [117, 0]
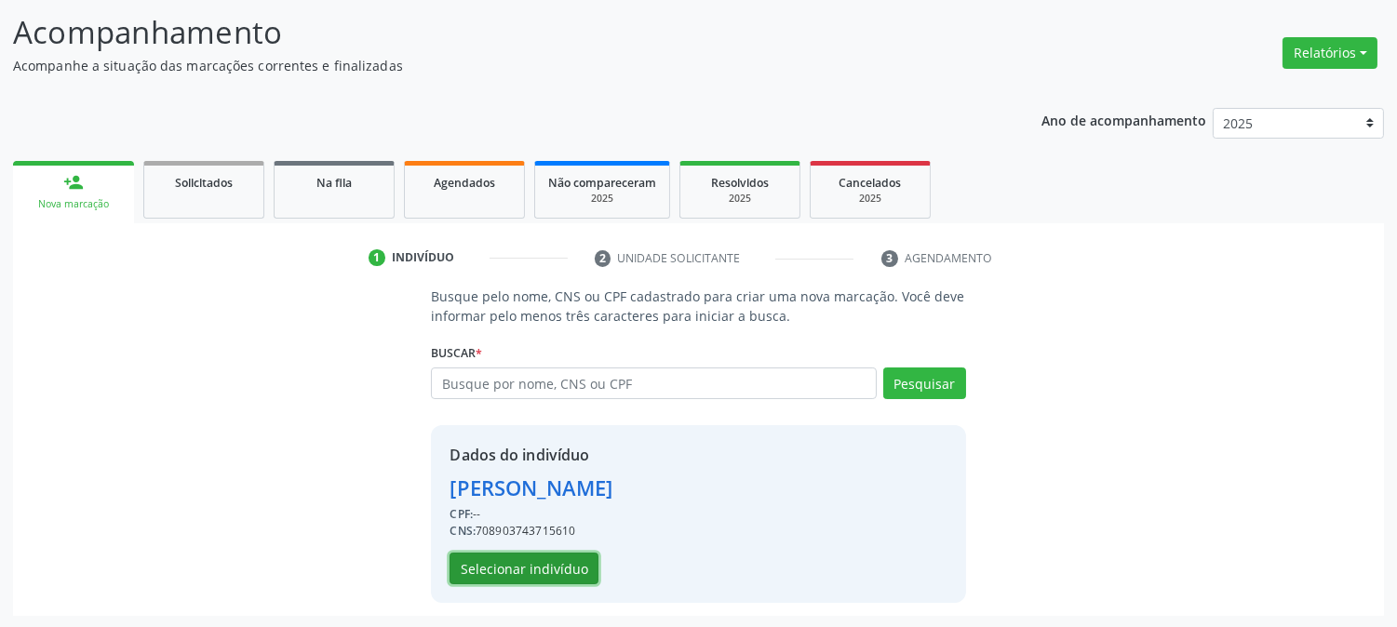
click at [552, 561] on button "Selecionar indivíduo" at bounding box center [524, 569] width 149 height 32
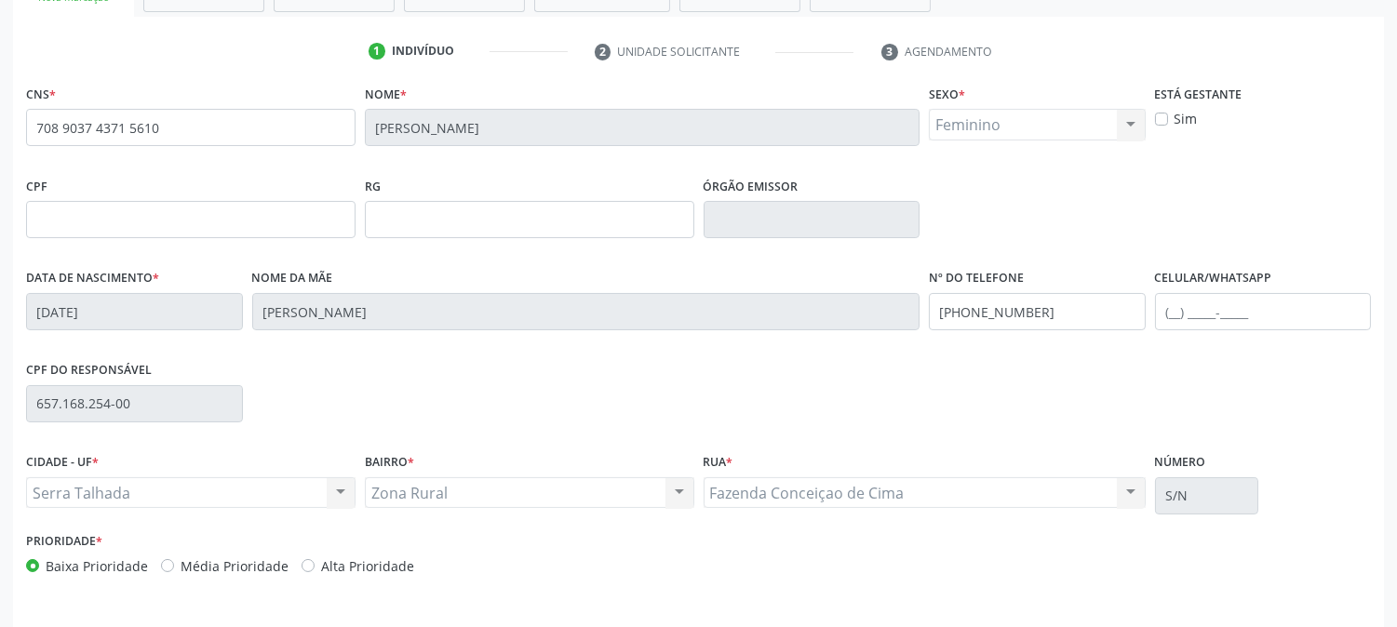
scroll to position [380, 0]
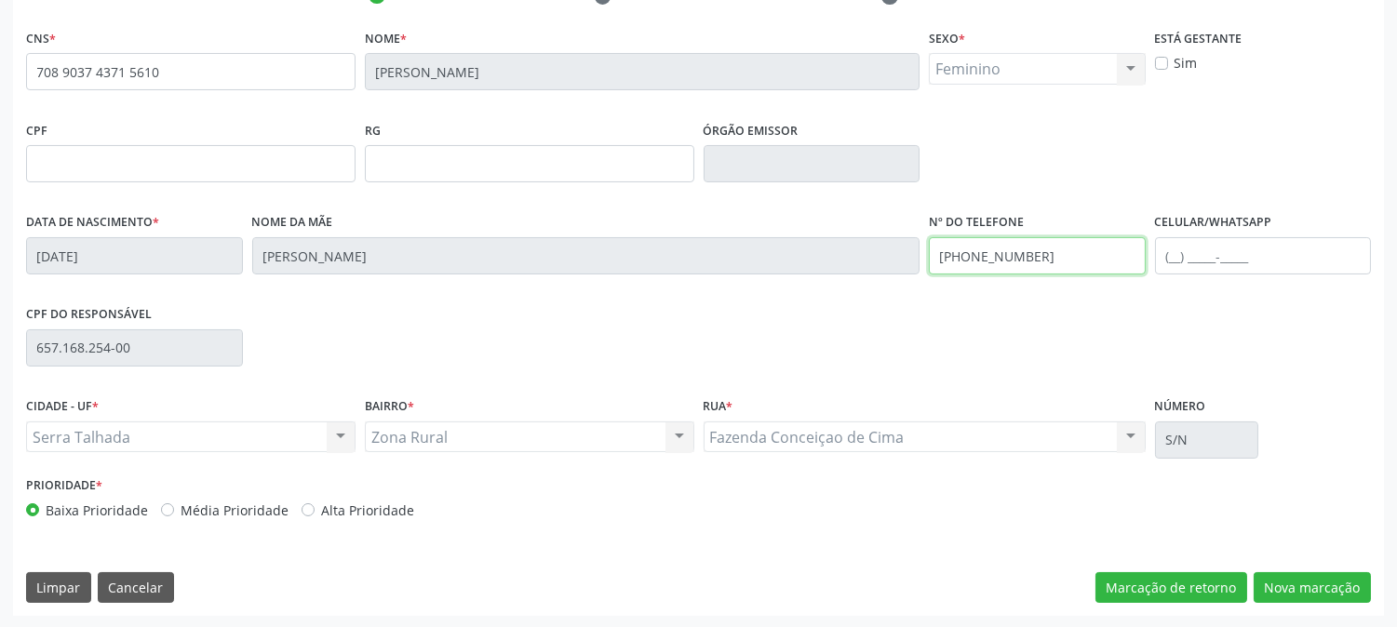
click at [856, 237] on div "Data de nascimento * 10/02/2022 Nome da mãe Vaneza da Rocha Silva Nº do Telefon…" at bounding box center [698, 255] width 1354 height 92
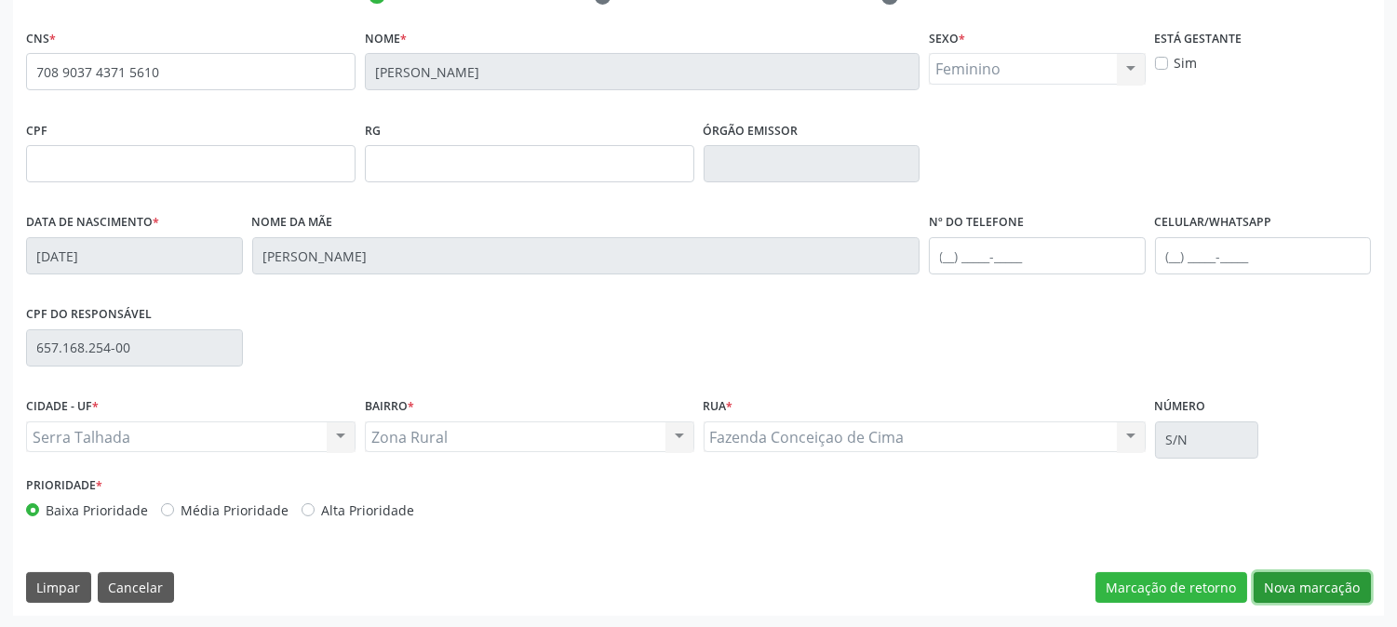
click at [1313, 586] on button "Nova marcação" at bounding box center [1312, 589] width 117 height 32
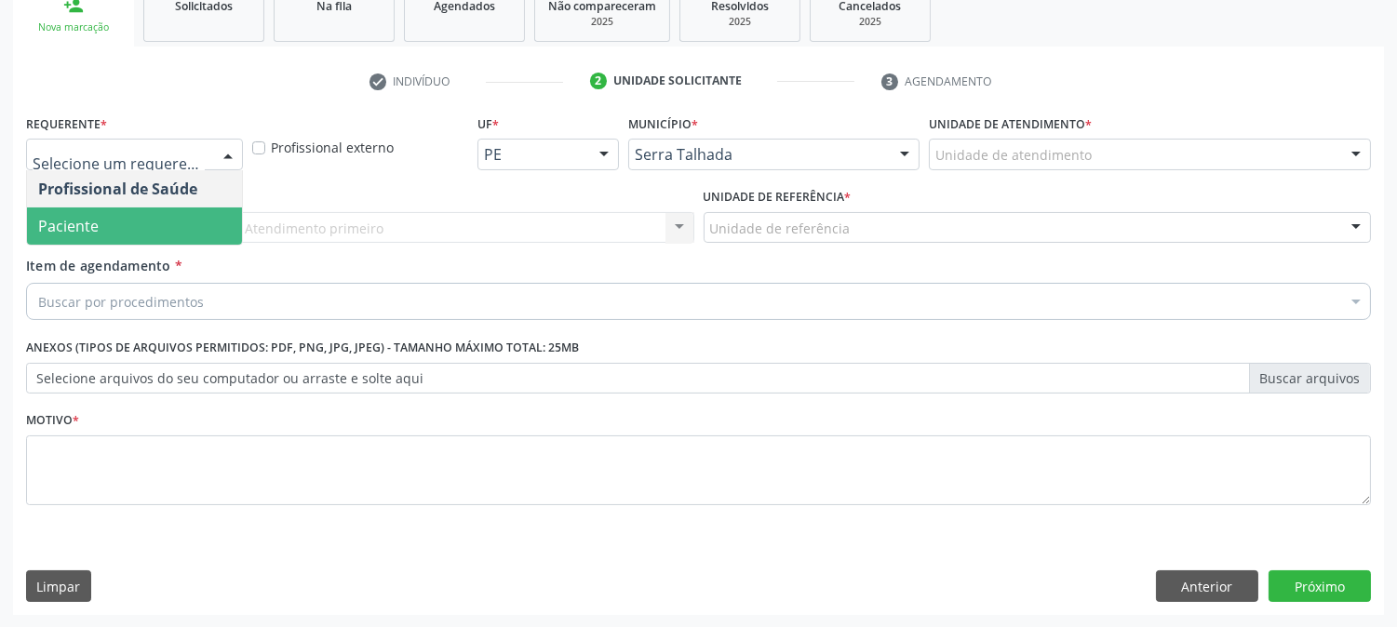
click at [107, 218] on span "Paciente" at bounding box center [134, 226] width 215 height 37
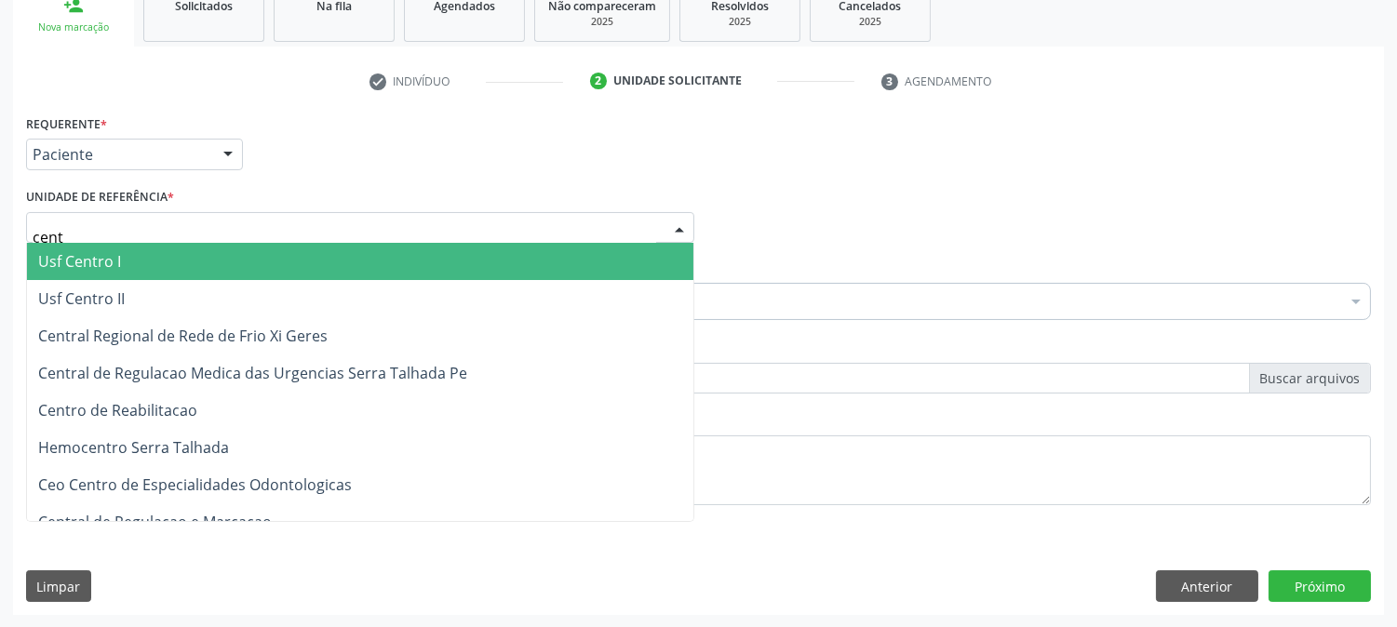
type input "centr"
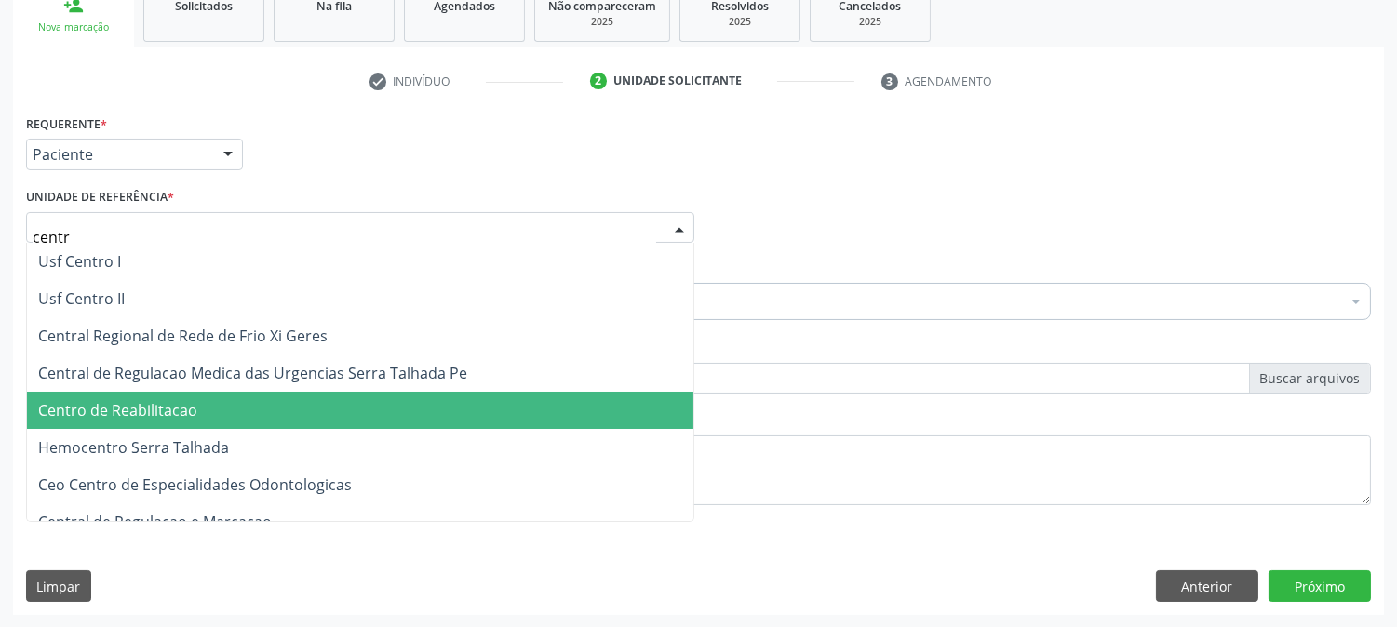
click at [186, 406] on span "Centro de Reabilitacao" at bounding box center [117, 410] width 159 height 20
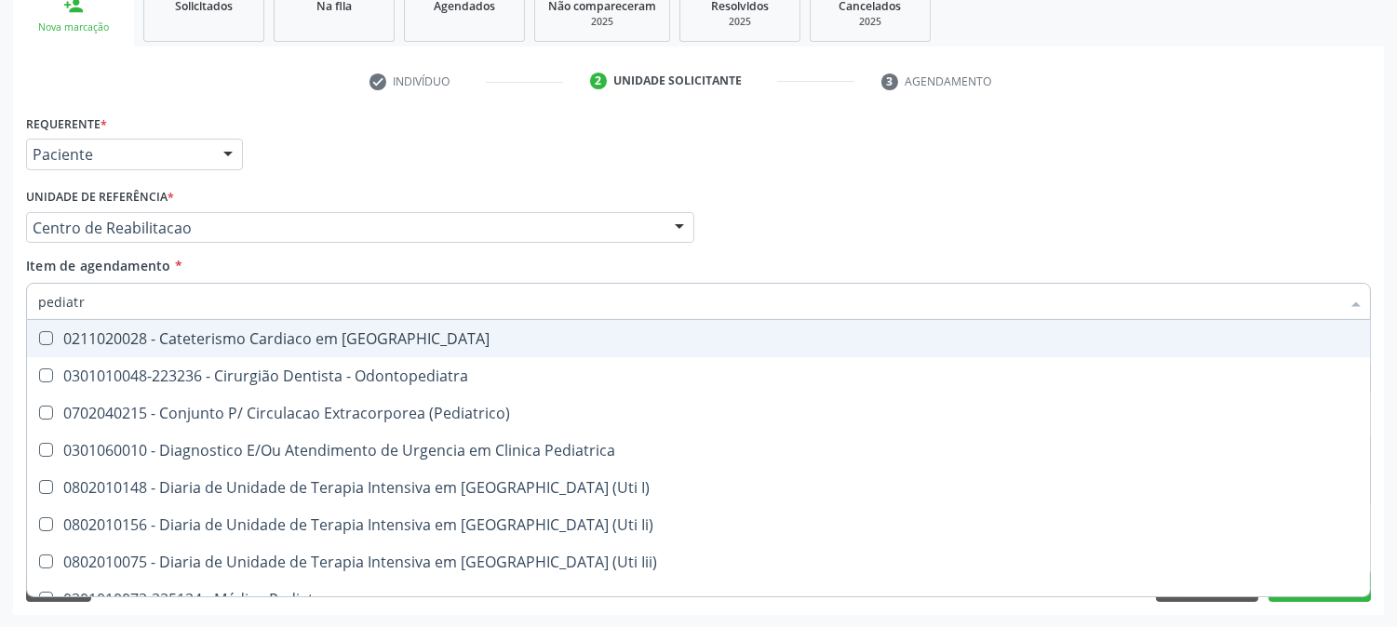
type input "pediatra"
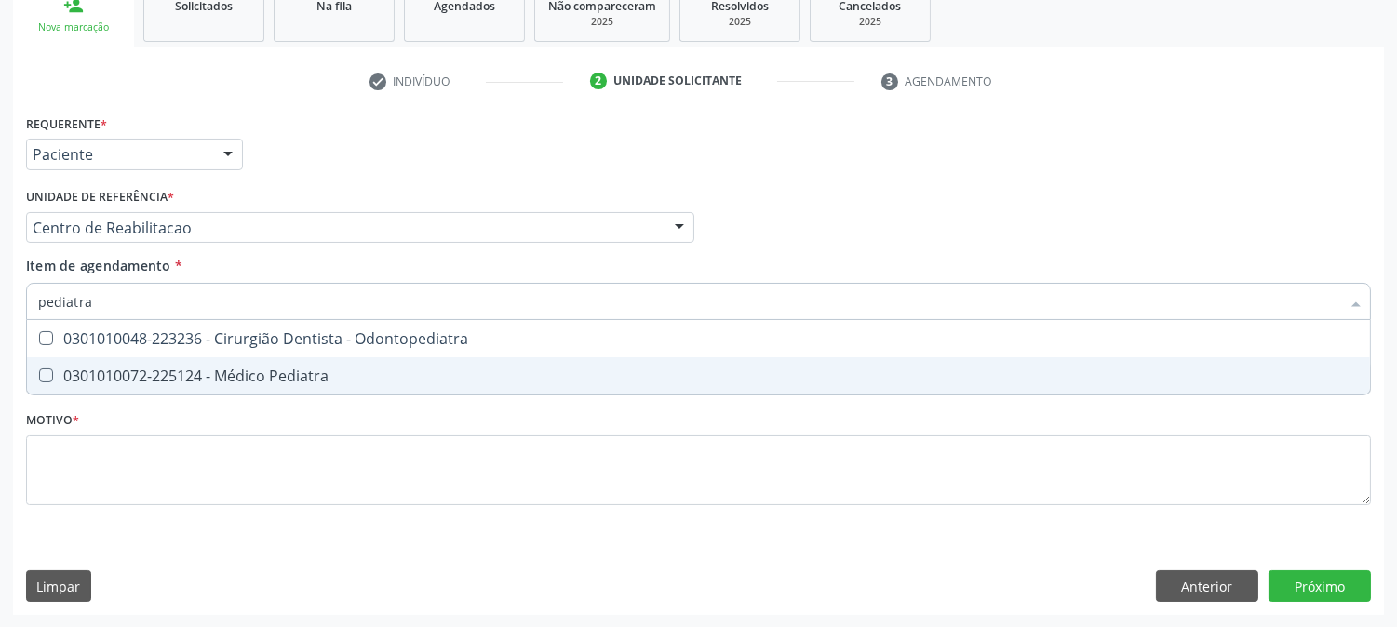
click at [339, 382] on div "0301010072-225124 - Médico Pediatra" at bounding box center [698, 376] width 1321 height 15
checkbox Pediatra "true"
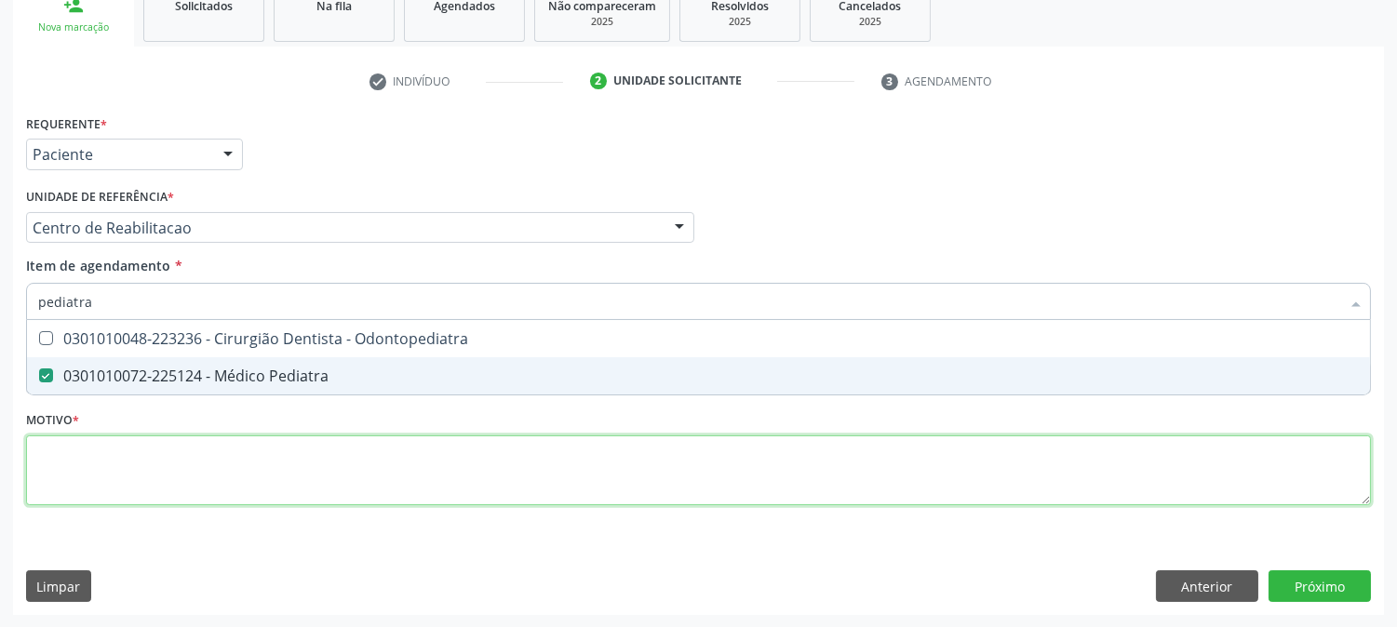
click at [300, 471] on div "Requerente * Paciente Profissional de Saúde Paciente Nenhum resultado encontrad…" at bounding box center [698, 321] width 1345 height 422
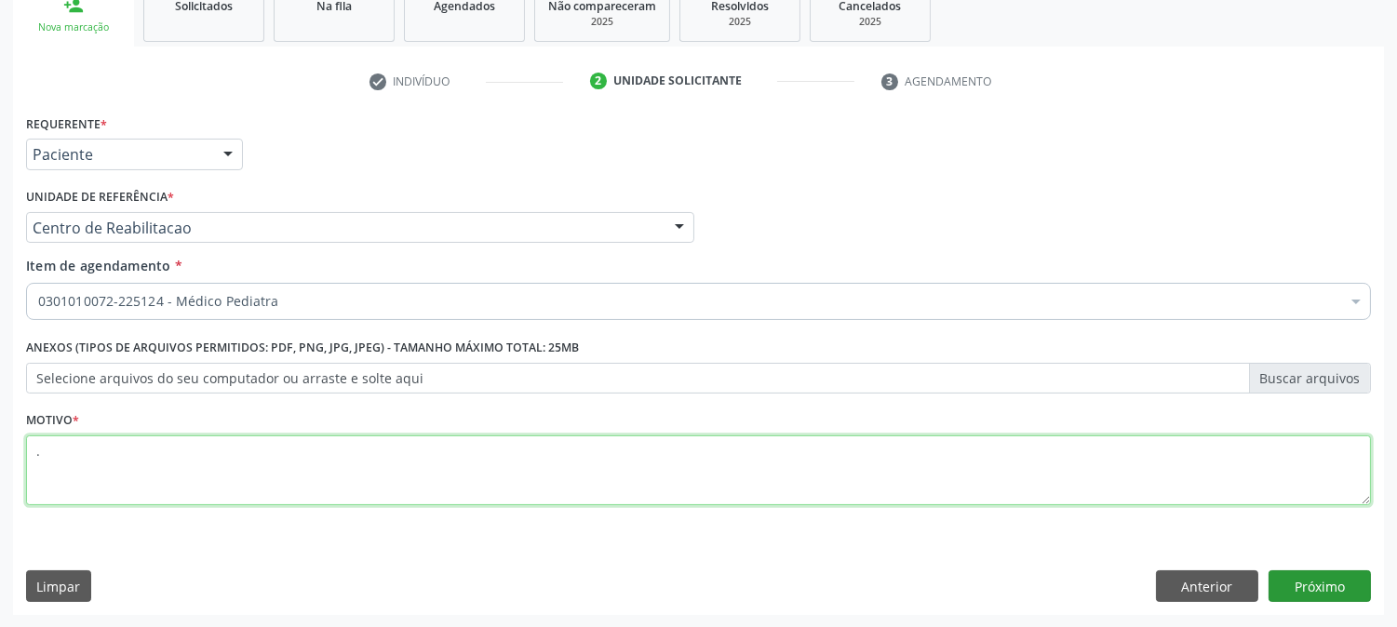
type textarea "."
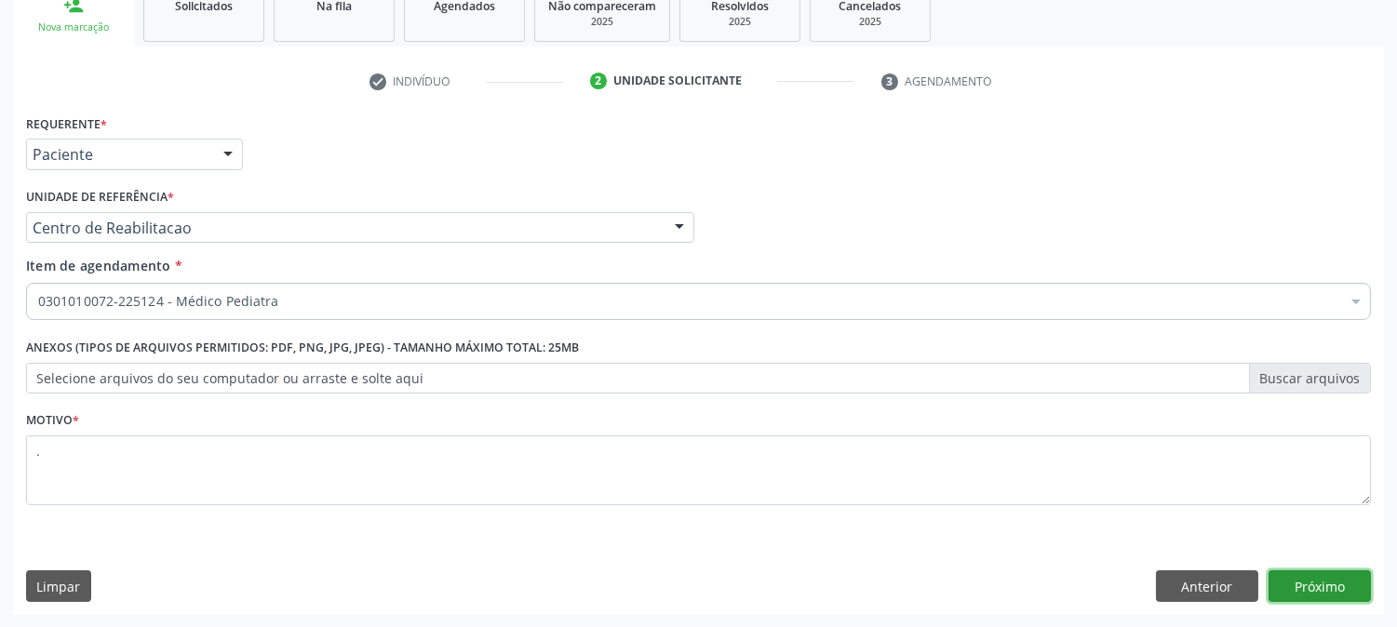
click at [1317, 578] on button "Próximo" at bounding box center [1320, 587] width 102 height 32
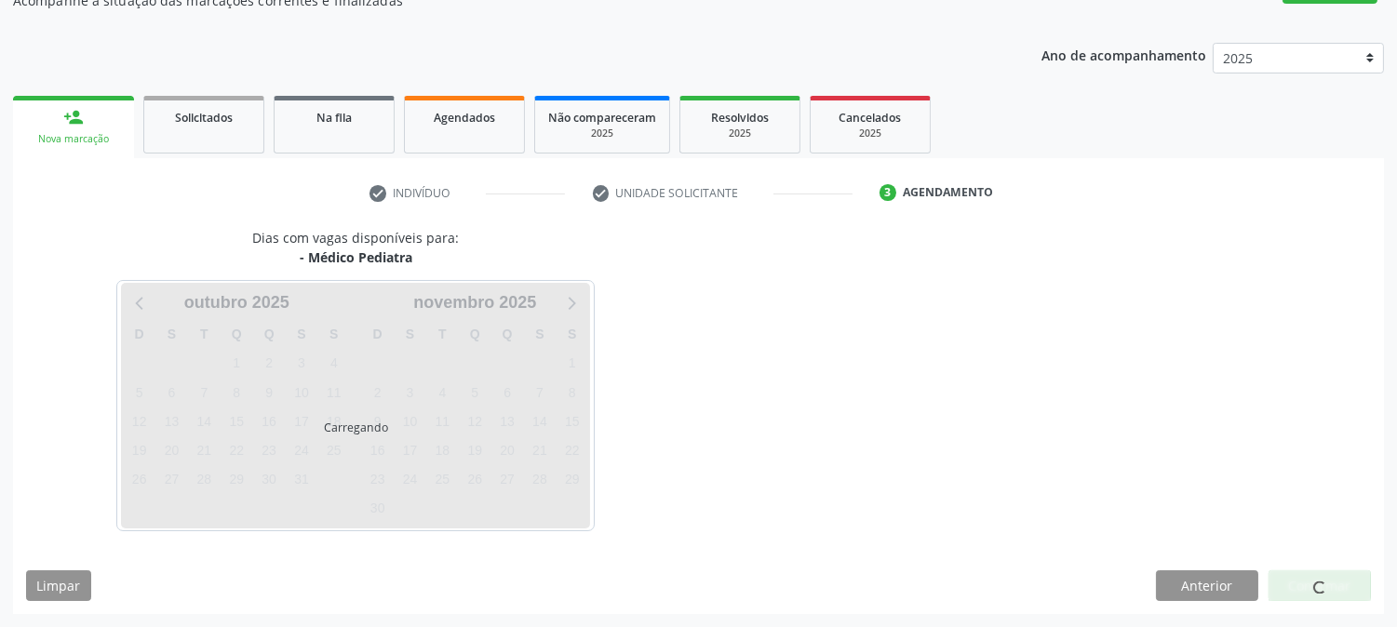
scroll to position [182, 0]
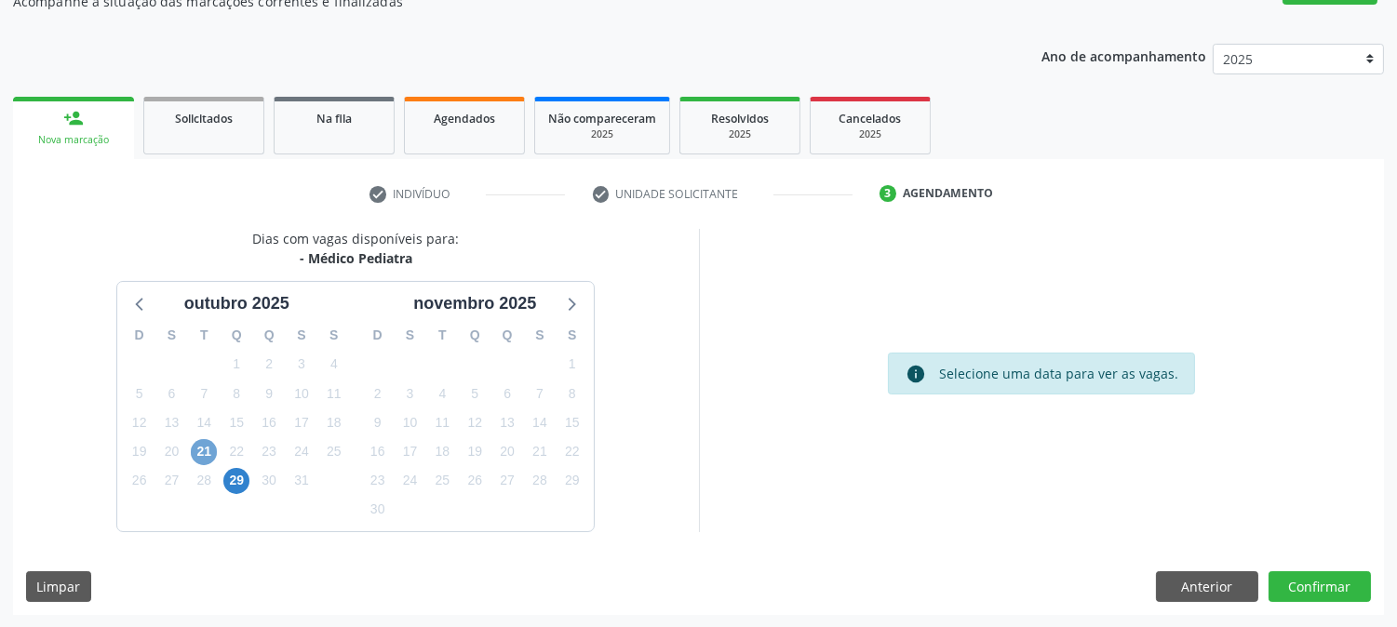
click at [209, 441] on span "21" at bounding box center [204, 452] width 26 height 26
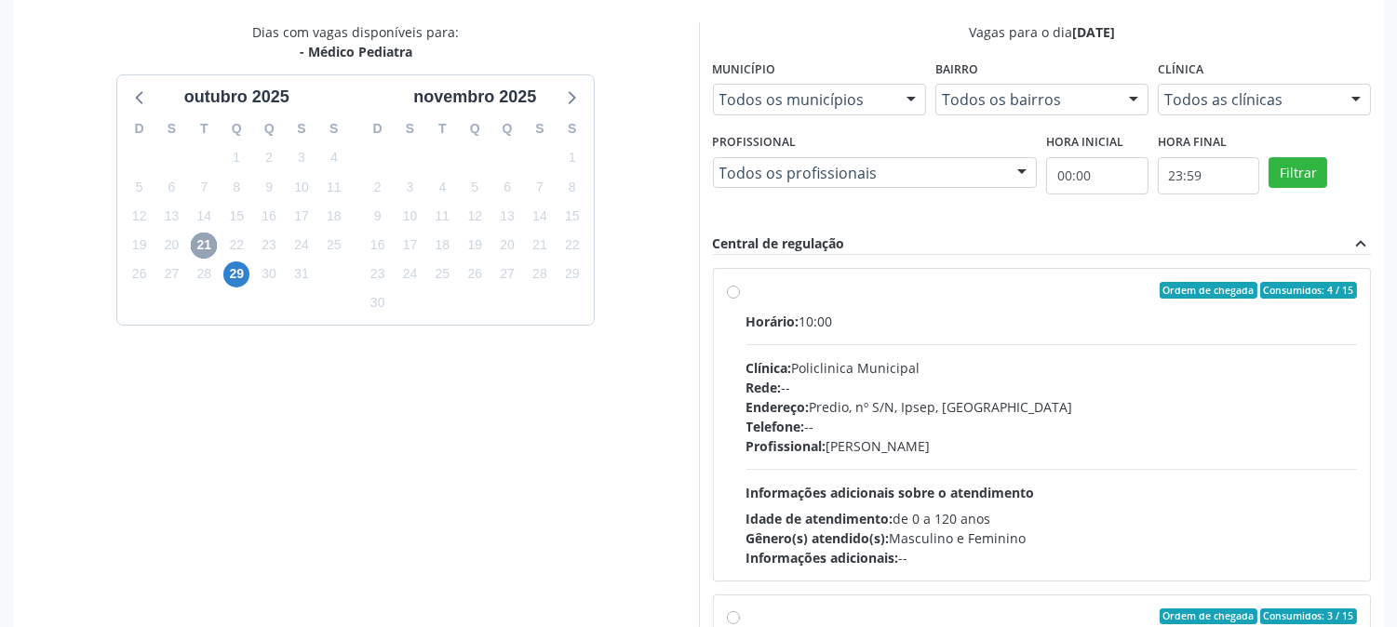
scroll to position [484, 0]
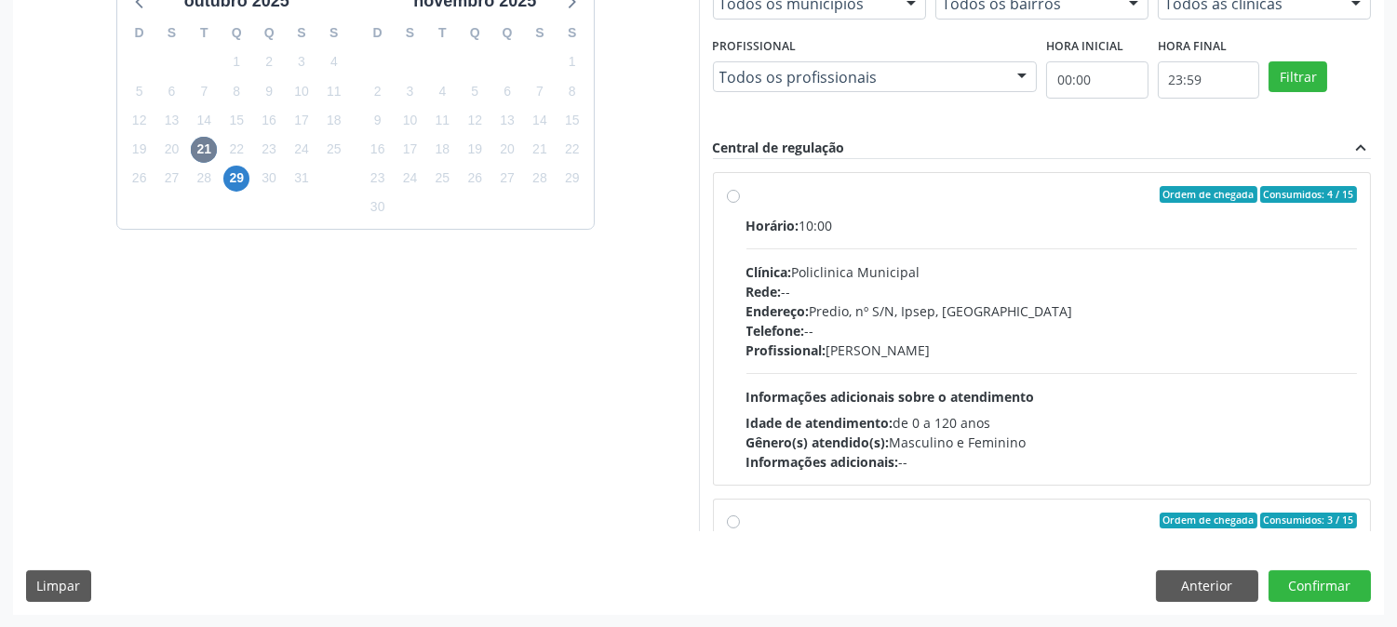
click at [1197, 419] on div "Idade de atendimento: de 0 a 120 anos" at bounding box center [1053, 423] width 612 height 20
click at [740, 203] on input "Ordem de chegada Consumidos: 4 / 15 Horário: 10:00 Clínica: Policlinica Municip…" at bounding box center [733, 194] width 13 height 17
radio input "true"
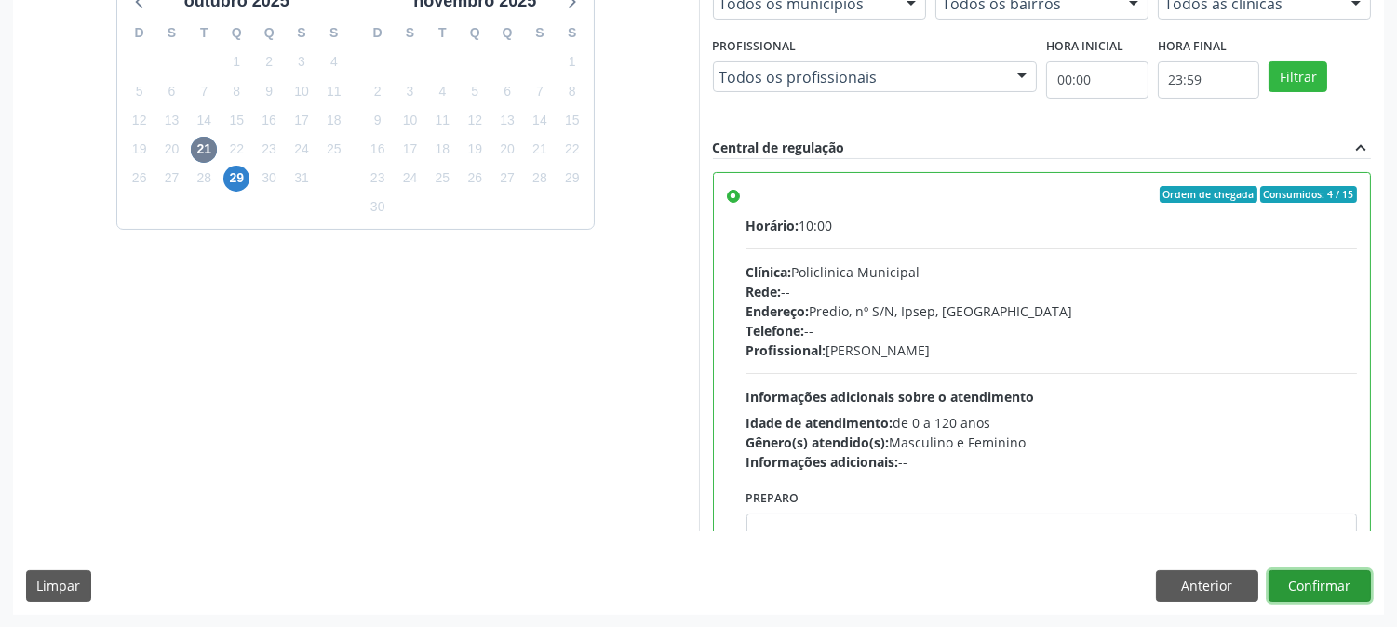
click at [1295, 599] on button "Confirmar" at bounding box center [1320, 587] width 102 height 32
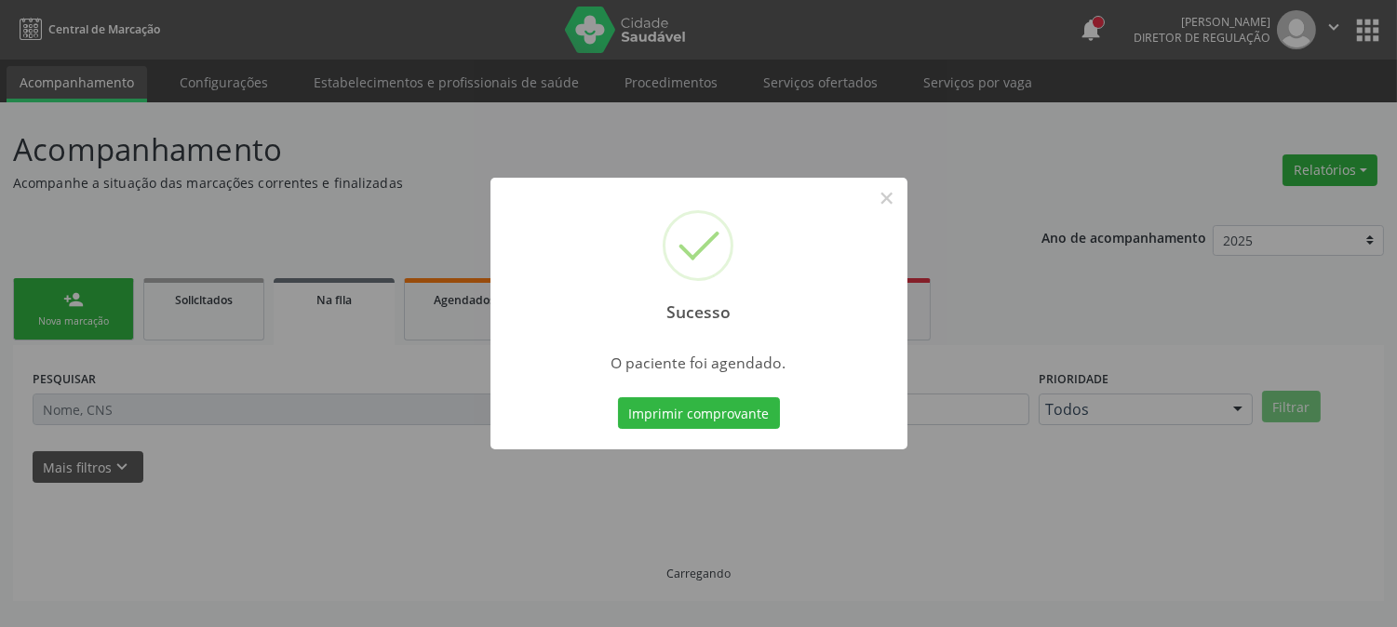
scroll to position [0, 0]
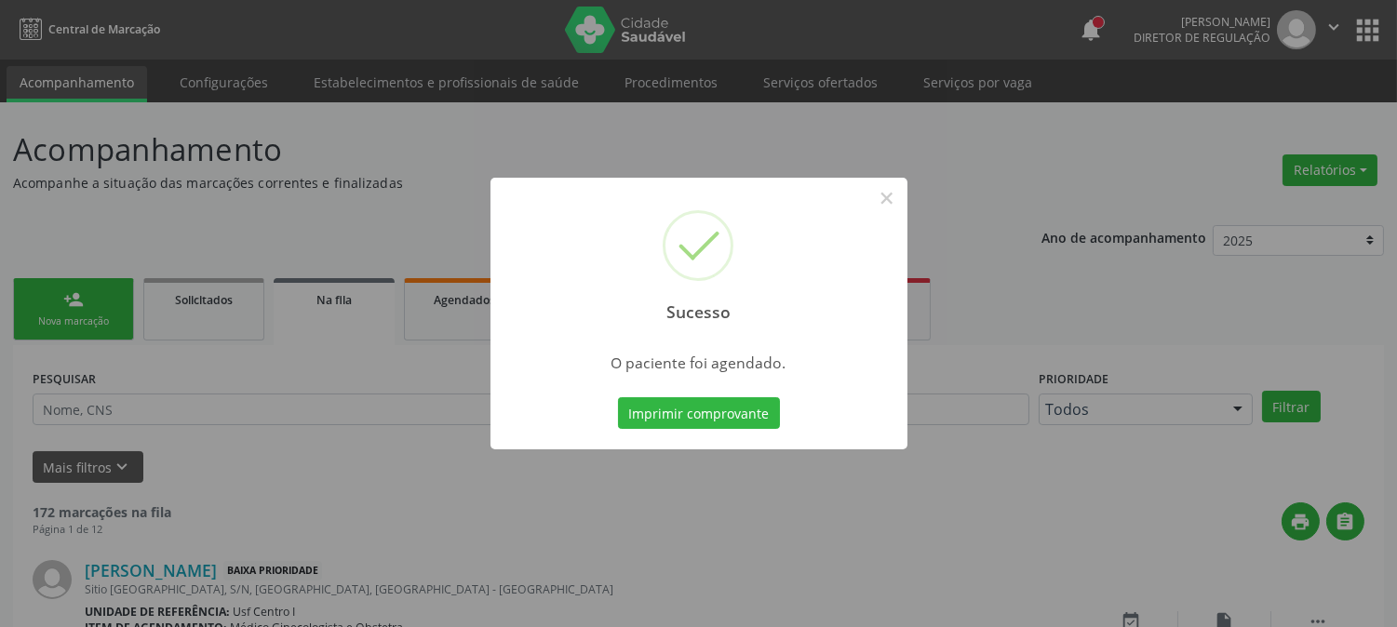
click at [667, 396] on div "Imprimir comprovante Cancel" at bounding box center [698, 413] width 170 height 39
click at [676, 413] on button "Imprimir comprovante" at bounding box center [699, 414] width 162 height 32
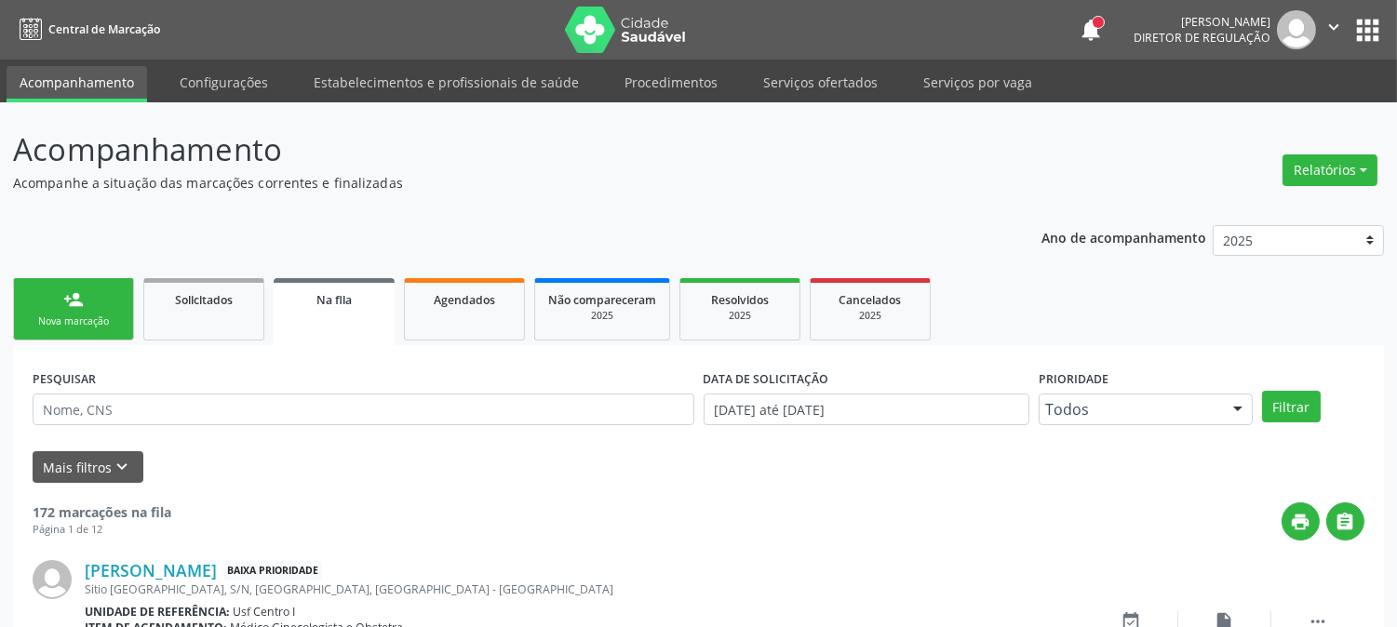
click at [69, 299] on div "person_add" at bounding box center [73, 300] width 20 height 20
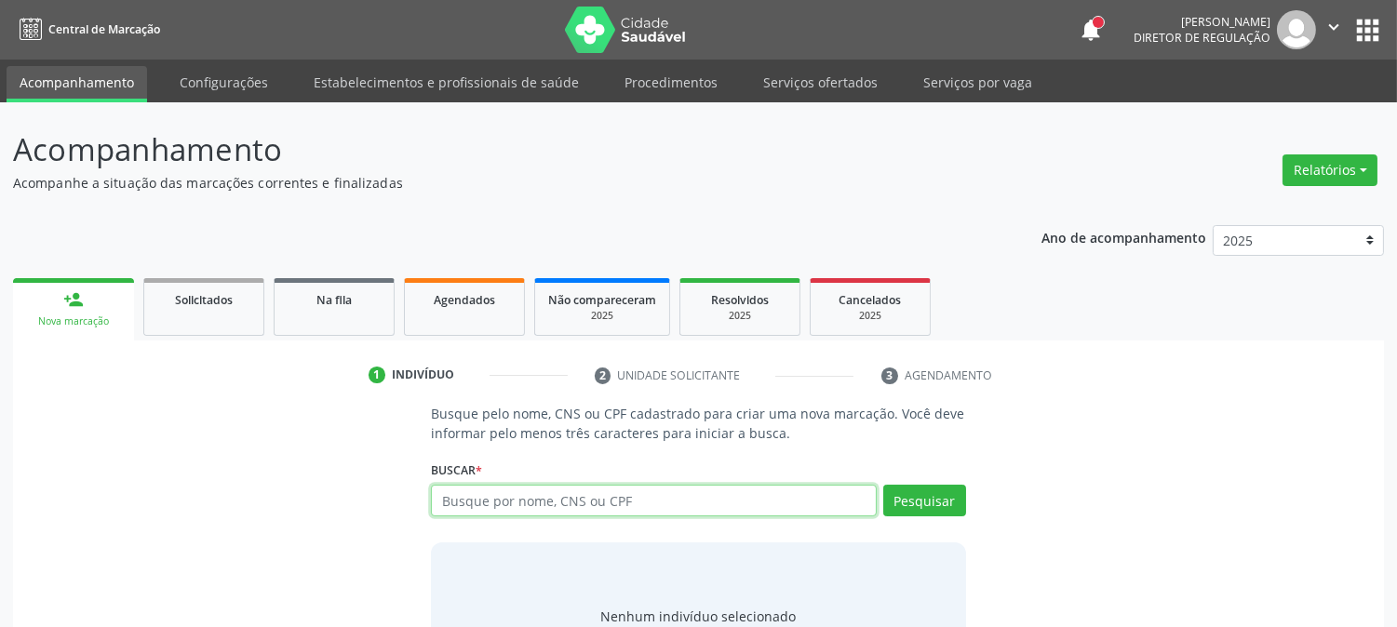
click at [596, 506] on input "text" at bounding box center [653, 501] width 445 height 32
type input "898006224002446"
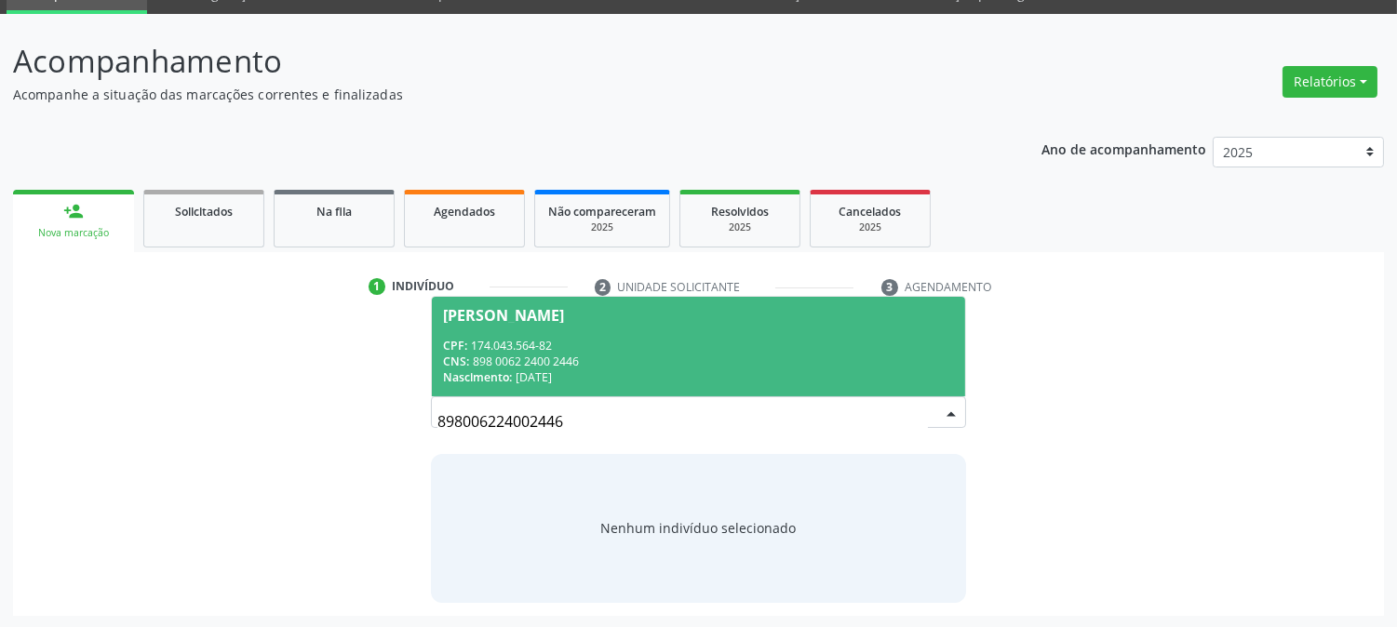
click at [618, 323] on span "[PERSON_NAME] CPF: 174.043.564-82 CNS: 898 0062 2400 2446 Nascimento: [DATE]" at bounding box center [698, 347] width 532 height 100
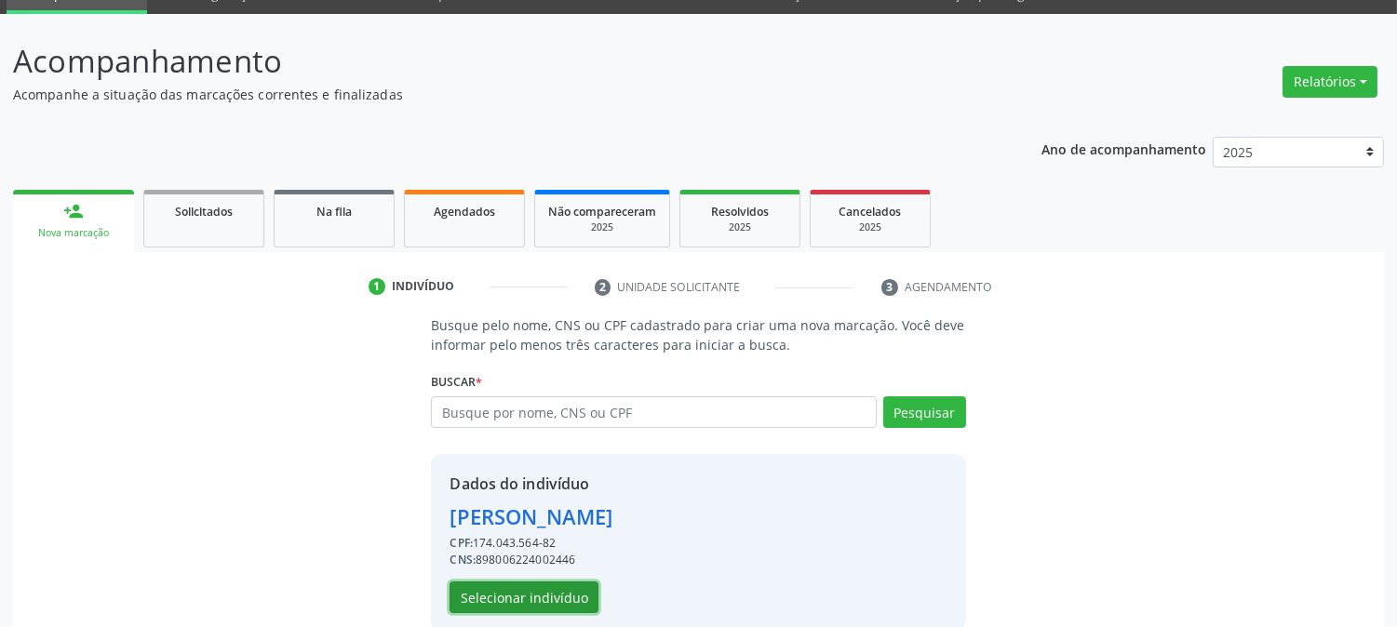
click at [551, 599] on button "Selecionar indivíduo" at bounding box center [524, 598] width 149 height 32
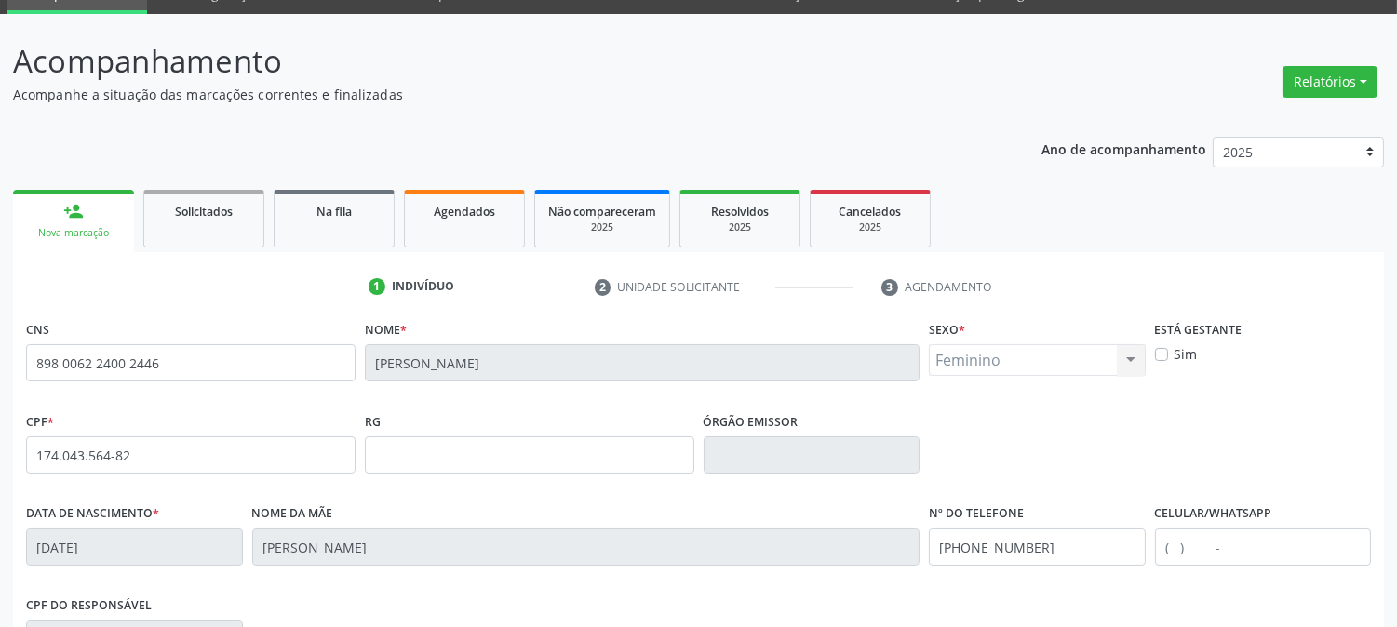
scroll to position [380, 0]
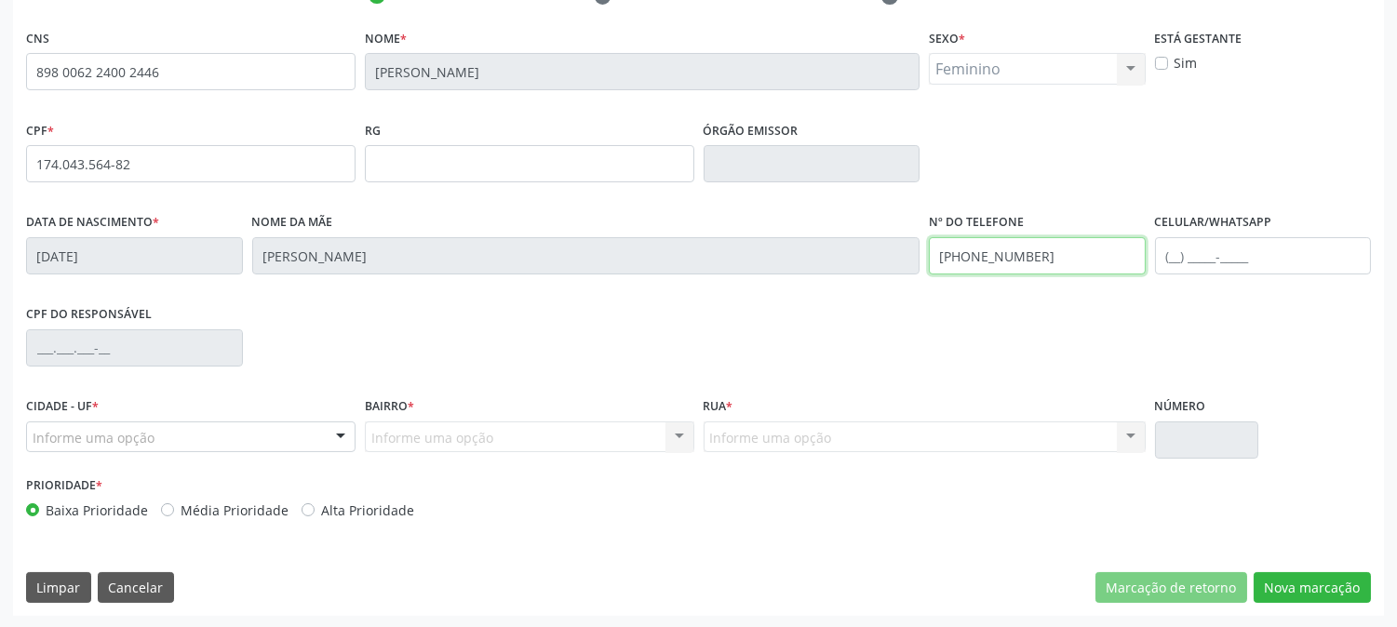
click at [892, 262] on div "Data de nascimento * [DATE] Nome da mãe [PERSON_NAME] Nº do Telefone [PHONE_NUM…" at bounding box center [698, 255] width 1354 height 92
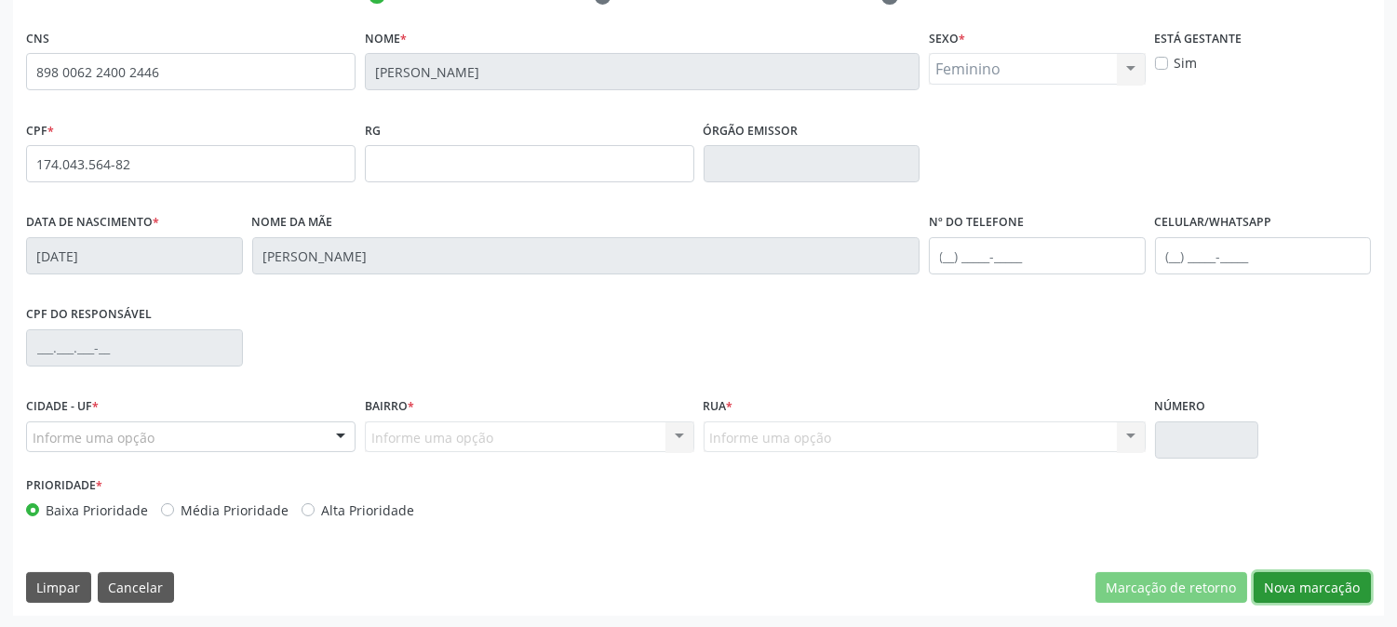
click at [1319, 588] on button "Nova marcação" at bounding box center [1312, 589] width 117 height 32
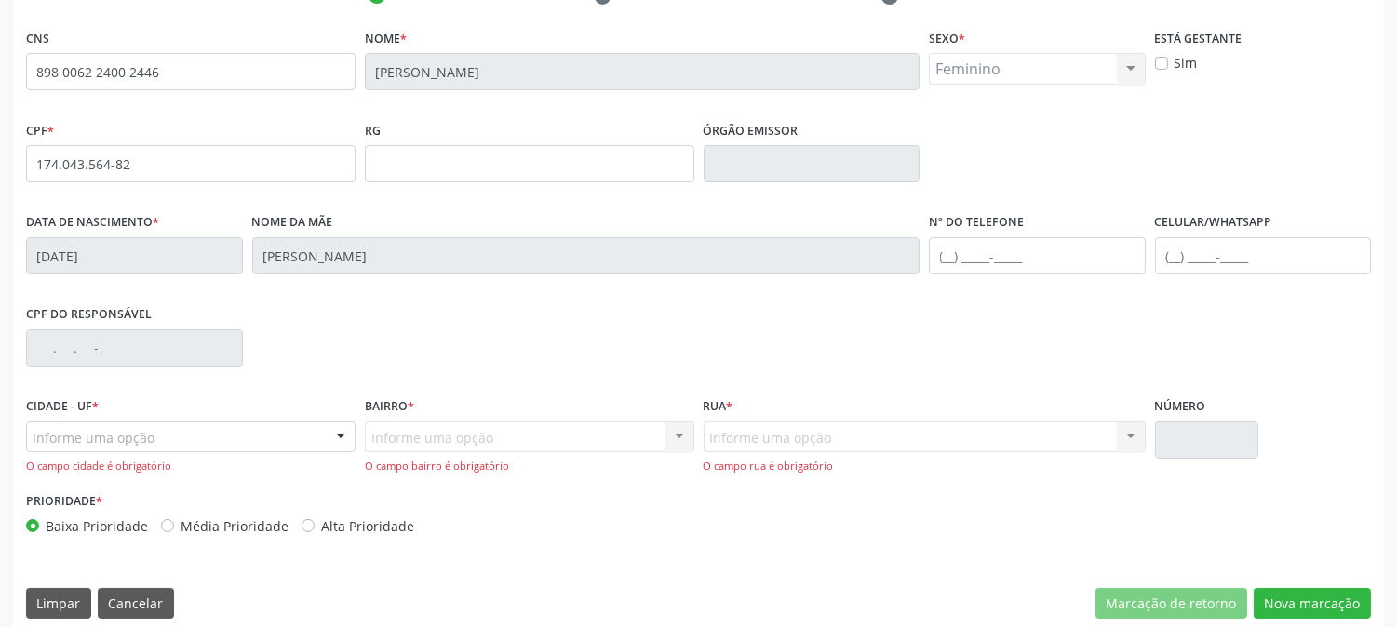
click at [154, 428] on div "Informe uma opção" at bounding box center [191, 438] width 330 height 32
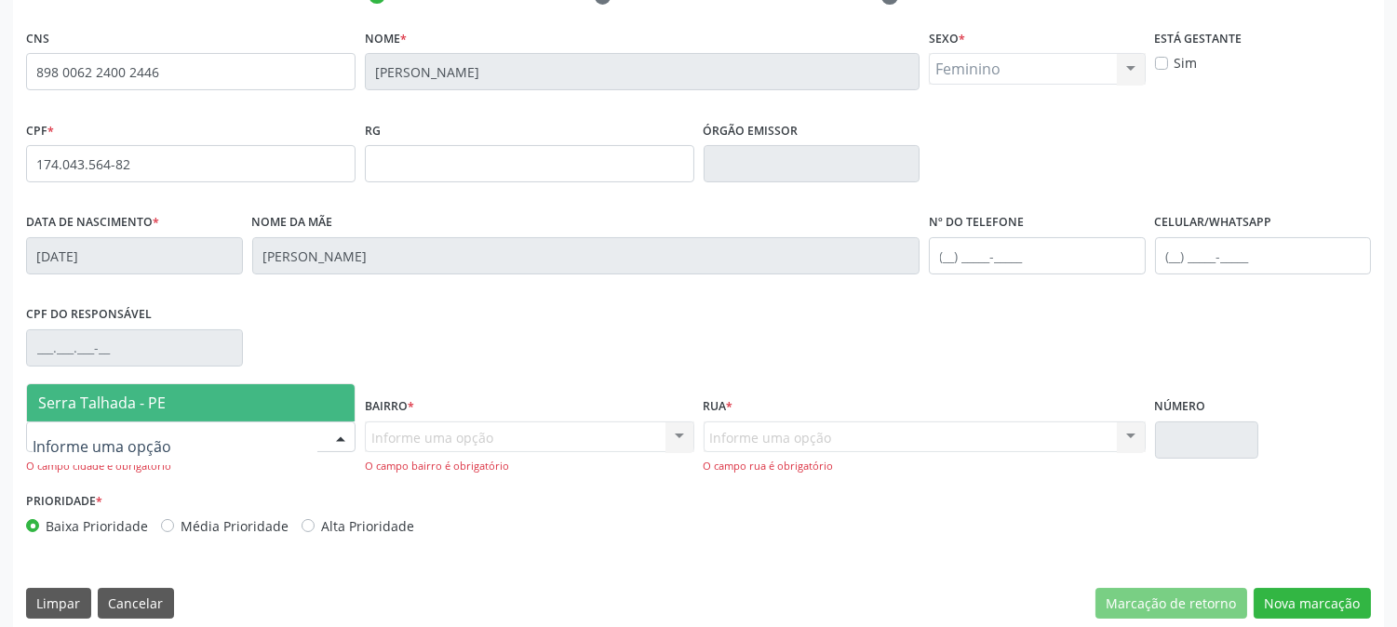
click at [138, 403] on span "Serra Talhada - PE" at bounding box center [102, 403] width 128 height 20
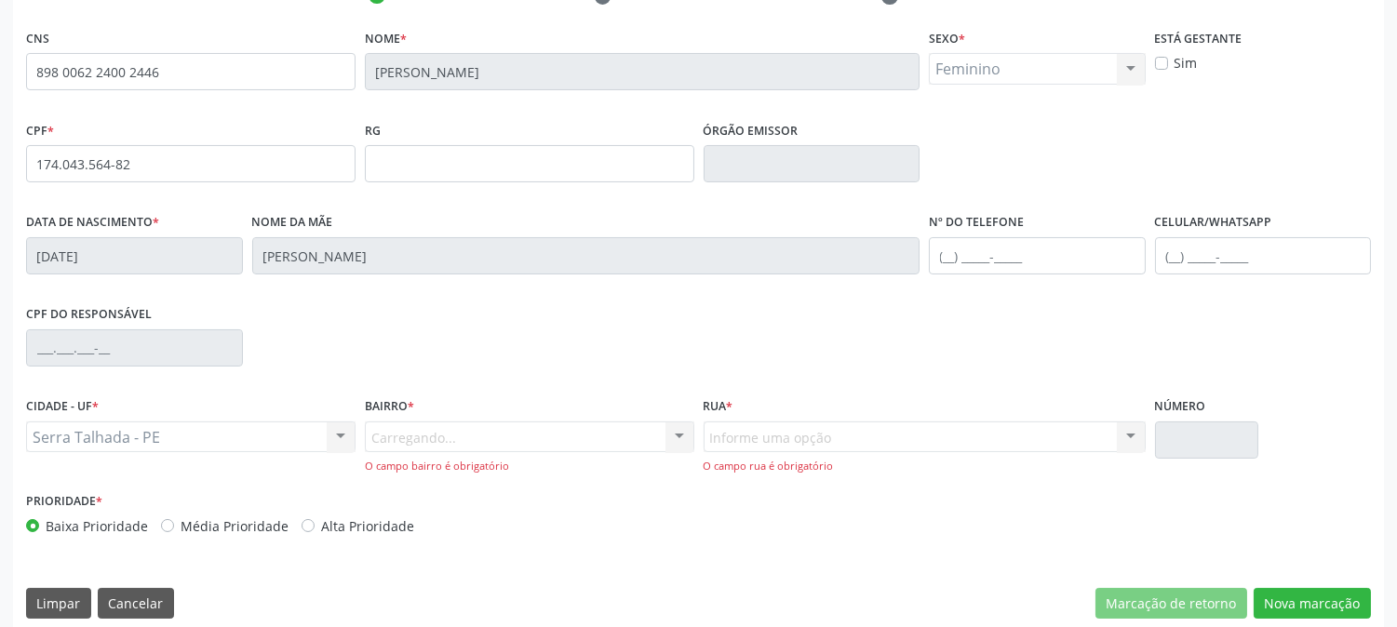
click at [387, 436] on div "Carregando... Nenhum resultado encontrado para: " " Nenhuma opção encontrada. D…" at bounding box center [530, 448] width 330 height 53
click at [371, 436] on input "za" at bounding box center [371, 446] width 0 height 37
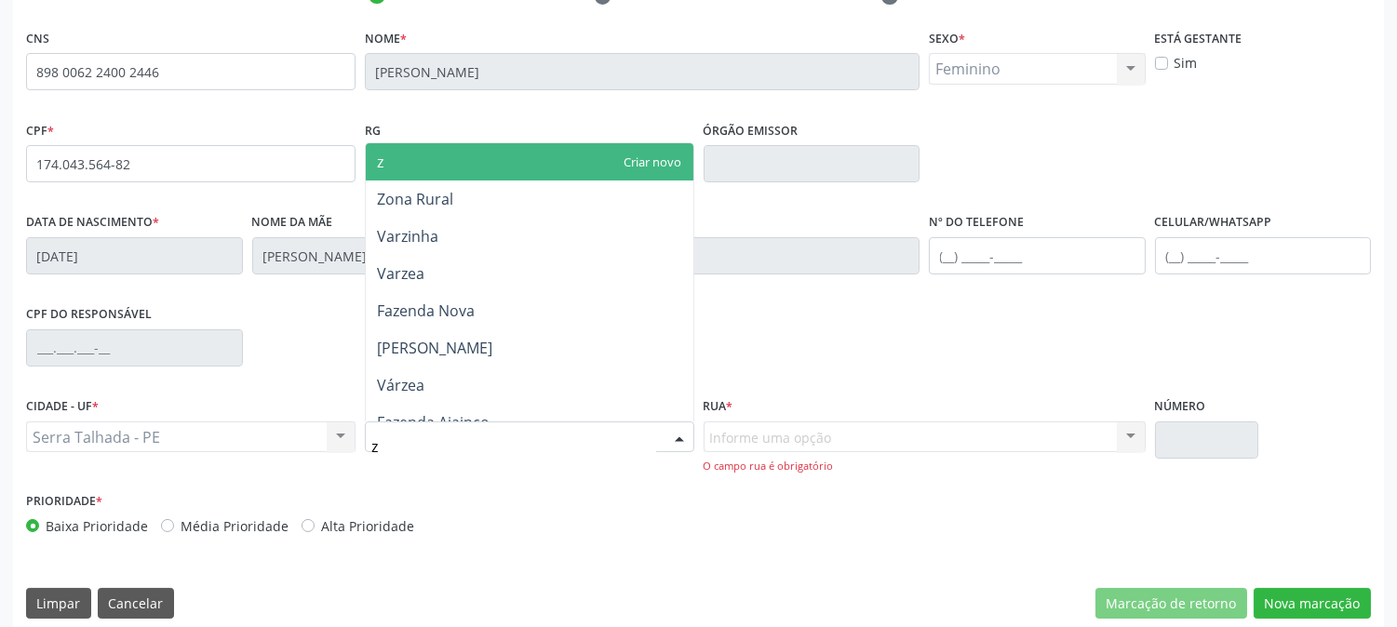
type input "zo"
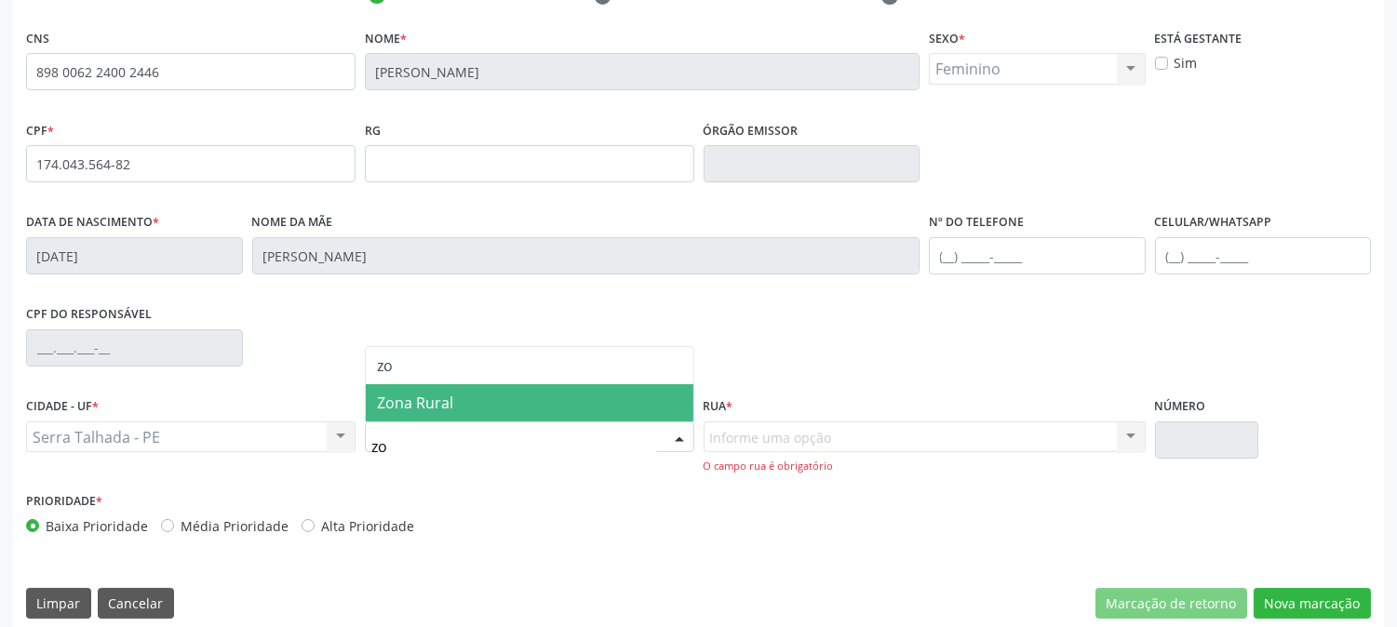
click at [443, 401] on span "Zona Rural" at bounding box center [415, 403] width 76 height 20
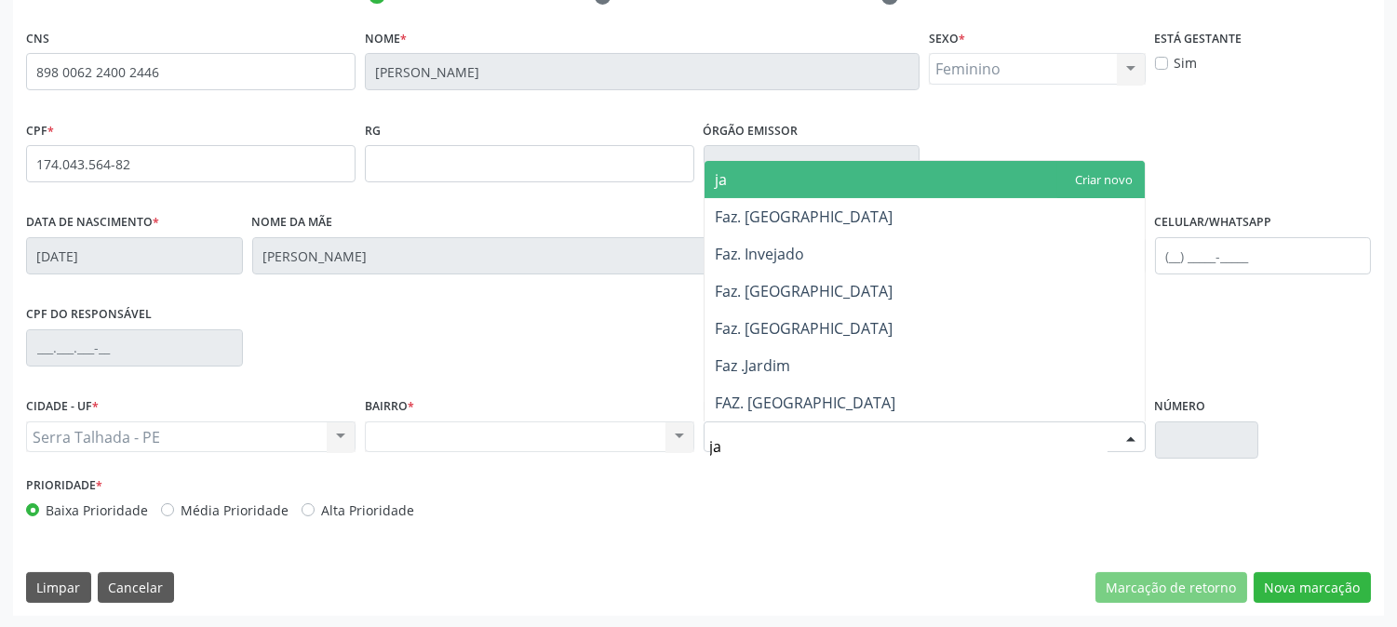
type input "jar"
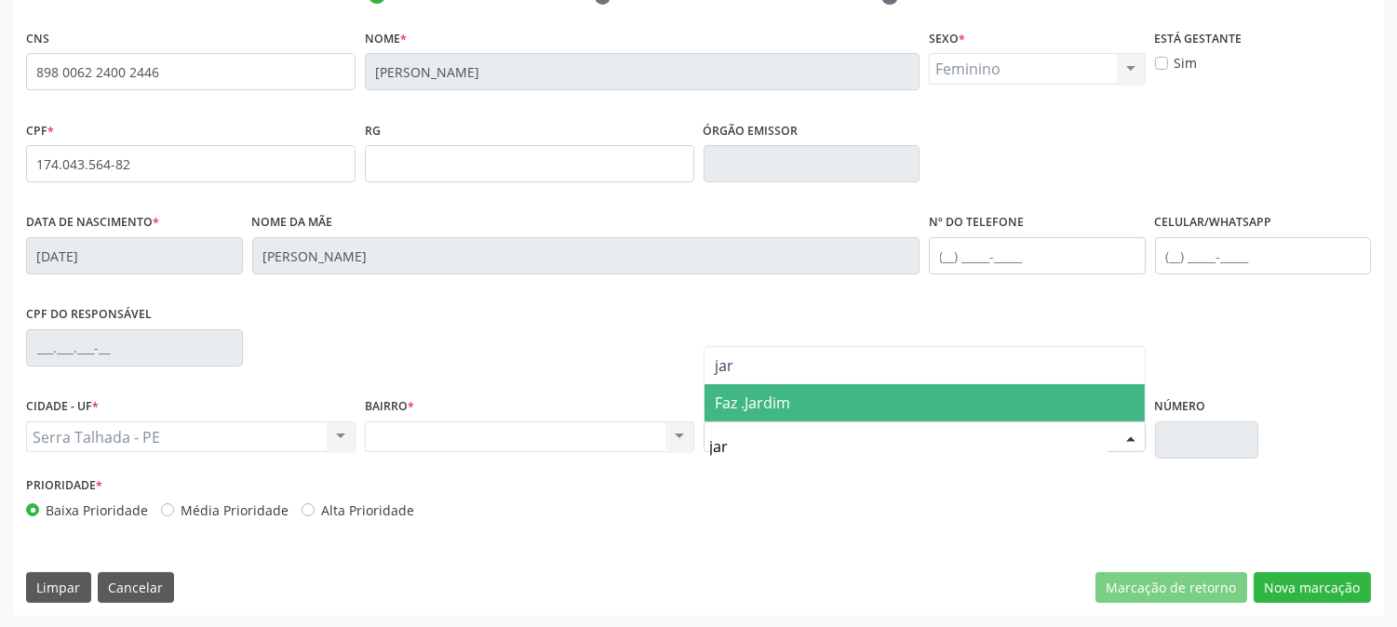
click at [774, 420] on span "Faz .Jardim" at bounding box center [925, 402] width 440 height 37
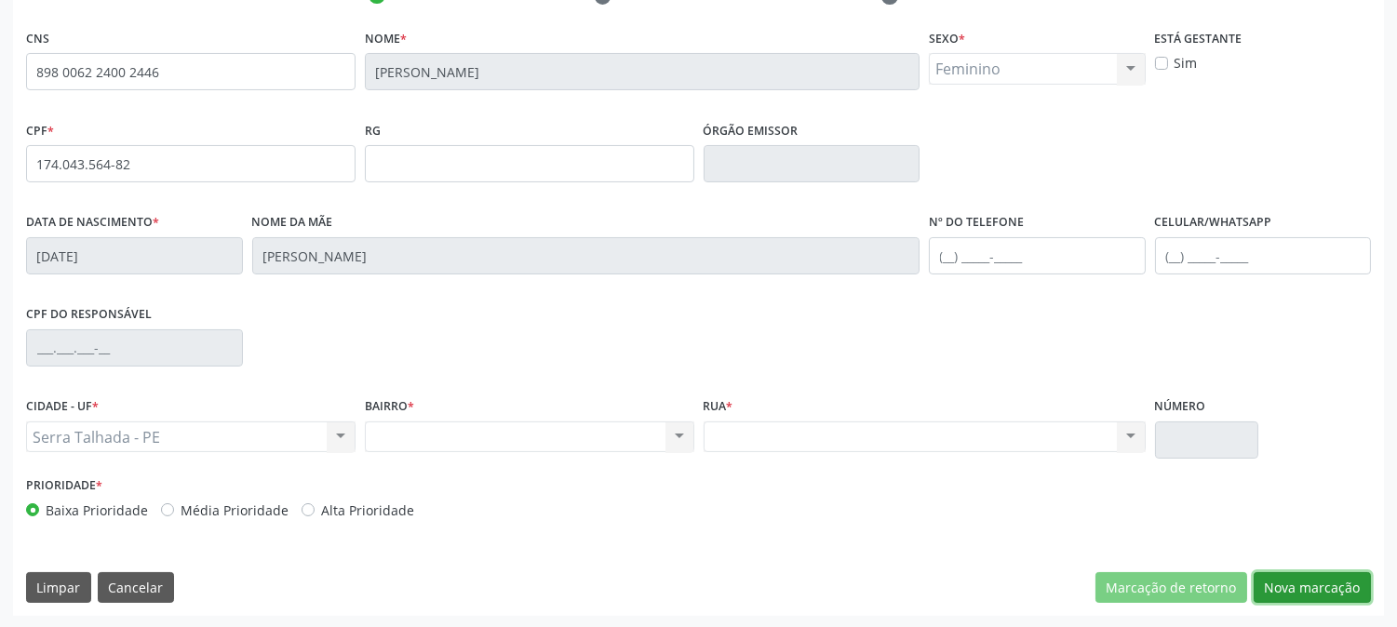
click at [1287, 582] on button "Nova marcação" at bounding box center [1312, 589] width 117 height 32
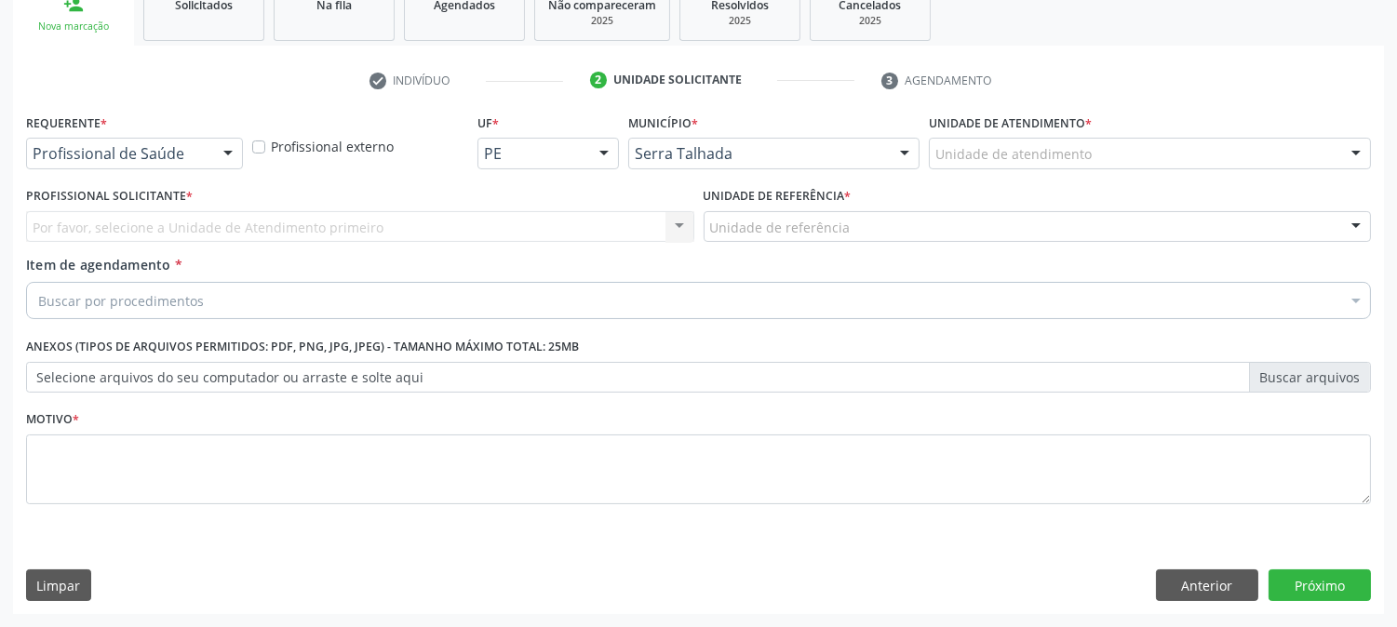
scroll to position [294, 0]
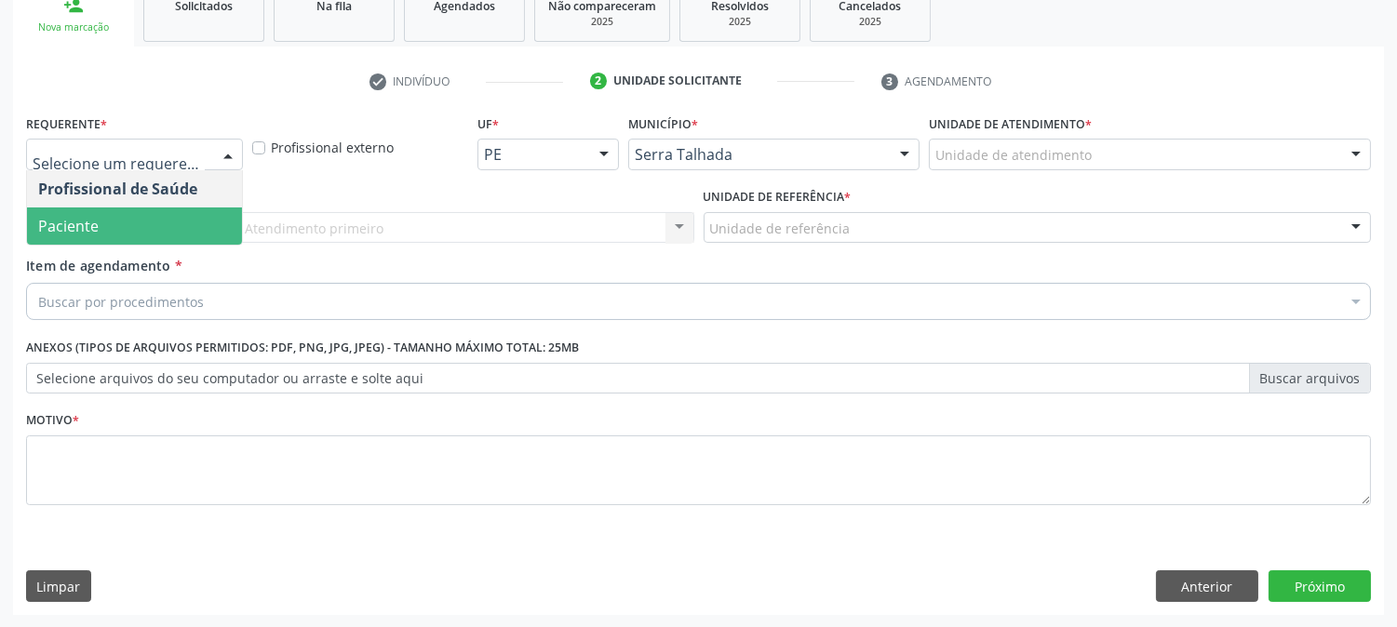
click at [189, 208] on span "Paciente" at bounding box center [134, 226] width 215 height 37
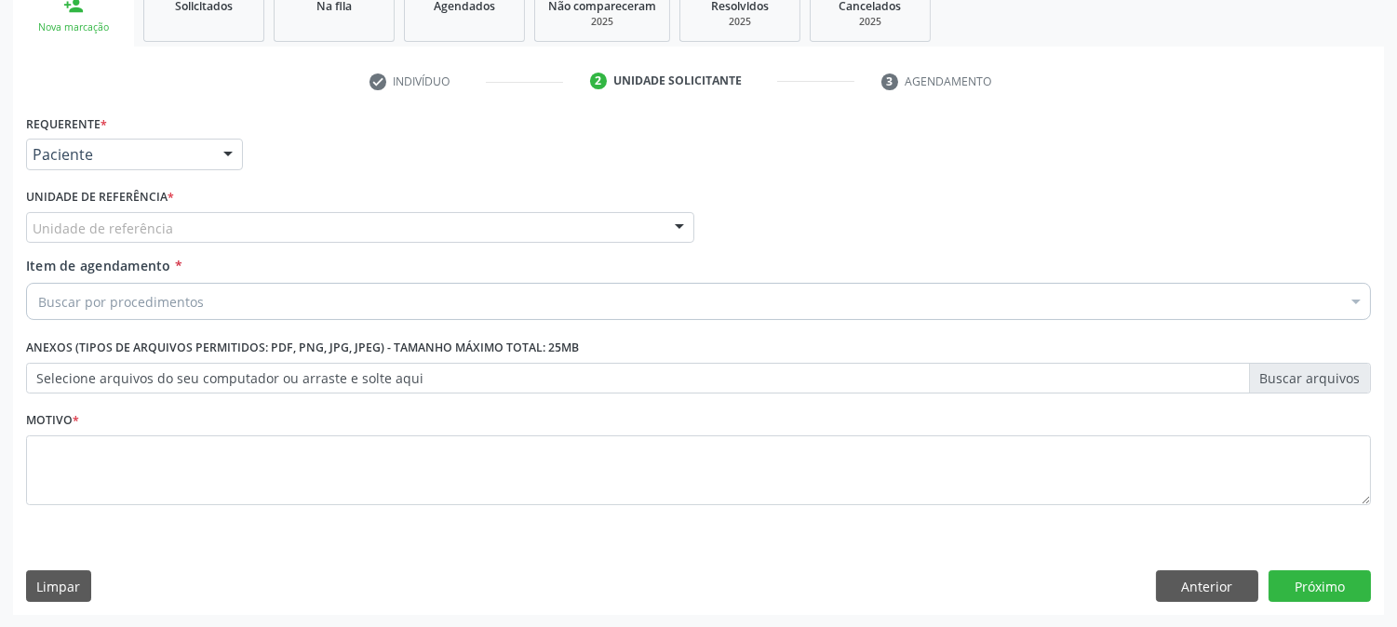
click at [189, 222] on div "Unidade de referência" at bounding box center [360, 228] width 668 height 32
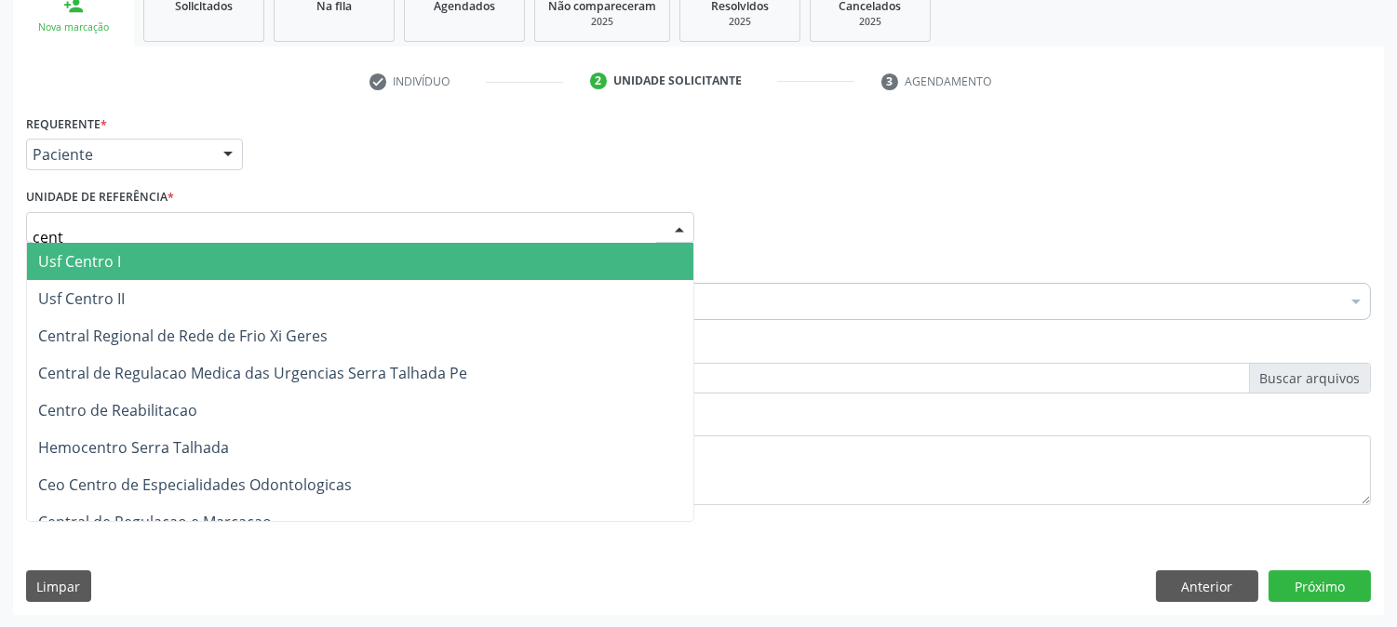
type input "centr"
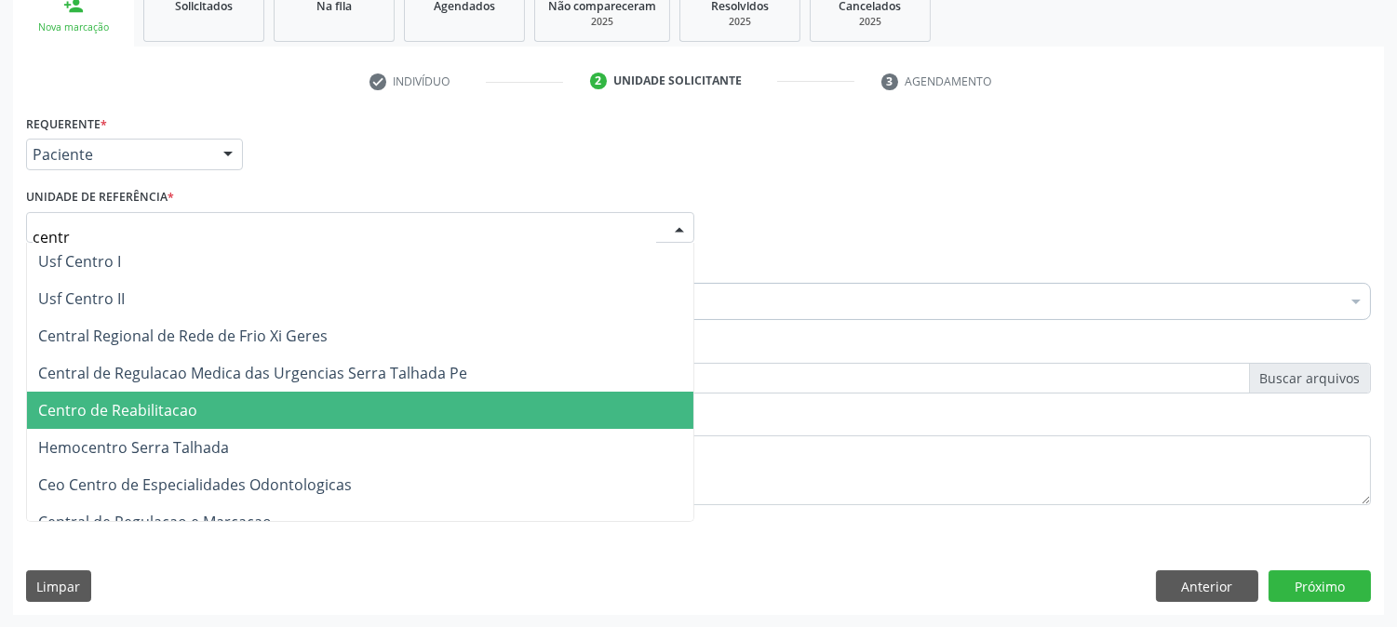
click at [202, 407] on span "Centro de Reabilitacao" at bounding box center [360, 410] width 667 height 37
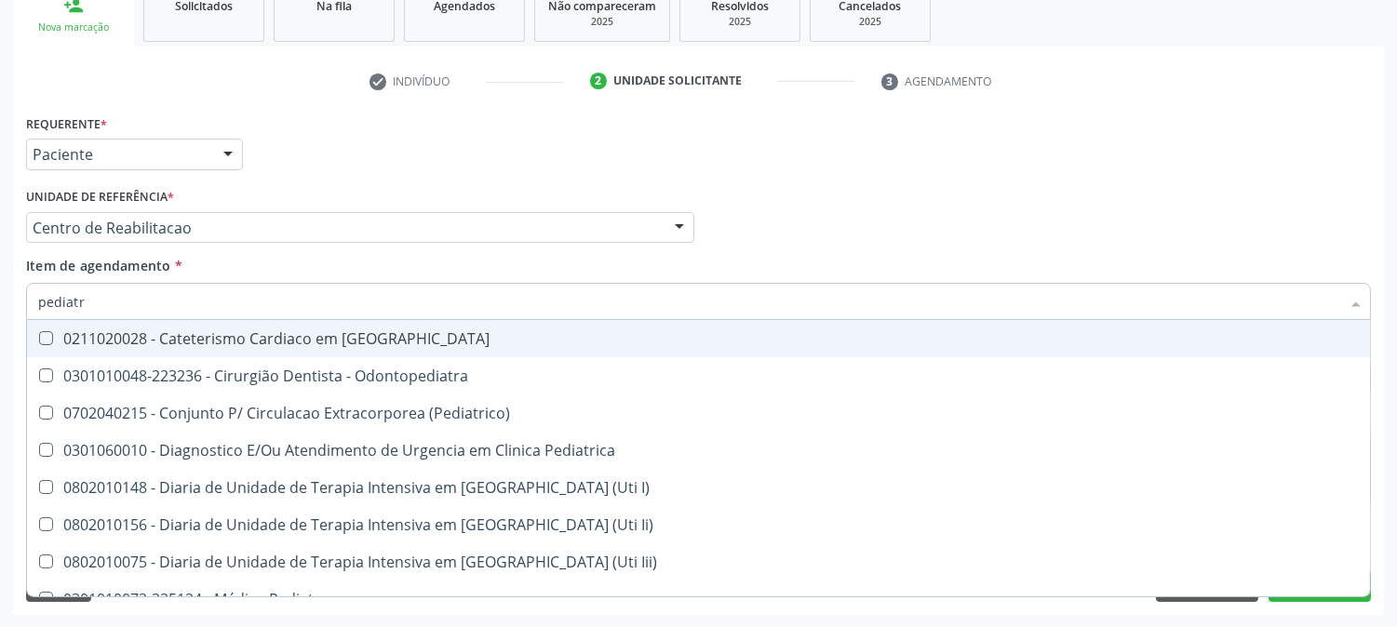
type input "pediatra"
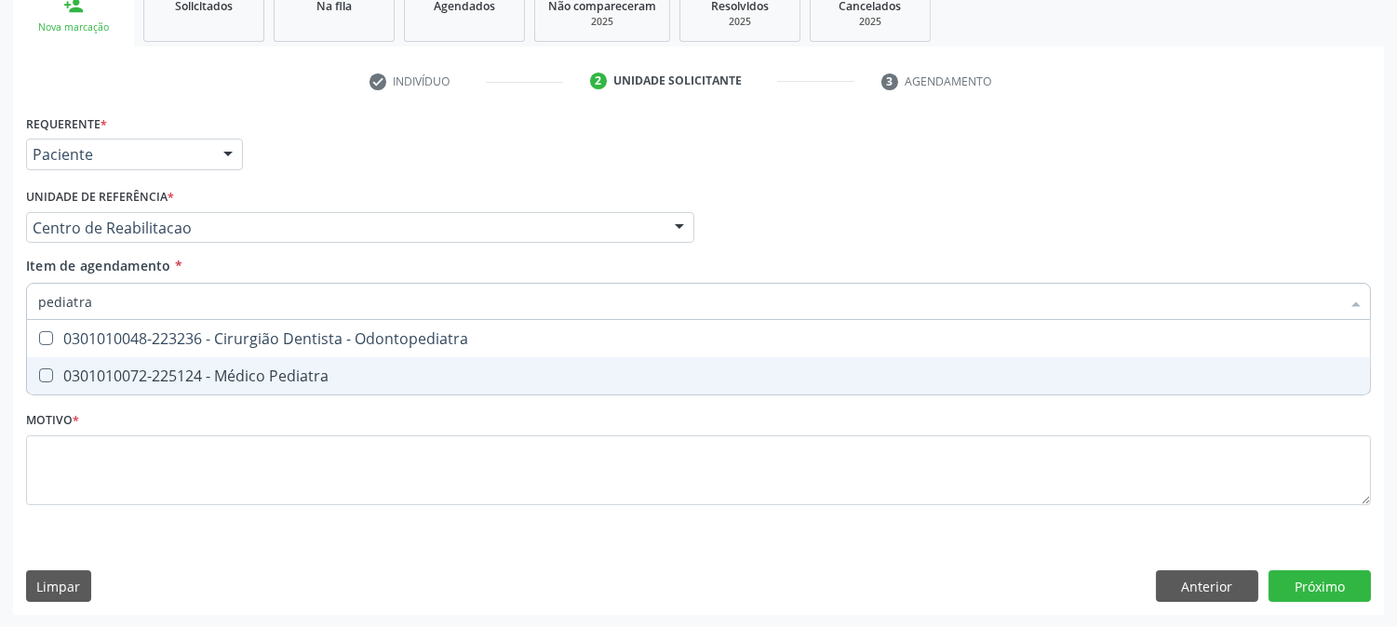
click at [174, 369] on div "0301010072-225124 - Médico Pediatra" at bounding box center [698, 376] width 1321 height 15
checkbox Pediatra "true"
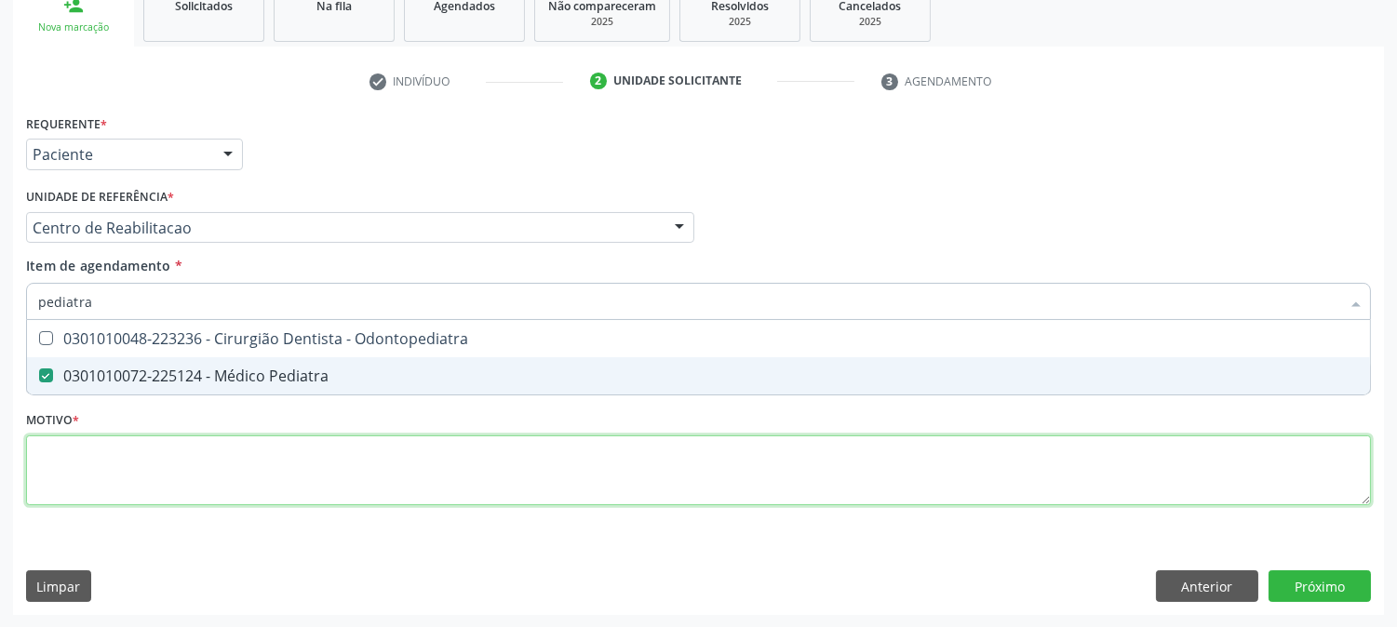
click at [197, 465] on div "Requerente * Paciente Profissional de Saúde Paciente Nenhum resultado encontrad…" at bounding box center [698, 321] width 1345 height 422
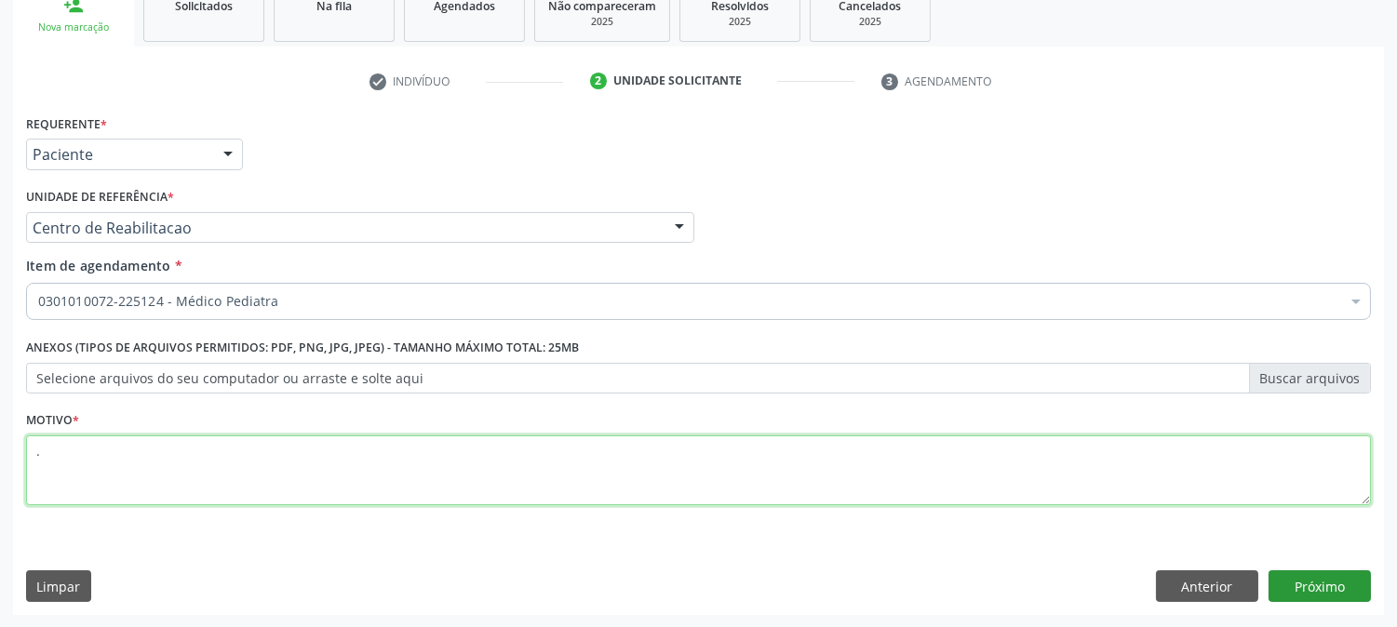
type textarea "."
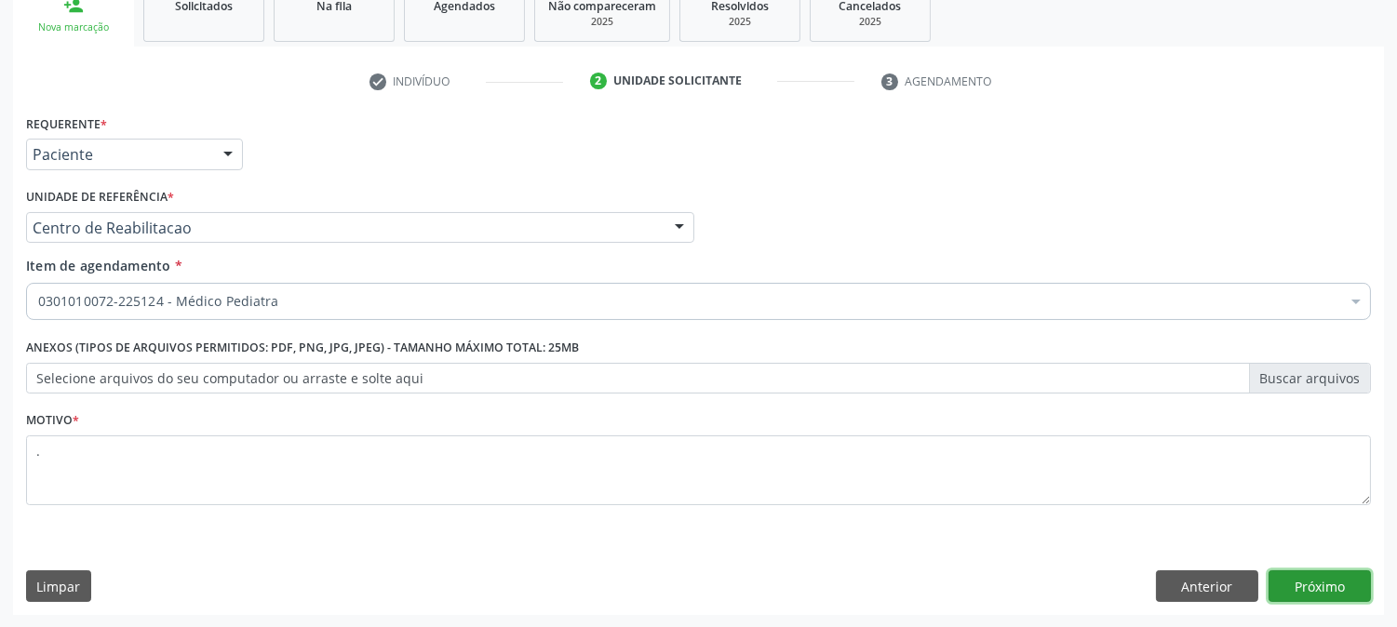
click at [1324, 585] on button "Próximo" at bounding box center [1320, 587] width 102 height 32
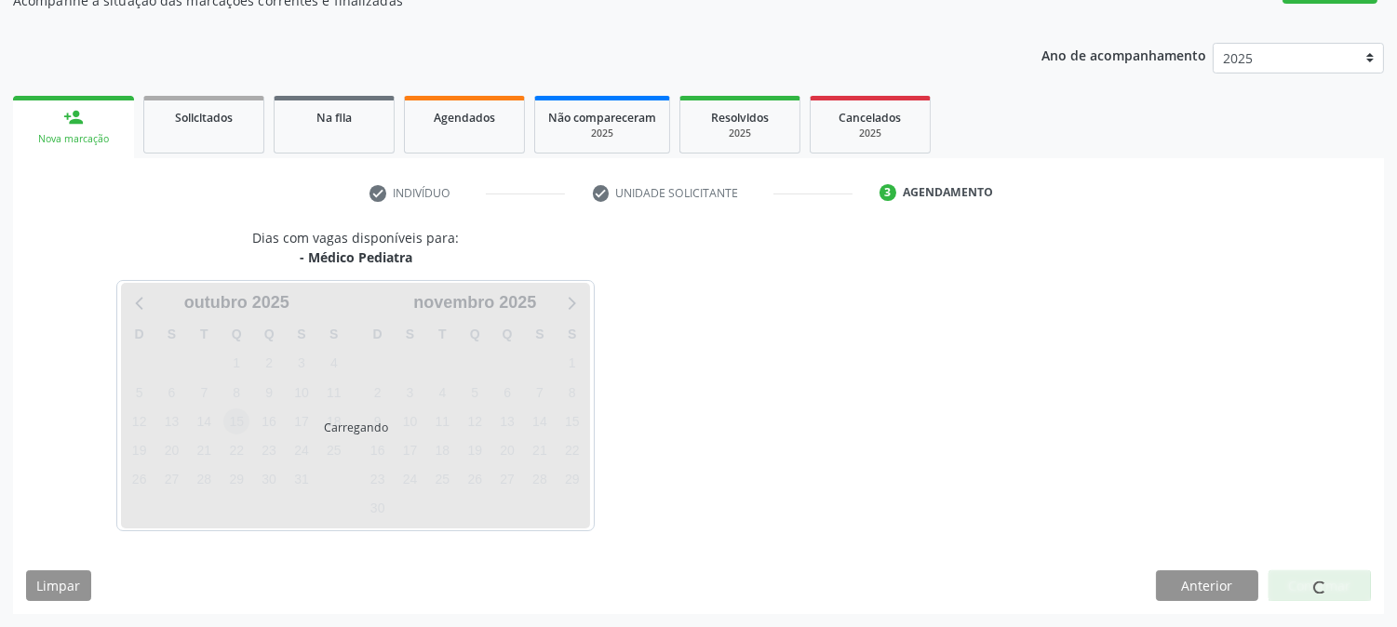
scroll to position [182, 0]
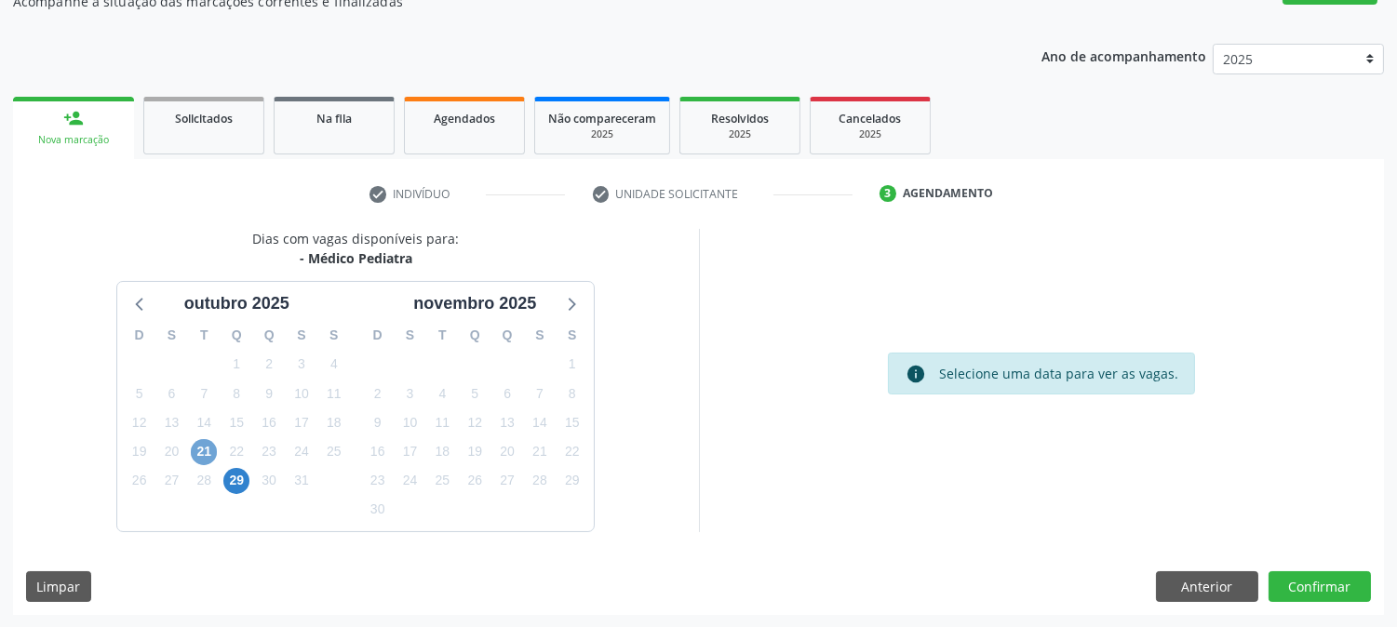
click at [195, 458] on span "21" at bounding box center [204, 452] width 26 height 26
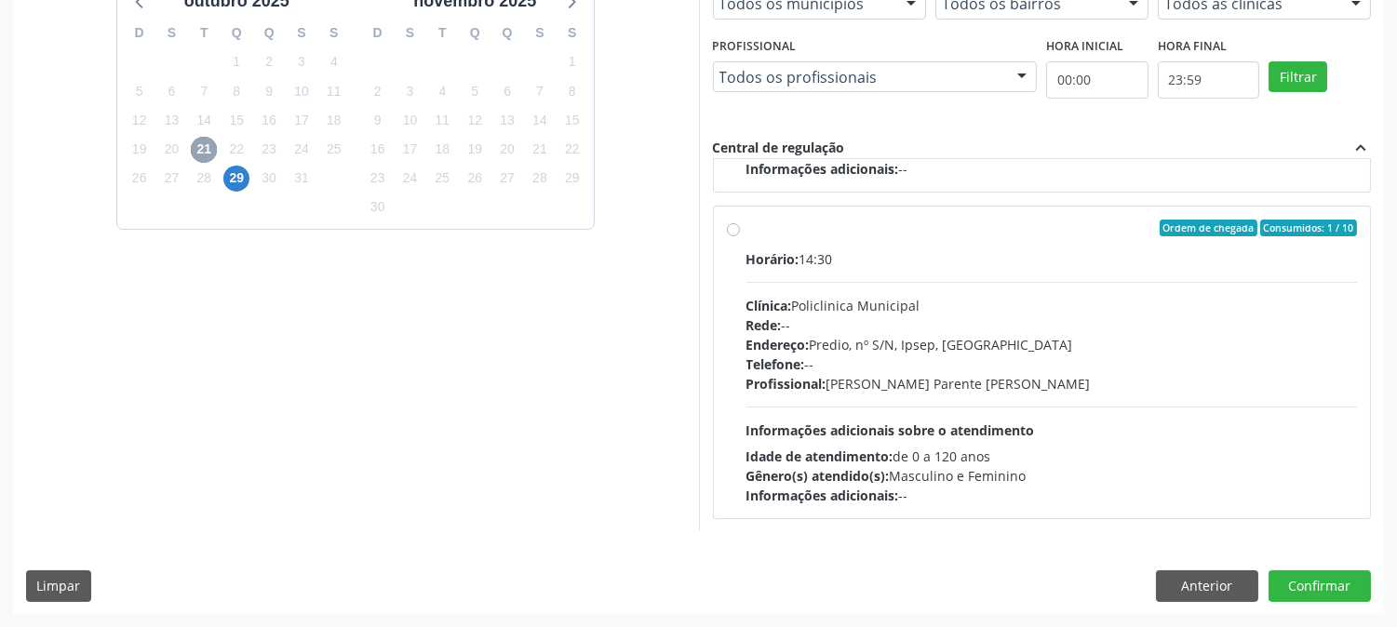
scroll to position [412, 0]
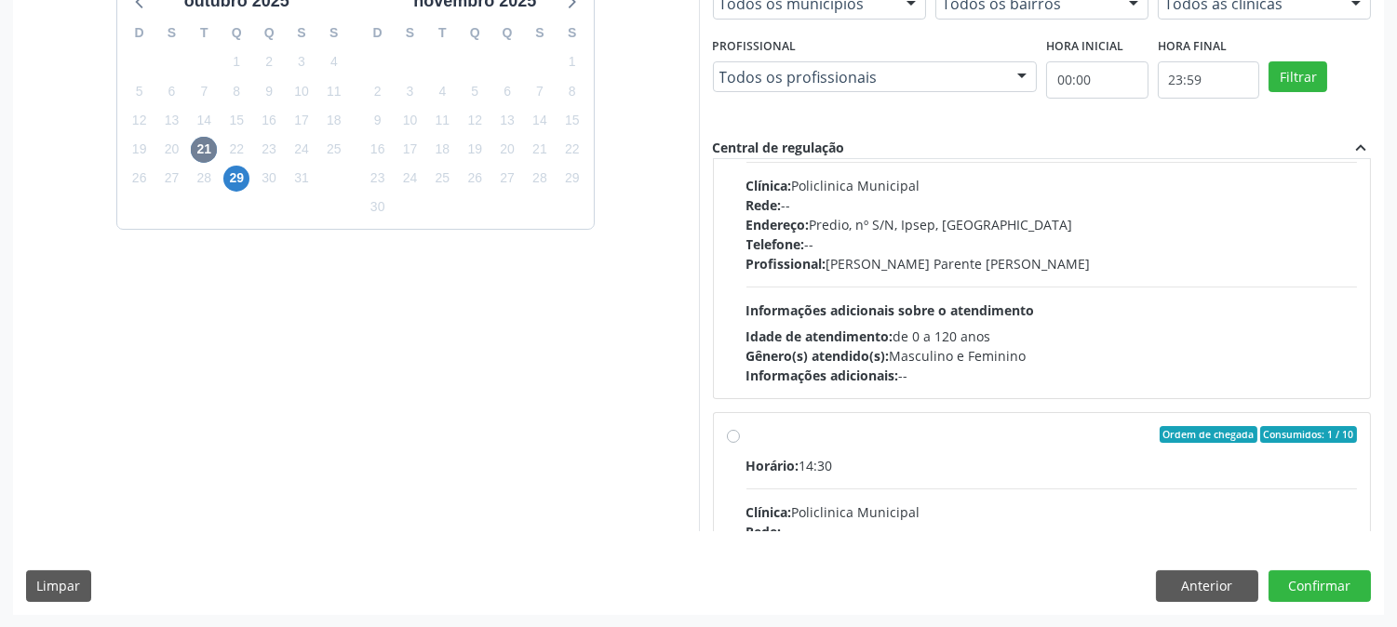
click at [1021, 312] on span "Informações adicionais sobre o atendimento" at bounding box center [891, 311] width 289 height 18
click at [740, 117] on input "Ordem de chegada Consumidos: 3 / 15 Horário: 13:00 Clínica: Policlinica Municip…" at bounding box center [733, 109] width 13 height 17
radio input "true"
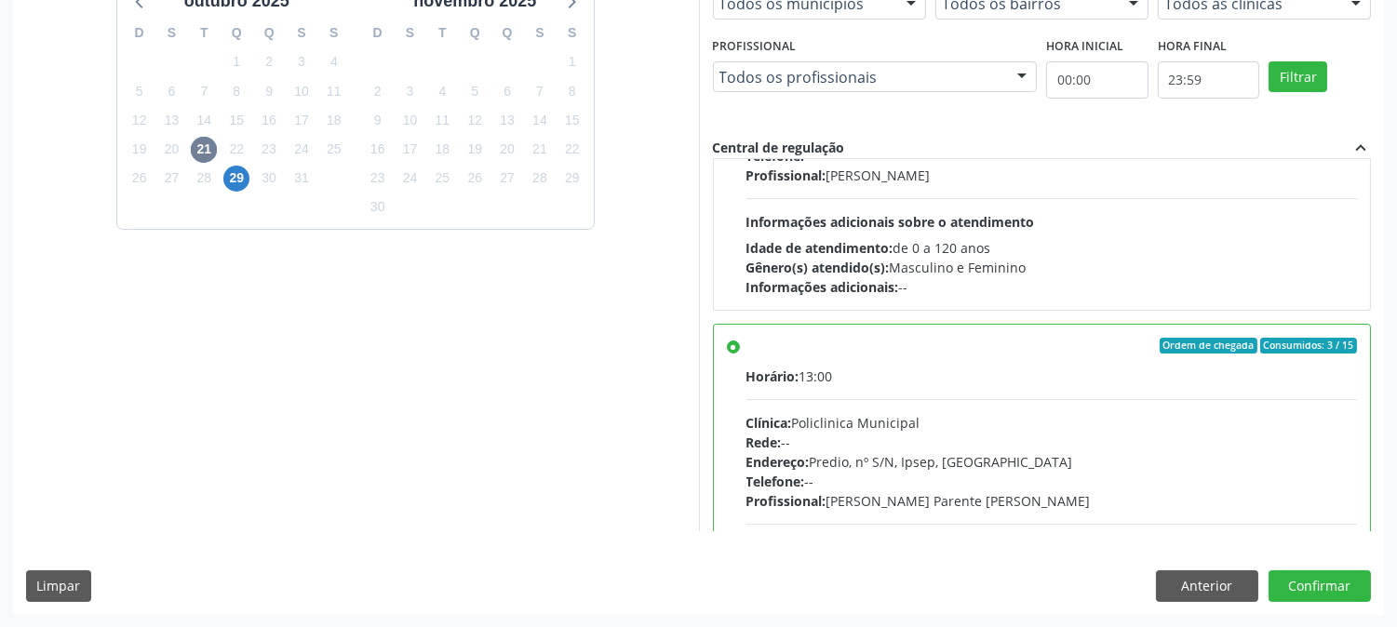
click at [1331, 614] on div "Dias com vagas disponíveis para: - Médico Pediatra [DATE] D S T Q Q S S 28 29 3…" at bounding box center [698, 270] width 1371 height 688
click at [1319, 593] on button "Confirmar" at bounding box center [1320, 587] width 102 height 32
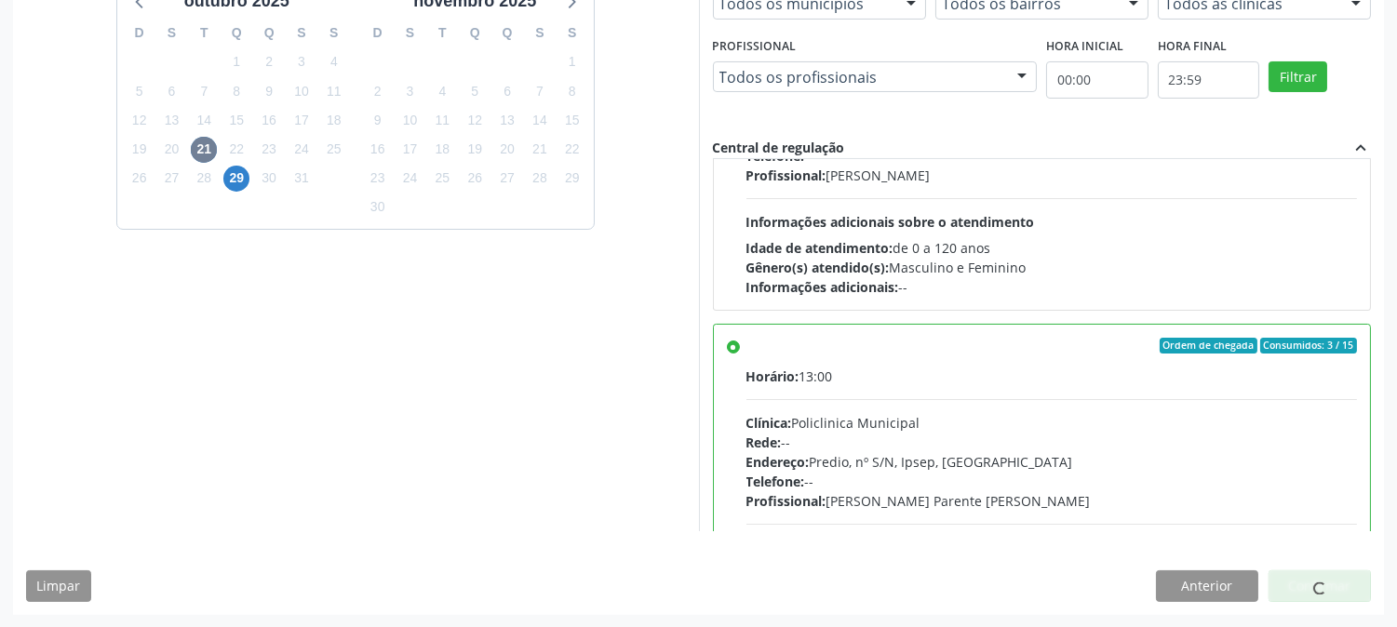
scroll to position [0, 0]
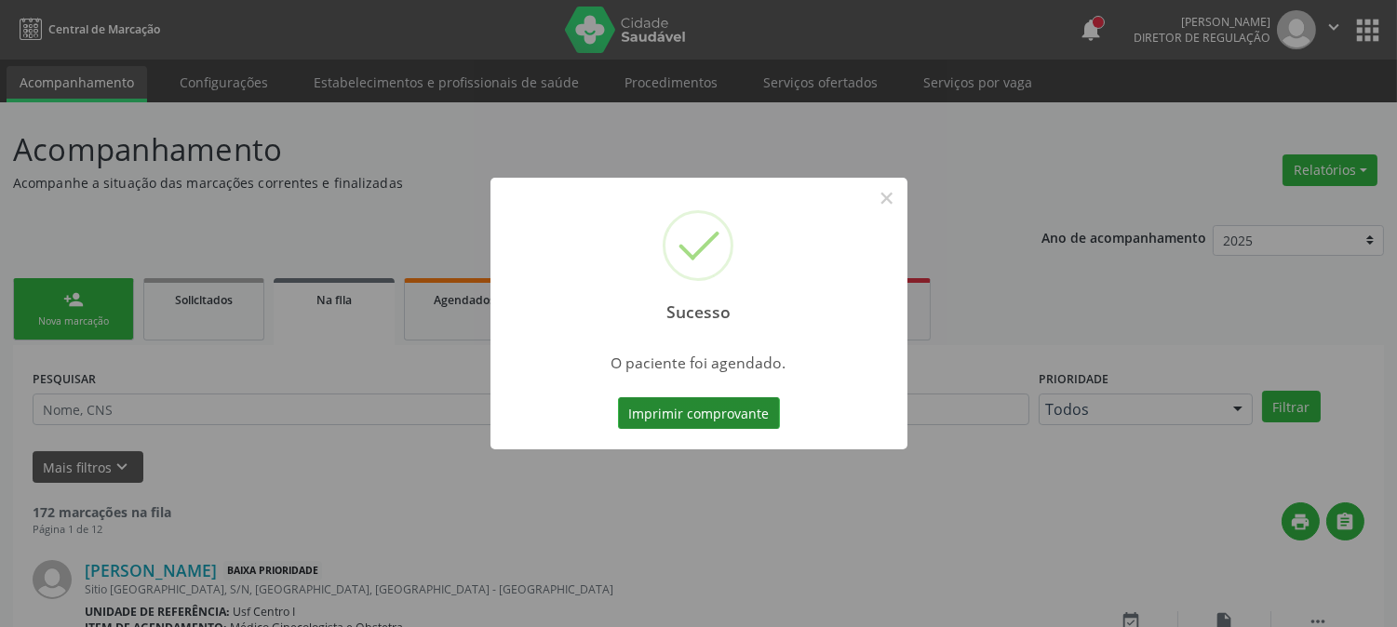
click at [717, 405] on button "Imprimir comprovante" at bounding box center [699, 414] width 162 height 32
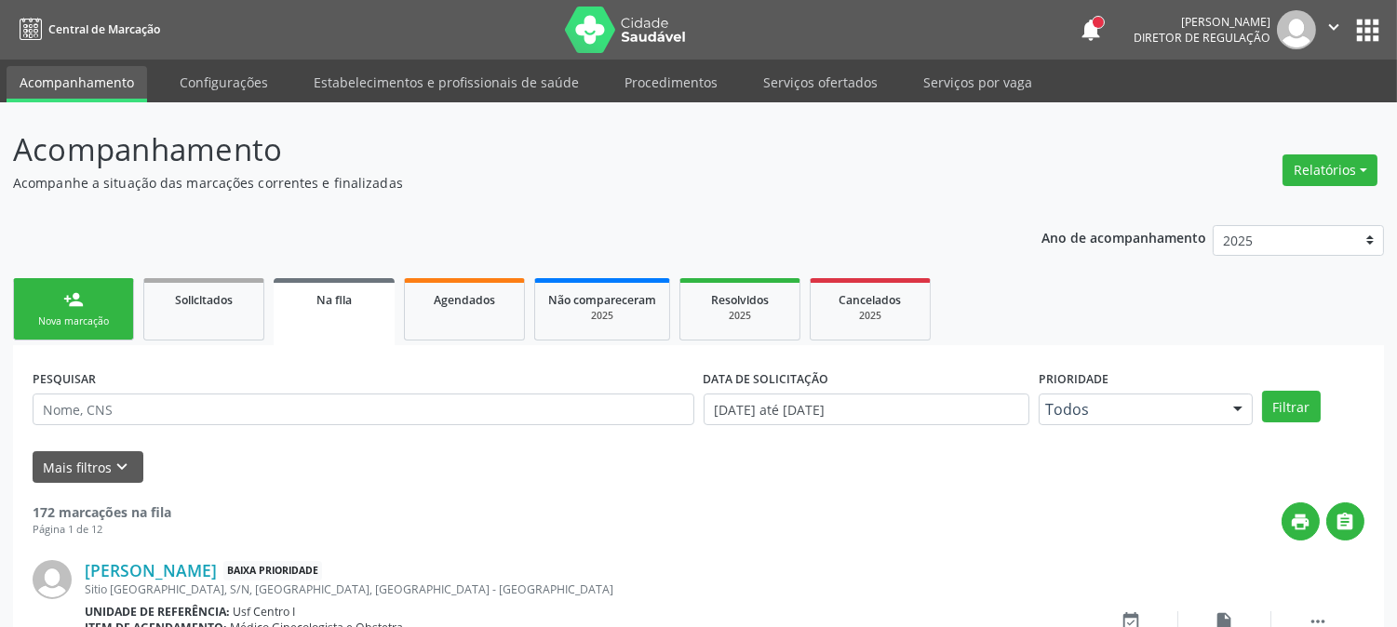
click at [78, 302] on div "person_add" at bounding box center [73, 300] width 20 height 20
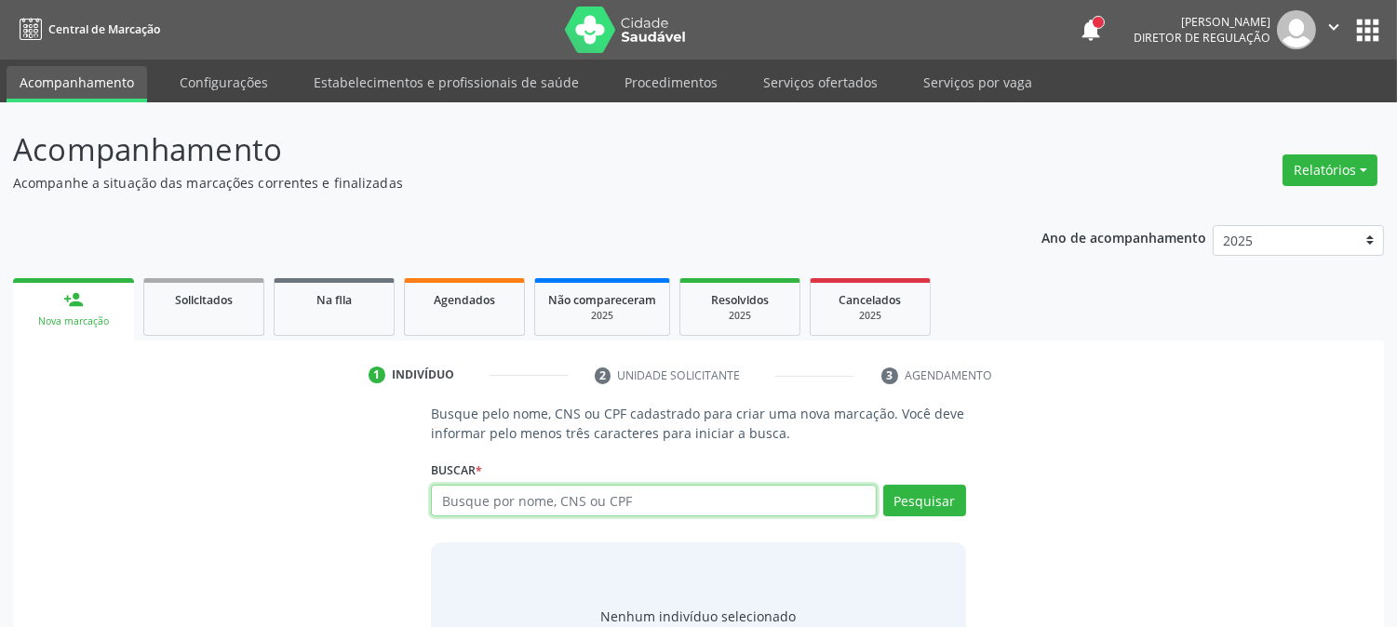
click at [592, 494] on input "text" at bounding box center [653, 501] width 445 height 32
type input "898006365587394"
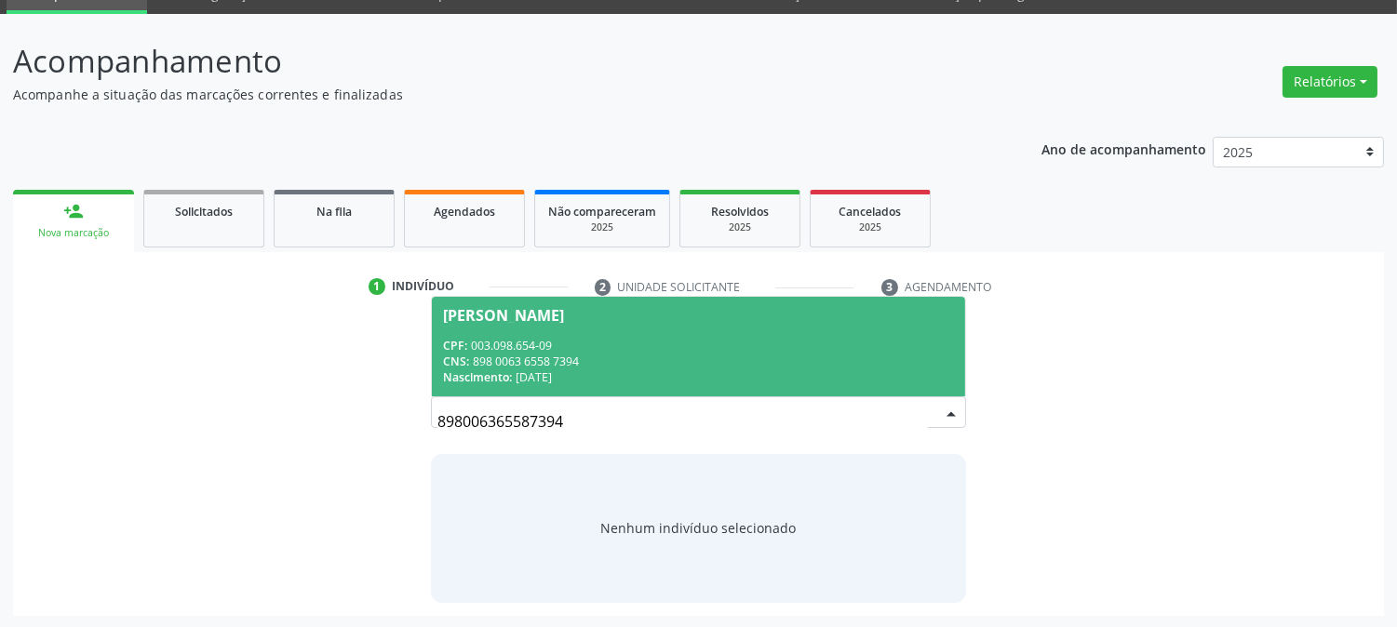
click at [571, 354] on div "CNS: 898 0063 6558 7394" at bounding box center [698, 362] width 510 height 16
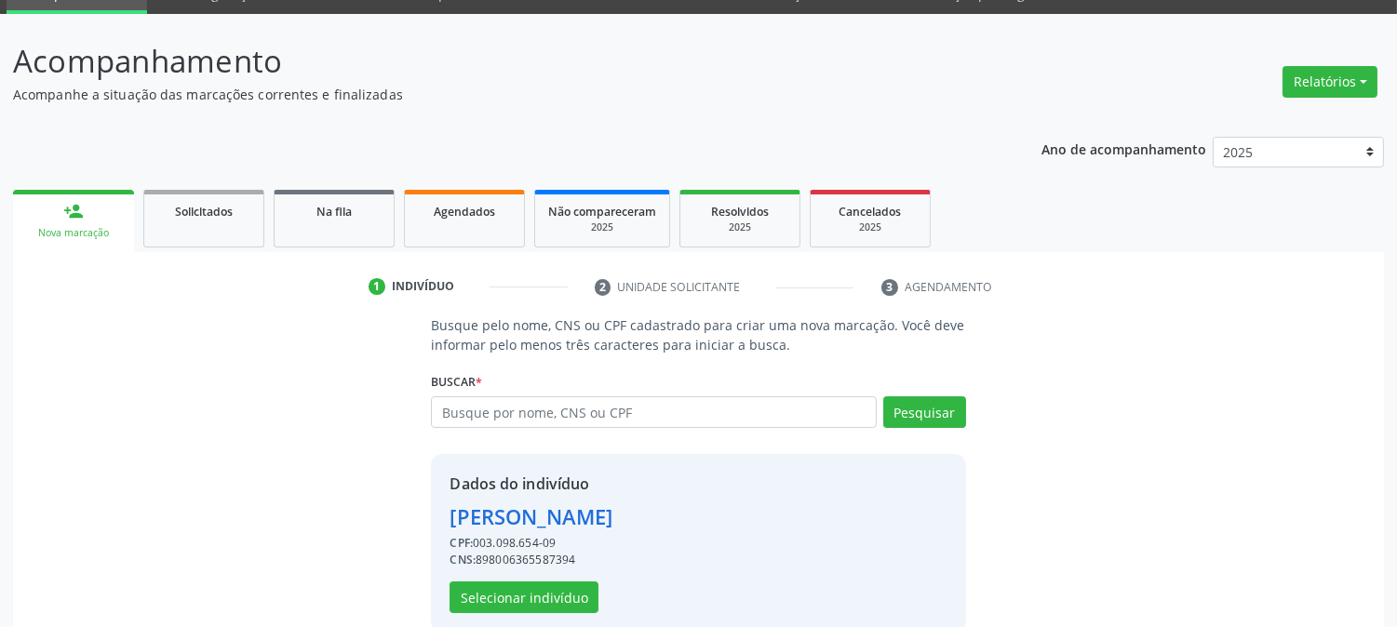
scroll to position [117, 0]
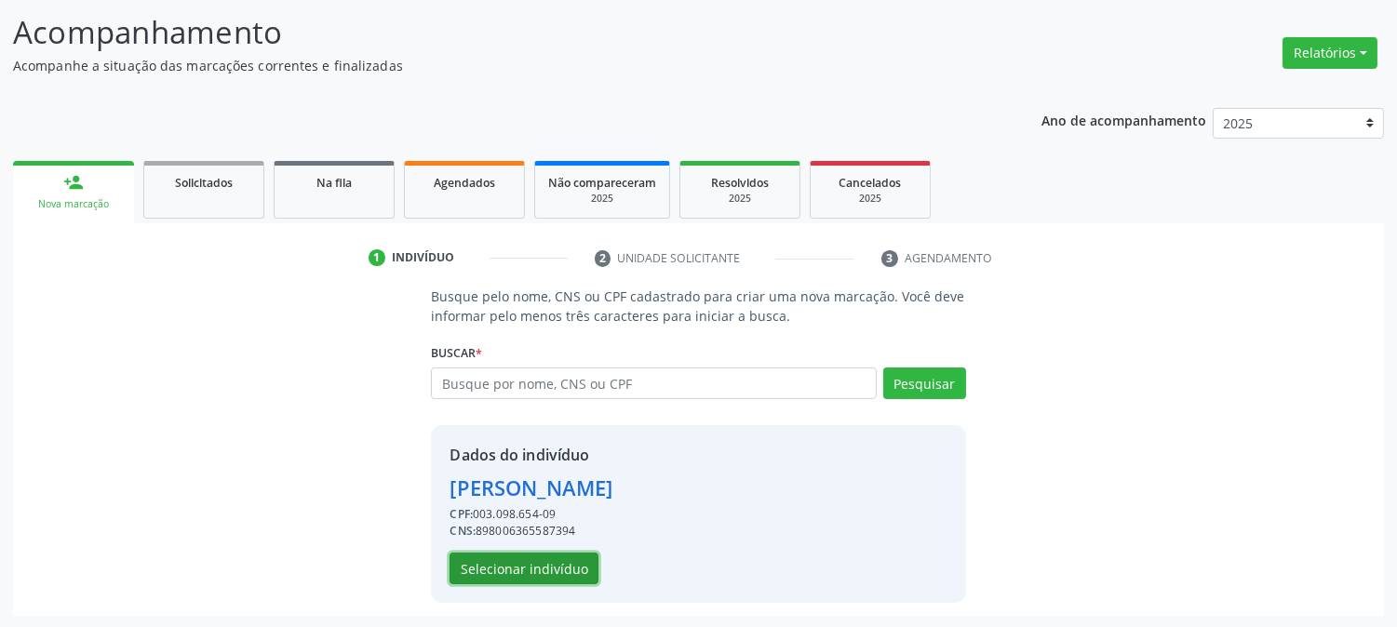
click at [526, 559] on button "Selecionar indivíduo" at bounding box center [524, 569] width 149 height 32
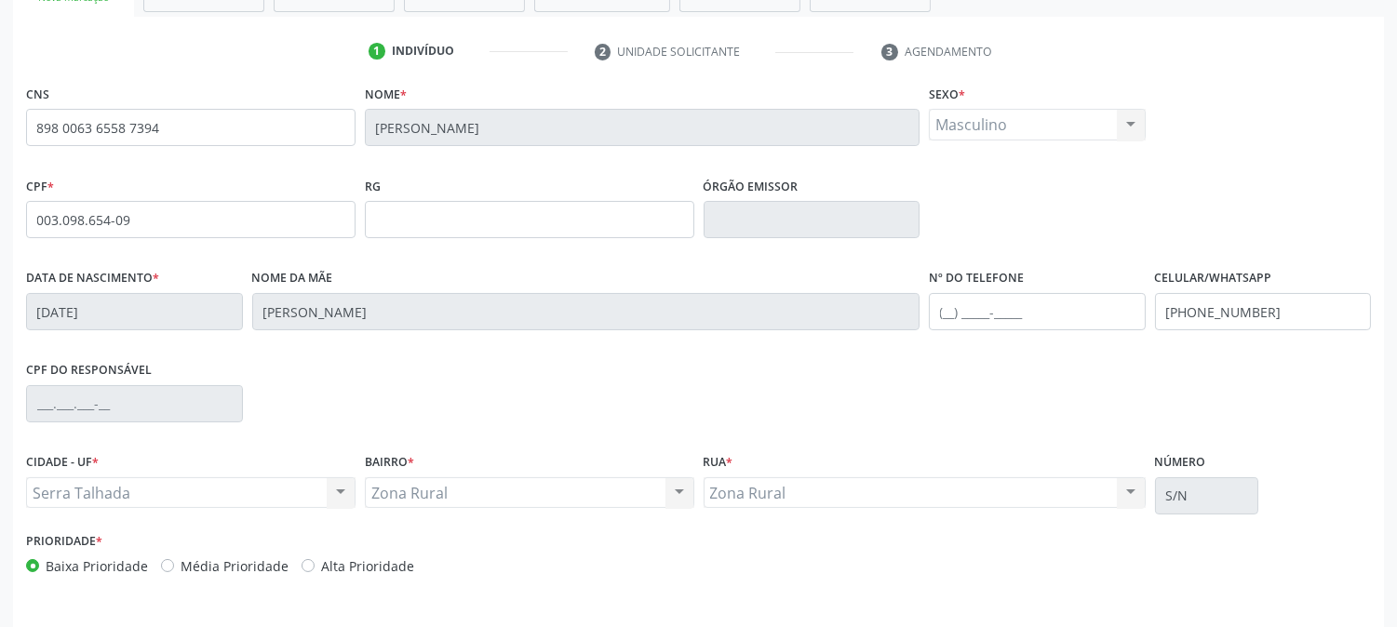
scroll to position [380, 0]
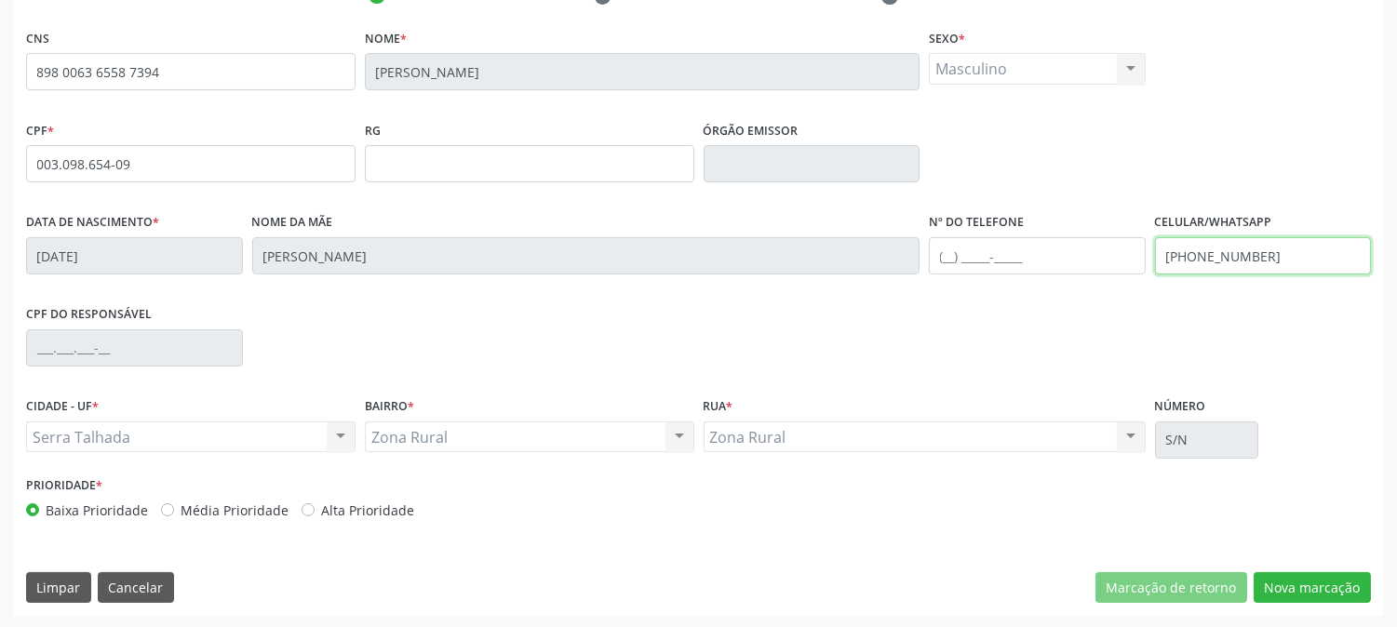
drag, startPoint x: 1280, startPoint y: 263, endPoint x: 1052, endPoint y: 259, distance: 228.1
click at [1052, 259] on div "Data de nascimento * 22/05/2024 Nome da mãe Bruna Gonçalves Barros da Silva Nº …" at bounding box center [698, 255] width 1354 height 92
click at [1303, 582] on button "Nova marcação" at bounding box center [1312, 589] width 117 height 32
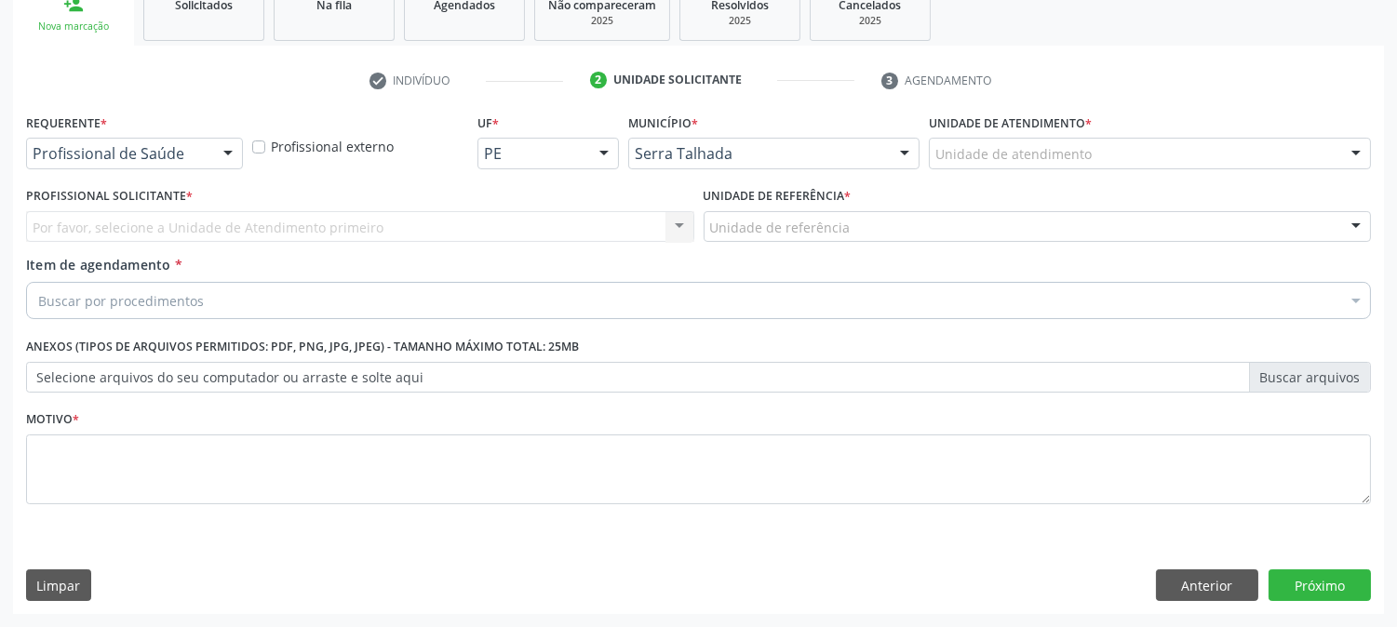
scroll to position [294, 0]
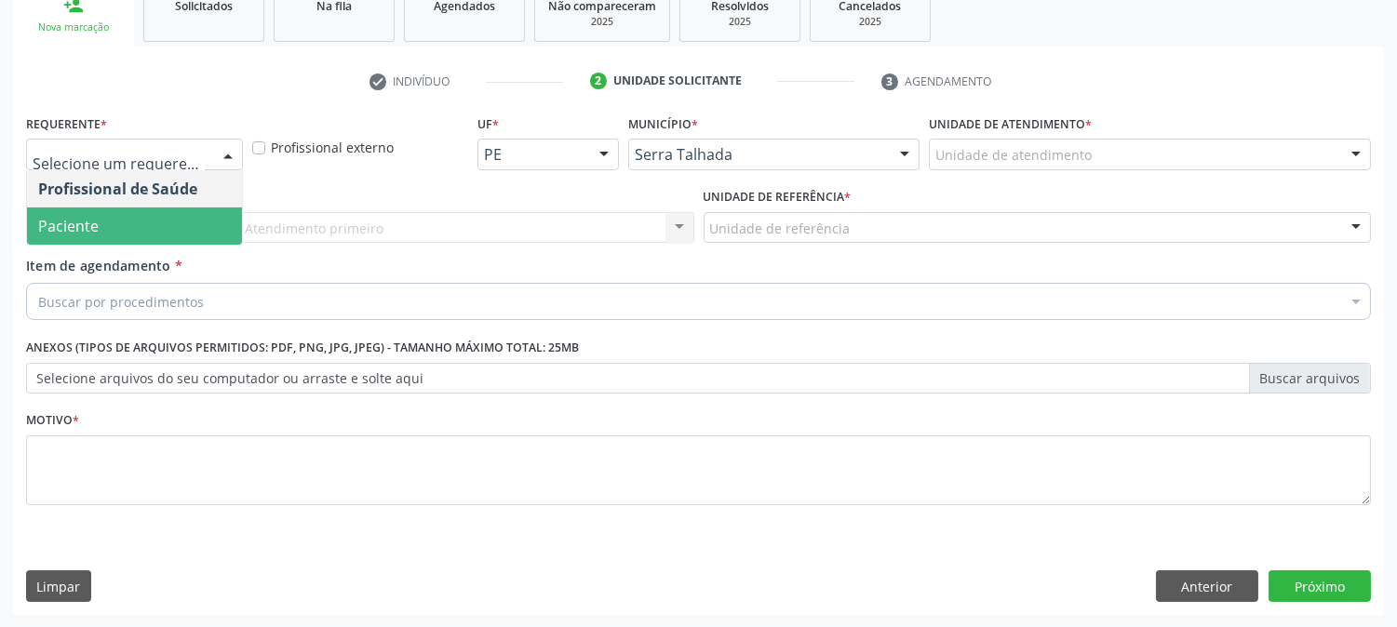
click at [132, 219] on span "Paciente" at bounding box center [134, 226] width 215 height 37
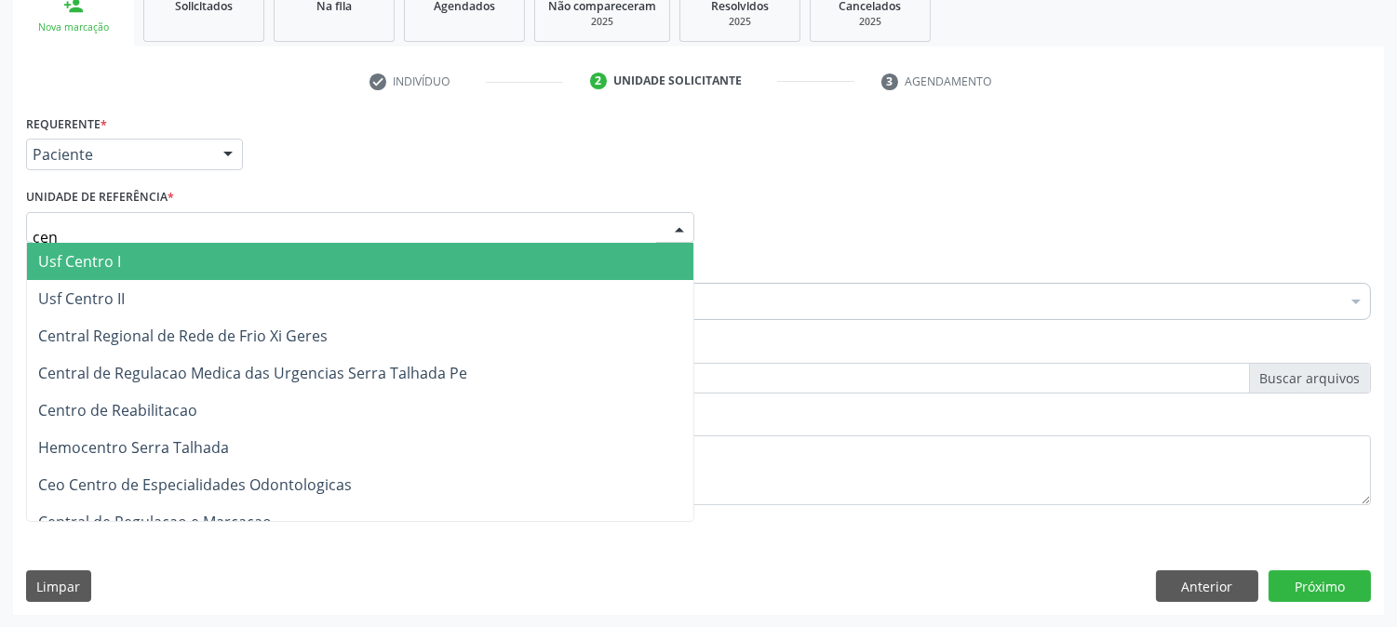
type input "cent"
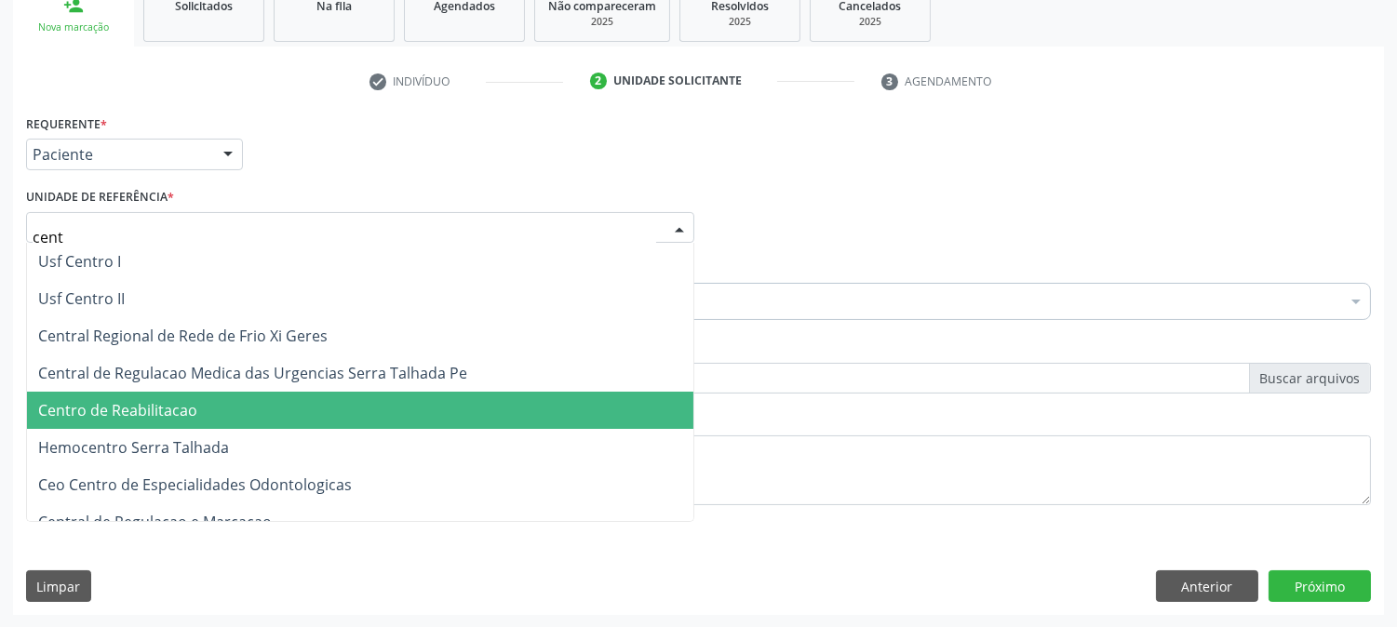
click at [172, 415] on span "Centro de Reabilitacao" at bounding box center [117, 410] width 159 height 20
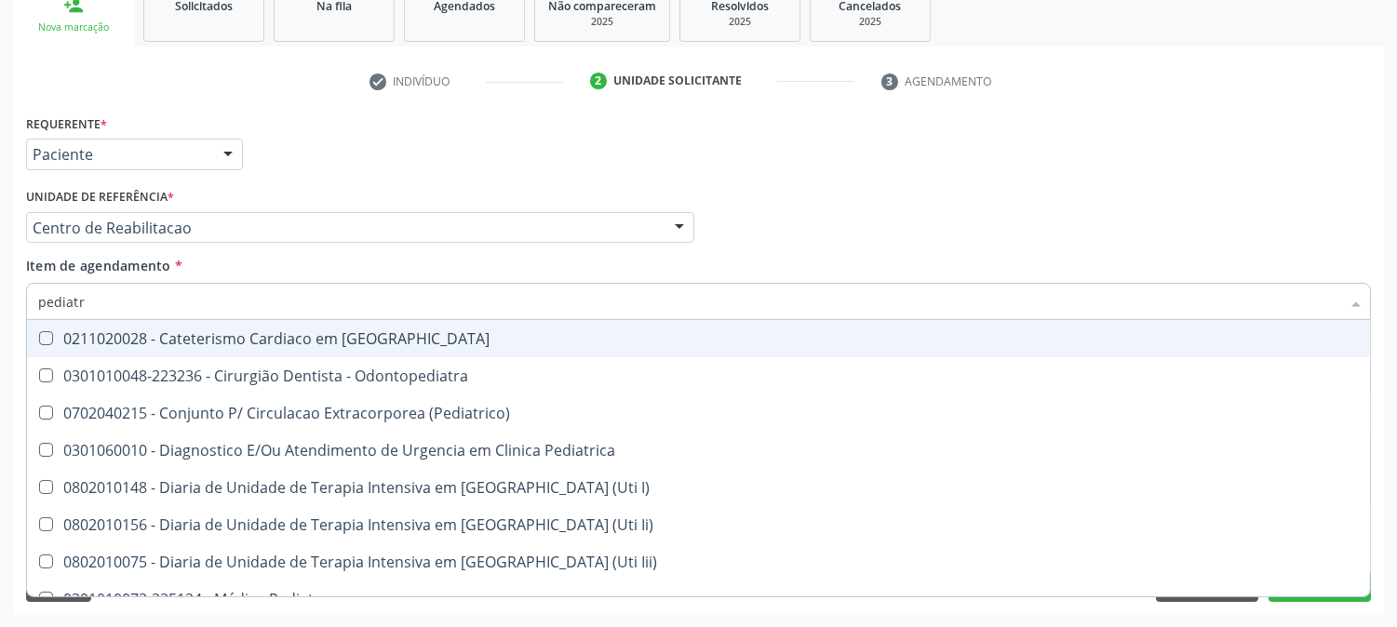
type input "pediatra"
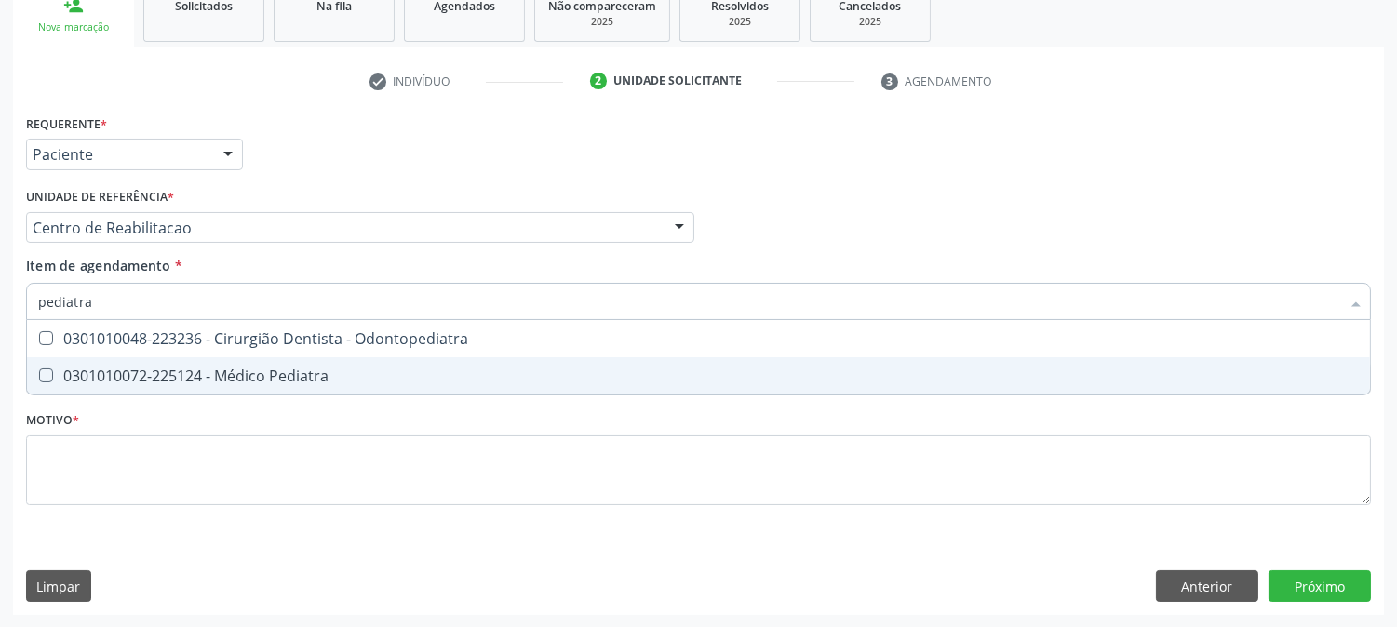
click at [159, 360] on span "0301010072-225124 - Médico Pediatra" at bounding box center [698, 375] width 1343 height 37
checkbox Pediatra "true"
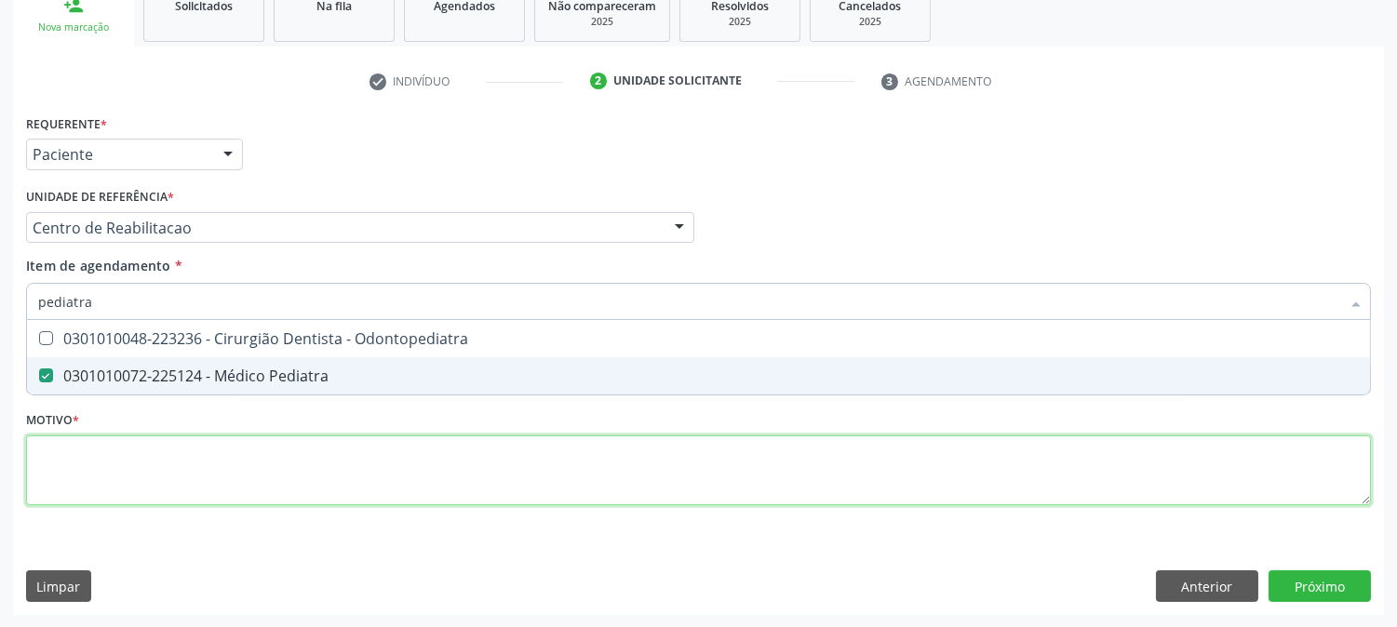
click at [215, 496] on div "Requerente * Paciente Profissional de Saúde Paciente Nenhum resultado encontrad…" at bounding box center [698, 321] width 1345 height 422
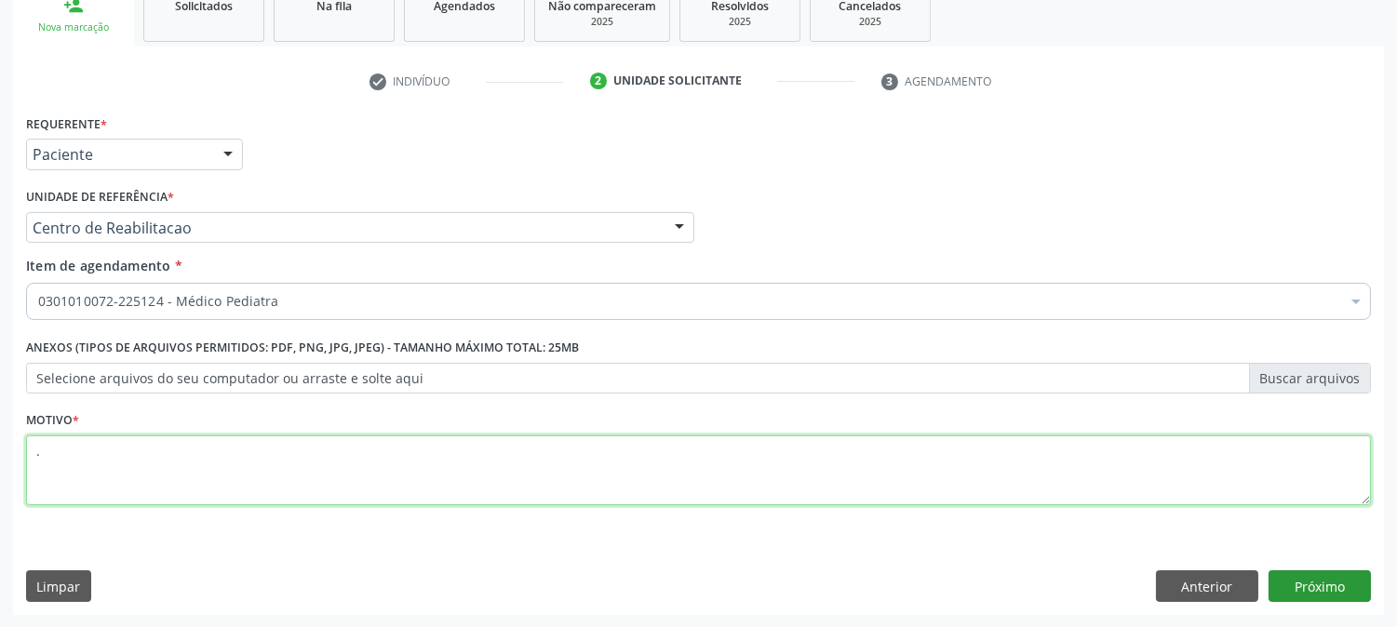
type textarea "."
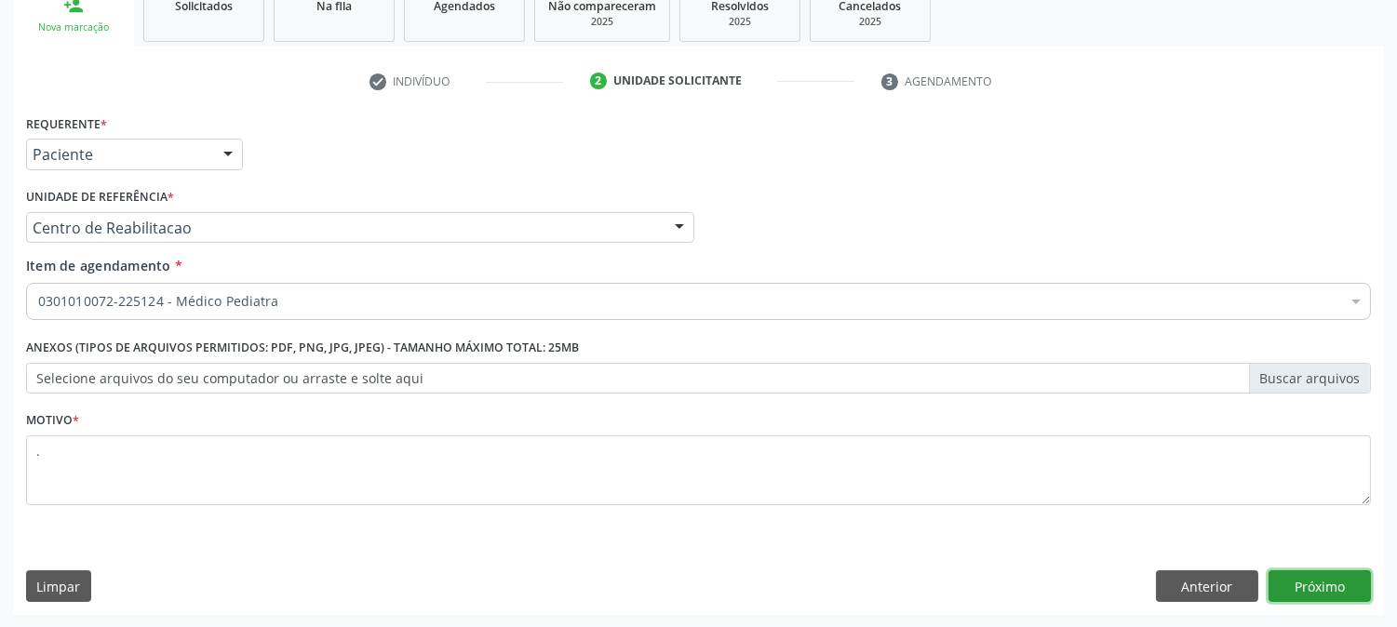
click at [1292, 573] on button "Próximo" at bounding box center [1320, 587] width 102 height 32
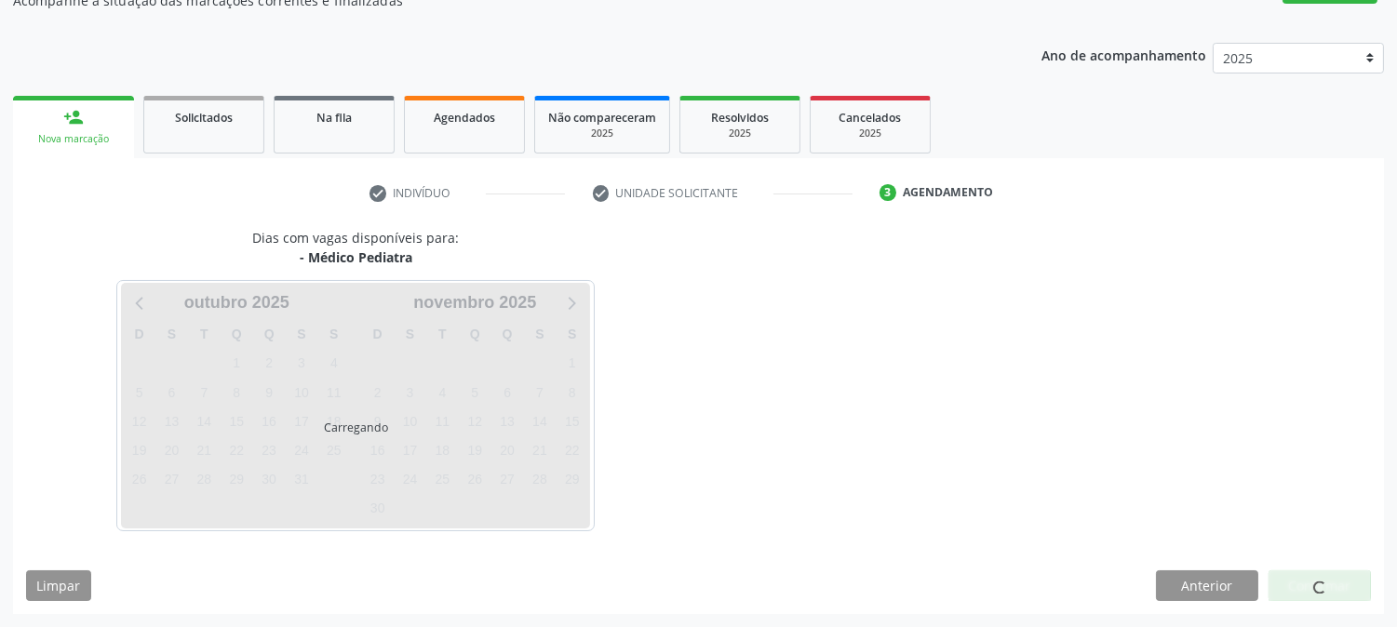
scroll to position [182, 0]
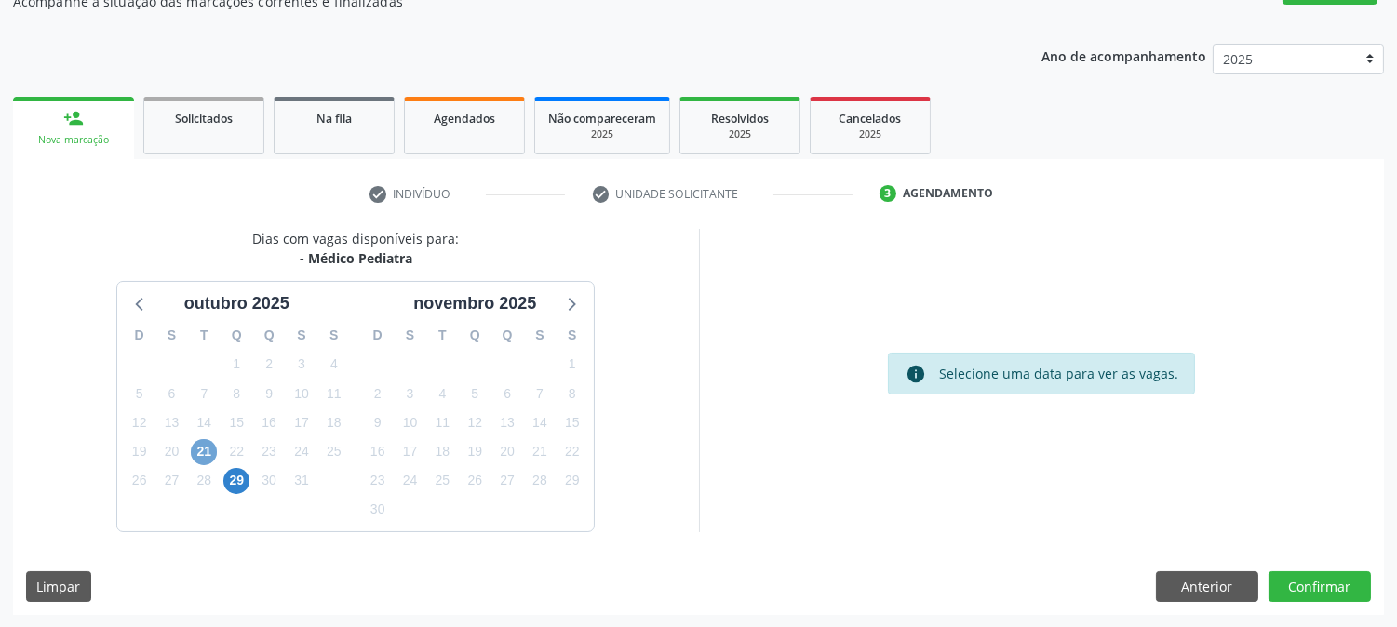
click at [206, 457] on span "21" at bounding box center [204, 452] width 26 height 26
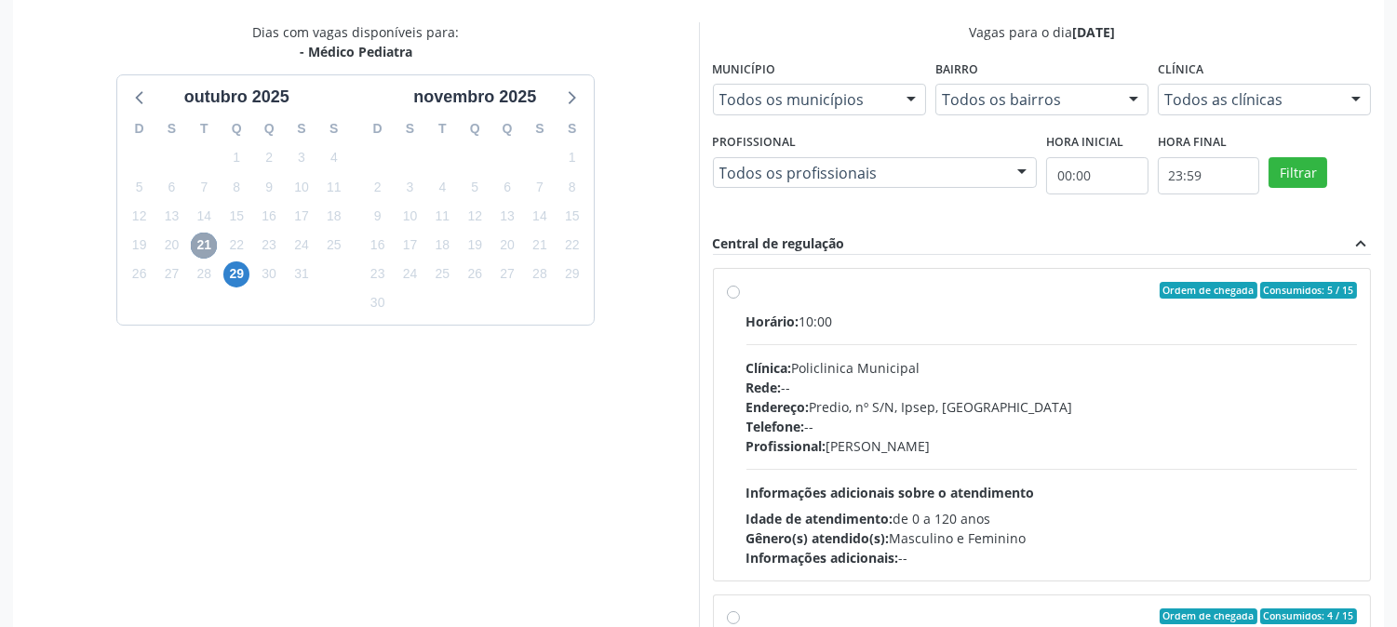
scroll to position [484, 0]
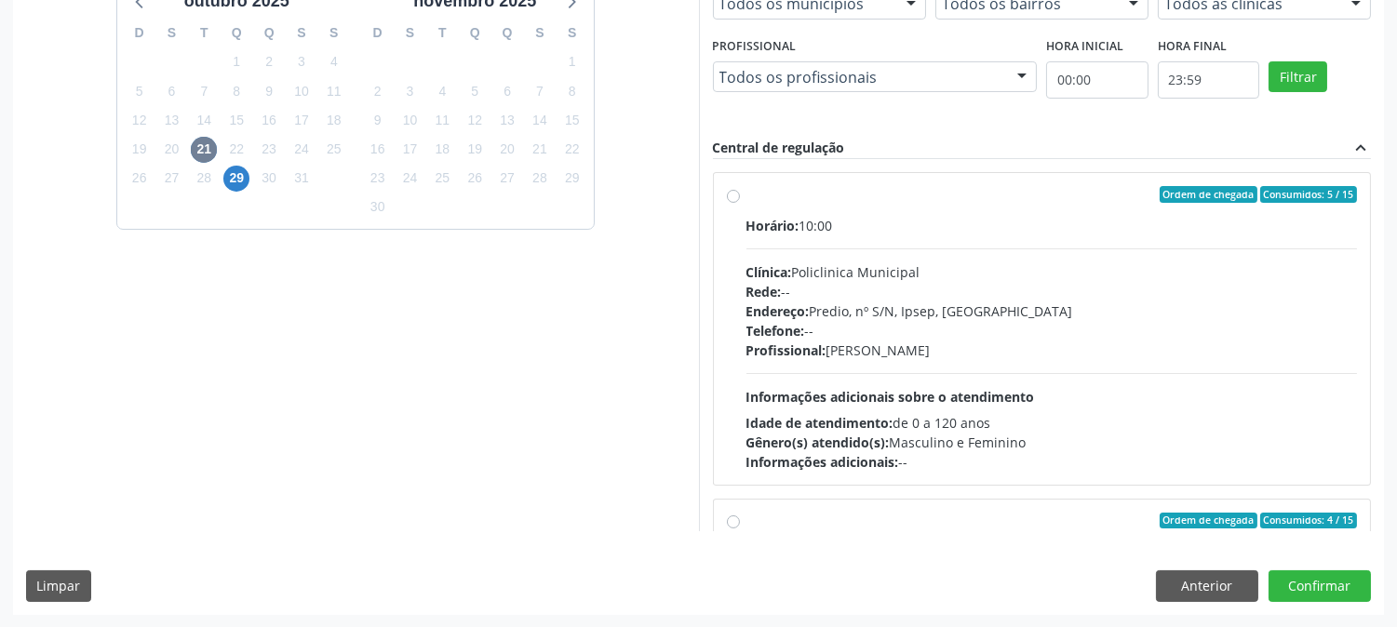
click at [1117, 349] on div "Profissional: Joanice Goncalves dos Santos" at bounding box center [1053, 351] width 612 height 20
click at [740, 203] on input "Ordem de chegada Consumidos: 5 / 15 Horário: 10:00 Clínica: Policlinica Municip…" at bounding box center [733, 194] width 13 height 17
radio input "true"
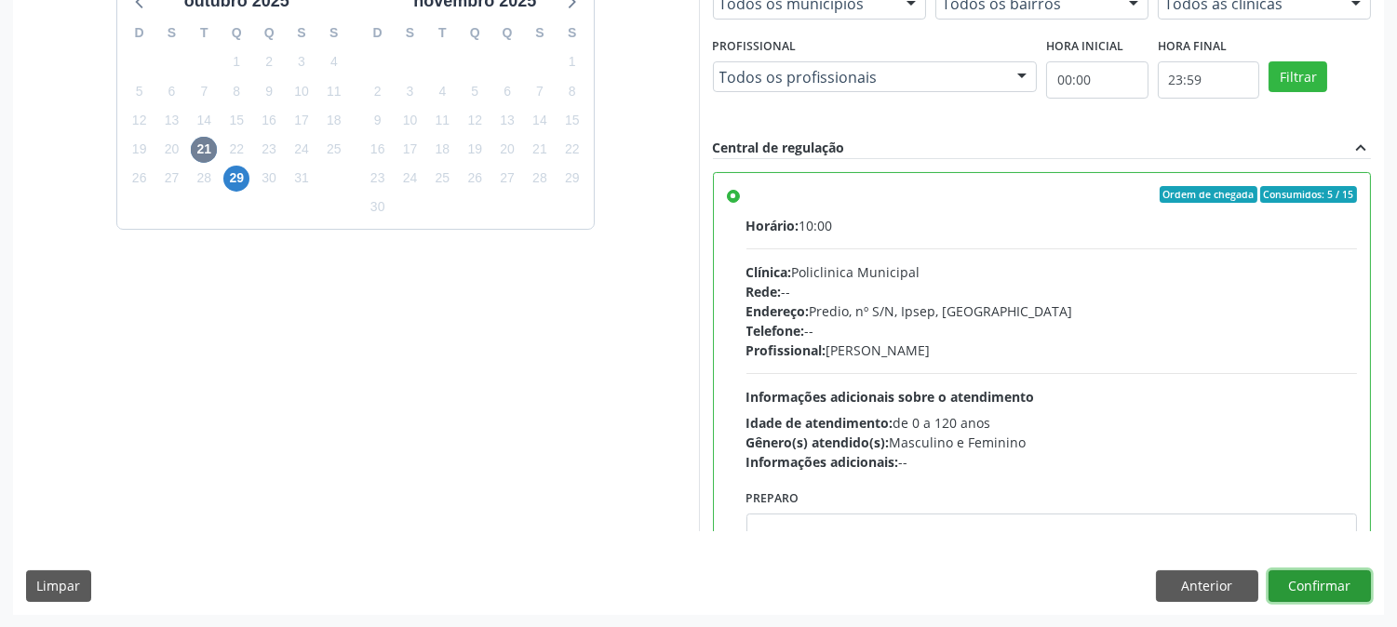
click at [1343, 593] on button "Confirmar" at bounding box center [1320, 587] width 102 height 32
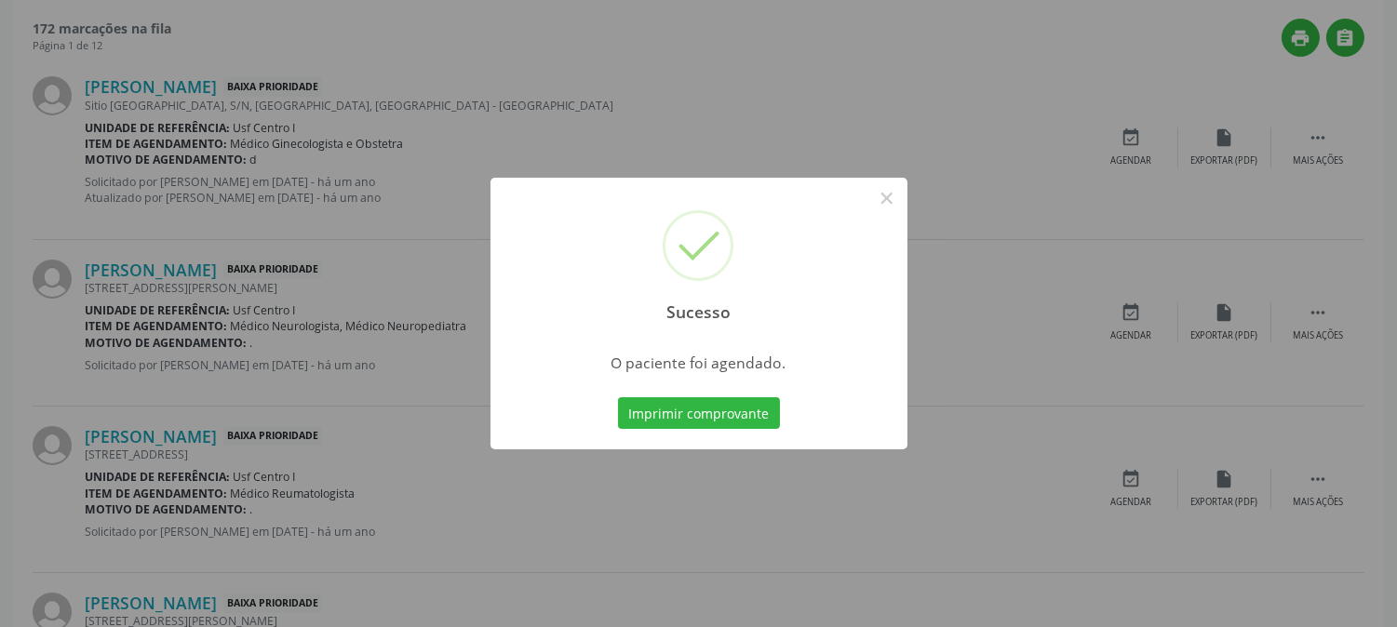
scroll to position [0, 0]
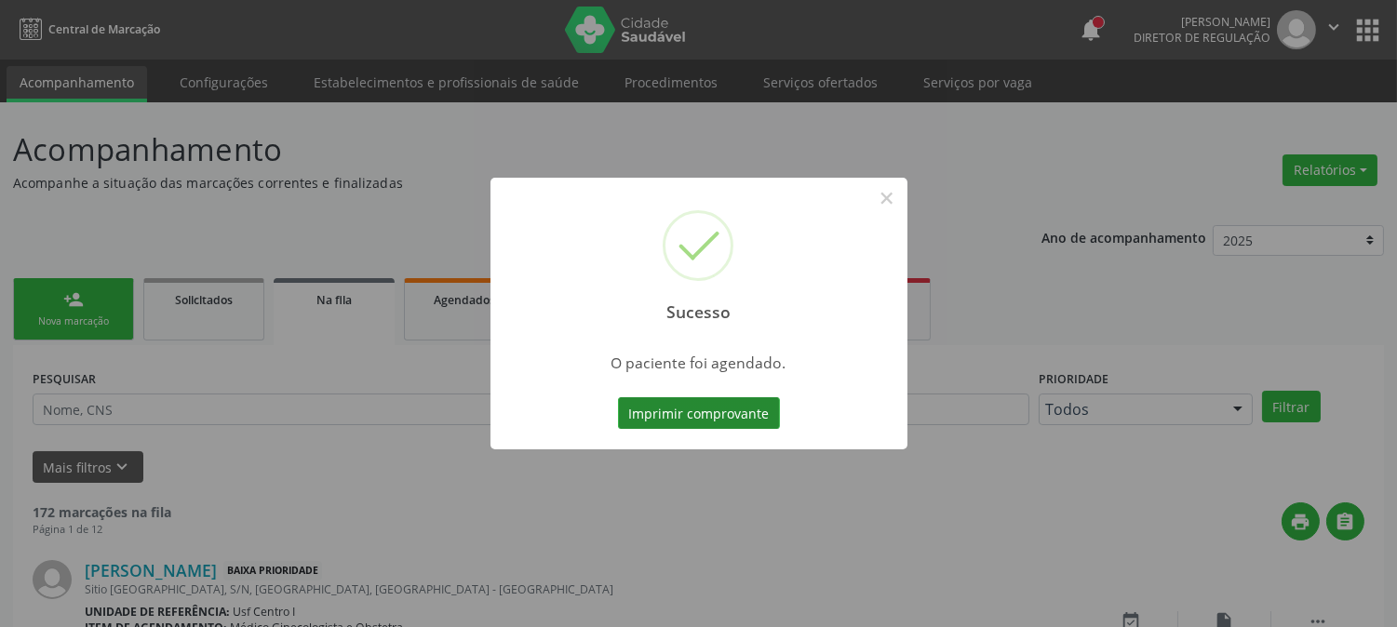
click at [715, 422] on button "Imprimir comprovante" at bounding box center [699, 414] width 162 height 32
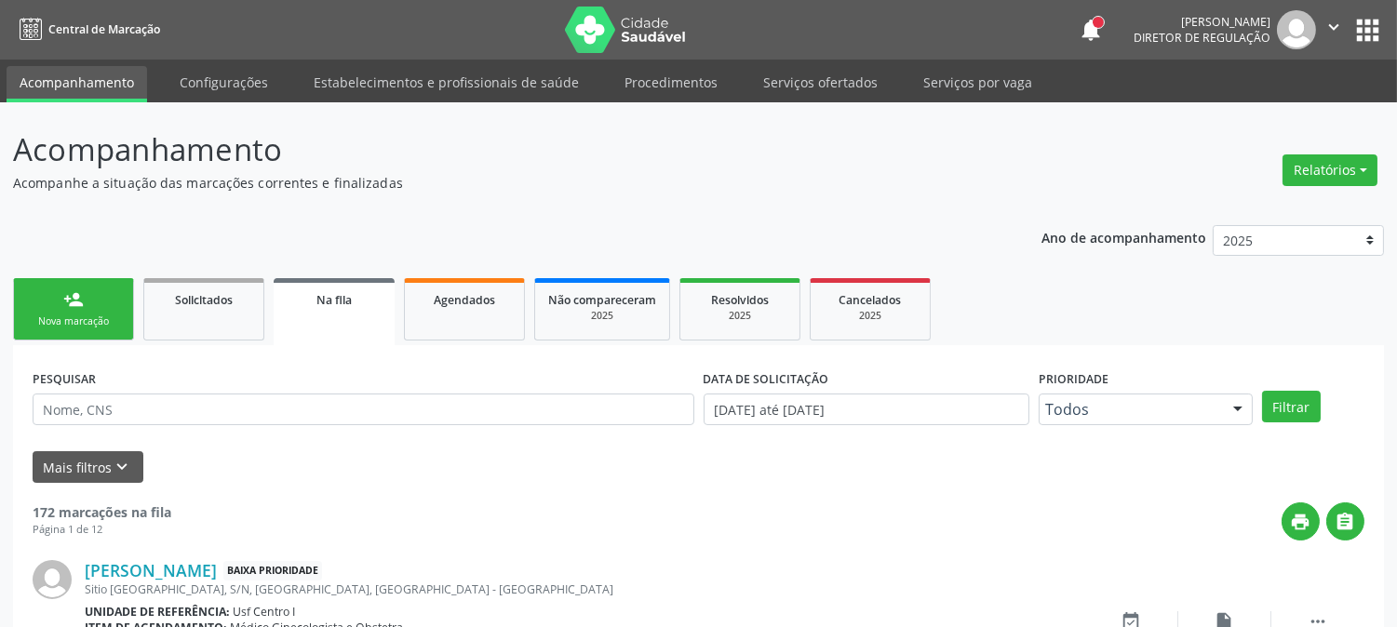
click at [56, 295] on link "person_add Nova marcação" at bounding box center [73, 309] width 121 height 62
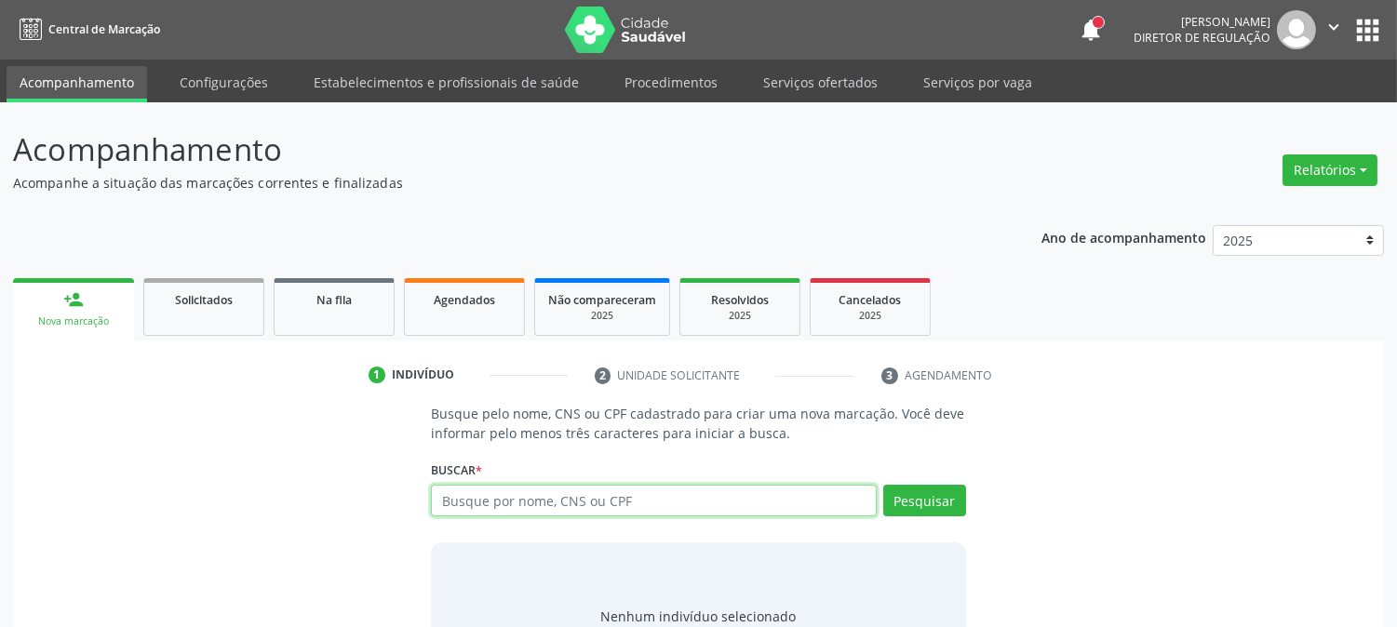
click at [488, 513] on input "text" at bounding box center [653, 501] width 445 height 32
type input "898006136603634"
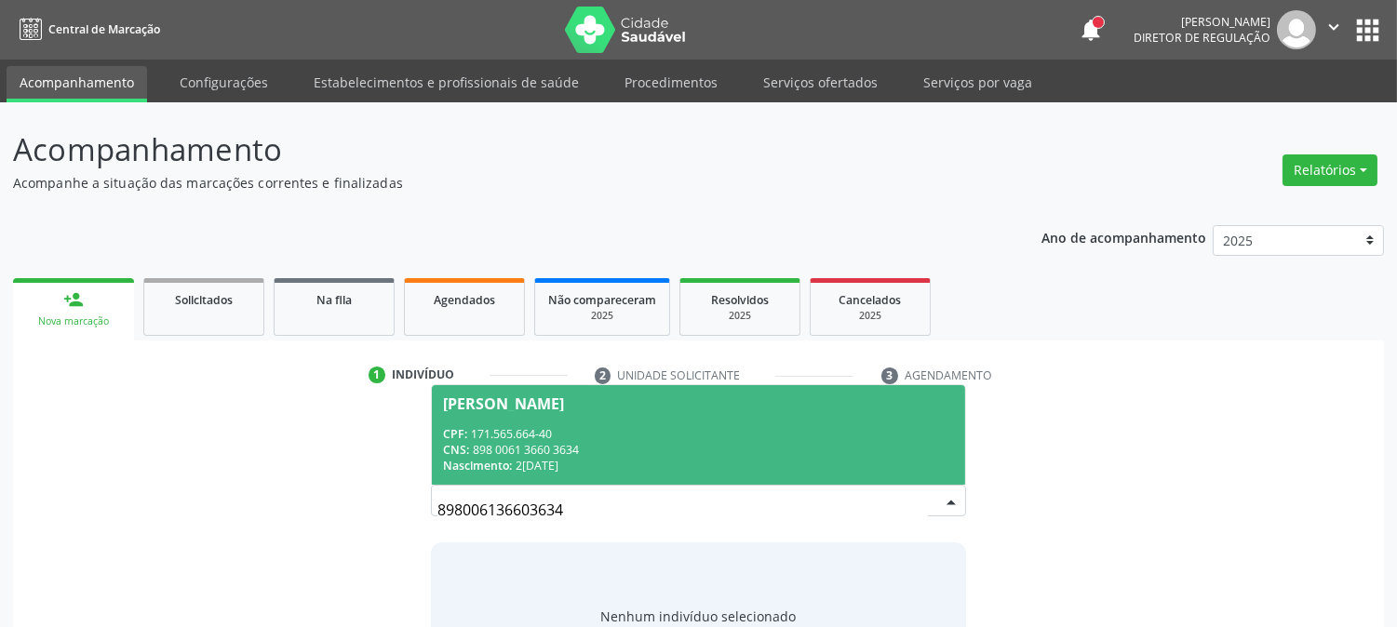
click at [551, 460] on div "Nascimento: 24/04/2020" at bounding box center [698, 466] width 510 height 16
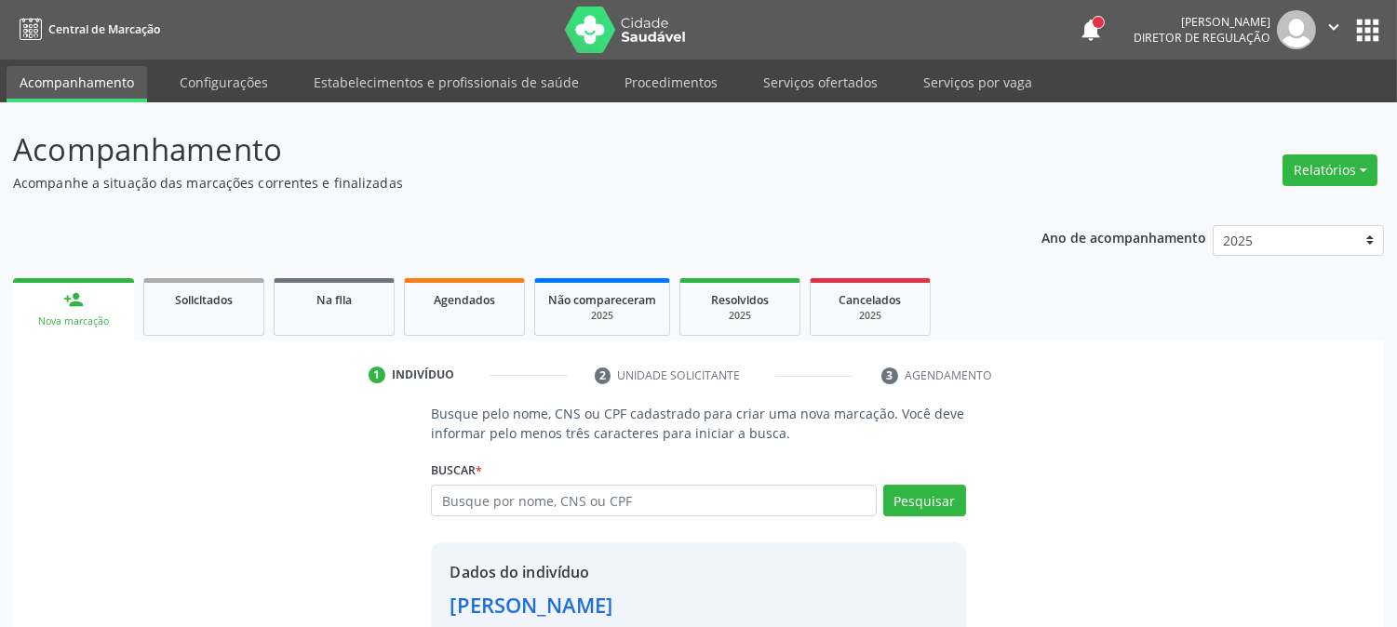
scroll to position [117, 0]
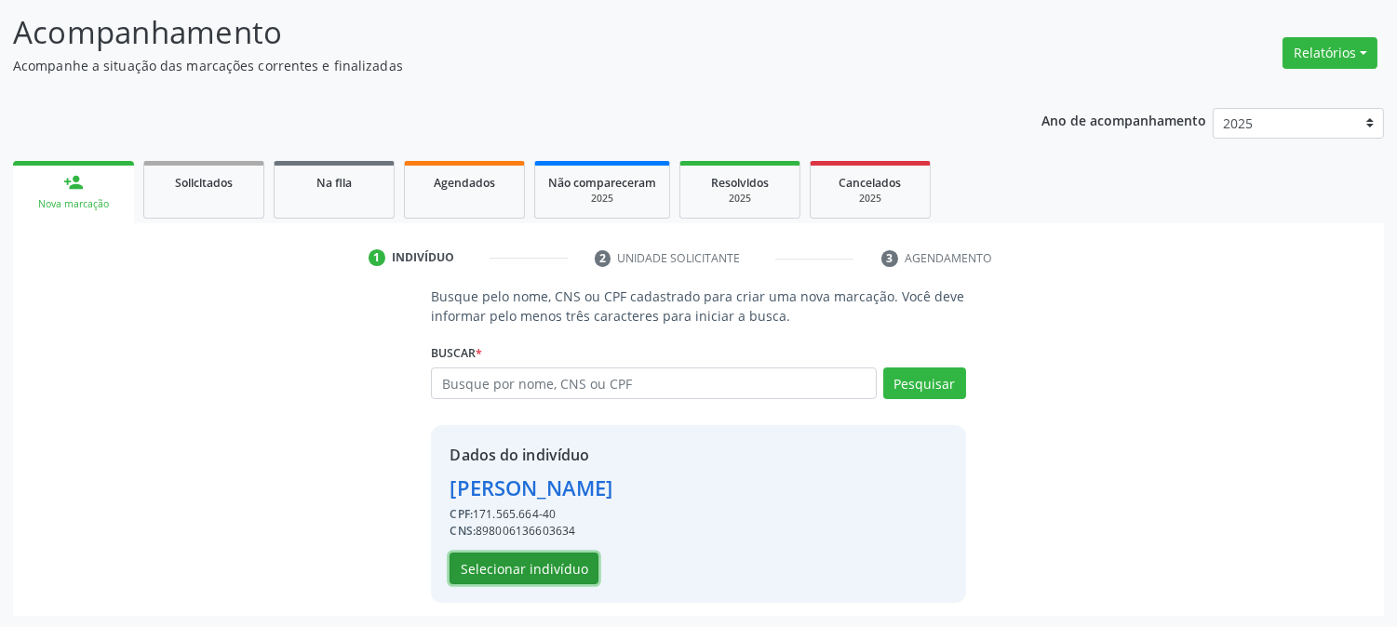
click at [532, 553] on button "Selecionar indivíduo" at bounding box center [524, 569] width 149 height 32
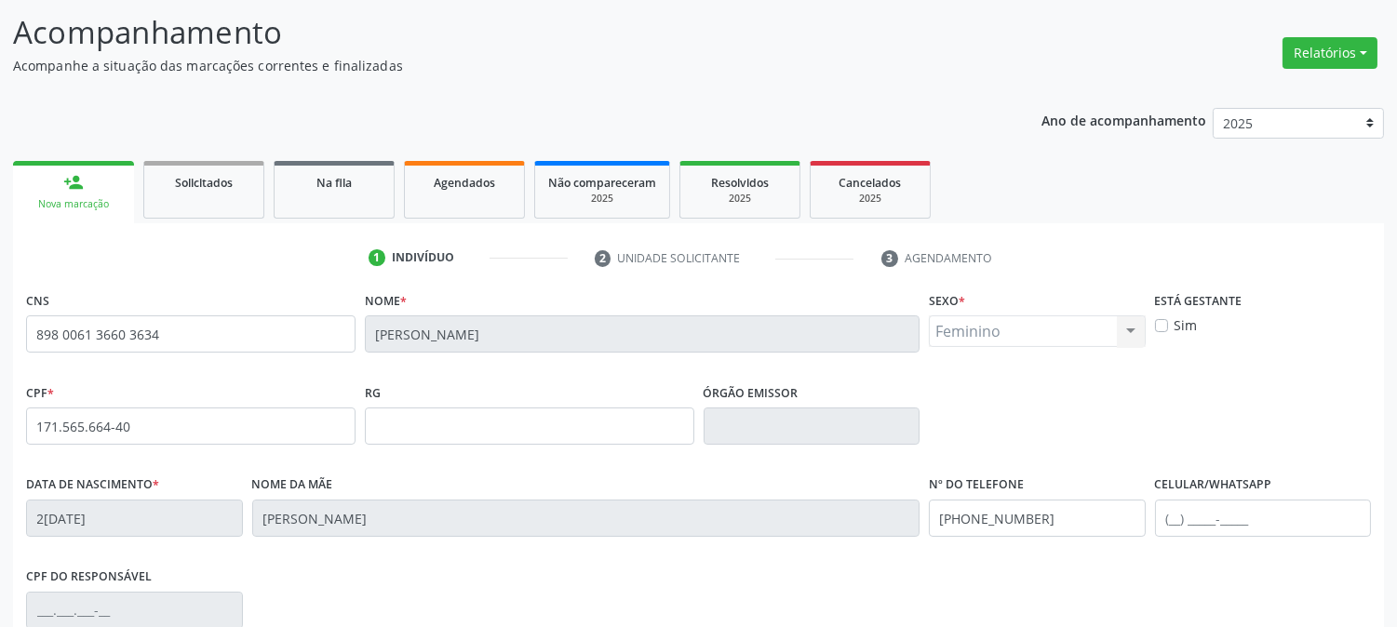
scroll to position [380, 0]
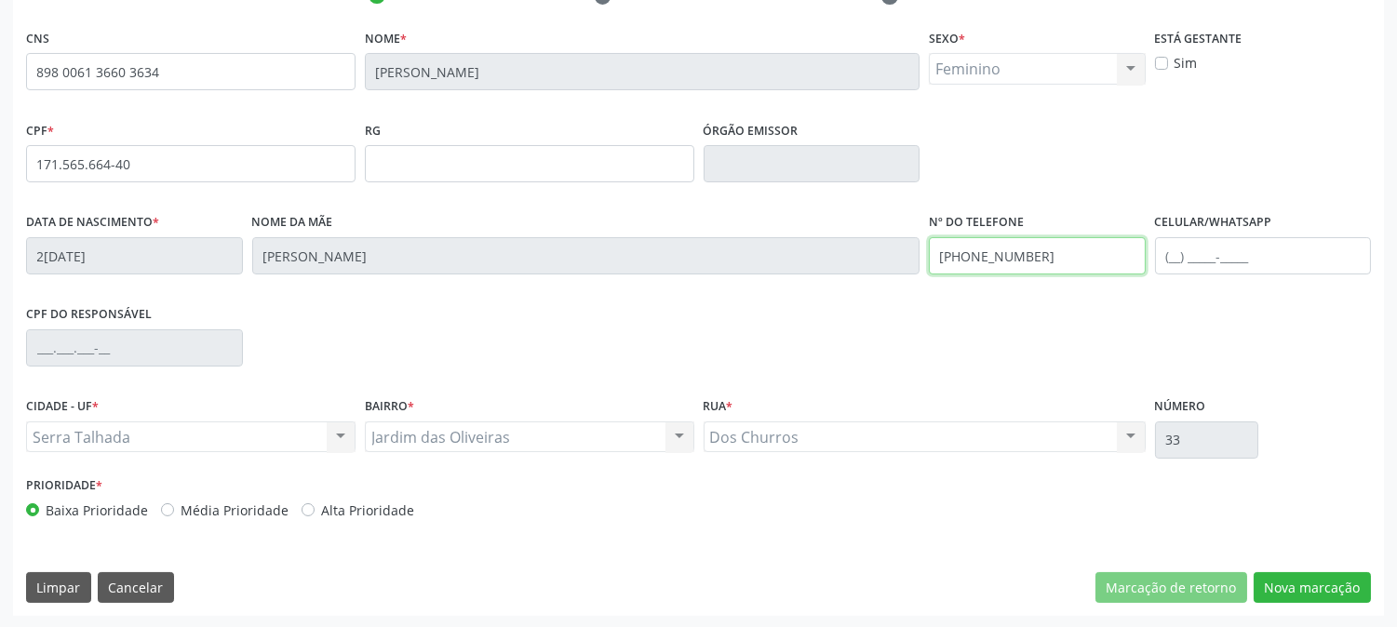
click at [875, 258] on div "Data de nascimento * 24/04/2020 Nome da mãe Maria Viviane Alves de Lima Silva N…" at bounding box center [698, 255] width 1354 height 92
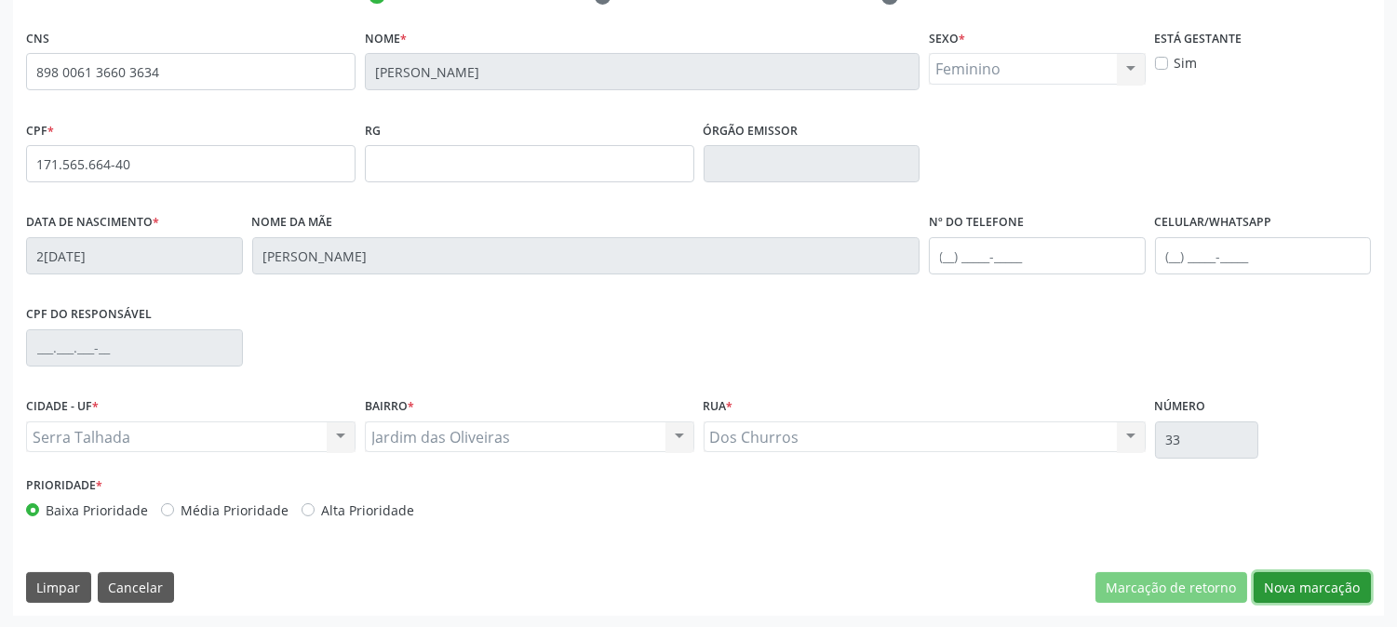
click at [1292, 578] on button "Nova marcação" at bounding box center [1312, 589] width 117 height 32
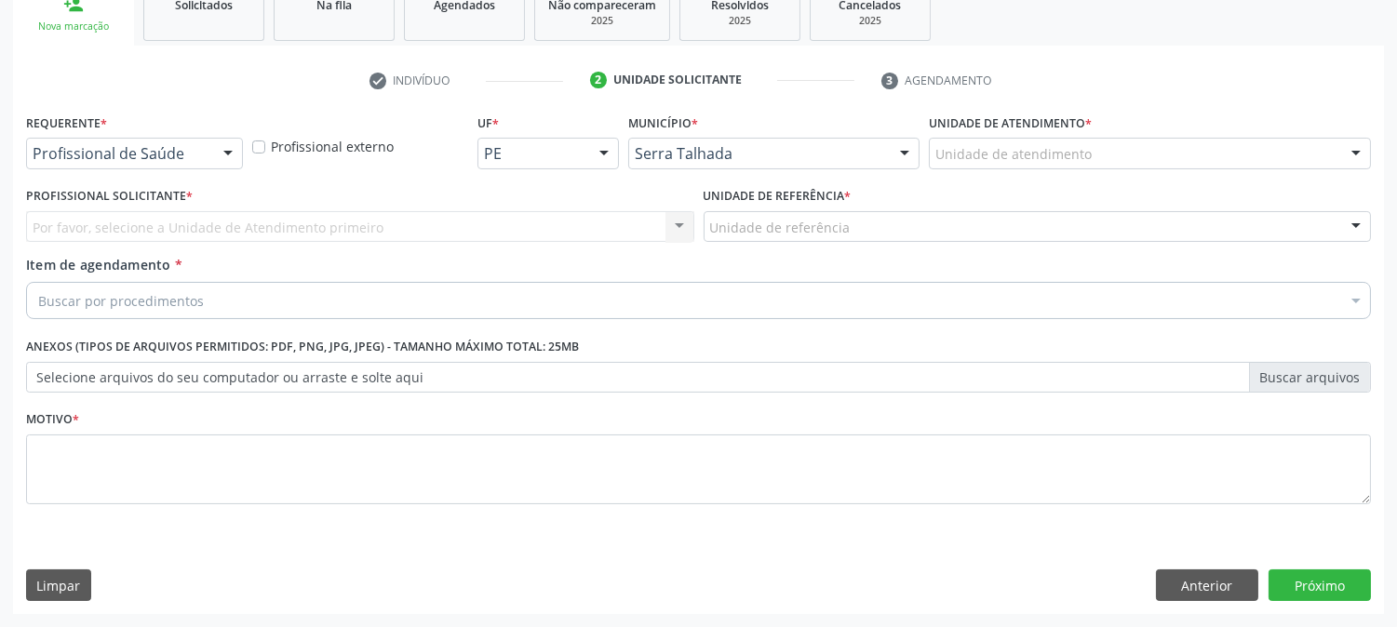
scroll to position [294, 0]
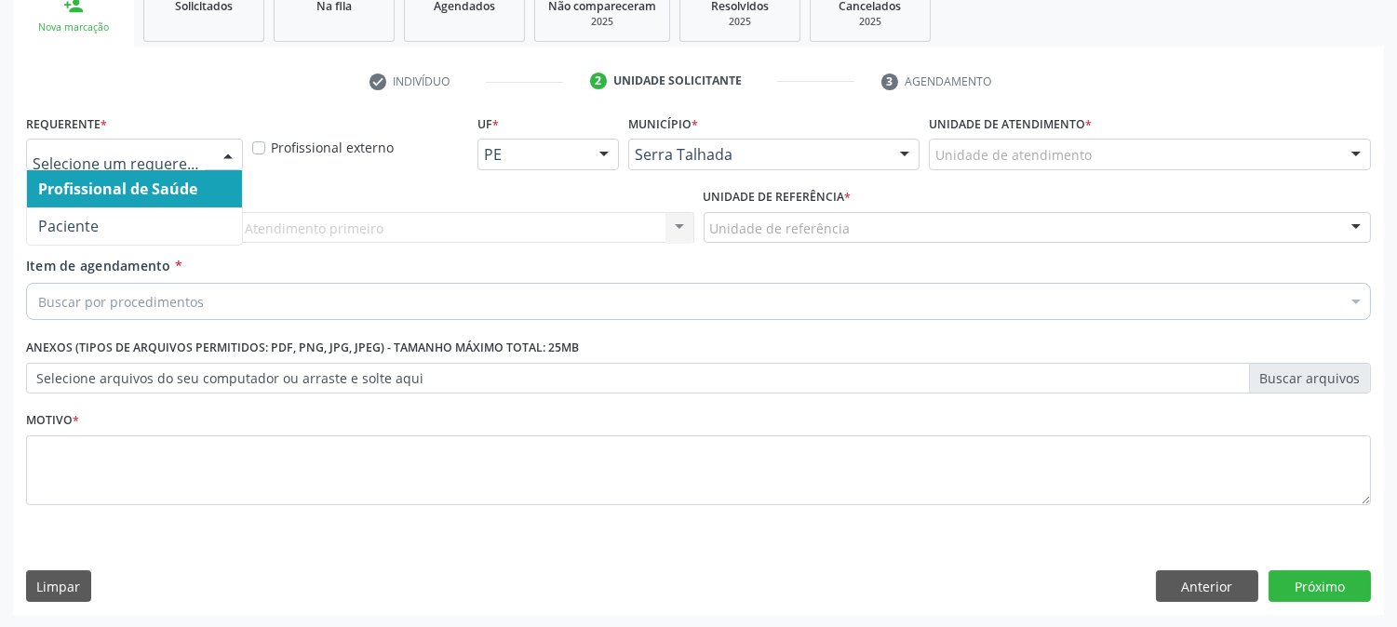
click at [208, 147] on div at bounding box center [134, 155] width 217 height 32
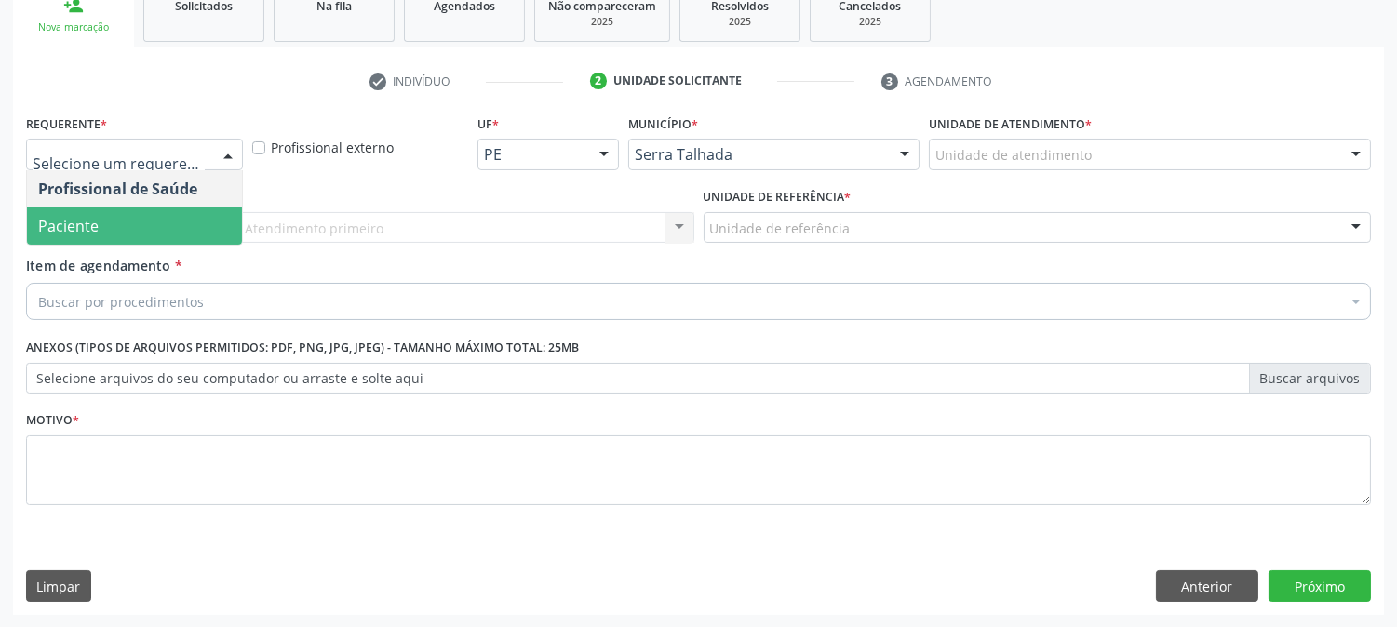
click at [171, 223] on span "Paciente" at bounding box center [134, 226] width 215 height 37
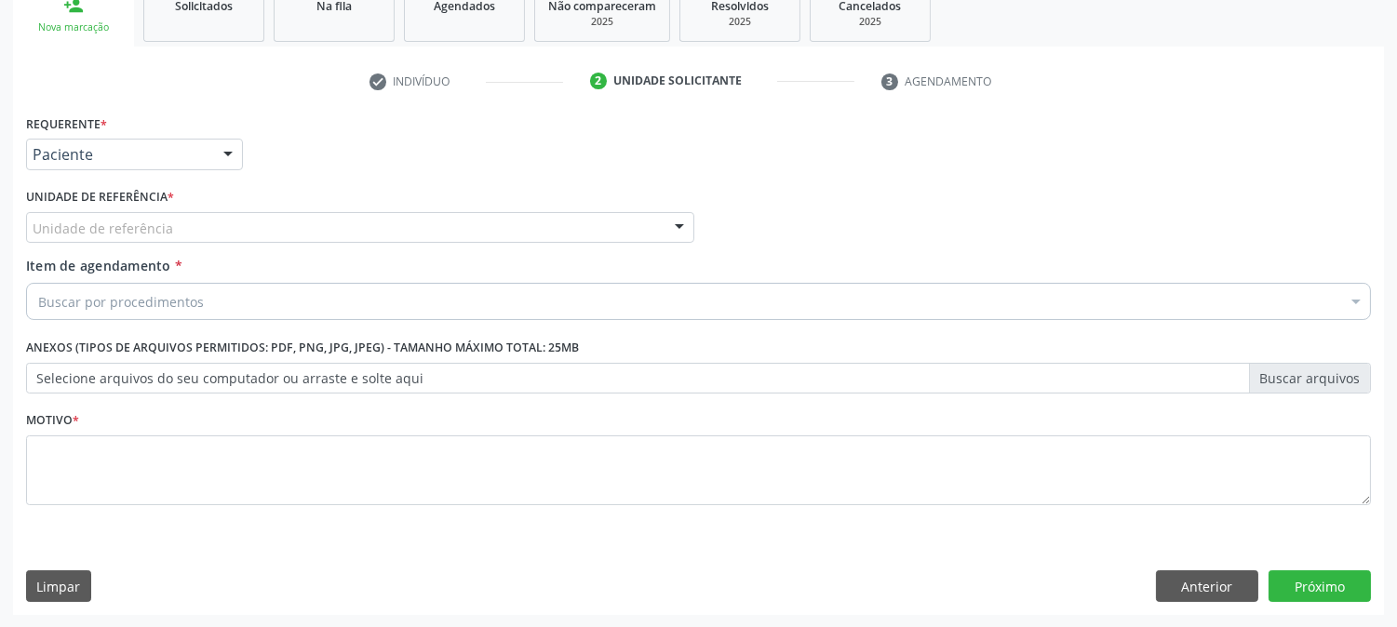
click at [171, 223] on div "Unidade de referência" at bounding box center [360, 228] width 668 height 32
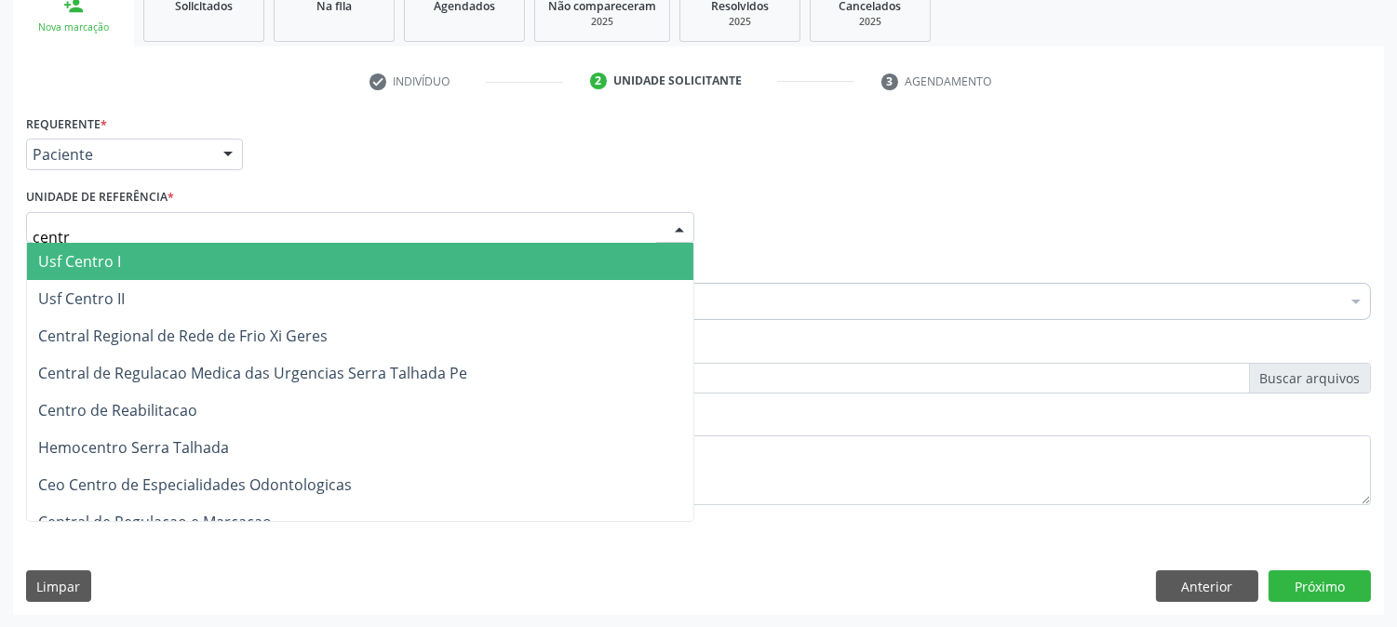
type input "centro"
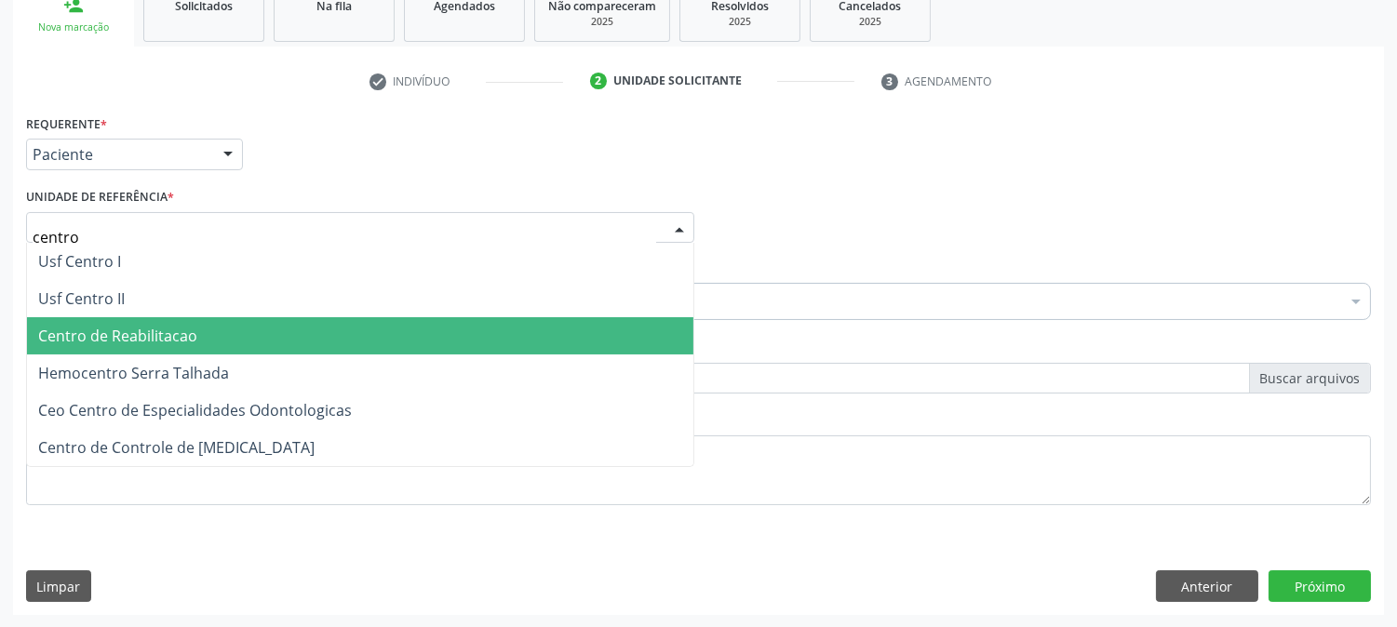
click at [164, 336] on span "Centro de Reabilitacao" at bounding box center [117, 336] width 159 height 20
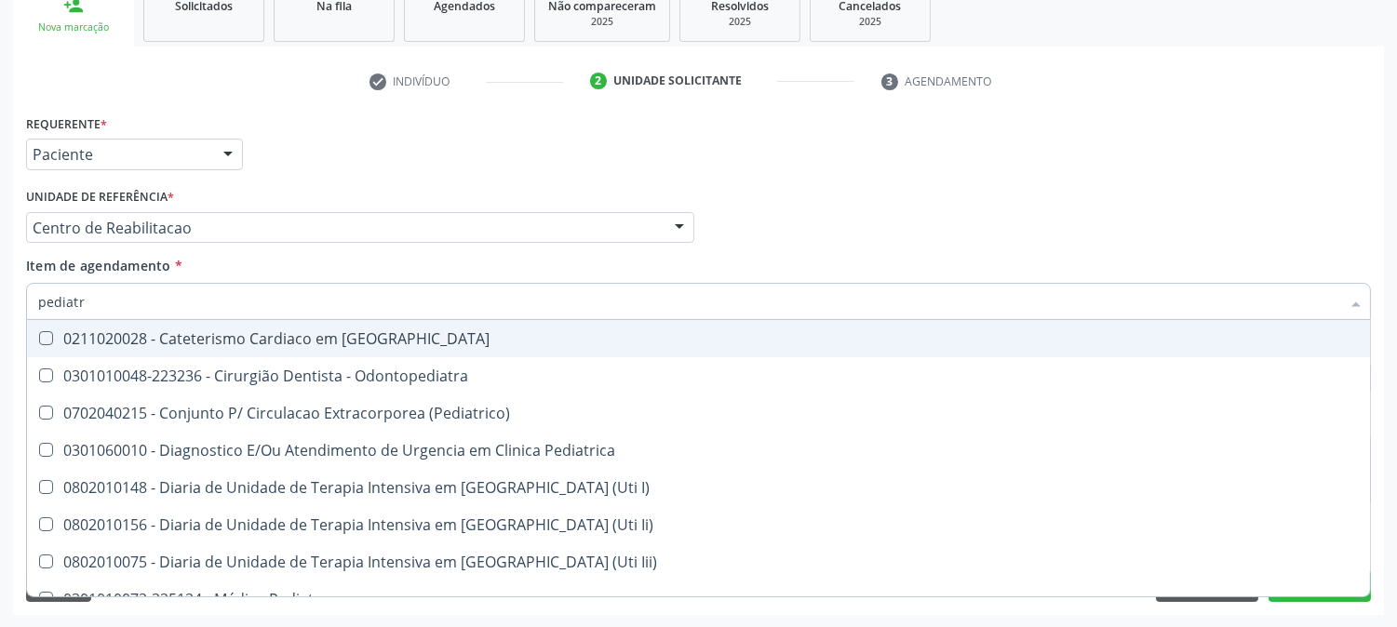
type input "pediatra"
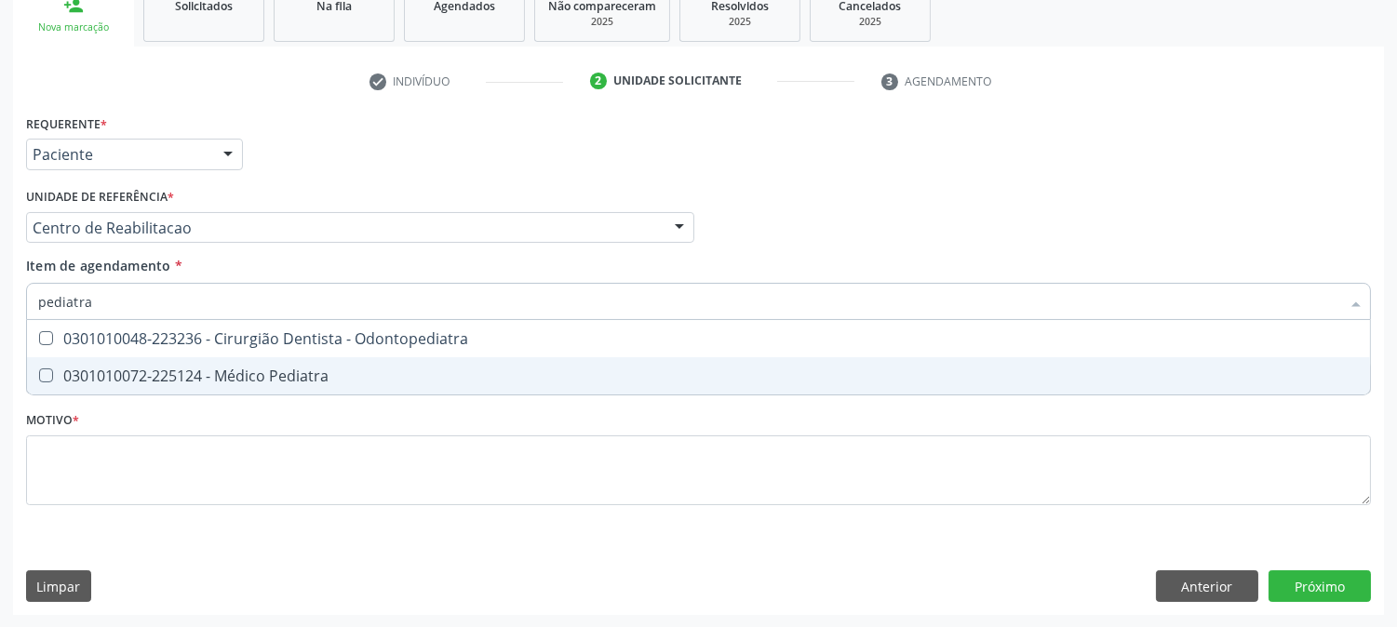
click at [162, 361] on span "0301010072-225124 - Médico Pediatra" at bounding box center [698, 375] width 1343 height 37
checkbox Pediatra "true"
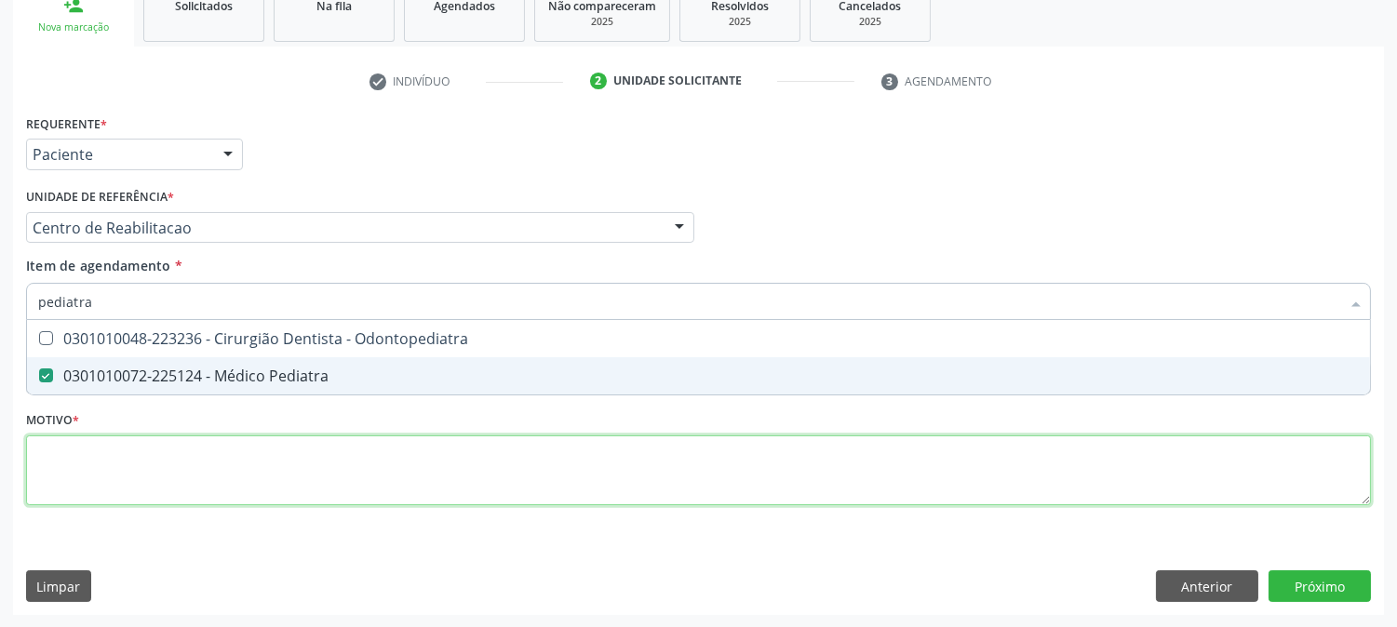
click at [155, 459] on div "Requerente * Paciente Profissional de Saúde Paciente Nenhum resultado encontrad…" at bounding box center [698, 321] width 1345 height 422
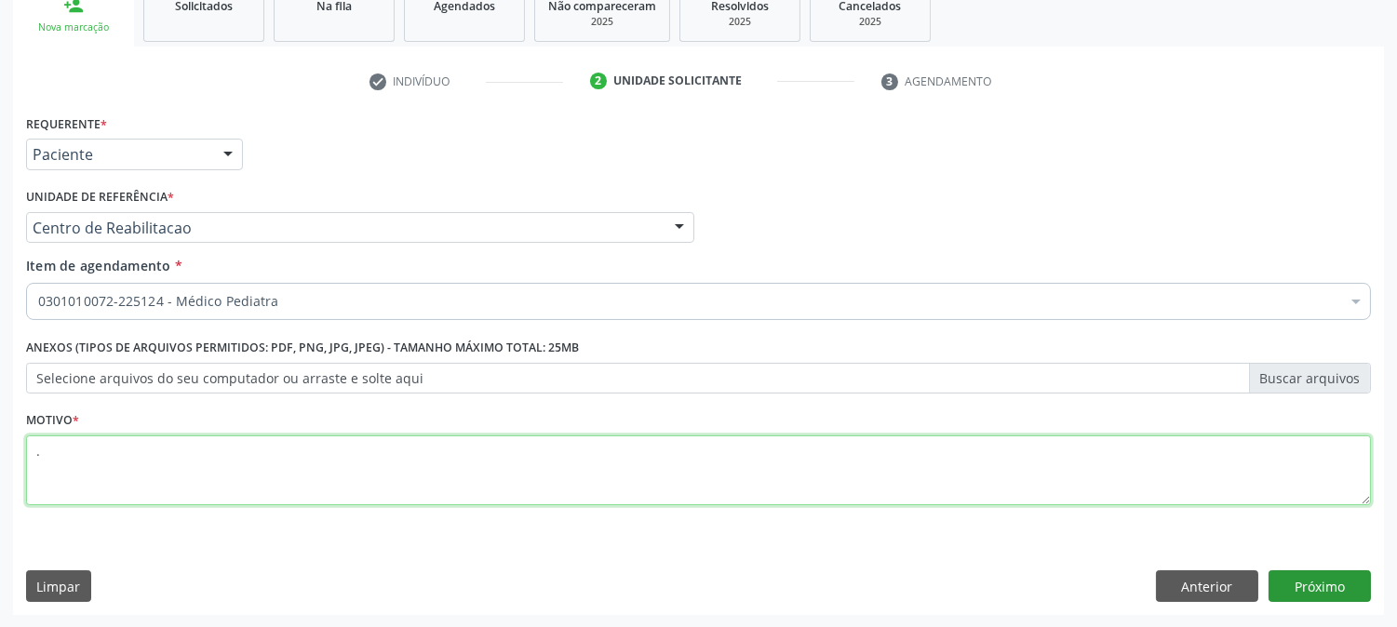
type textarea "."
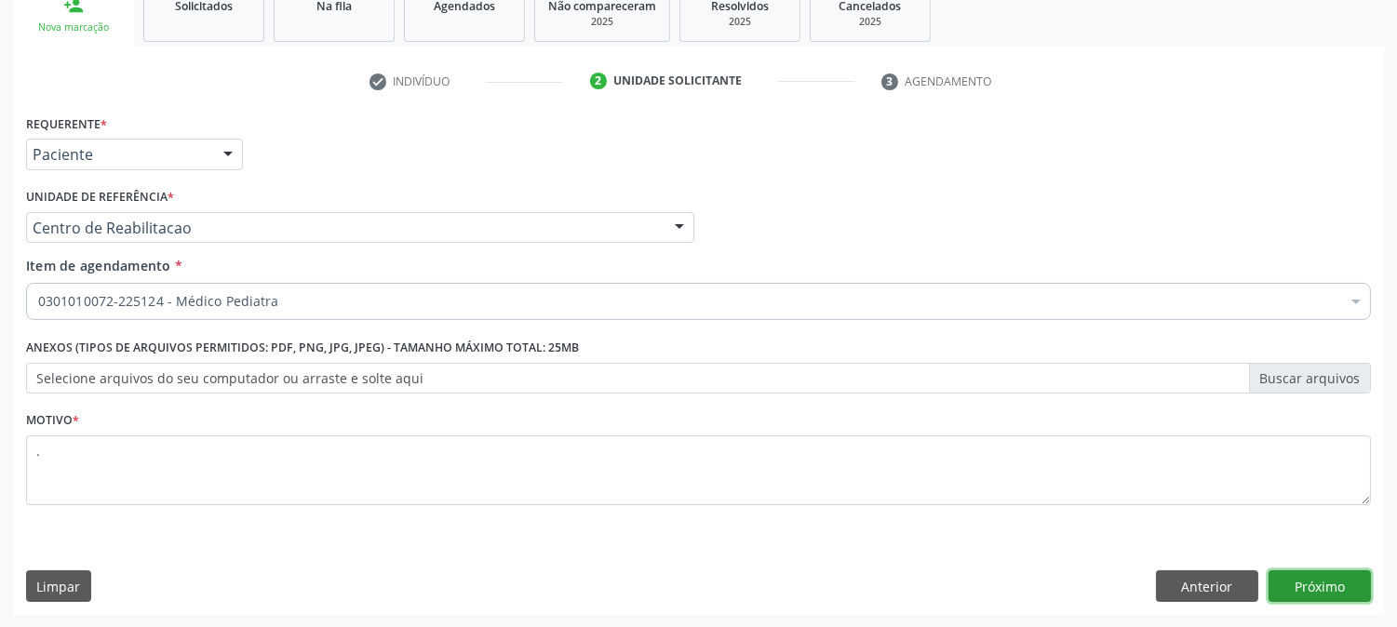
click at [1326, 589] on button "Próximo" at bounding box center [1320, 587] width 102 height 32
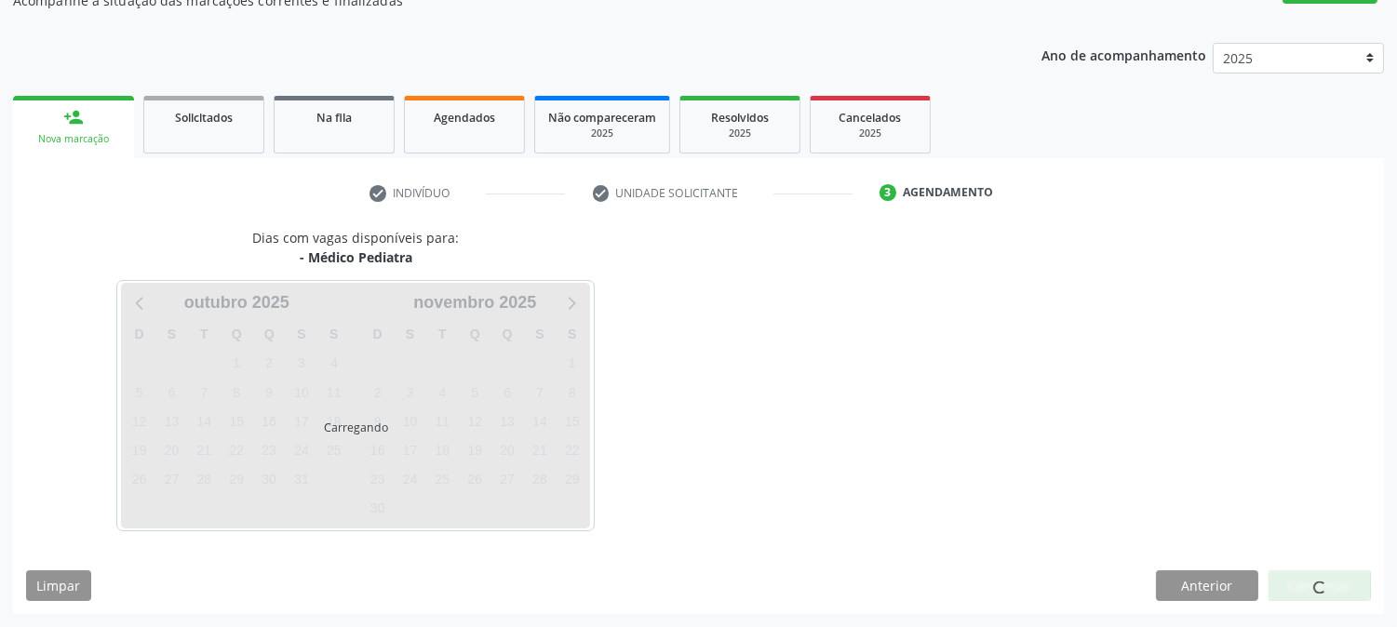
scroll to position [182, 0]
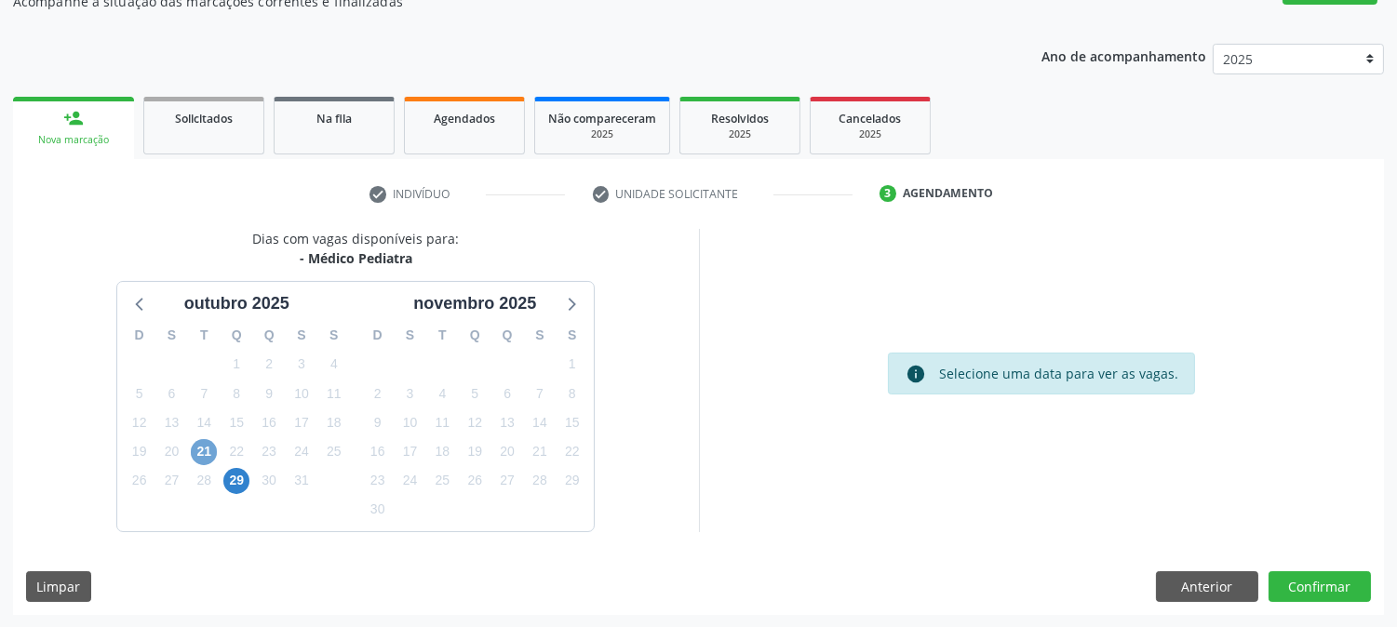
click at [203, 442] on span "21" at bounding box center [204, 452] width 26 height 26
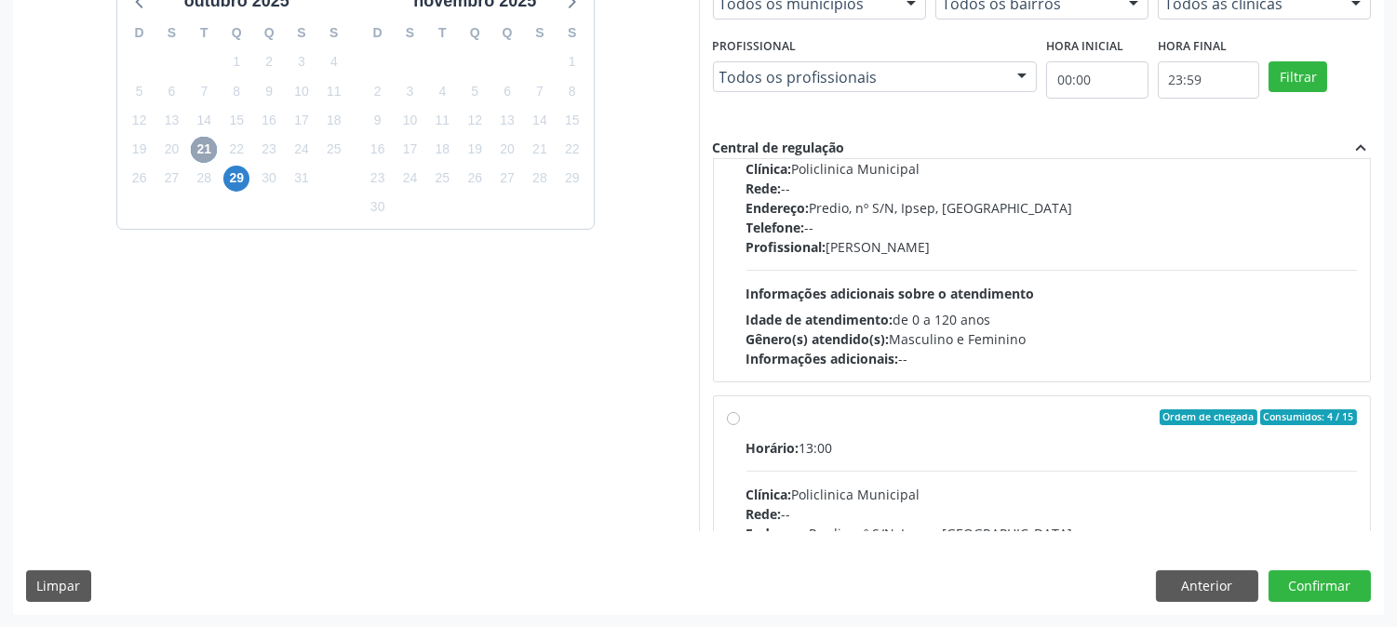
scroll to position [207, 0]
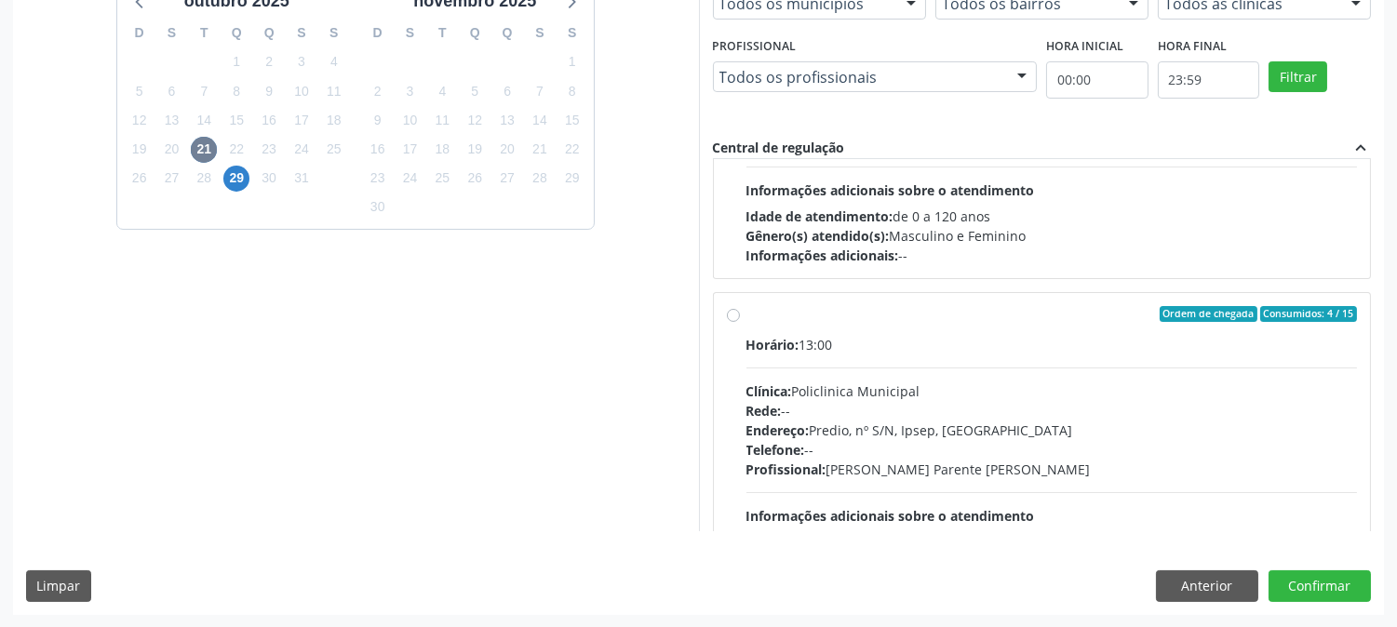
click at [910, 363] on div "Horário: 13:00 Clínica: Policlinica Municipal Rede: -- Endereço: Predio, nº S/N…" at bounding box center [1053, 463] width 612 height 256
click at [740, 323] on input "Ordem de chegada Consumidos: 4 / 15 Horário: 13:00 Clínica: Policlinica Municip…" at bounding box center [733, 314] width 13 height 17
radio input "true"
click at [1318, 589] on button "Confirmar" at bounding box center [1320, 587] width 102 height 32
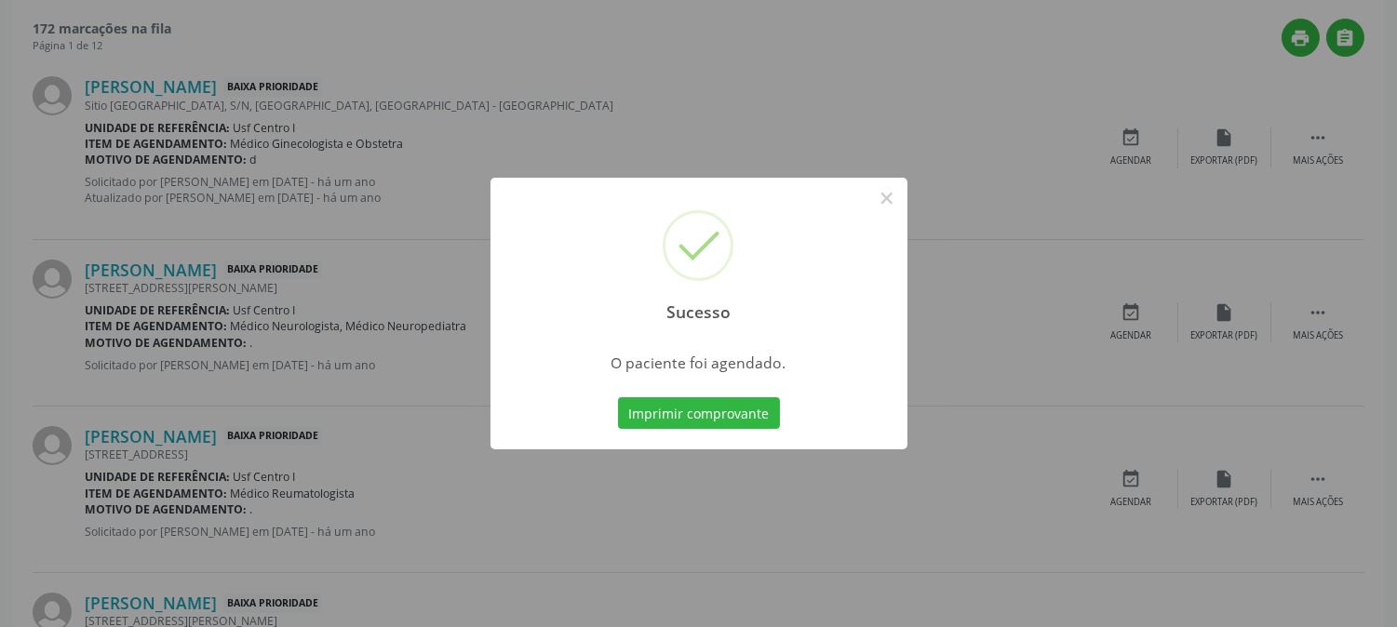
scroll to position [0, 0]
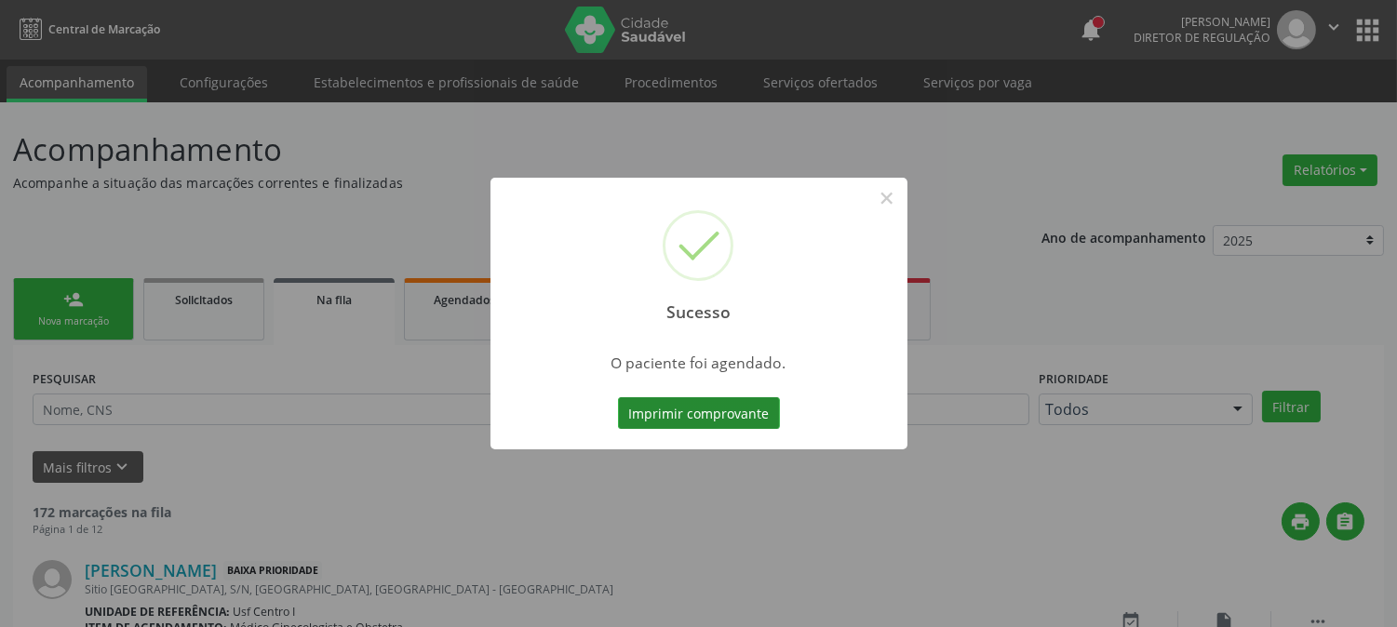
click at [718, 406] on button "Imprimir comprovante" at bounding box center [699, 414] width 162 height 32
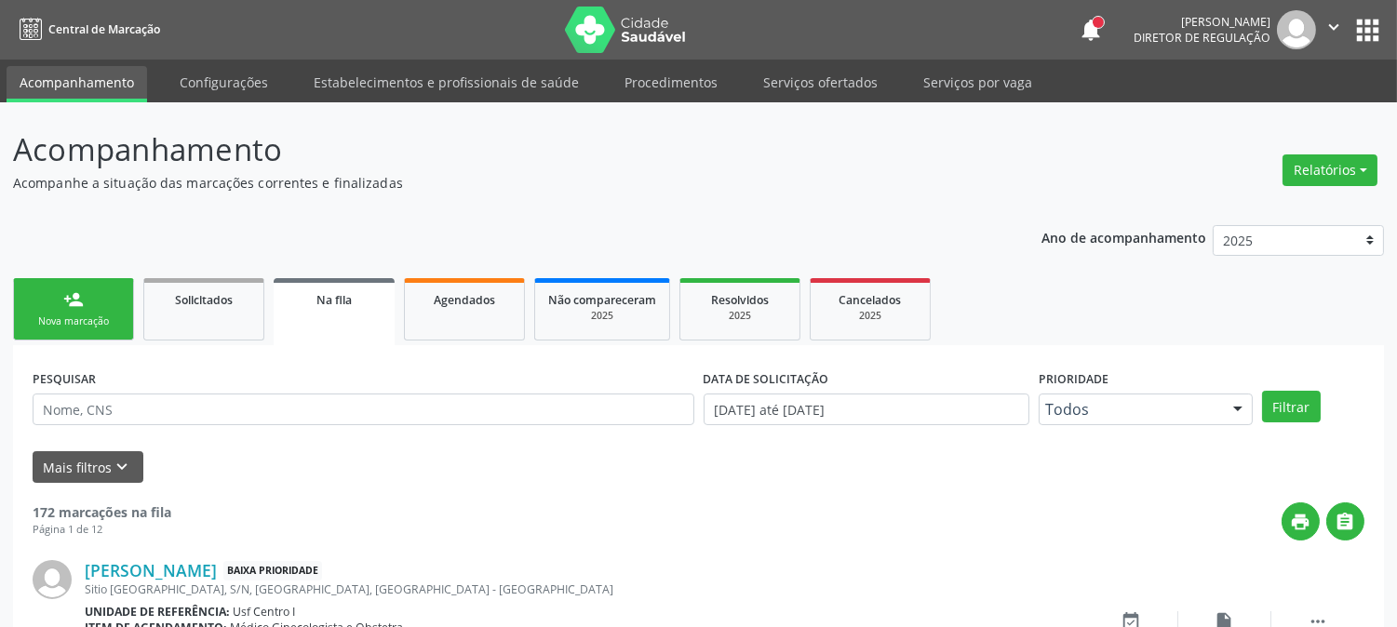
click at [73, 304] on div "person_add" at bounding box center [73, 300] width 20 height 20
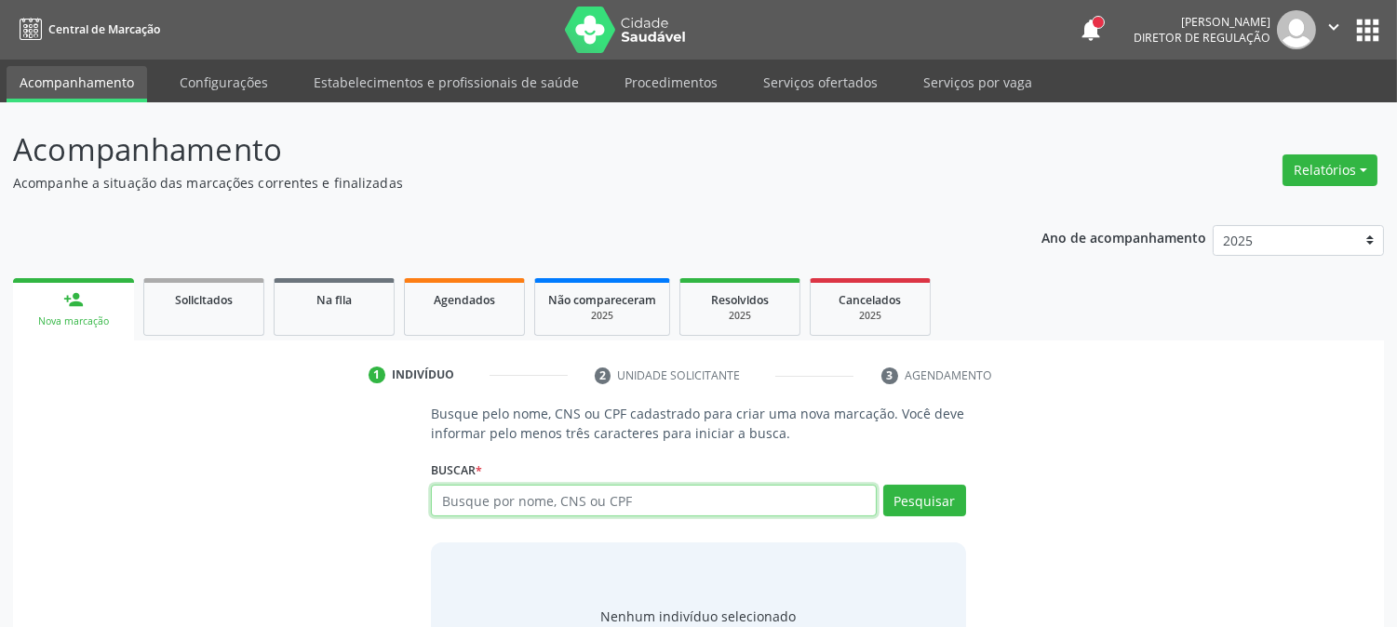
click at [643, 491] on input "text" at bounding box center [653, 501] width 445 height 32
type input "708405744676968"
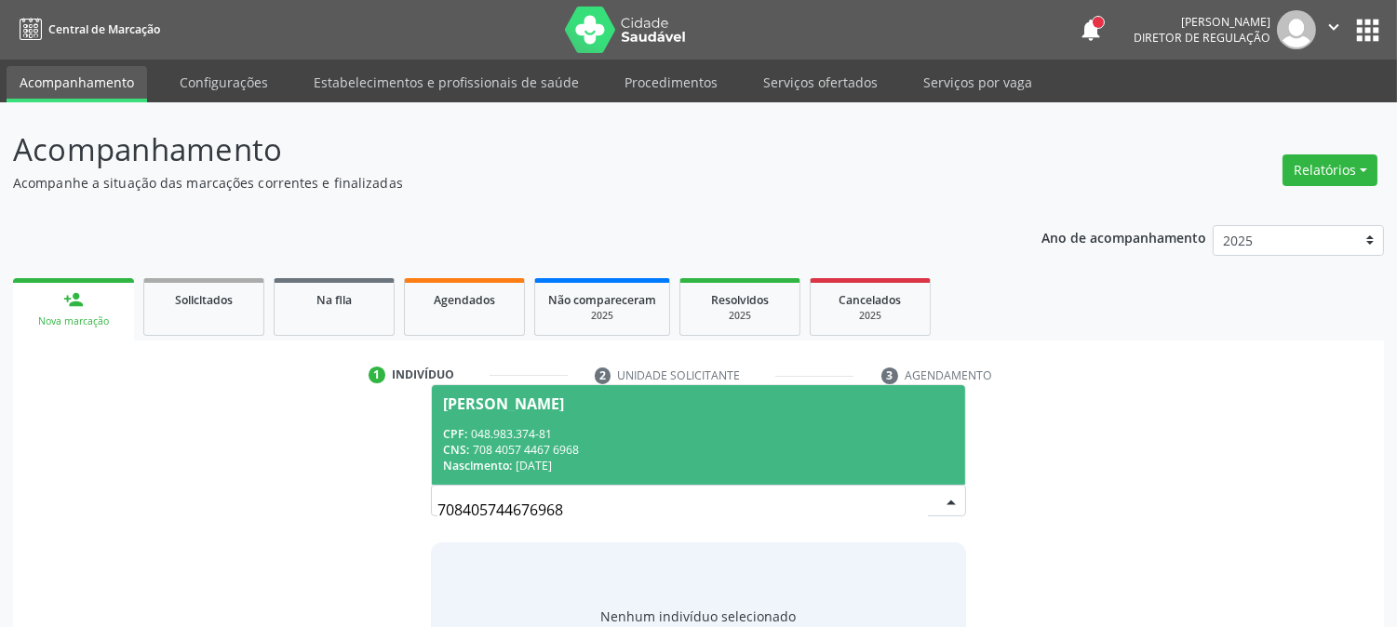
scroll to position [88, 0]
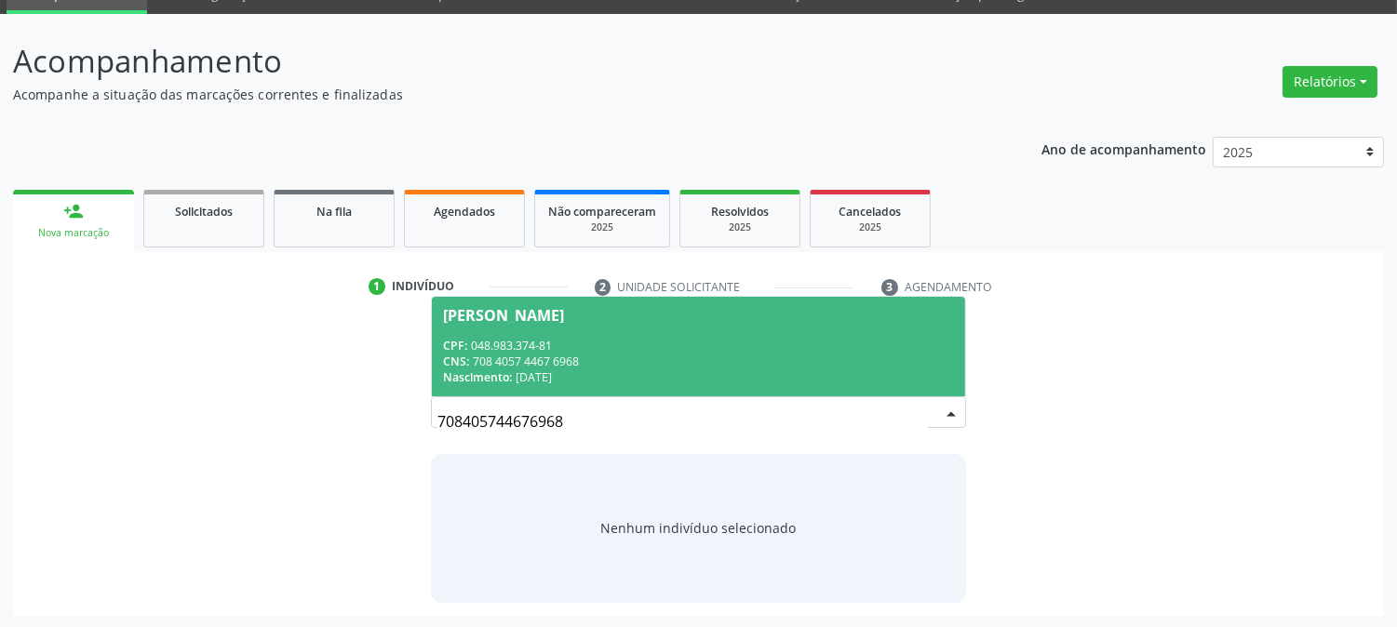
click at [640, 367] on div "CNS: 708 4057 4467 6968" at bounding box center [698, 362] width 510 height 16
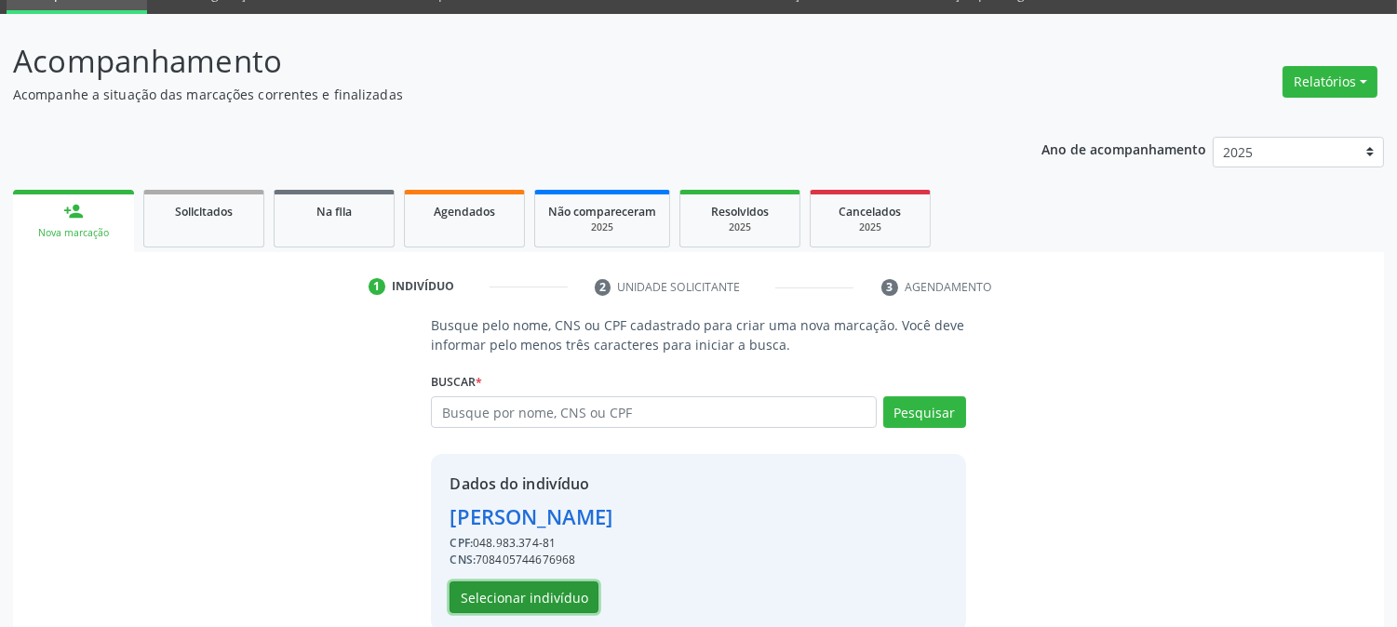
click at [573, 602] on button "Selecionar indivíduo" at bounding box center [524, 598] width 149 height 32
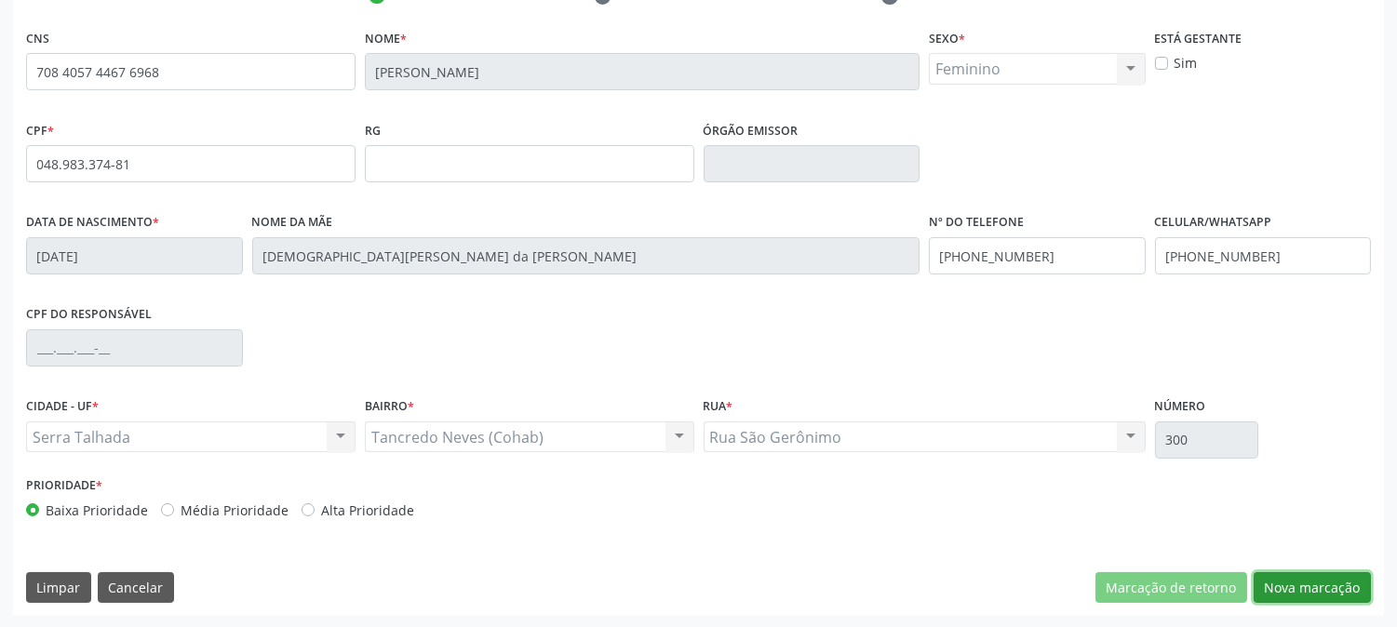
click at [1314, 586] on button "Nova marcação" at bounding box center [1312, 589] width 117 height 32
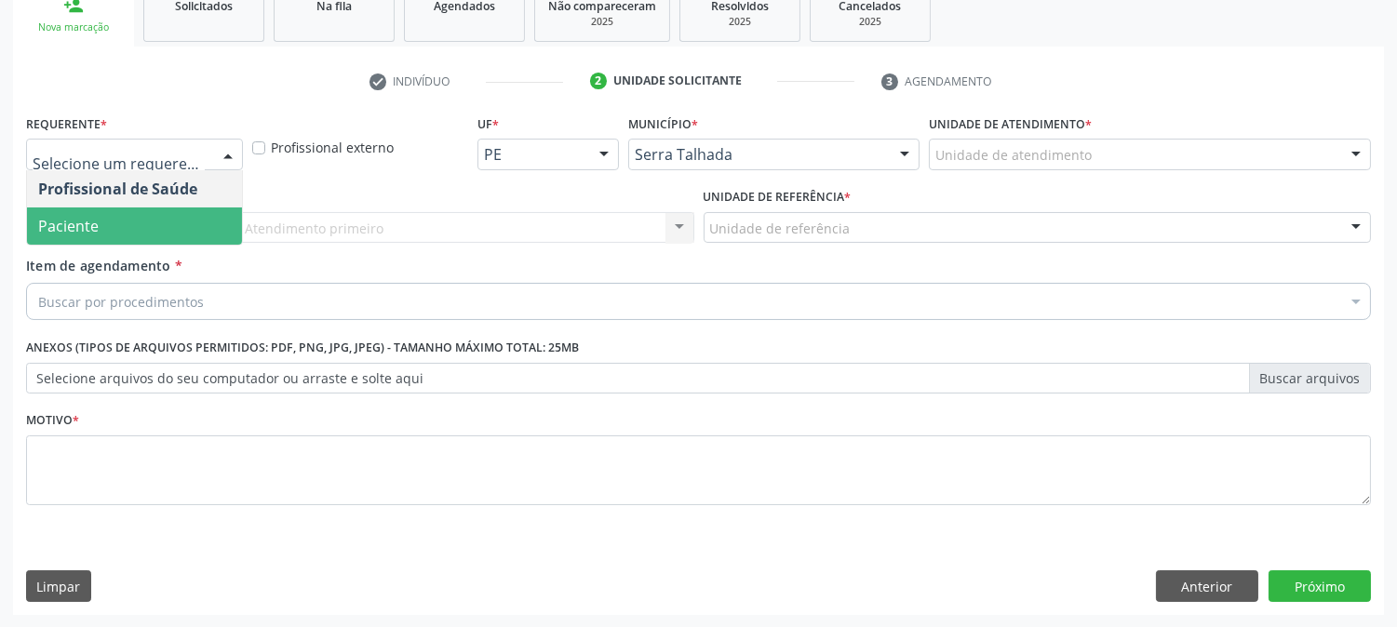
click at [191, 211] on span "Paciente" at bounding box center [134, 226] width 215 height 37
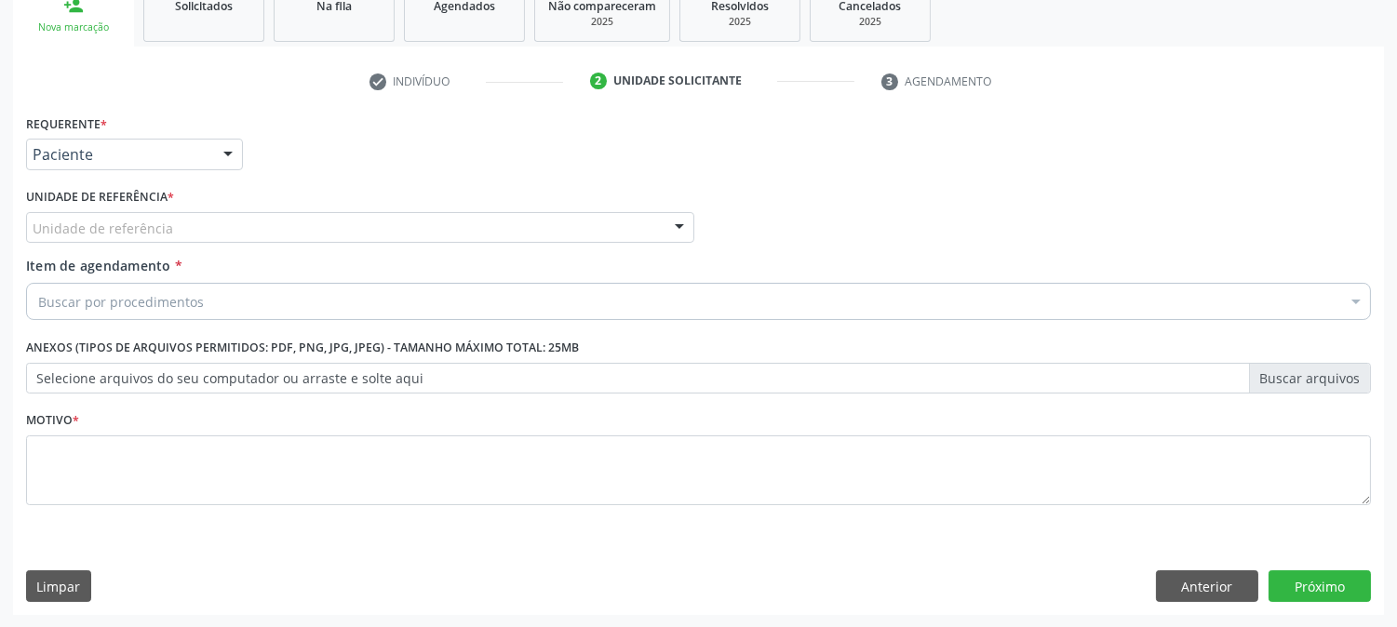
click at [197, 220] on div "Unidade de referência" at bounding box center [360, 228] width 668 height 32
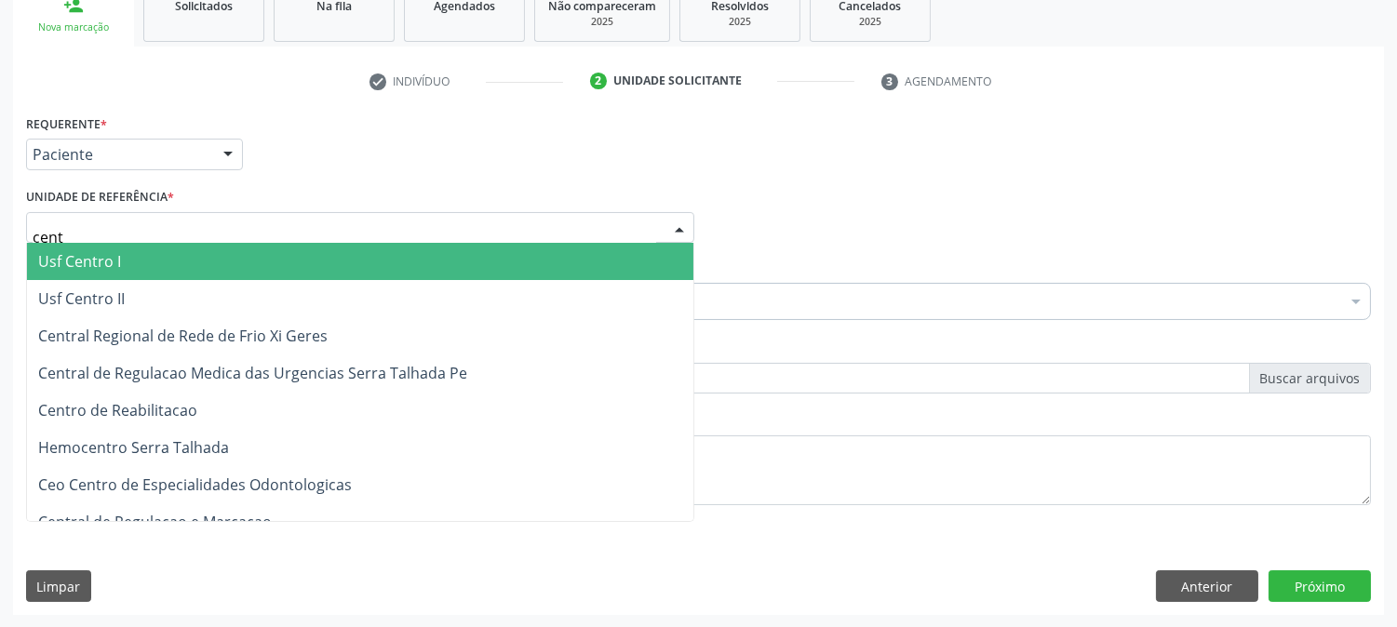
type input "centr"
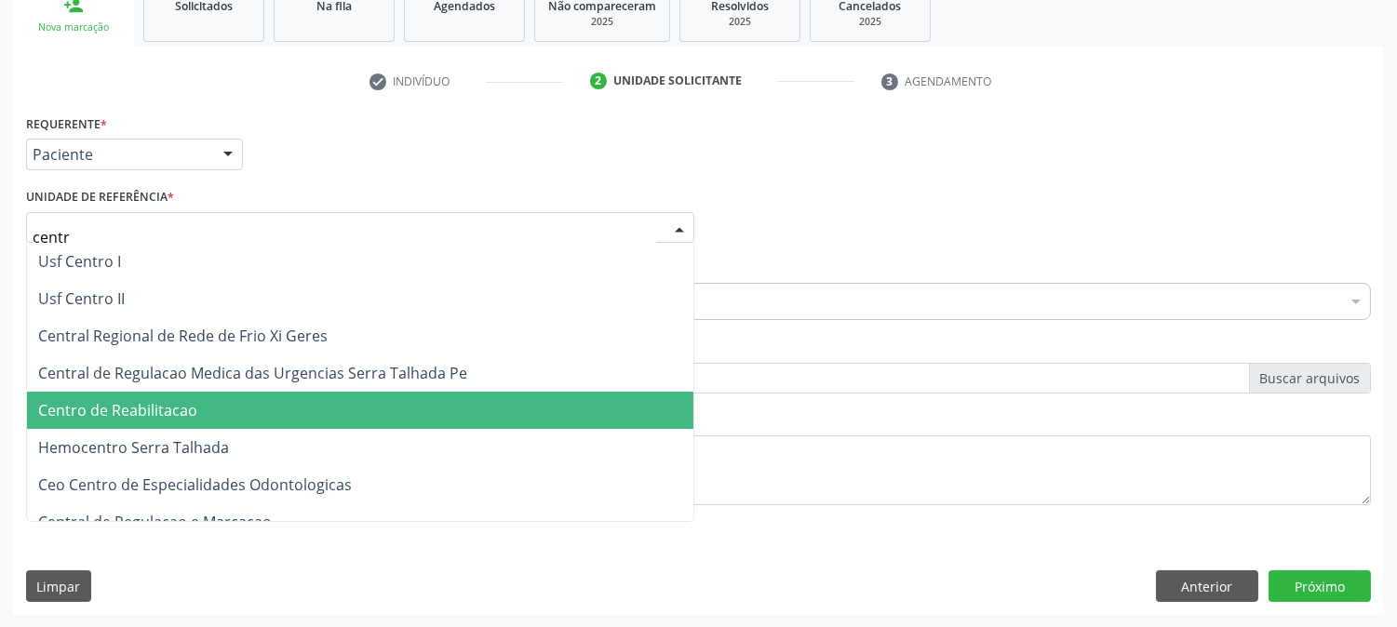
click at [210, 394] on span "Centro de Reabilitacao" at bounding box center [360, 410] width 667 height 37
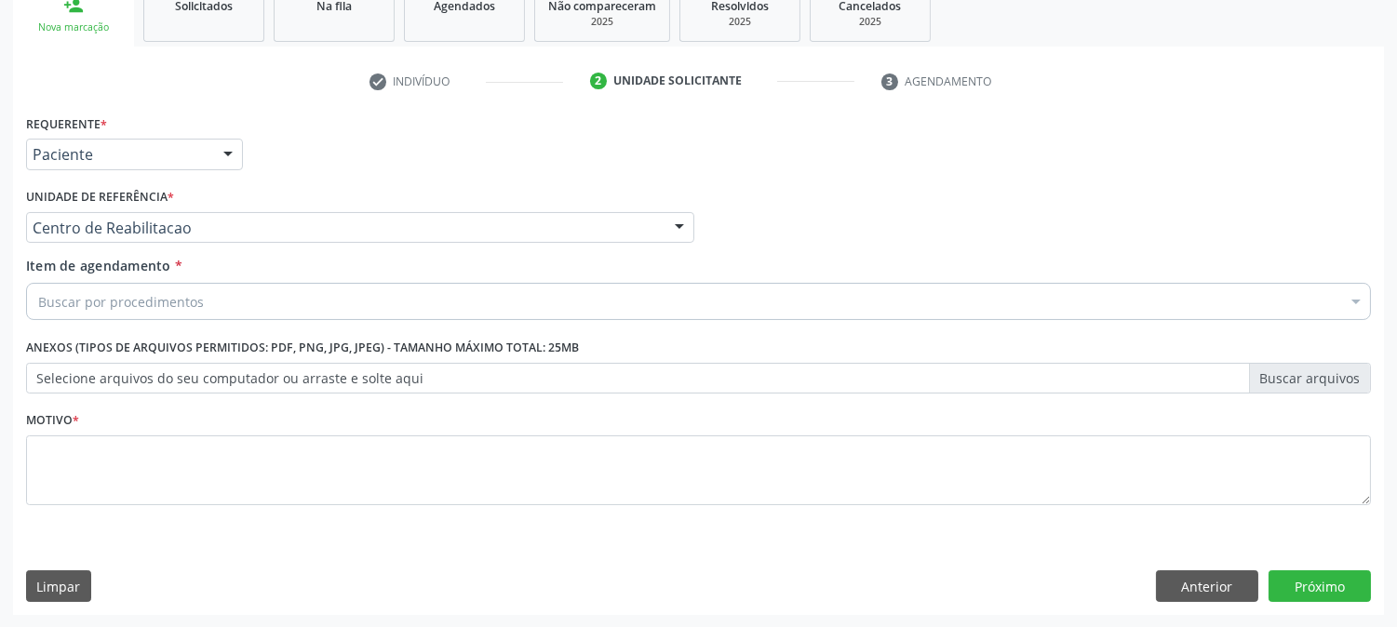
click at [207, 300] on div "Buscar por procedimentos" at bounding box center [698, 301] width 1345 height 37
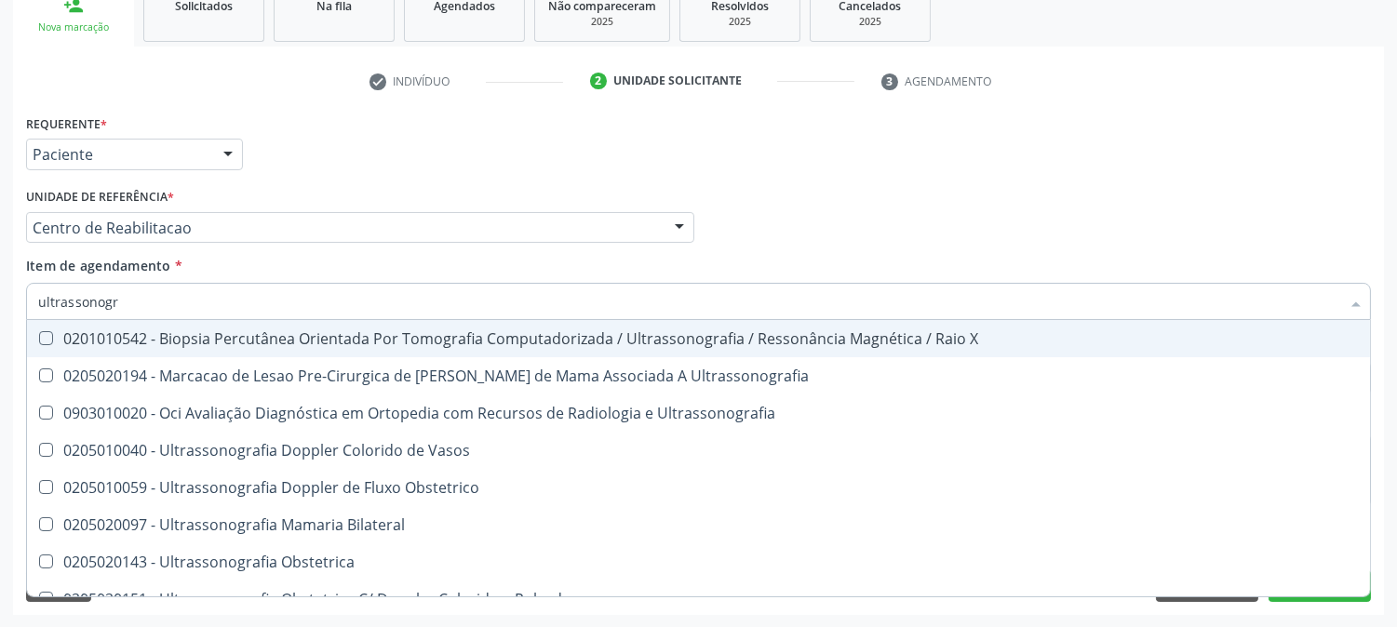
type input "ultrassonogra"
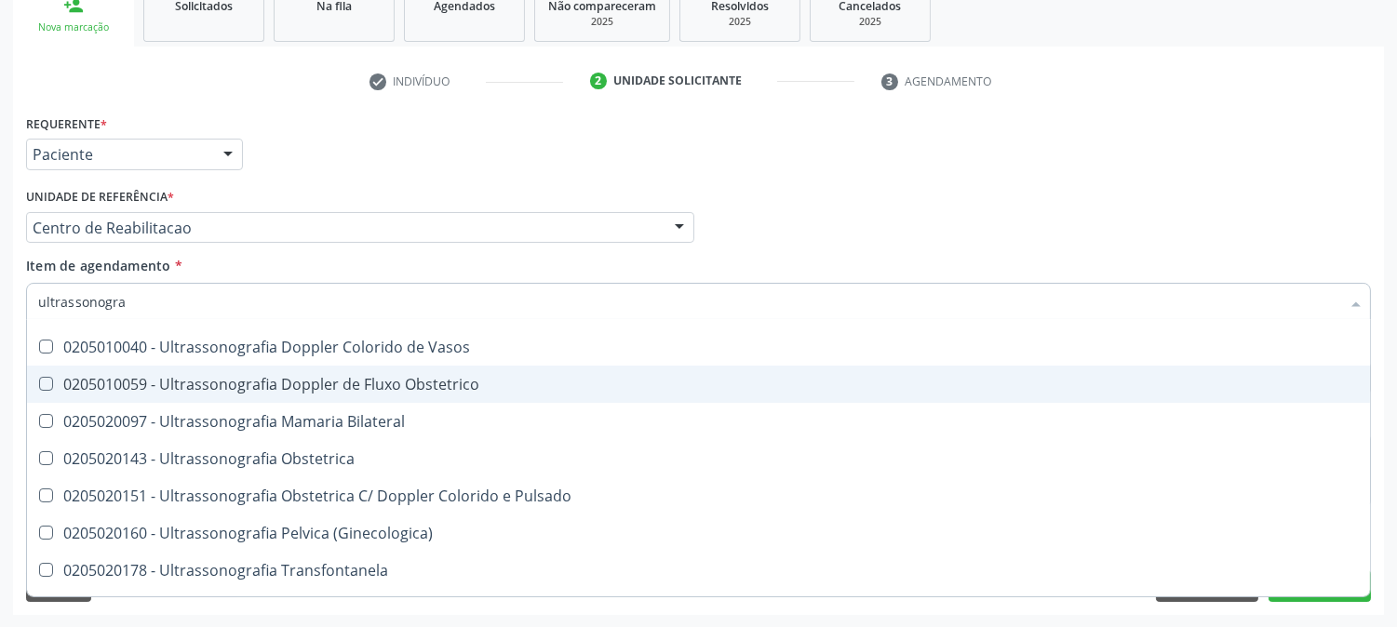
scroll to position [207, 0]
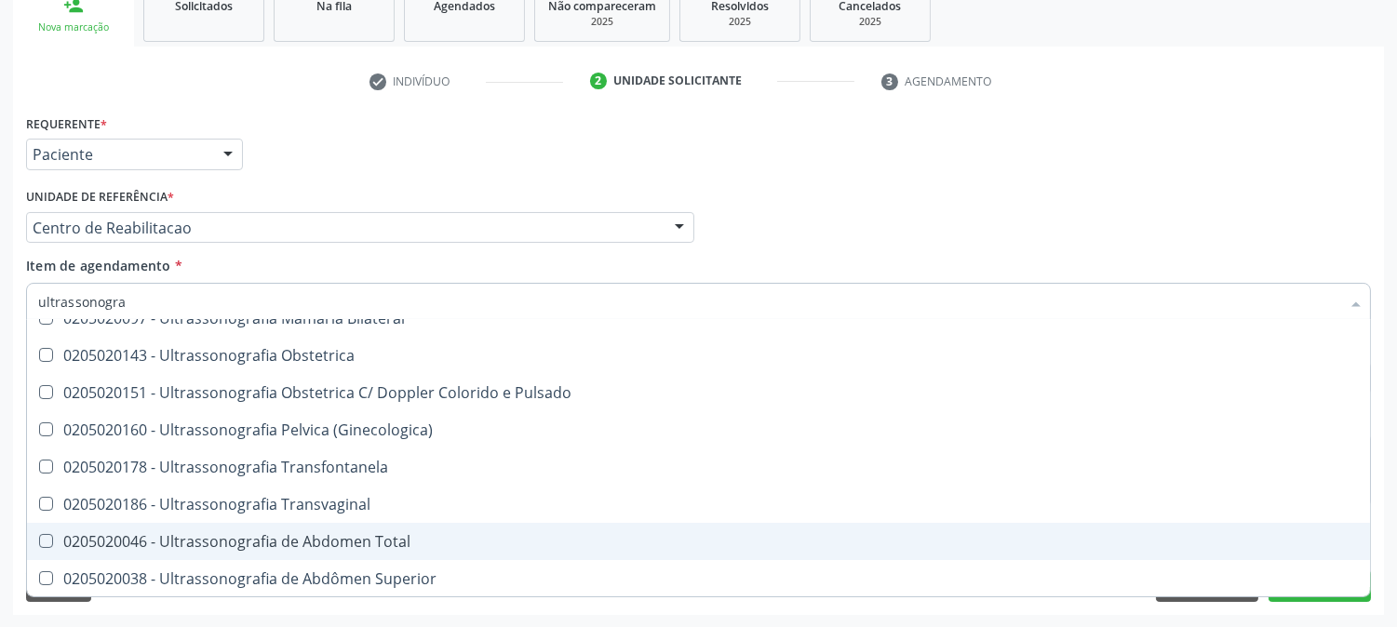
click at [300, 545] on div "0205020046 - Ultrassonografia de Abdomen Total" at bounding box center [698, 541] width 1321 height 15
checkbox Total "true"
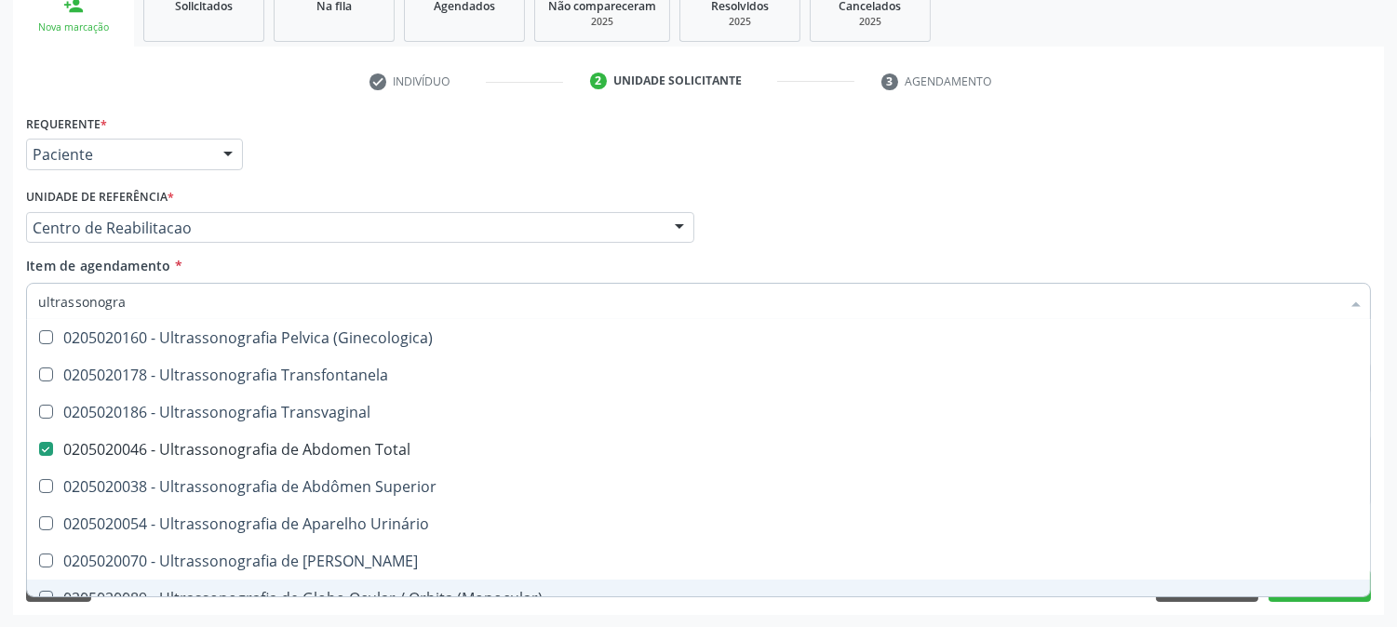
scroll to position [195, 0]
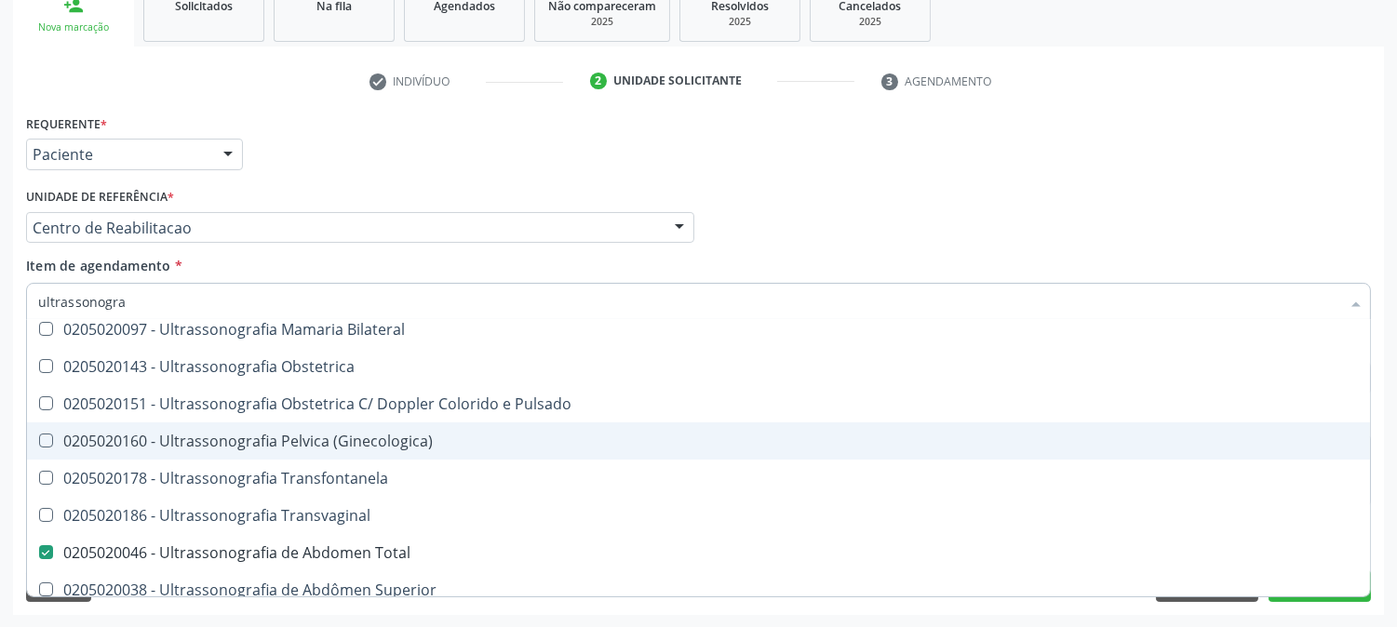
click at [394, 451] on span "0205020160 - Ultrassonografia Pelvica (Ginecologica)" at bounding box center [698, 441] width 1343 height 37
checkbox \(Ginecologica\) "true"
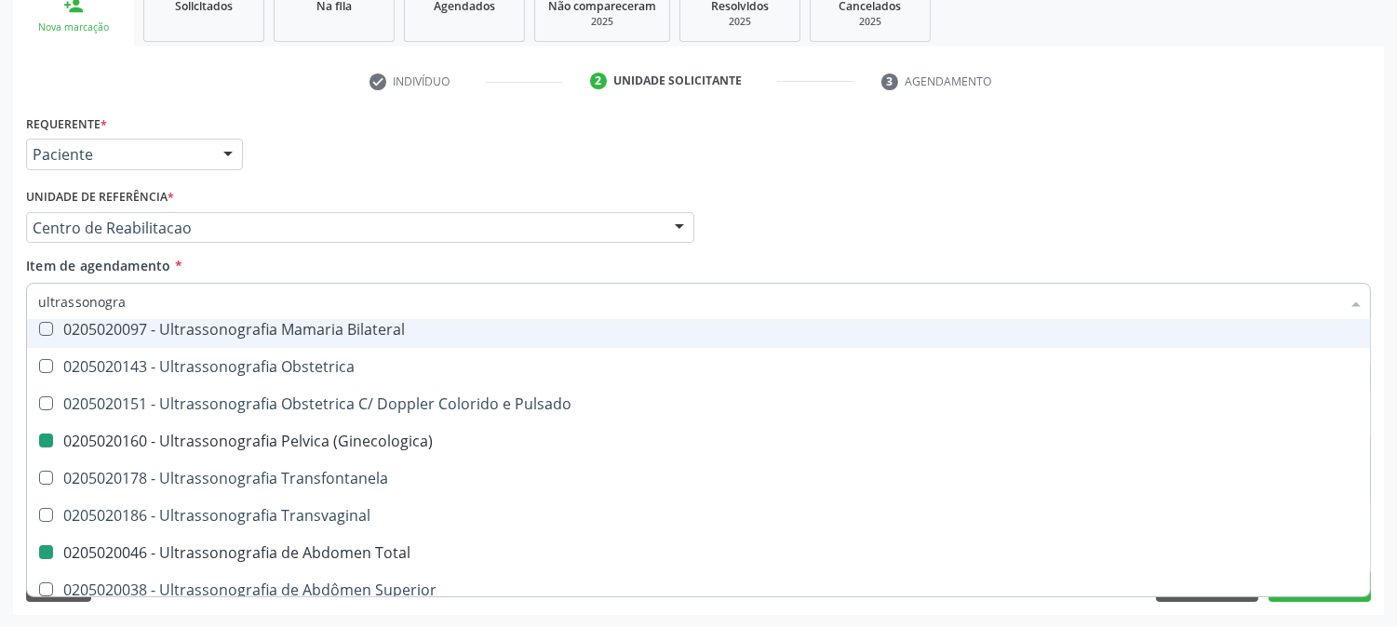
click at [0, 274] on div "Acompanhamento Acompanhe a situação das marcações correntes e finalizadas Relat…" at bounding box center [698, 218] width 1397 height 820
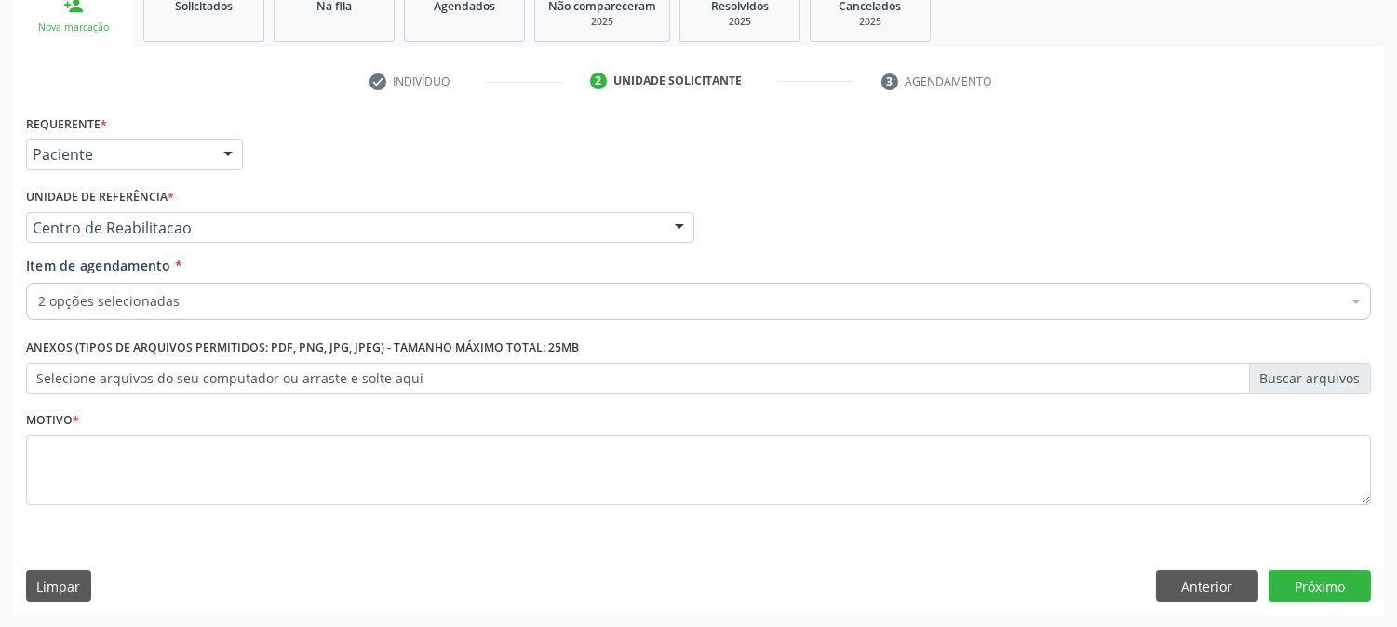
scroll to position [0, 0]
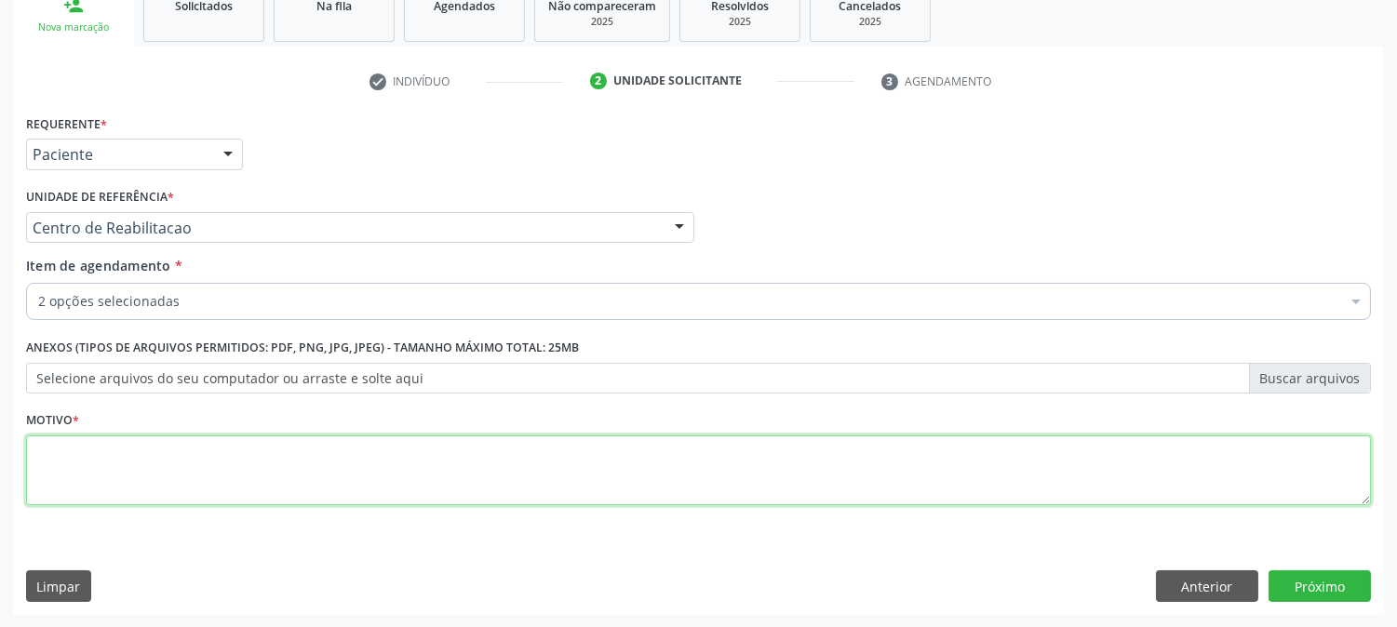
click at [235, 473] on textarea at bounding box center [698, 471] width 1345 height 71
type textarea "."
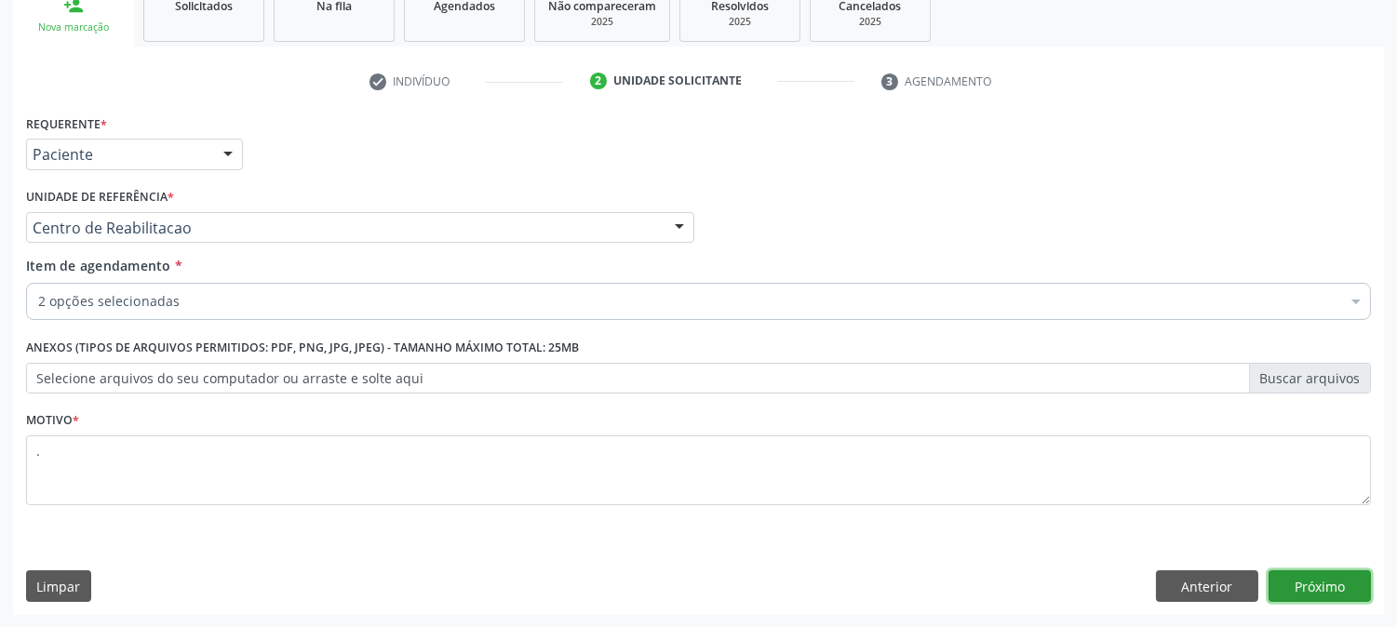
click at [1316, 584] on button "Próximo" at bounding box center [1320, 587] width 102 height 32
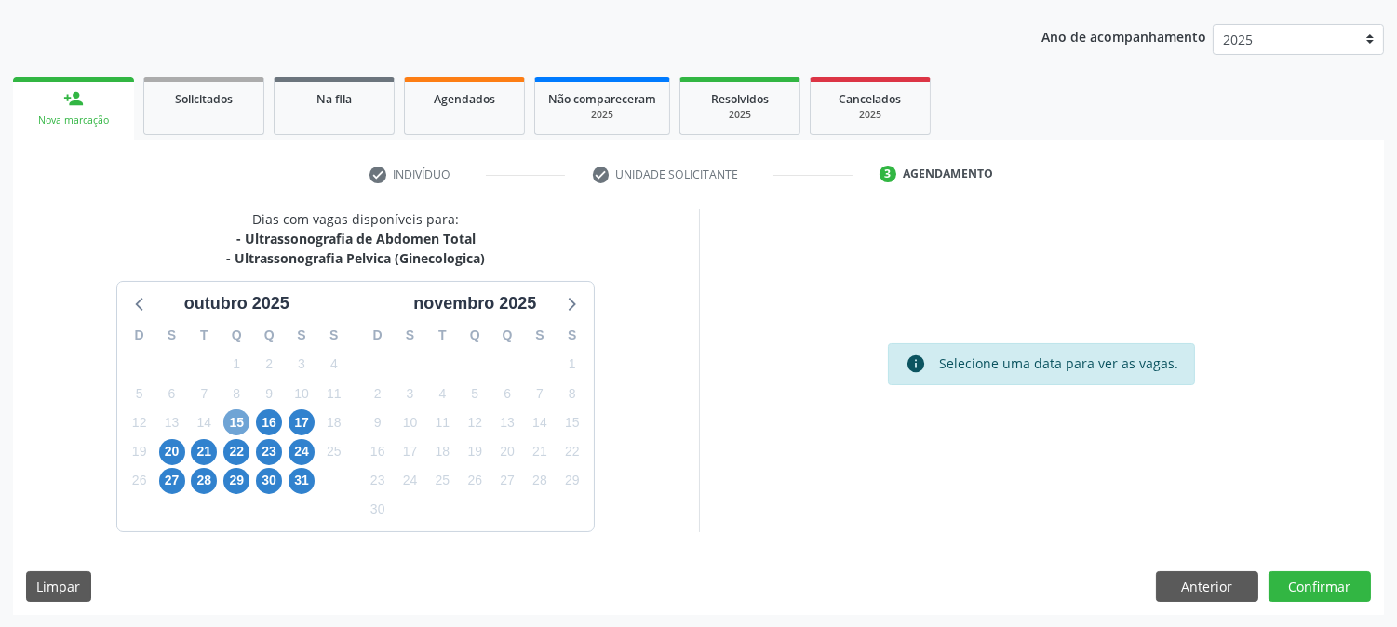
click at [236, 425] on span "15" at bounding box center [236, 423] width 26 height 26
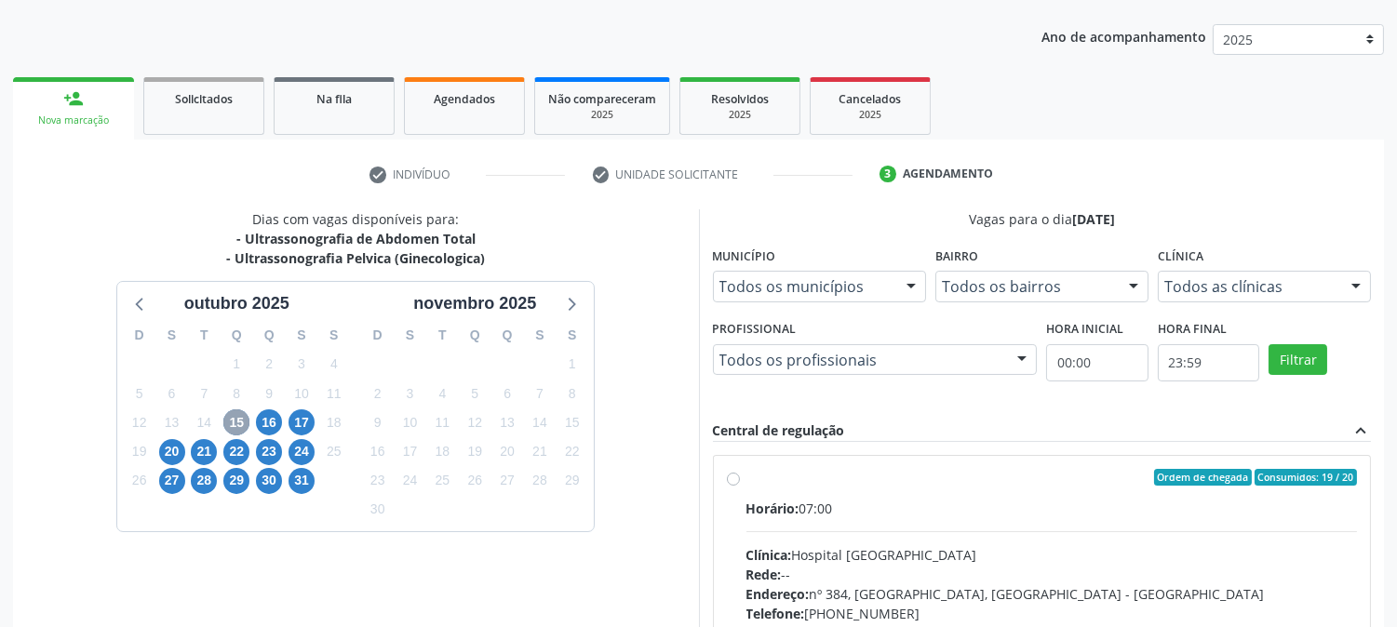
scroll to position [451, 0]
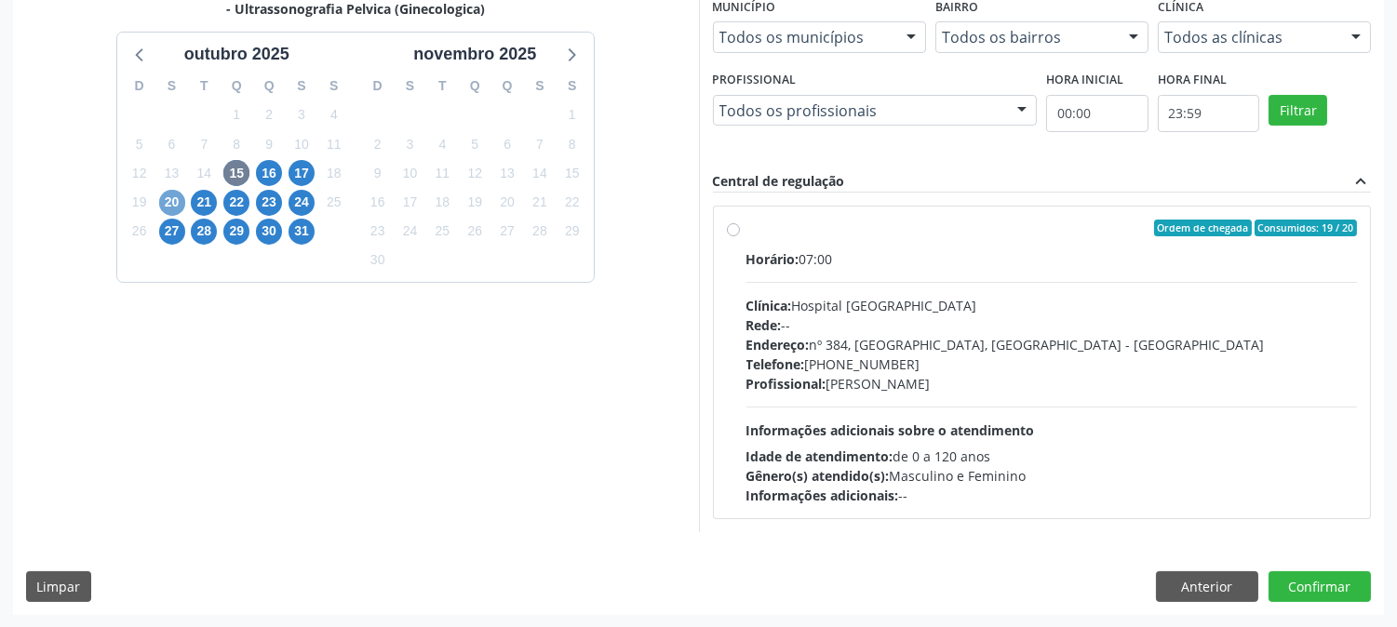
click at [179, 202] on span "20" at bounding box center [172, 203] width 26 height 26
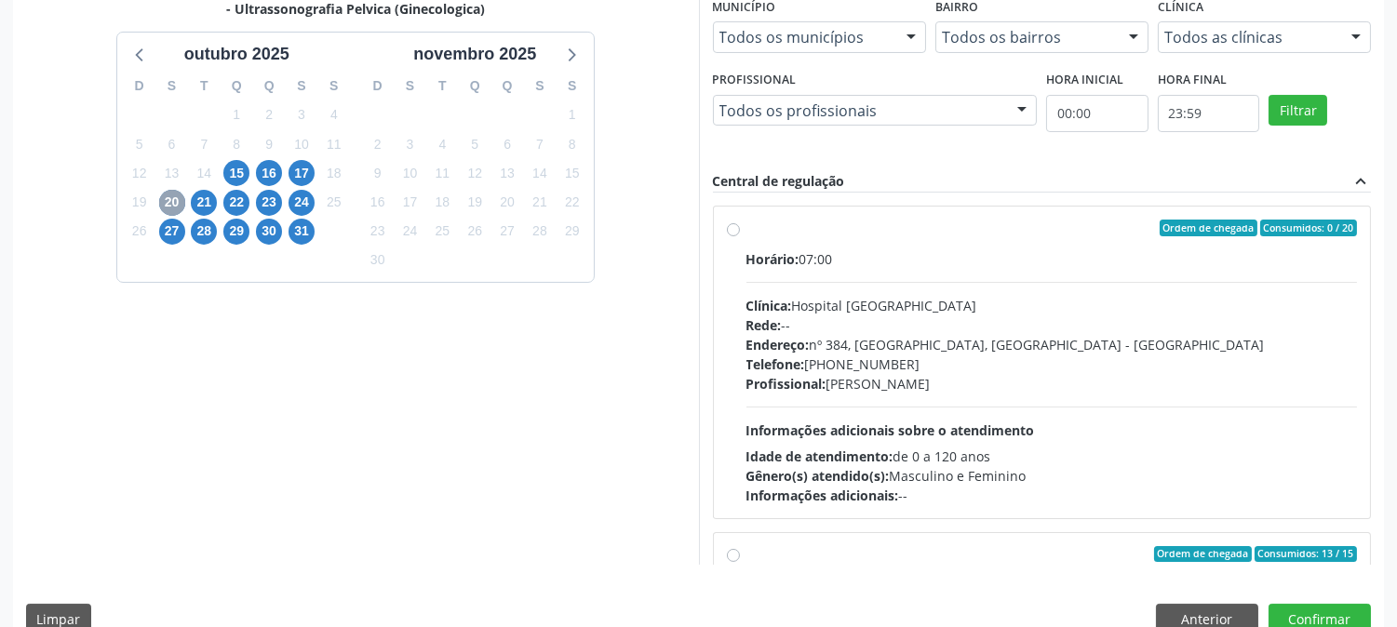
scroll to position [619, 0]
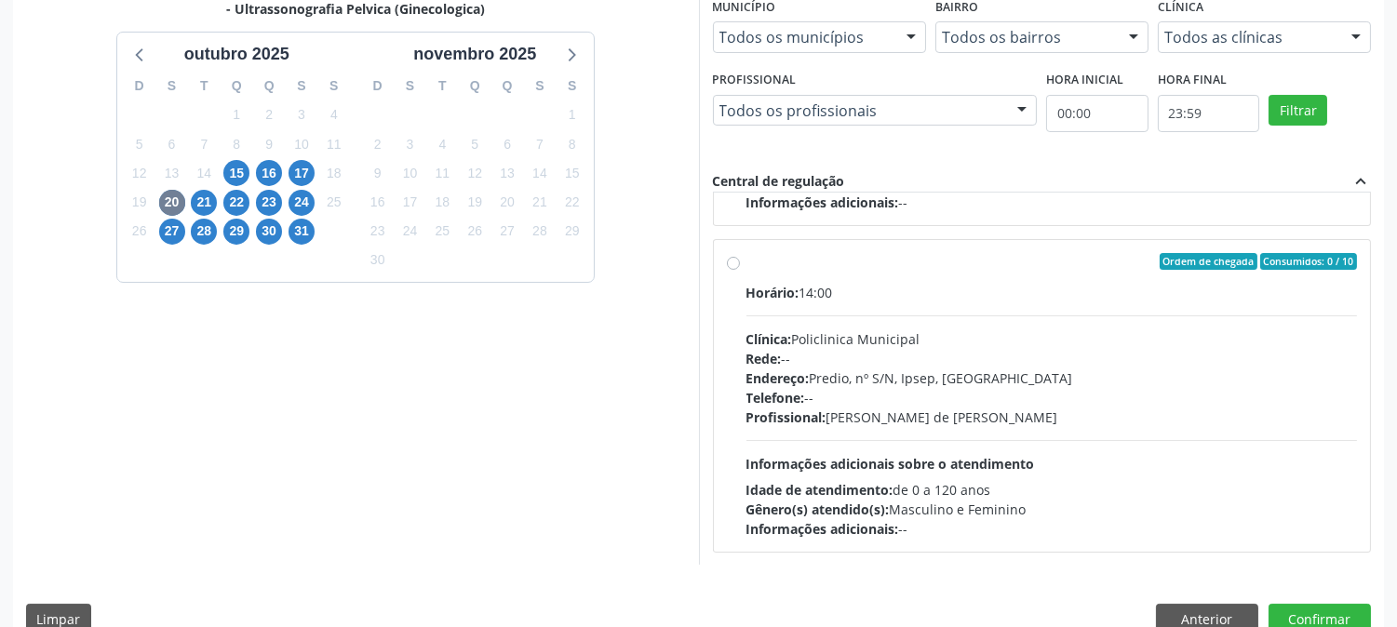
click at [1074, 444] on div "Horário: 14:00 Clínica: Policlinica Municipal Rede: -- Endereço: Predio, nº S/N…" at bounding box center [1053, 411] width 612 height 256
click at [740, 270] on input "Ordem de chegada Consumidos: 0 / 10 Horário: 14:00 Clínica: Policlinica Municip…" at bounding box center [733, 261] width 13 height 17
radio input "true"
click at [1329, 609] on button "Confirmar" at bounding box center [1320, 620] width 102 height 32
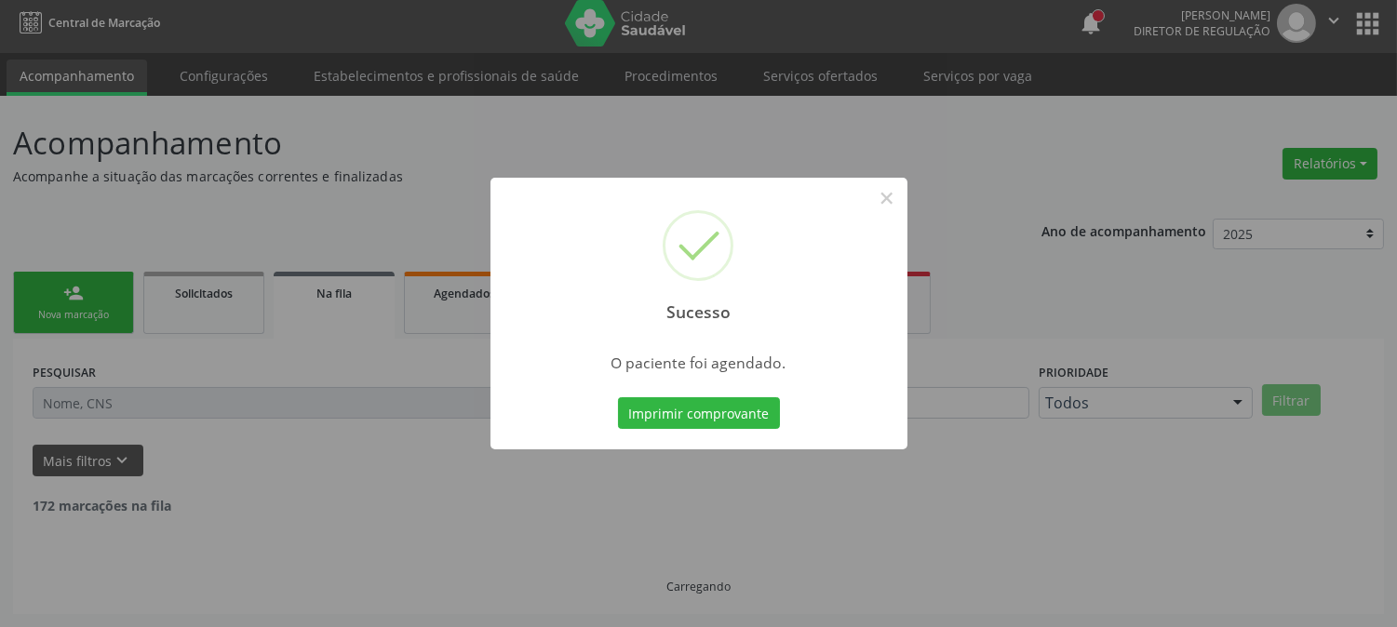
scroll to position [0, 0]
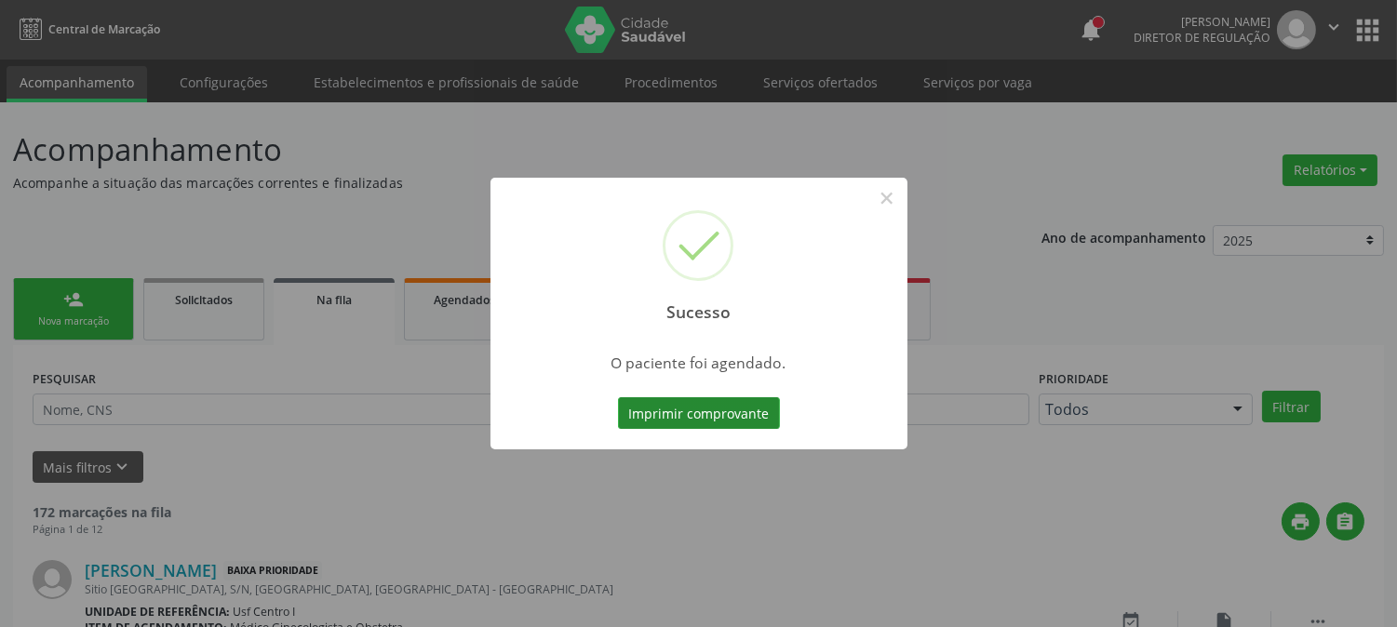
click at [741, 413] on button "Imprimir comprovante" at bounding box center [699, 414] width 162 height 32
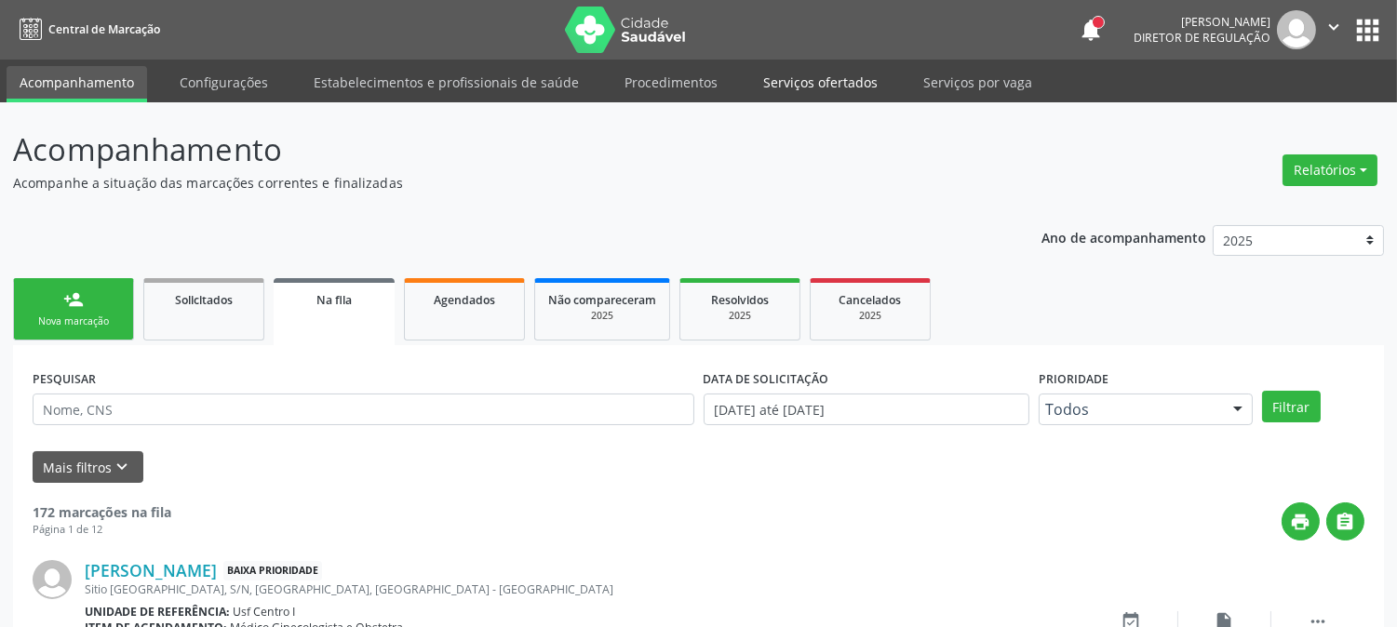
click at [785, 73] on link "Serviços ofertados" at bounding box center [820, 82] width 141 height 33
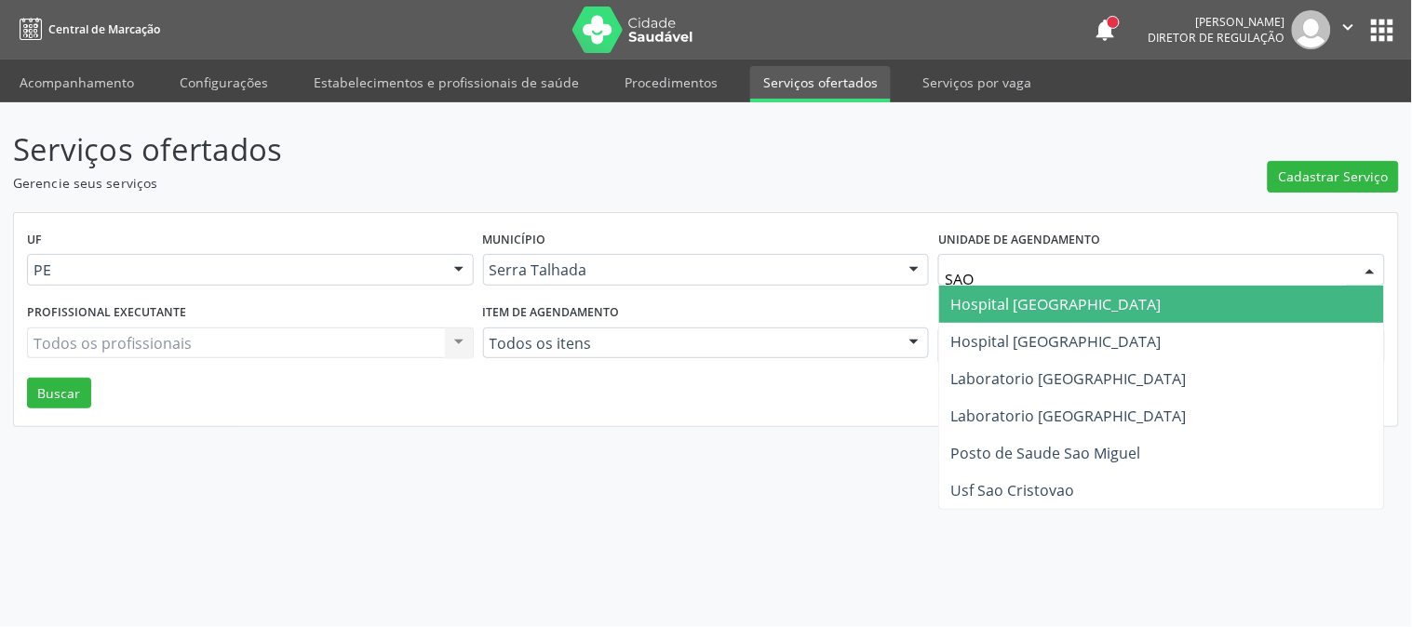
type input "SAO F"
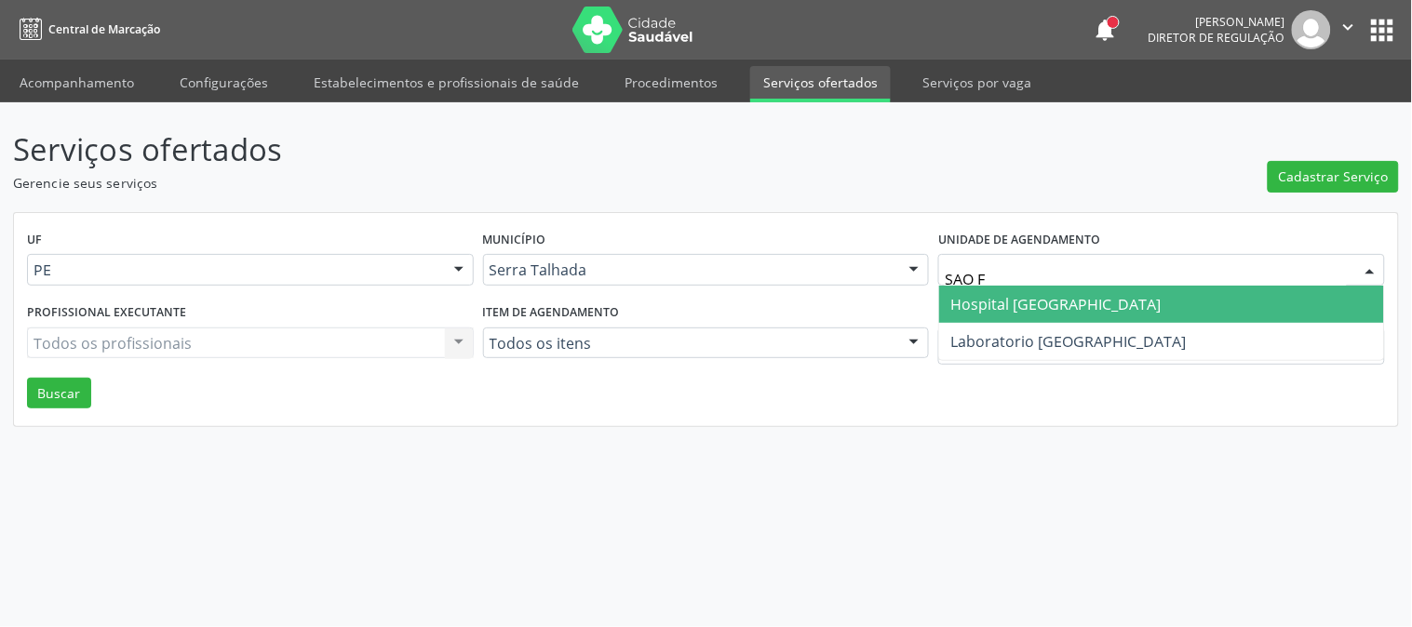
click at [1059, 294] on span "Hospital [GEOGRAPHIC_DATA]" at bounding box center [1055, 304] width 210 height 20
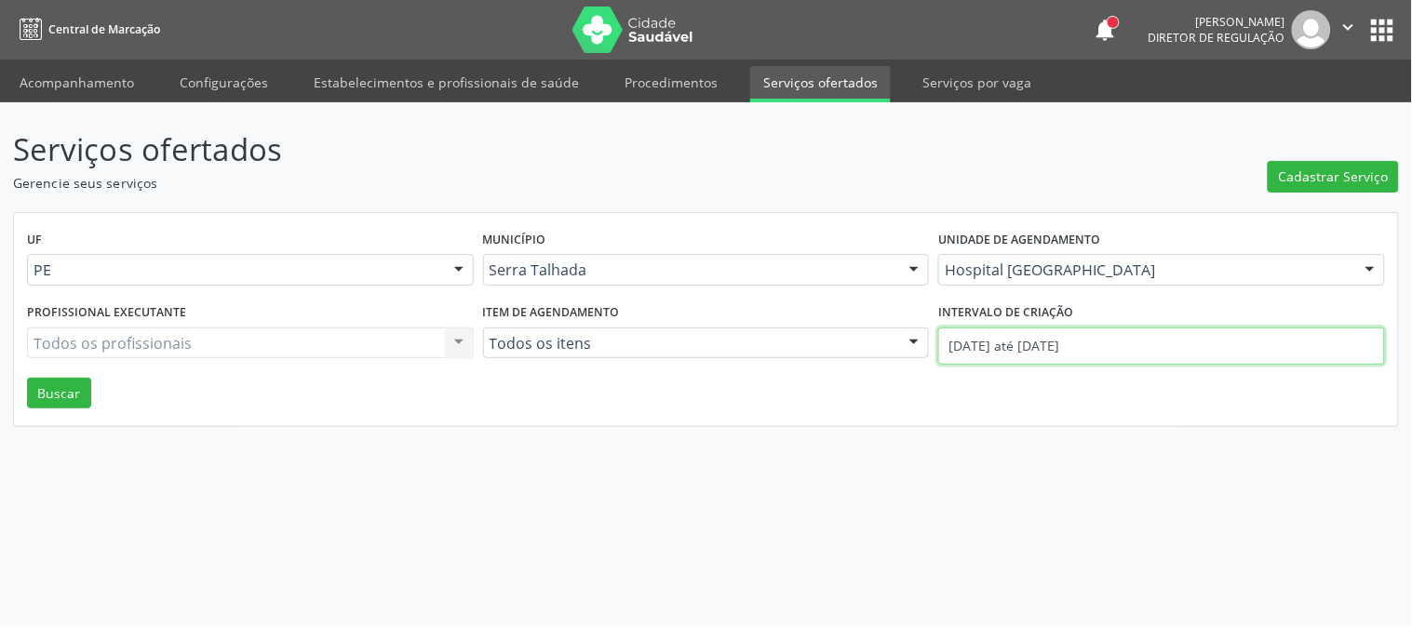
click at [1068, 333] on input "[DATE] até [DATE]" at bounding box center [1161, 346] width 447 height 37
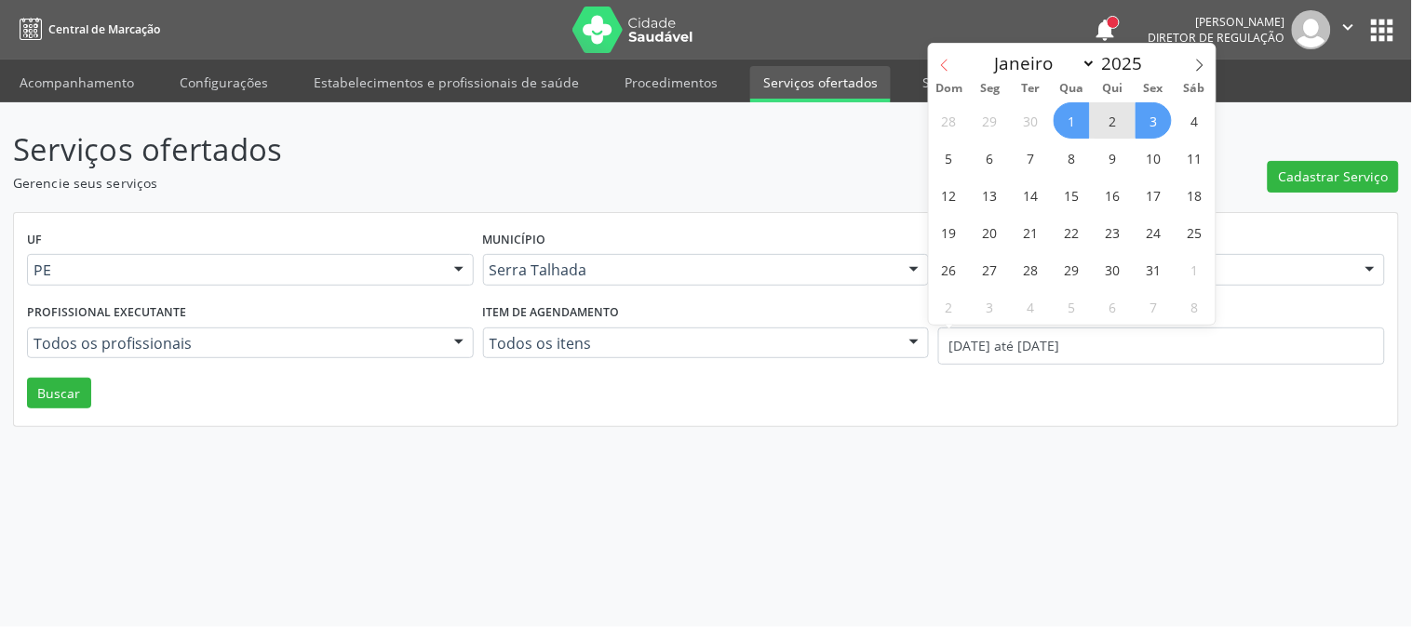
click at [938, 56] on span at bounding box center [945, 60] width 32 height 32
select select "8"
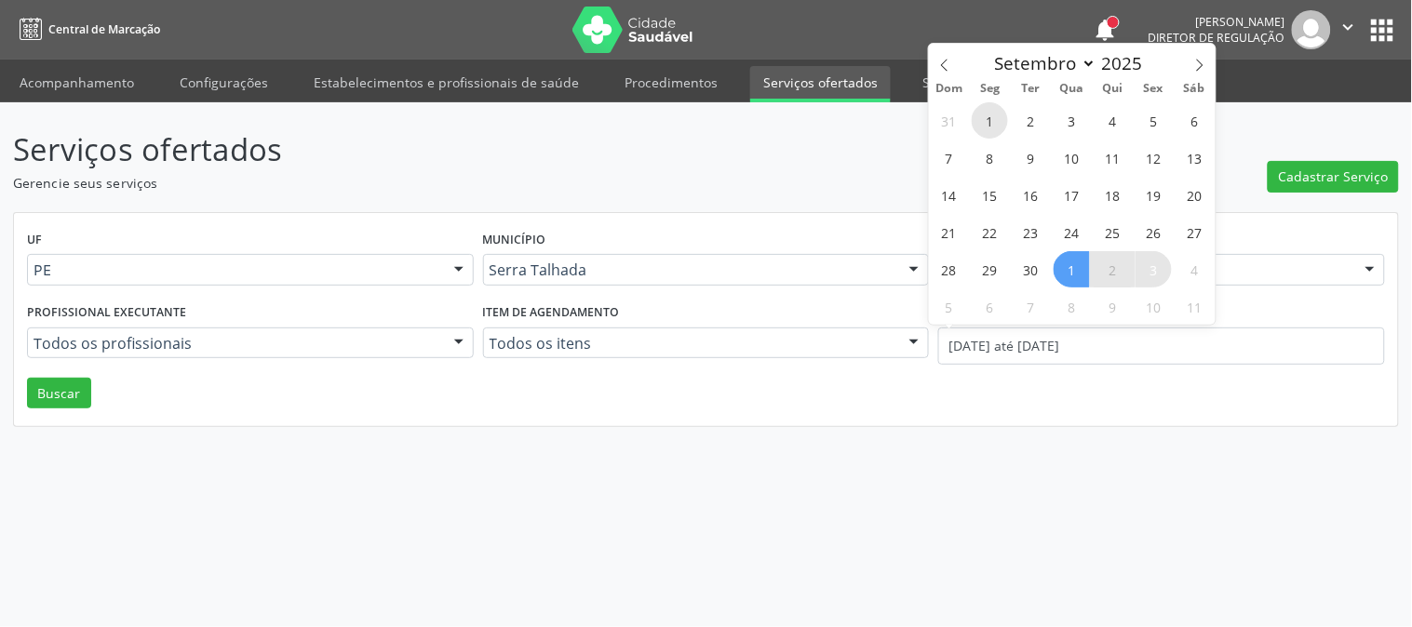
click at [996, 126] on span "1" at bounding box center [990, 120] width 36 height 36
type input "01/09/2025"
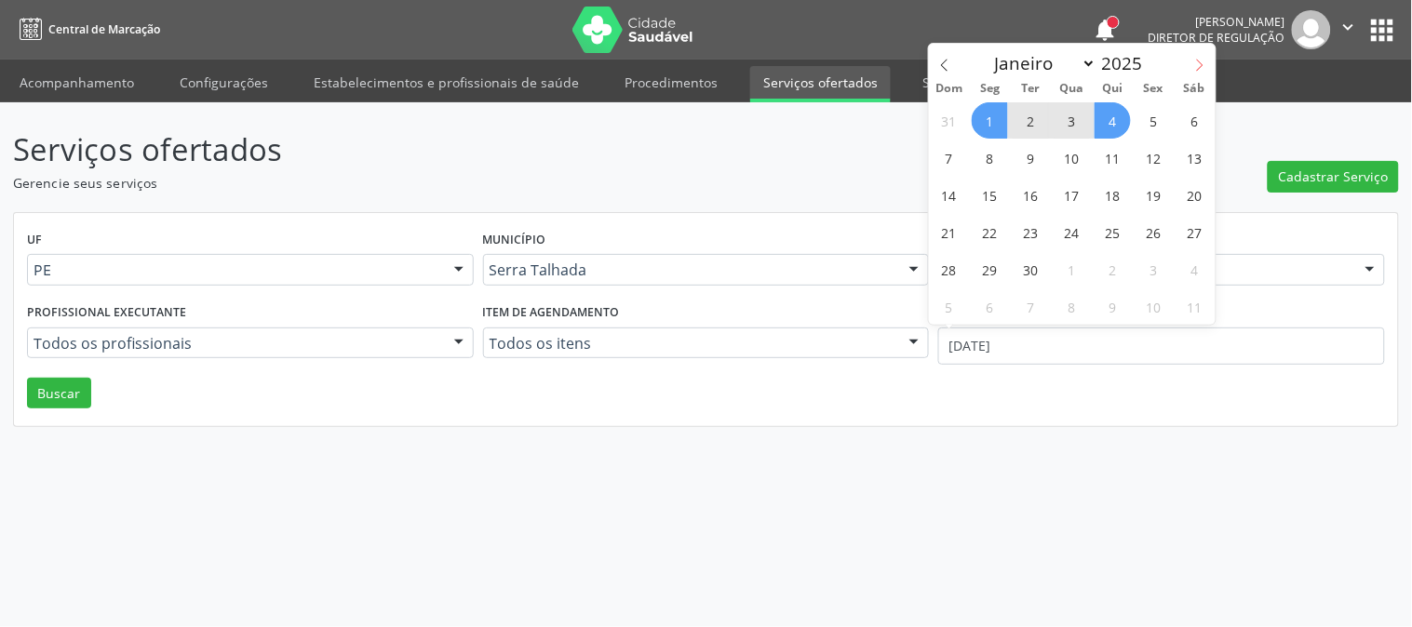
click at [1207, 56] on span at bounding box center [1200, 60] width 32 height 32
select select "9"
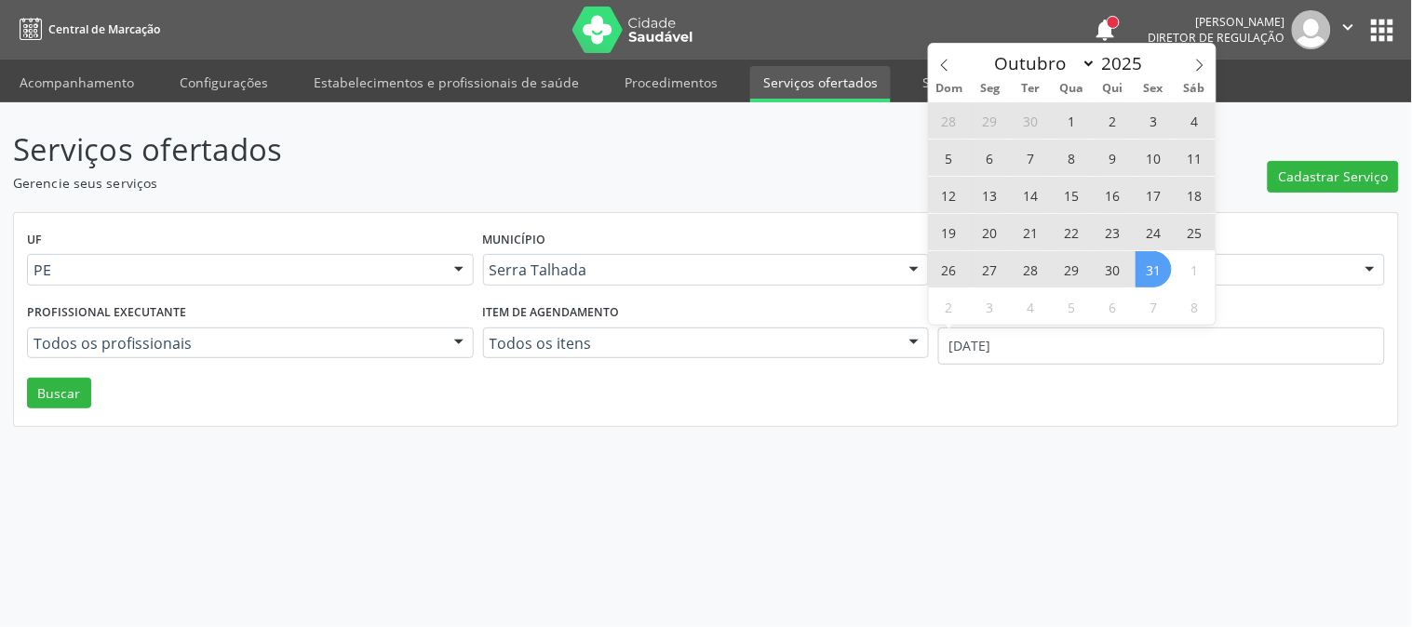
click at [1155, 271] on span "31" at bounding box center [1154, 269] width 36 height 36
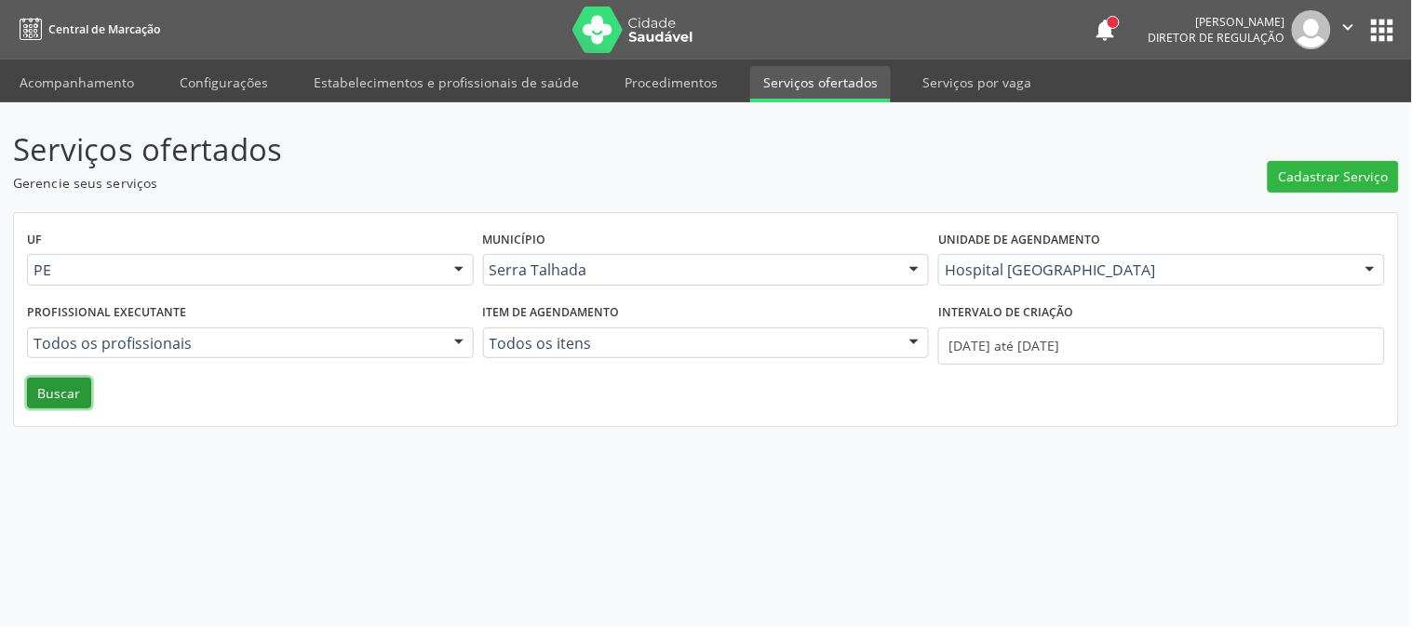
click at [62, 395] on button "Buscar" at bounding box center [59, 394] width 64 height 32
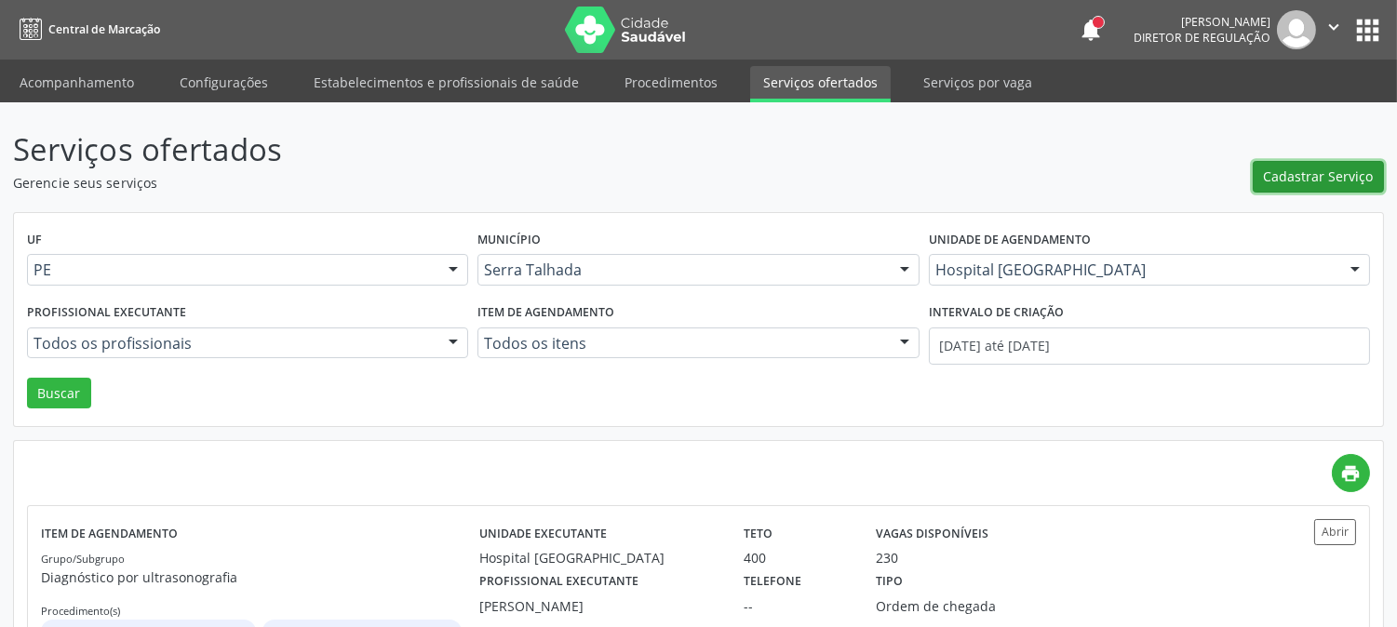
click at [1282, 180] on span "Cadastrar Serviço" at bounding box center [1319, 177] width 110 height 20
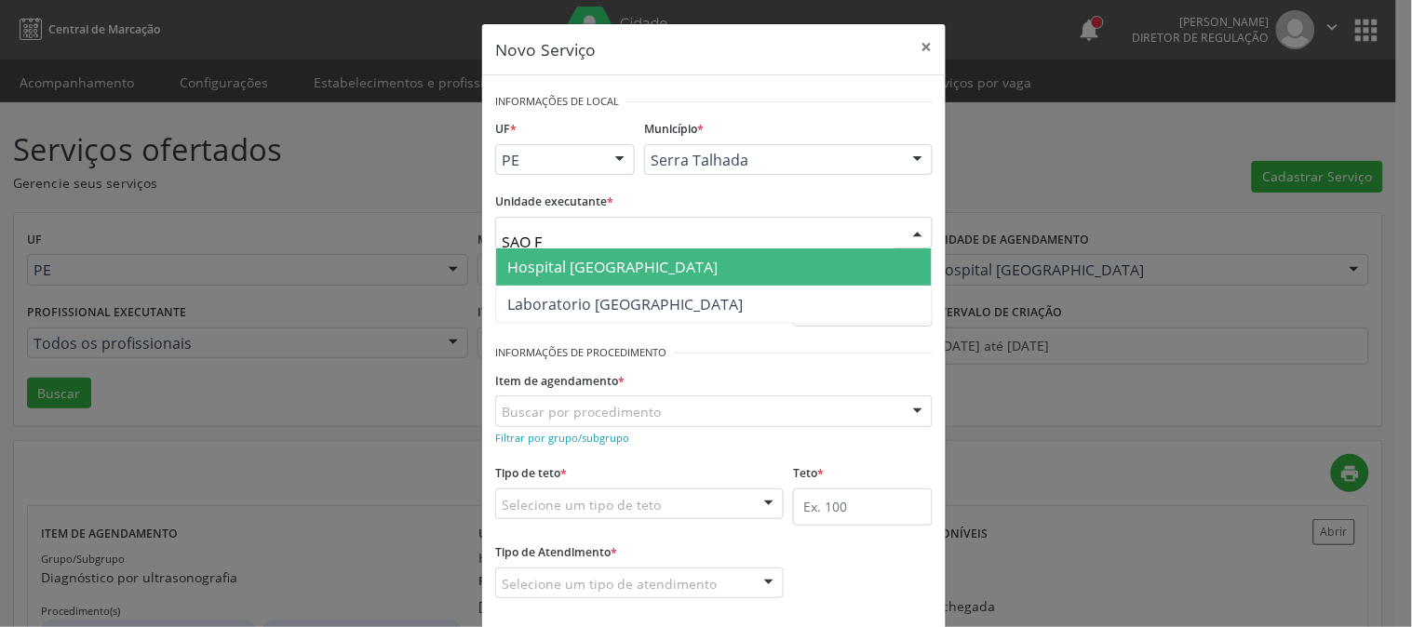
type input "SAO FR"
click at [616, 271] on span "Hospital [GEOGRAPHIC_DATA]" at bounding box center [612, 267] width 210 height 20
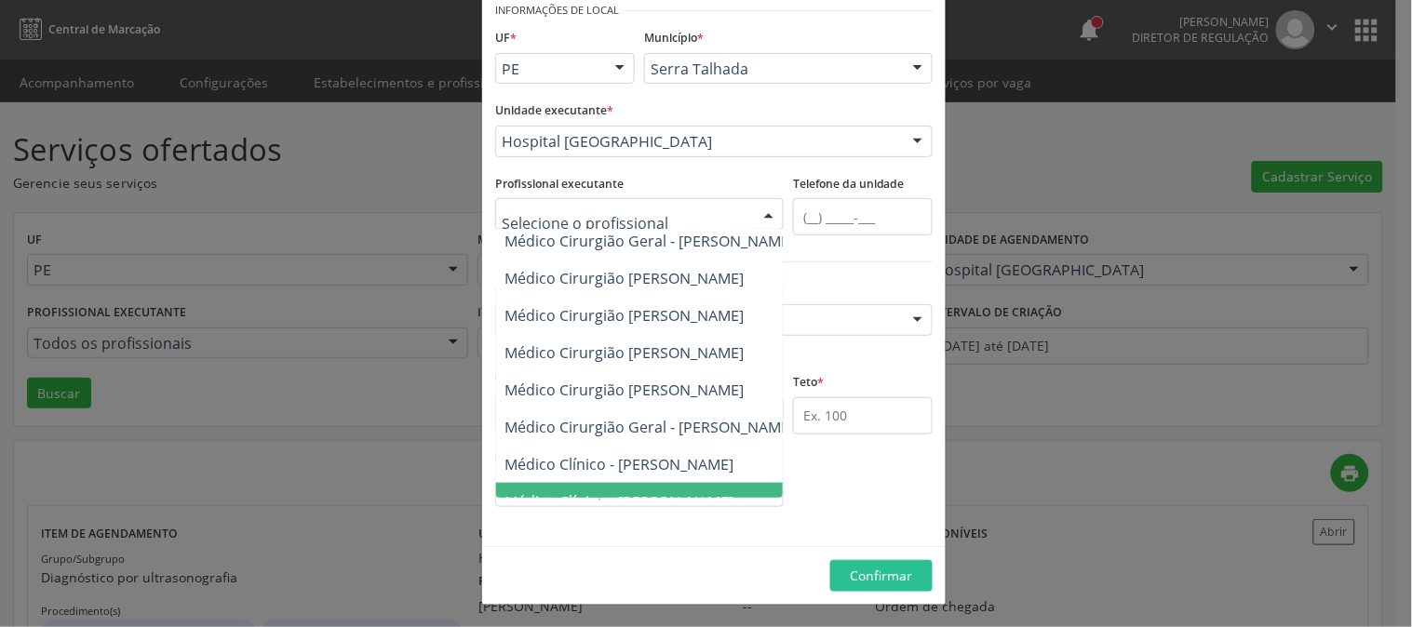
scroll to position [417, 0]
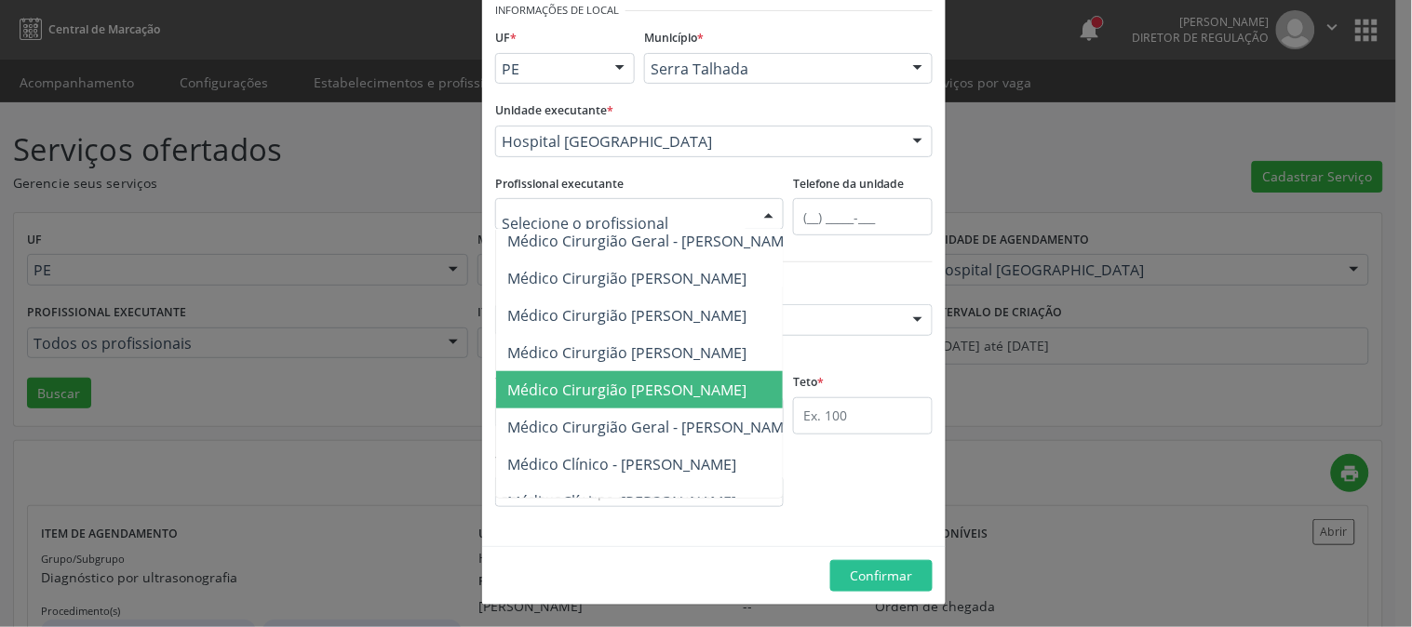
click at [904, 75] on div at bounding box center [918, 70] width 28 height 32
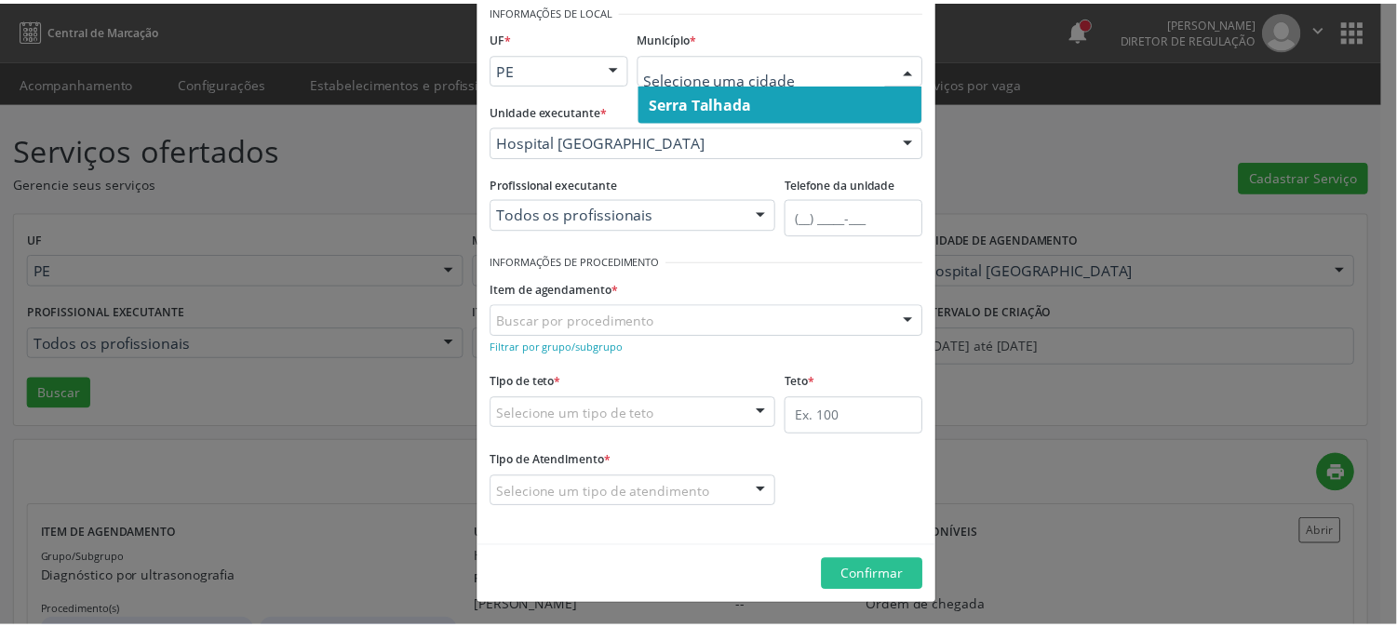
scroll to position [0, 0]
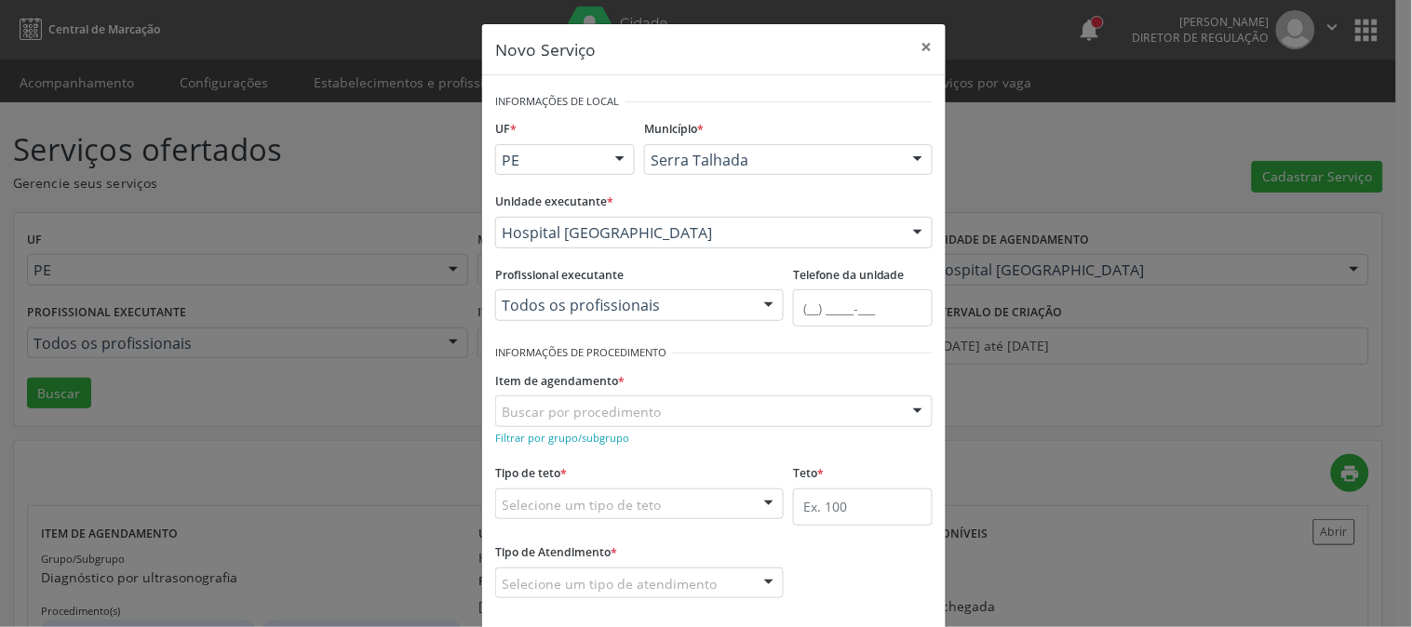
click at [1005, 174] on div "Novo Serviço × Informações de Local UF * PE PE Nenhum resultado encontrado para…" at bounding box center [706, 313] width 1412 height 627
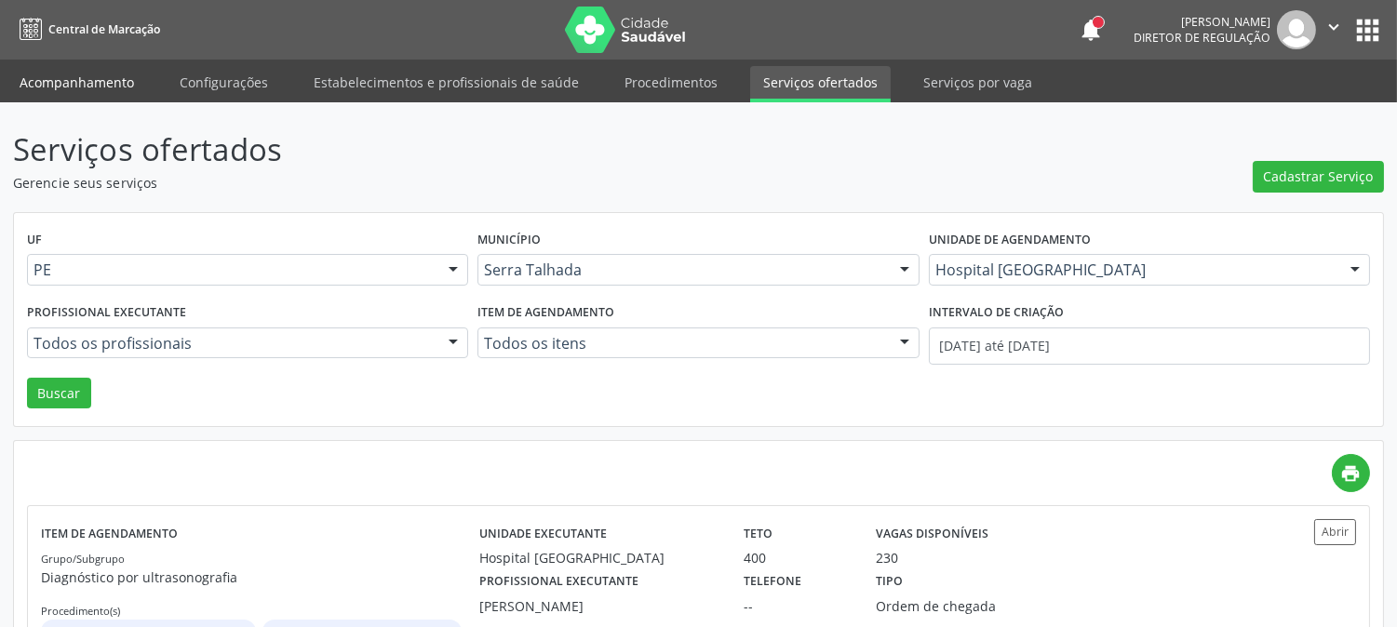
click at [77, 71] on link "Acompanhamento" at bounding box center [77, 82] width 141 height 33
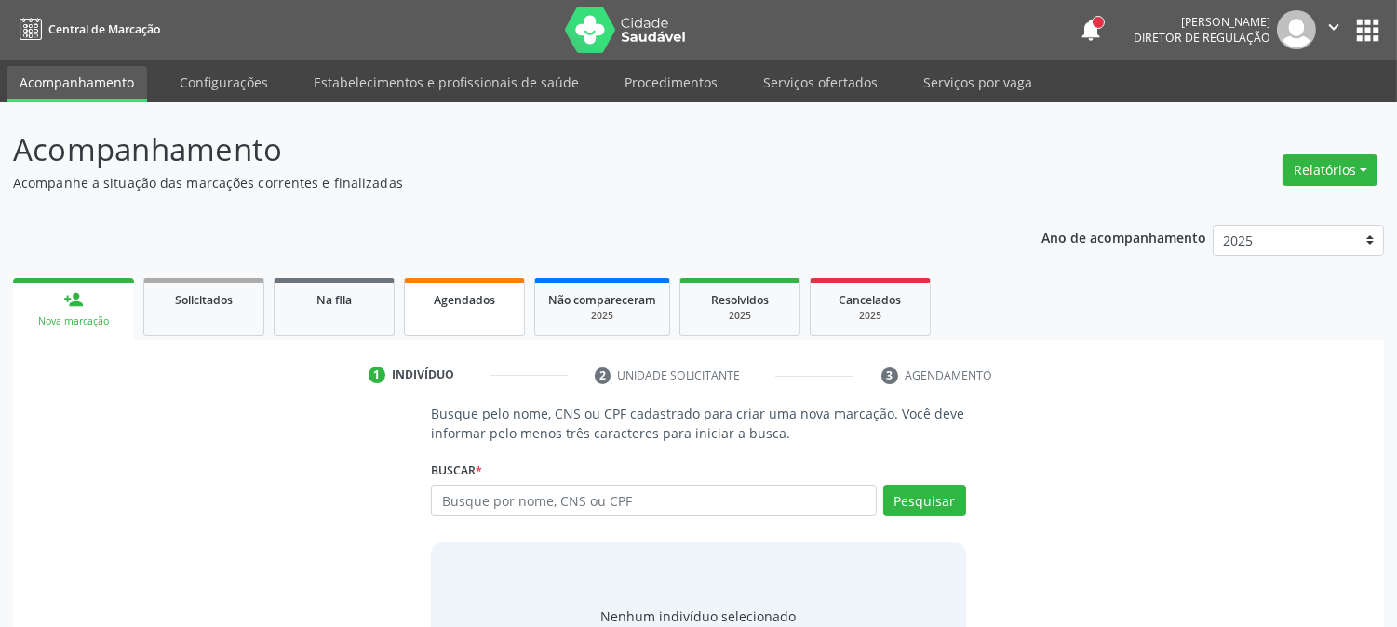
click at [471, 310] on link "Agendados" at bounding box center [464, 307] width 121 height 58
select select "9"
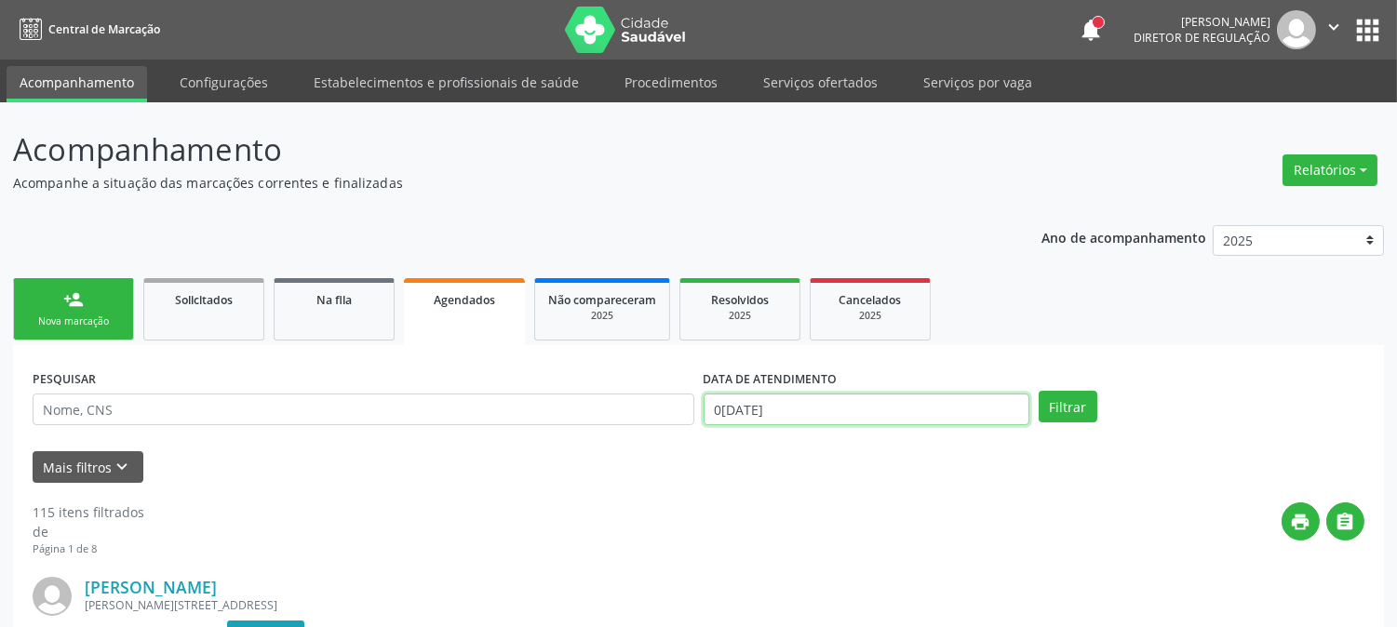
click at [748, 406] on input "03/10/2025" at bounding box center [867, 410] width 326 height 32
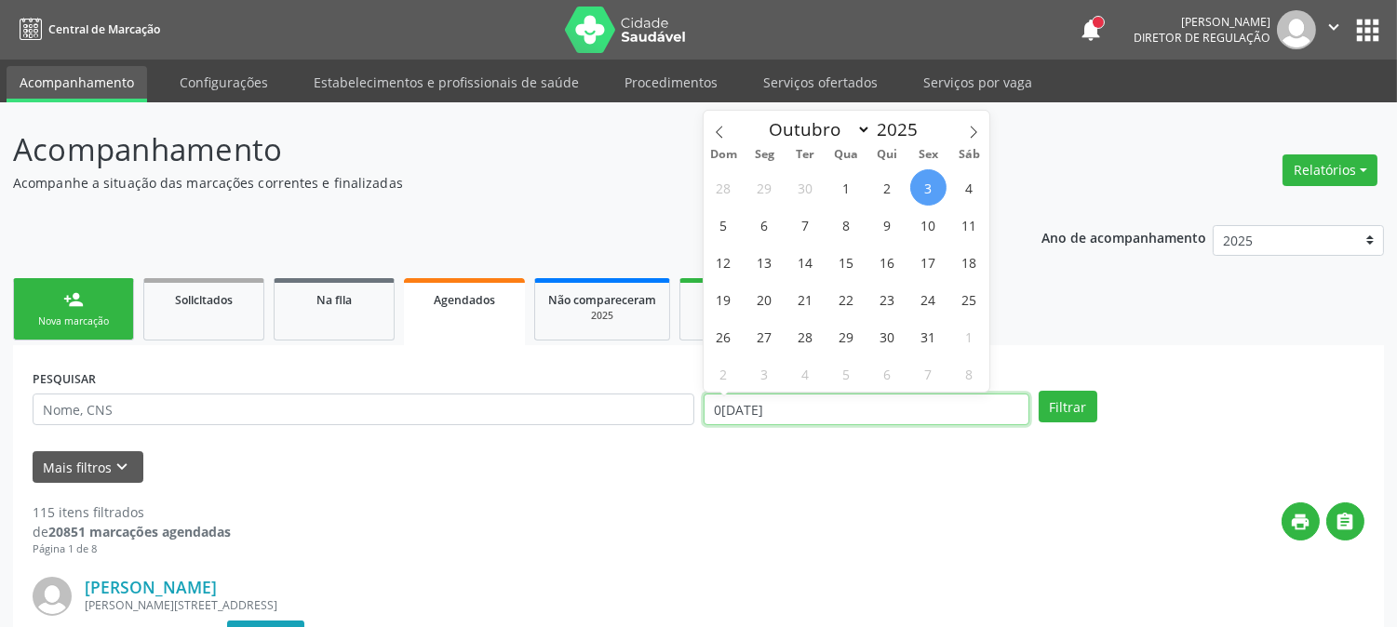
click at [748, 406] on input "03/10/2025" at bounding box center [867, 410] width 326 height 32
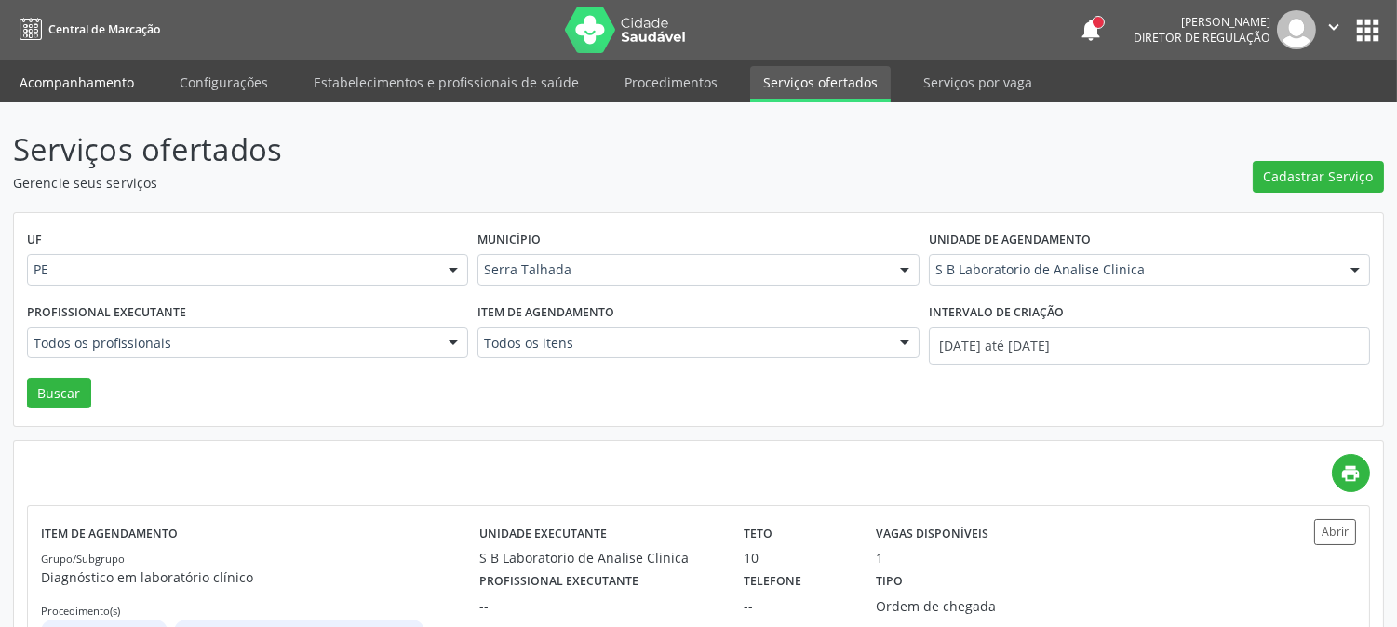
click at [79, 79] on link "Acompanhamento" at bounding box center [77, 82] width 141 height 33
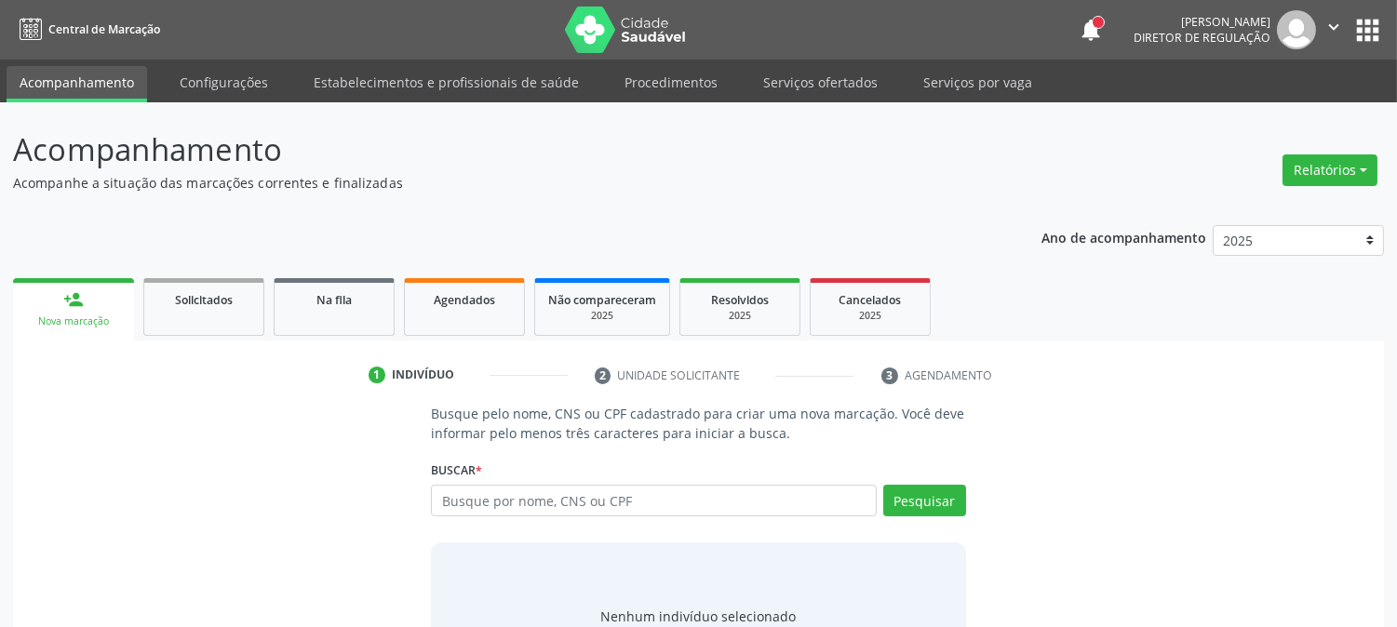
click at [513, 494] on input "text" at bounding box center [653, 501] width 445 height 32
click at [505, 485] on input "text" at bounding box center [653, 501] width 445 height 32
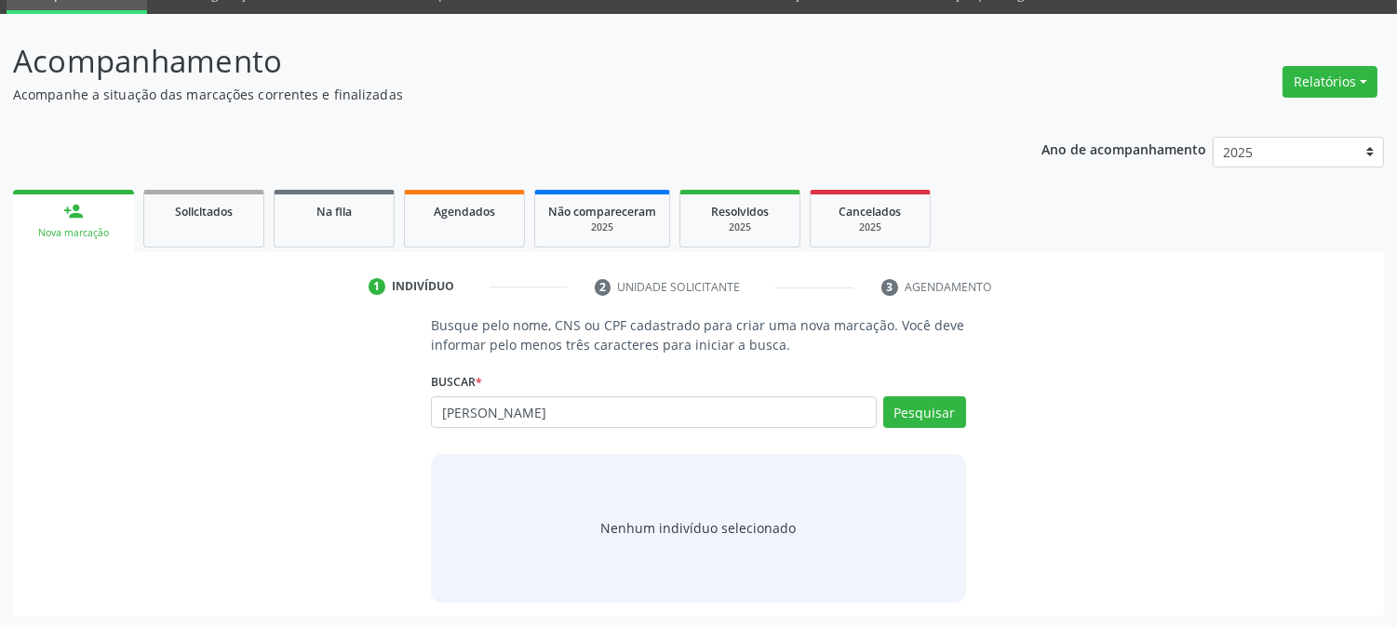
type input "LEDIANE RODRIGUES"
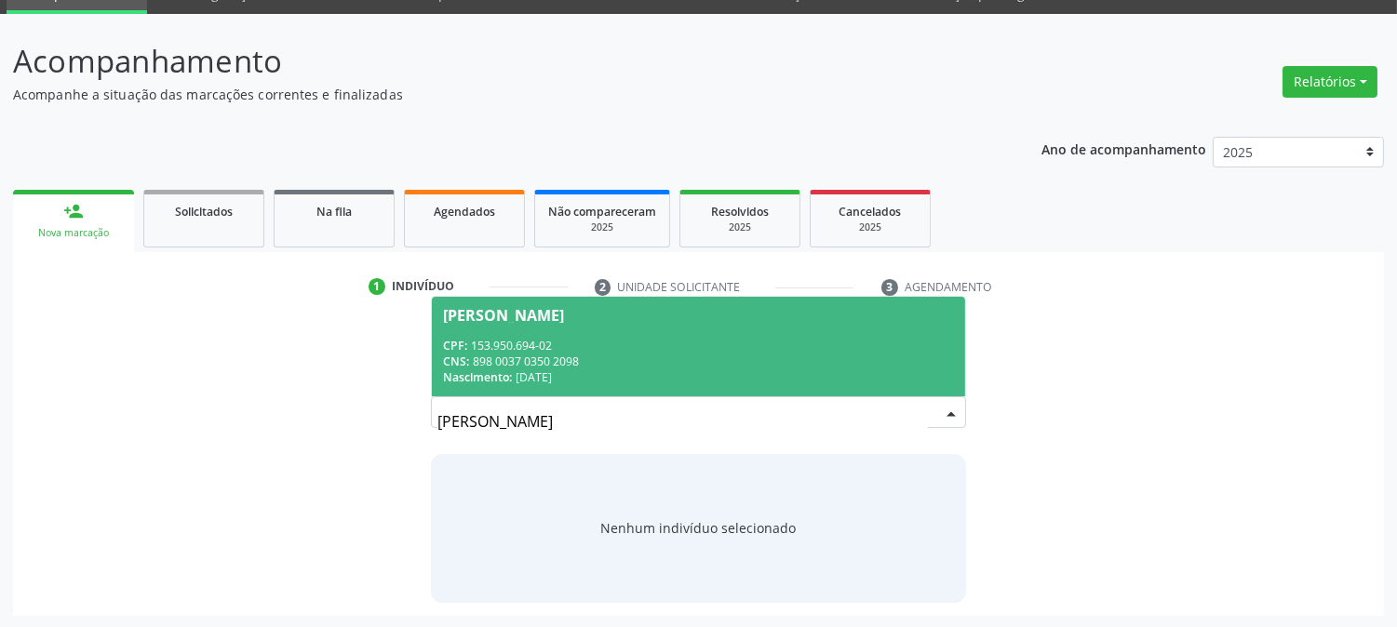
click at [724, 370] on div "Nascimento: 21/06/2003" at bounding box center [698, 378] width 510 height 16
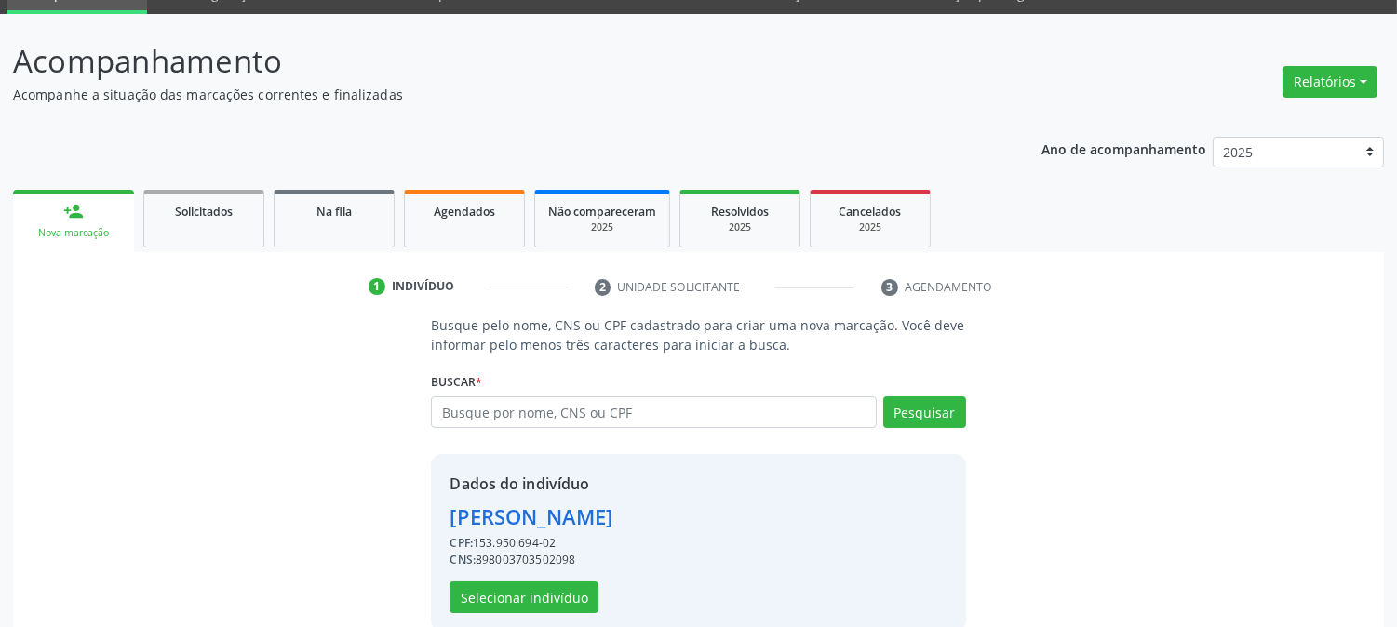
scroll to position [117, 0]
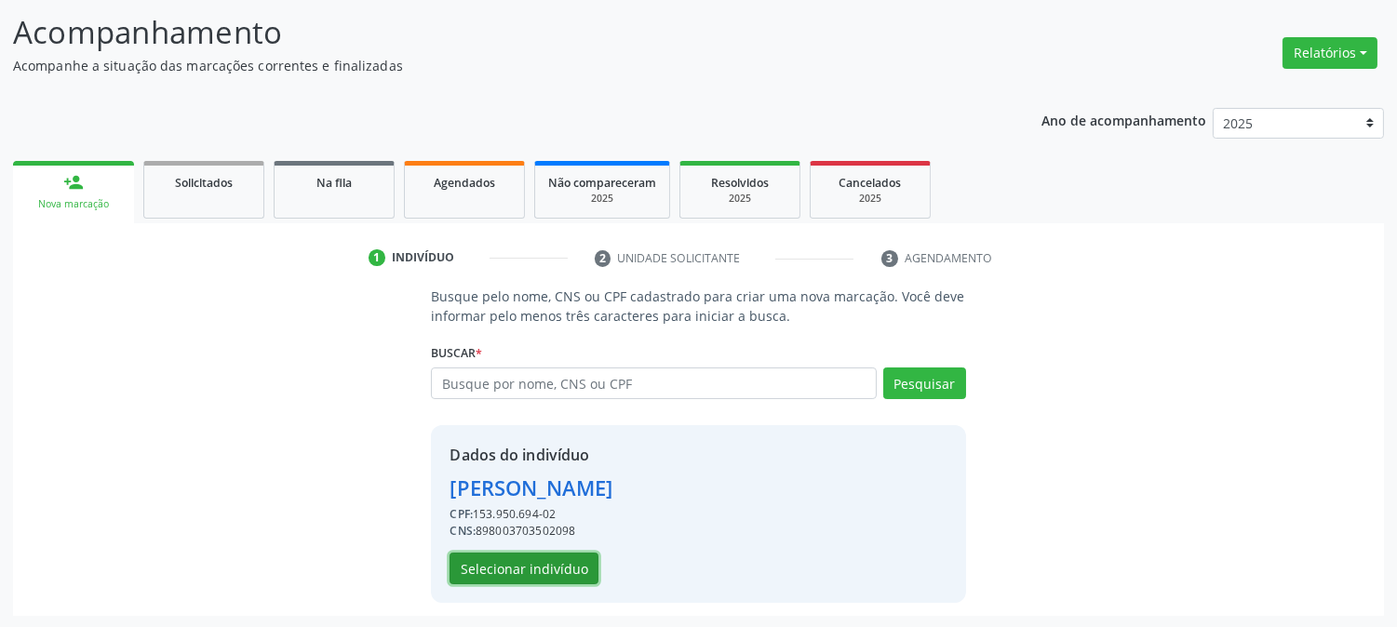
click at [569, 557] on button "Selecionar indivíduo" at bounding box center [524, 569] width 149 height 32
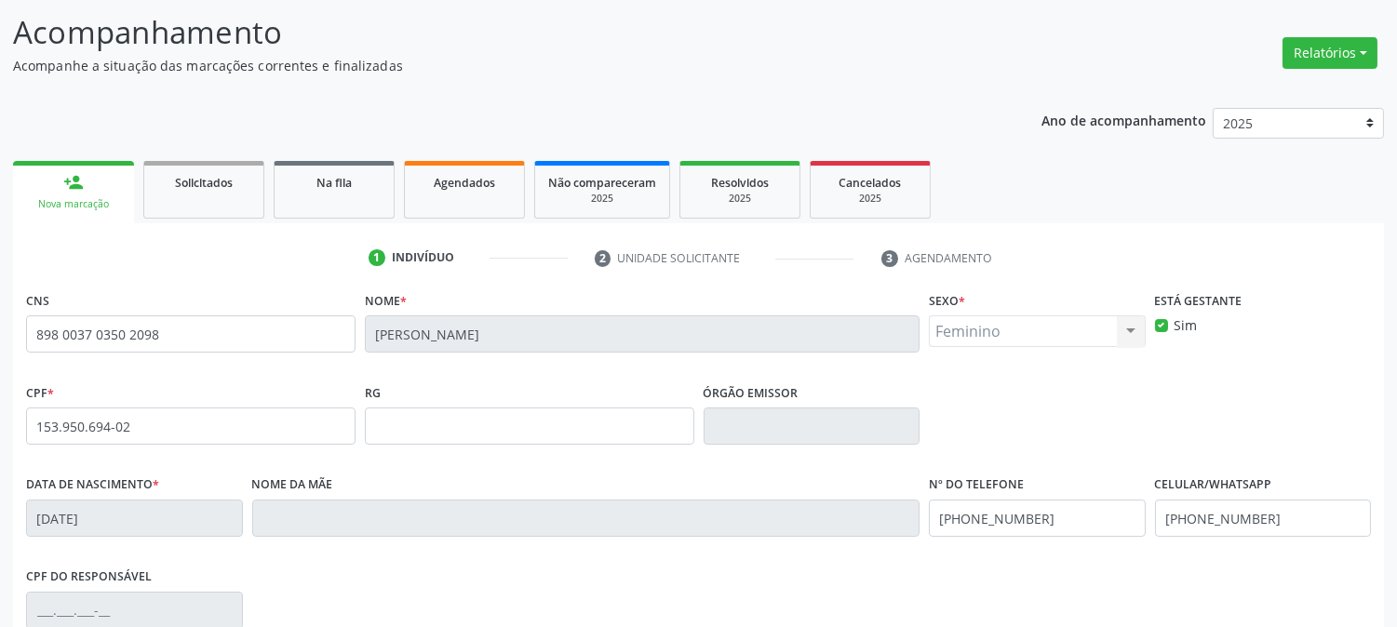
scroll to position [380, 0]
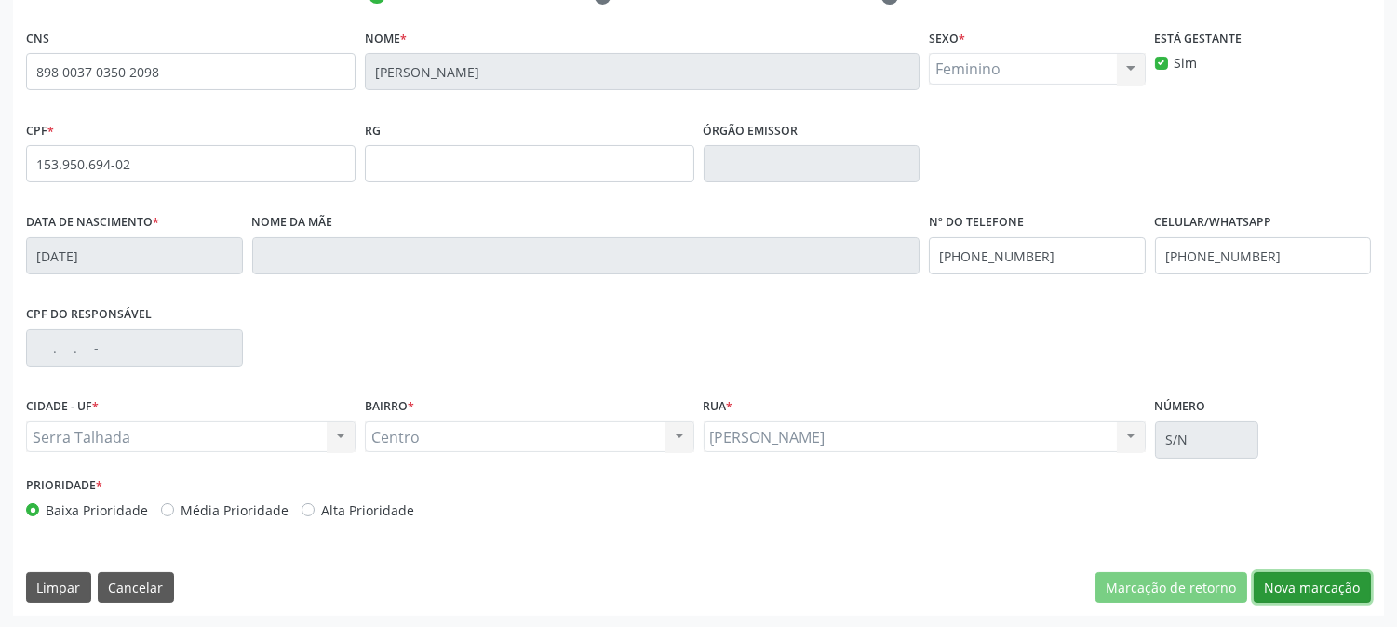
click at [1291, 581] on button "Nova marcação" at bounding box center [1312, 589] width 117 height 32
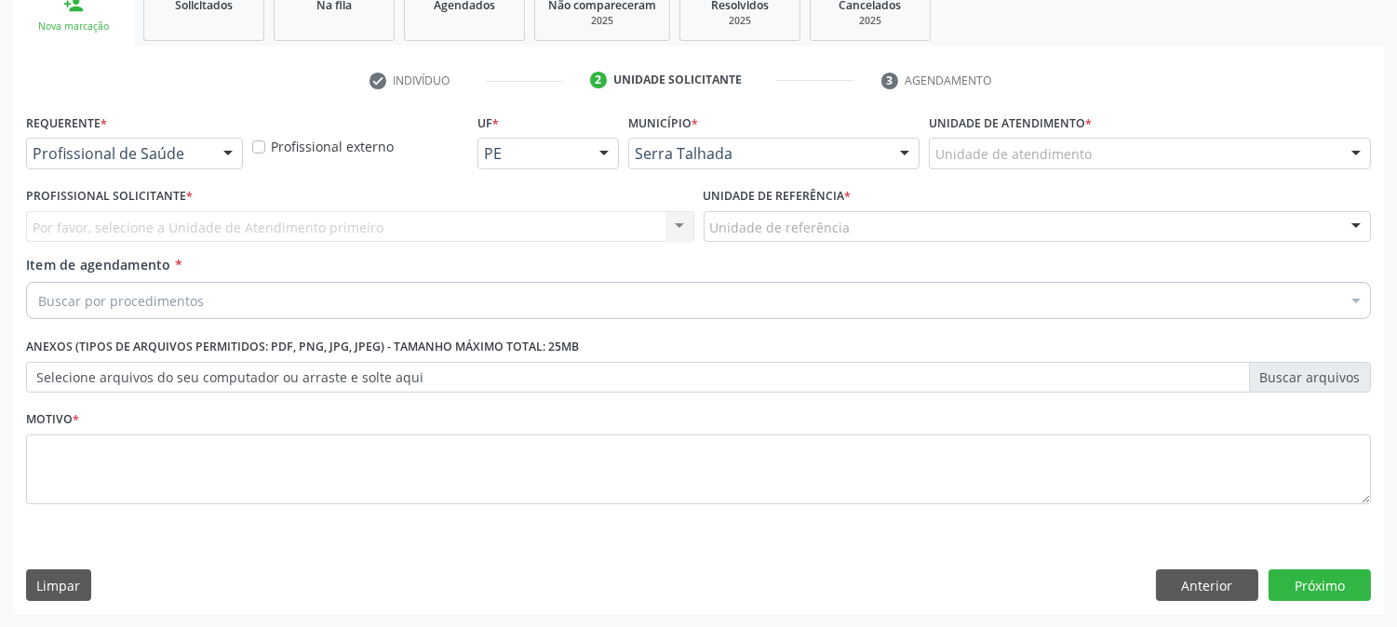
scroll to position [294, 0]
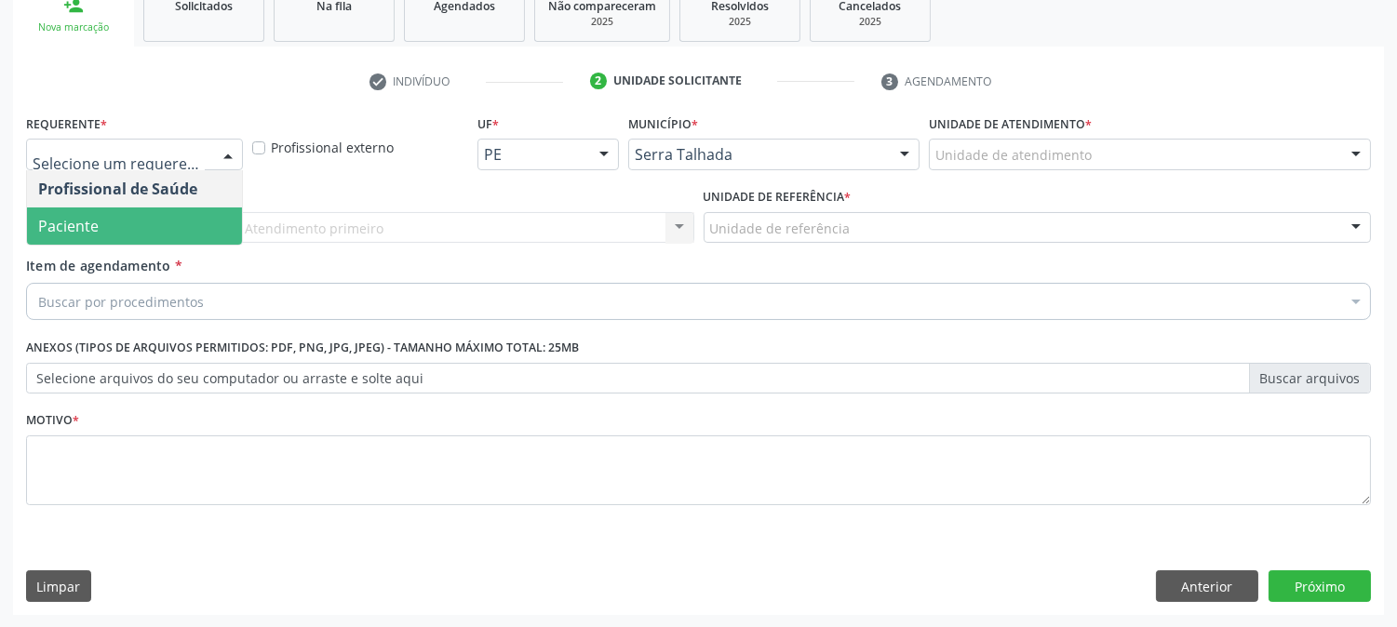
click at [180, 222] on span "Paciente" at bounding box center [134, 226] width 215 height 37
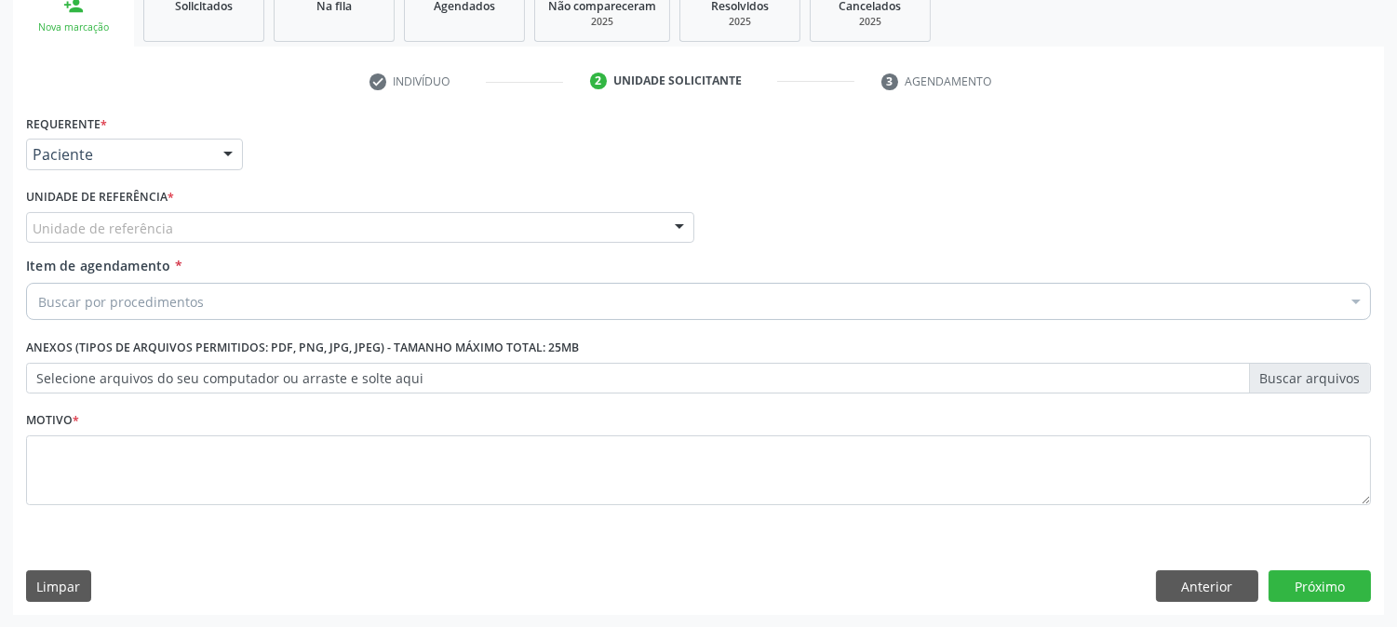
click at [180, 222] on div "Unidade de referência" at bounding box center [360, 228] width 668 height 32
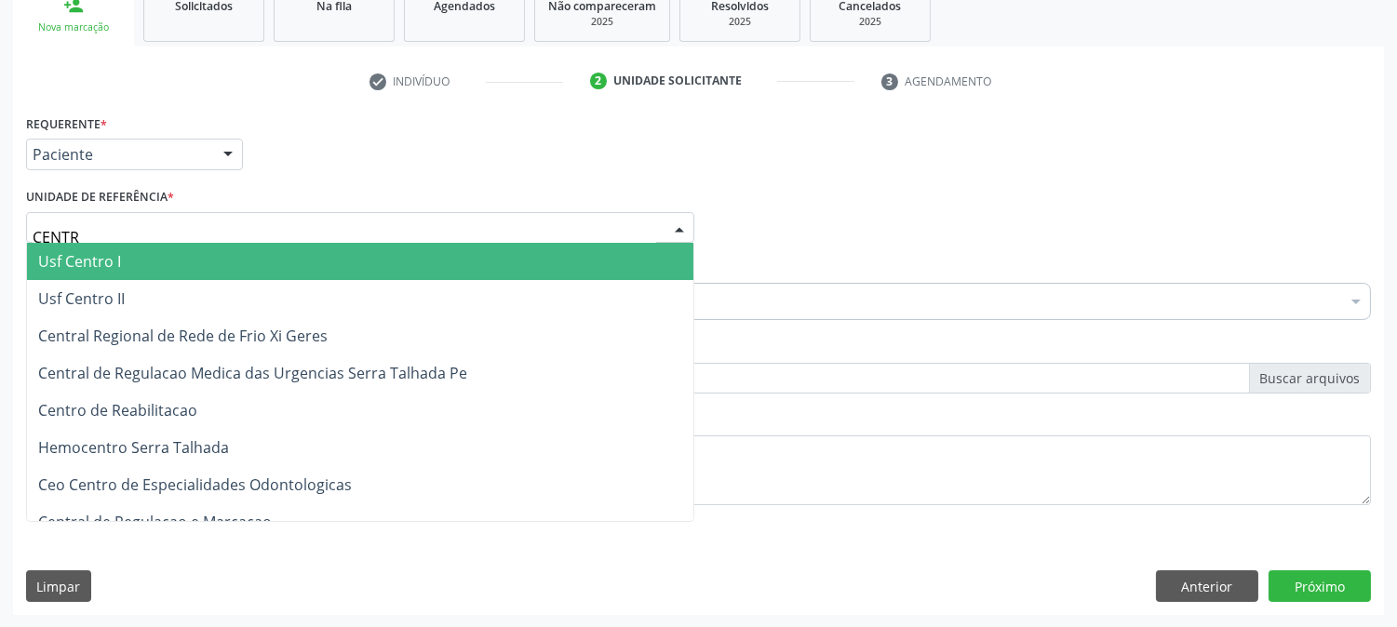
type input "CENTRO"
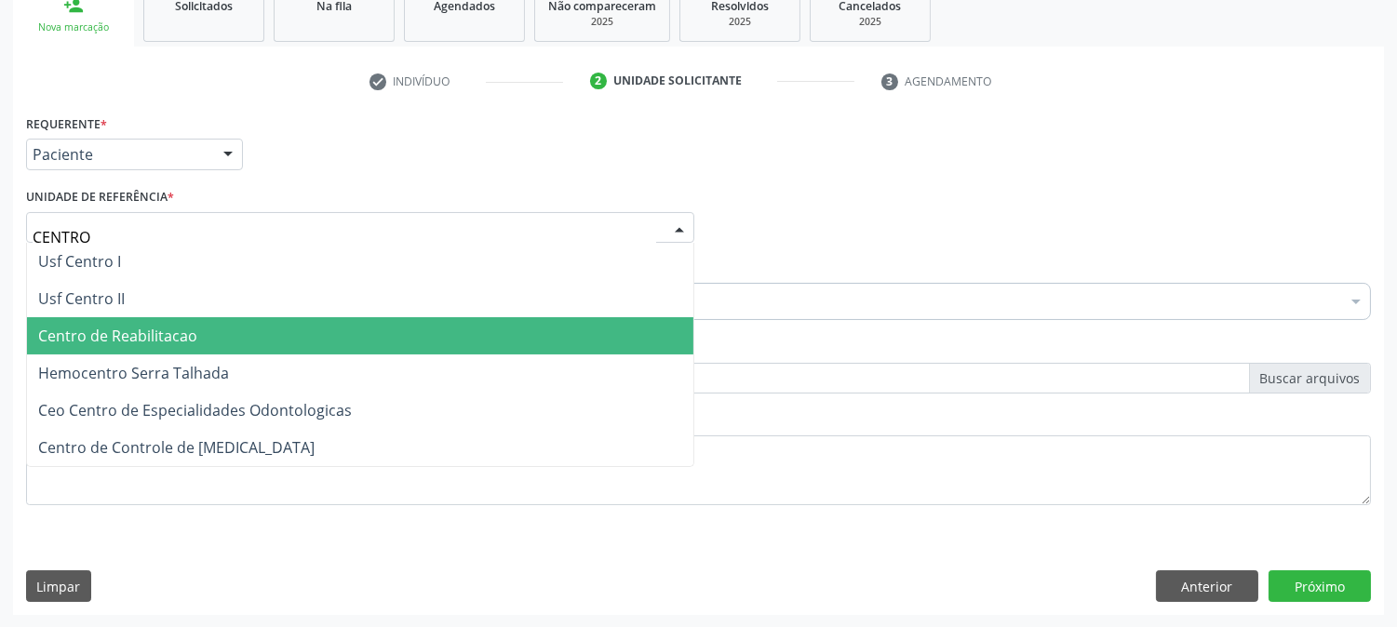
click at [147, 332] on span "Centro de Reabilitacao" at bounding box center [117, 336] width 159 height 20
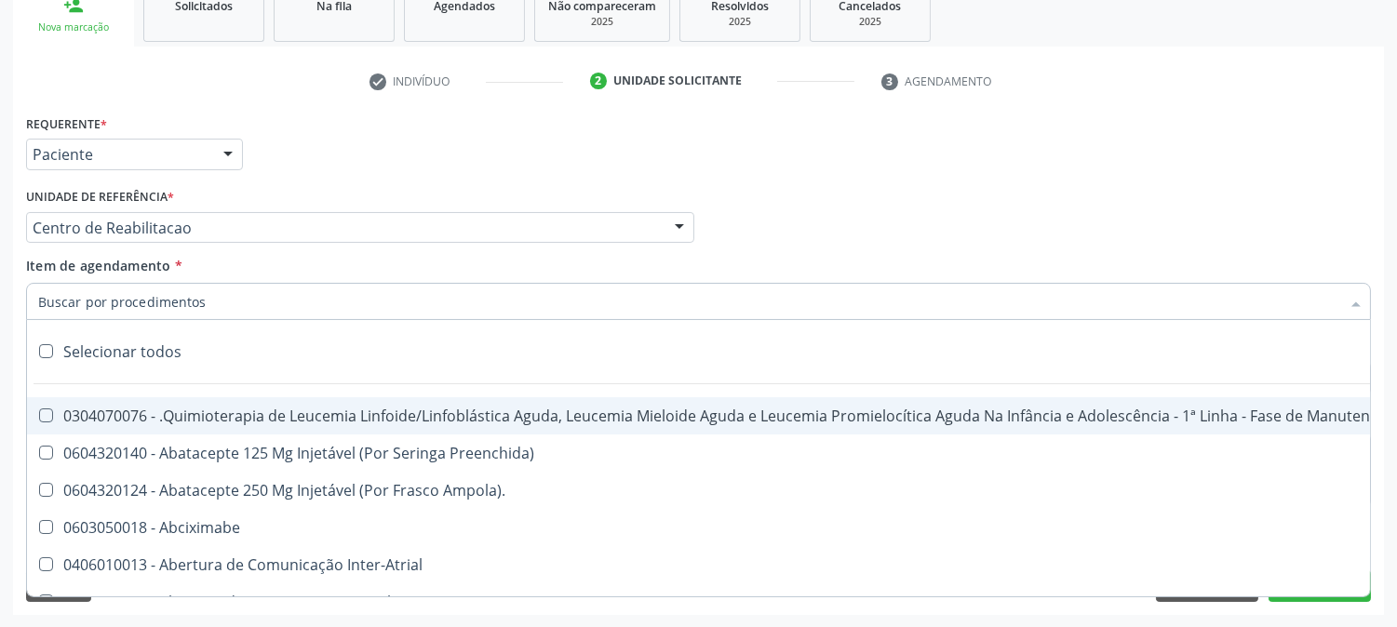
click at [140, 308] on input "Item de agendamento *" at bounding box center [689, 301] width 1302 height 37
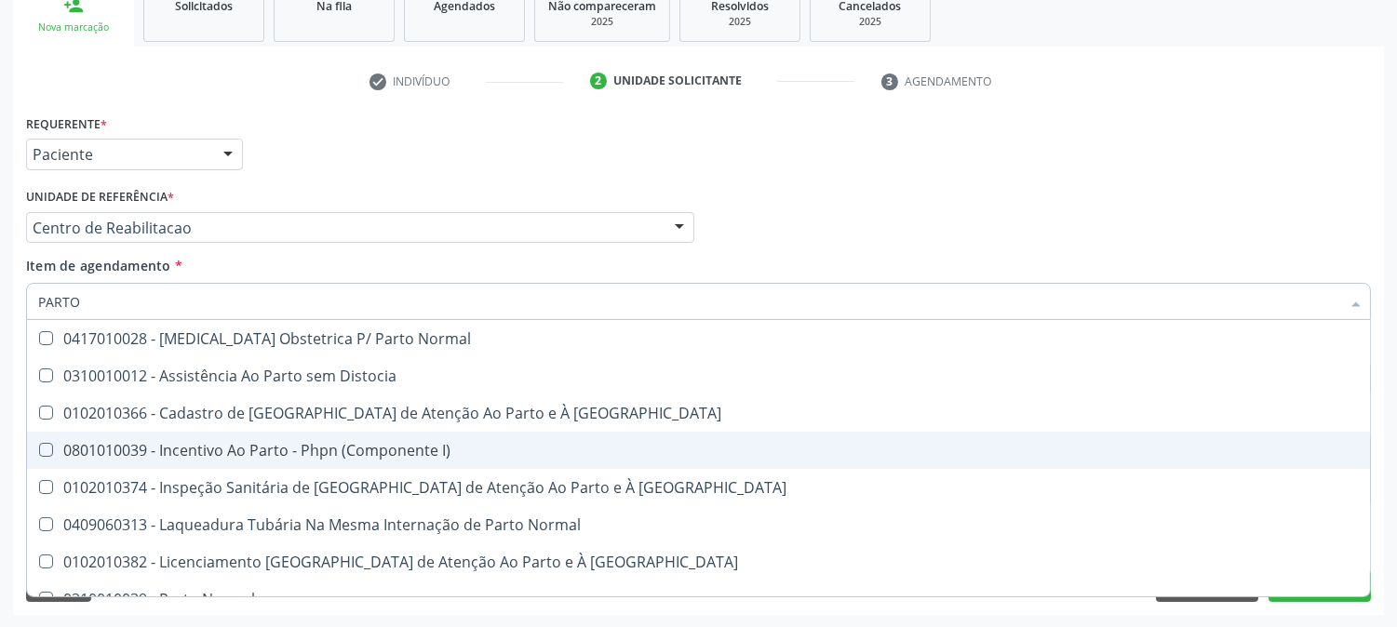
scroll to position [103, 0]
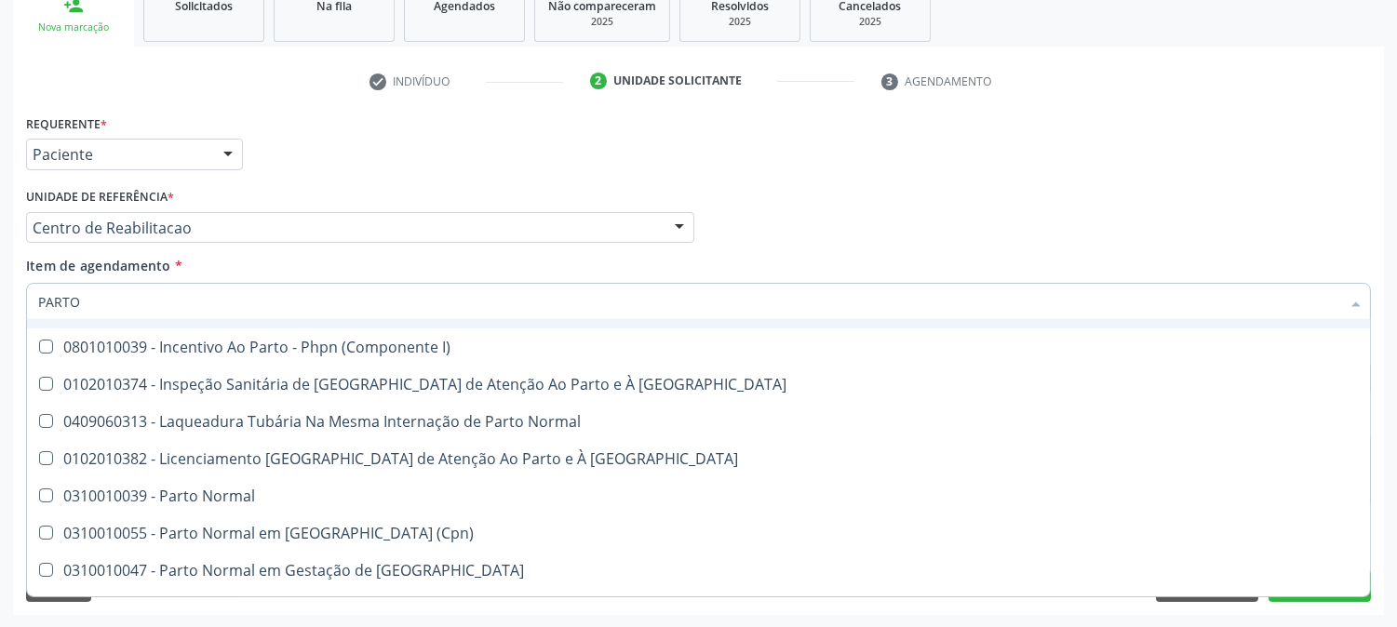
drag, startPoint x: 89, startPoint y: 301, endPoint x: 45, endPoint y: 313, distance: 46.3
click at [0, 307] on div "Acompanhamento Acompanhe a situação das marcações correntes e finalizadas Relat…" at bounding box center [698, 218] width 1397 height 820
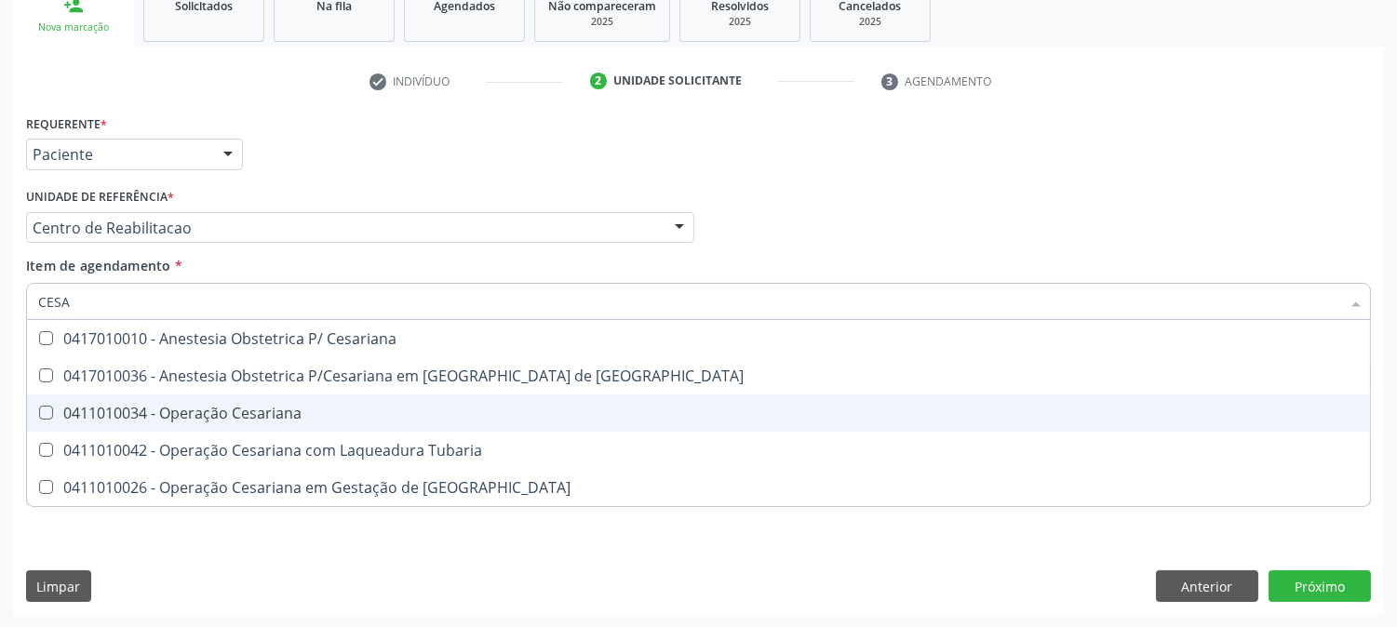
scroll to position [0, 0]
type input "CESARI"
click at [280, 419] on div "0411010034 - Operação Cesariana" at bounding box center [698, 413] width 1321 height 15
checkbox Cesariana "true"
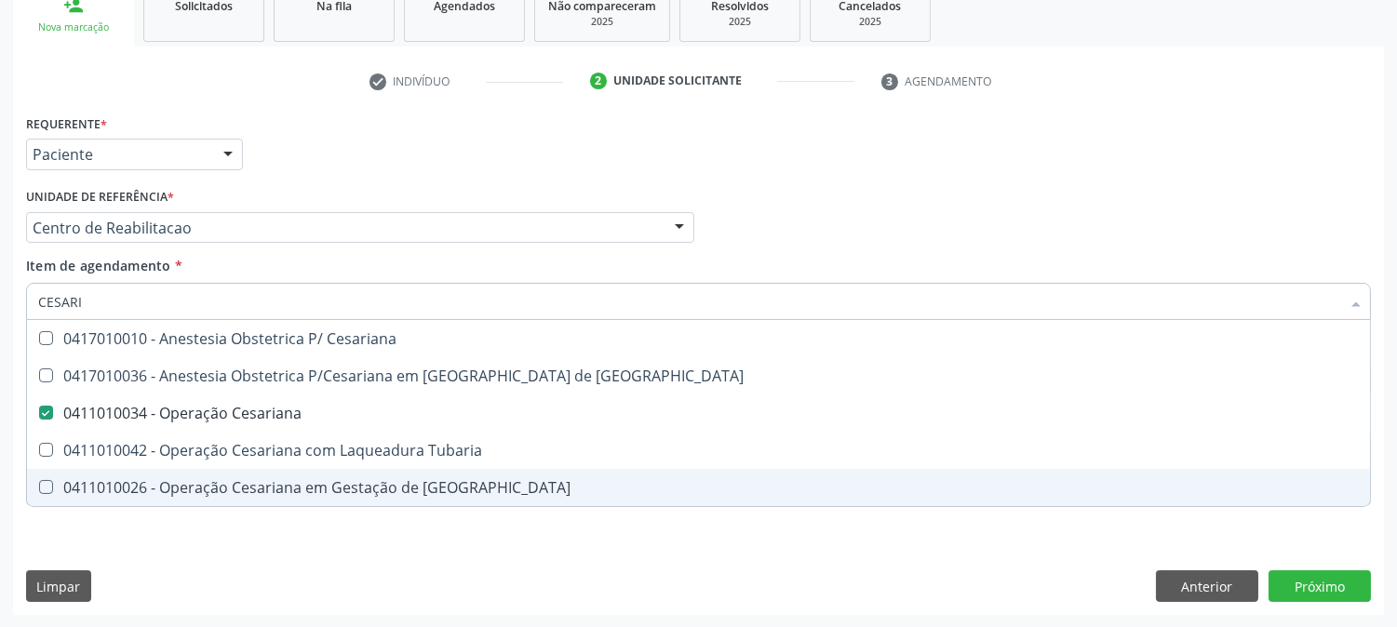
click at [231, 582] on div "Requerente * Paciente Profissional de Saúde Paciente Nenhum resultado encontrad…" at bounding box center [698, 362] width 1371 height 505
checkbox Risco "true"
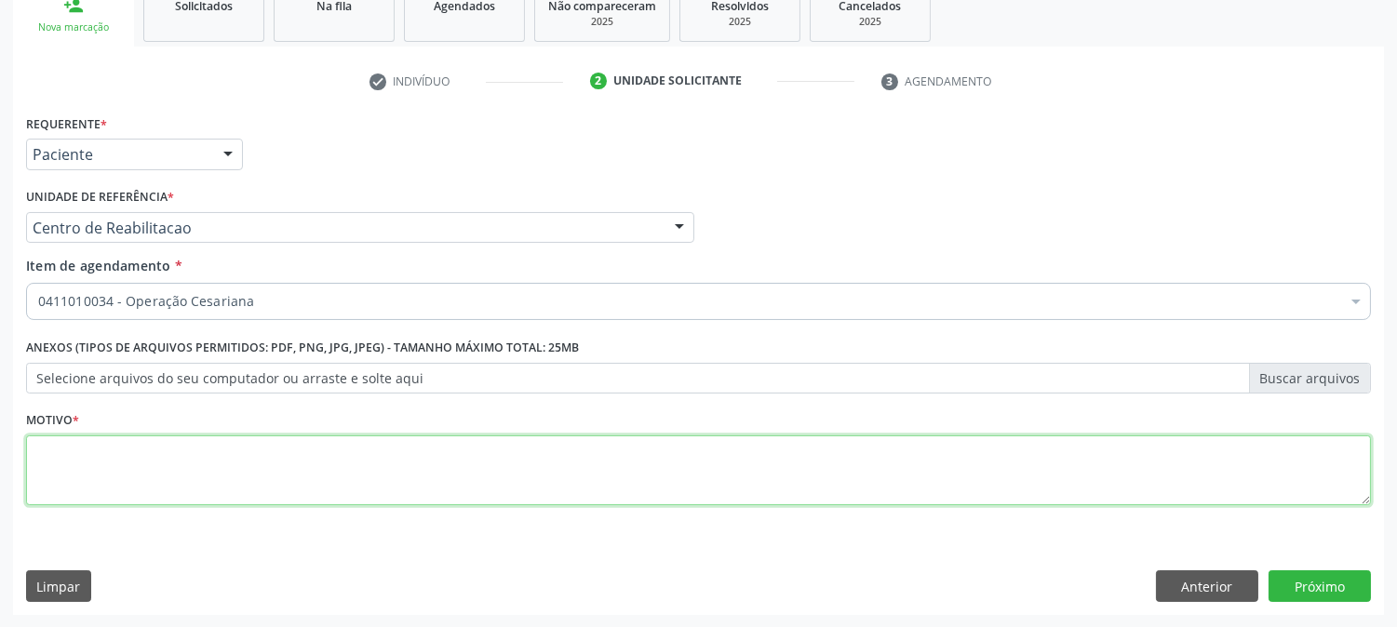
click at [201, 473] on textarea at bounding box center [698, 471] width 1345 height 71
type textarea "."
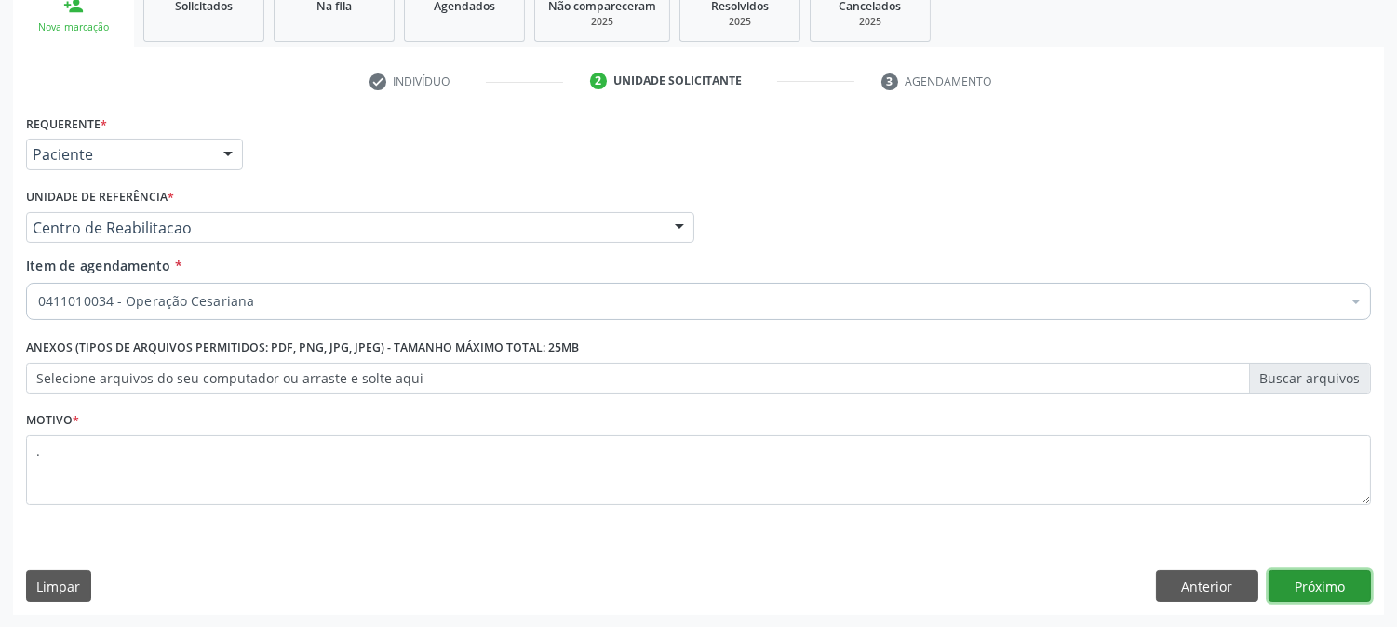
click at [1323, 573] on button "Próximo" at bounding box center [1320, 587] width 102 height 32
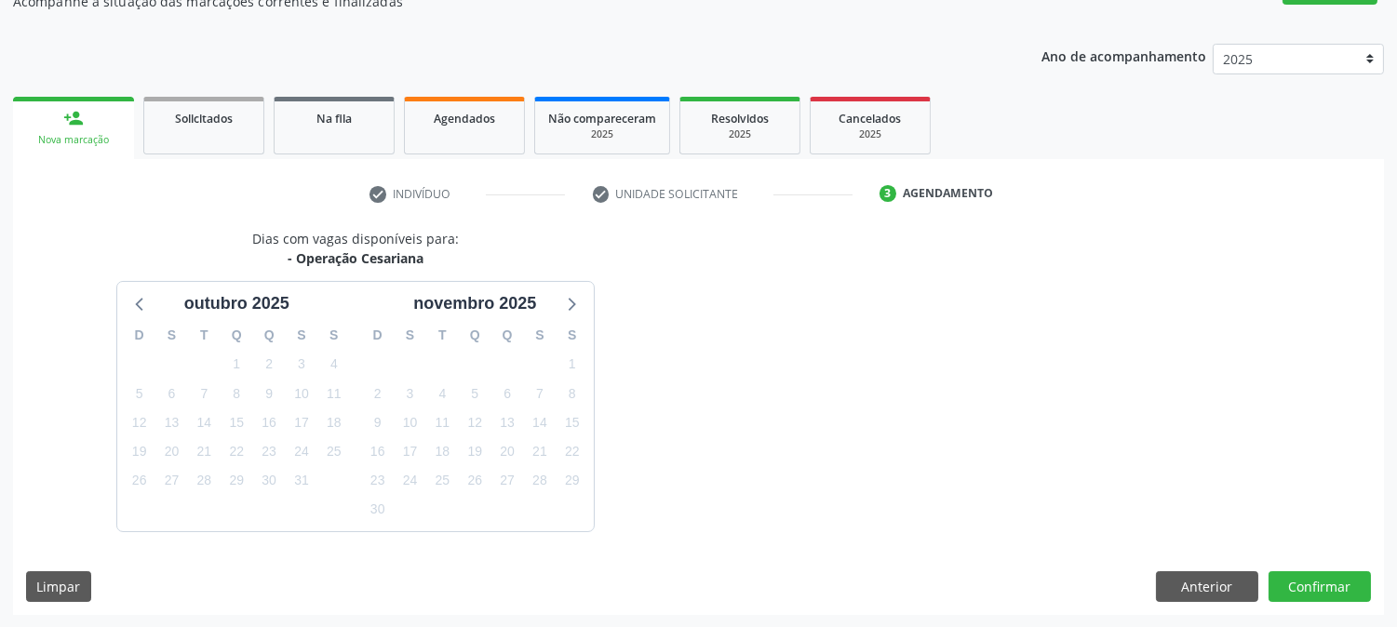
scroll to position [236, 0]
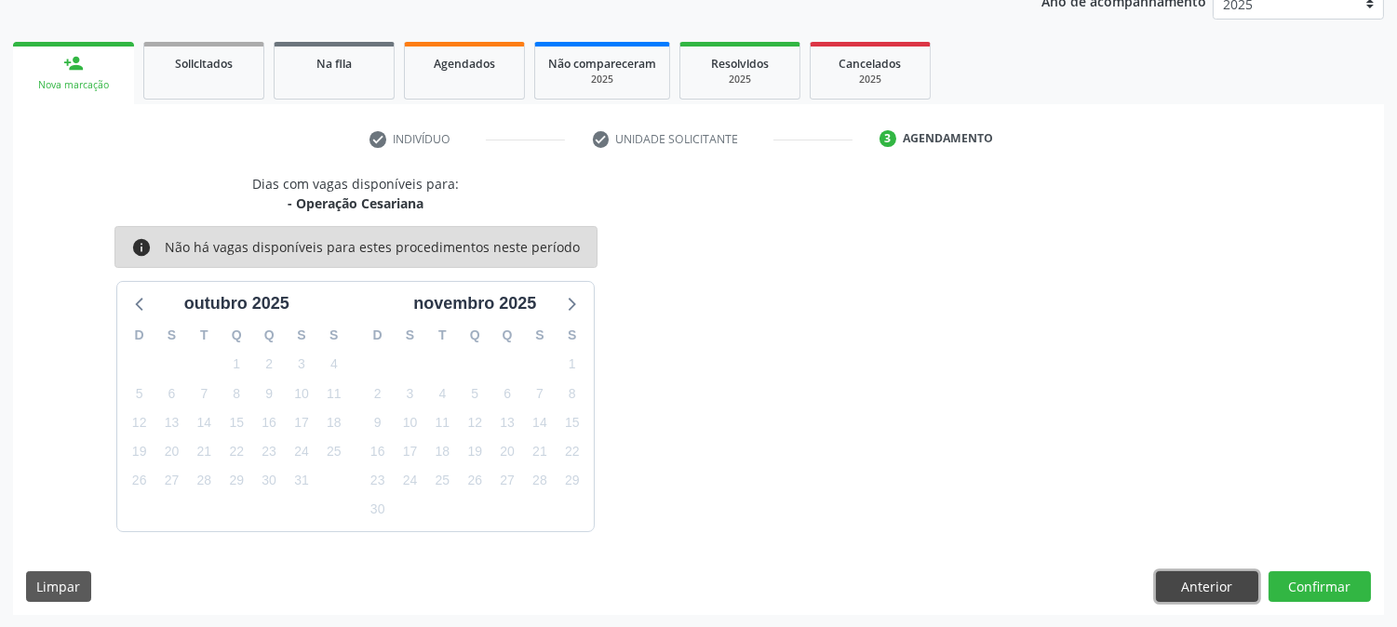
click at [1190, 584] on button "Anterior" at bounding box center [1207, 588] width 102 height 32
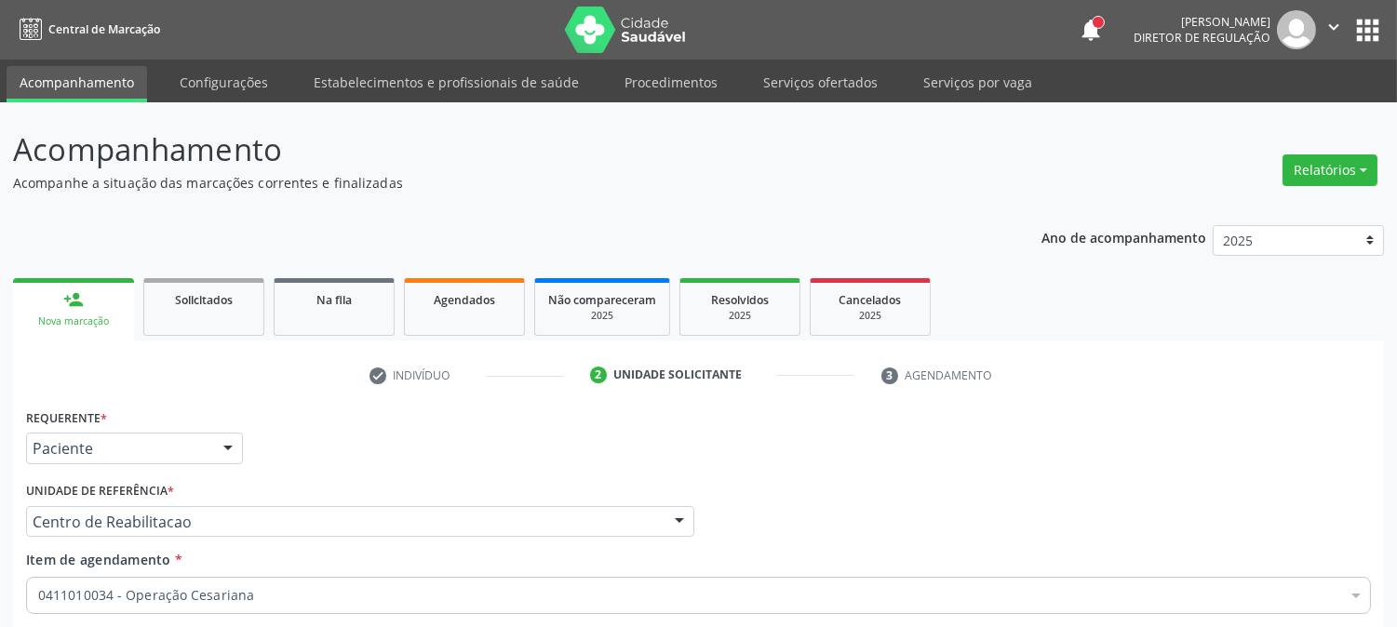
scroll to position [294, 0]
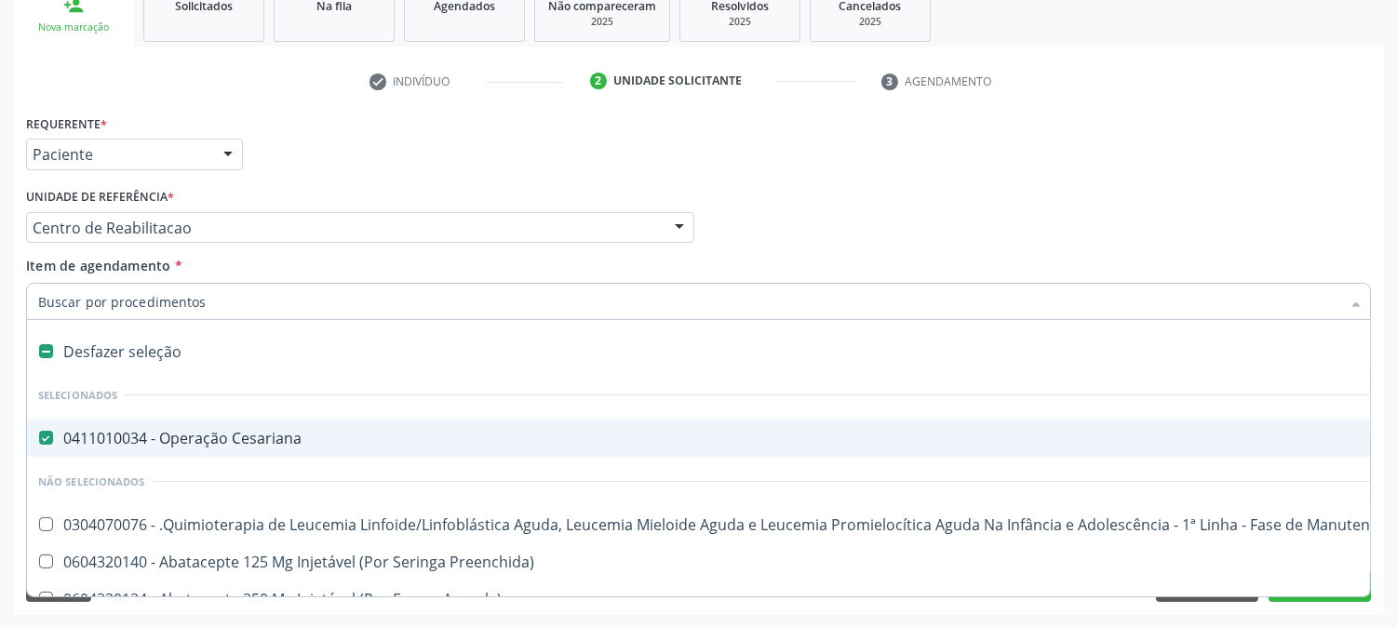
click at [271, 432] on div "0411010034 - Operação Cesariana" at bounding box center [762, 438] width 1449 height 15
checkbox Cesariana "false"
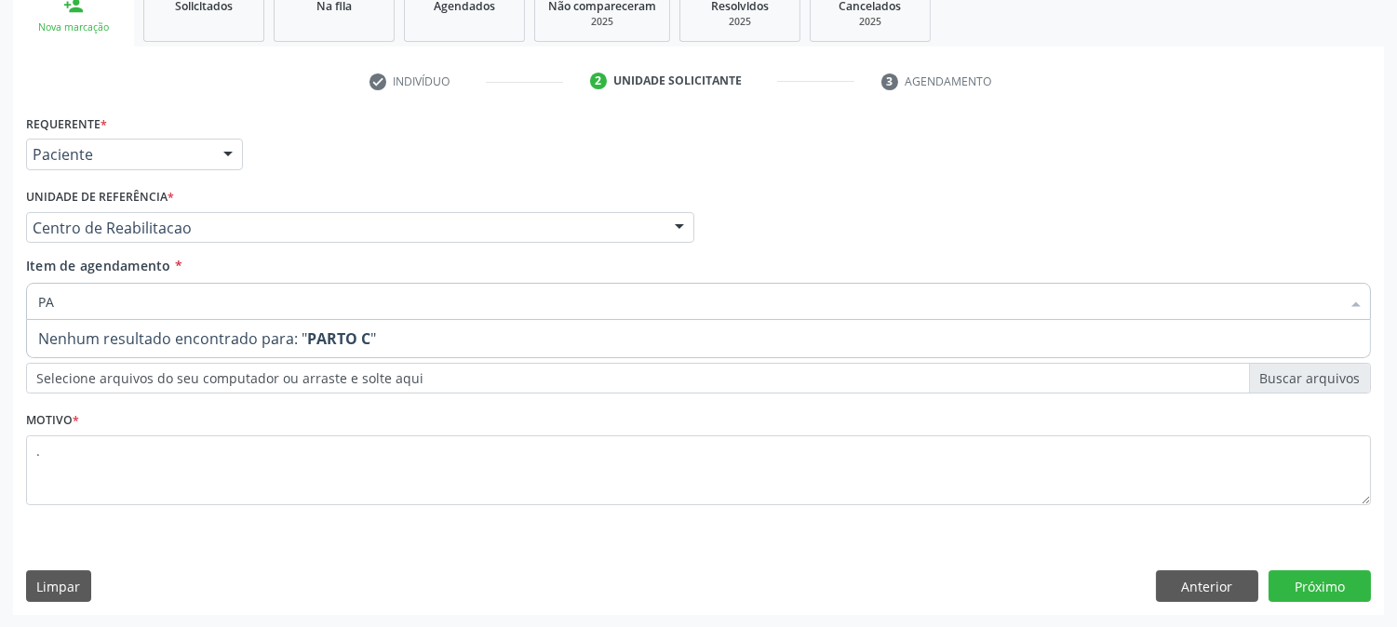
type input "P"
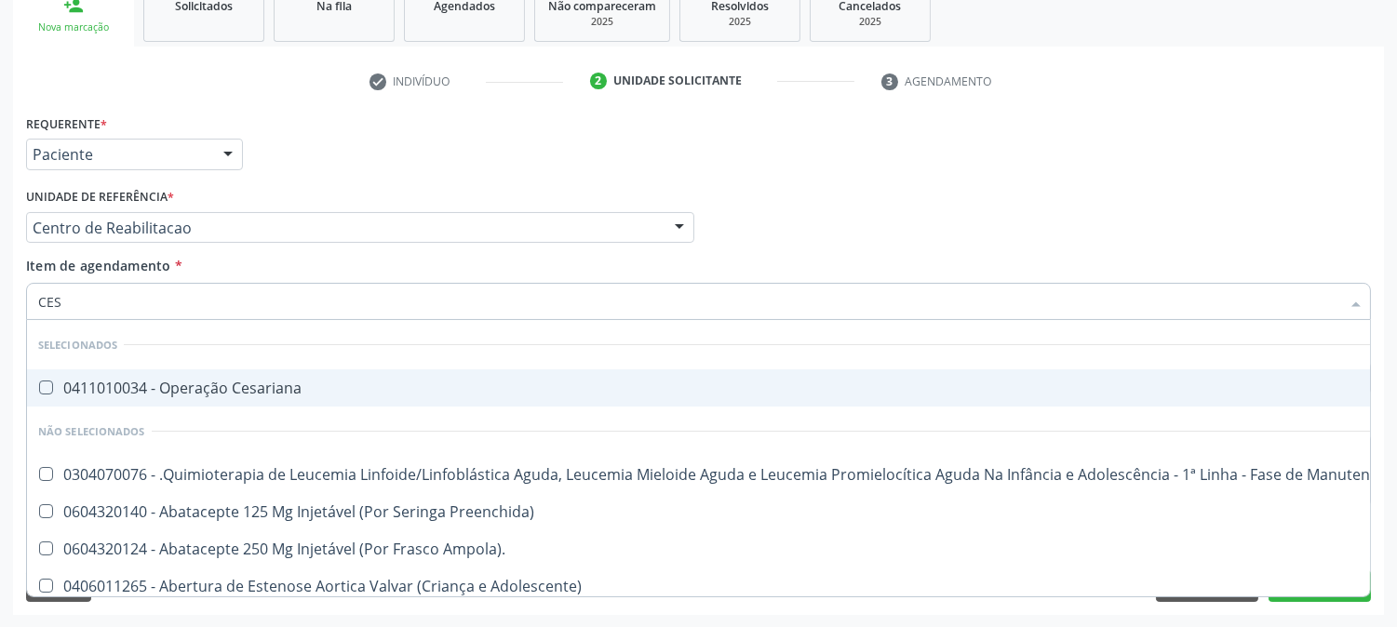
type input "CESA"
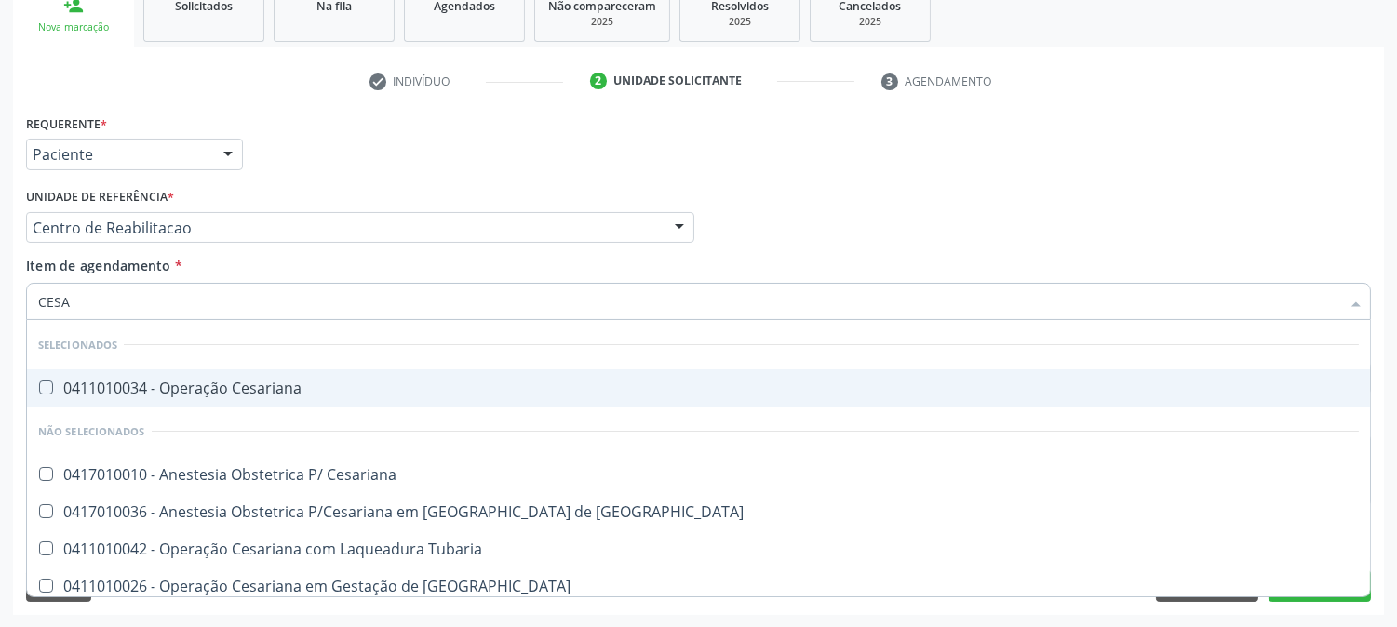
scroll to position [9, 0]
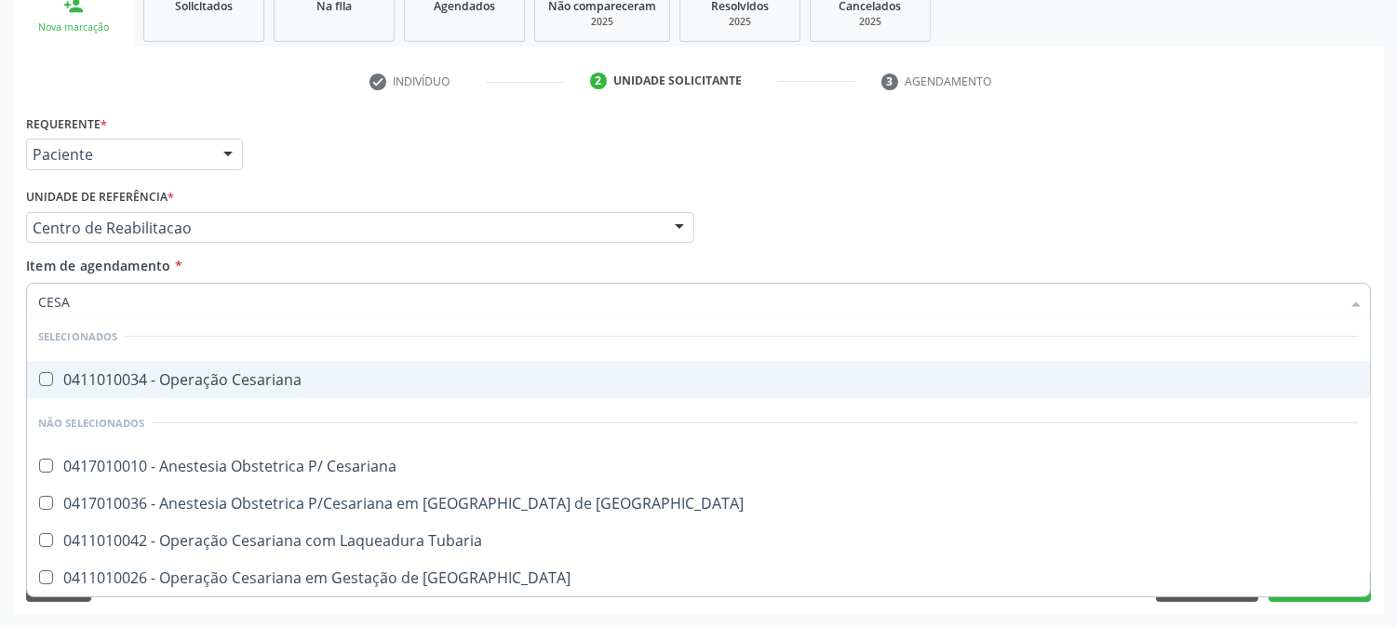
click at [354, 380] on div "0411010034 - Operação Cesariana" at bounding box center [698, 379] width 1321 height 15
checkbox Cesariana "true"
click at [0, 339] on div "Acompanhamento Acompanhe a situação das marcações correntes e finalizadas Relat…" at bounding box center [698, 218] width 1397 height 820
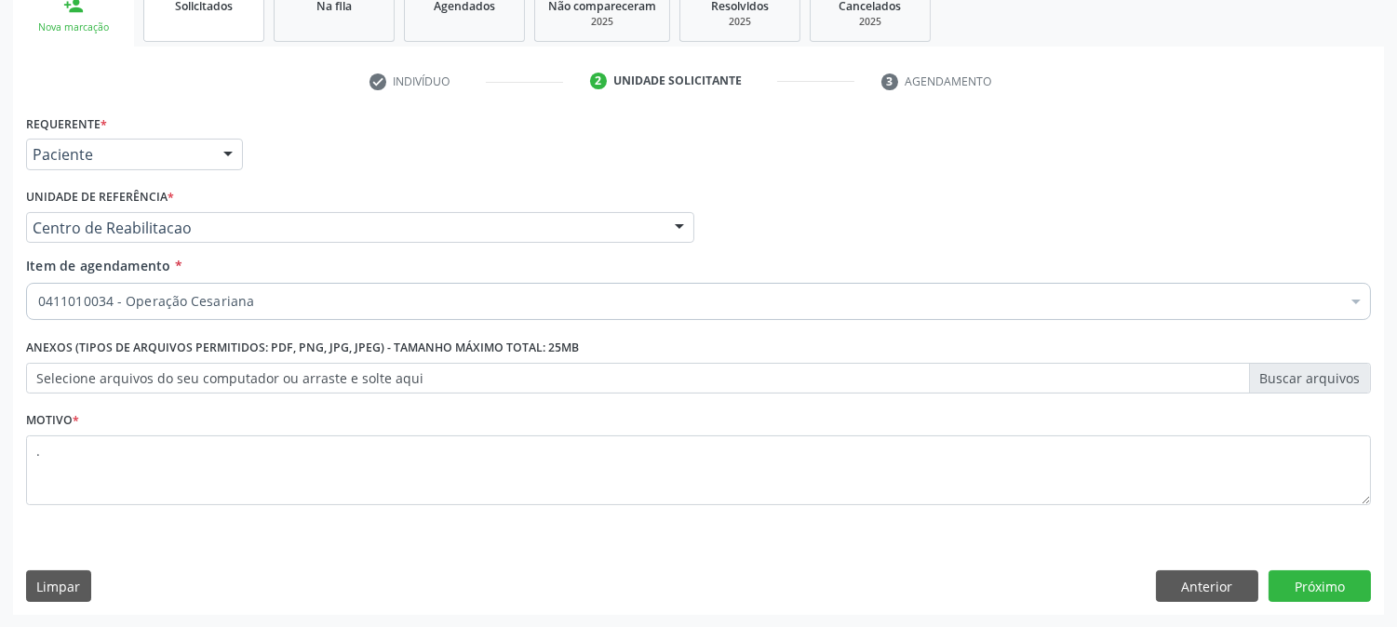
scroll to position [0, 0]
click at [1301, 578] on button "Próximo" at bounding box center [1320, 587] width 102 height 32
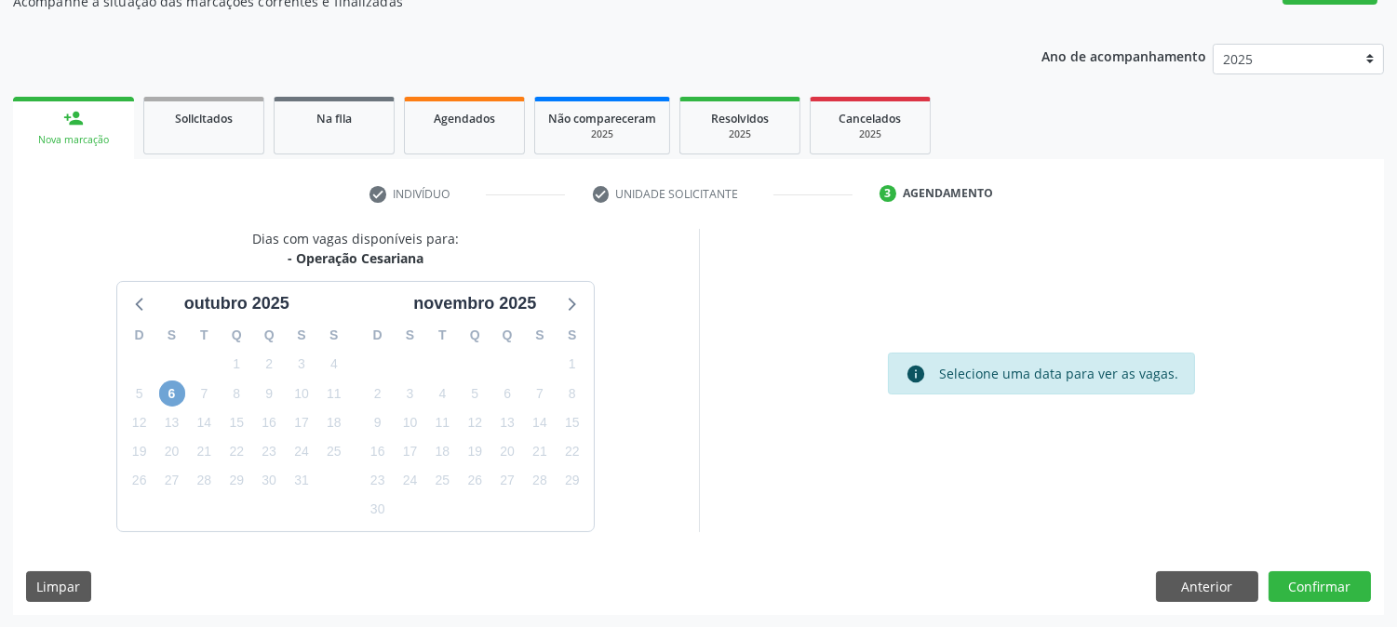
click at [179, 386] on span "6" at bounding box center [172, 394] width 26 height 26
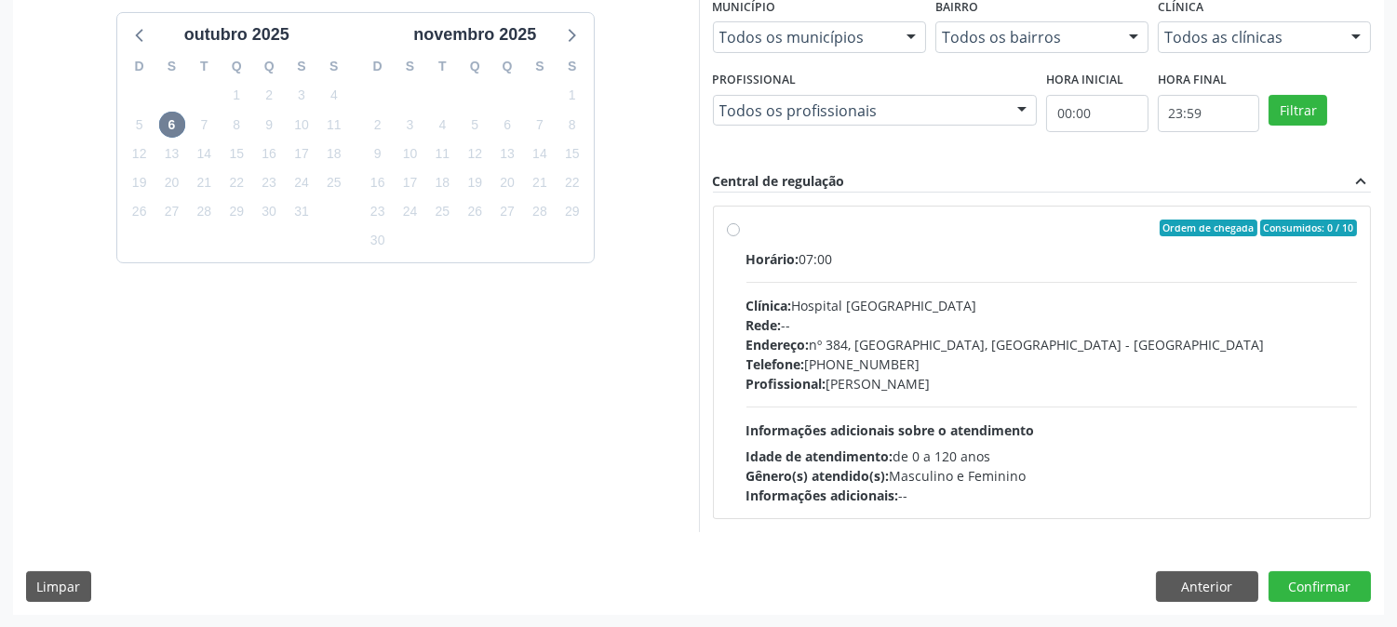
click at [839, 316] on div "Rede: --" at bounding box center [1053, 326] width 612 height 20
click at [740, 236] on input "Ordem de chegada Consumidos: 0 / 10 Horário: 07:00 Clínica: Hospital Sao Franci…" at bounding box center [733, 228] width 13 height 17
radio input "true"
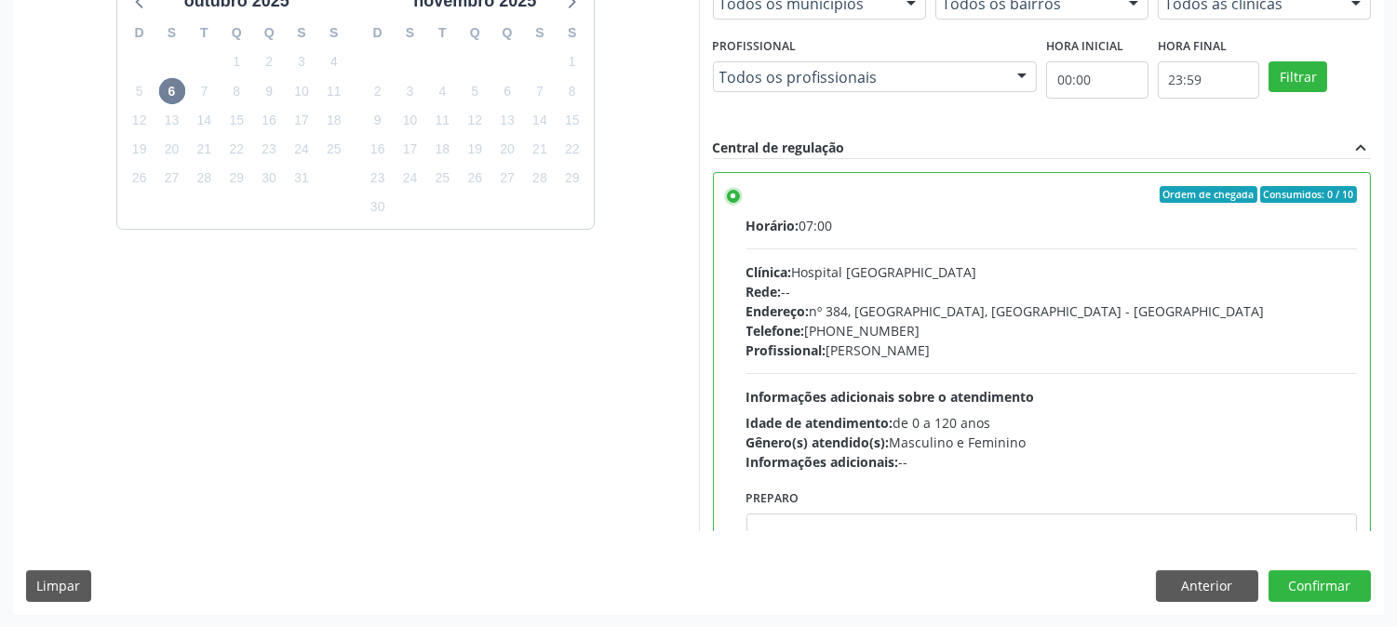
scroll to position [91, 0]
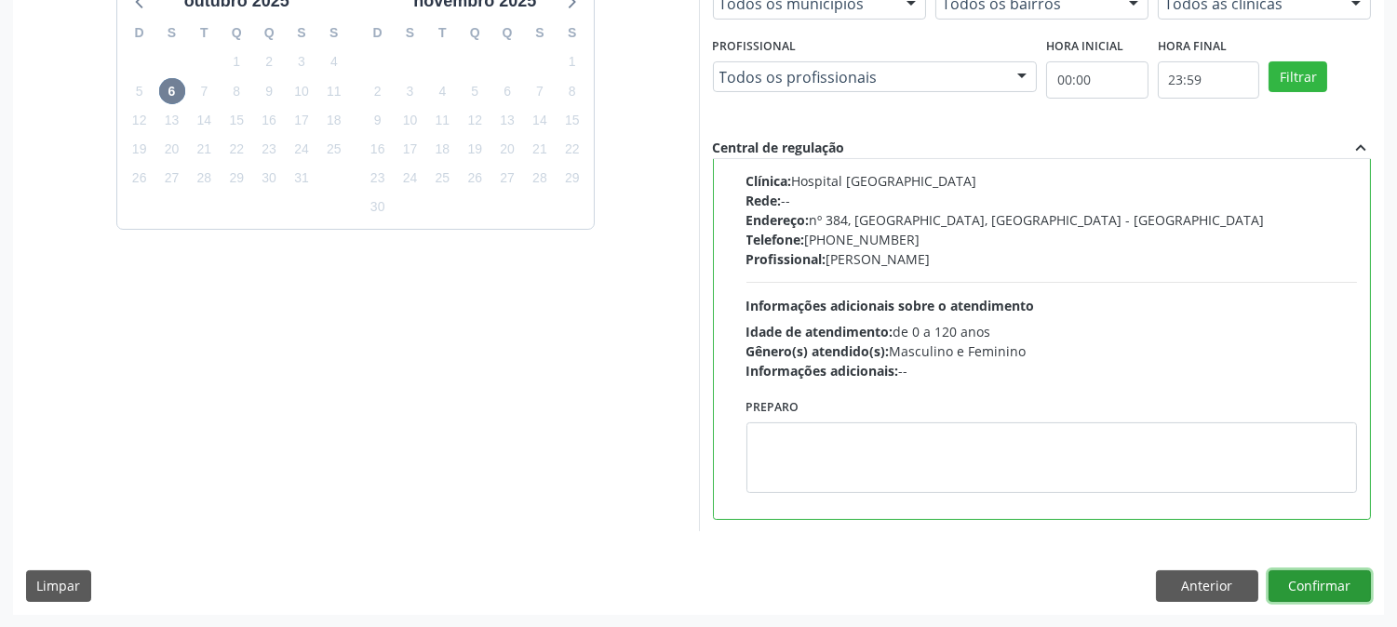
click at [1331, 582] on button "Confirmar" at bounding box center [1320, 587] width 102 height 32
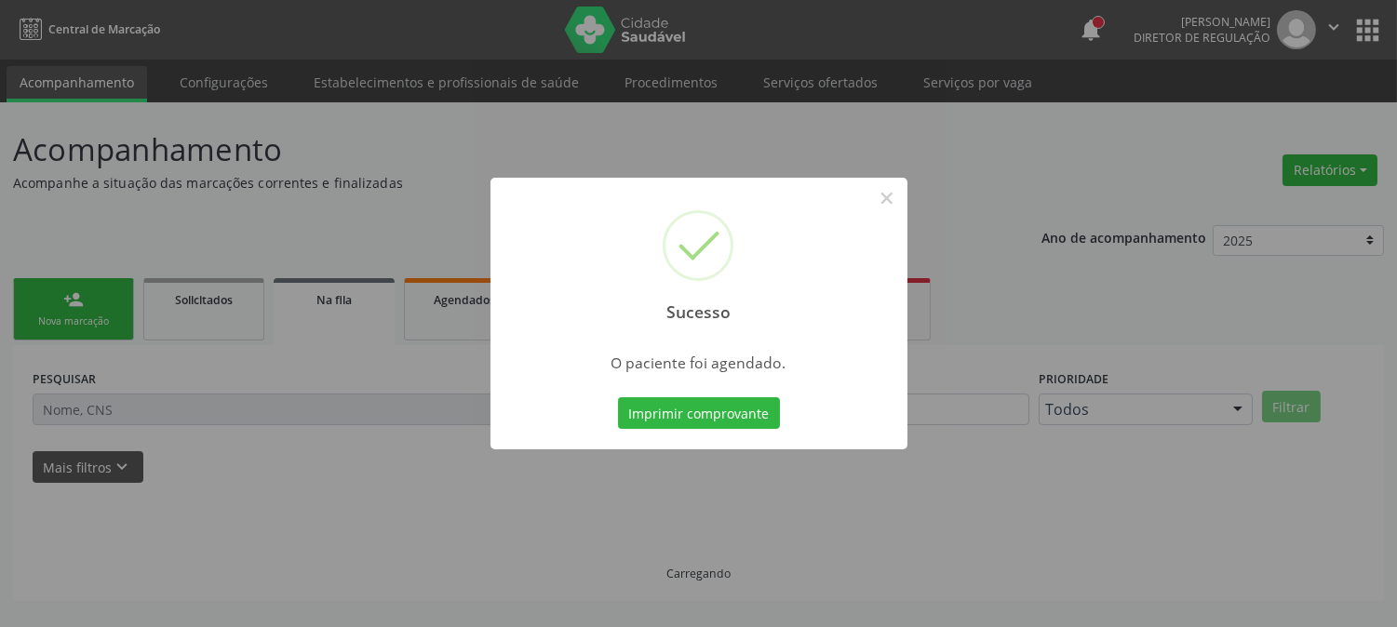
scroll to position [0, 0]
click at [695, 420] on button "Imprimir comprovante" at bounding box center [699, 414] width 162 height 32
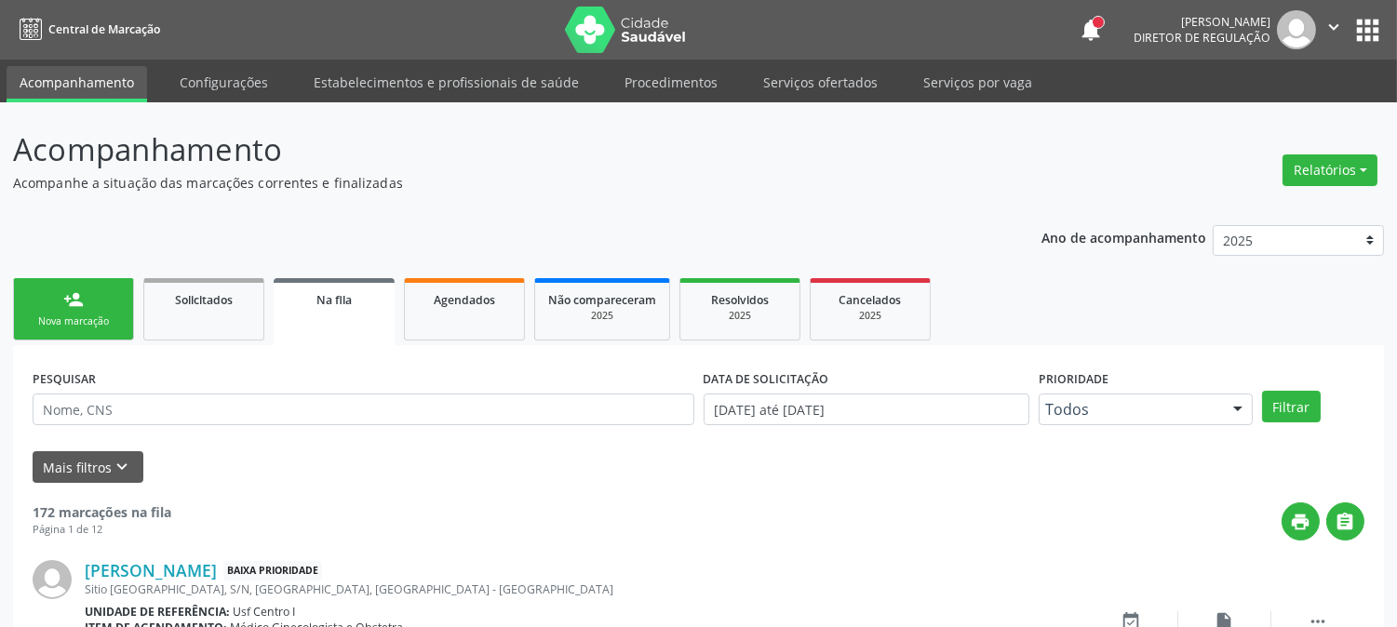
click at [80, 329] on link "person_add Nova marcação" at bounding box center [73, 309] width 121 height 62
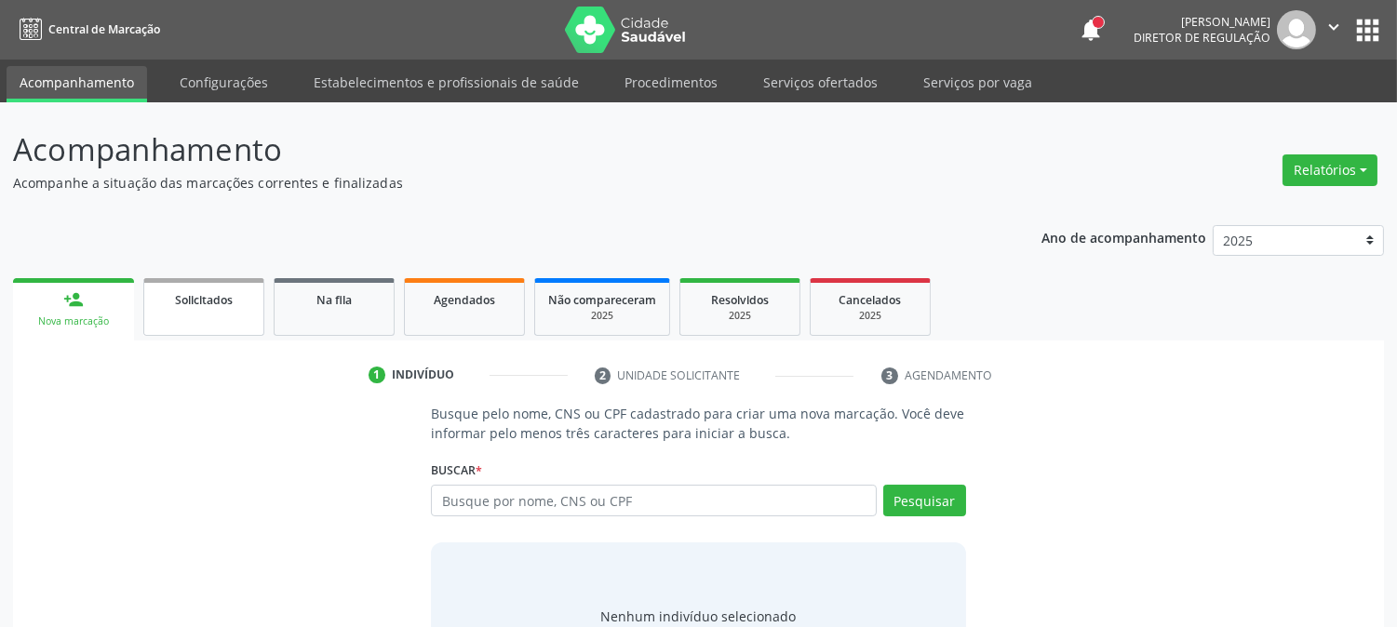
click at [252, 303] on link "Solicitados" at bounding box center [203, 307] width 121 height 58
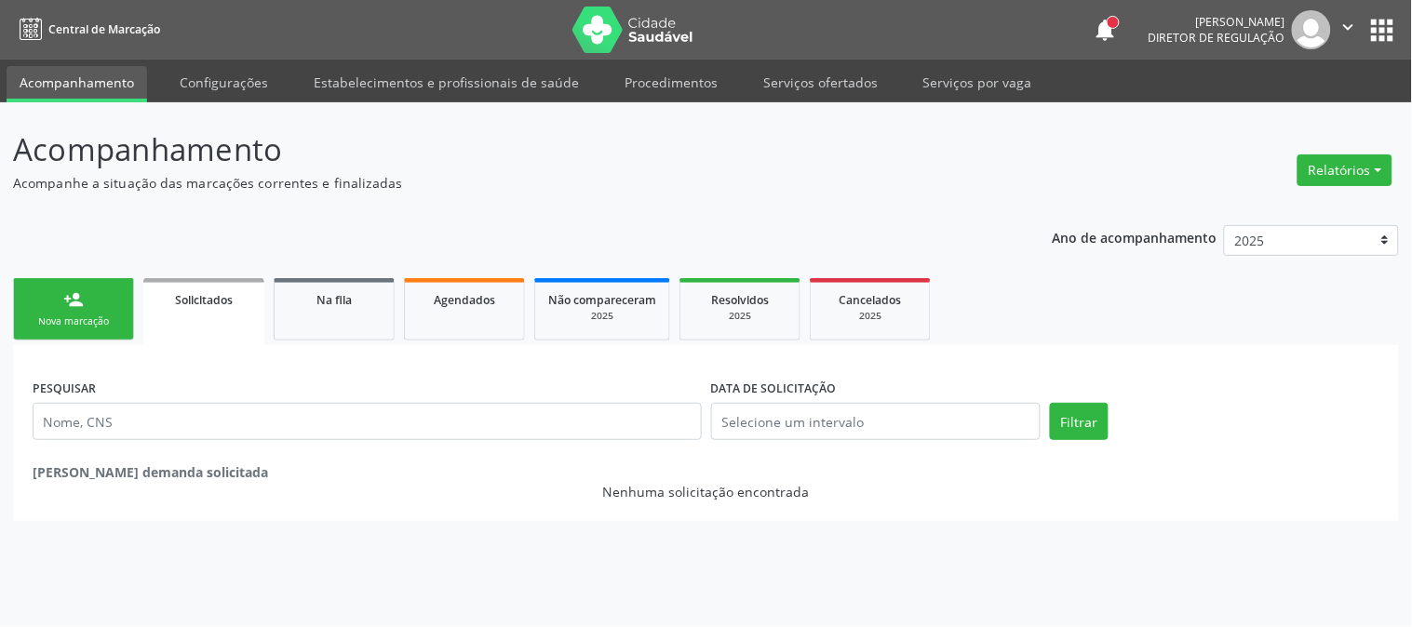
click at [99, 307] on link "person_add Nova marcação" at bounding box center [73, 309] width 121 height 62
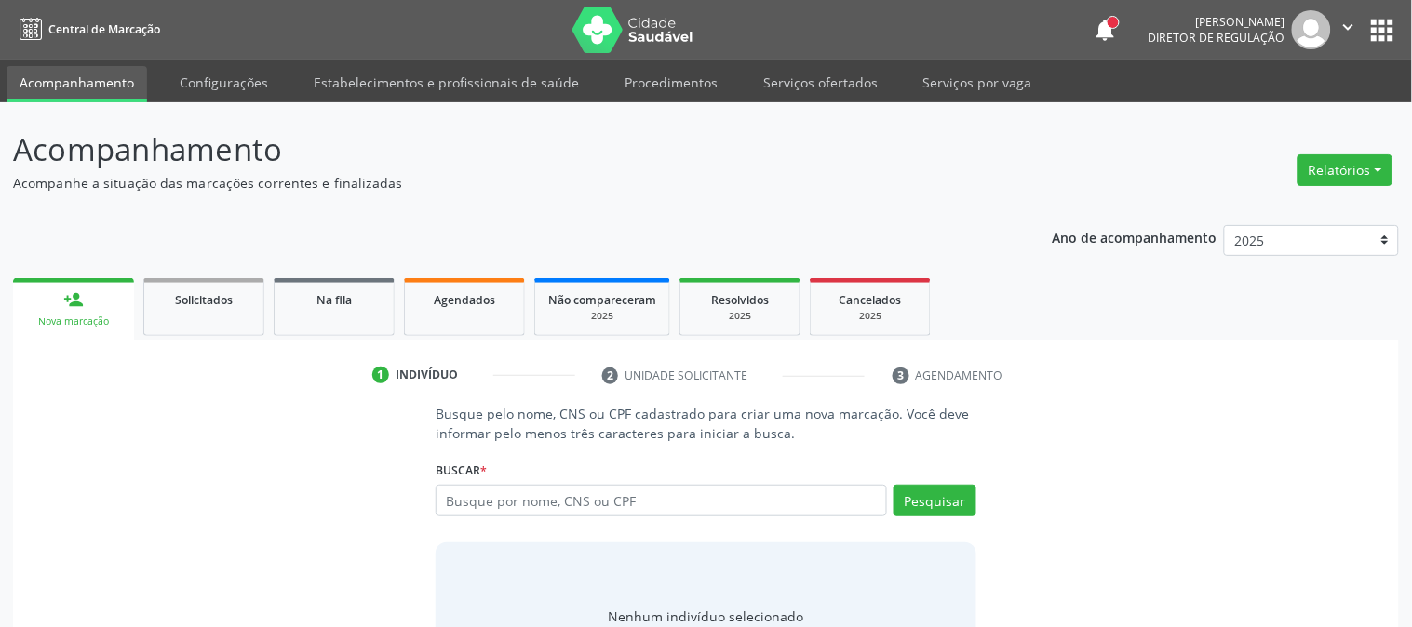
click at [99, 307] on link "person_add Nova marcação" at bounding box center [73, 309] width 121 height 62
click at [953, 87] on link "Serviços por vaga" at bounding box center [977, 82] width 135 height 33
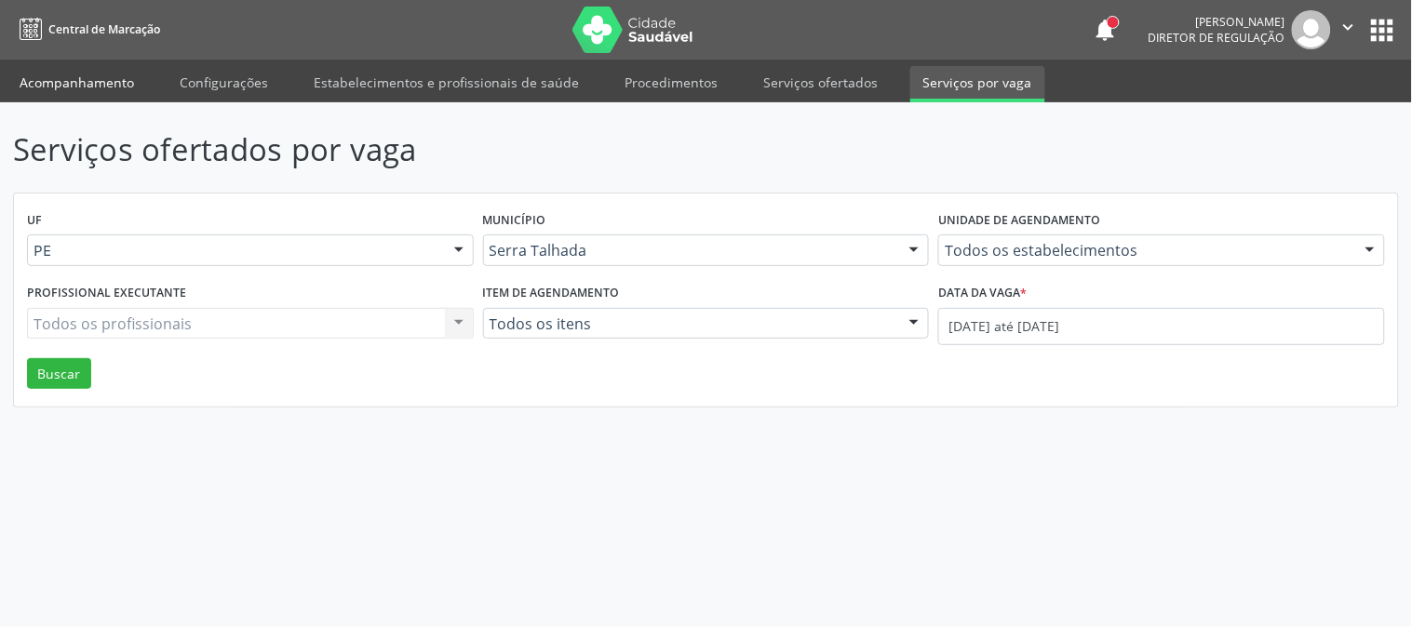
click at [95, 88] on link "Acompanhamento" at bounding box center [77, 82] width 141 height 33
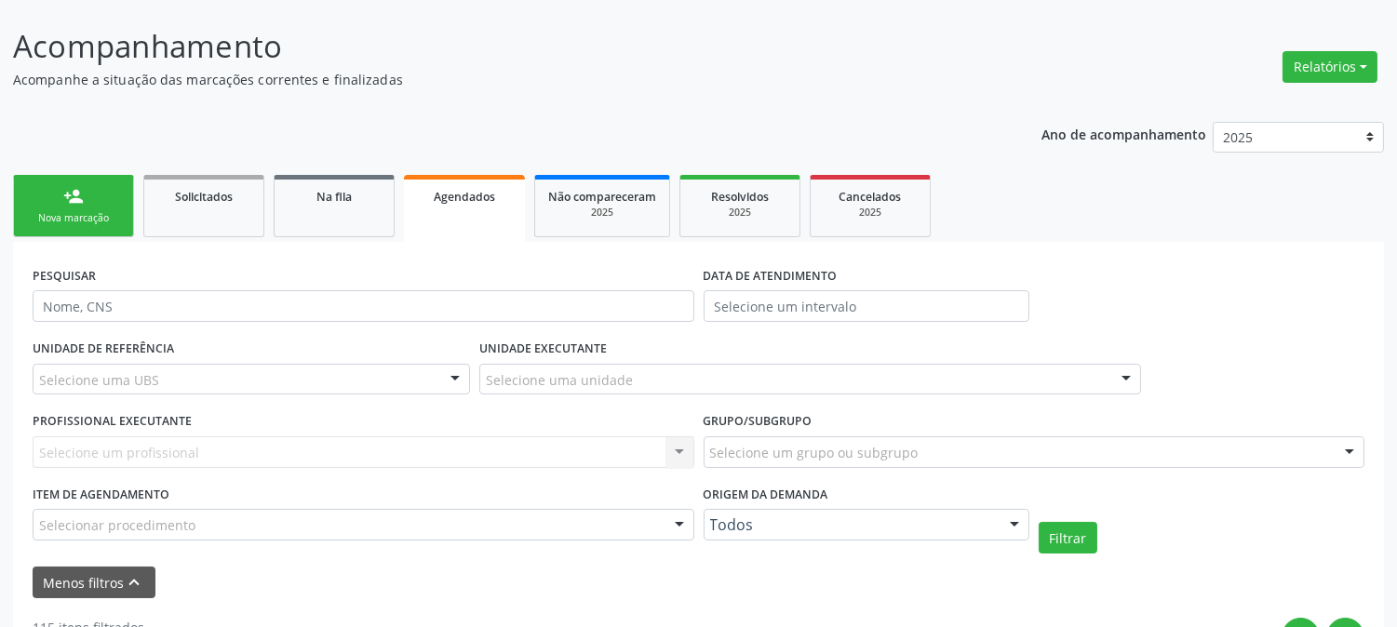
scroll to position [103, 0]
click at [354, 377] on div "Selecione uma UBS" at bounding box center [252, 380] width 438 height 32
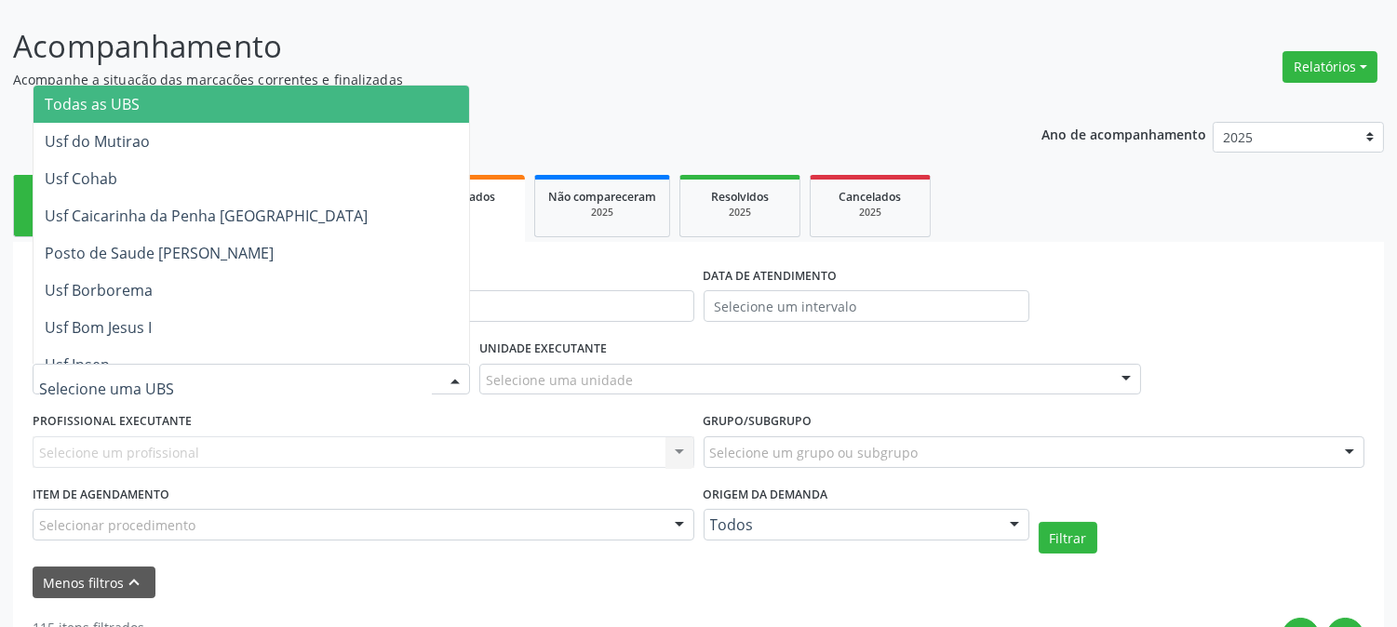
click at [354, 377] on input "text" at bounding box center [235, 389] width 393 height 37
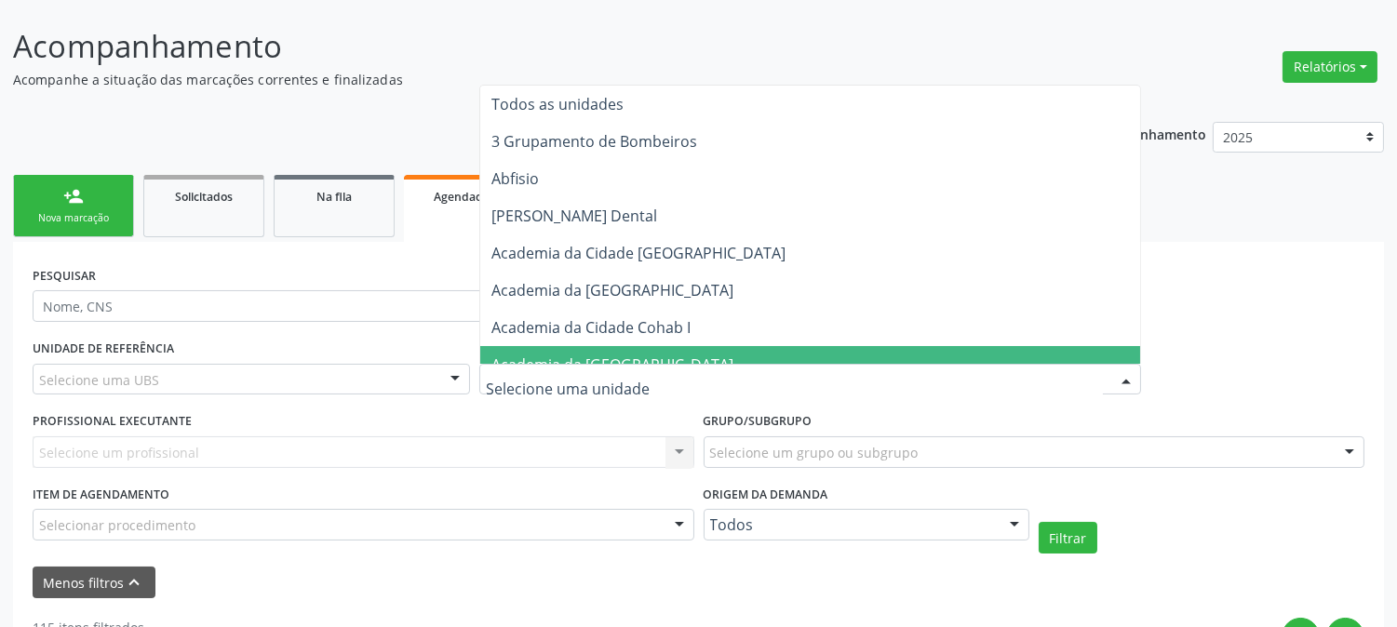
click at [583, 391] on input "text" at bounding box center [794, 389] width 617 height 37
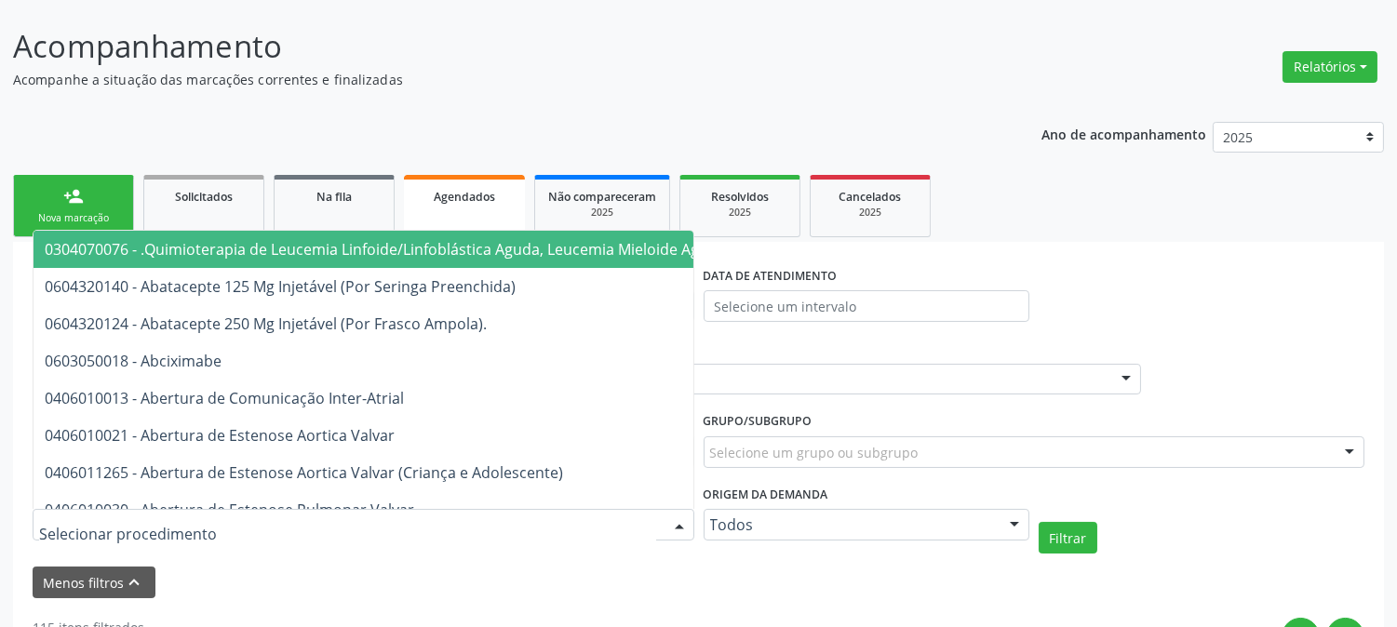
click at [612, 527] on div at bounding box center [364, 525] width 662 height 32
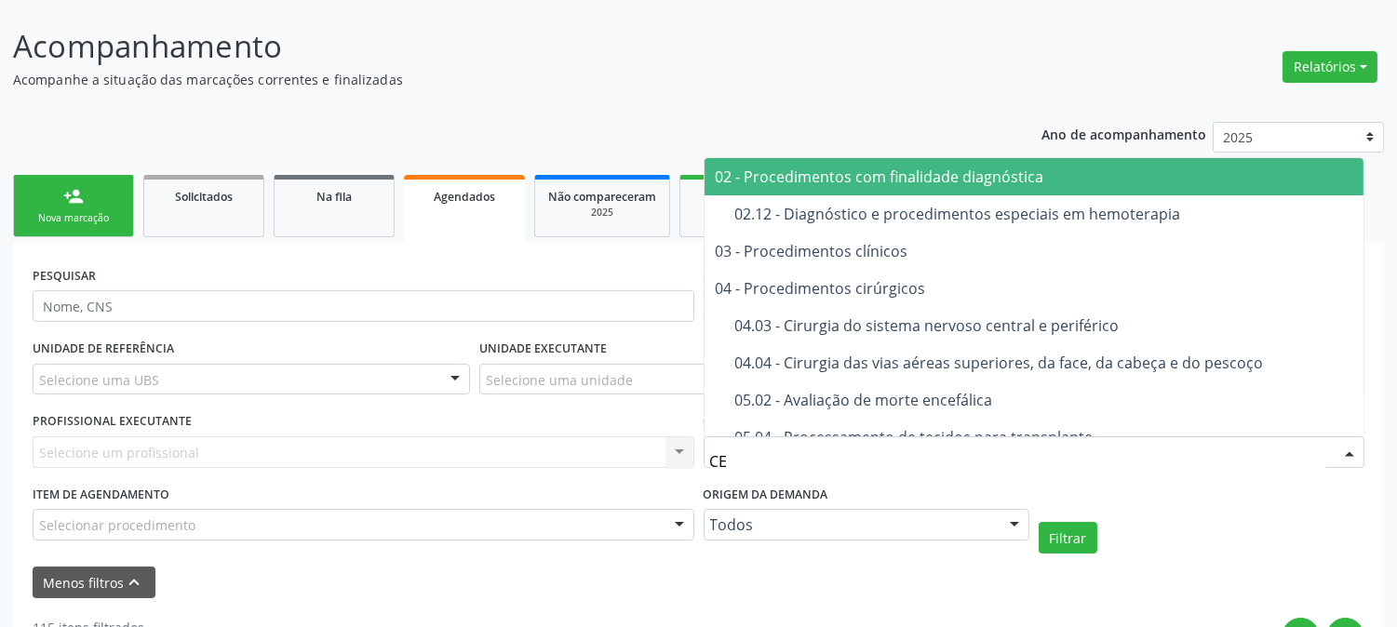
type input "C"
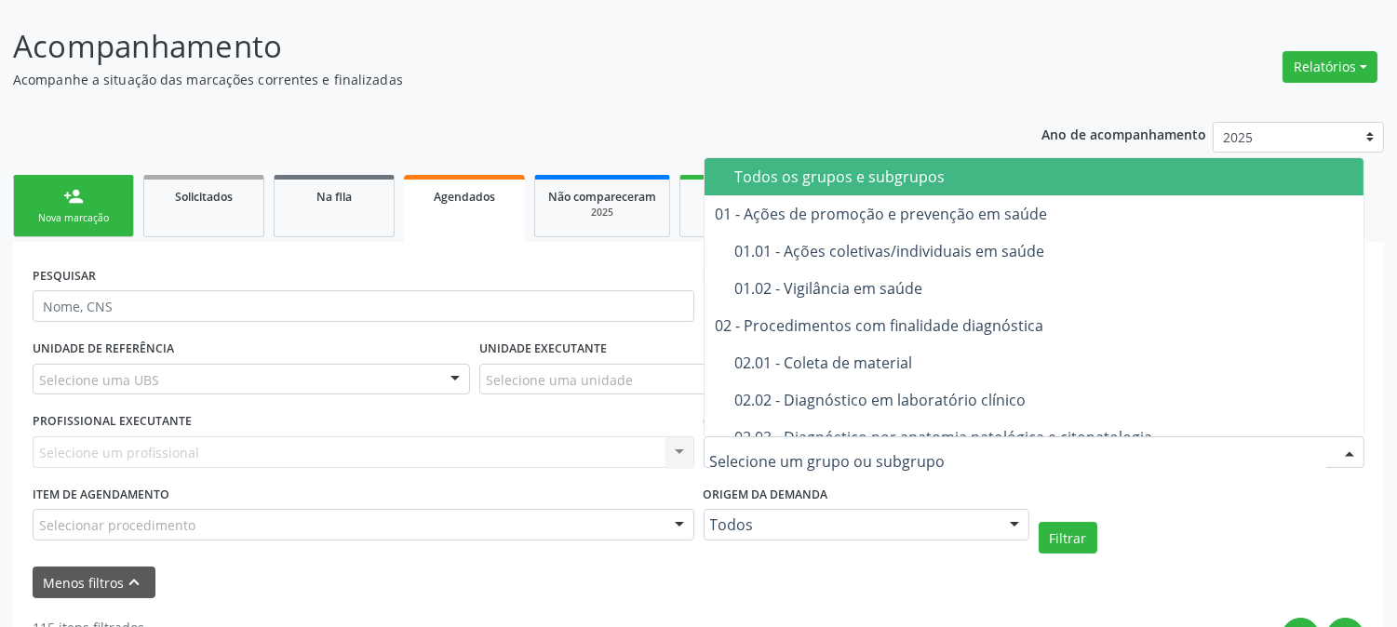
click at [372, 533] on div "Selecionar procedimento" at bounding box center [364, 525] width 662 height 32
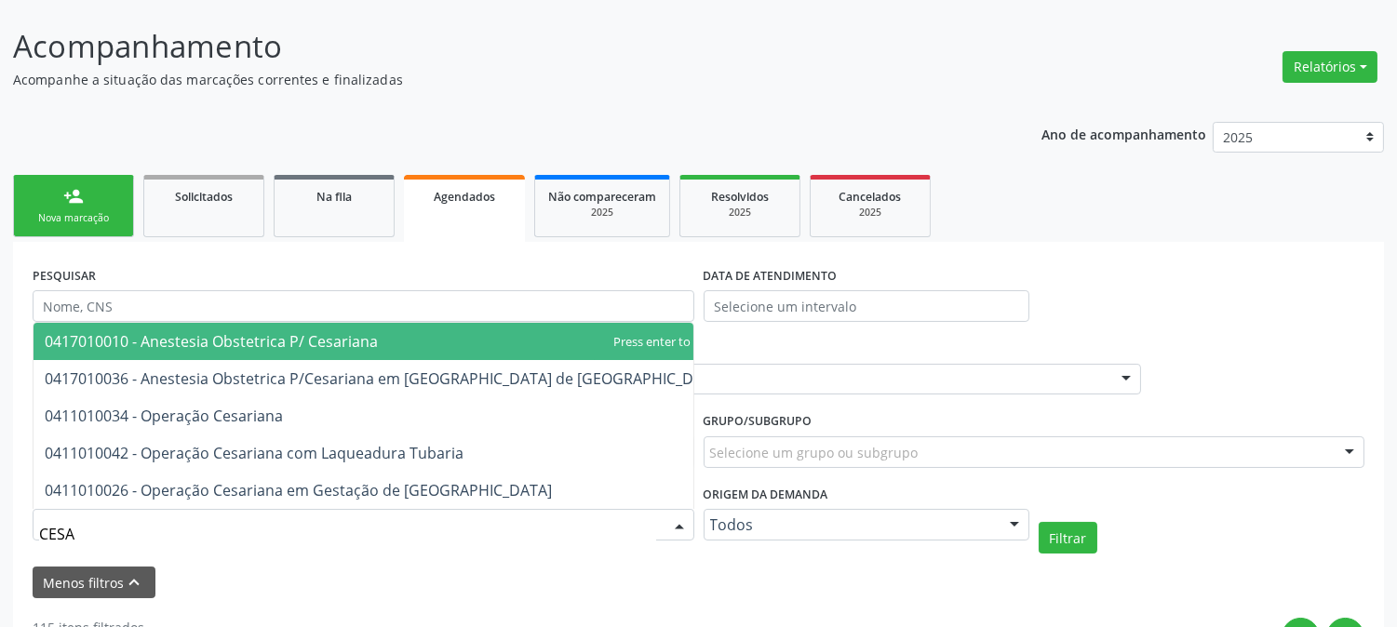
type input "CESAR"
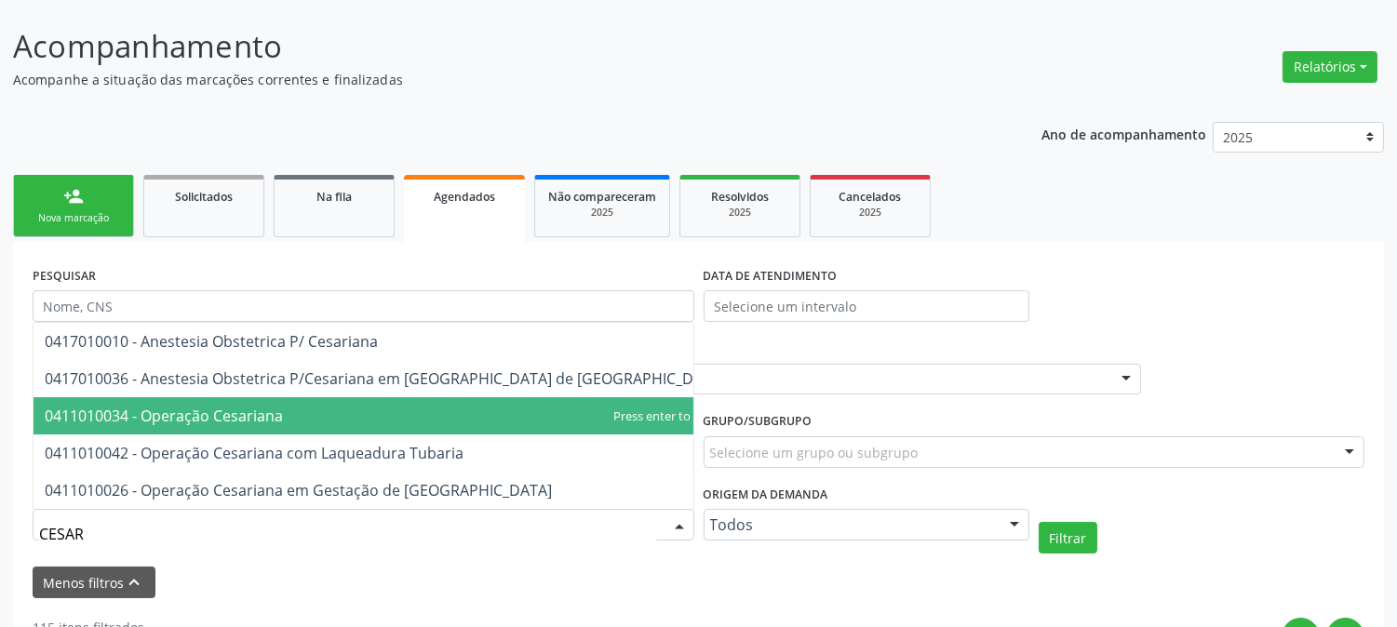
click at [336, 430] on span "0411010034 - Operação Cesariana" at bounding box center [385, 416] width 703 height 37
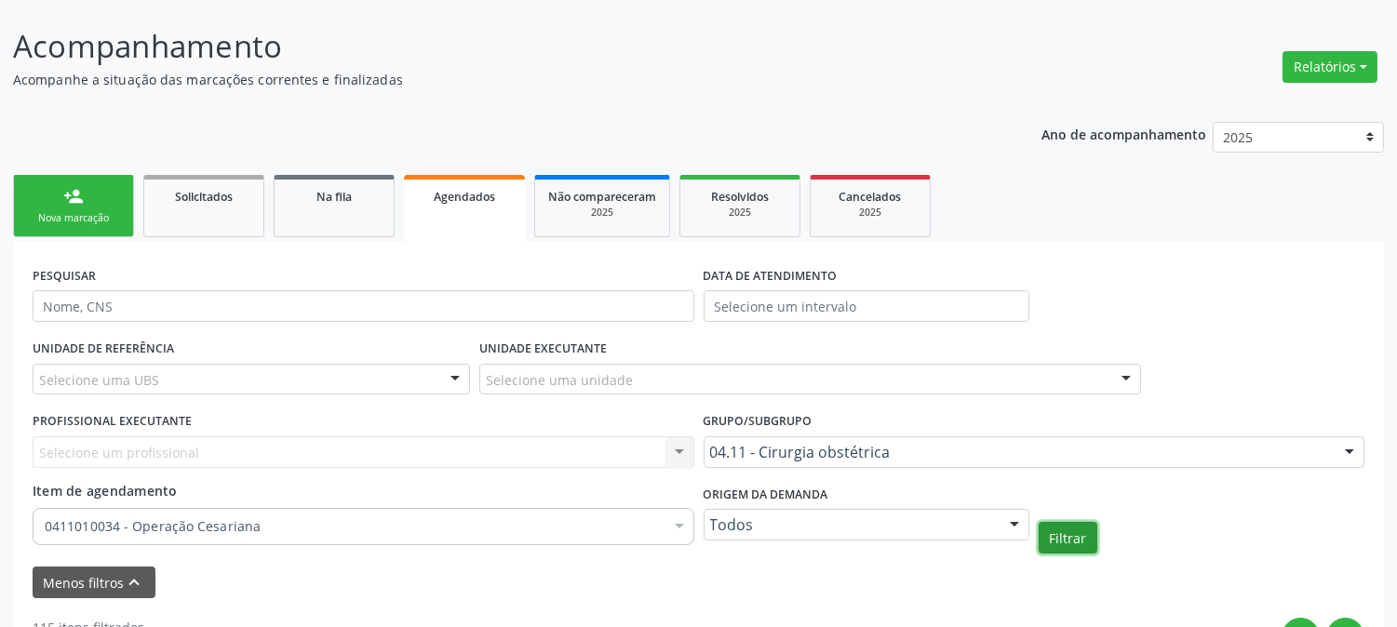
click at [1067, 551] on button "Filtrar" at bounding box center [1068, 538] width 59 height 32
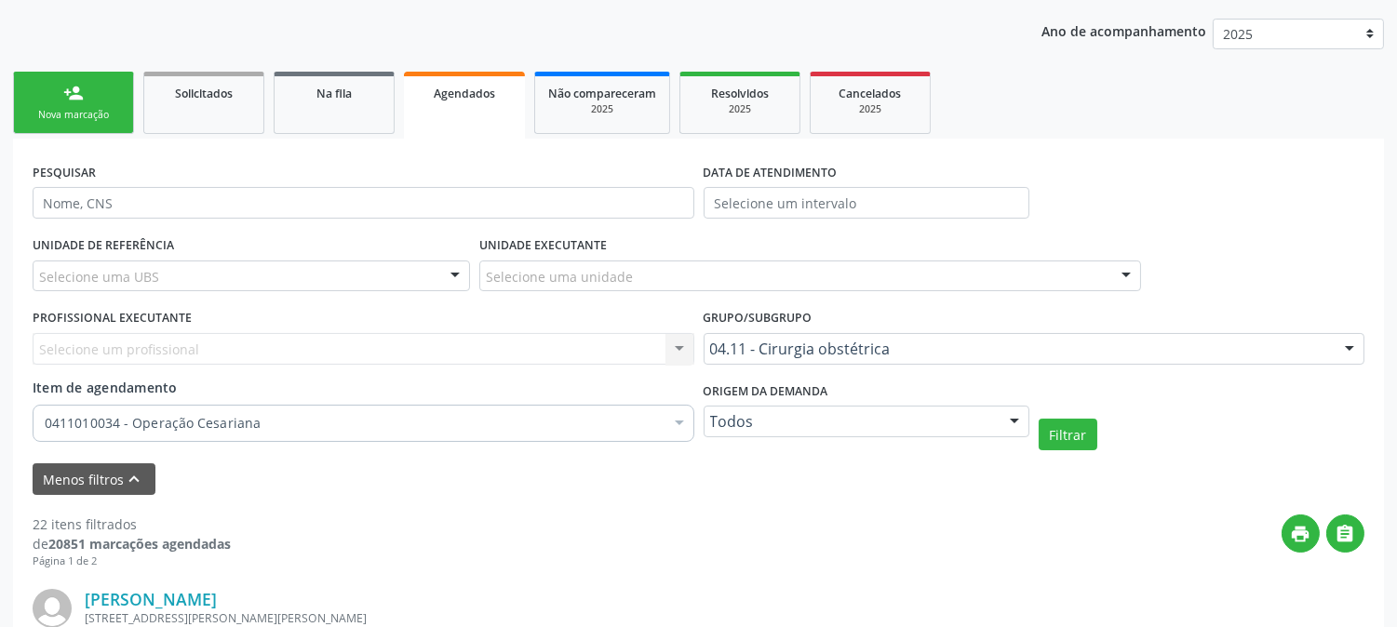
scroll to position [0, 0]
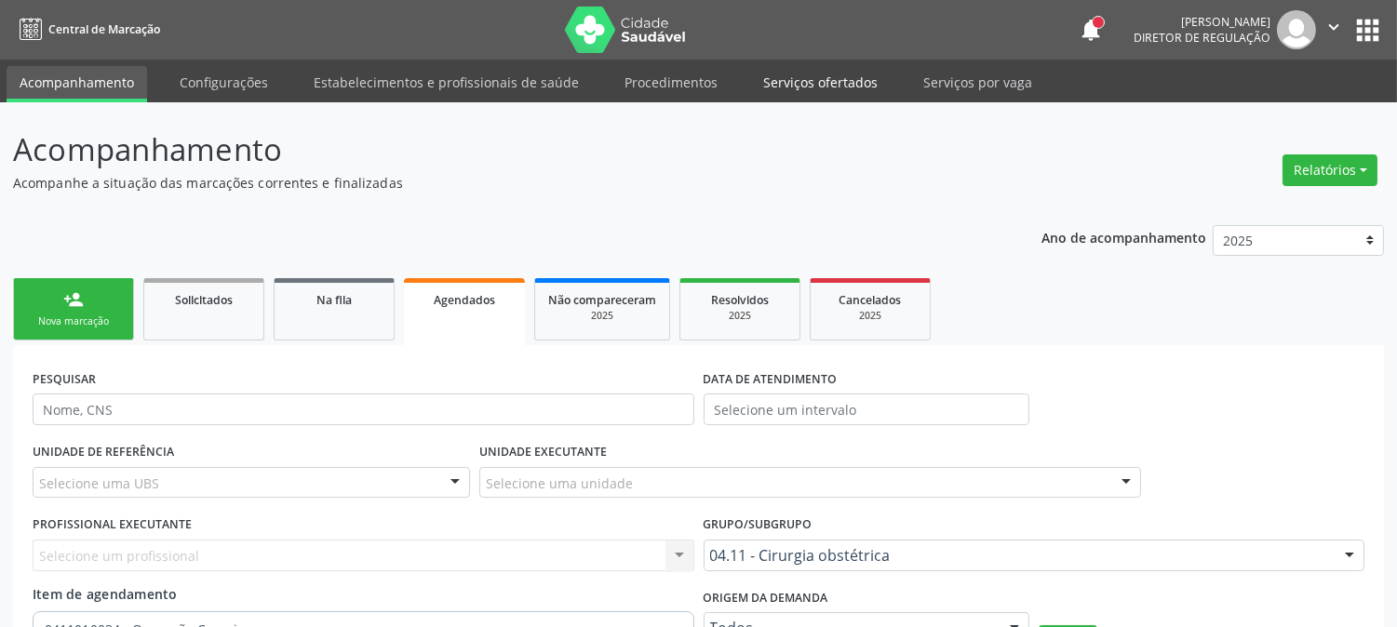
click at [803, 66] on link "Serviços ofertados" at bounding box center [820, 82] width 141 height 33
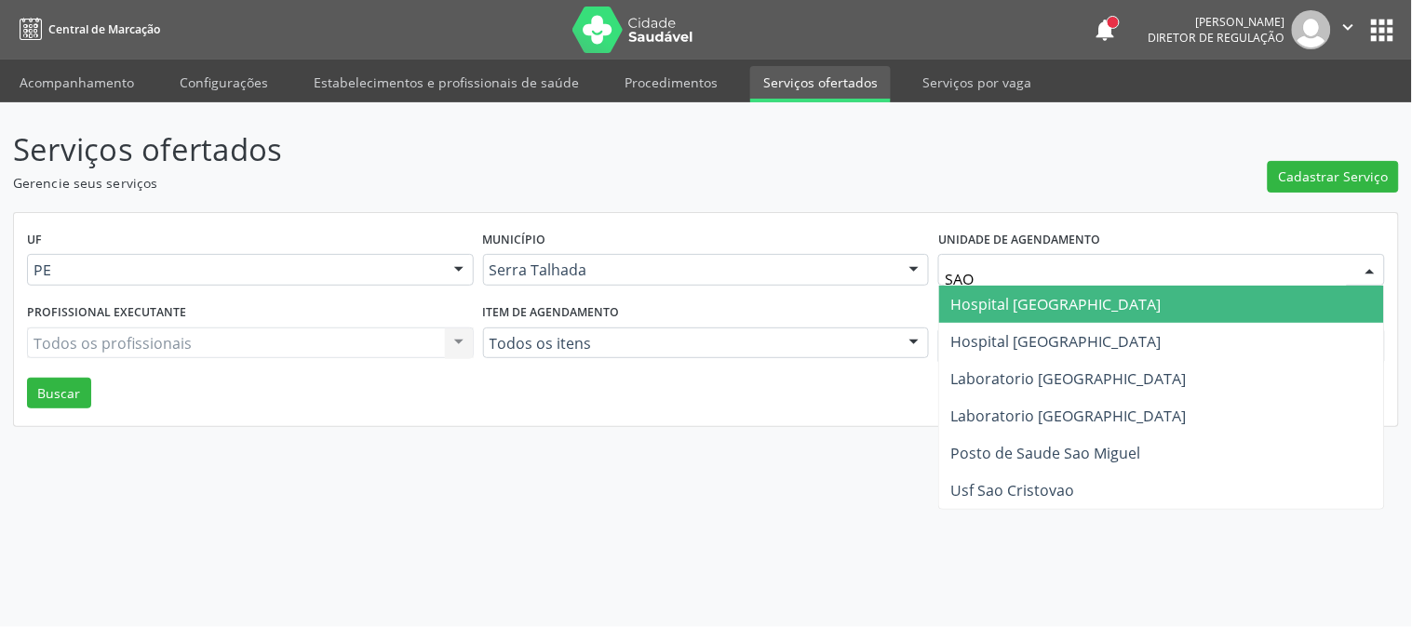
type input "SAO F"
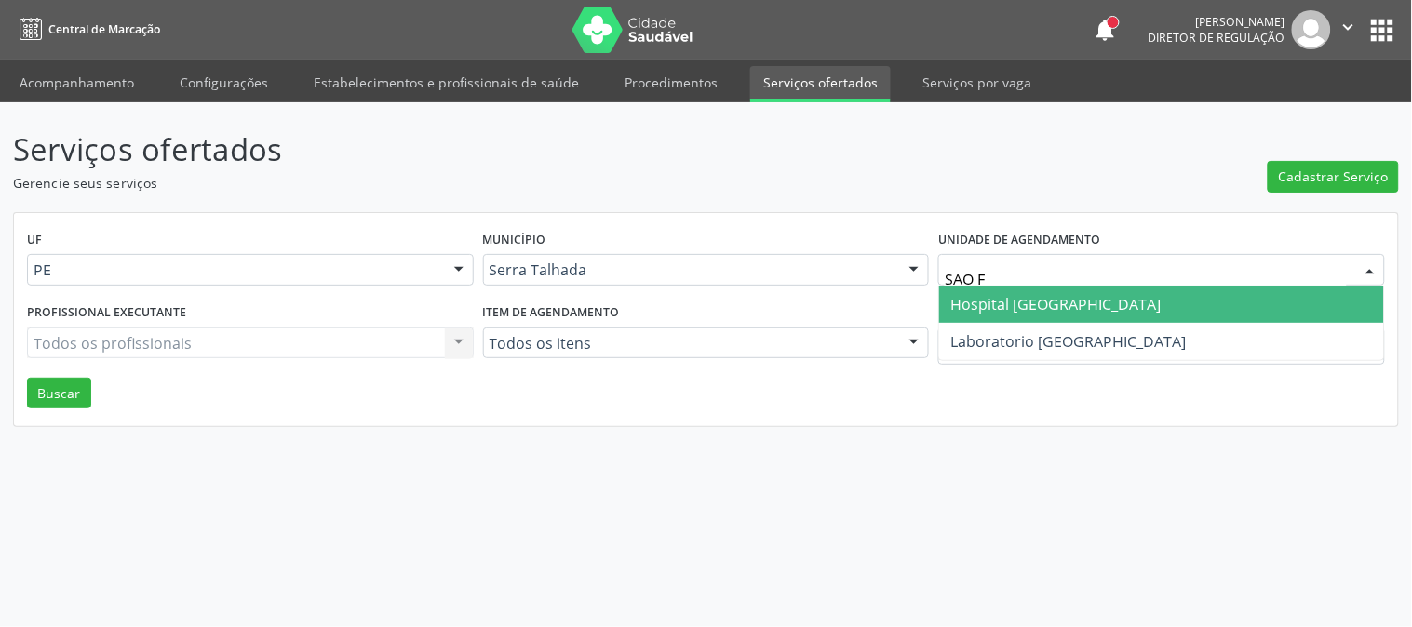
click at [1017, 314] on span "Hospital [GEOGRAPHIC_DATA]" at bounding box center [1161, 304] width 445 height 37
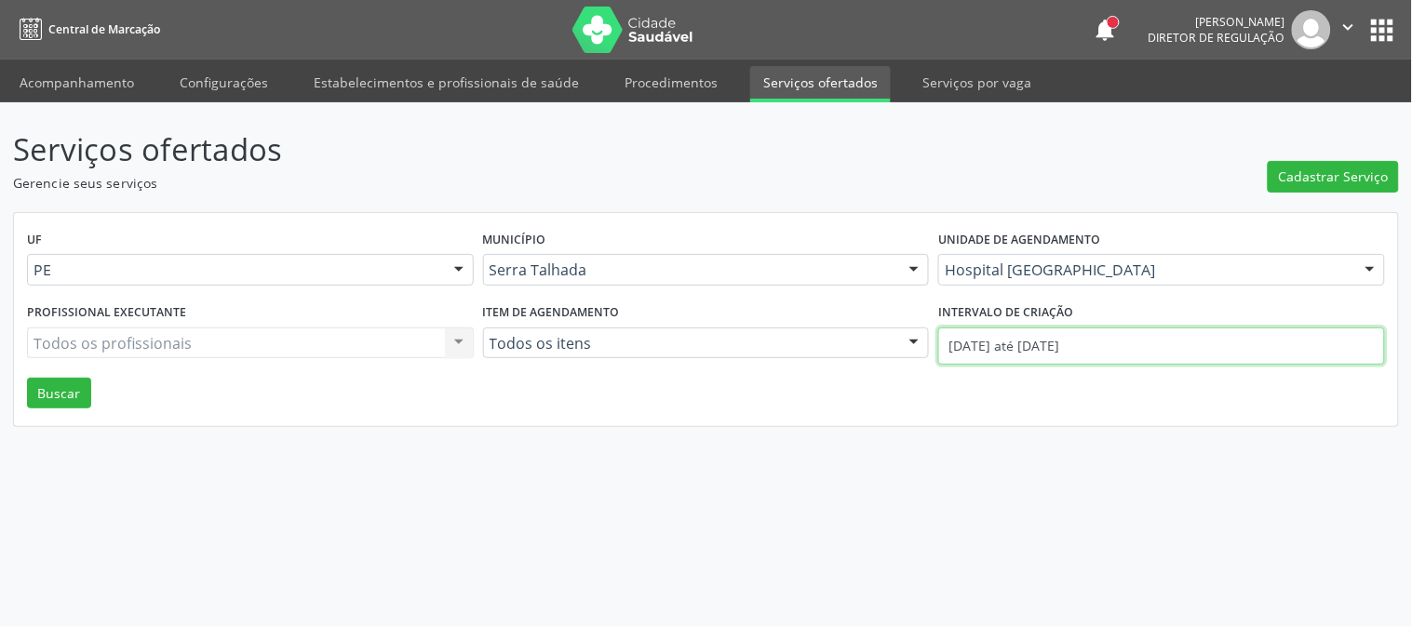
click at [985, 340] on input "[DATE] até [DATE]" at bounding box center [1161, 346] width 447 height 37
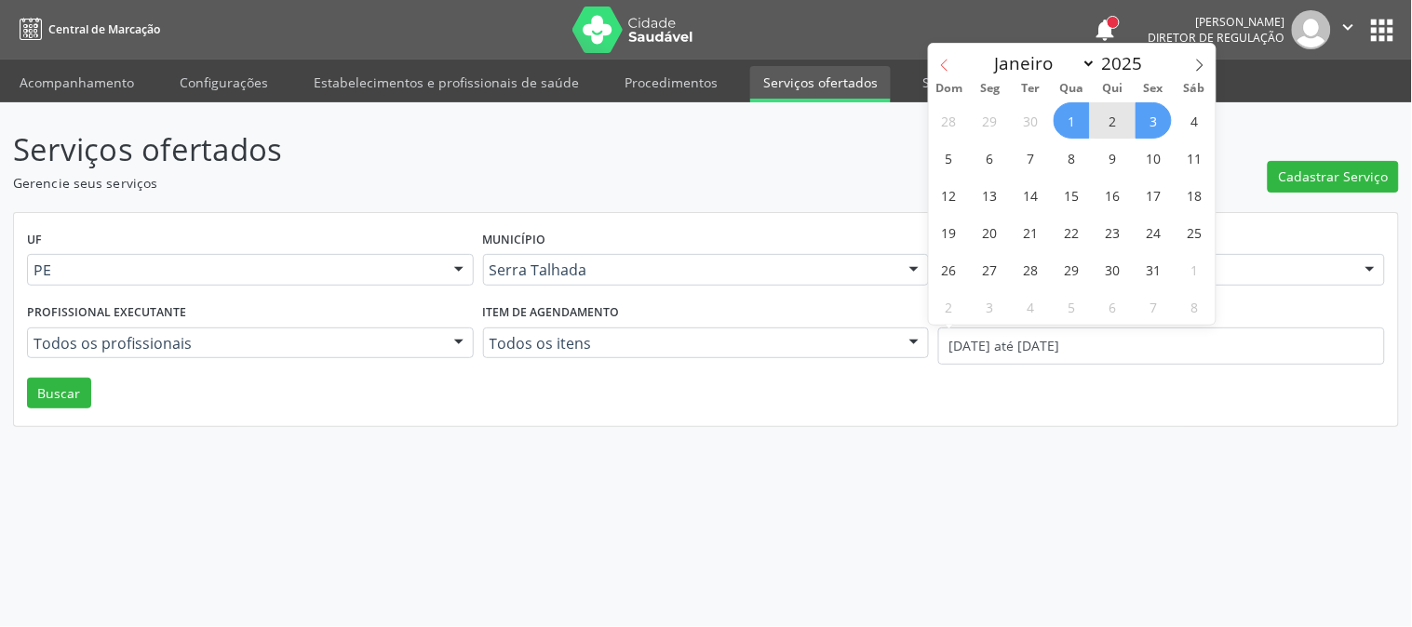
click at [940, 71] on icon at bounding box center [944, 65] width 13 height 13
select select "6"
click at [1029, 115] on span "1" at bounding box center [1031, 120] width 36 height 36
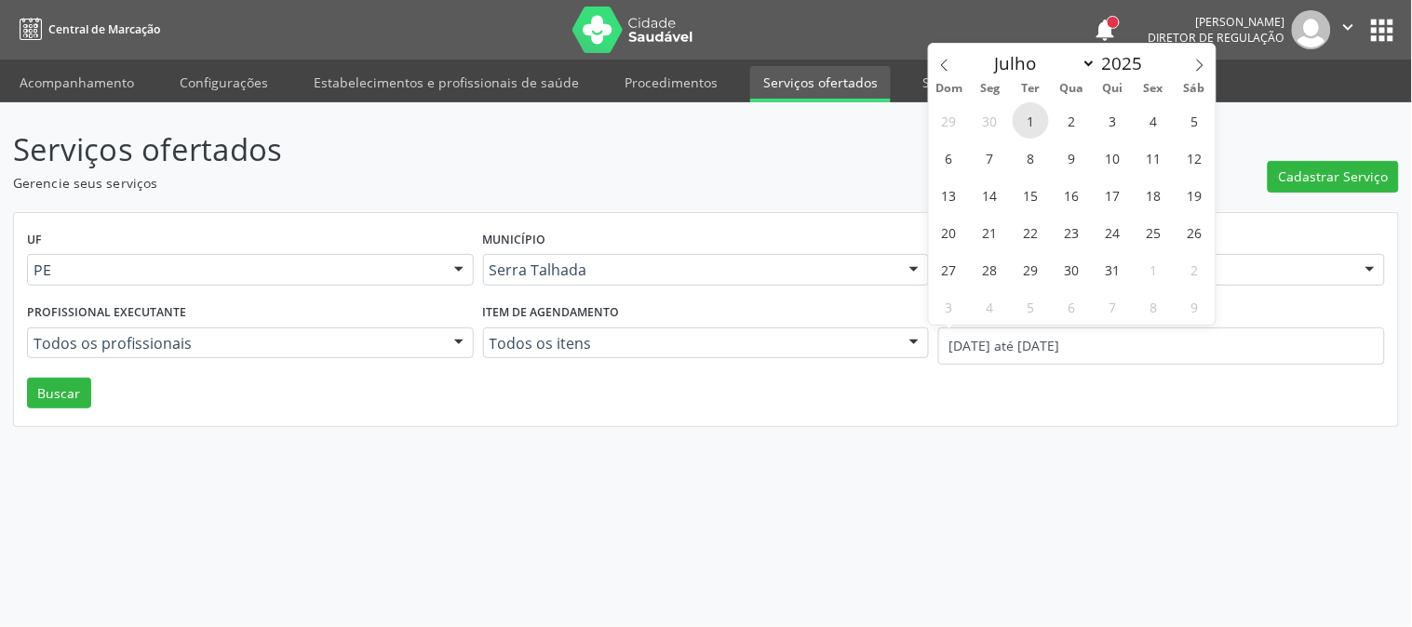
type input "[DATE]"
click at [1194, 60] on icon at bounding box center [1199, 65] width 13 height 13
select select "8"
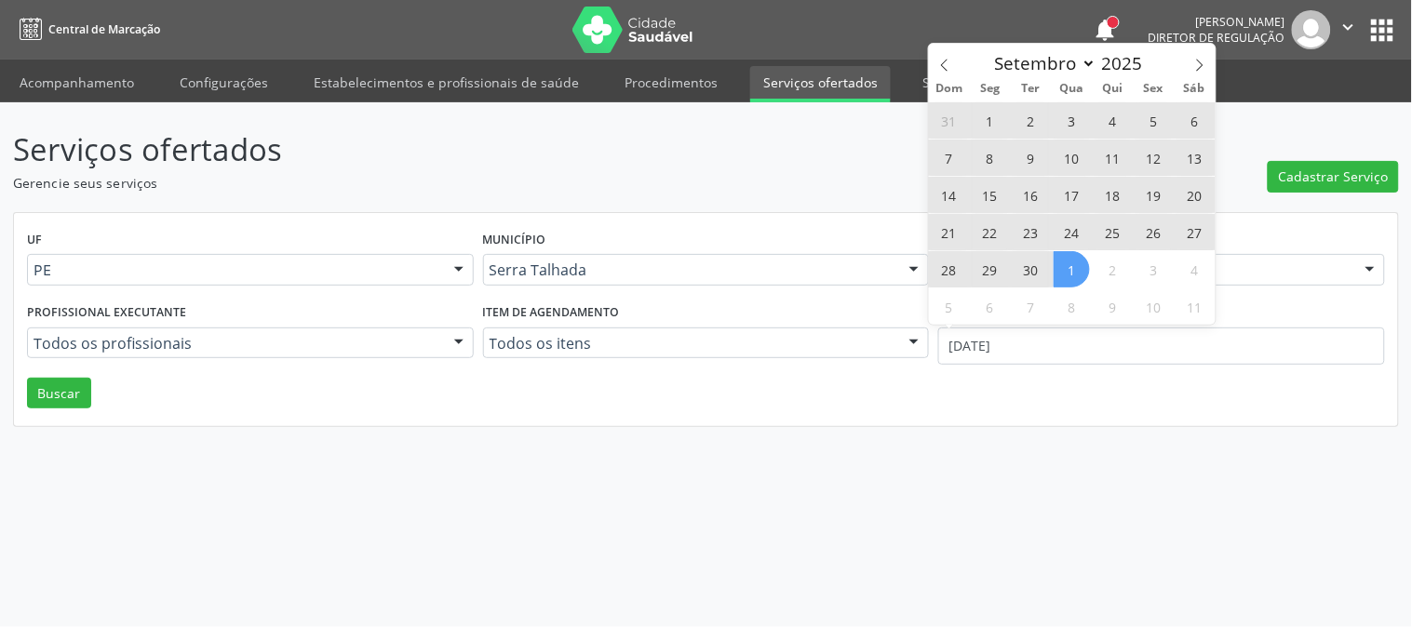
click at [1050, 263] on div "31 1 2 3 4 5 6 7 8 9 10 11 12 13 14 15 16 17 18 19 20 21 22 23 24 25 26 27 28 2…" at bounding box center [1072, 212] width 287 height 223
click at [1025, 268] on span "30" at bounding box center [1031, 269] width 36 height 36
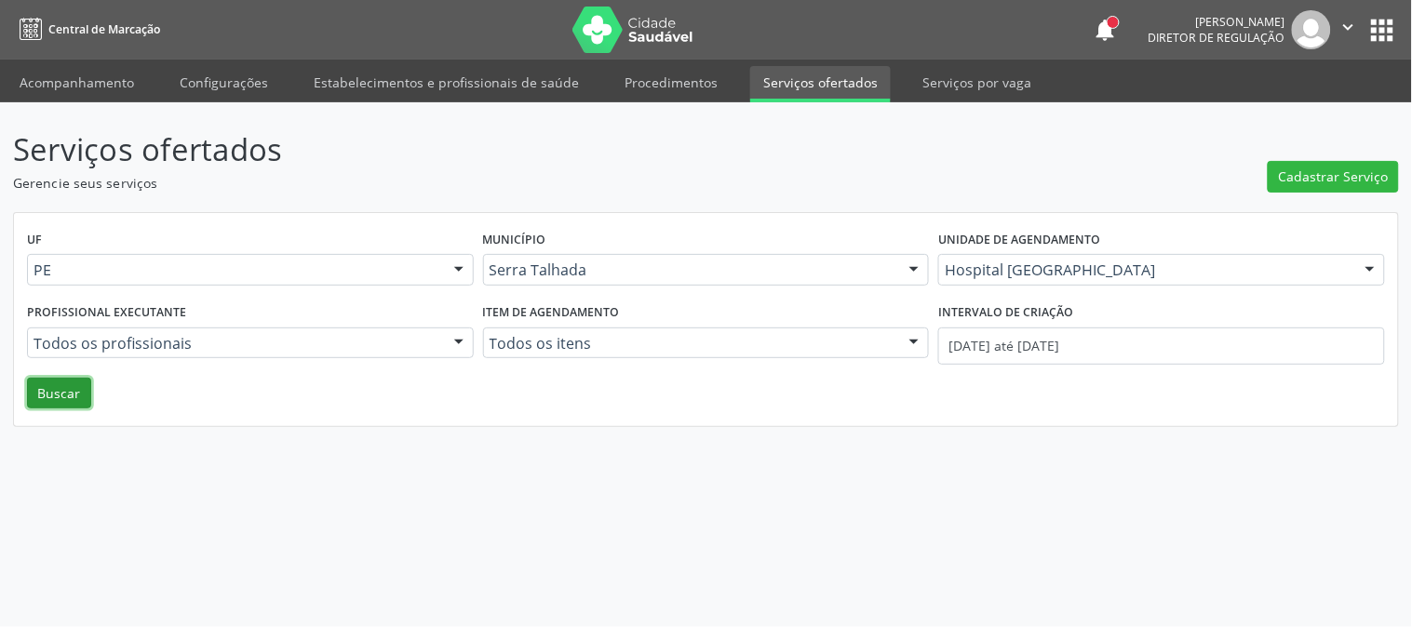
click at [88, 393] on button "Buscar" at bounding box center [59, 394] width 64 height 32
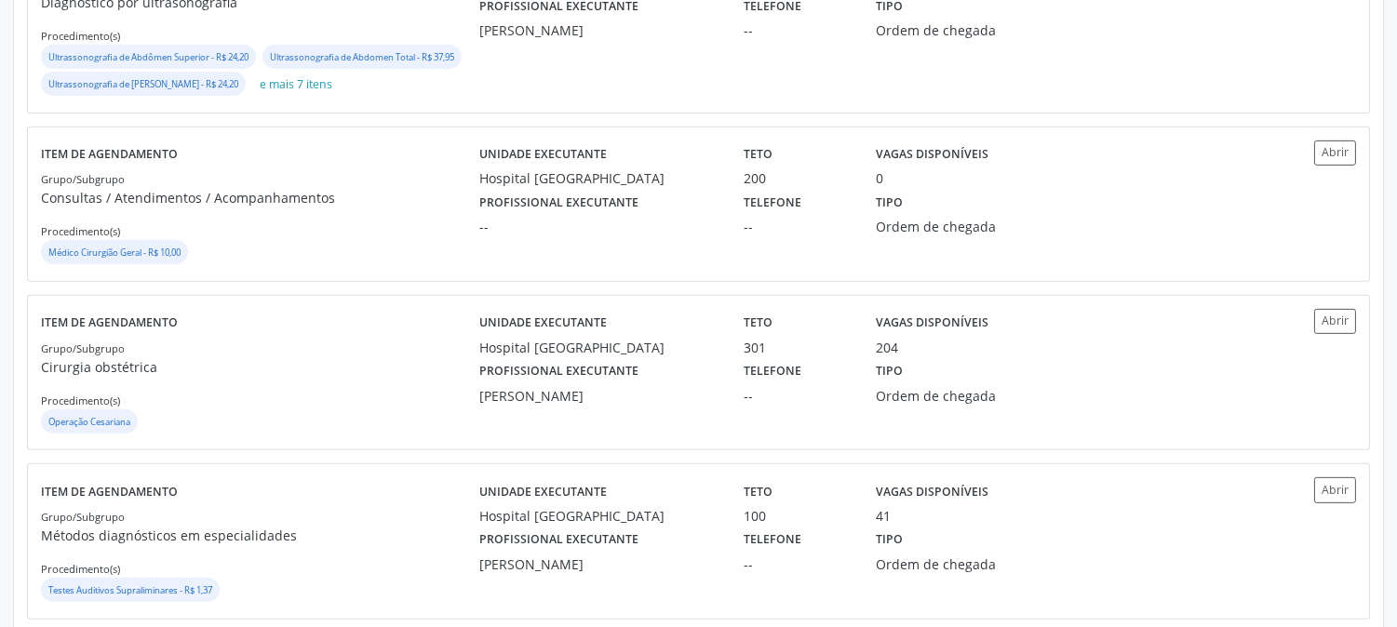
scroll to position [1551, 0]
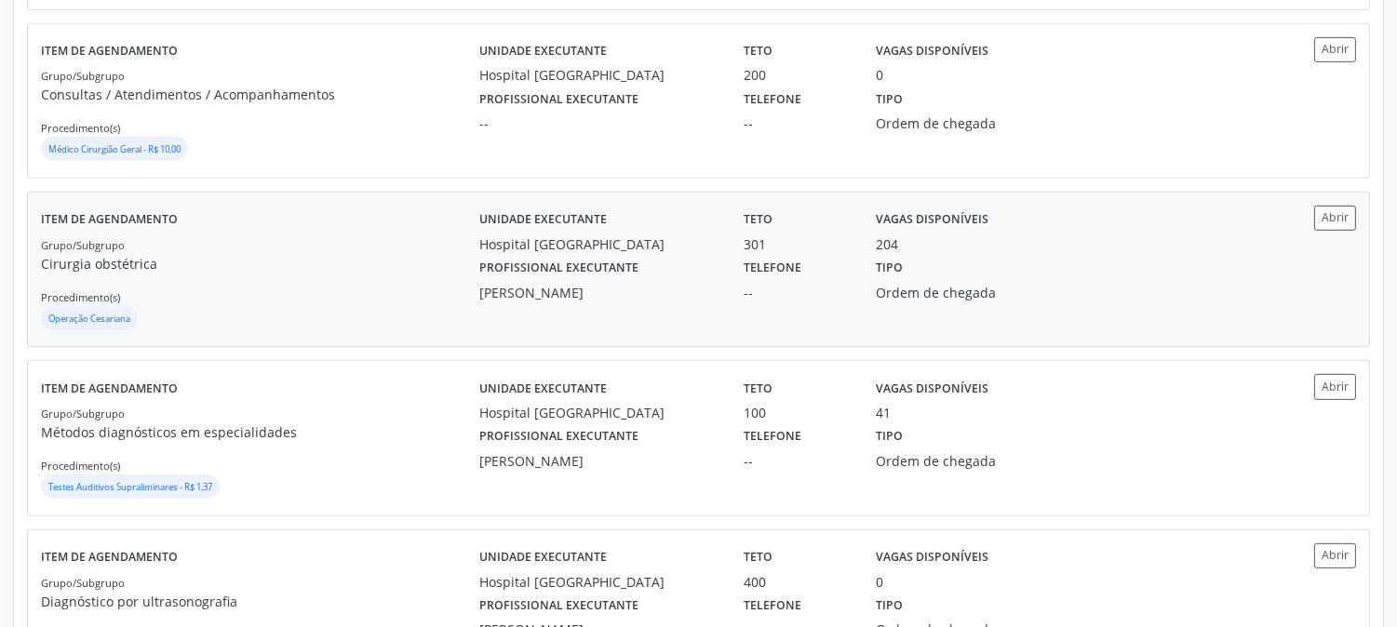
click at [388, 274] on p "Cirurgia obstétrica" at bounding box center [260, 264] width 438 height 20
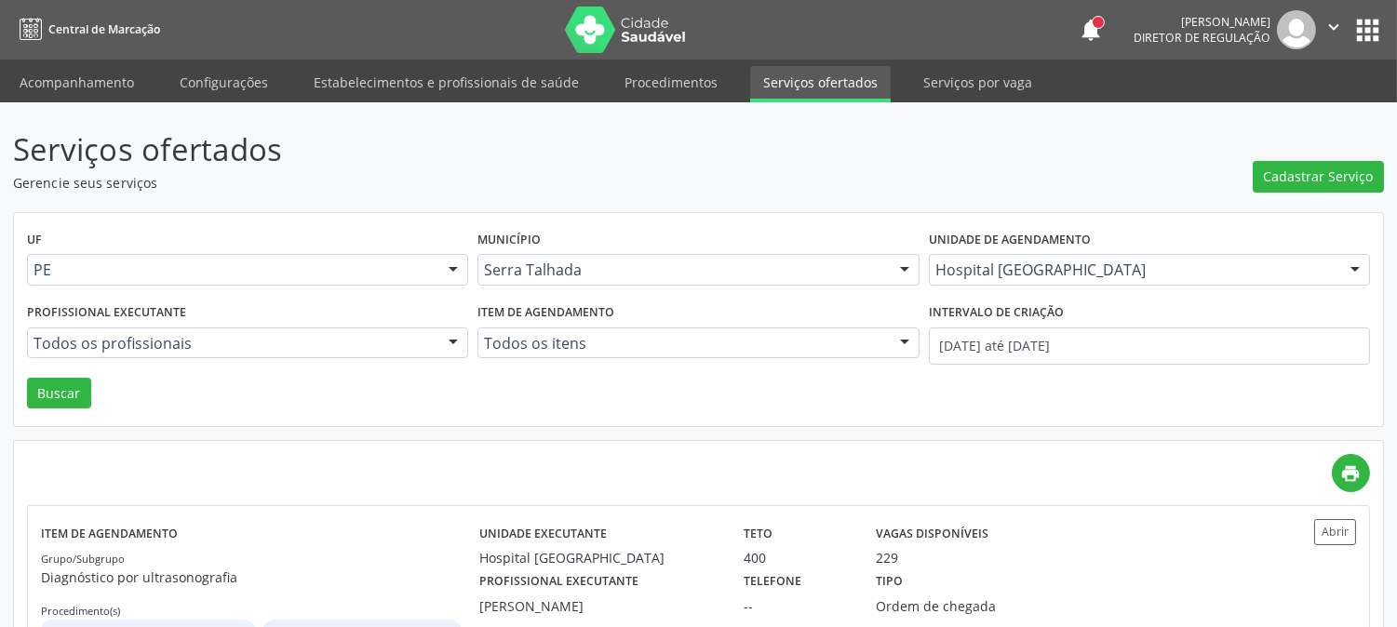
scroll to position [103, 0]
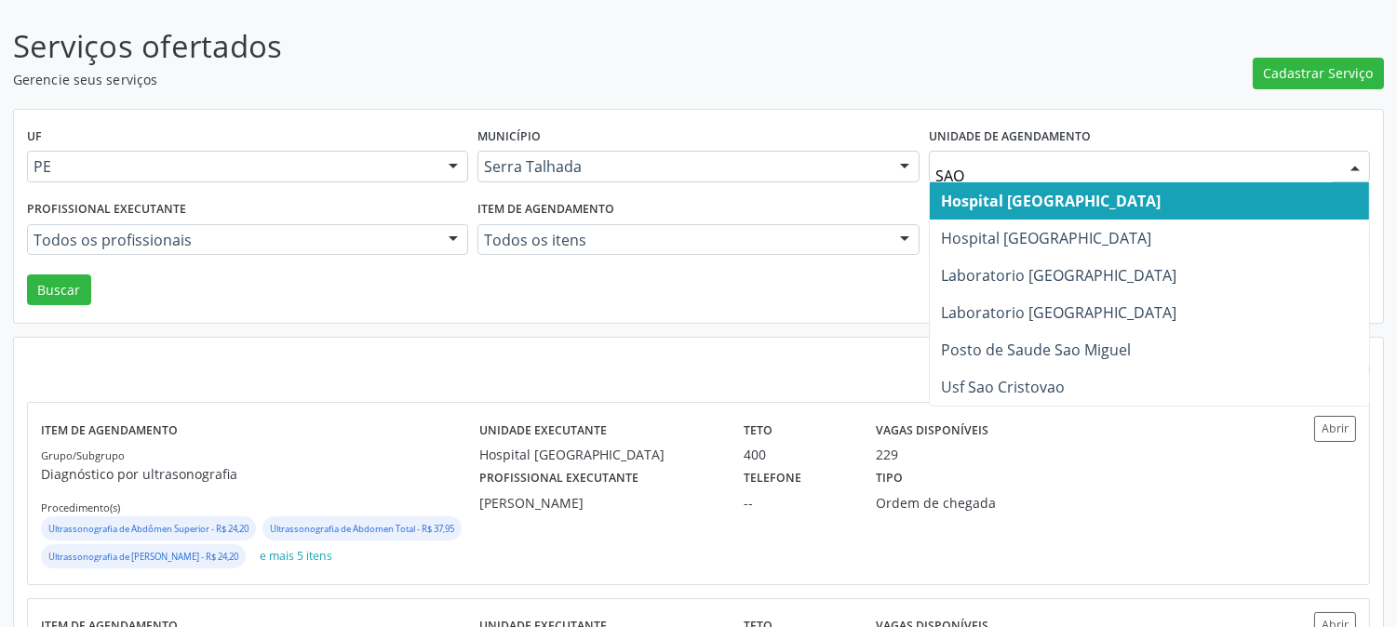
type input "SAO F"
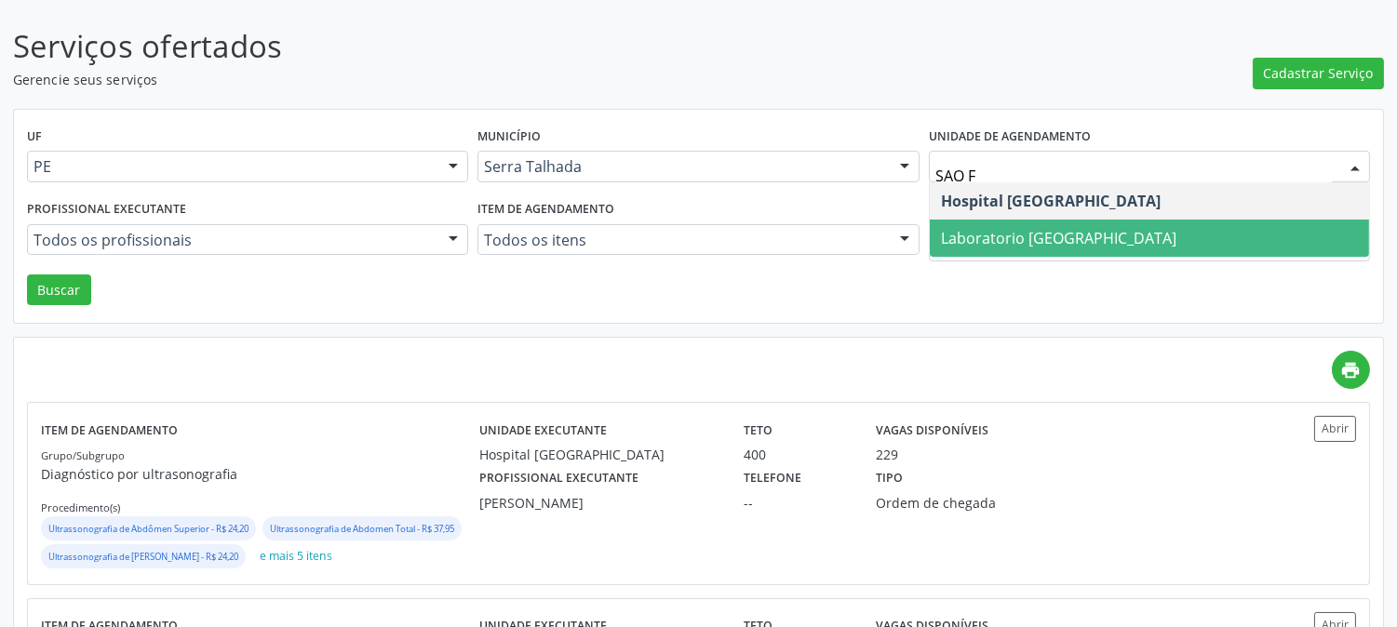
click at [993, 237] on span "Laboratorio [GEOGRAPHIC_DATA]" at bounding box center [1059, 238] width 236 height 20
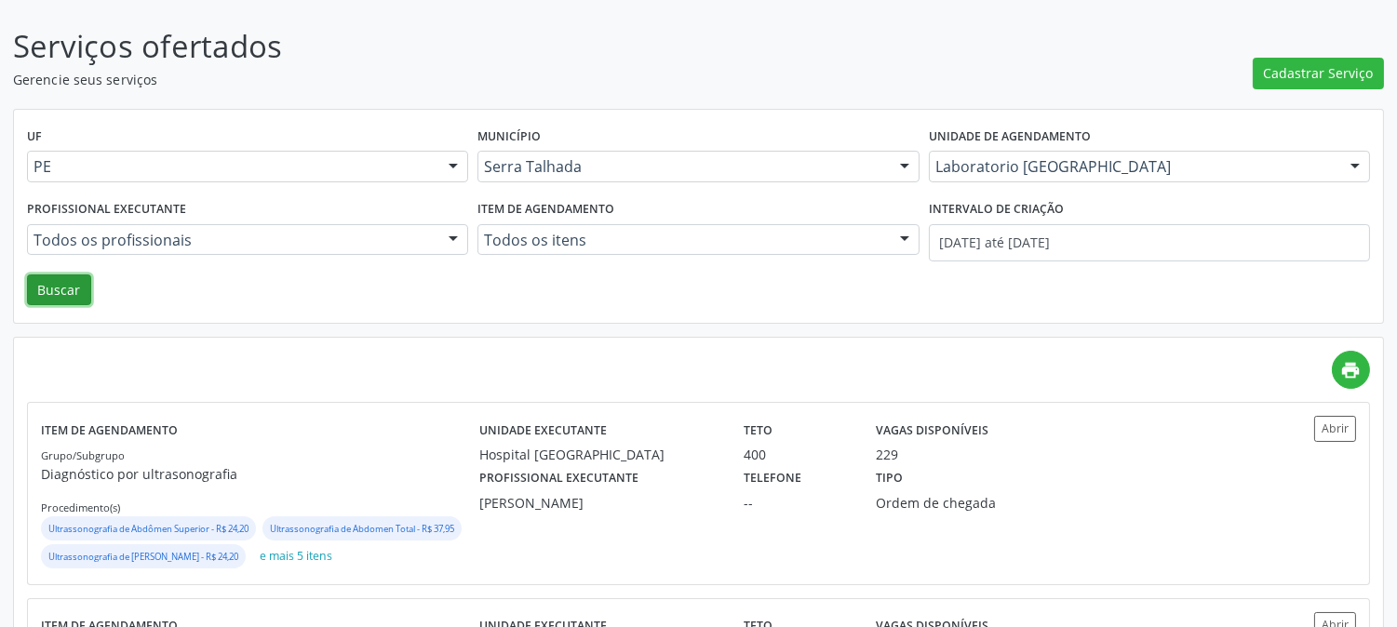
click at [41, 290] on button "Buscar" at bounding box center [59, 291] width 64 height 32
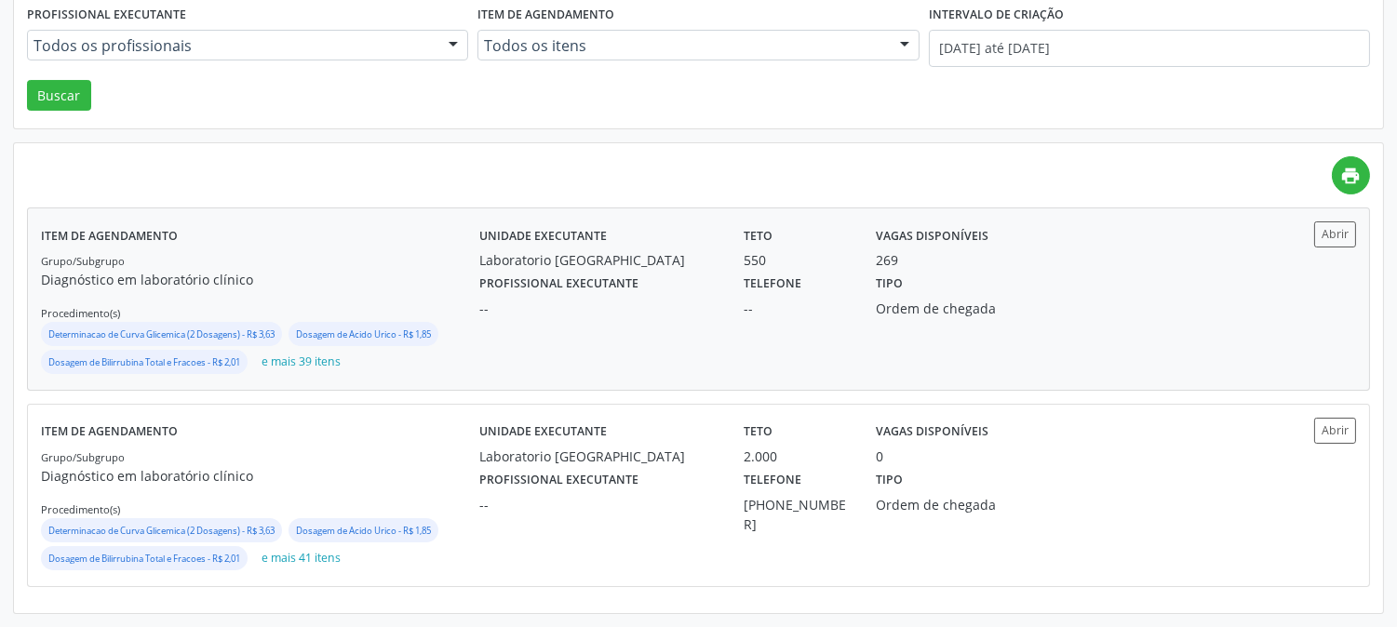
click at [573, 304] on div "--" at bounding box center [598, 309] width 238 height 20
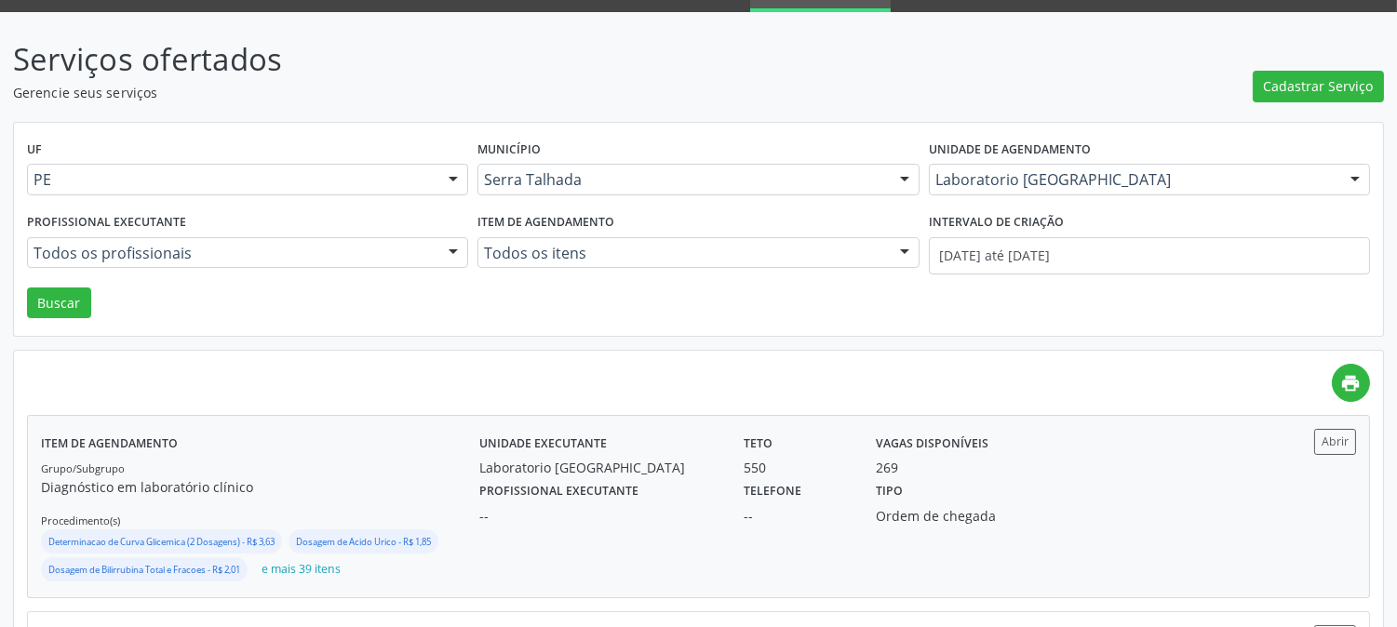
scroll to position [0, 0]
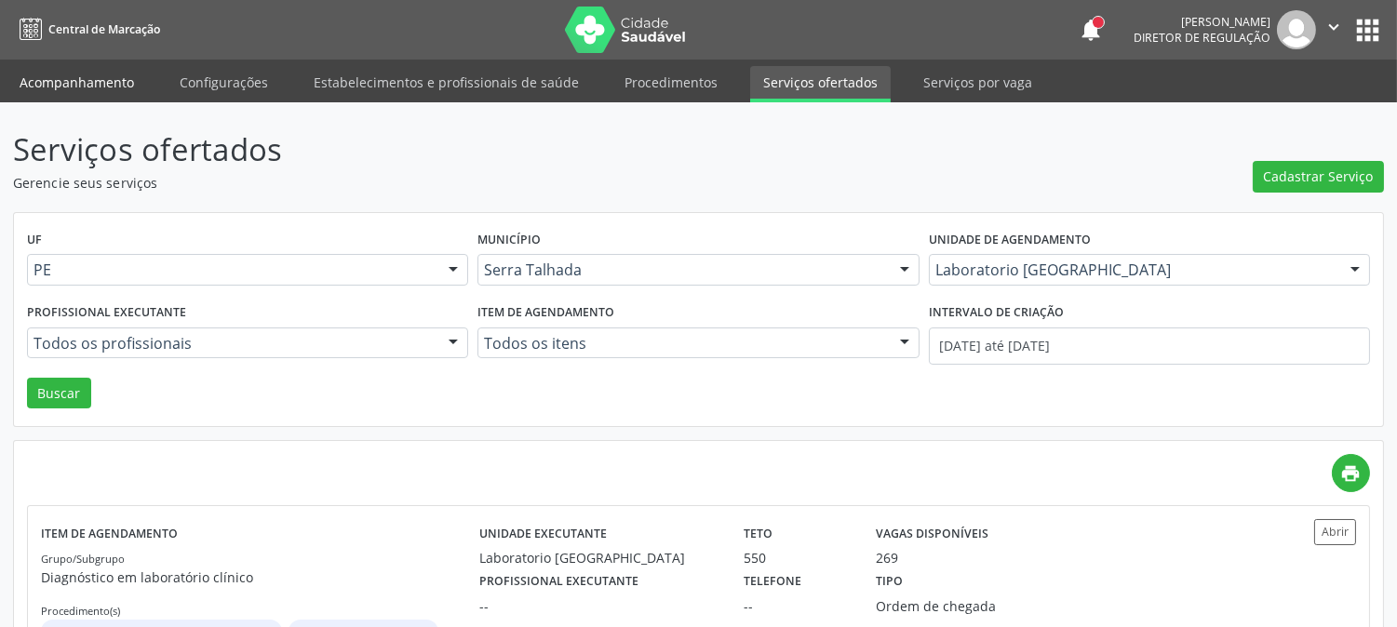
click at [104, 89] on link "Acompanhamento" at bounding box center [77, 82] width 141 height 33
